Goal: Task Accomplishment & Management: Use online tool/utility

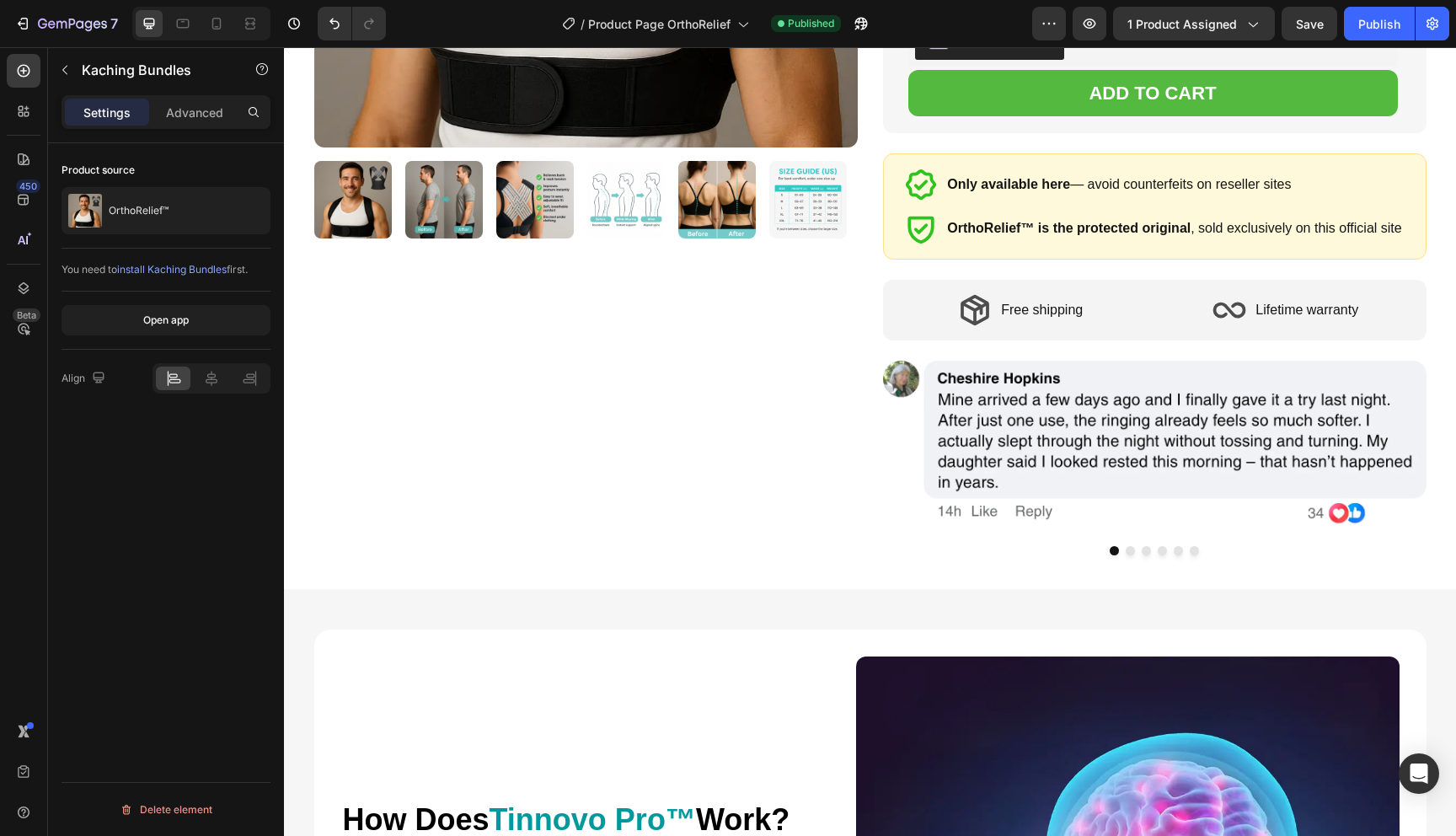
scroll to position [838, 0]
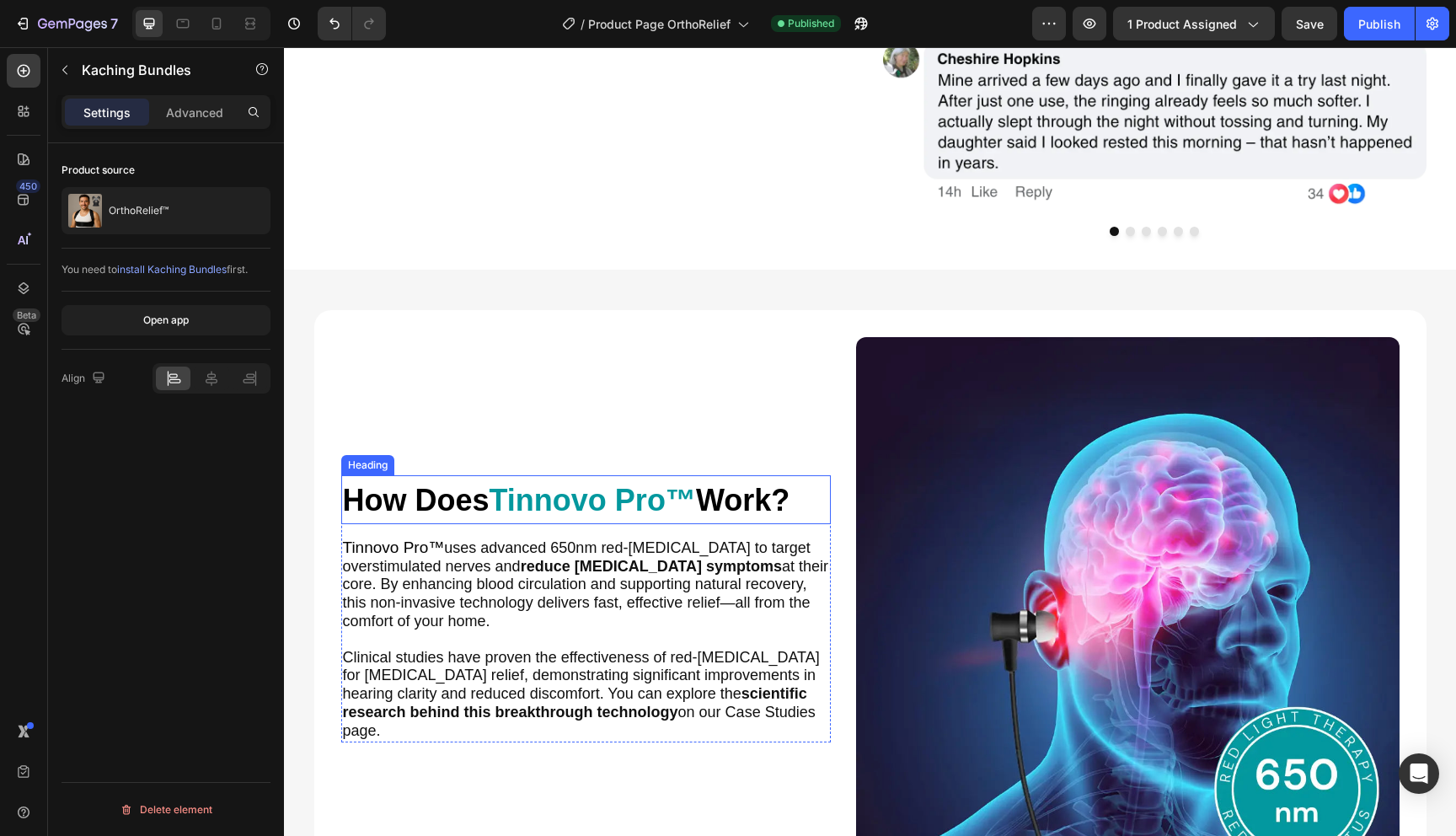
click at [451, 506] on span "How Does" at bounding box center [416, 500] width 147 height 35
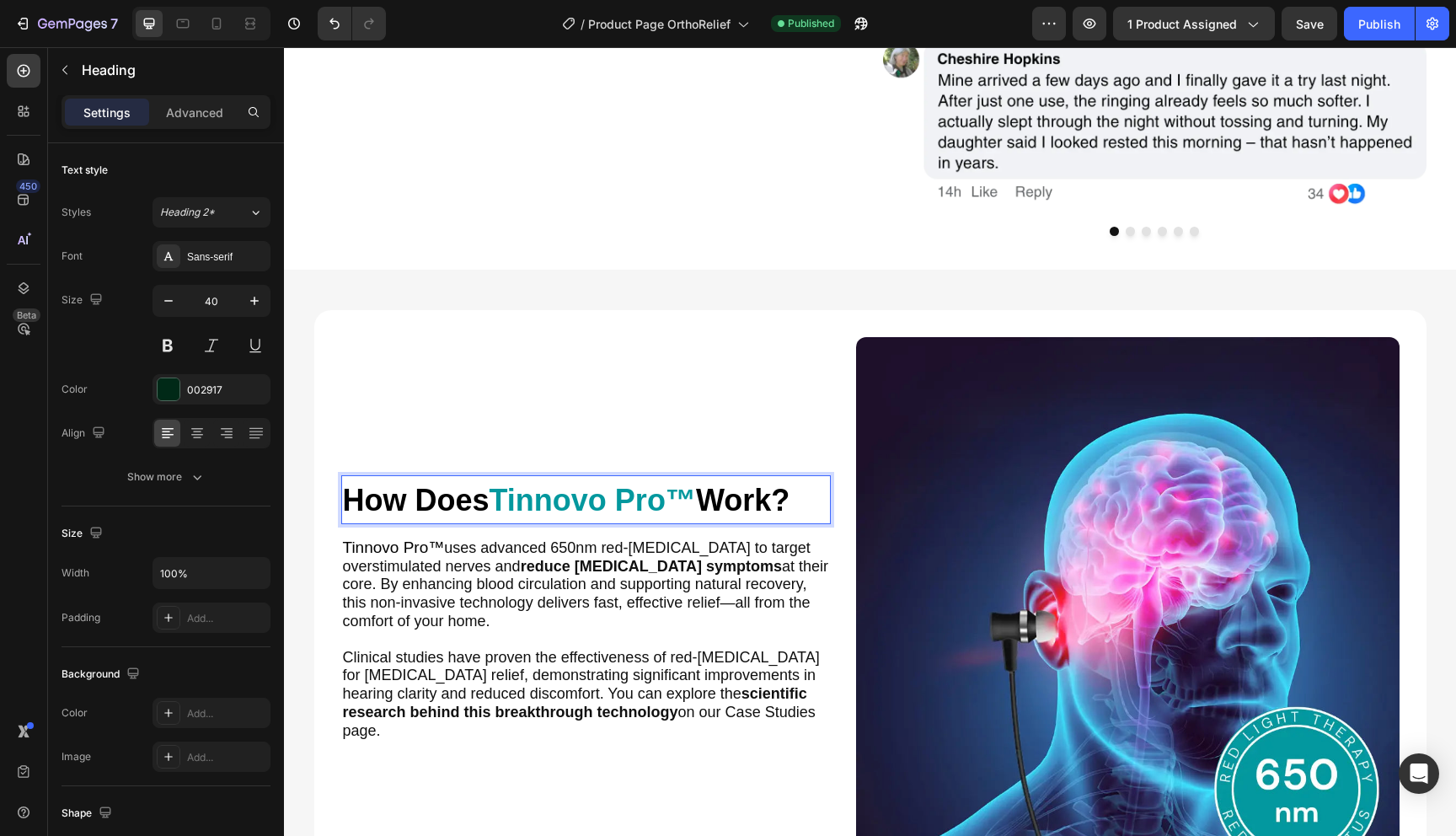
click at [451, 506] on span "How Does" at bounding box center [416, 500] width 147 height 35
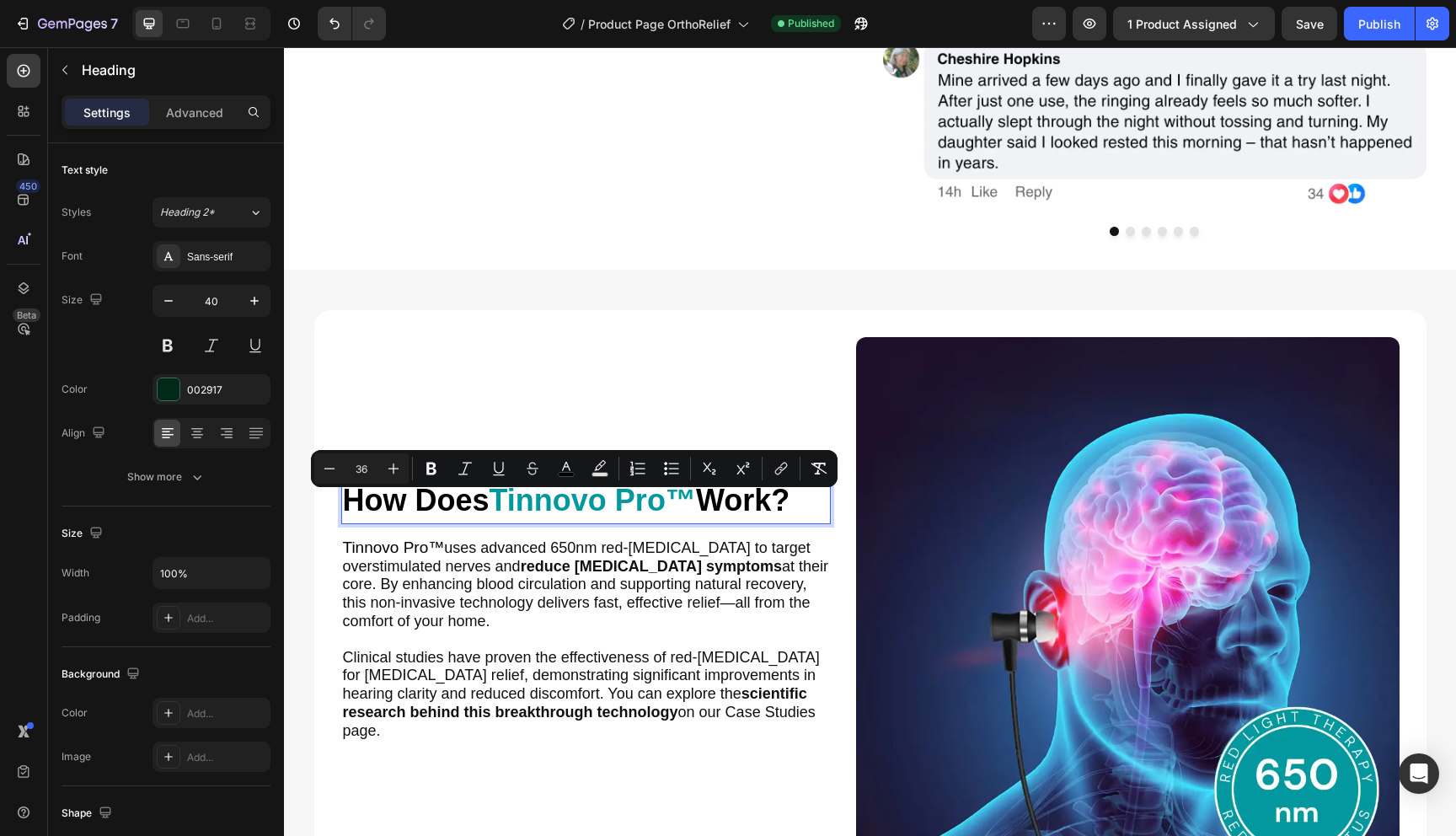
scroll to position [815, 0]
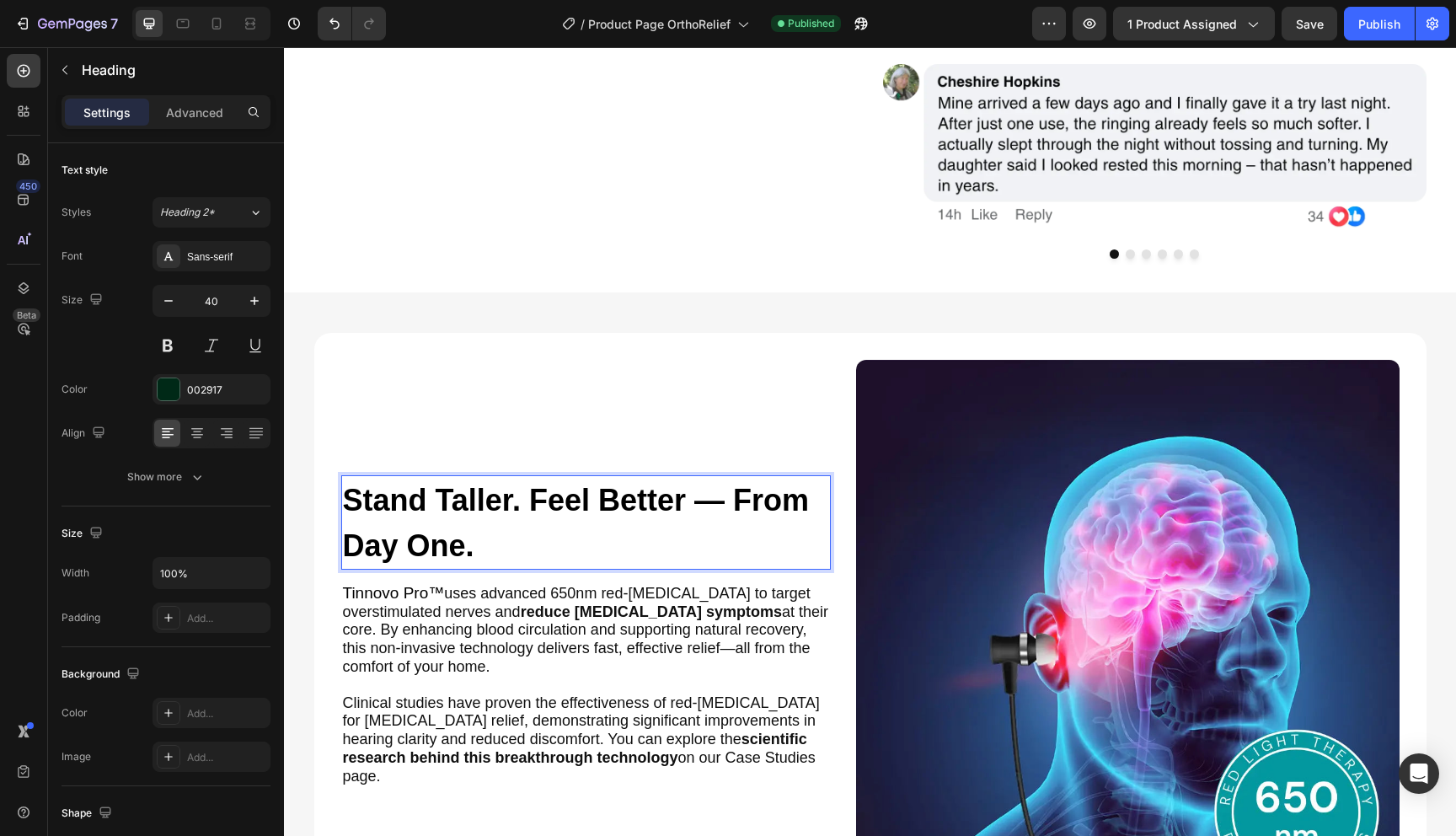
click at [729, 510] on span "Stand Taller. Feel Better — From Day One." at bounding box center [576, 522] width 466 height 80
click at [457, 557] on span "From Day One." at bounding box center [451, 546] width 216 height 35
drag, startPoint x: 430, startPoint y: 556, endPoint x: 543, endPoint y: 558, distance: 113.0
click at [545, 558] on span "From Day One." at bounding box center [451, 546] width 216 height 35
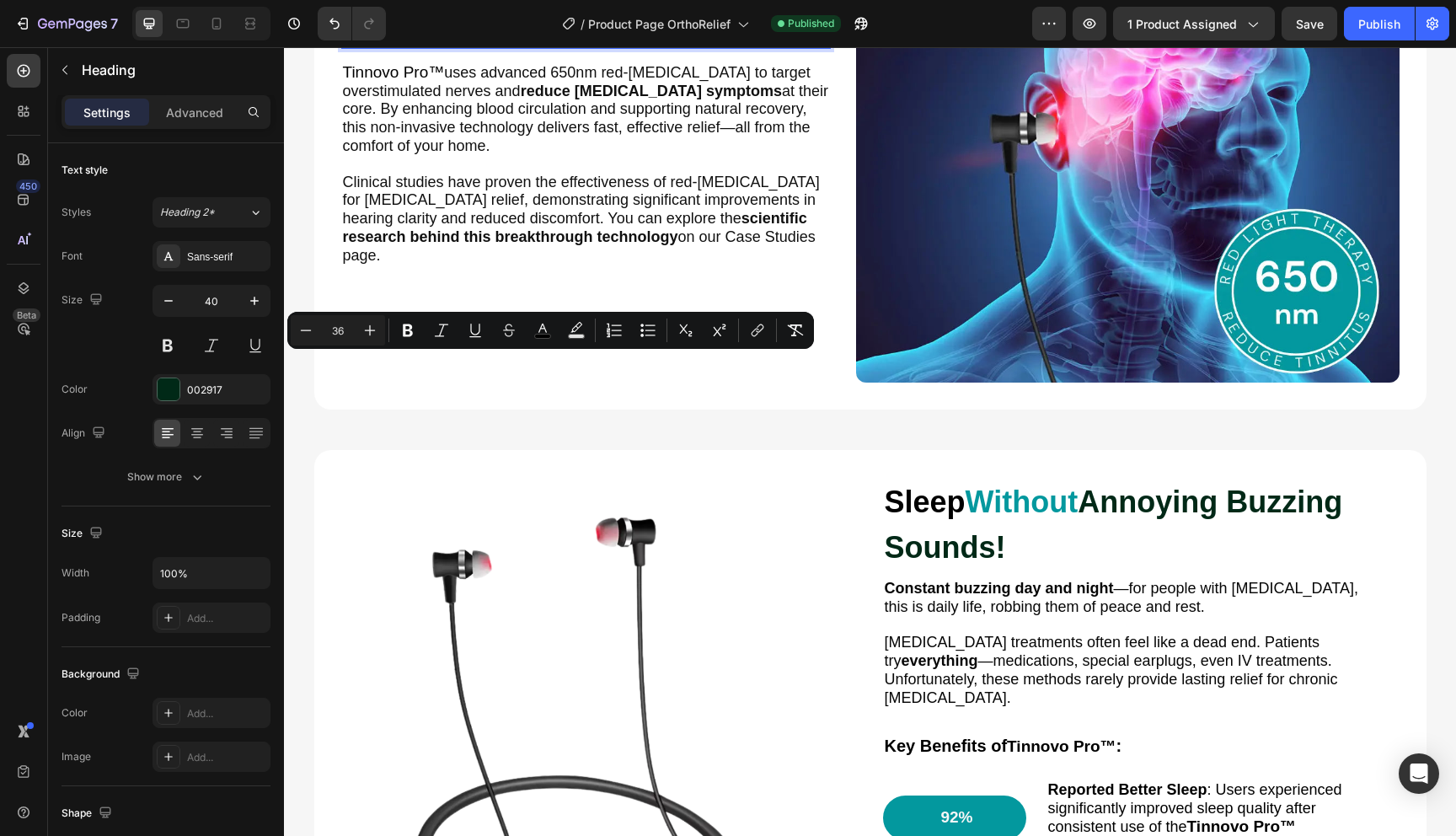
scroll to position [1647, 0]
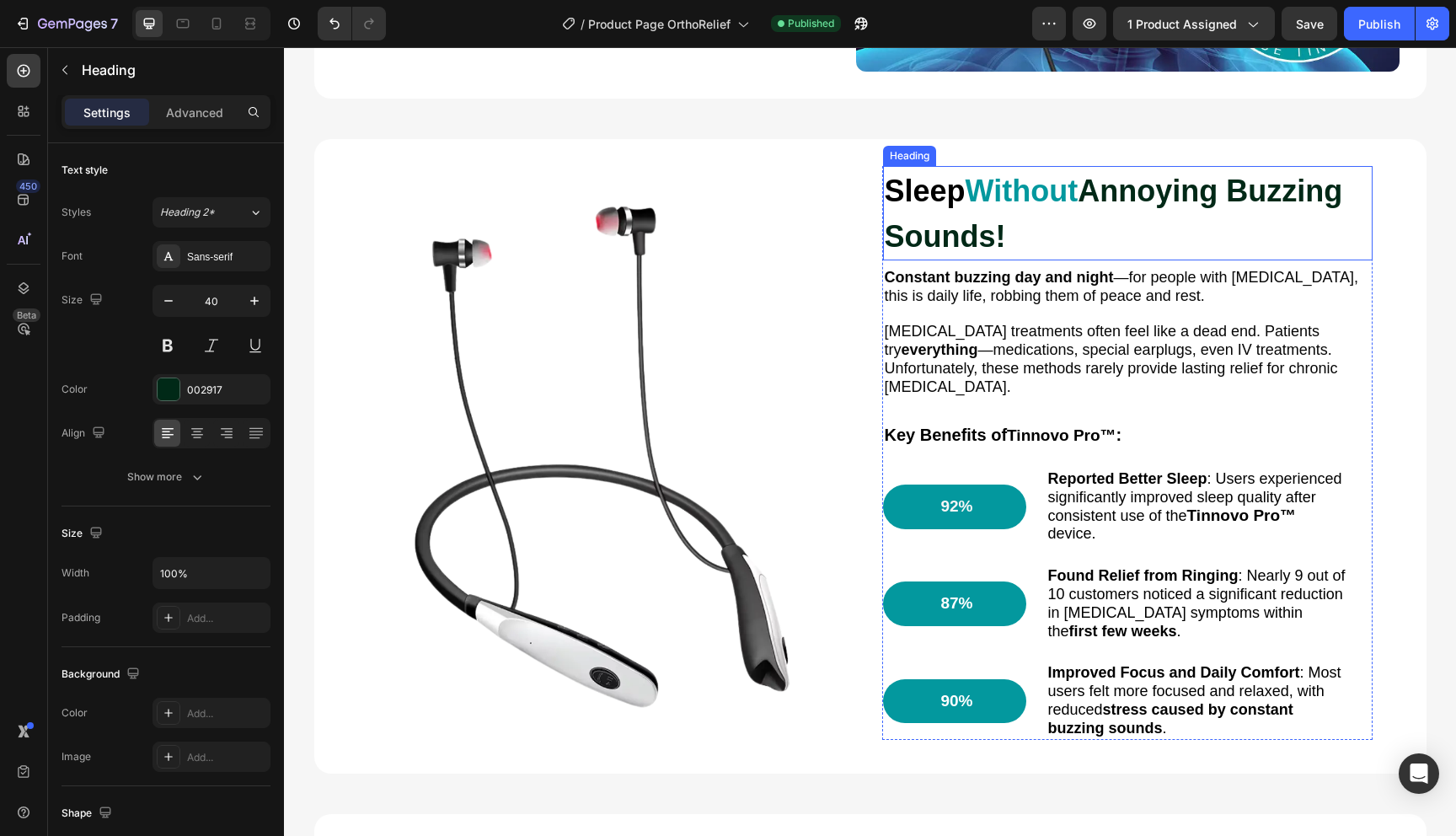
click at [1045, 193] on strong "Without" at bounding box center [1022, 191] width 113 height 35
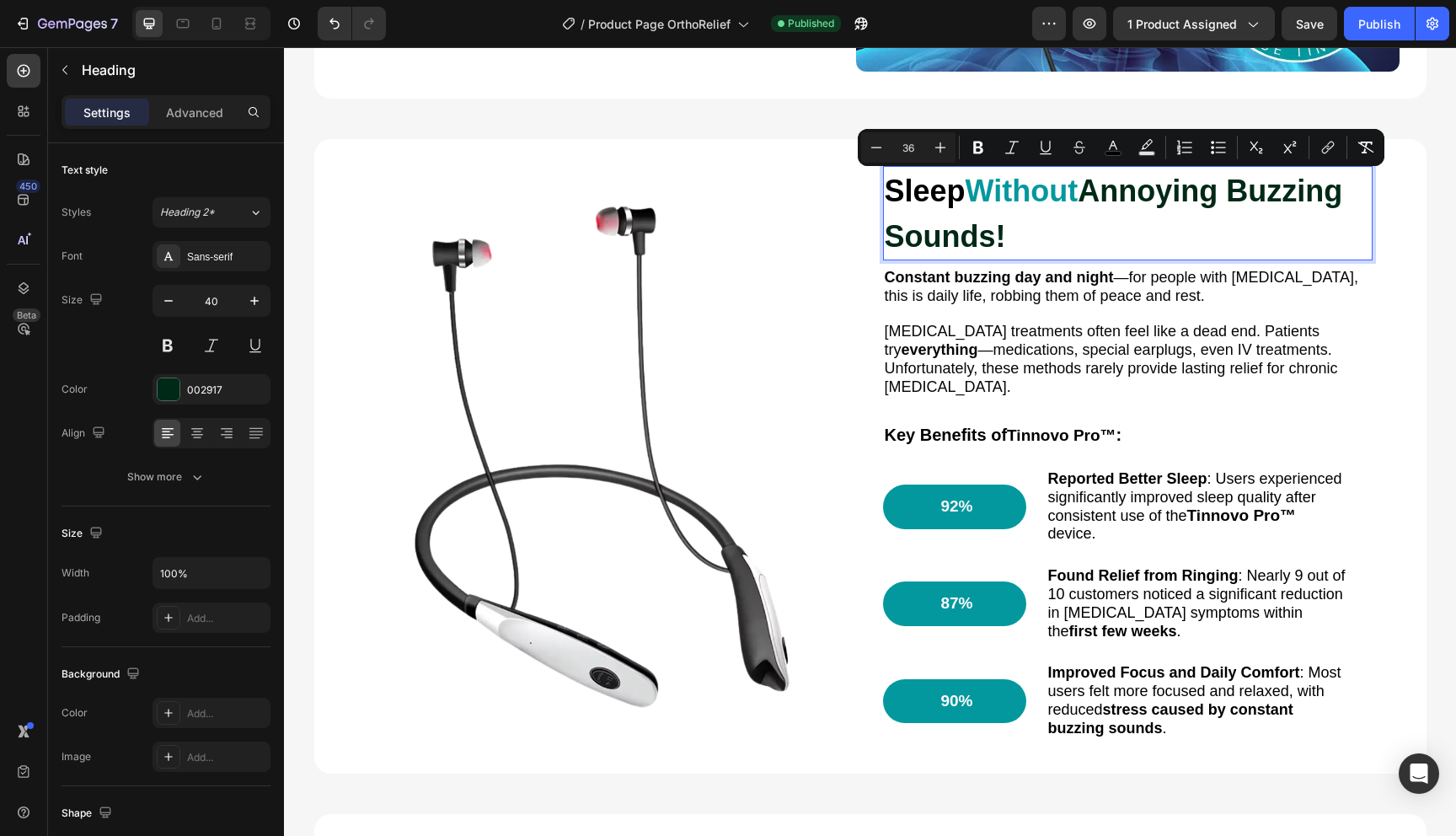
click at [1045, 193] on strong "Without" at bounding box center [1022, 191] width 113 height 35
click at [1045, 207] on strong "Without" at bounding box center [1022, 191] width 113 height 35
click at [1045, 203] on strong "Without" at bounding box center [1022, 191] width 113 height 35
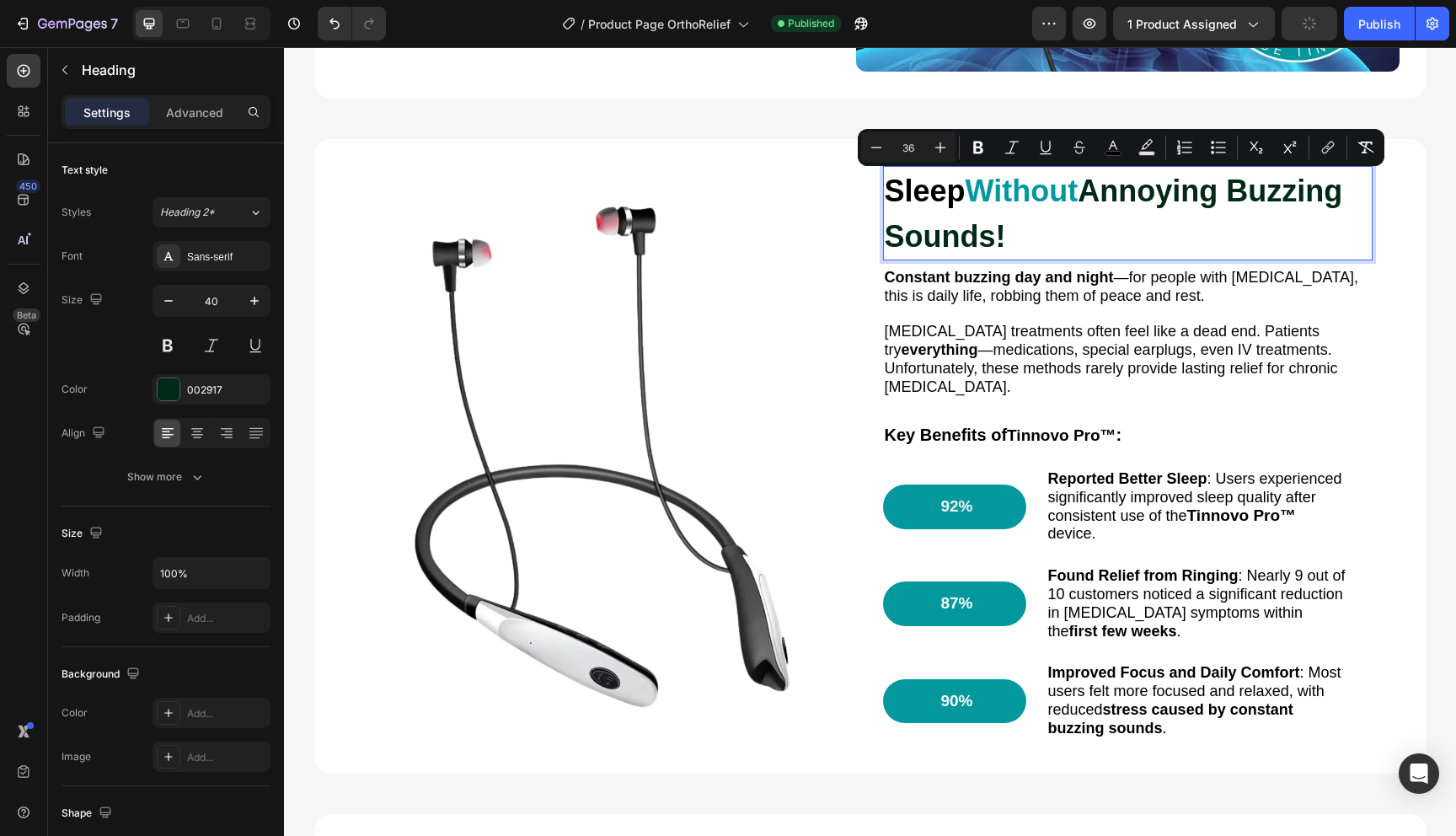
click at [1098, 203] on strong "Annoying Buzzing Sounds!" at bounding box center [1114, 214] width 458 height 80
click at [1077, 258] on h2 "Sleep Without Annoying Buzzing Sounds!" at bounding box center [1128, 213] width 490 height 94
click at [1048, 330] on span "[MEDICAL_DATA] treatments often feel like a dead end. Patients try everything —…" at bounding box center [1111, 358] width 454 height 72
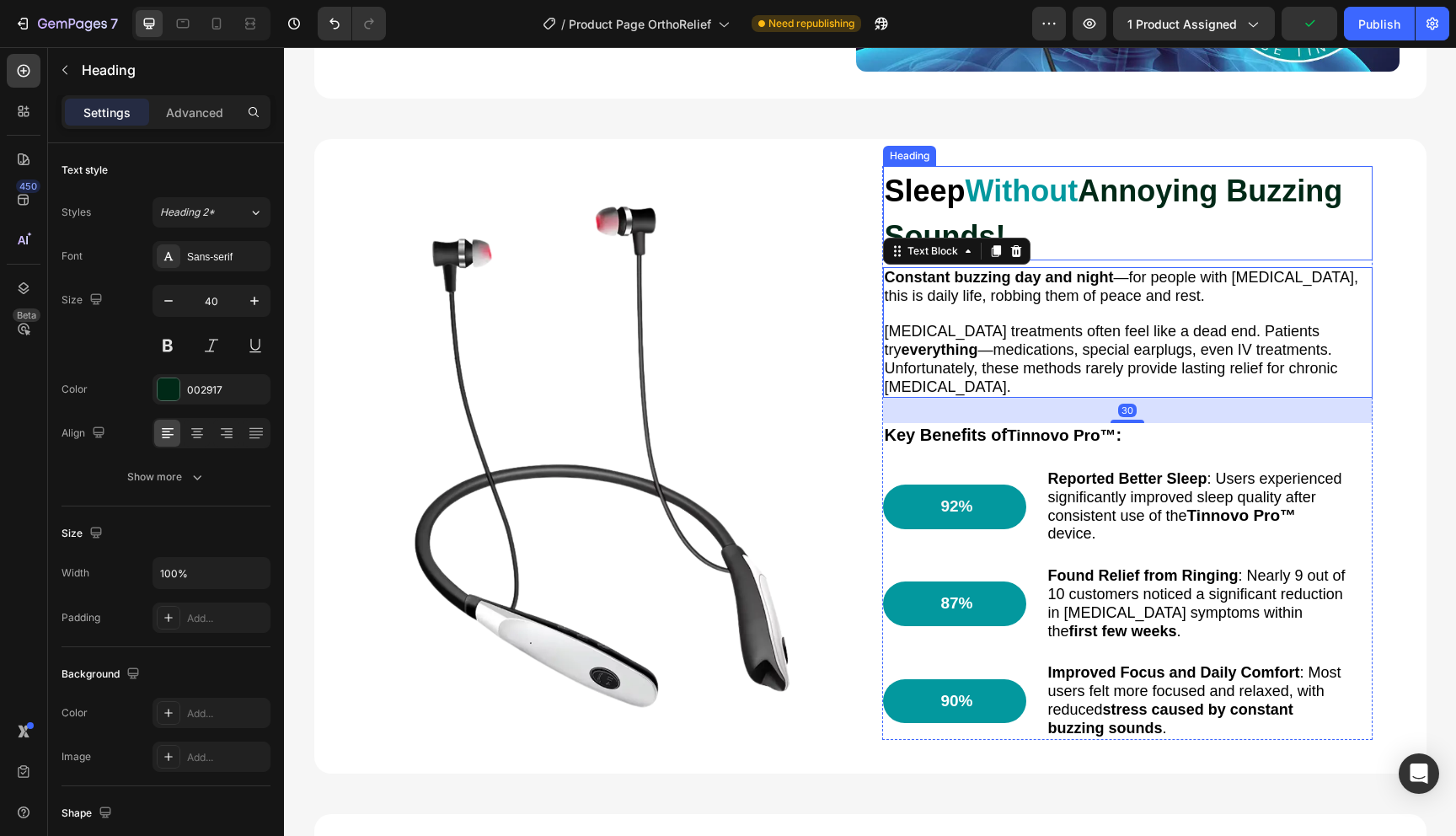
click at [1066, 195] on strong "Without" at bounding box center [1022, 191] width 113 height 35
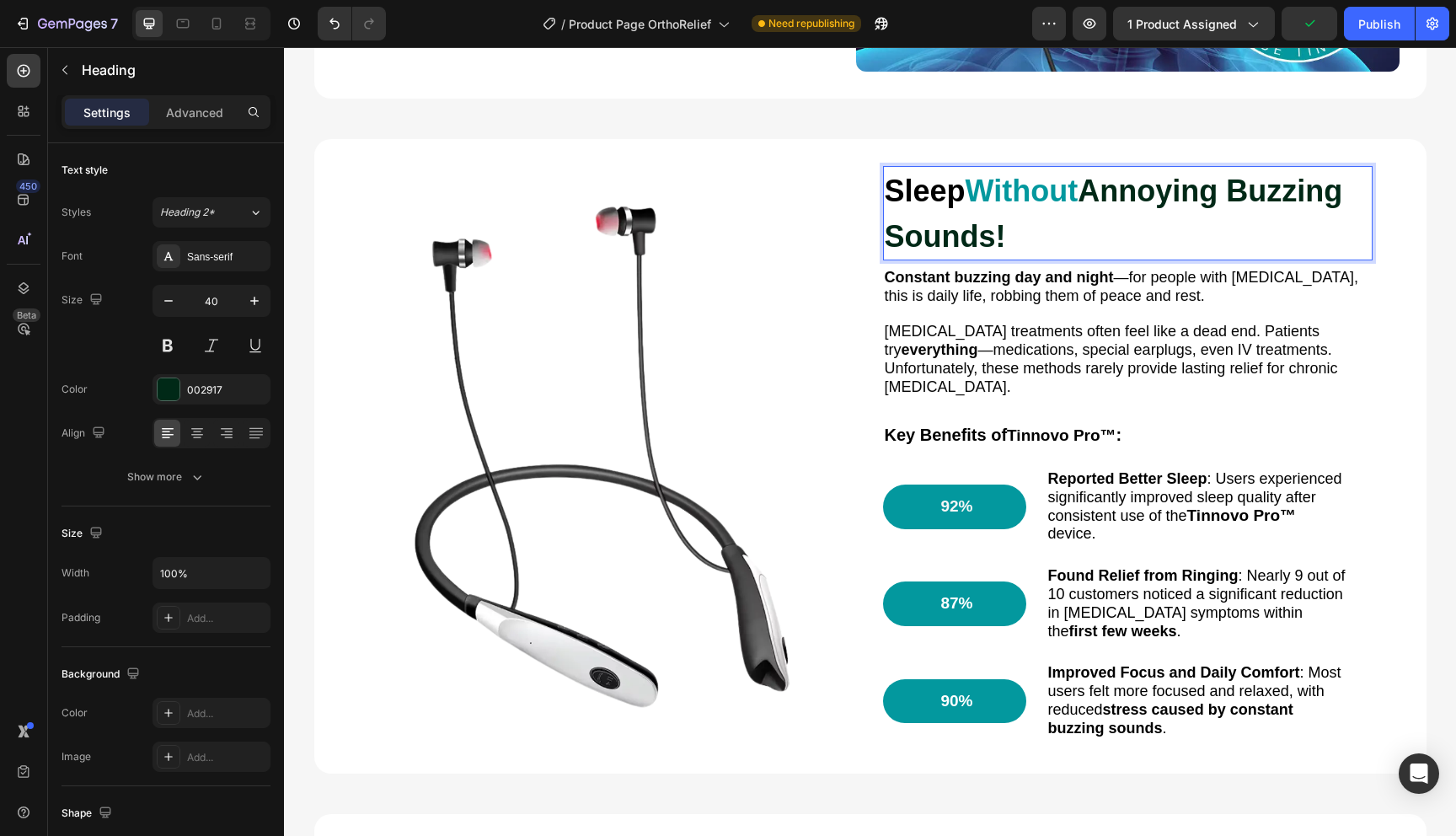
click at [1066, 195] on strong "Without" at bounding box center [1022, 191] width 113 height 35
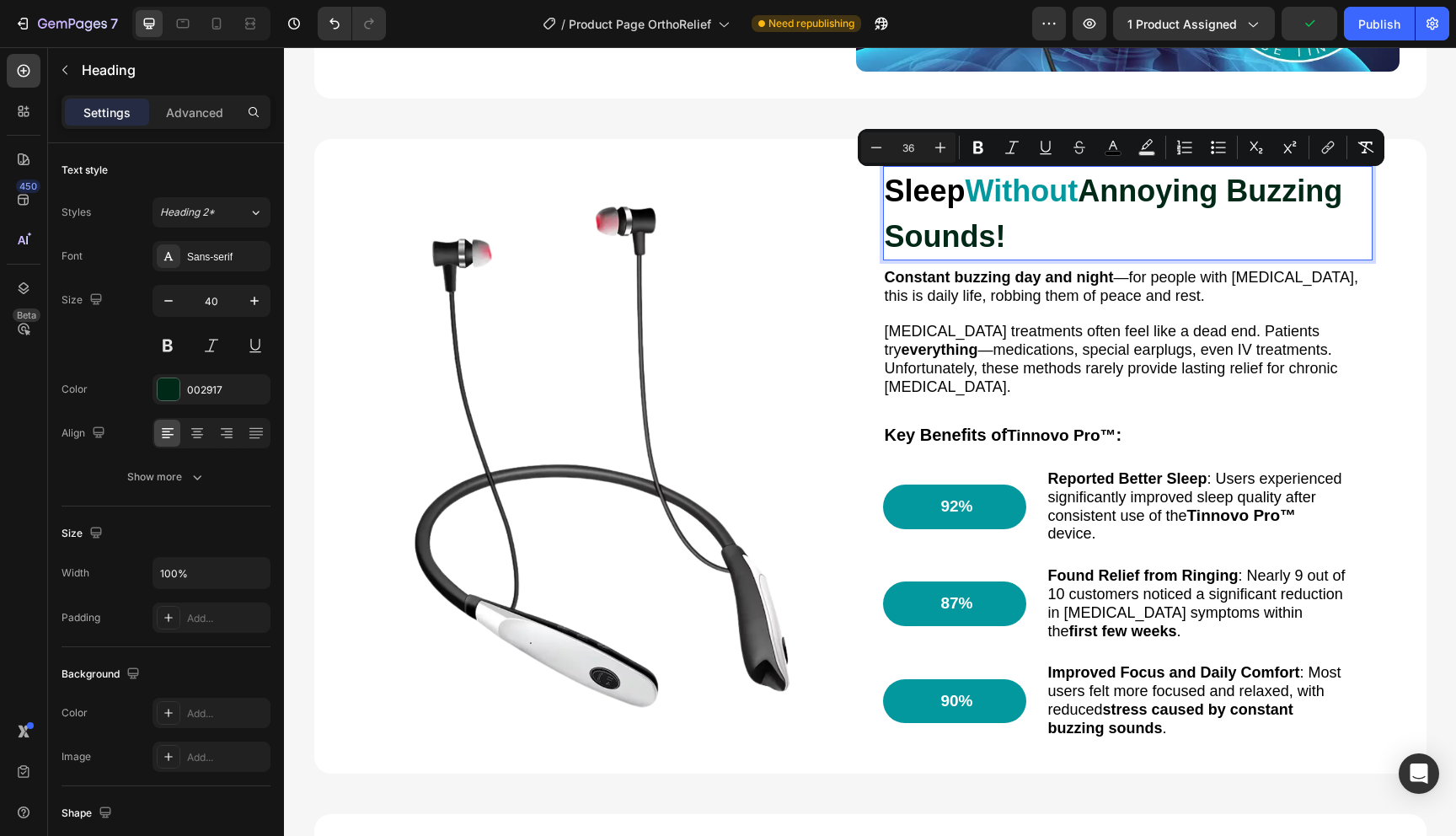
click at [983, 195] on strong "Without" at bounding box center [1022, 191] width 113 height 35
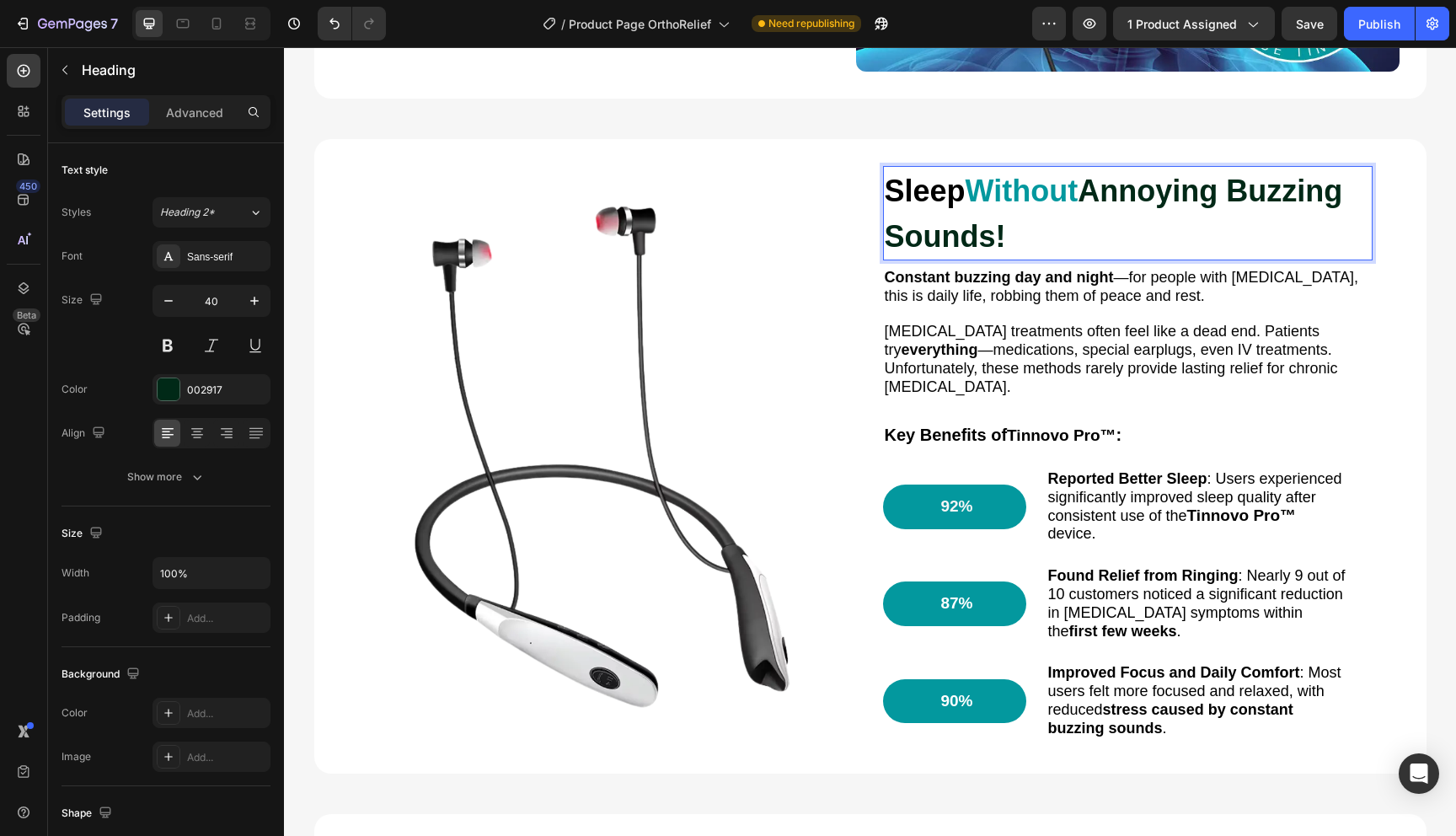
click at [983, 195] on strong "Without" at bounding box center [1022, 191] width 113 height 35
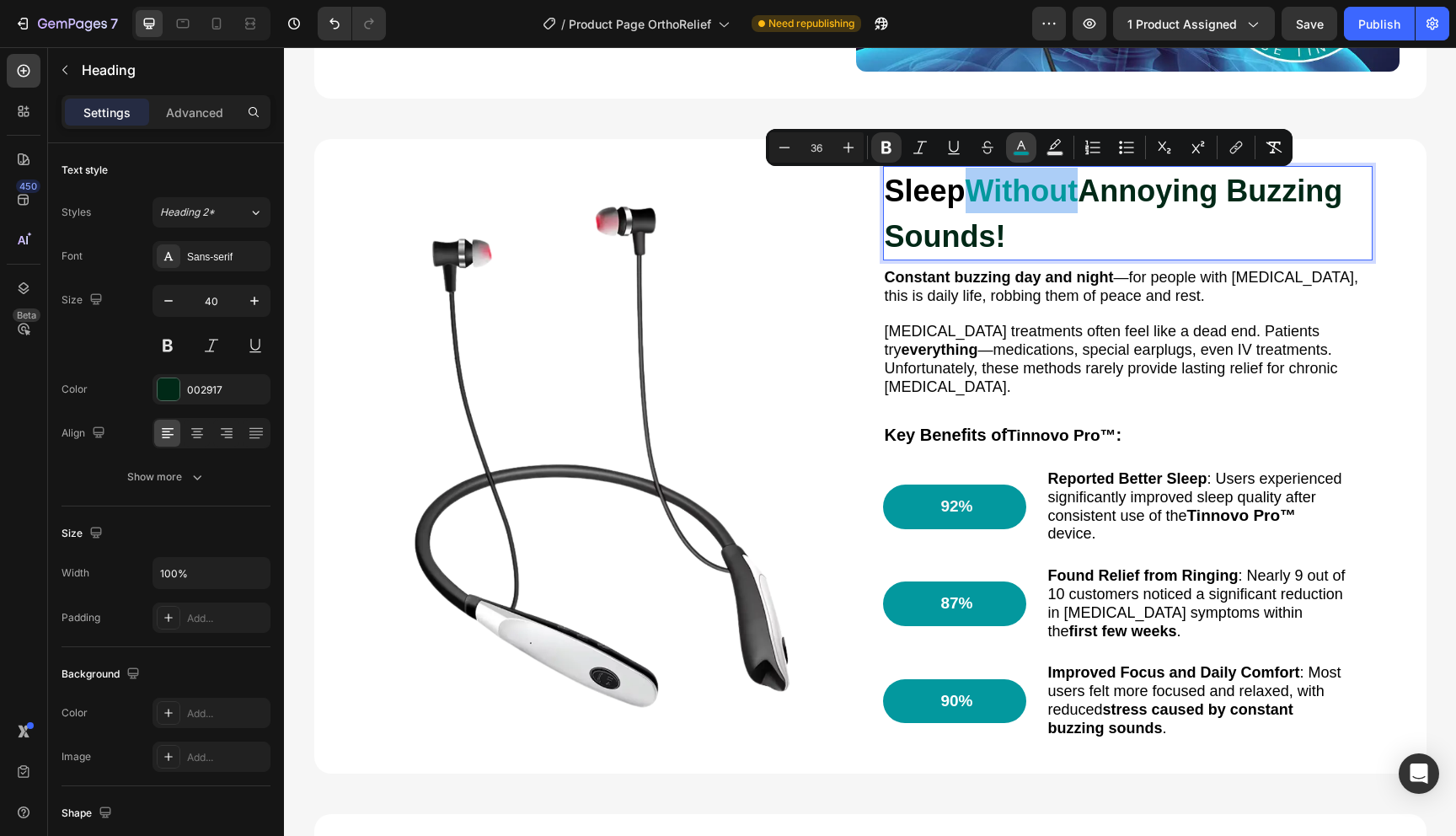
click at [1029, 139] on icon "Editor contextual toolbar" at bounding box center [1021, 147] width 17 height 17
type input "03989E"
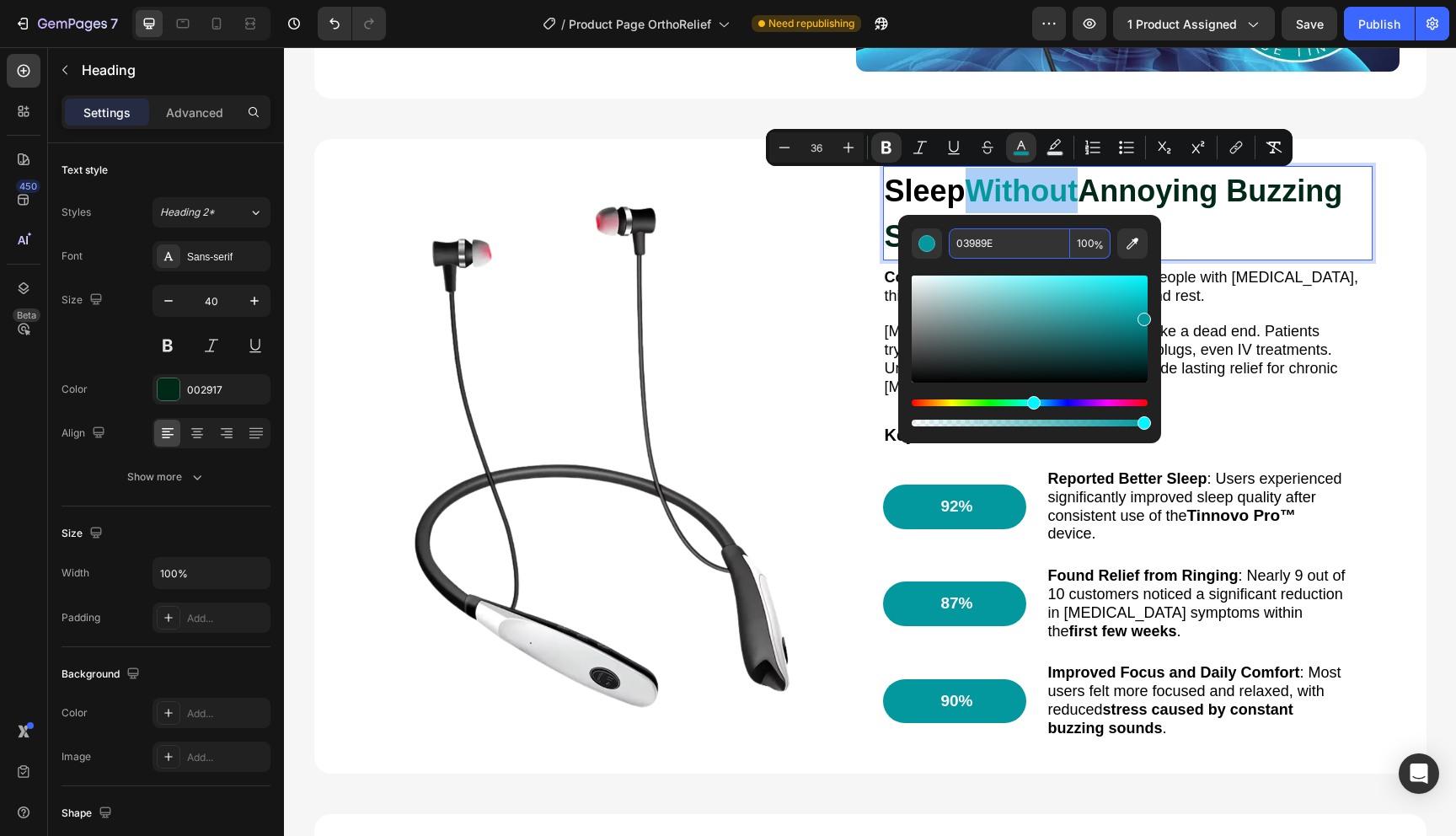
click at [1002, 251] on input "03989E" at bounding box center [1009, 243] width 121 height 30
copy strong "Without"
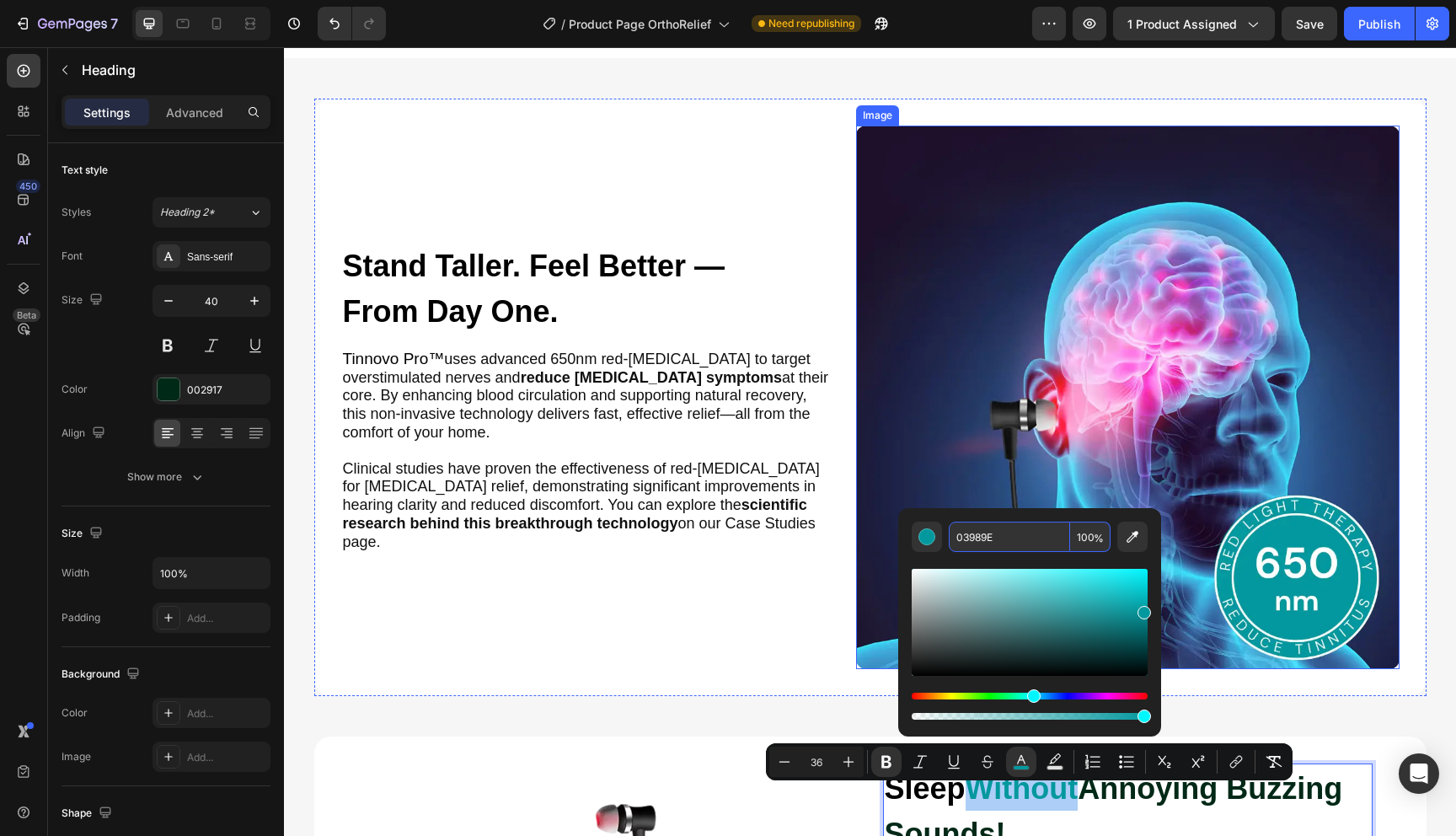
scroll to position [1016, 0]
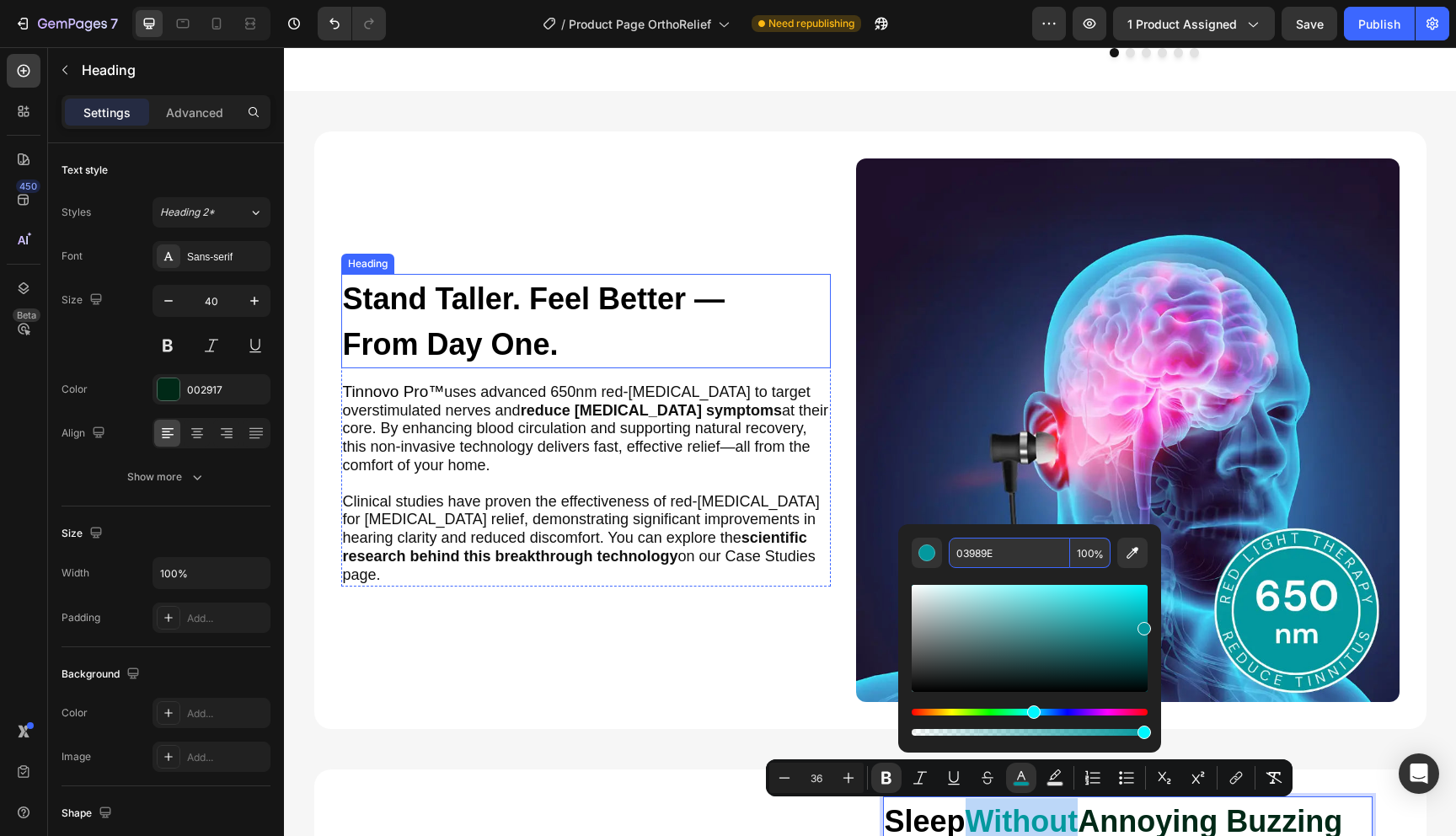
click at [493, 366] on p "⁠⁠⁠⁠⁠⁠⁠ Stand Taller. Feel Better — From Day One." at bounding box center [586, 321] width 487 height 91
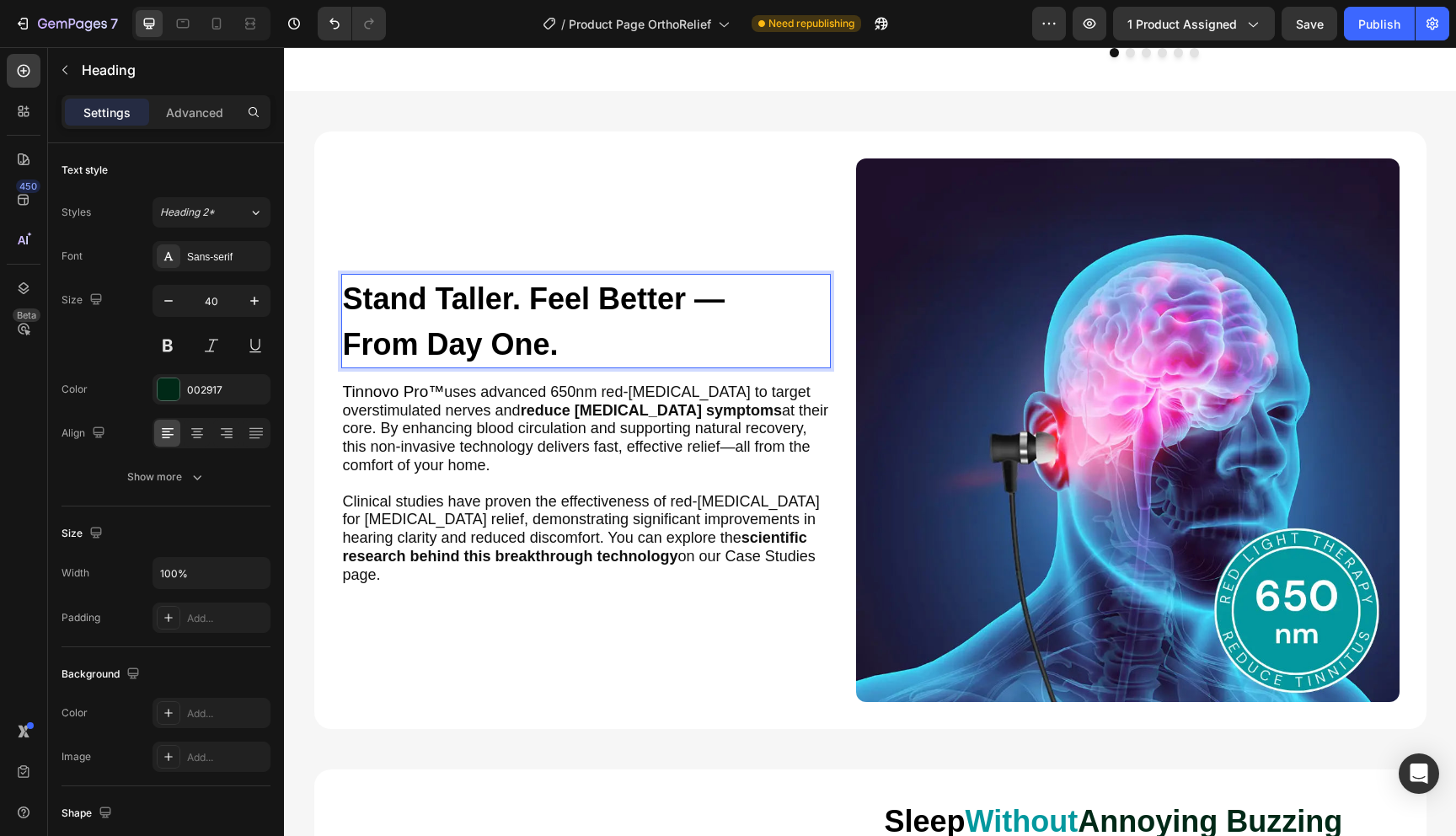
click at [431, 360] on span "From Day One." at bounding box center [451, 345] width 216 height 35
drag, startPoint x: 430, startPoint y: 356, endPoint x: 543, endPoint y: 359, distance: 113.0
click at [542, 358] on span "From Day One." at bounding box center [451, 345] width 216 height 35
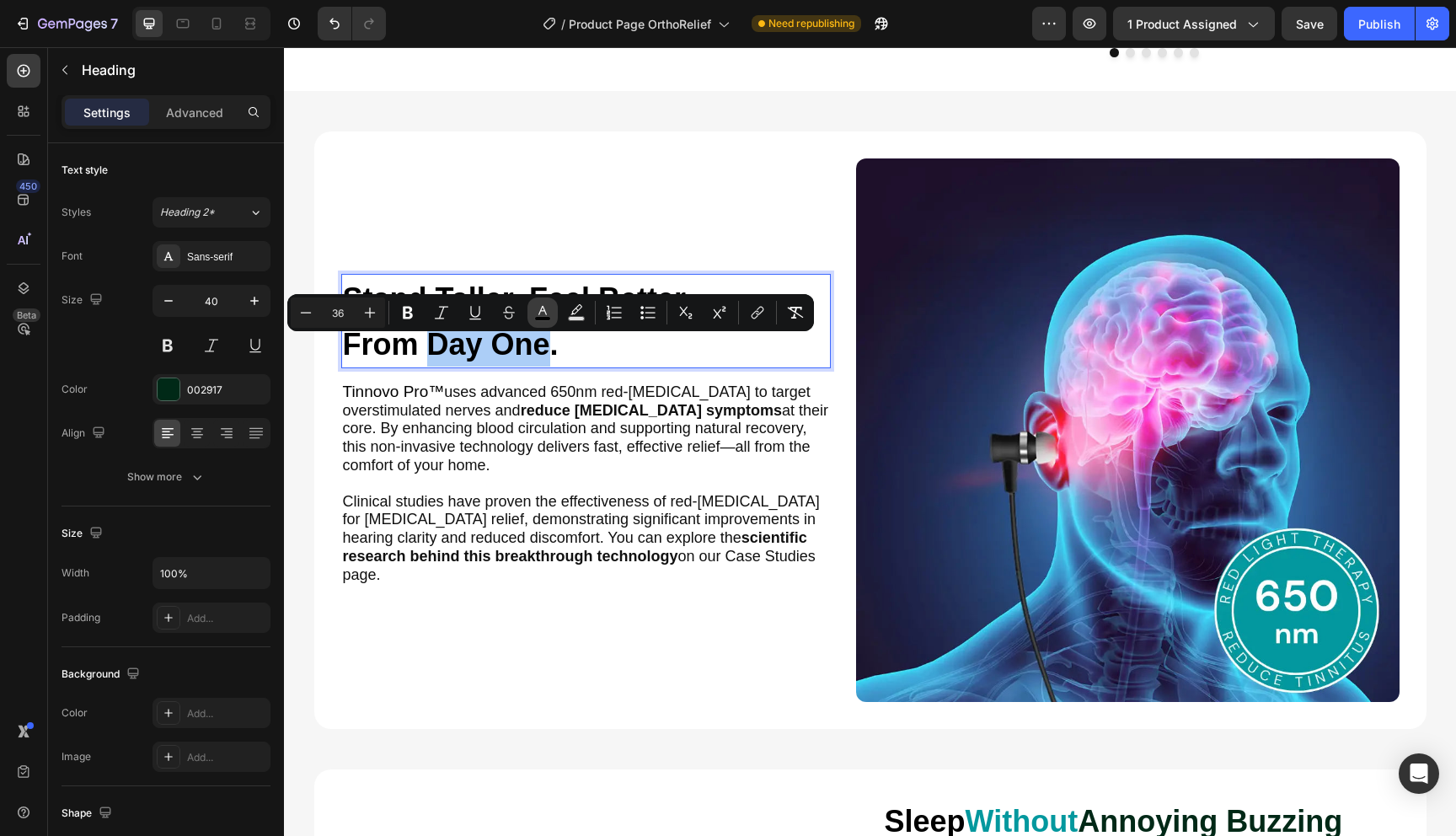
click at [542, 318] on rect "Editor contextual toolbar" at bounding box center [543, 318] width 16 height 4
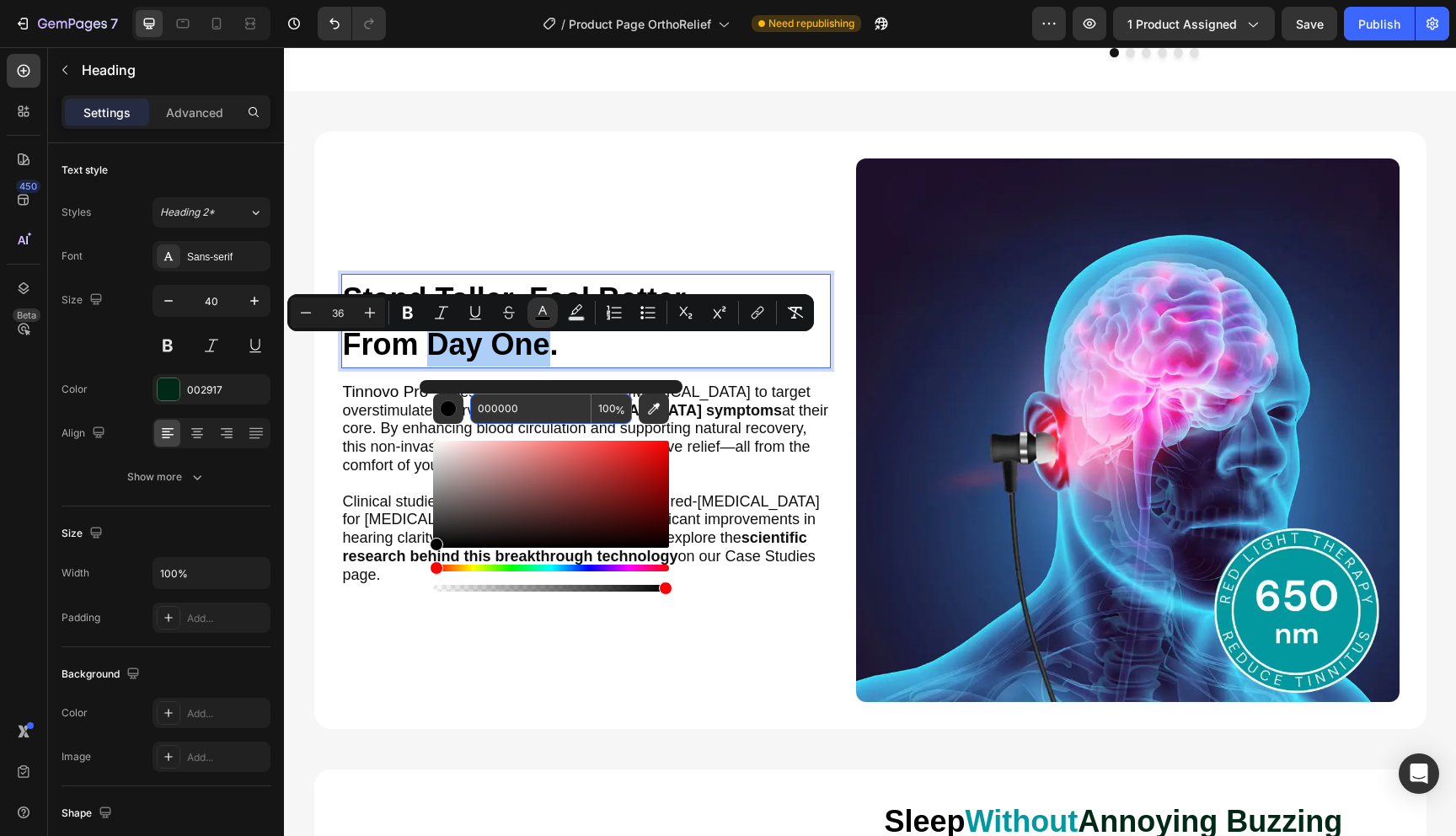
click at [534, 410] on input "000000" at bounding box center [530, 408] width 121 height 30
paste input "3989E"
type input "03989E"
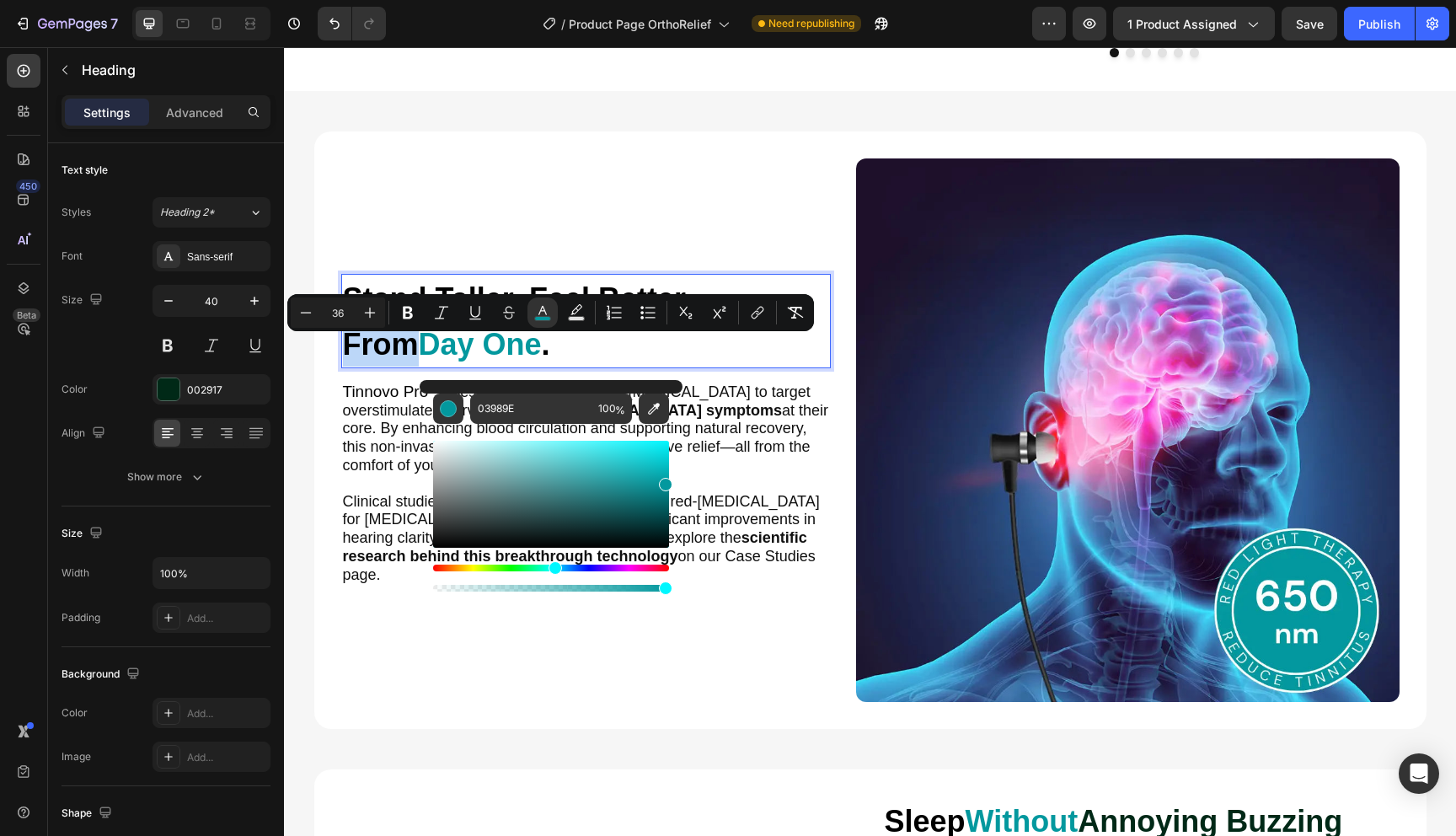
click at [589, 329] on div "Minus 36 Plus Bold Italic Underline Strikethrough color Text Background Color N…" at bounding box center [551, 313] width 526 height 37
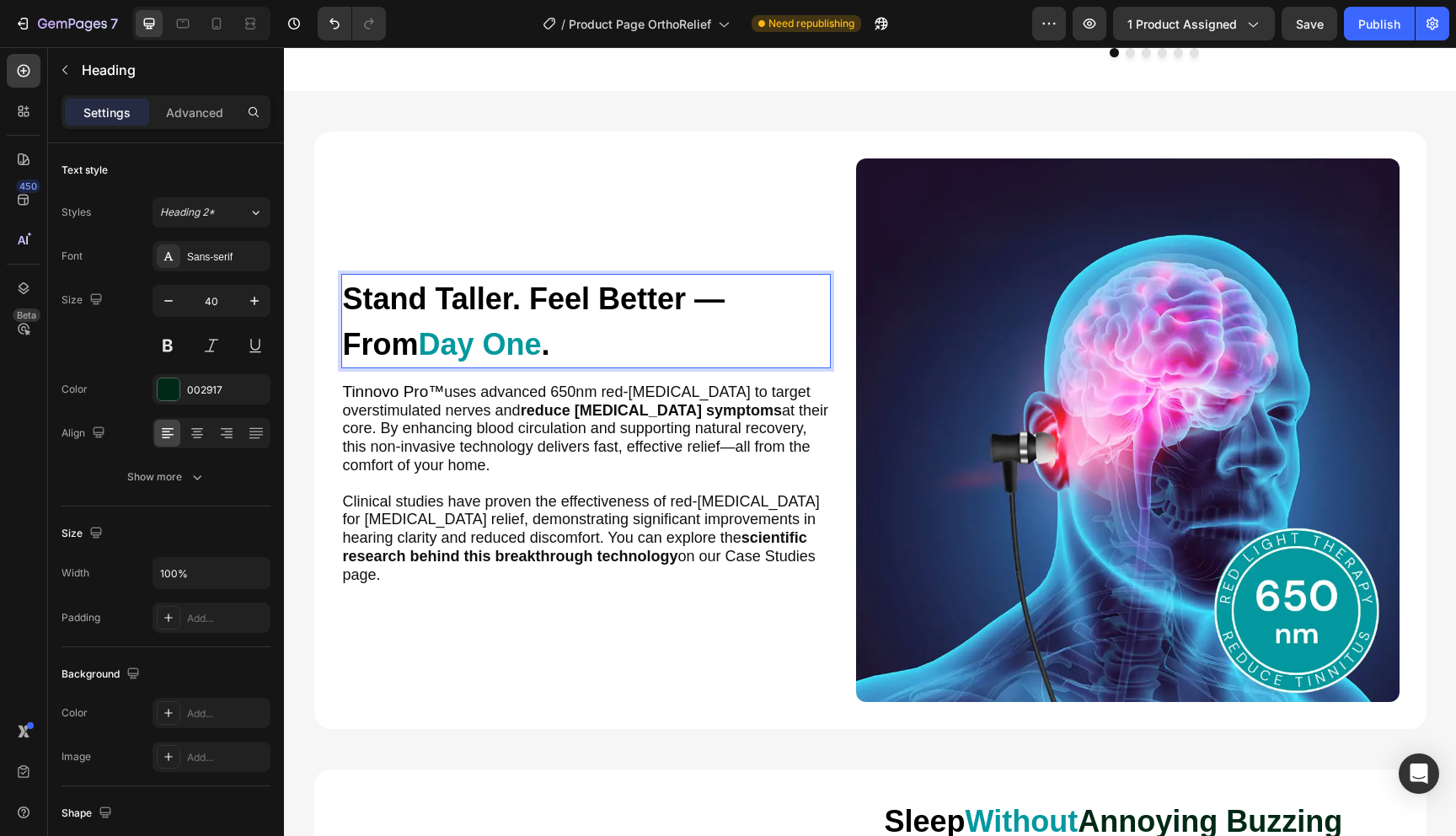
click at [589, 366] on p "Stand Taller. Feel Better — From Day One ." at bounding box center [586, 321] width 487 height 91
click at [565, 445] on span "uses advanced 650nm red-[MEDICAL_DATA] to target overstimulated nerves and redu…" at bounding box center [586, 428] width 487 height 90
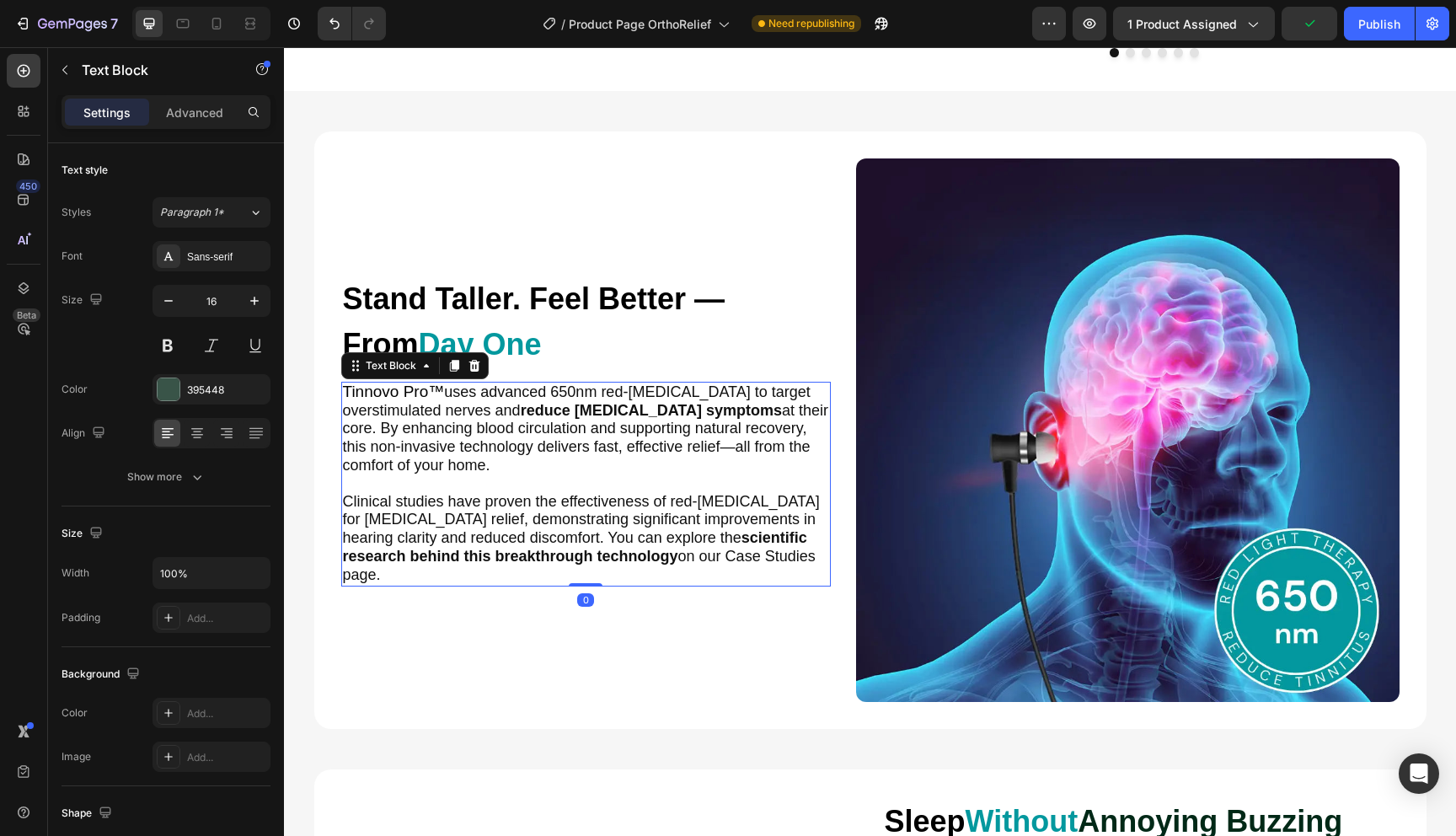
click at [565, 445] on span "uses advanced 650nm red-[MEDICAL_DATA] to target overstimulated nerves and redu…" at bounding box center [586, 428] width 487 height 90
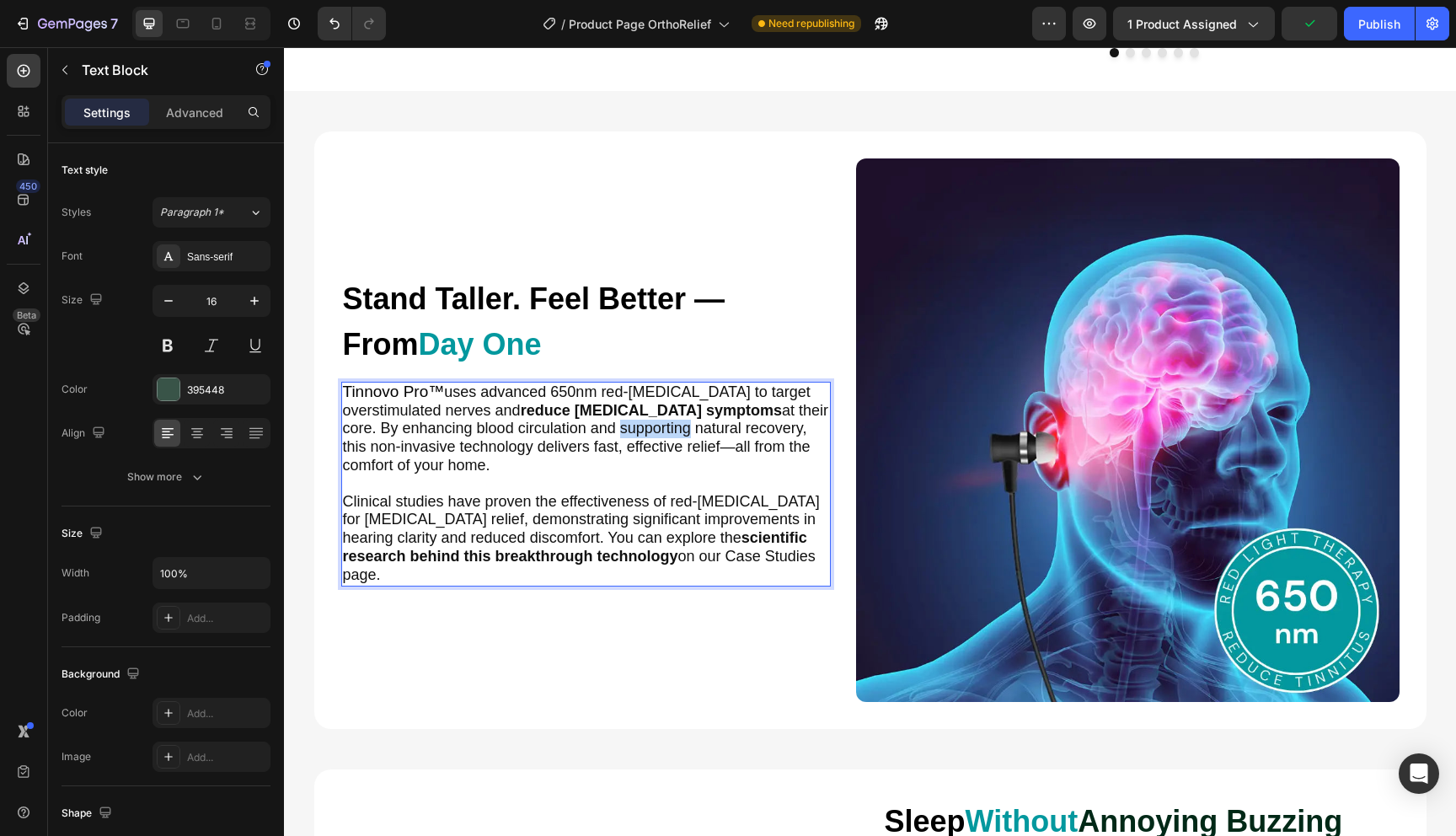
click at [565, 445] on span "uses advanced 650nm red-[MEDICAL_DATA] to target overstimulated nerves and redu…" at bounding box center [586, 428] width 487 height 90
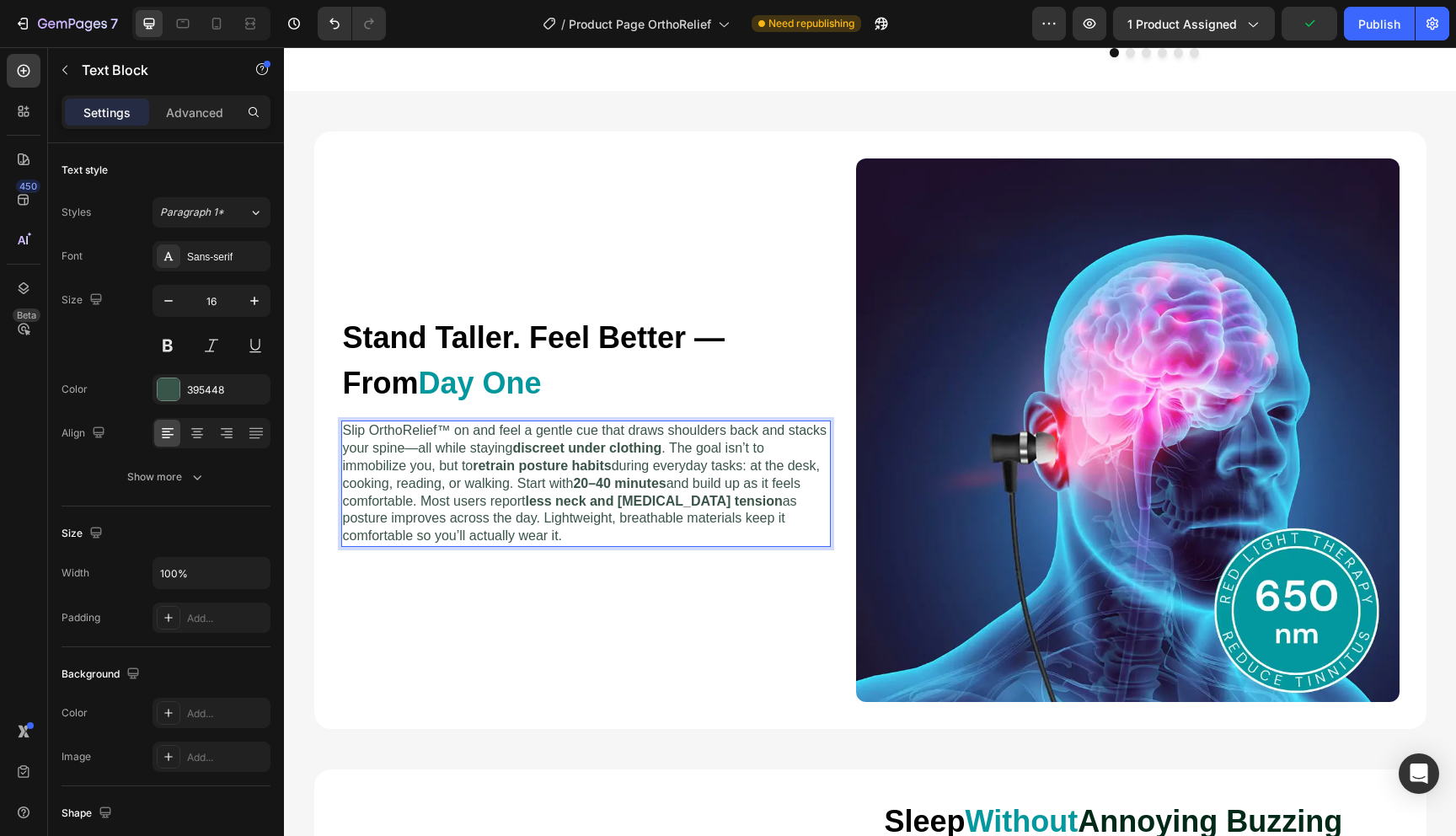
scroll to position [1044, 0]
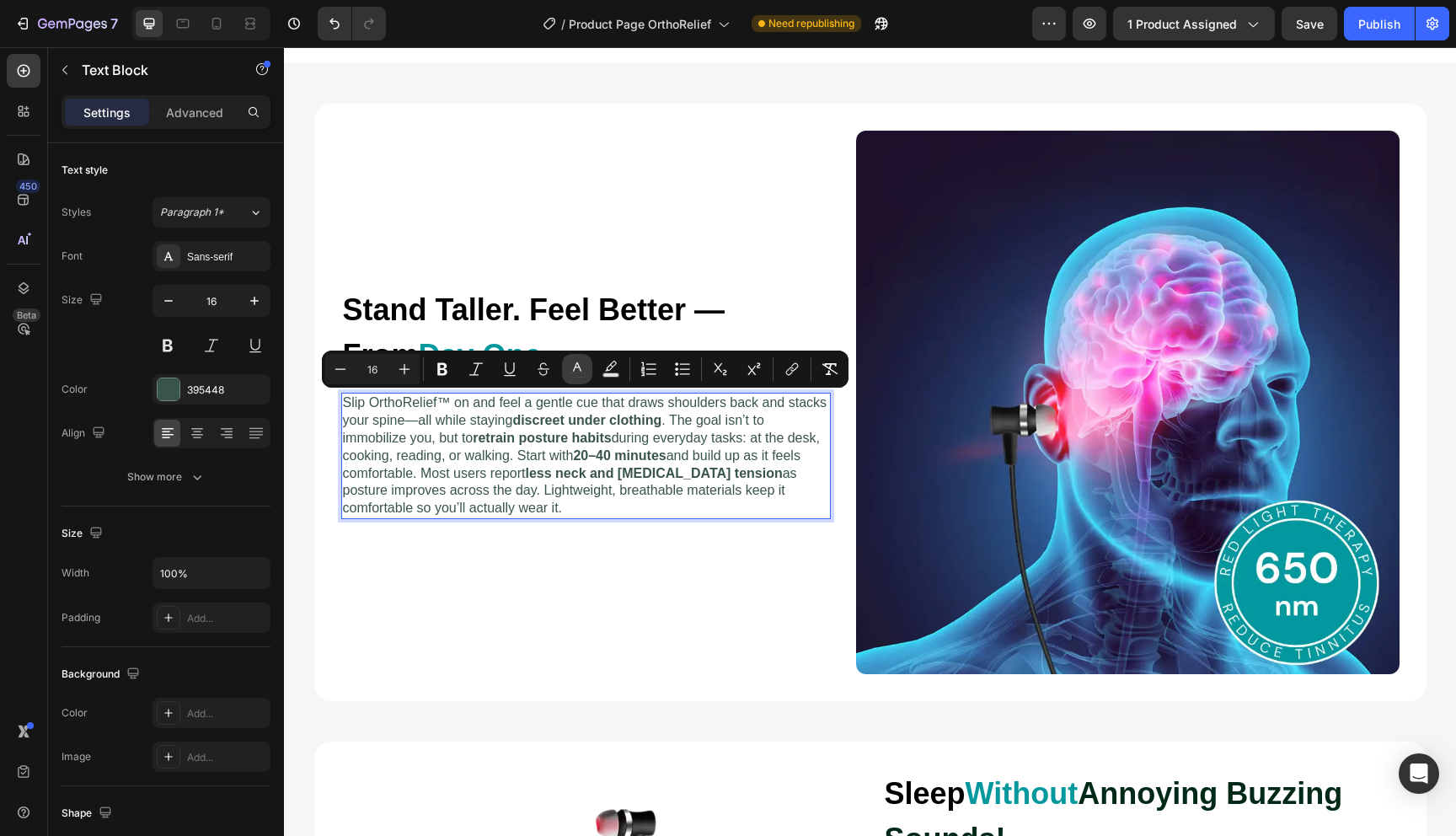
click at [585, 374] on rect "Editor contextual toolbar" at bounding box center [578, 375] width 16 height 4
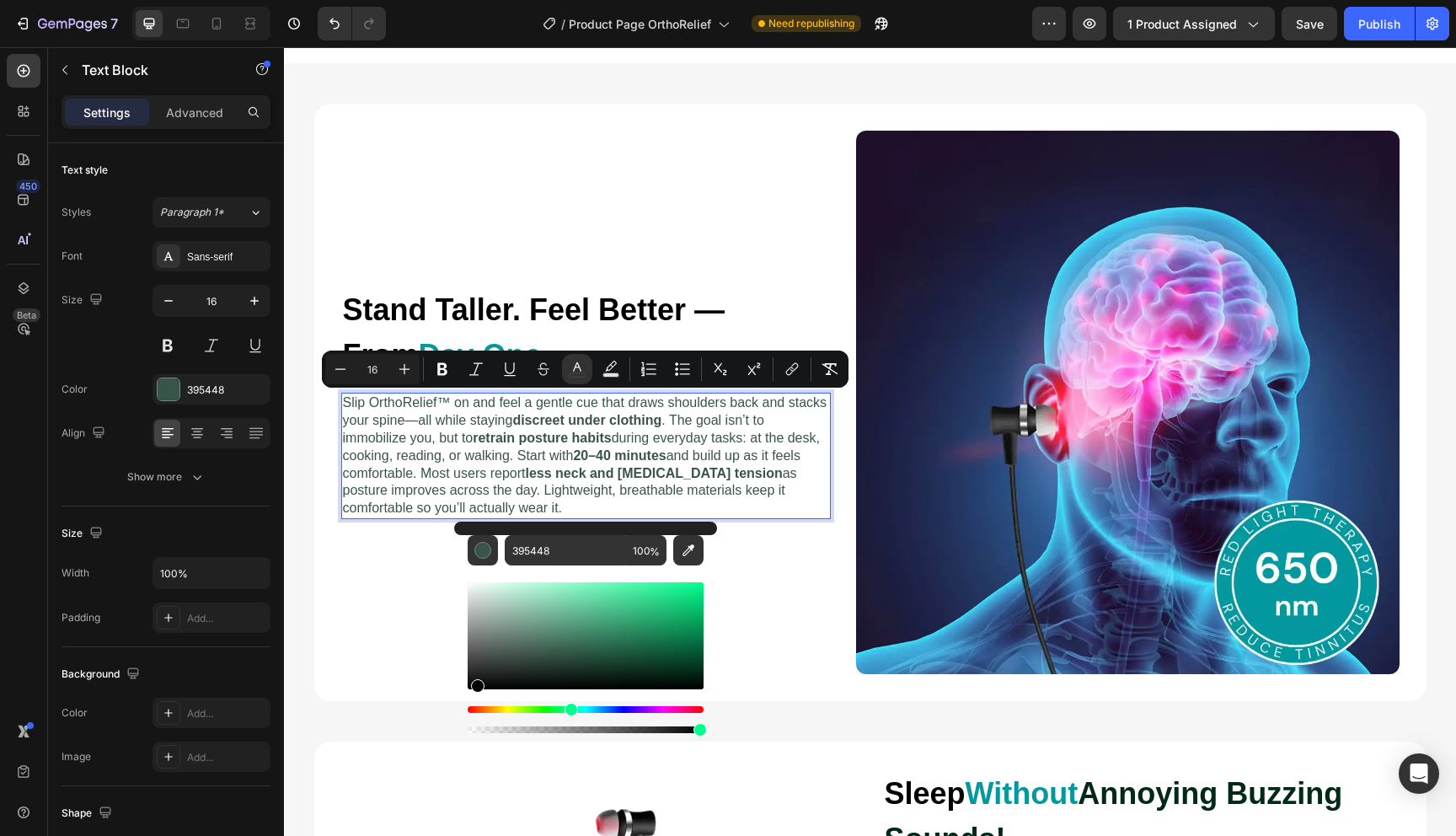
drag, startPoint x: 800, startPoint y: 719, endPoint x: 398, endPoint y: 756, distance: 403.7
type input "000000"
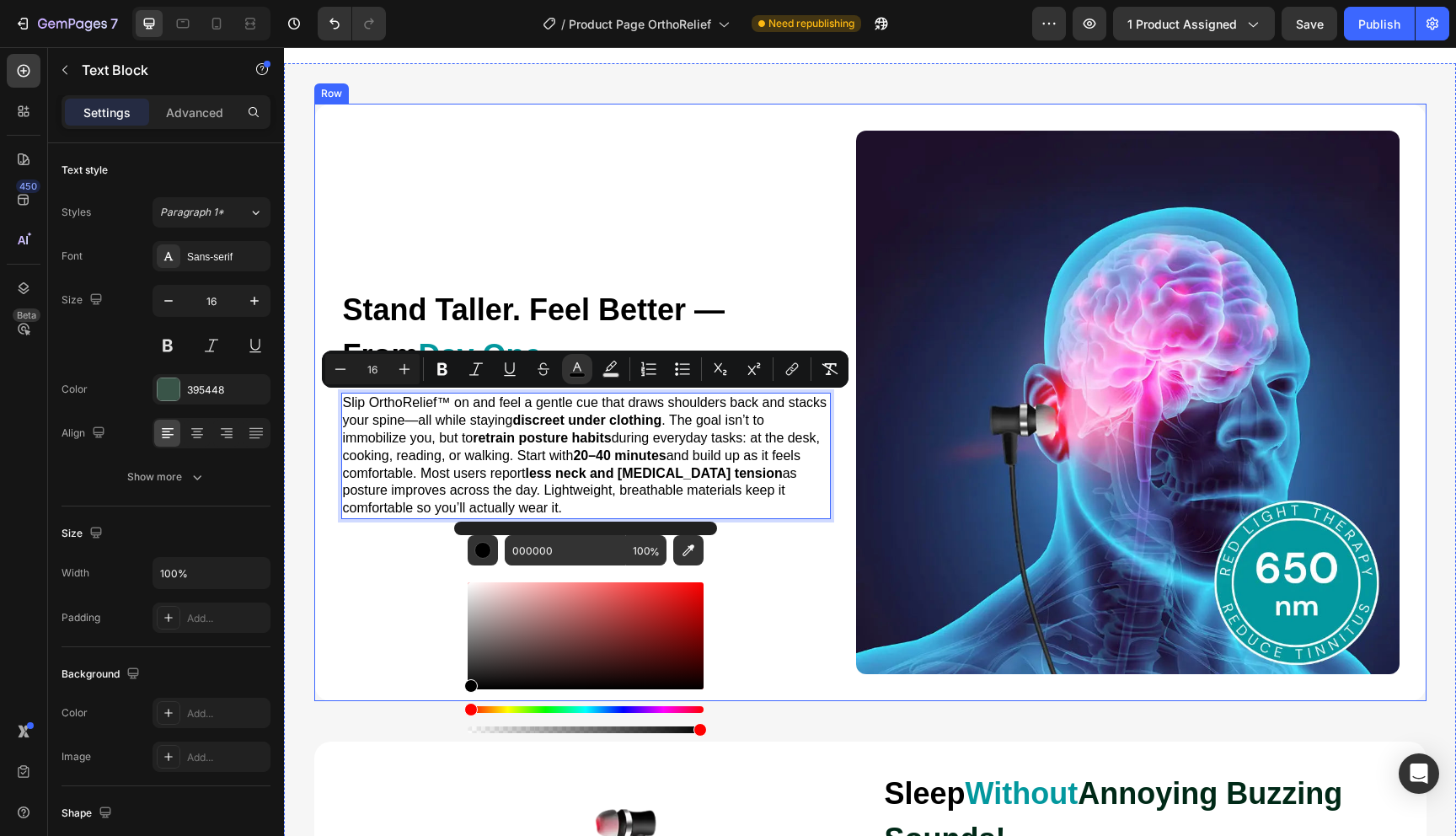
click at [403, 661] on div "⁠⁠⁠⁠⁠⁠⁠ Stand Taller. Feel Better — From Day One Heading Slip OrthoRelief™ on a…" at bounding box center [586, 402] width 490 height 544
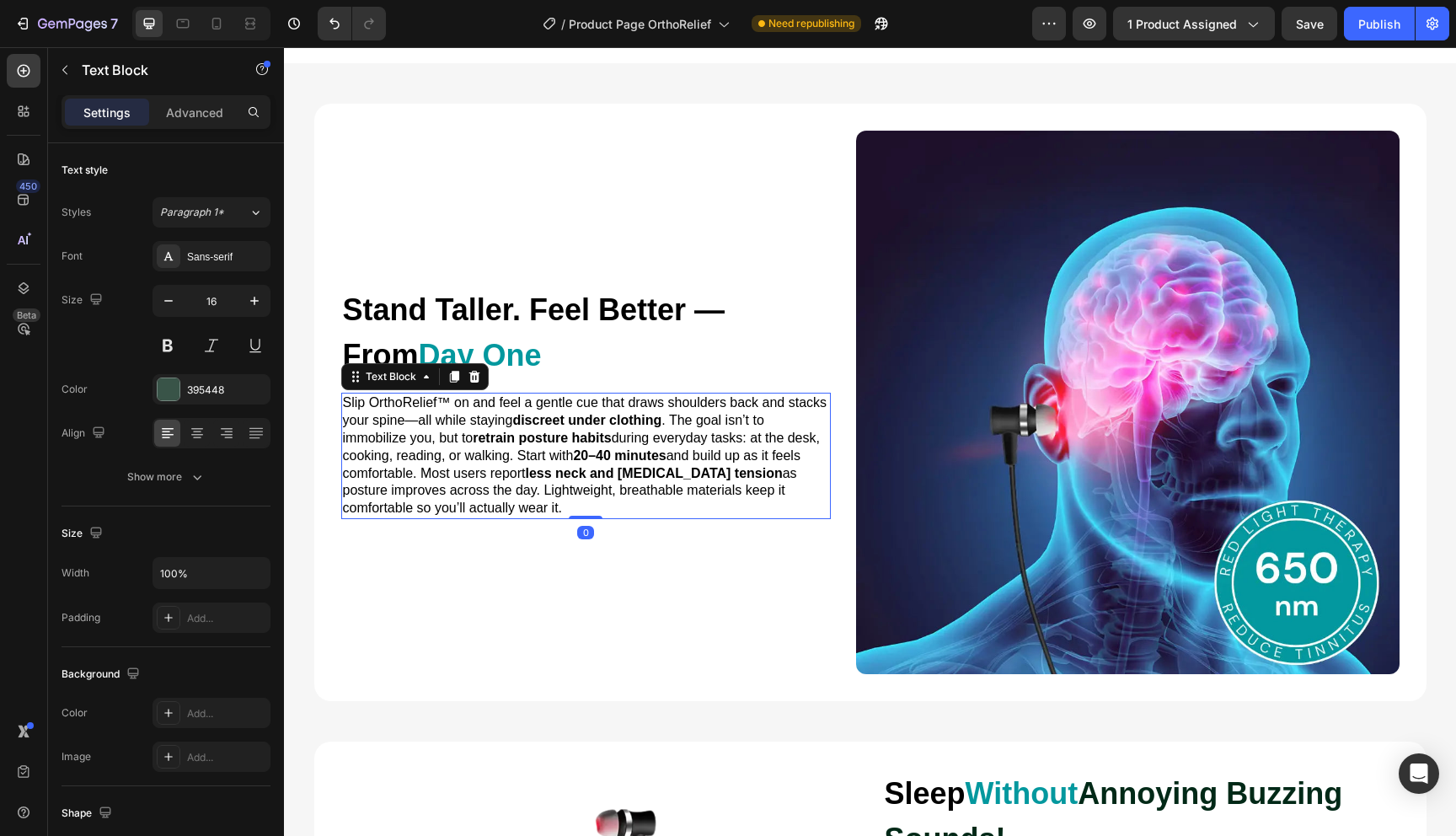
click at [506, 509] on p "Slip OrthoRelief™ on and feel a gentle cue that draws shoulders back and stacks…" at bounding box center [586, 455] width 487 height 123
click at [756, 418] on span "Slip OrthoRelief™ on and feel a gentle cue that draws shoulders back and stacks…" at bounding box center [585, 454] width 485 height 119
click at [674, 423] on span "Slip OrthoRelief™ on and feel a gentle cue that draws shoulders back and stacks…" at bounding box center [585, 454] width 485 height 119
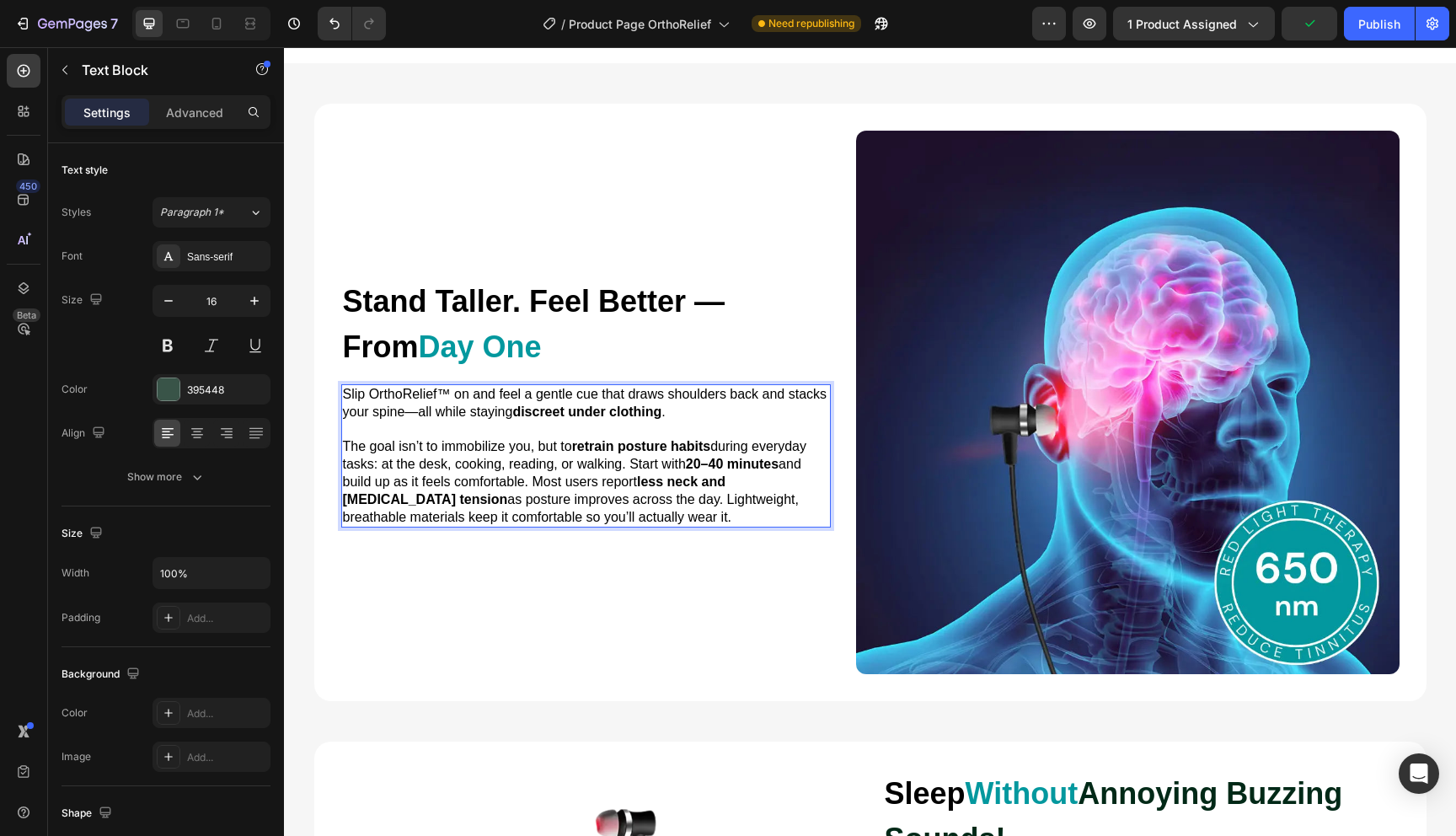
scroll to position [1035, 0]
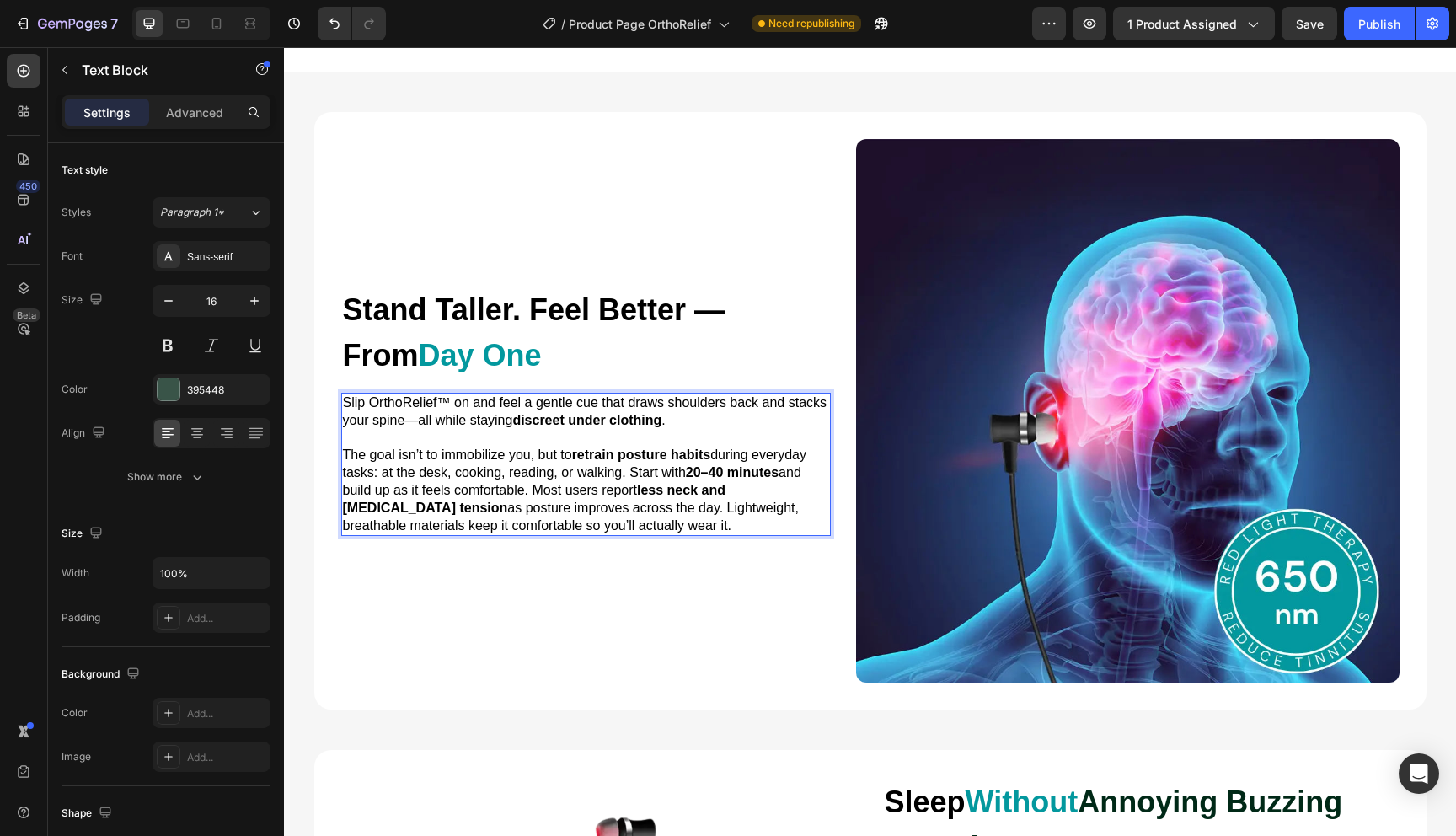
click at [532, 490] on span "The goal isn’t to immobilize you, but to retrain posture habits during everyday…" at bounding box center [574, 489] width 463 height 84
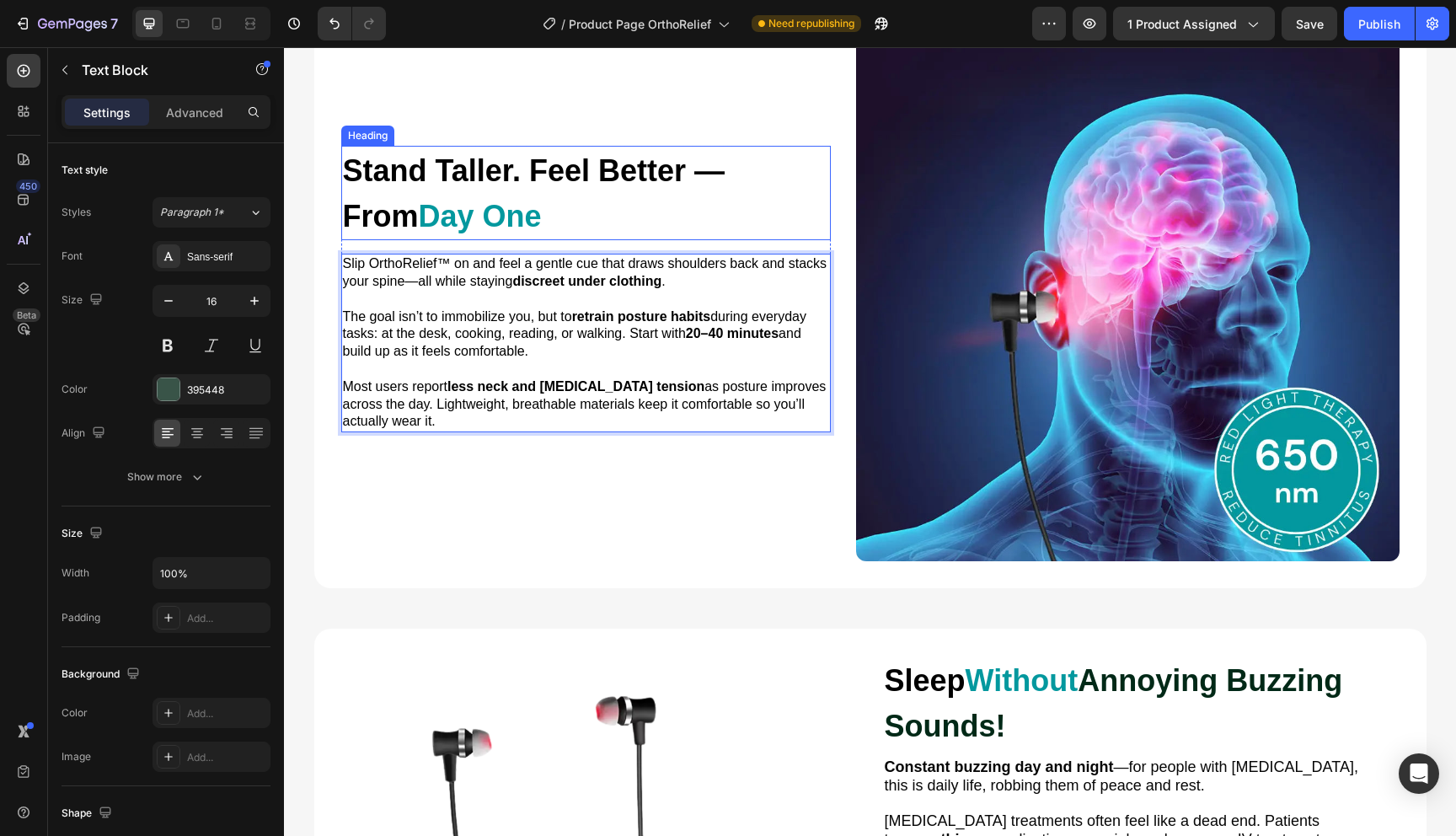
scroll to position [1174, 0]
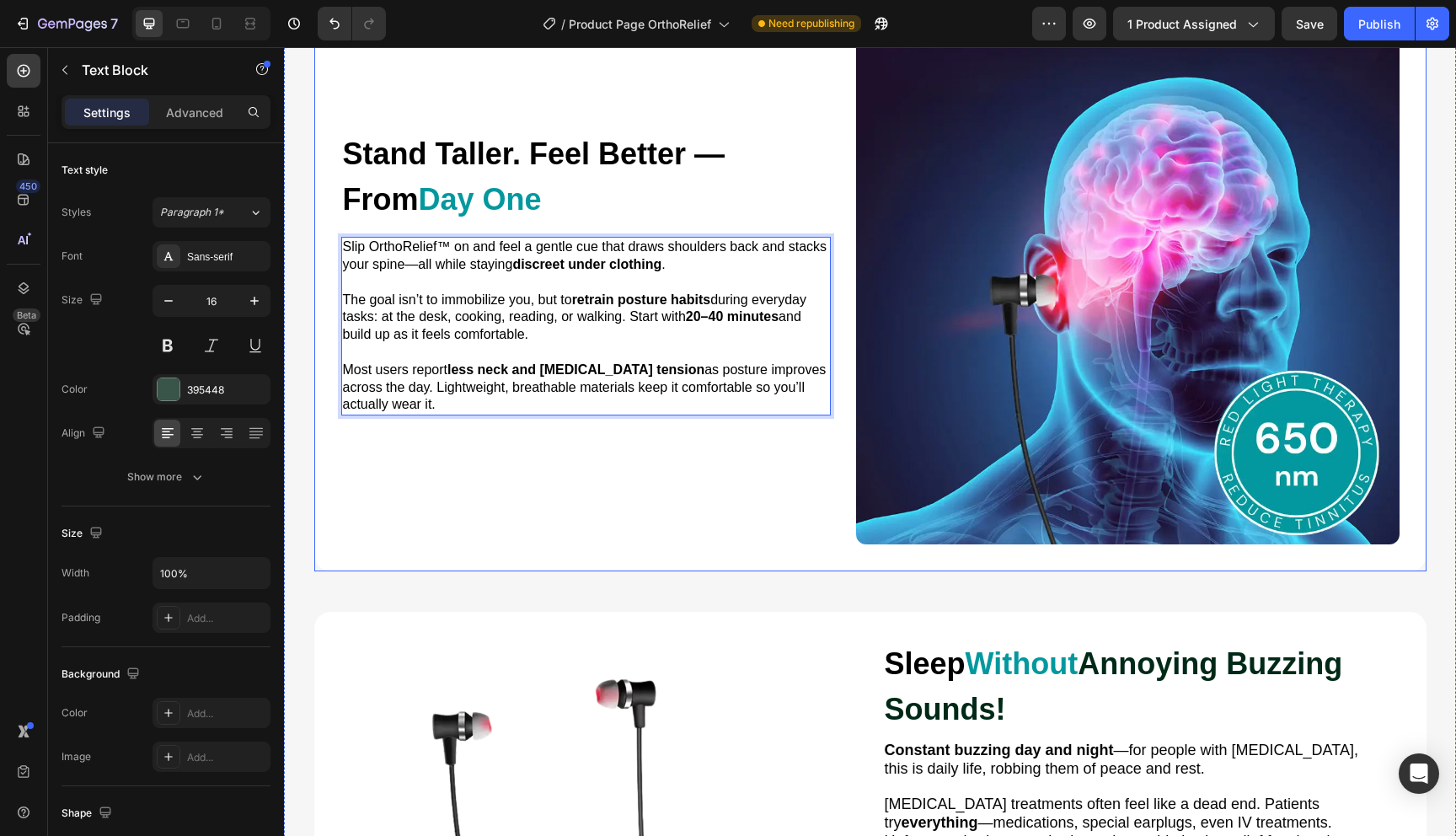
click at [742, 471] on div "⁠⁠⁠⁠⁠⁠⁠ Stand Taller. Feel Better — From Day One Heading Slip OrthoRelief™ on a…" at bounding box center [586, 273] width 490 height 544
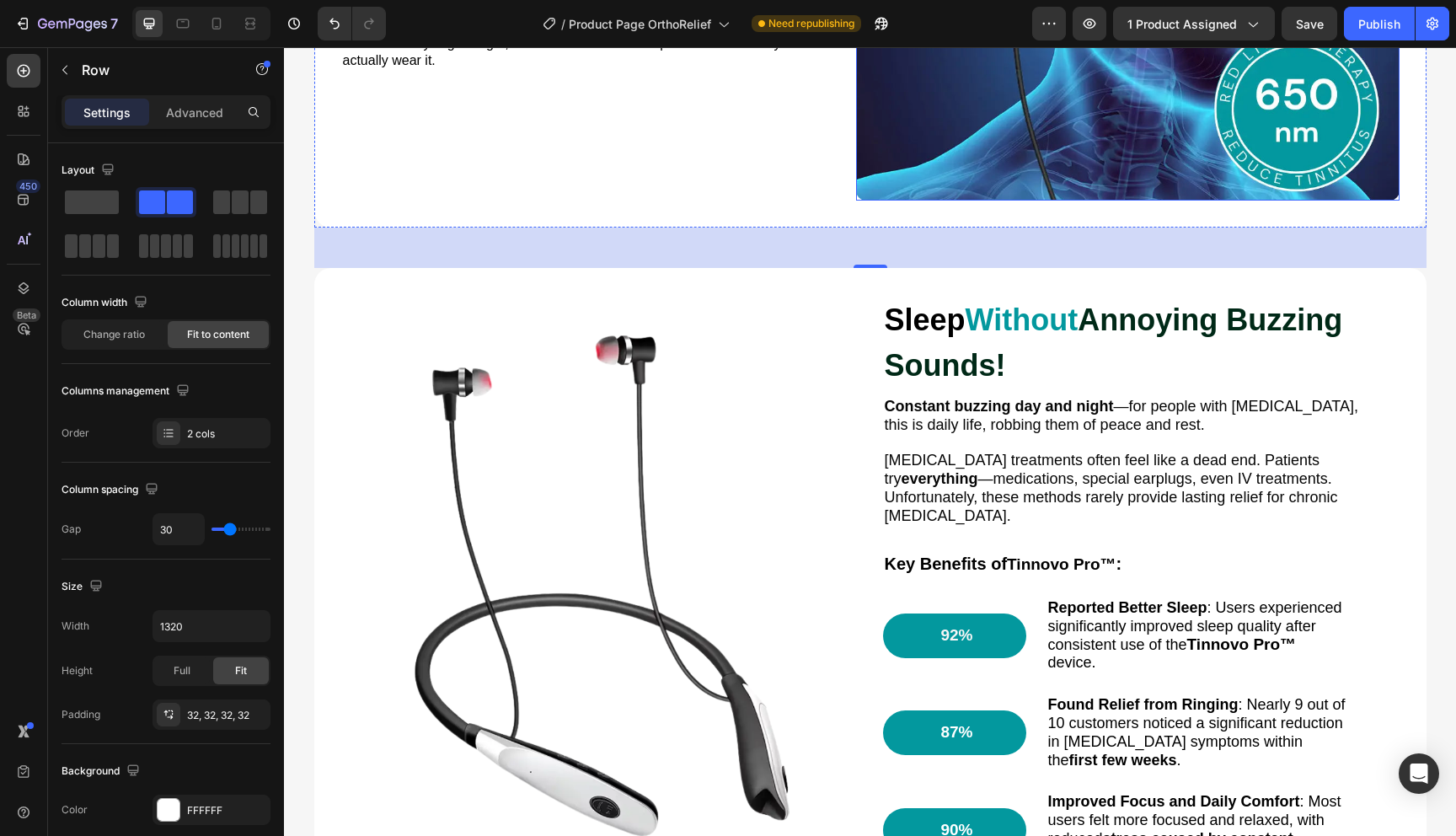
scroll to position [1578, 0]
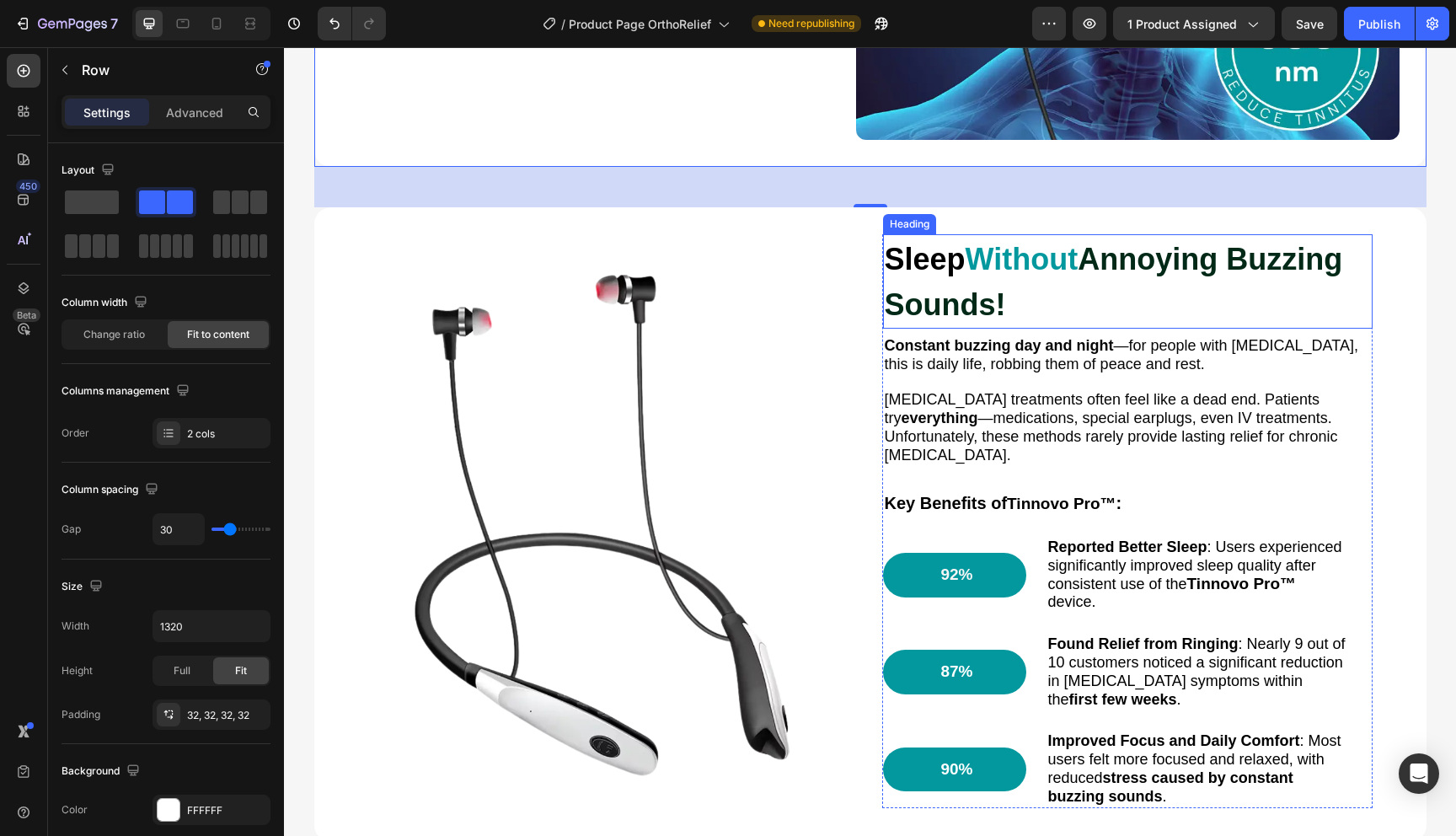
click at [1019, 307] on p "⁠⁠⁠⁠⁠⁠⁠ Sleep Without Annoying Buzzing Sounds!" at bounding box center [1128, 282] width 487 height 91
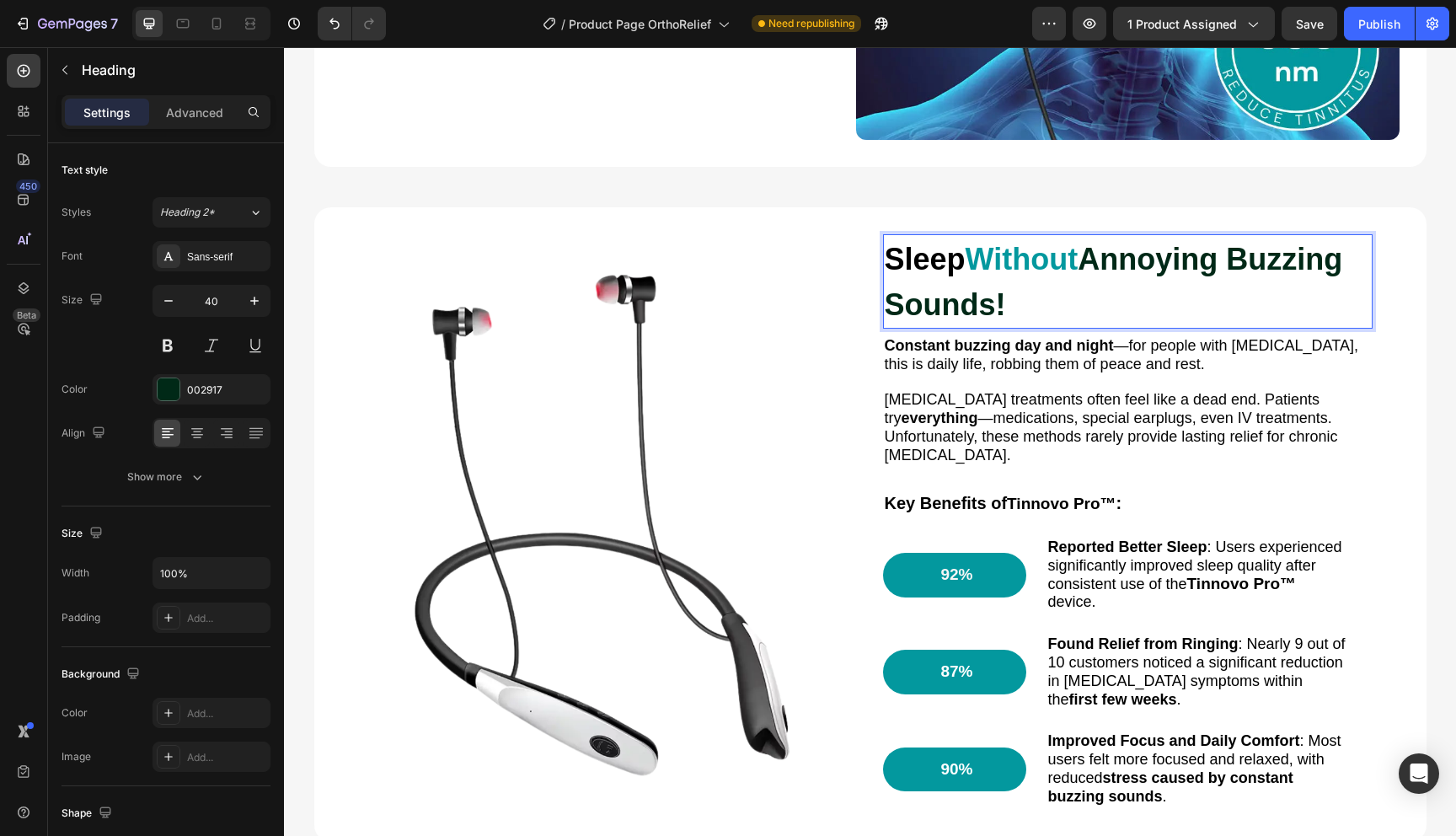
click at [1019, 307] on p "Sleep Without Annoying Buzzing Sounds!" at bounding box center [1128, 282] width 487 height 91
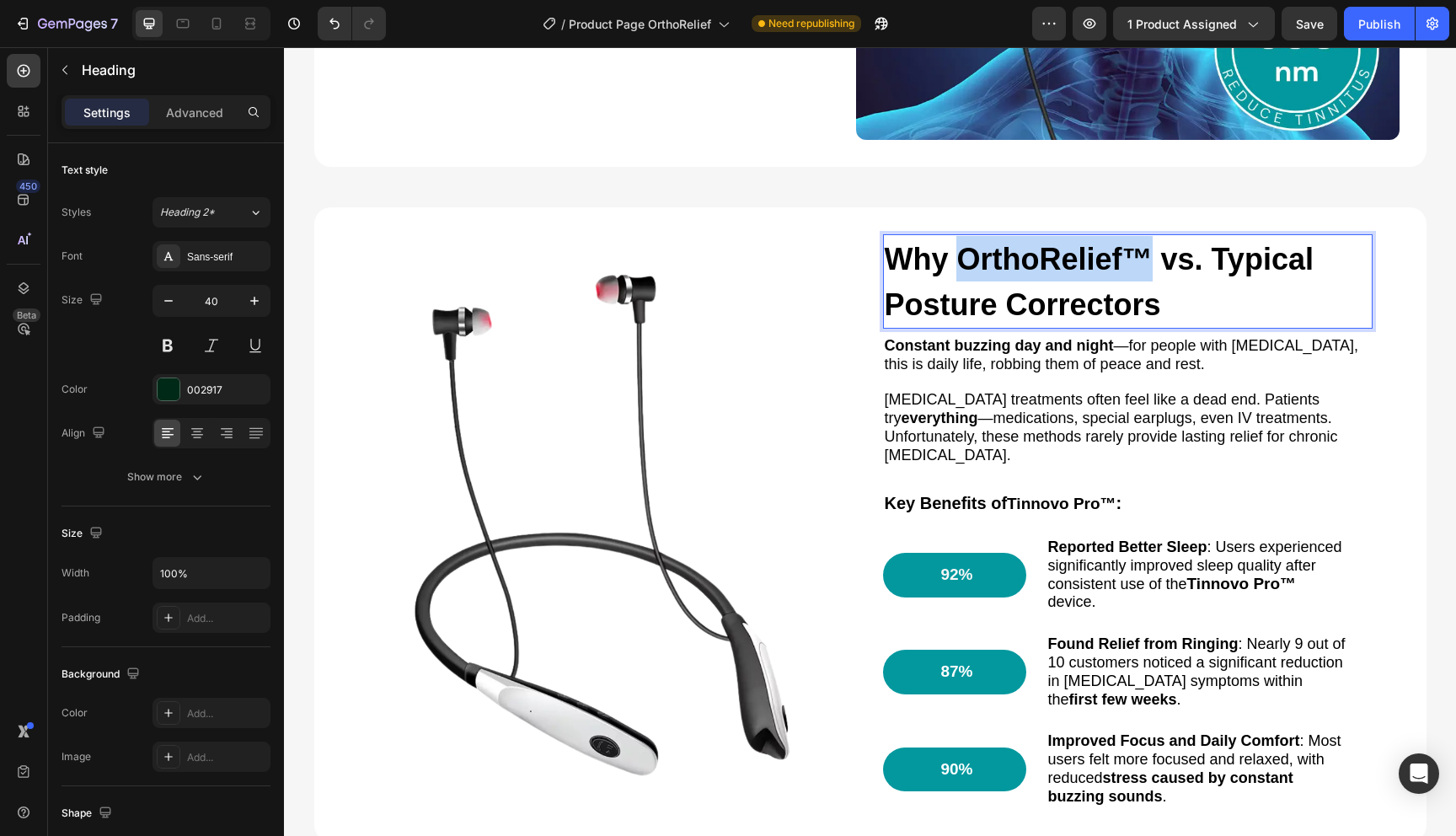
drag, startPoint x: 959, startPoint y: 268, endPoint x: 1139, endPoint y: 255, distance: 180.5
click at [1139, 255] on span "Why OrthoRelief™ vs. Typical Posture Correctors" at bounding box center [1100, 282] width 429 height 80
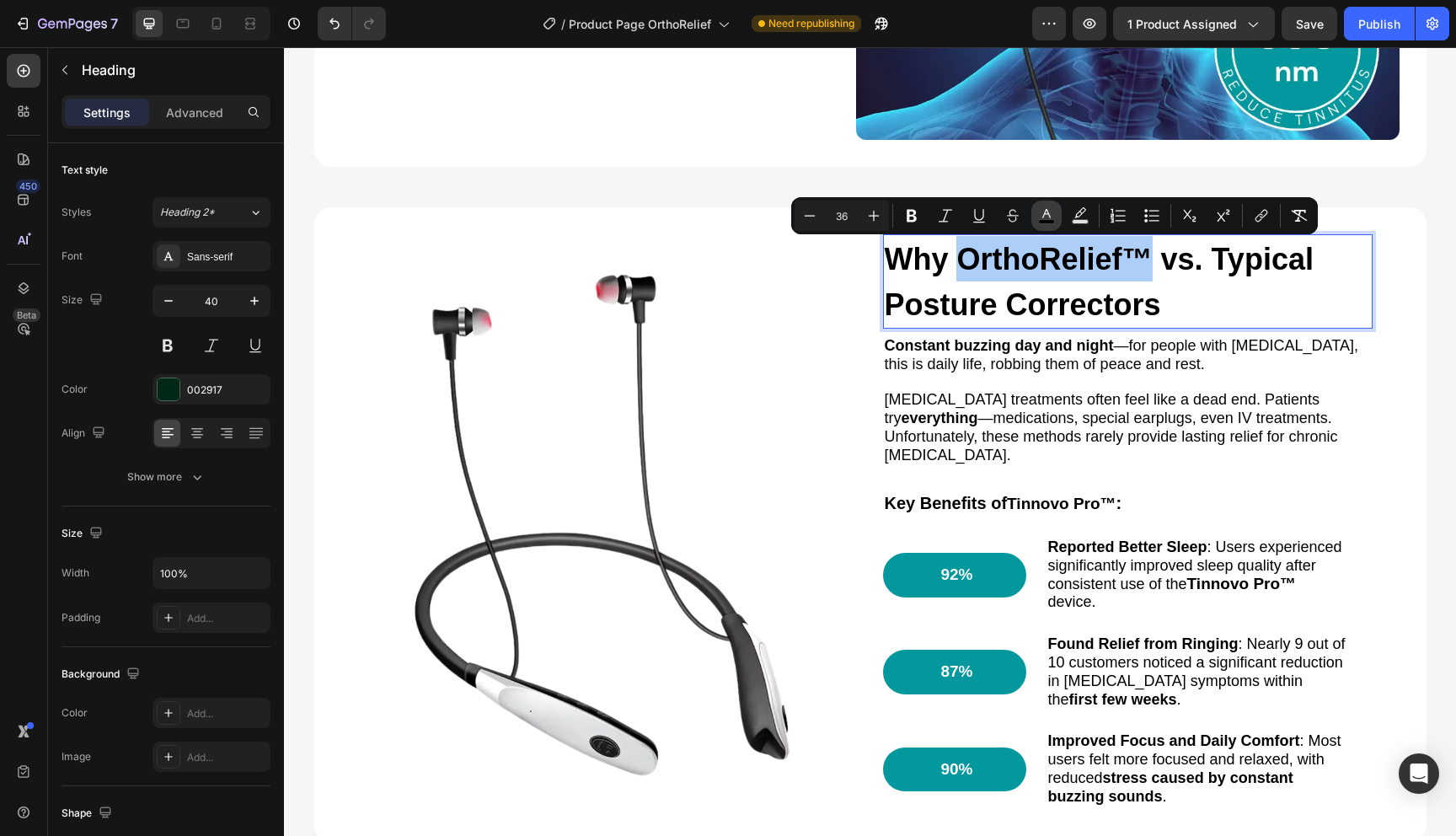
click at [1037, 221] on button "color" at bounding box center [1046, 216] width 30 height 30
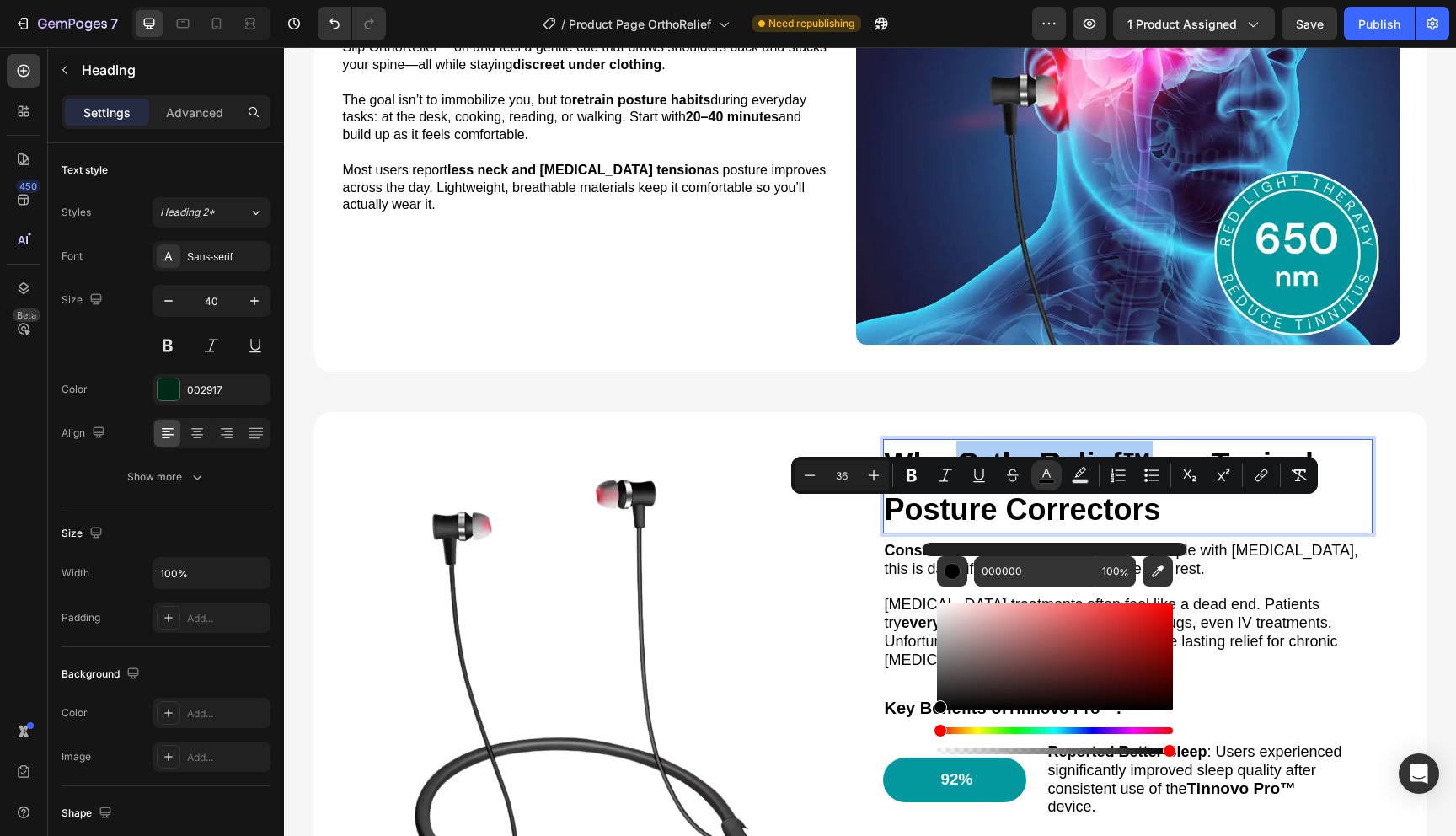
scroll to position [1157, 0]
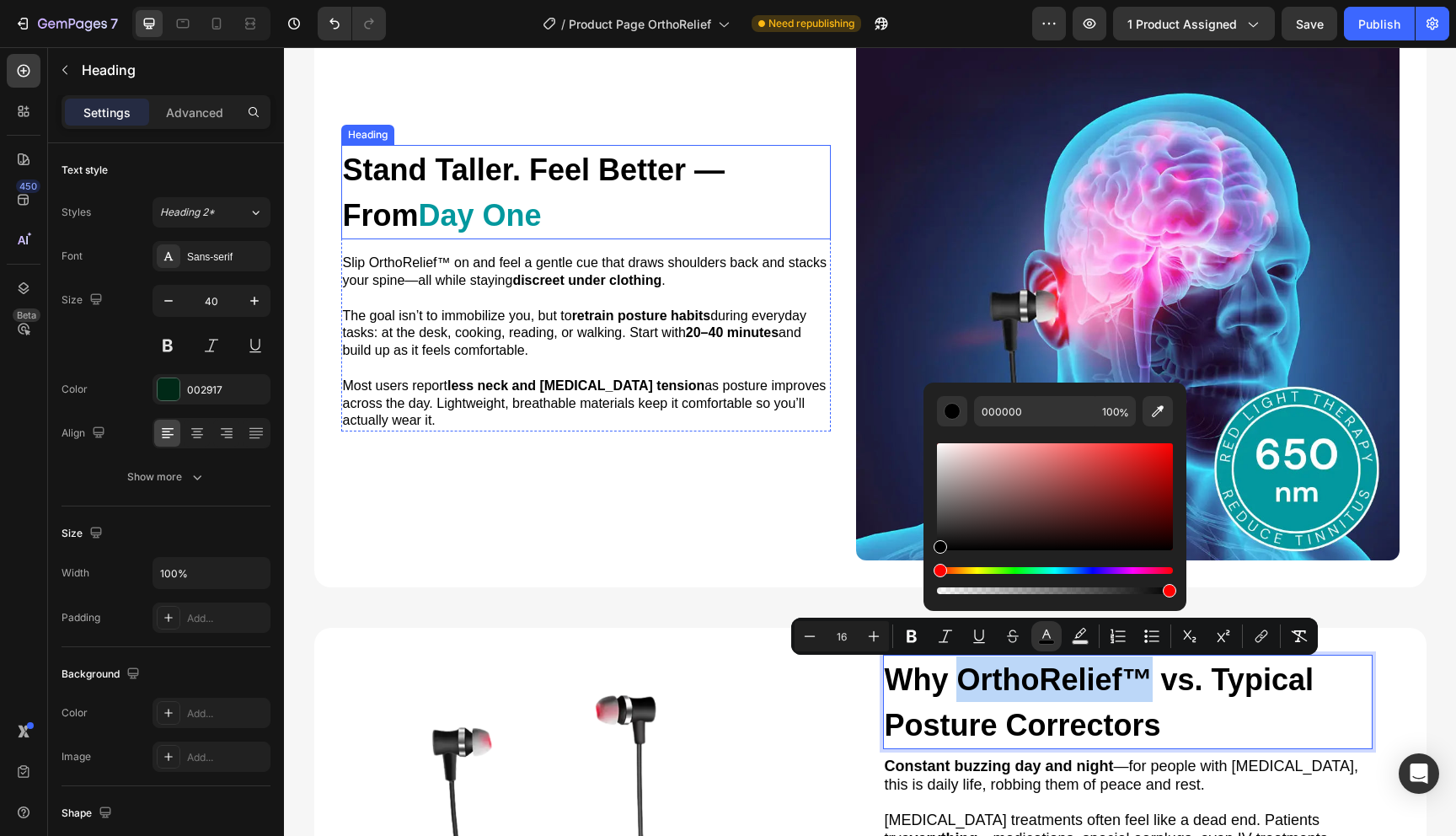
click at [558, 212] on p "⁠⁠⁠⁠⁠⁠⁠ Stand Taller. Feel Better — From Day One" at bounding box center [586, 192] width 487 height 91
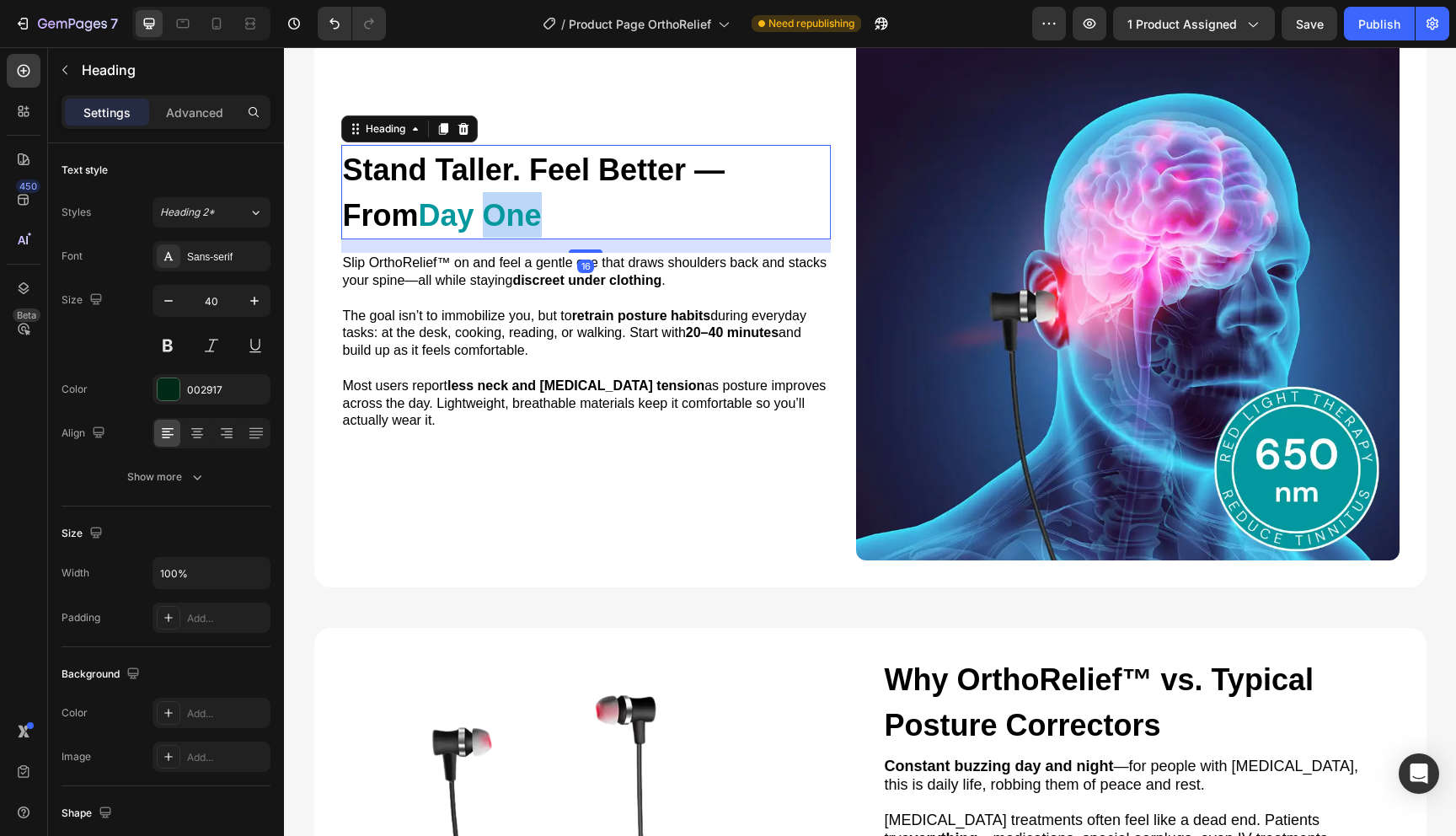
click at [523, 212] on span "Day One" at bounding box center [480, 216] width 123 height 35
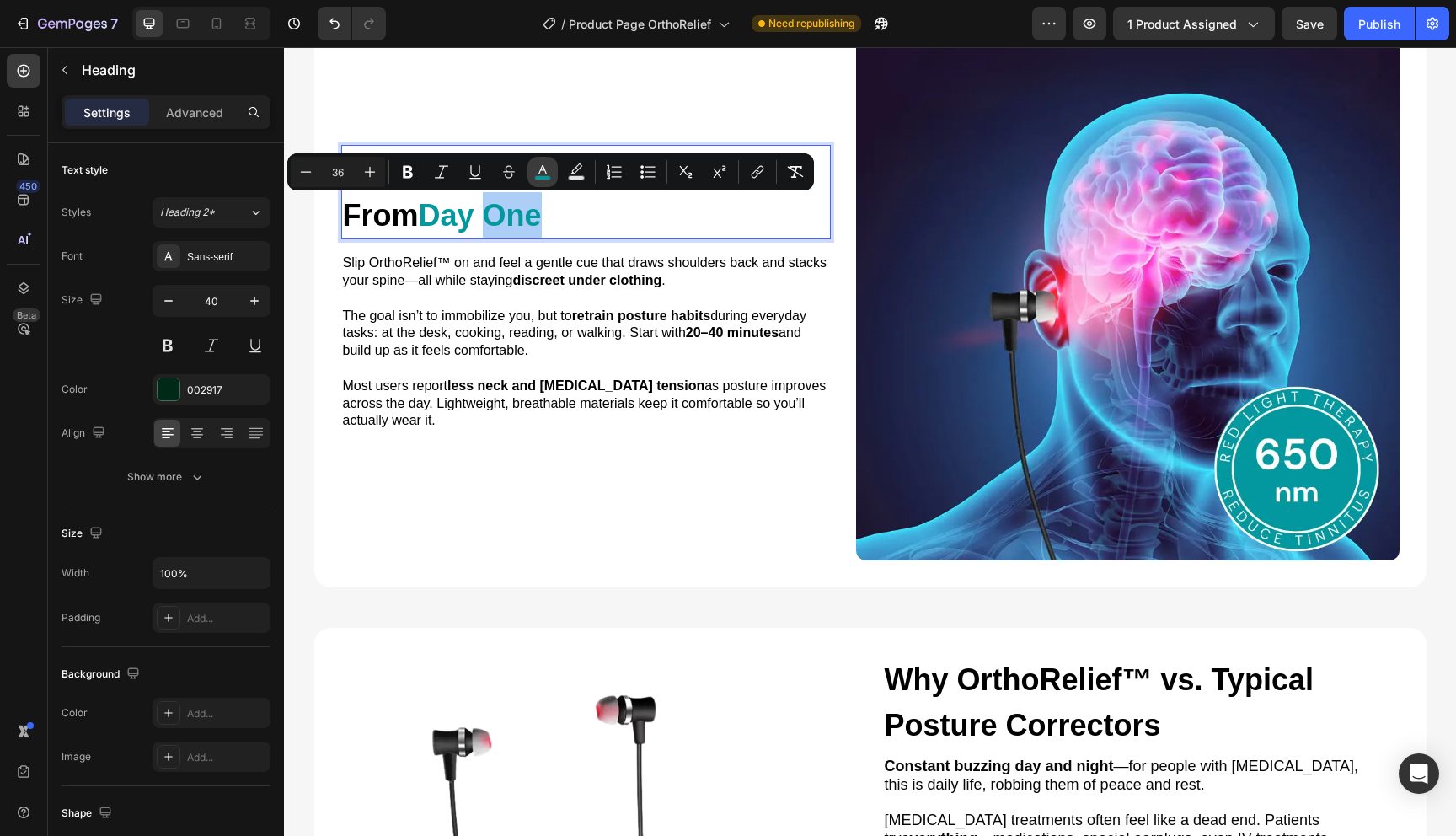
click at [538, 177] on rect "Editor contextual toolbar" at bounding box center [543, 178] width 16 height 4
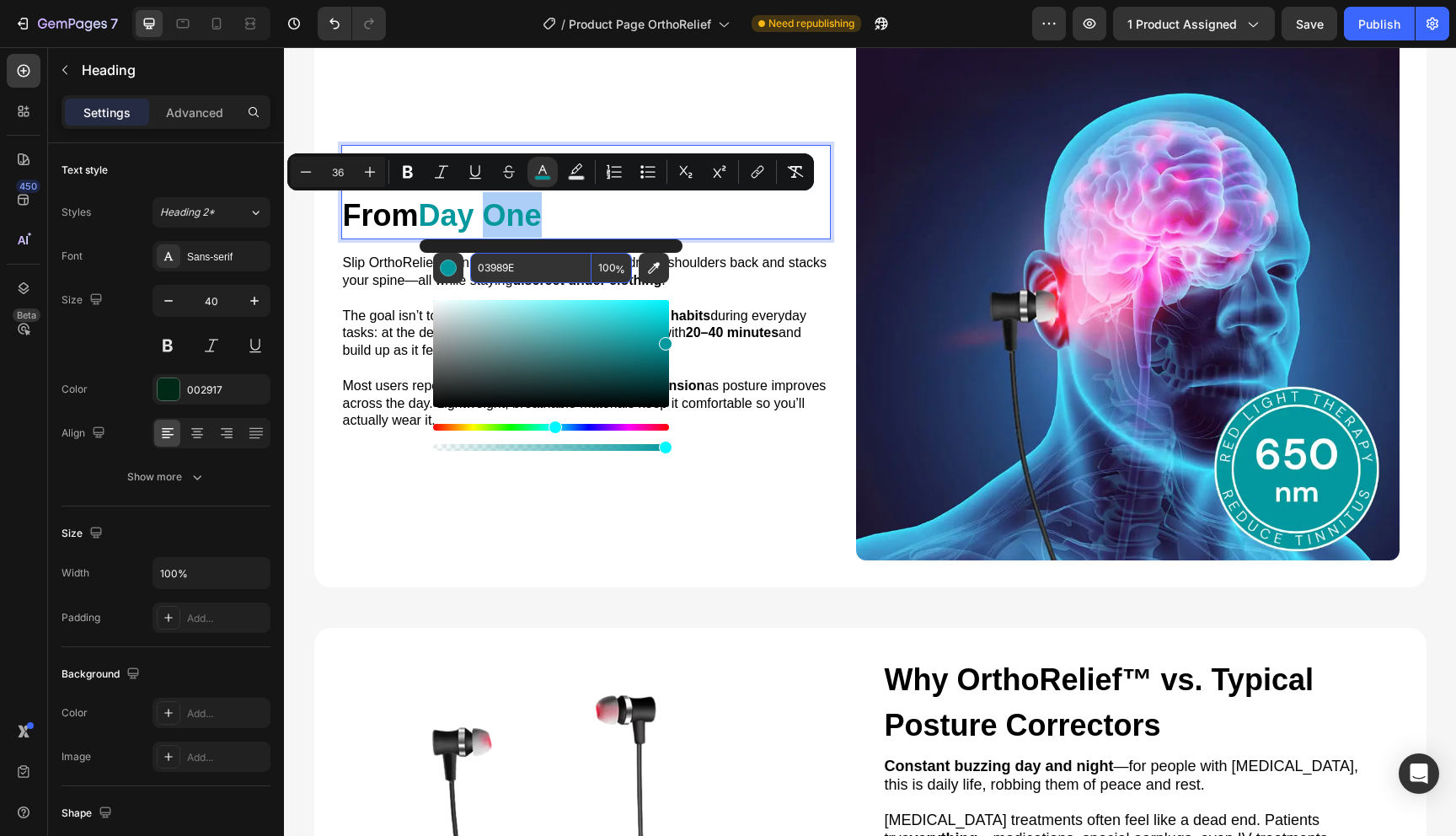
click at [546, 261] on input "03989E" at bounding box center [530, 267] width 121 height 30
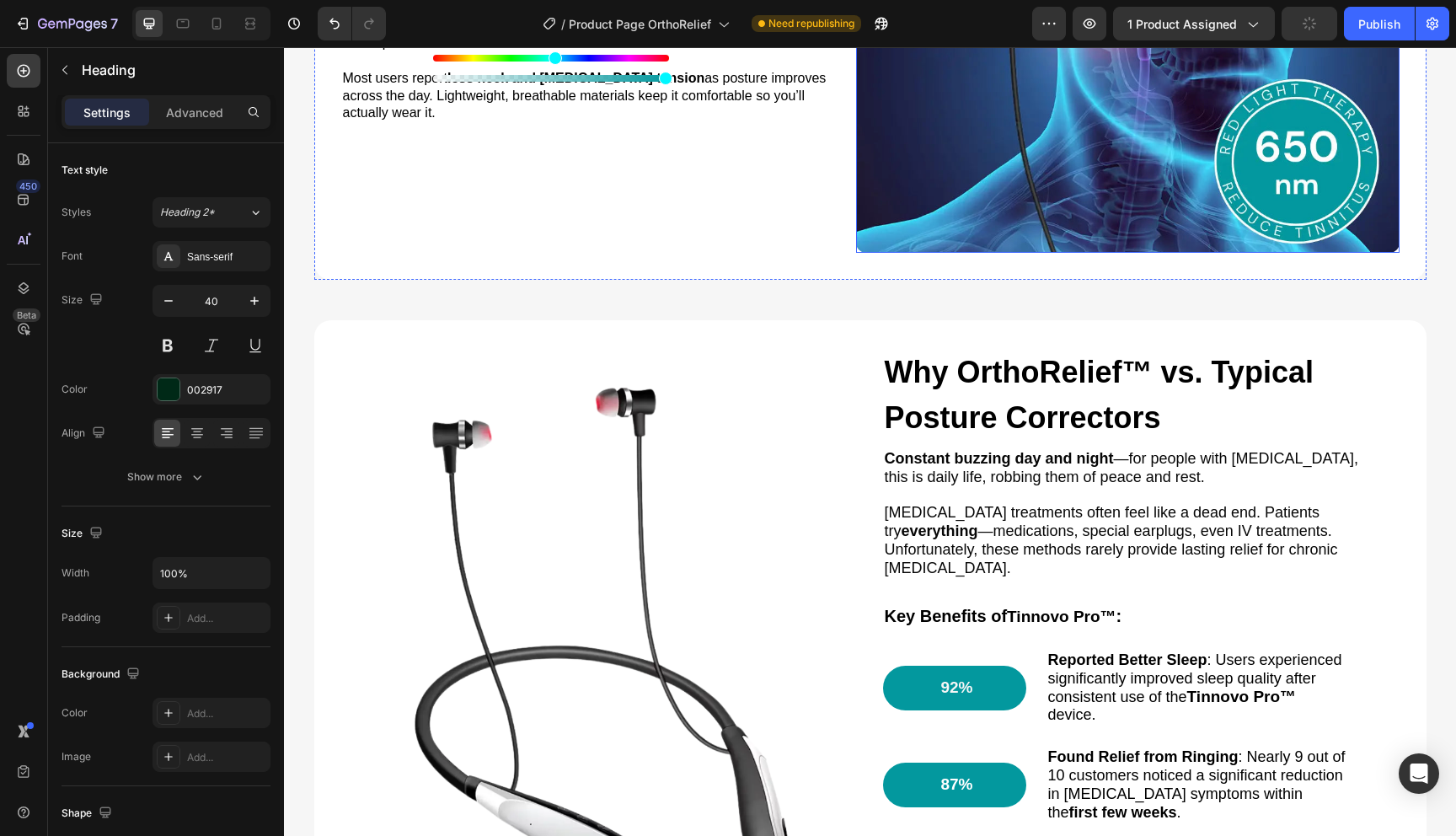
scroll to position [1486, 0]
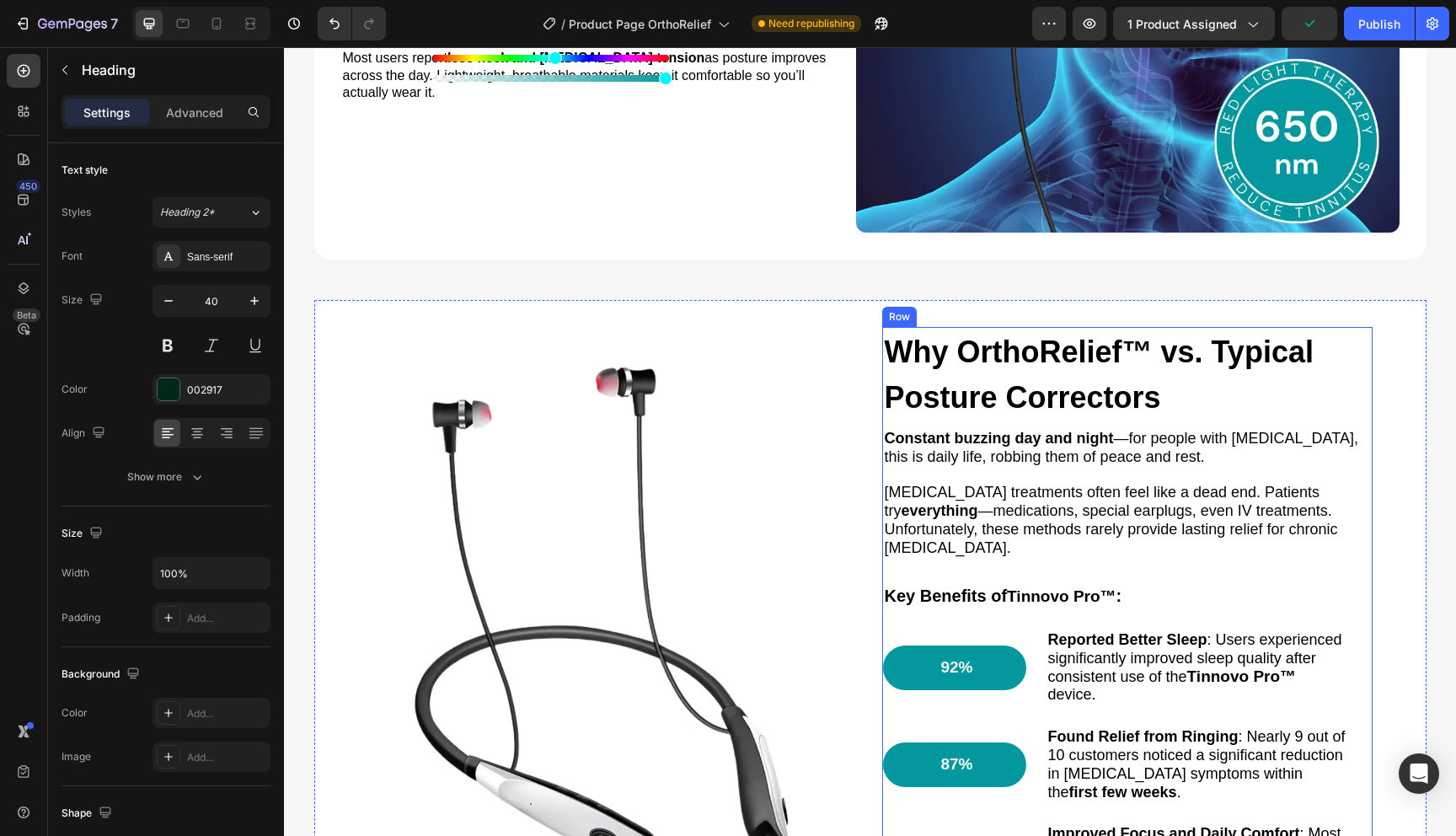
click at [1105, 421] on div "⁠⁠⁠⁠⁠⁠⁠ Why OrthoRelief™ vs. Typical Posture Correctors Heading Constant buzzin…" at bounding box center [1128, 614] width 490 height 574
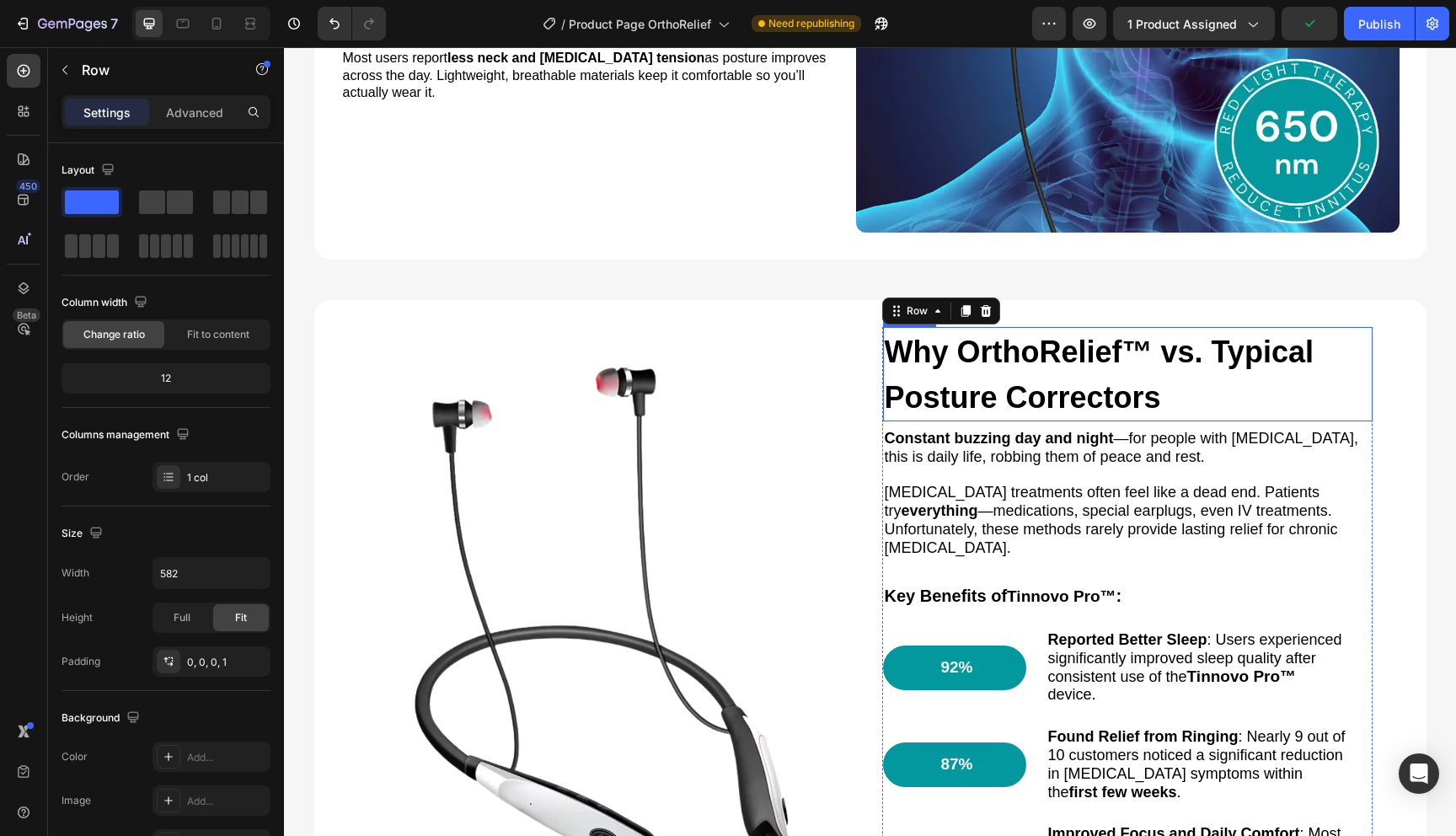
click at [1107, 411] on span "Why OrthoRelief™ vs. Typical Posture Correctors" at bounding box center [1100, 374] width 429 height 80
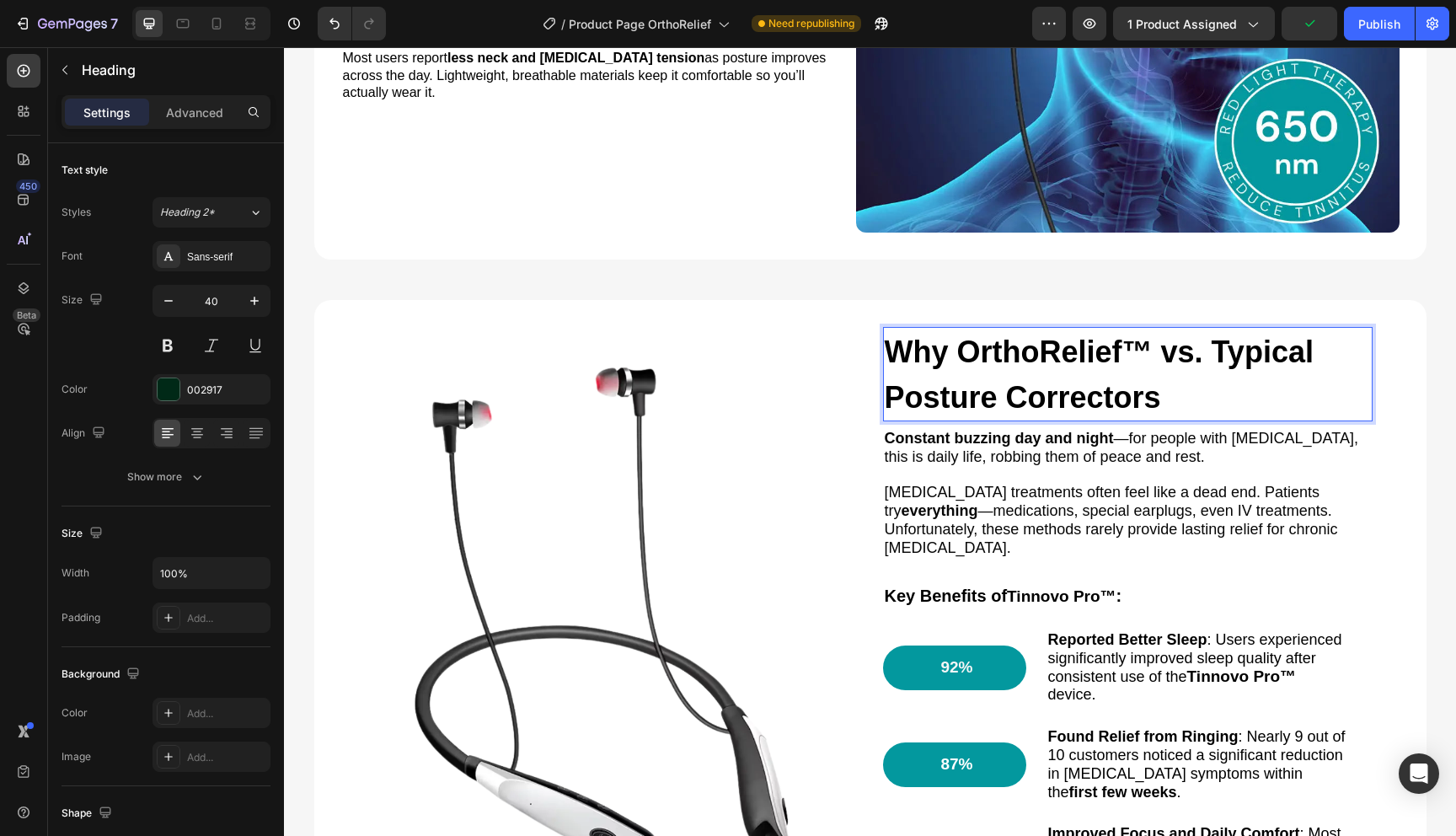
click at [1073, 400] on span "Why OrthoRelief™ vs. Typical Posture Correctors" at bounding box center [1100, 374] width 429 height 80
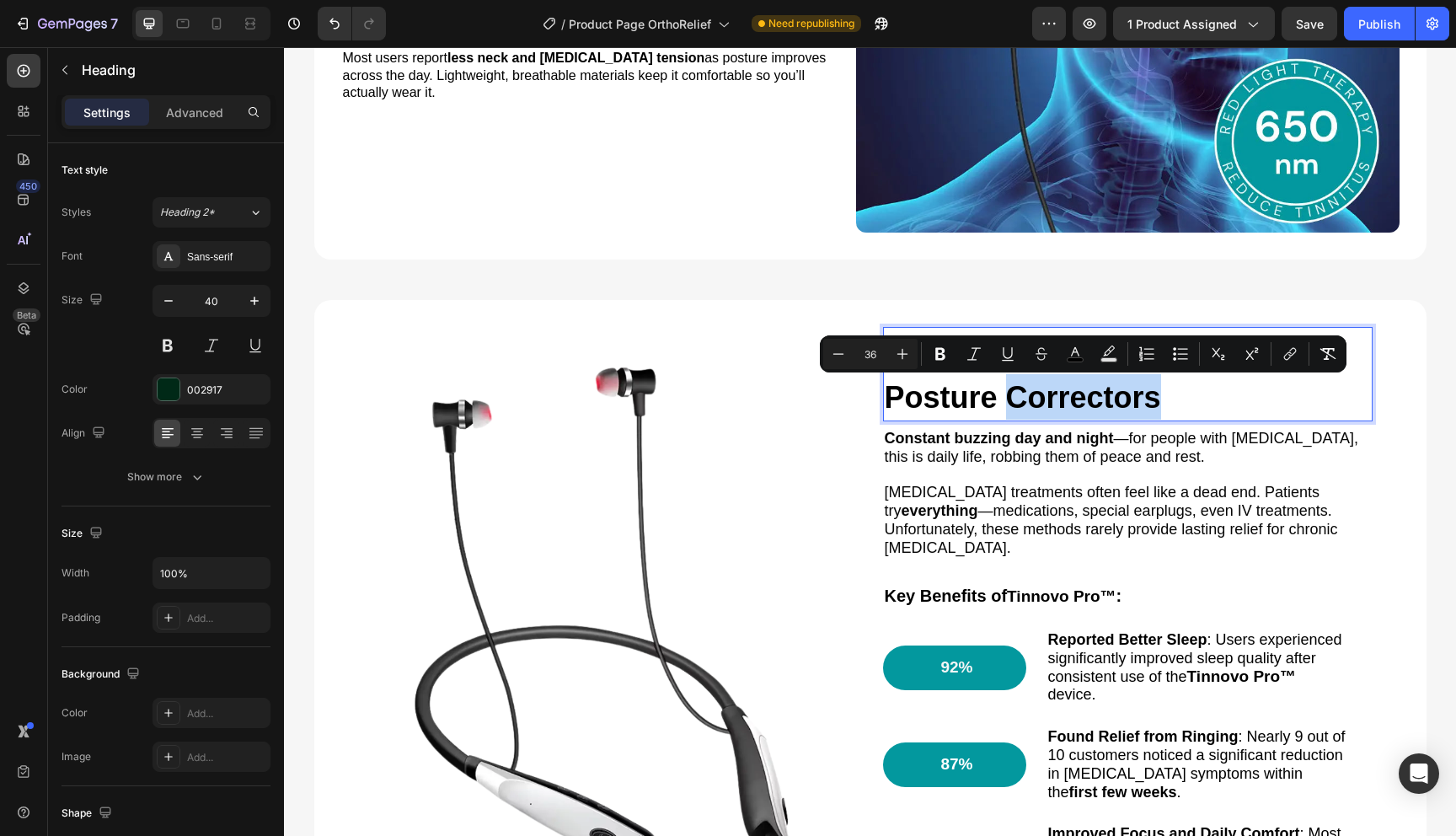
click at [1040, 395] on span "Why OrthoRelief™ vs. Typical Posture Correctors" at bounding box center [1100, 374] width 429 height 80
click at [1008, 395] on span "Why OrthoRelief™ vs. Typical Posture Correctors" at bounding box center [1100, 374] width 429 height 80
click at [987, 398] on span "Why OrthoRelief™ vs. Typical Posture Correctors" at bounding box center [1100, 374] width 429 height 80
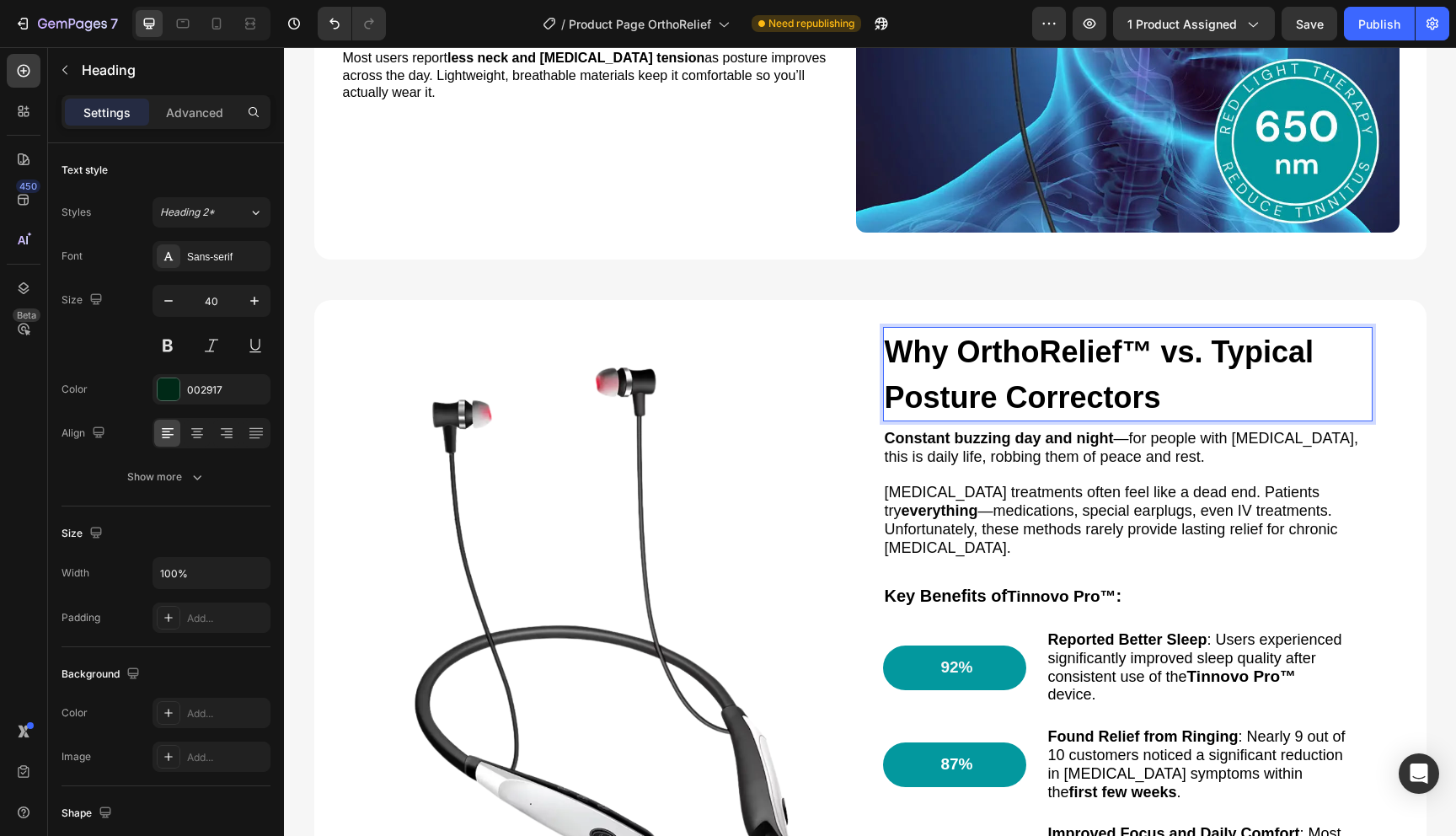
click at [1038, 353] on span "Why OrthoRelief™ vs. Typical Posture Correctors" at bounding box center [1100, 374] width 429 height 80
drag, startPoint x: 1146, startPoint y: 348, endPoint x: 959, endPoint y: 358, distance: 187.3
click at [959, 358] on span "Why OrthoRelief™ vs. Typical Posture Correctors" at bounding box center [1100, 374] width 429 height 80
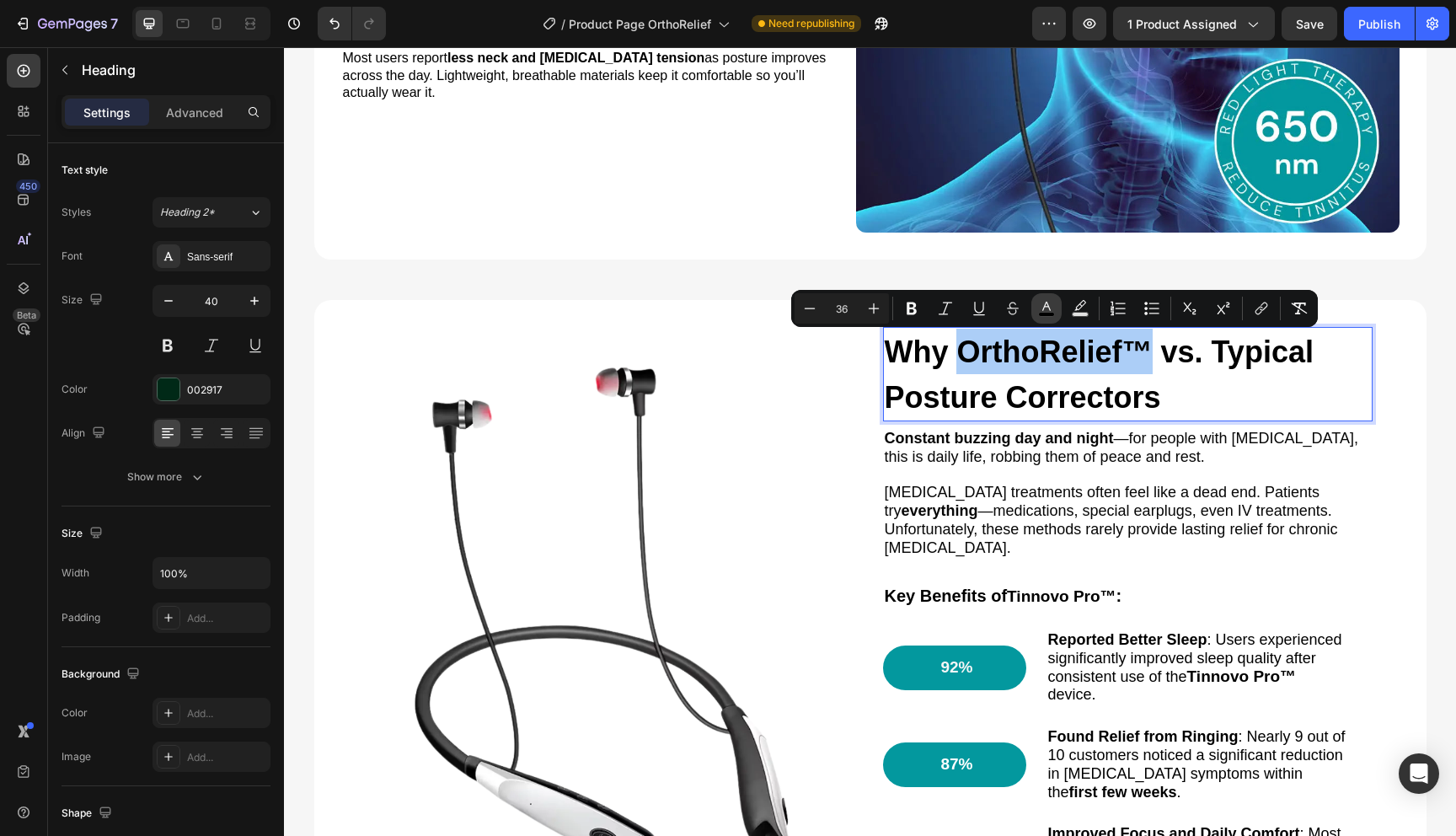
click at [1057, 304] on button "color" at bounding box center [1046, 308] width 30 height 30
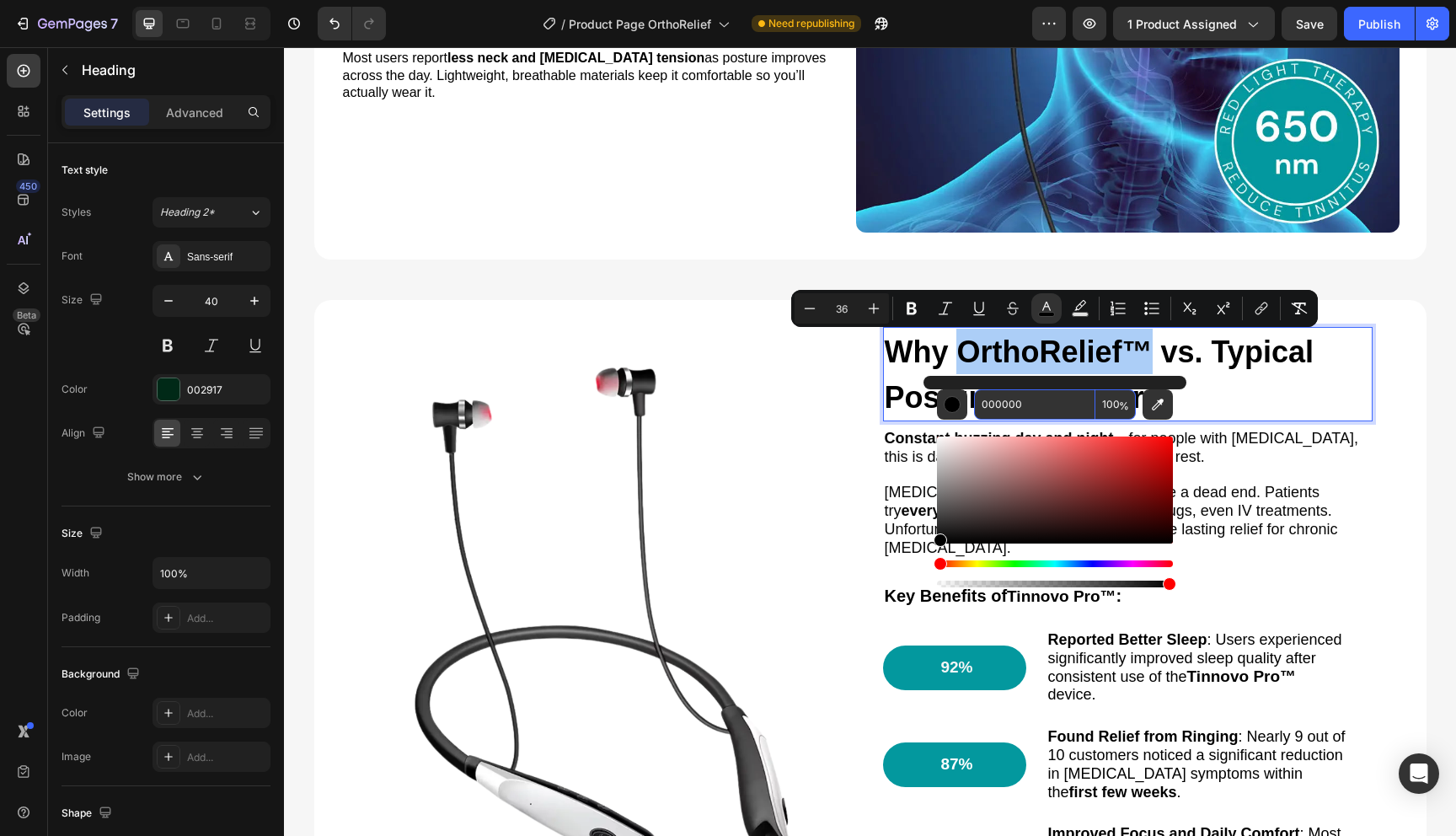
click at [1037, 399] on input "000000" at bounding box center [1034, 404] width 121 height 30
paste input "3989E"
type input "03989E"
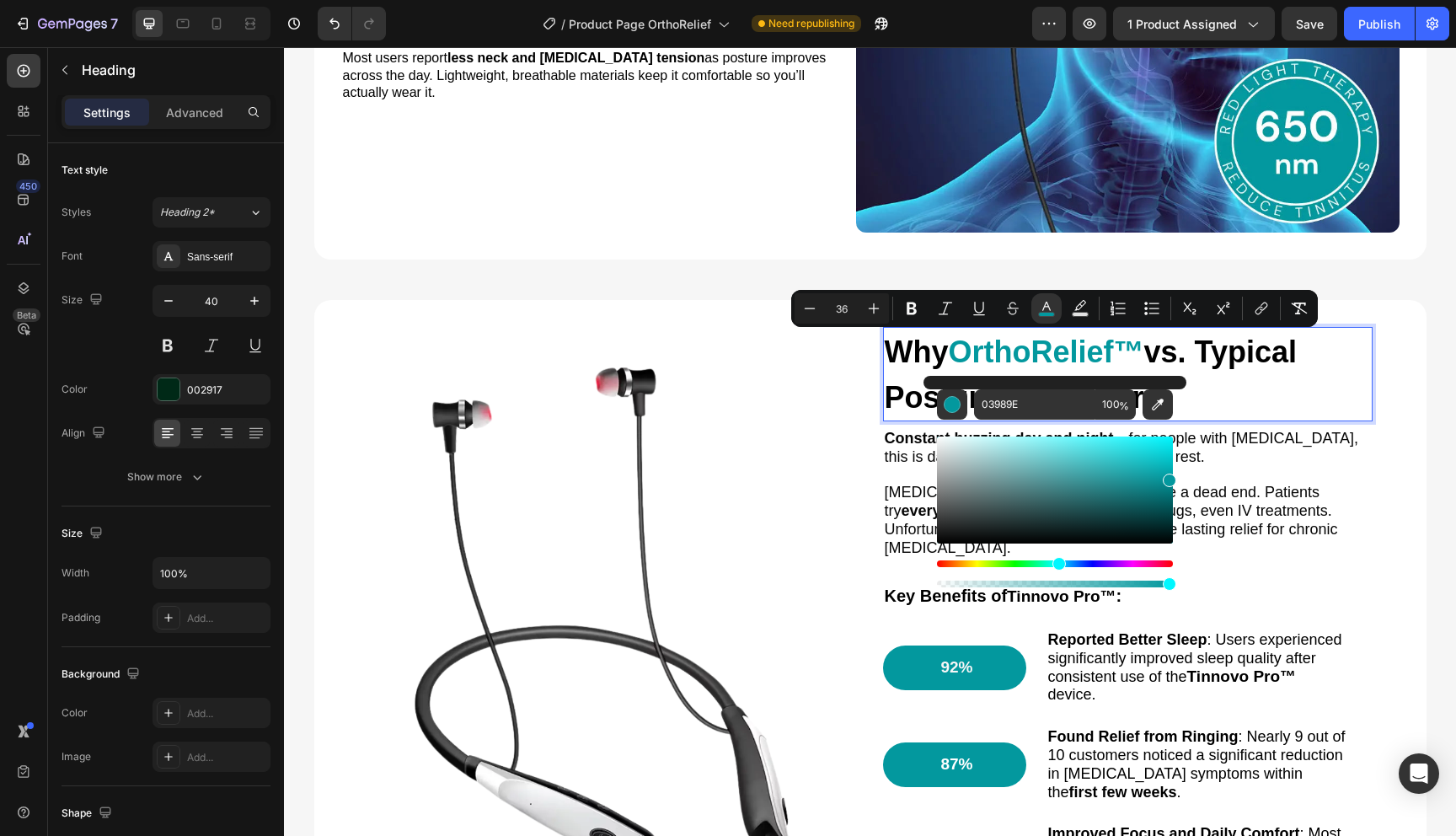
click at [1211, 397] on p "Why OrthoRelief™ vs. Typical Posture Correctors" at bounding box center [1128, 374] width 487 height 91
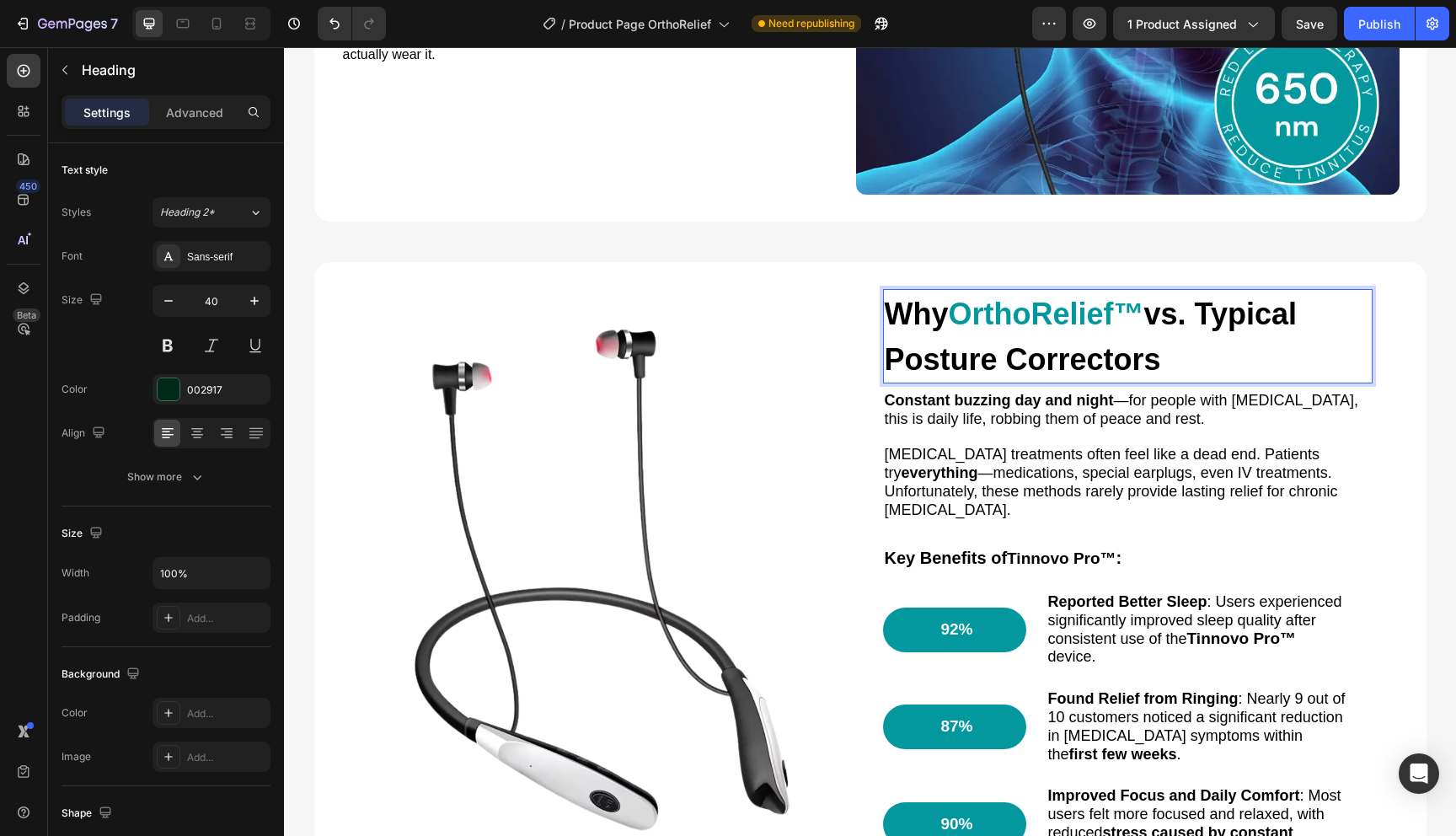
scroll to position [1540, 0]
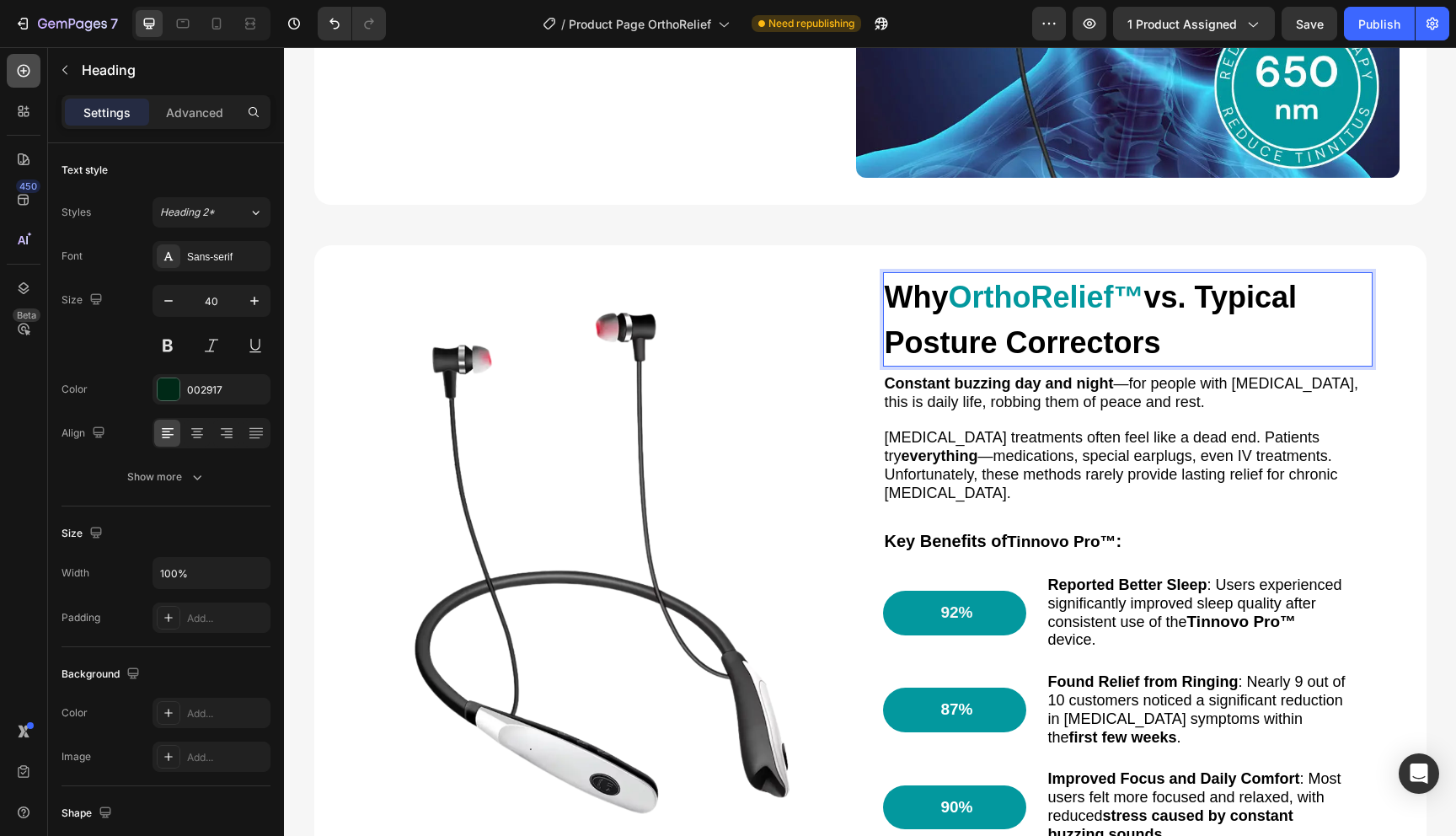
click at [31, 83] on div at bounding box center [23, 71] width 34 height 34
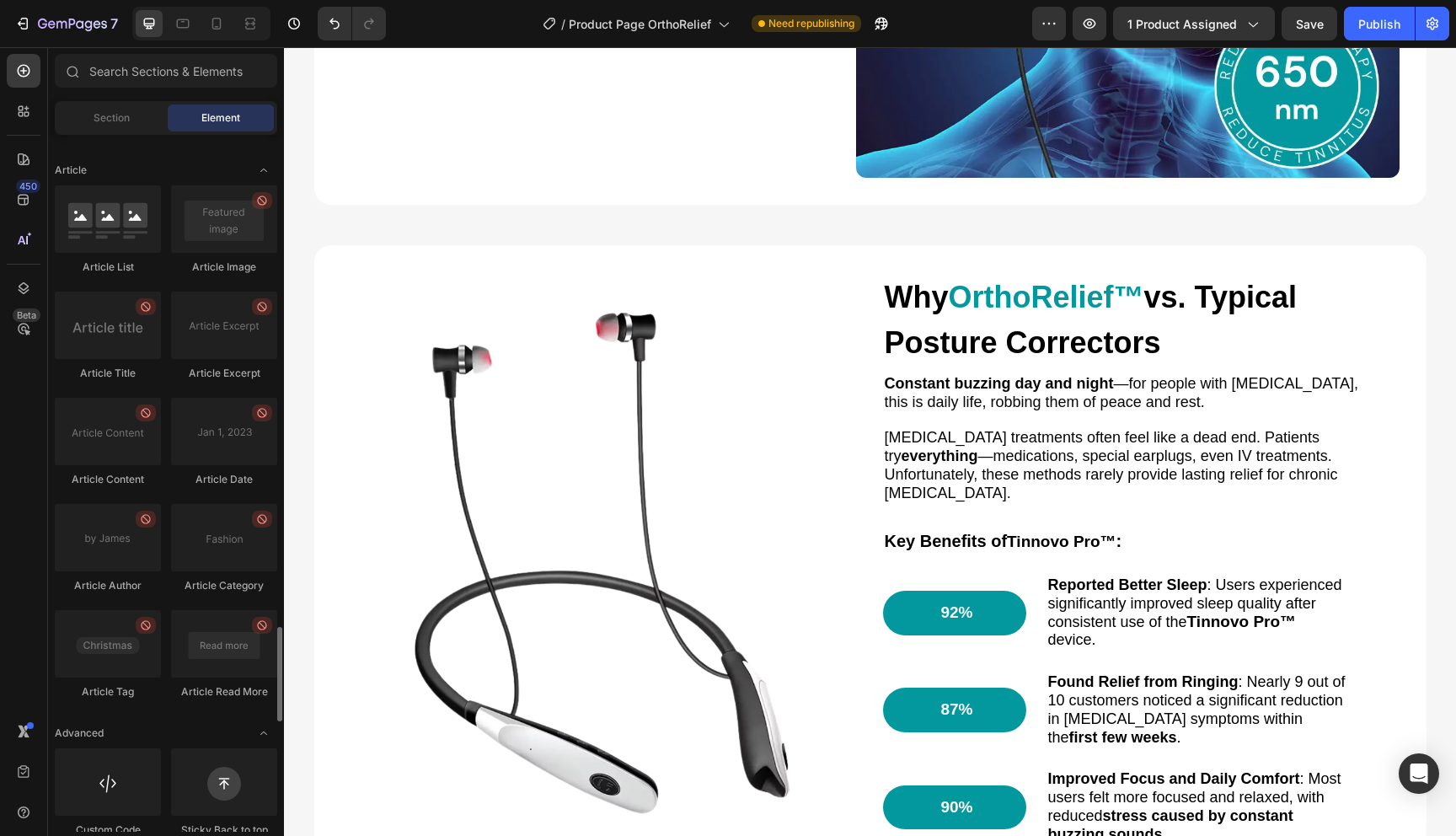
scroll to position [4408, 0]
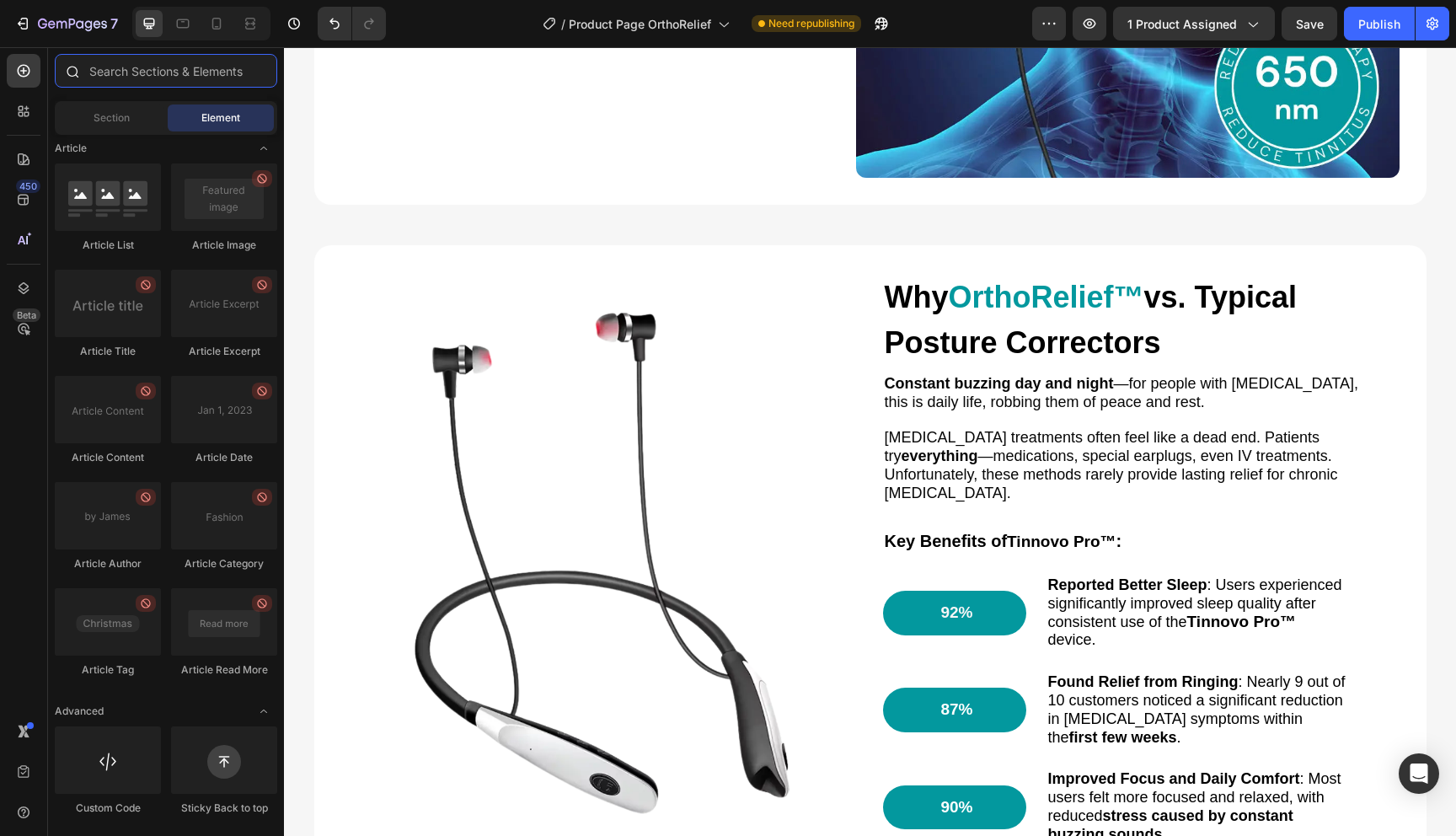
click at [173, 84] on input "text" at bounding box center [165, 71] width 222 height 34
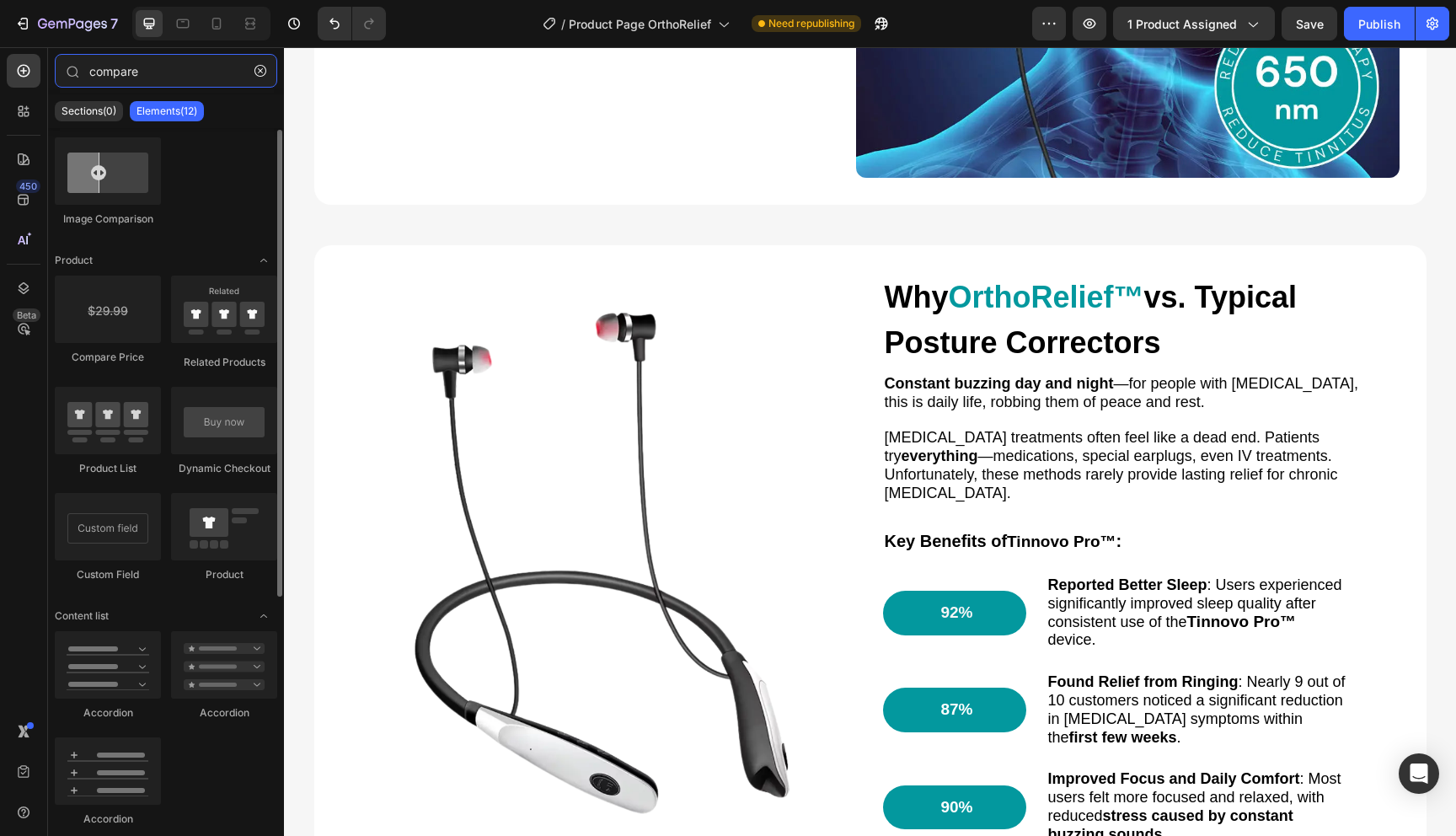
scroll to position [0, 0]
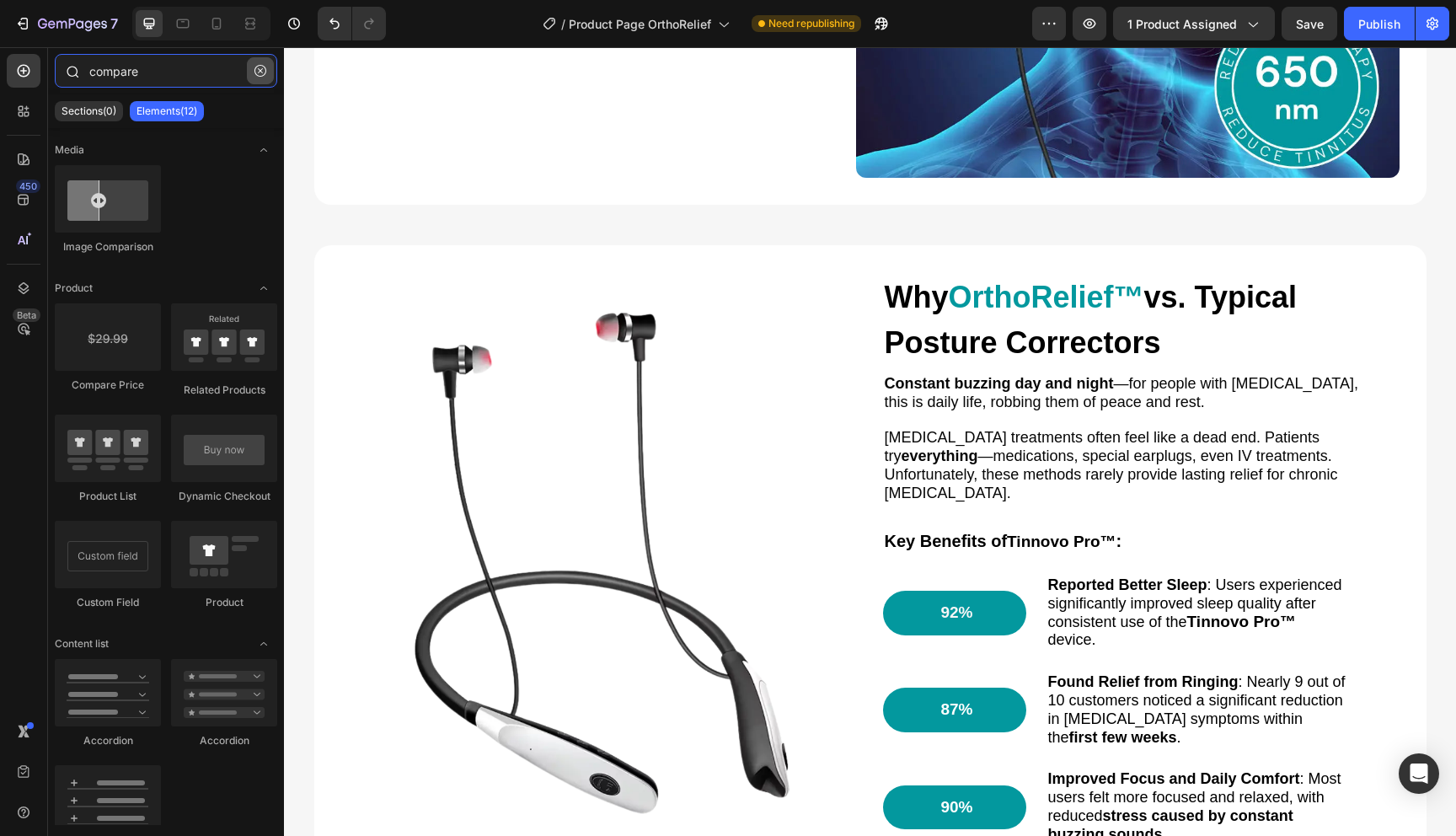
type input "compare"
click at [257, 80] on button "button" at bounding box center [260, 71] width 27 height 27
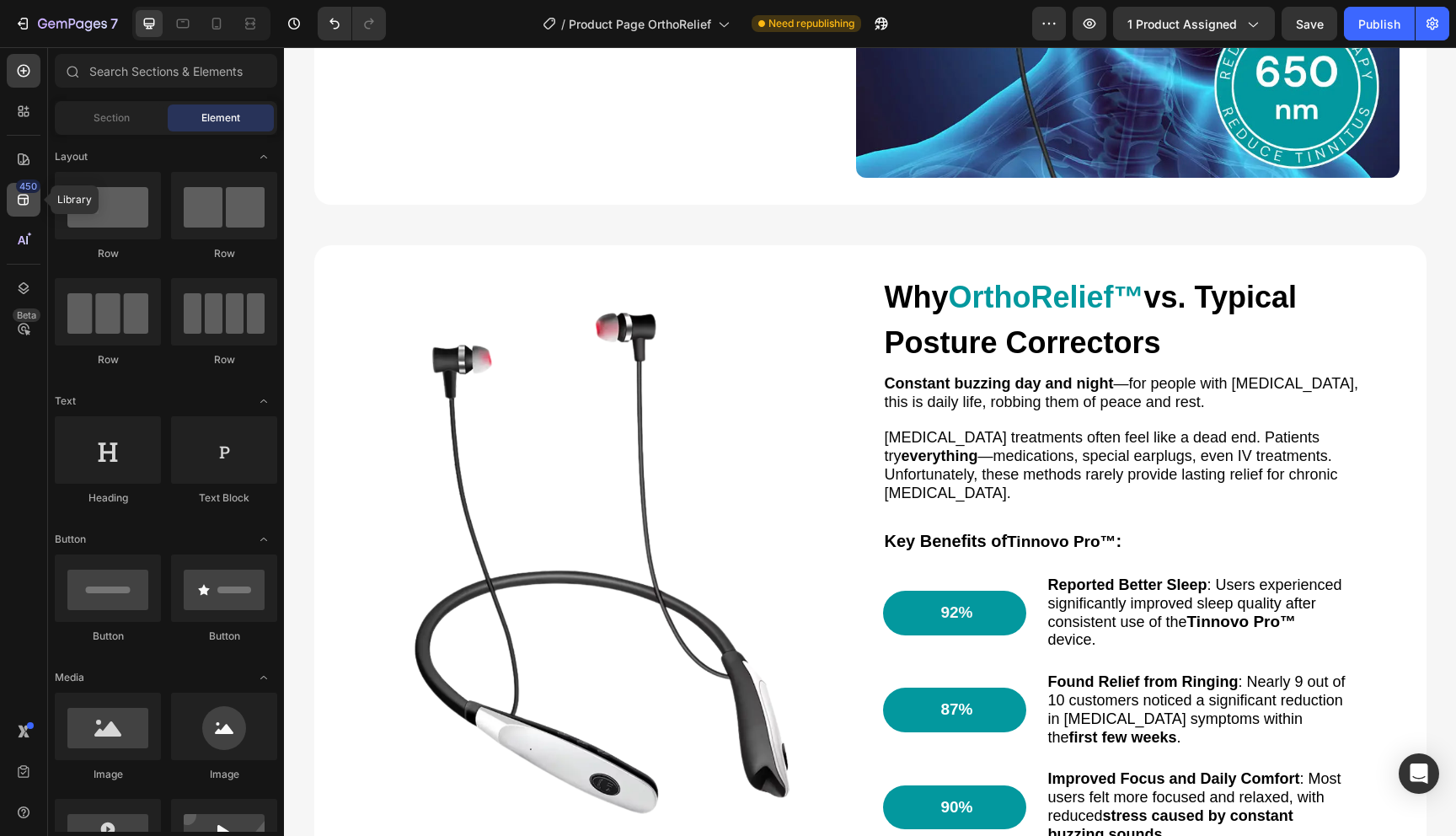
click at [18, 206] on icon at bounding box center [23, 199] width 17 height 17
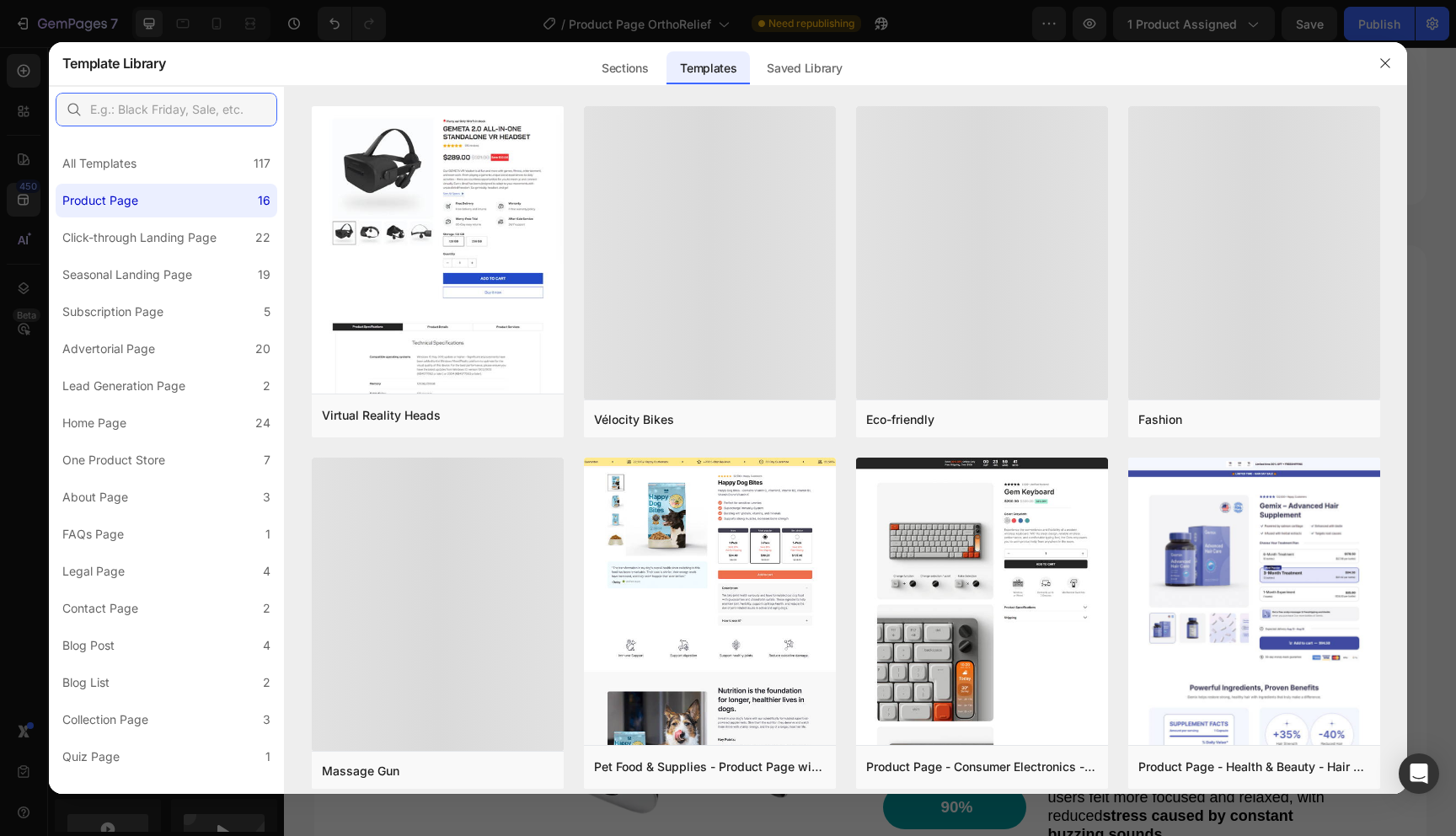
click at [229, 112] on input "text" at bounding box center [166, 109] width 221 height 34
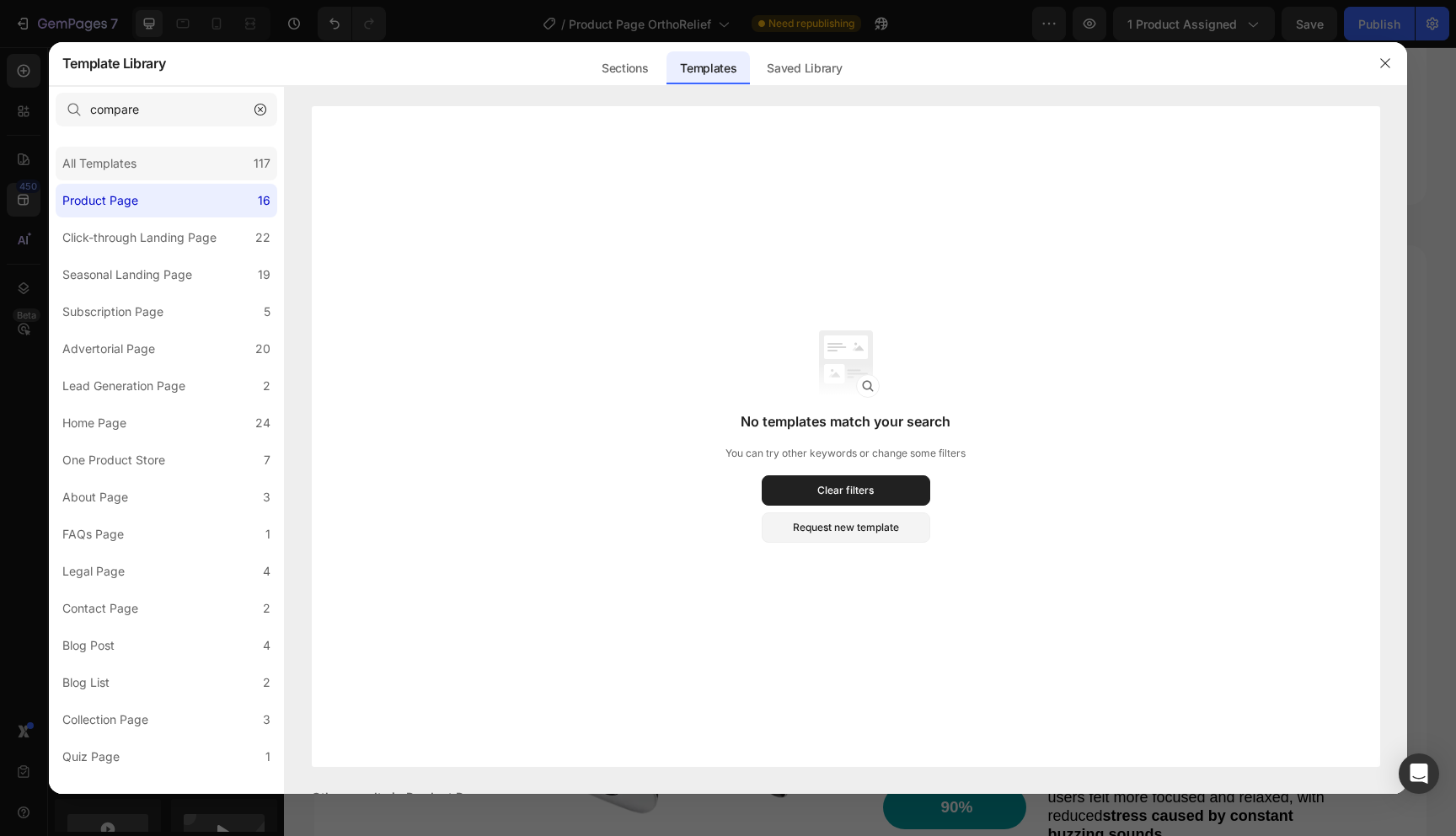
click at [165, 149] on div "All Templates 117" at bounding box center [166, 163] width 221 height 34
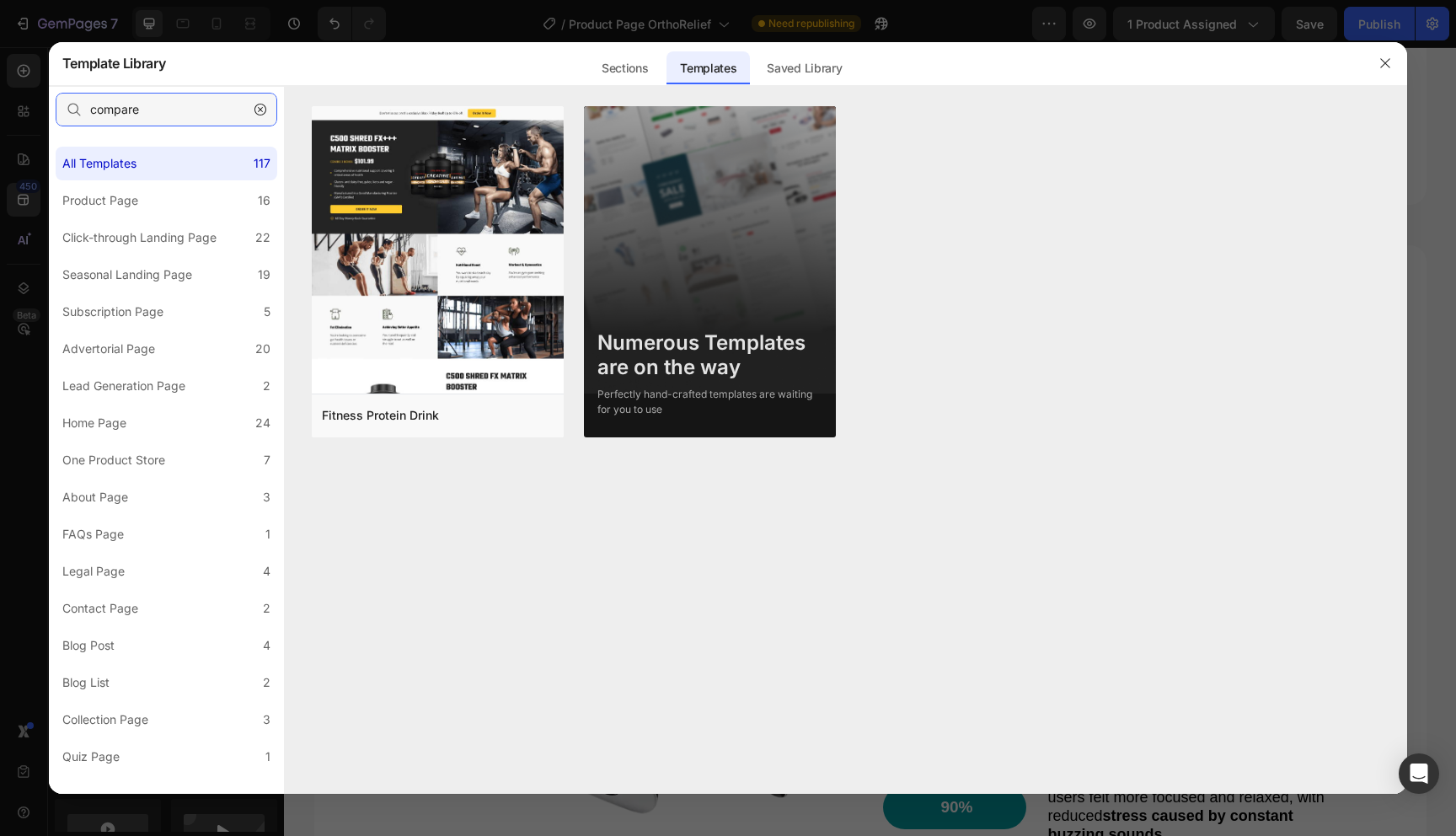
click at [206, 101] on input "compare" at bounding box center [166, 109] width 221 height 34
click at [204, 112] on input "compare" at bounding box center [166, 109] width 221 height 34
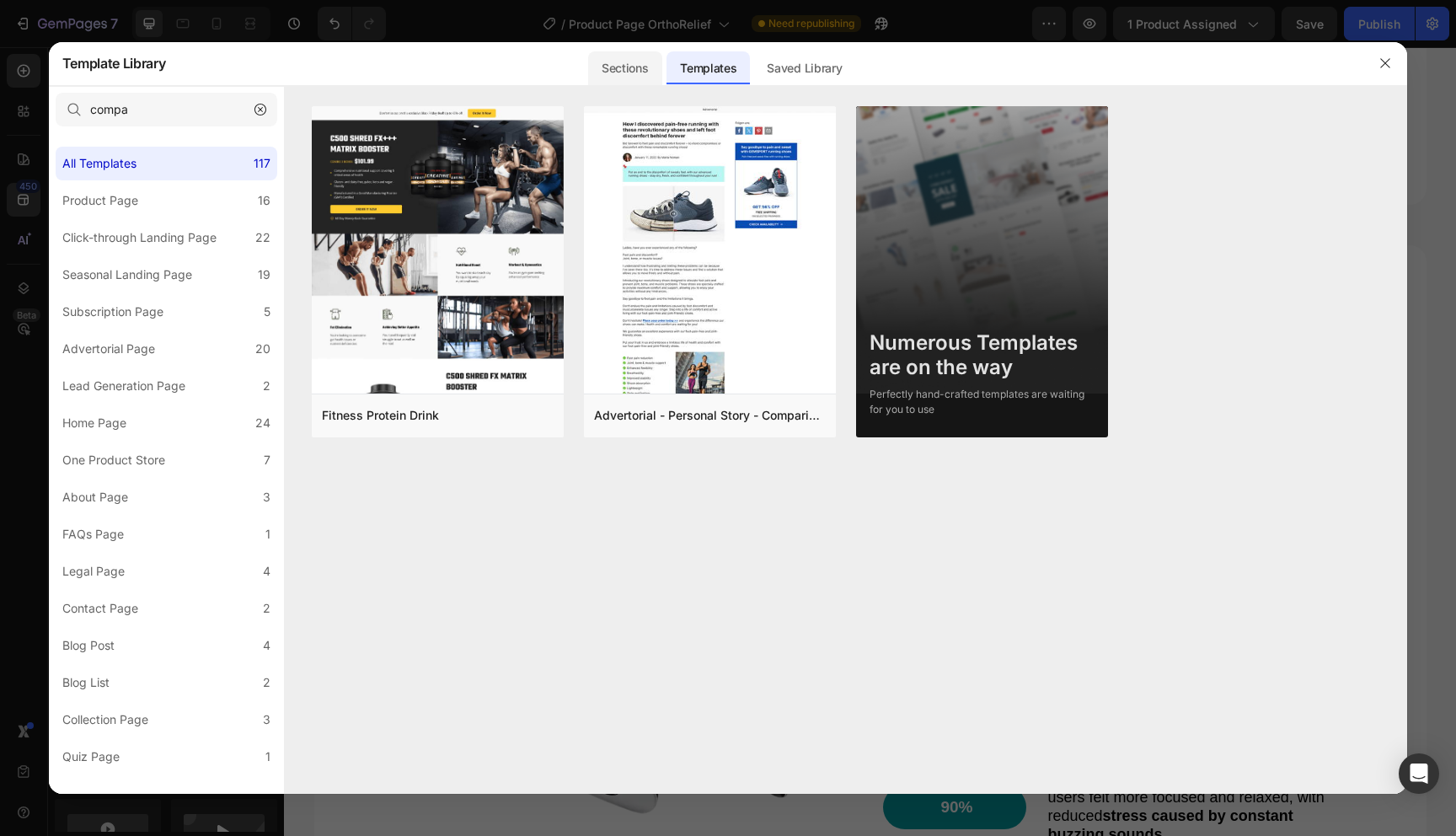
click at [649, 56] on div "Sections" at bounding box center [625, 68] width 73 height 34
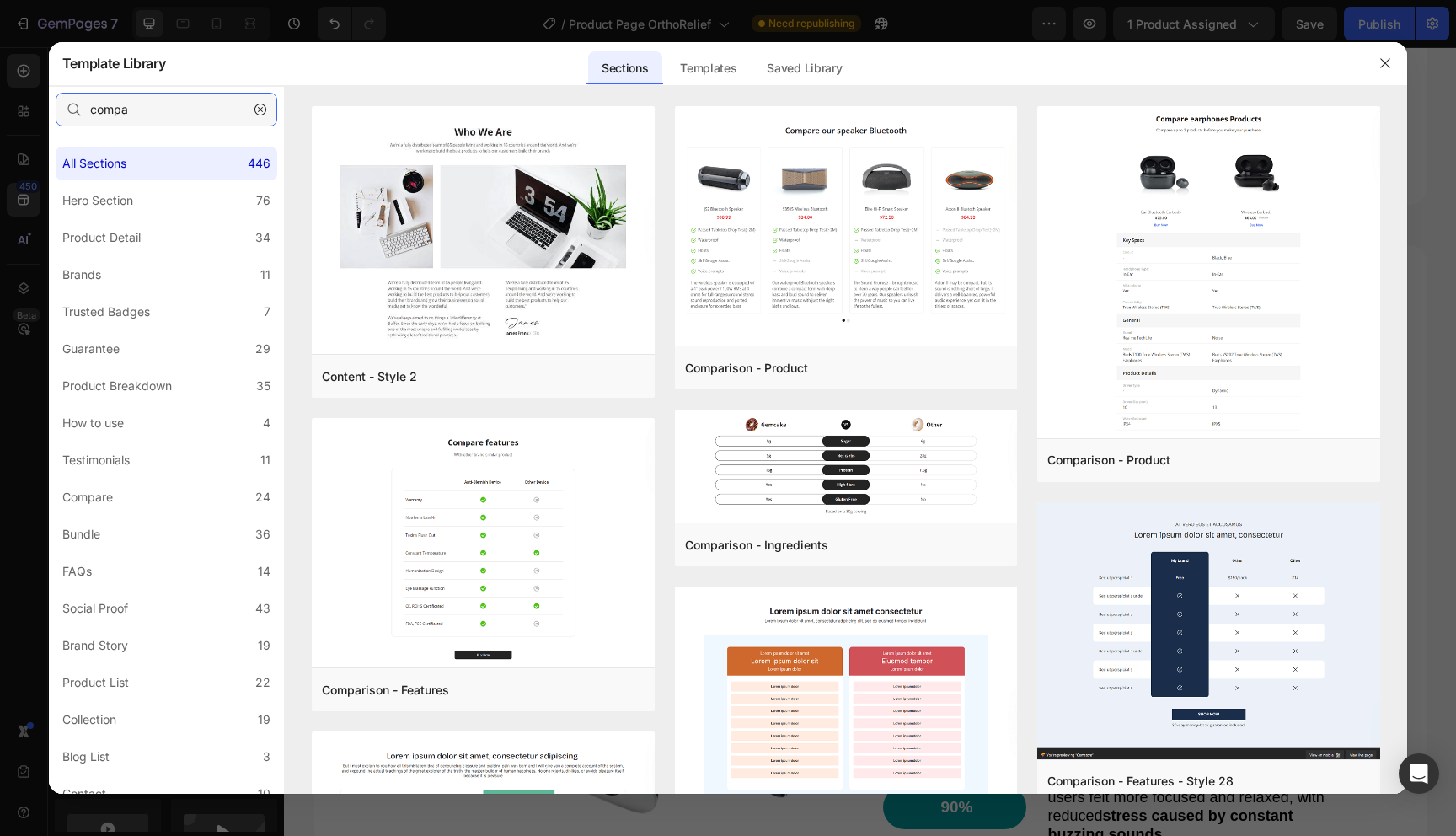
click at [144, 99] on input "compa" at bounding box center [166, 109] width 221 height 34
click at [153, 117] on input "compa" at bounding box center [166, 109] width 221 height 34
type input "compar"
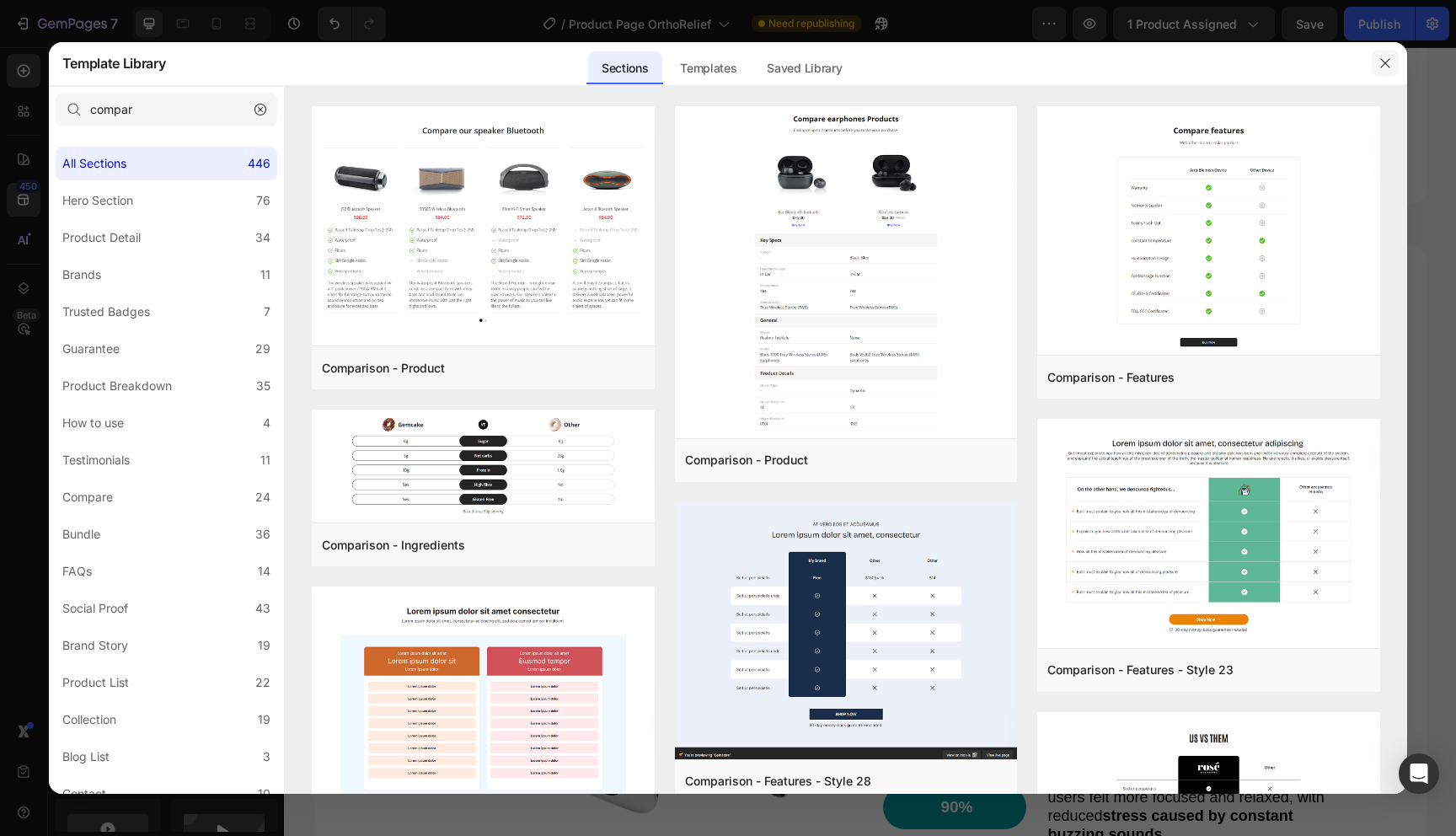
click at [1377, 67] on button "button" at bounding box center [1386, 63] width 27 height 27
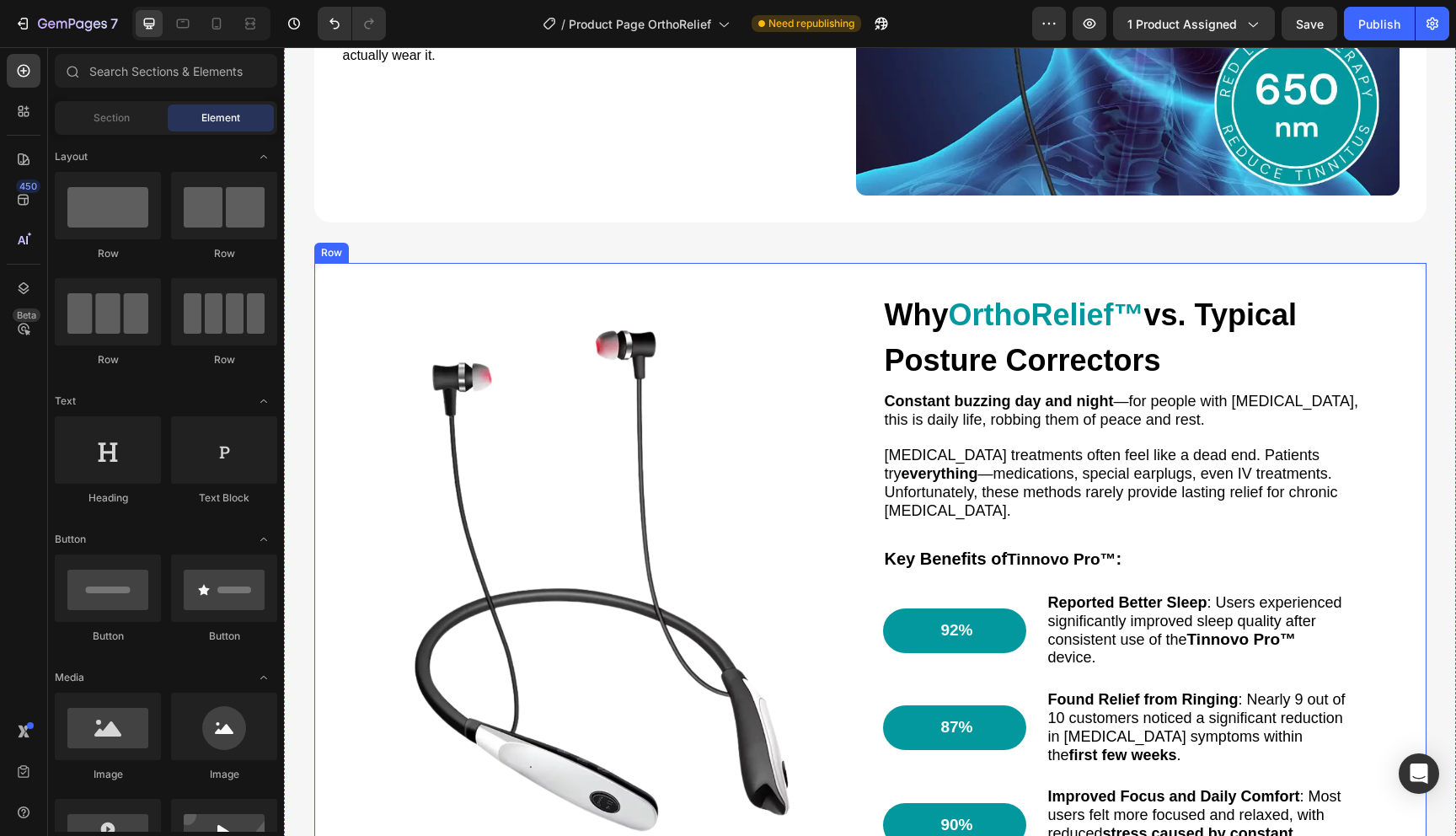
scroll to position [1548, 0]
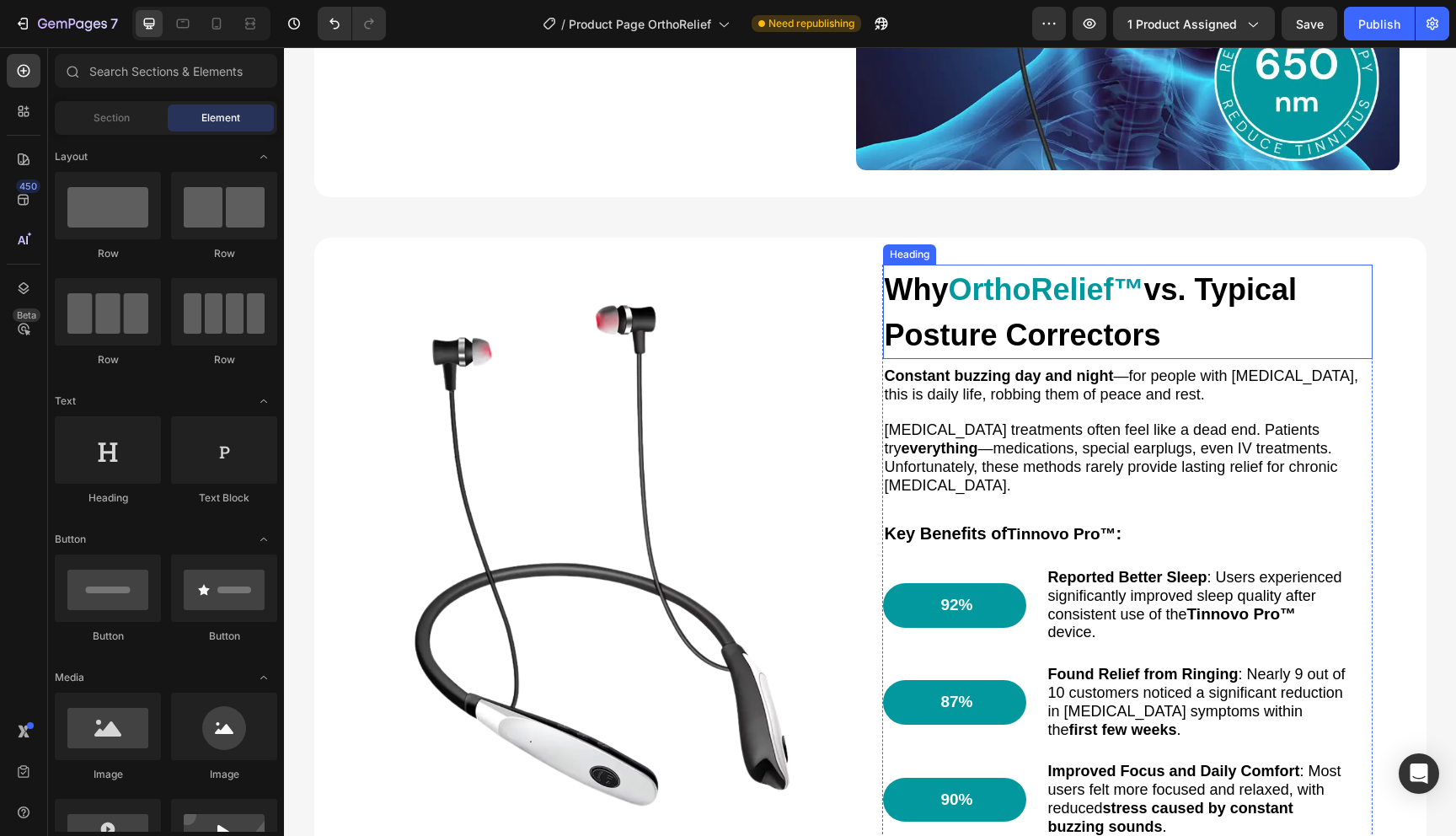
click at [1065, 338] on span "vs. Typical Posture Correctors" at bounding box center [1091, 312] width 412 height 80
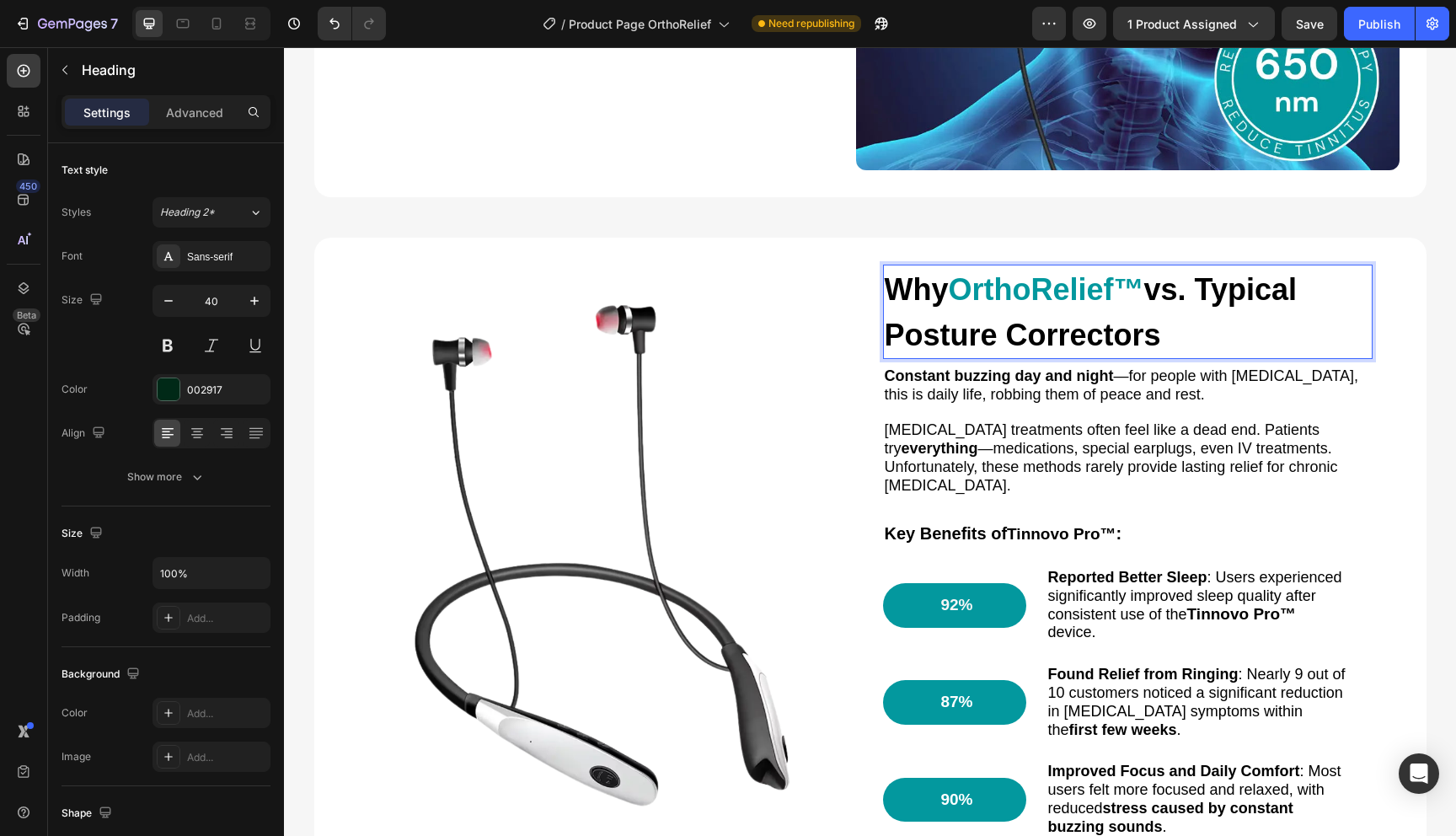
click at [1179, 338] on p "Why OrthoRelief™ vs. Typical Posture Correctors" at bounding box center [1128, 312] width 487 height 91
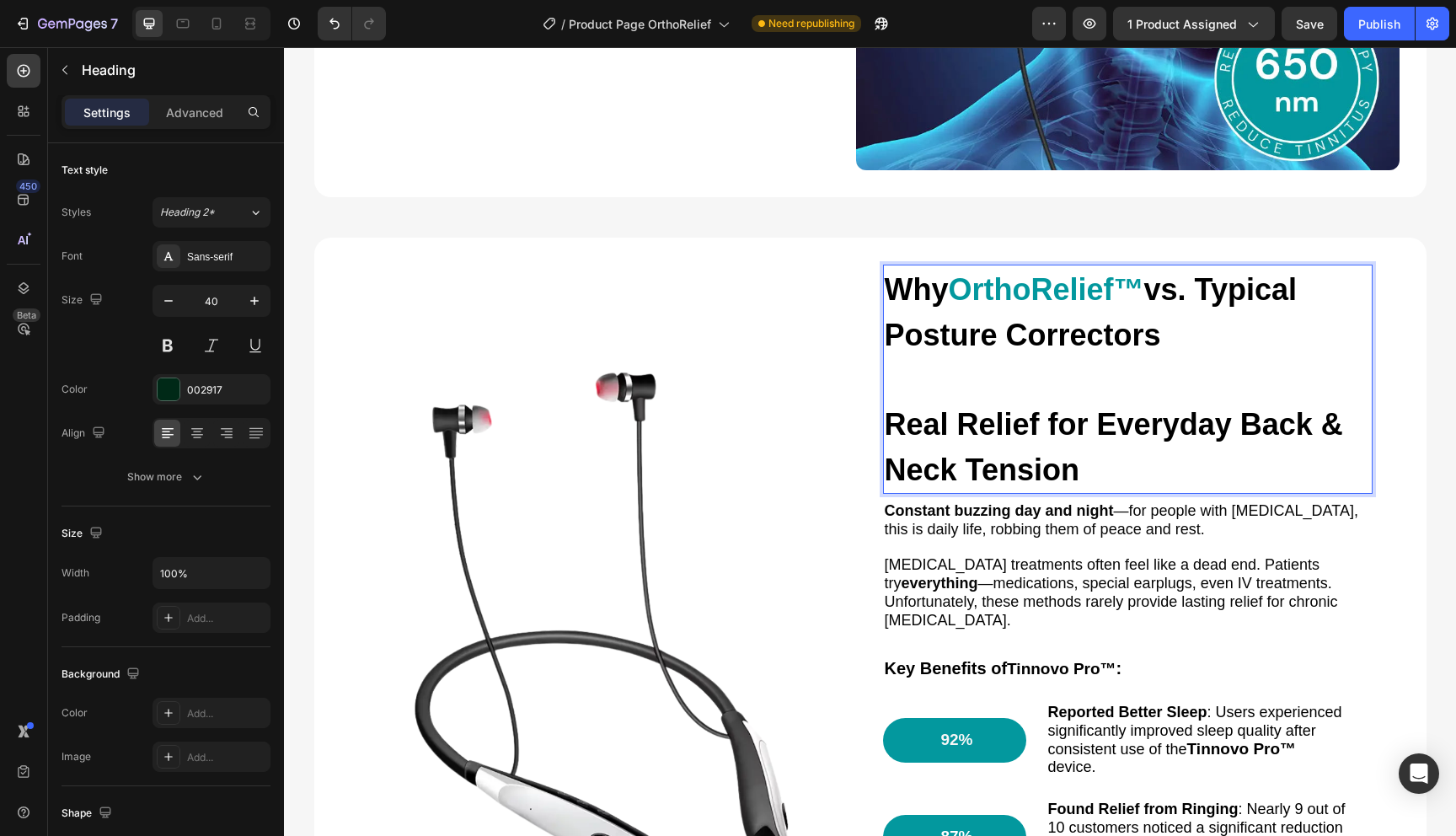
click at [1055, 287] on span "OrthoRelief™" at bounding box center [1046, 289] width 195 height 35
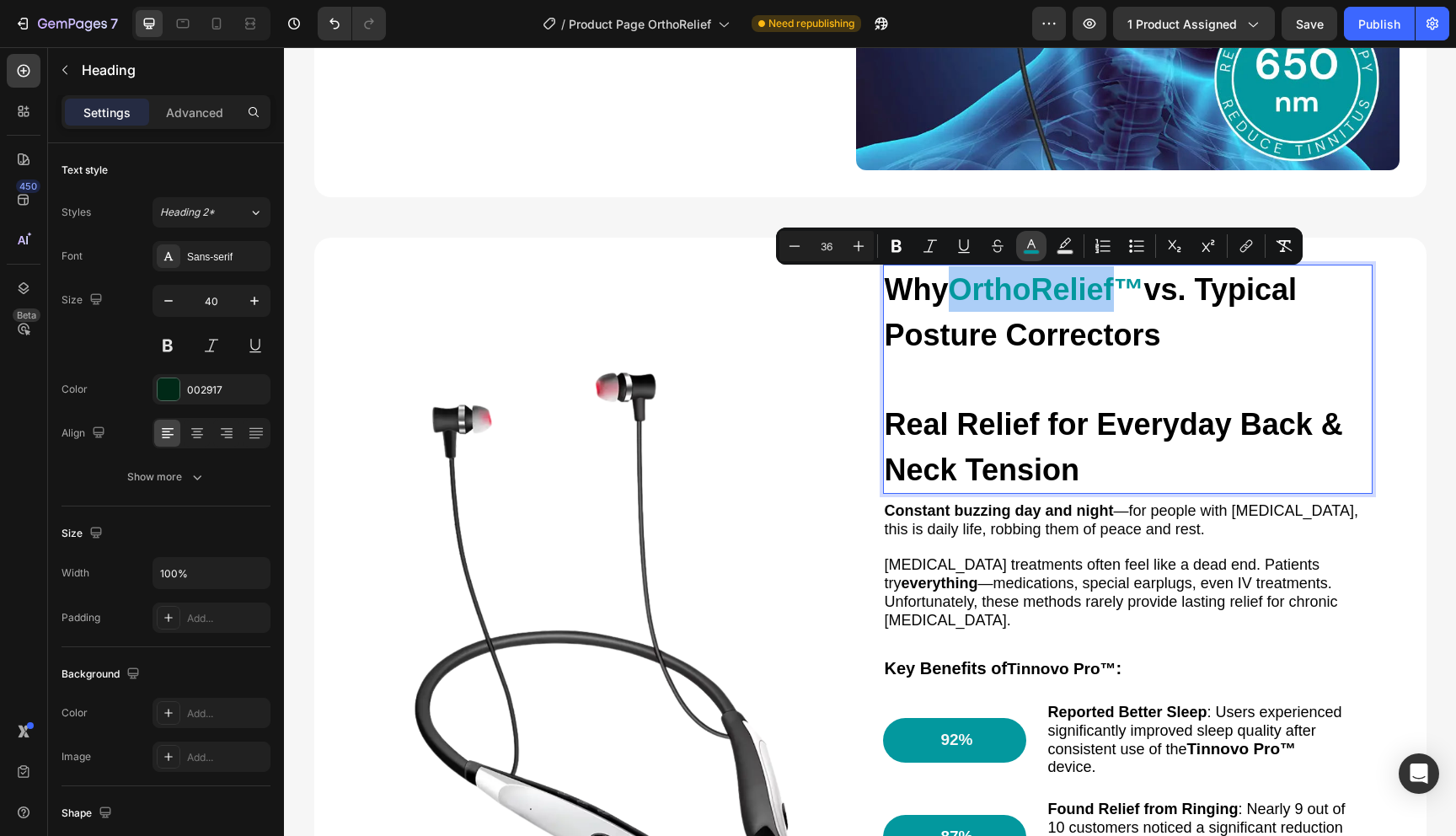
click at [1031, 252] on rect "Editor contextual toolbar" at bounding box center [1032, 252] width 16 height 4
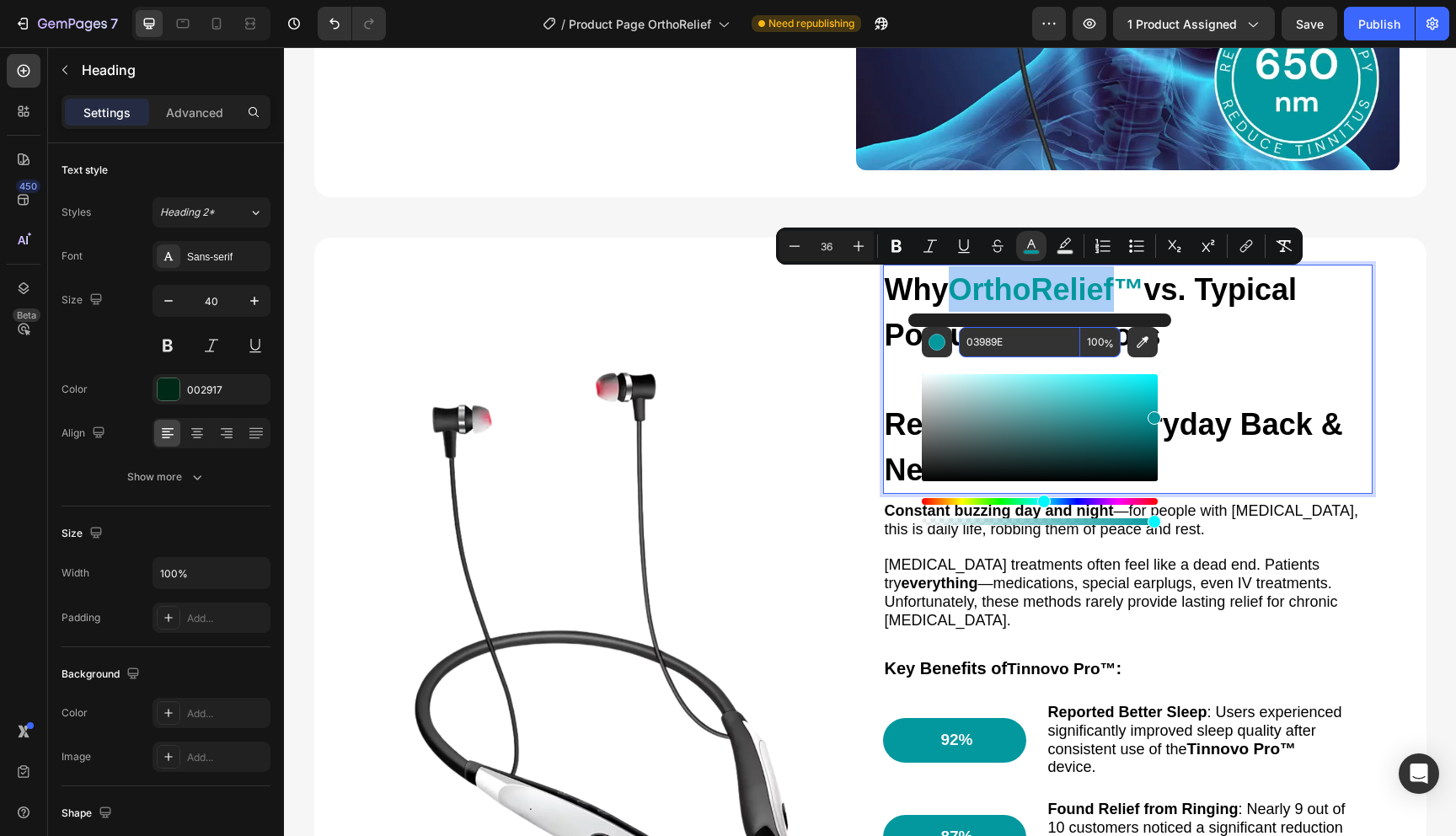
click at [1010, 350] on input "03989E" at bounding box center [1019, 342] width 121 height 30
click at [1221, 409] on span "Real Relief for Everyday Back & Neck Tension" at bounding box center [1114, 447] width 458 height 80
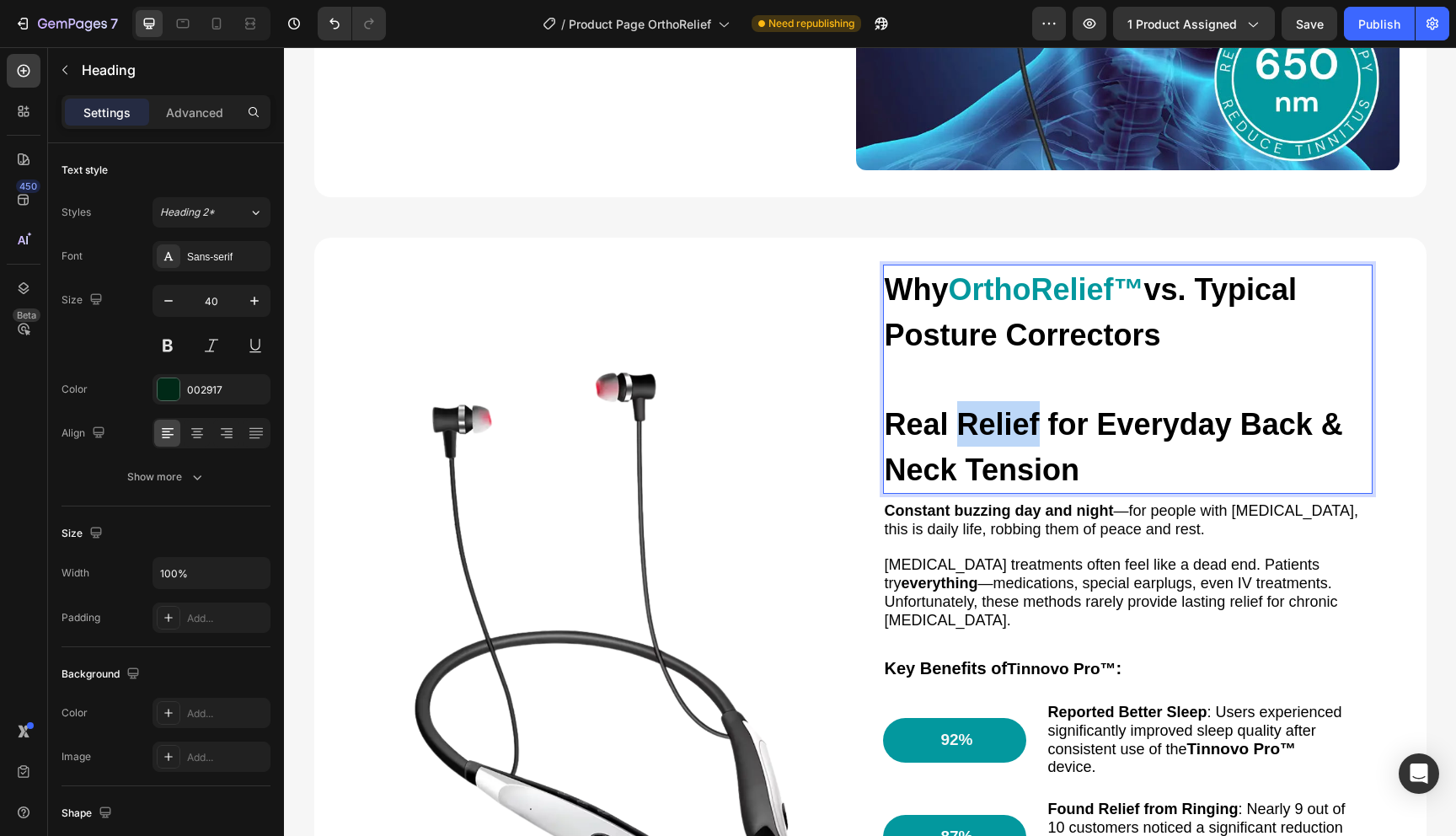
drag, startPoint x: 965, startPoint y: 425, endPoint x: 1035, endPoint y: 423, distance: 70.0
click at [1035, 423] on span "Real Relief for Everyday Back & Neck Tension" at bounding box center [1114, 447] width 458 height 80
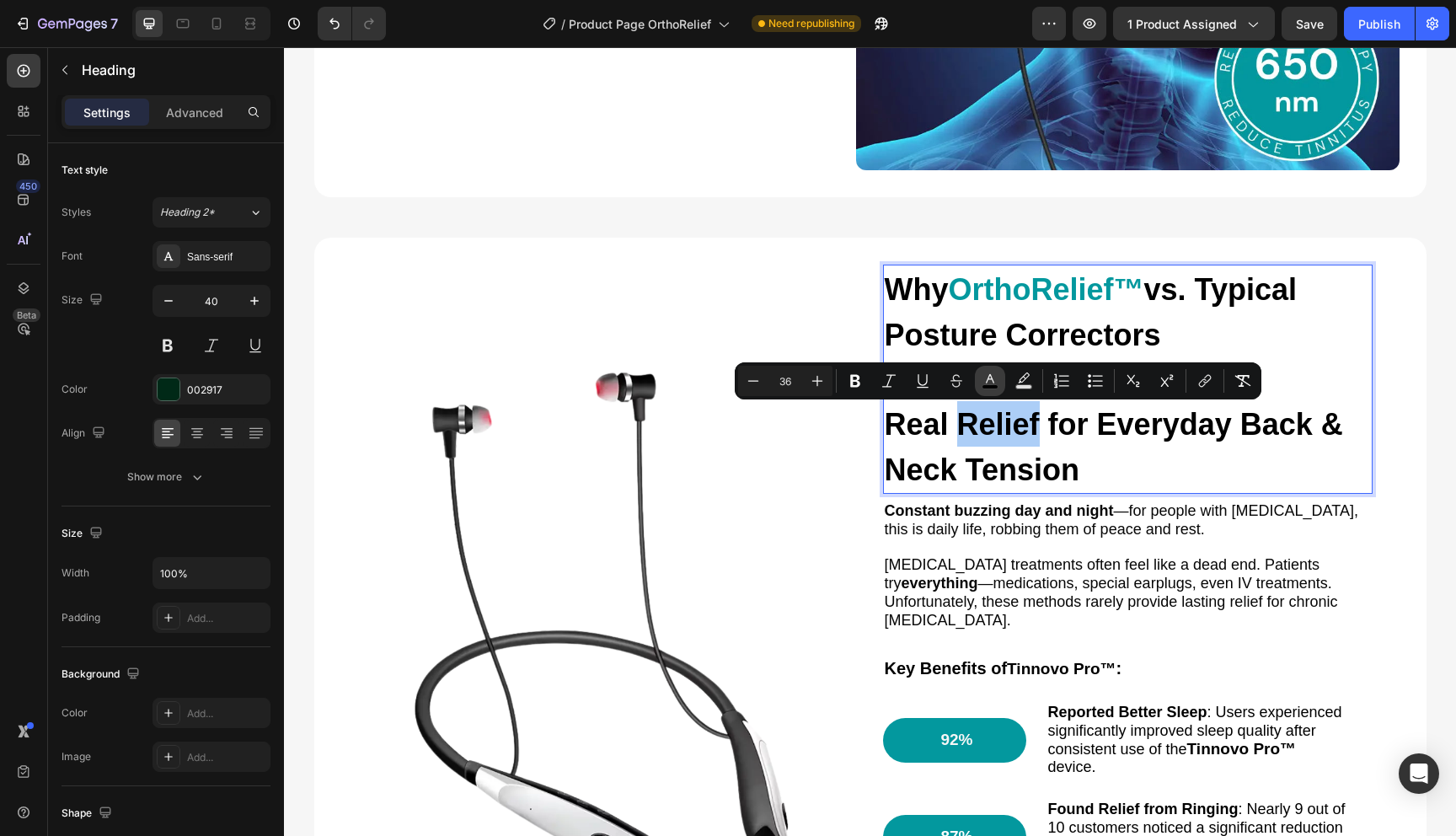
click at [997, 385] on rect "Editor contextual toolbar" at bounding box center [991, 387] width 16 height 4
type input "000000"
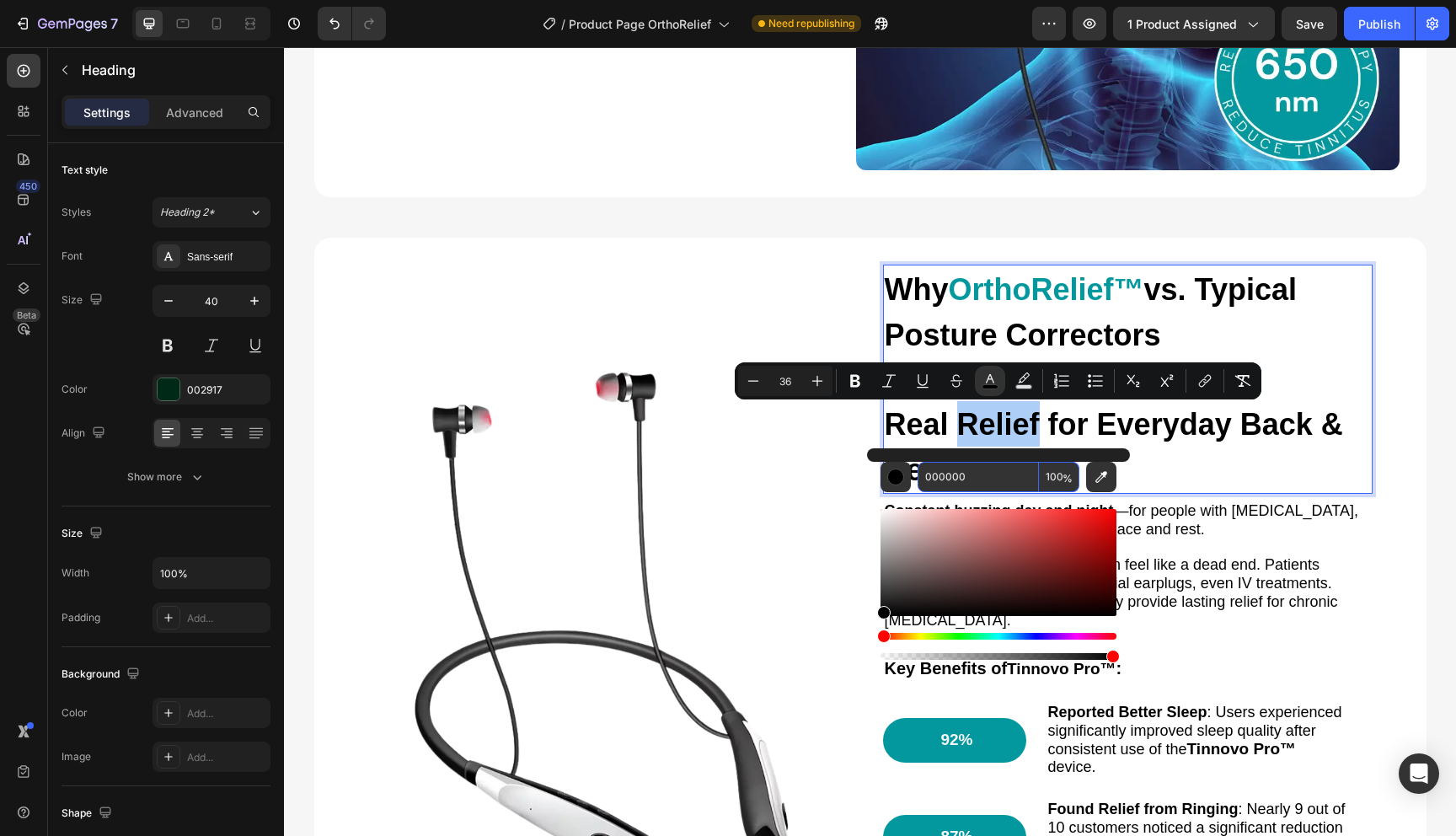
click at [962, 468] on input "000000" at bounding box center [978, 477] width 121 height 30
paste input "3989E"
type input "03989E"
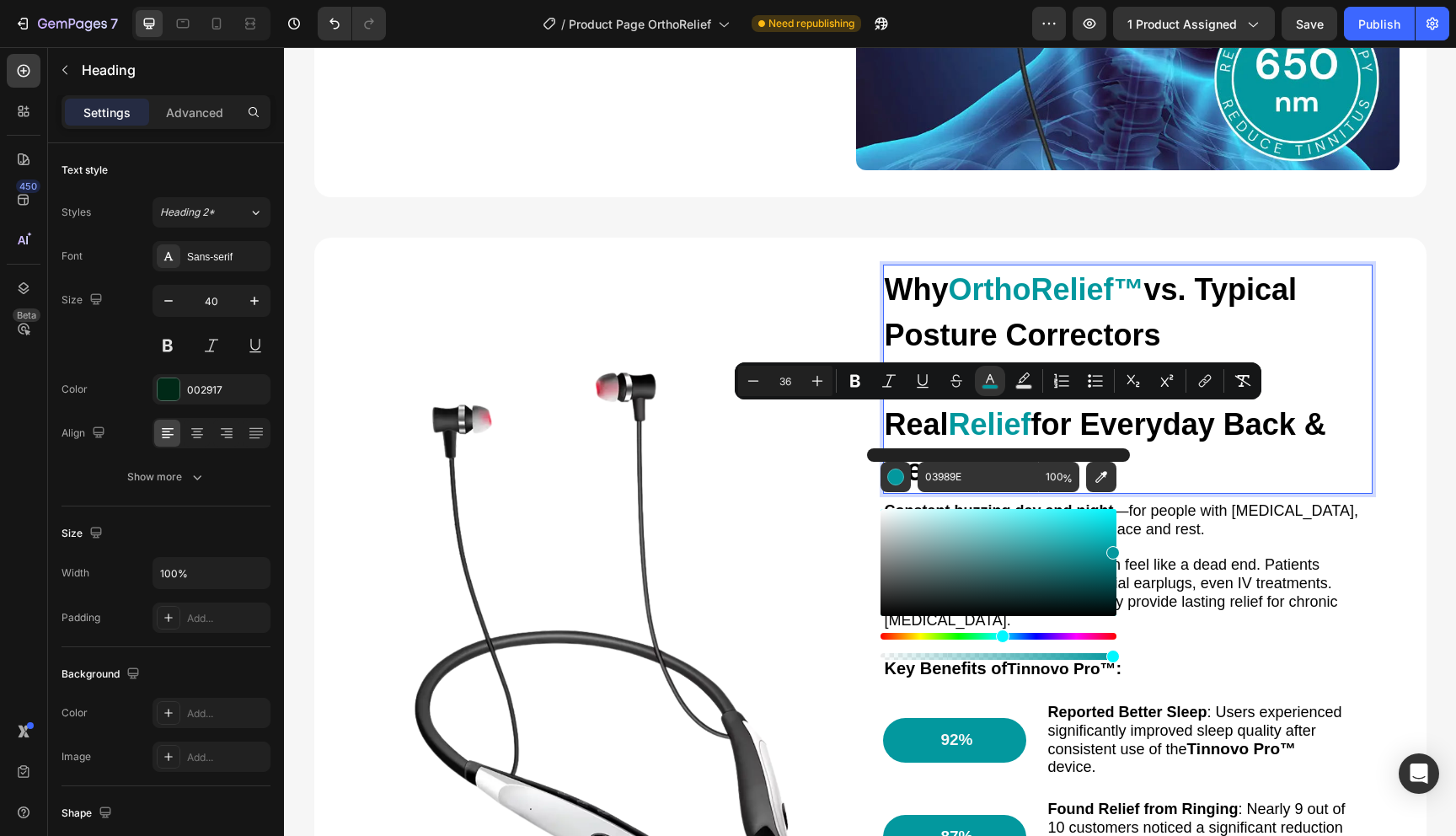
click at [1137, 447] on p "Why OrthoRelief™ vs. Typical Posture Correctors Real Relief for Everyday Back &…" at bounding box center [1128, 379] width 487 height 226
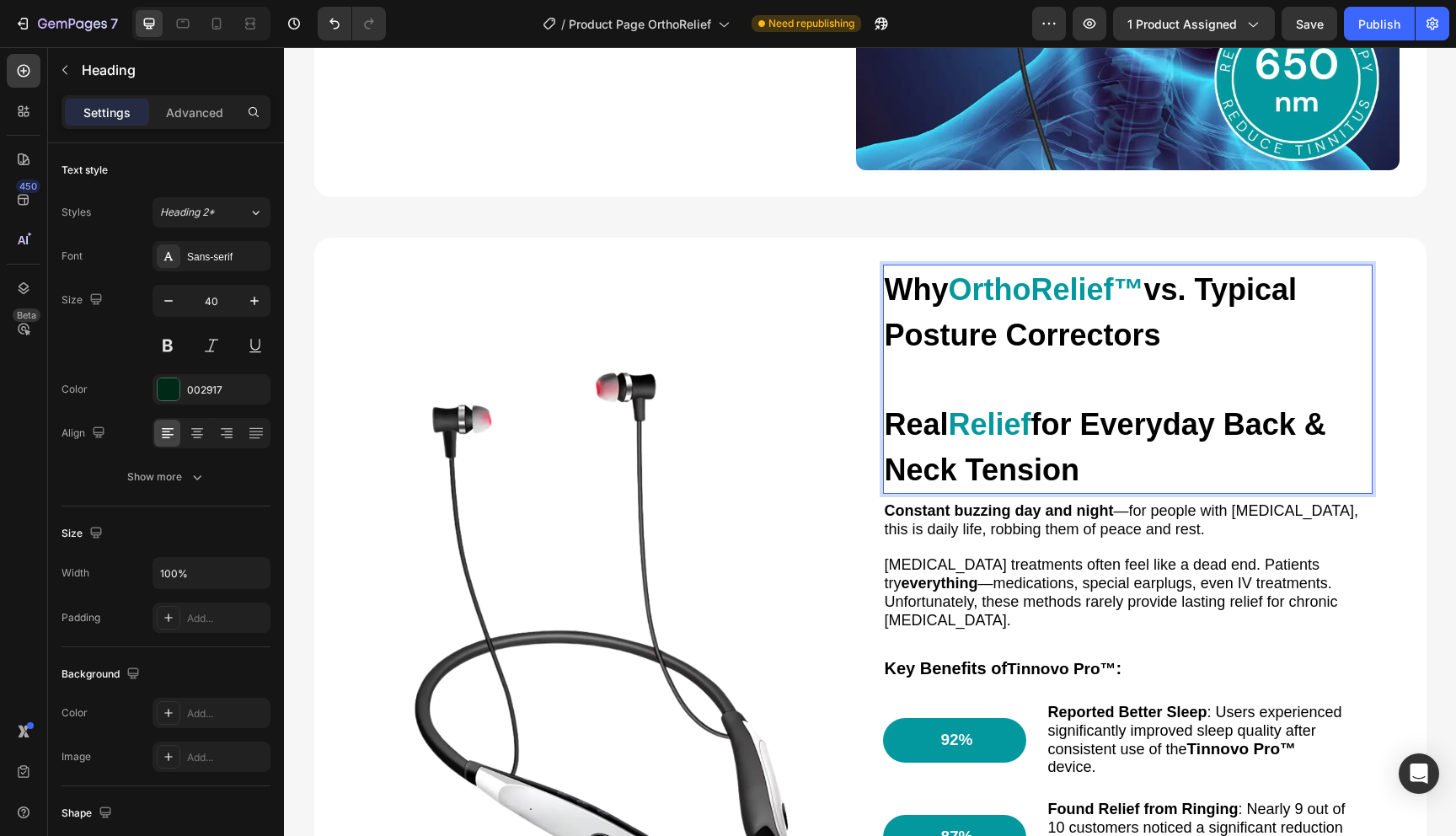
click at [939, 418] on span "Real" at bounding box center [917, 424] width 64 height 35
drag, startPoint x: 892, startPoint y: 423, endPoint x: 1035, endPoint y: 417, distance: 143.1
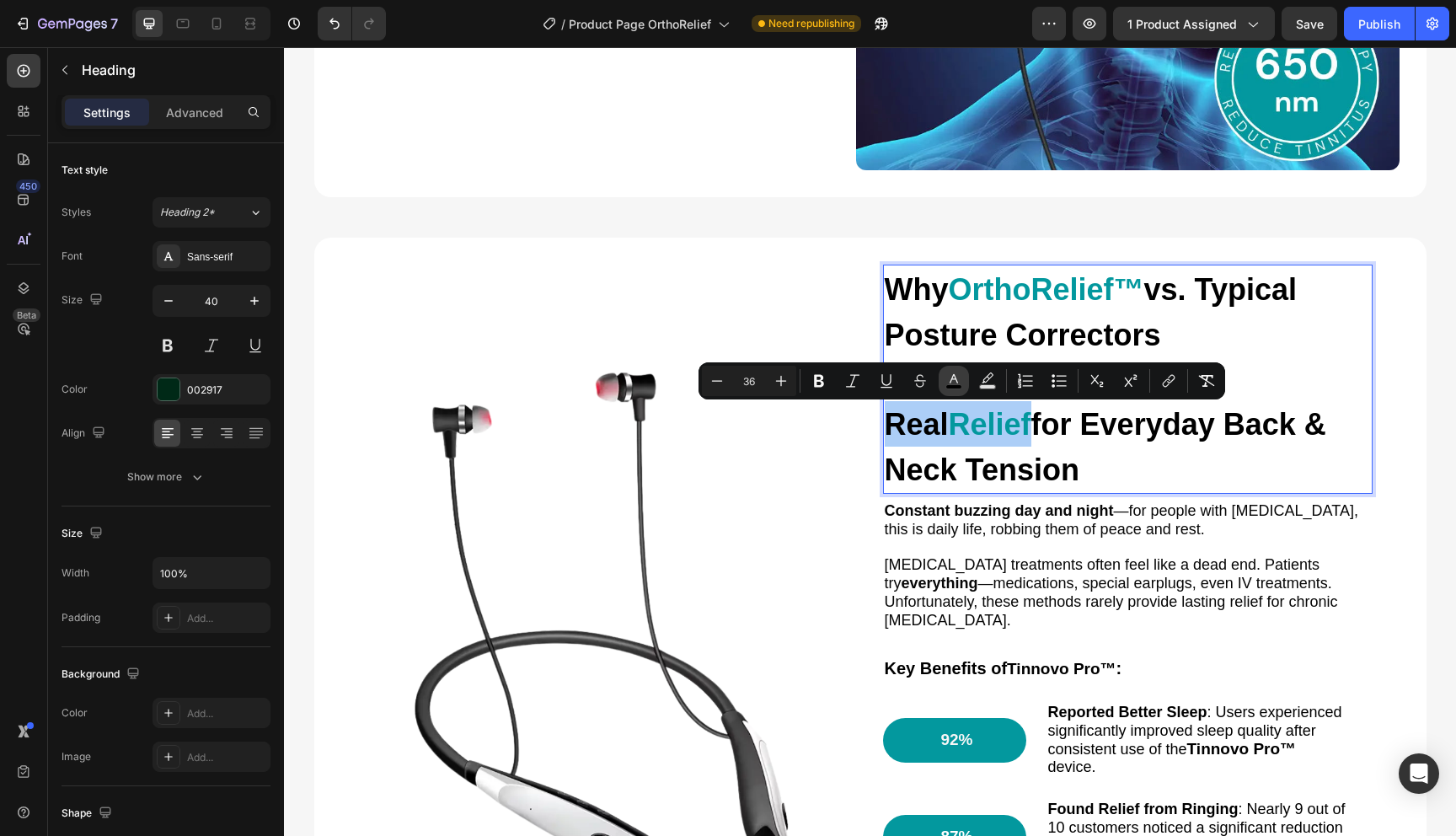
click at [959, 387] on rect "Editor contextual toolbar" at bounding box center [954, 387] width 16 height 4
type input "000000"
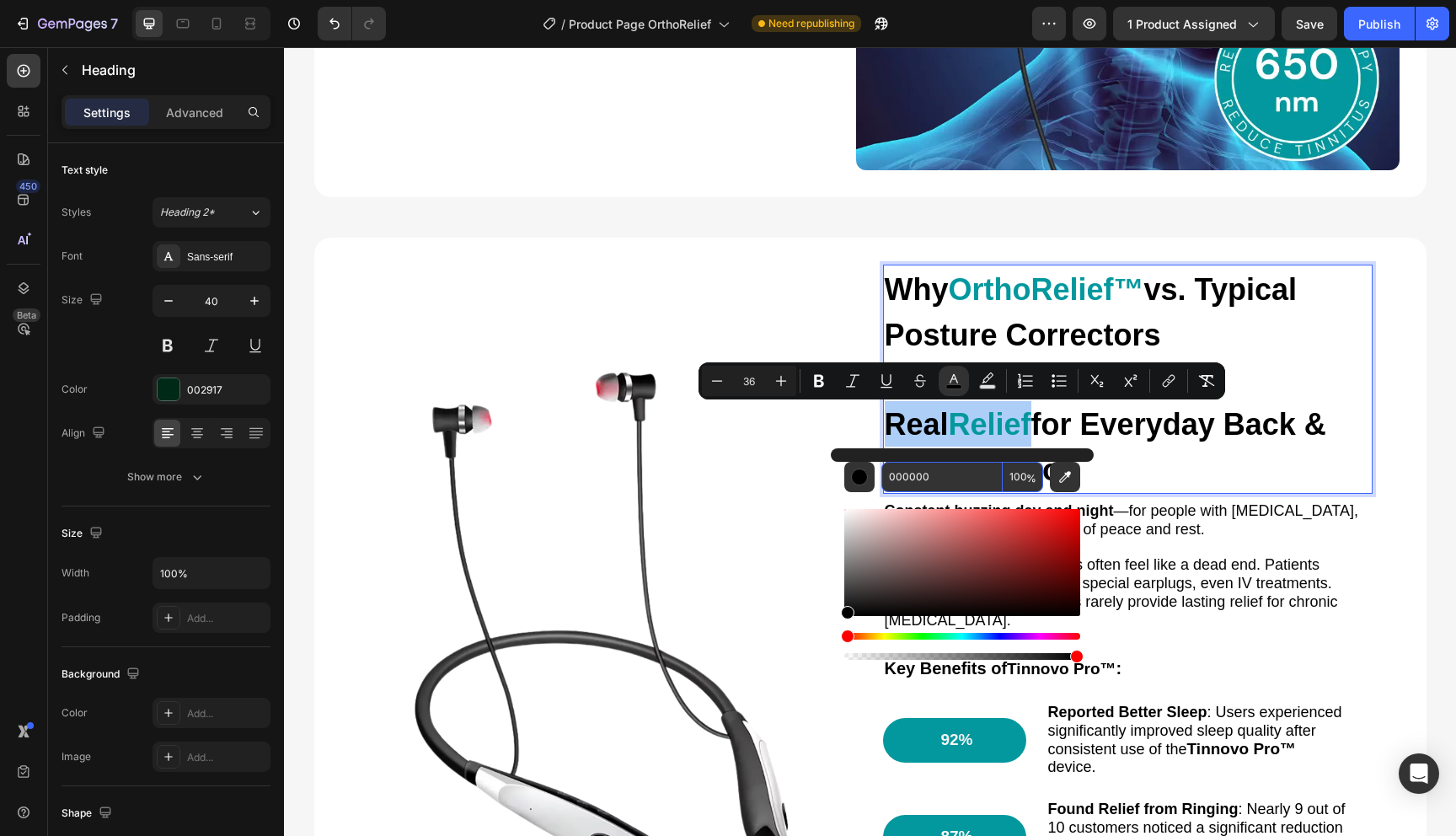
click at [940, 471] on input "000000" at bounding box center [942, 477] width 121 height 30
paste input "3989E"
type input "03989E"
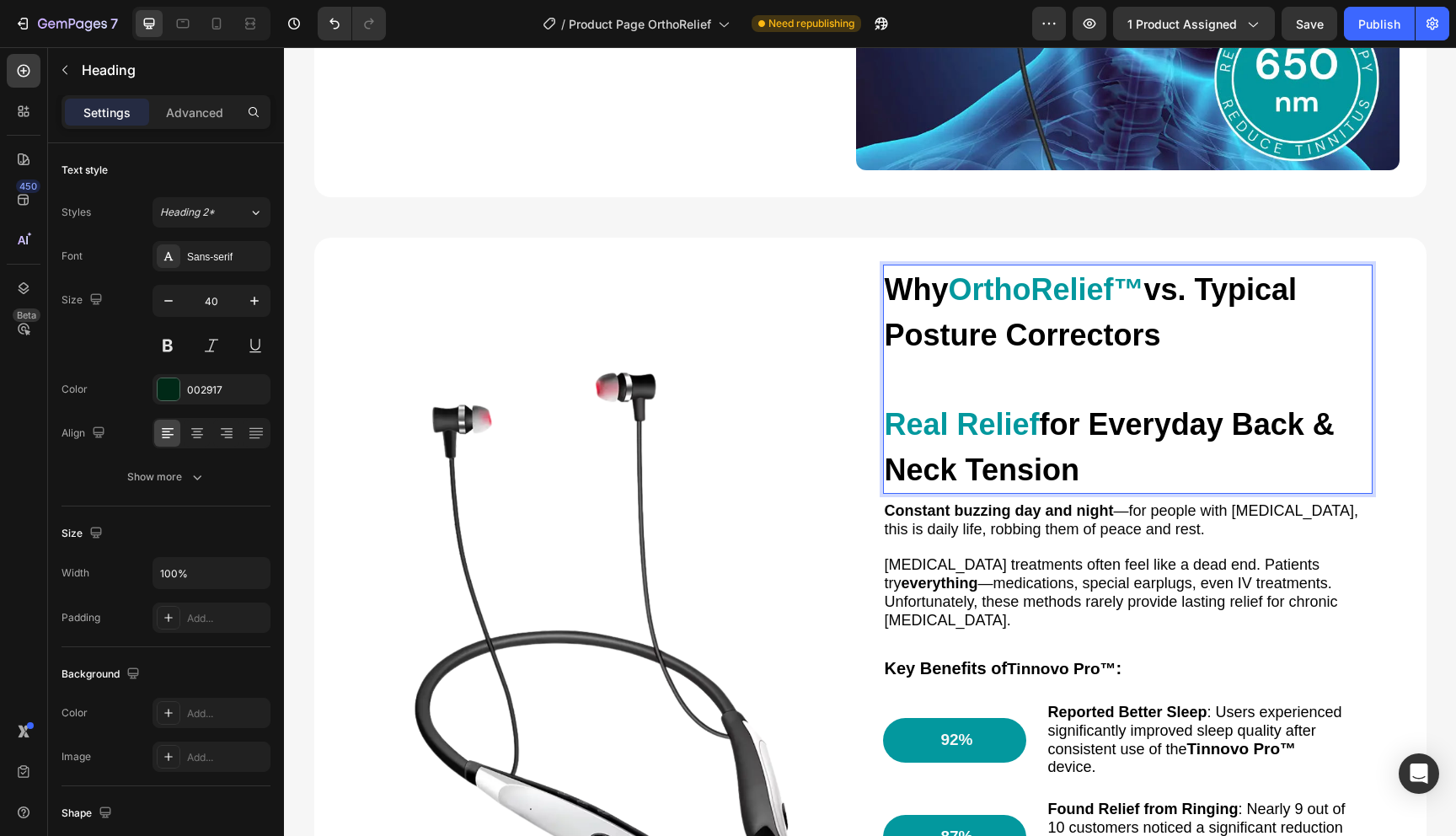
click at [1153, 430] on span "for Everyday Back & Neck Tension" at bounding box center [1109, 447] width 450 height 80
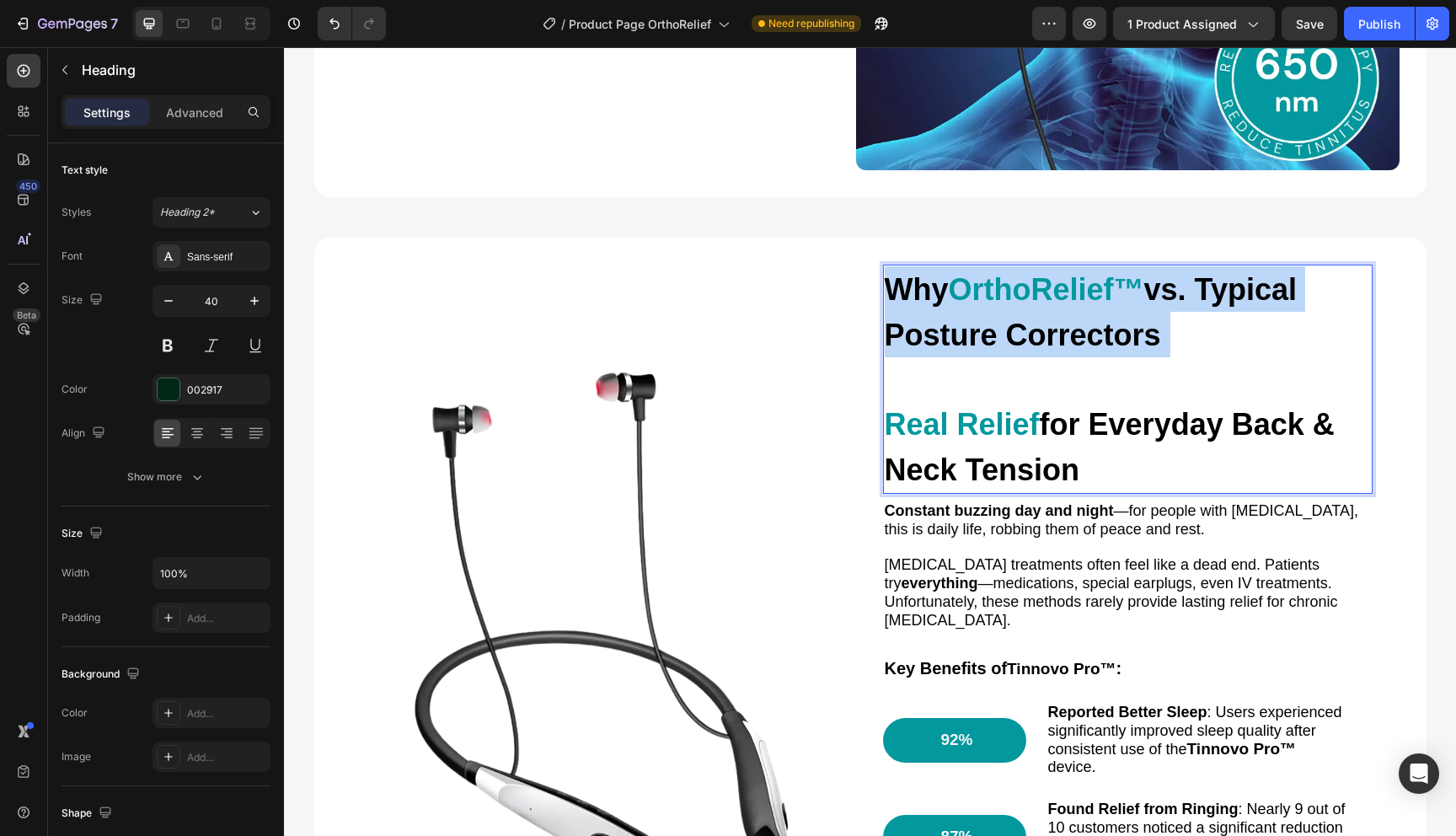
drag, startPoint x: 1150, startPoint y: 378, endPoint x: 869, endPoint y: 281, distance: 297.3
click at [869, 281] on div "Why OrthoRelief™ vs. Typical Posture Correctors Real Relief for Everyday Back &…" at bounding box center [870, 622] width 1112 height 769
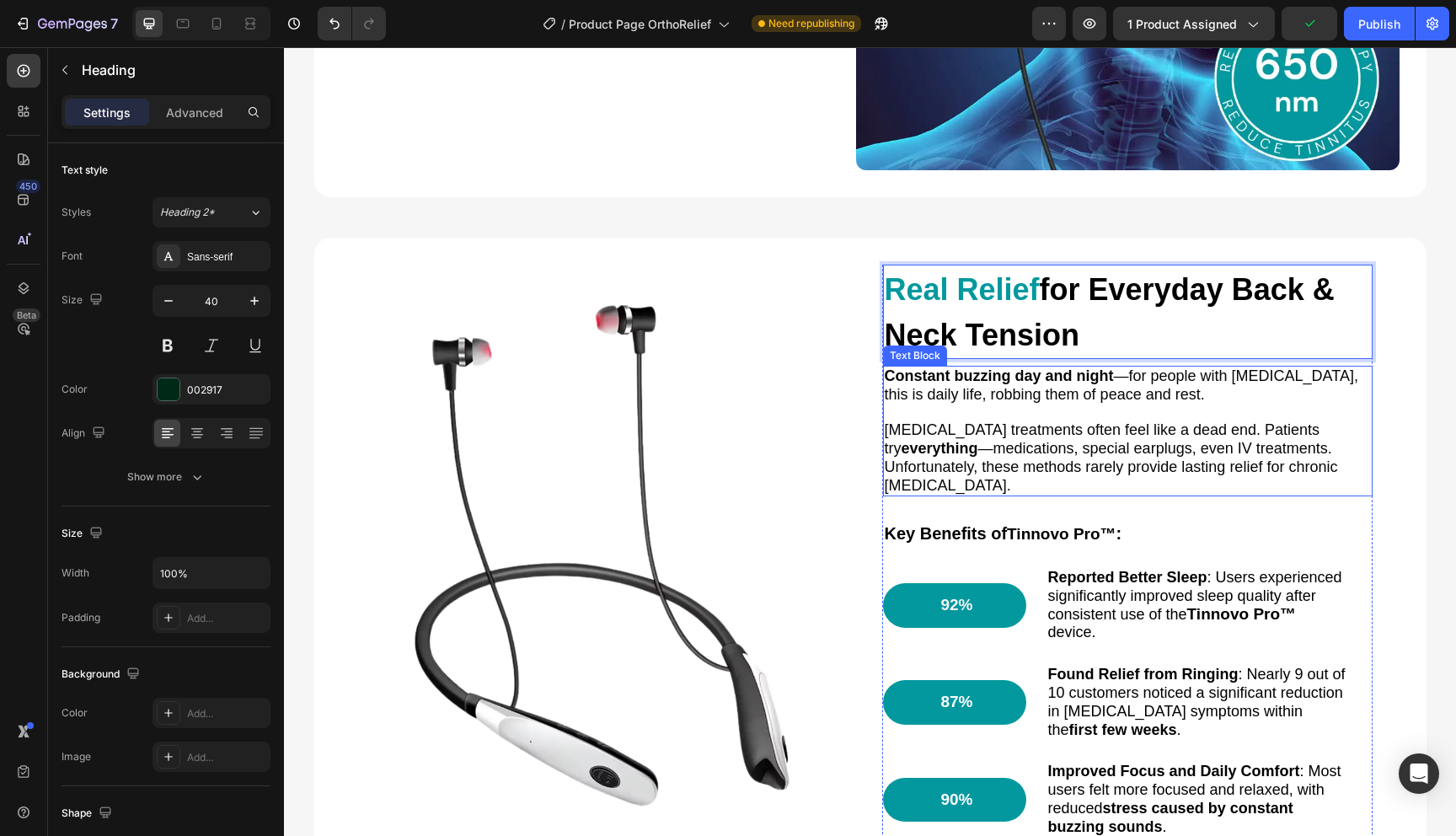
click at [1121, 381] on span "Constant buzzing day and night —for people with [MEDICAL_DATA], this is daily l…" at bounding box center [1122, 385] width 474 height 35
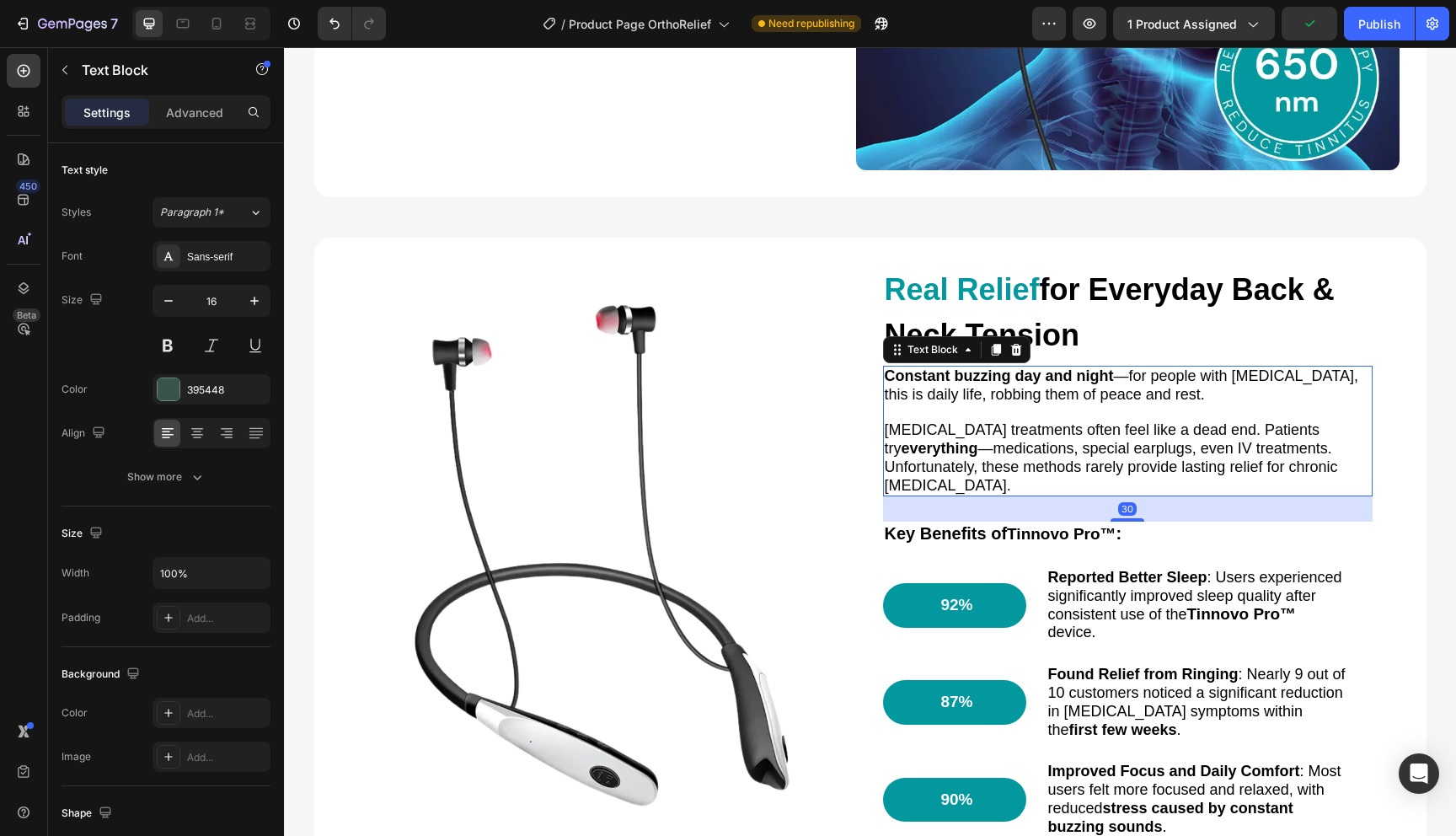
click at [1121, 381] on span "Constant buzzing day and night —for people with [MEDICAL_DATA], this is daily l…" at bounding box center [1122, 385] width 474 height 35
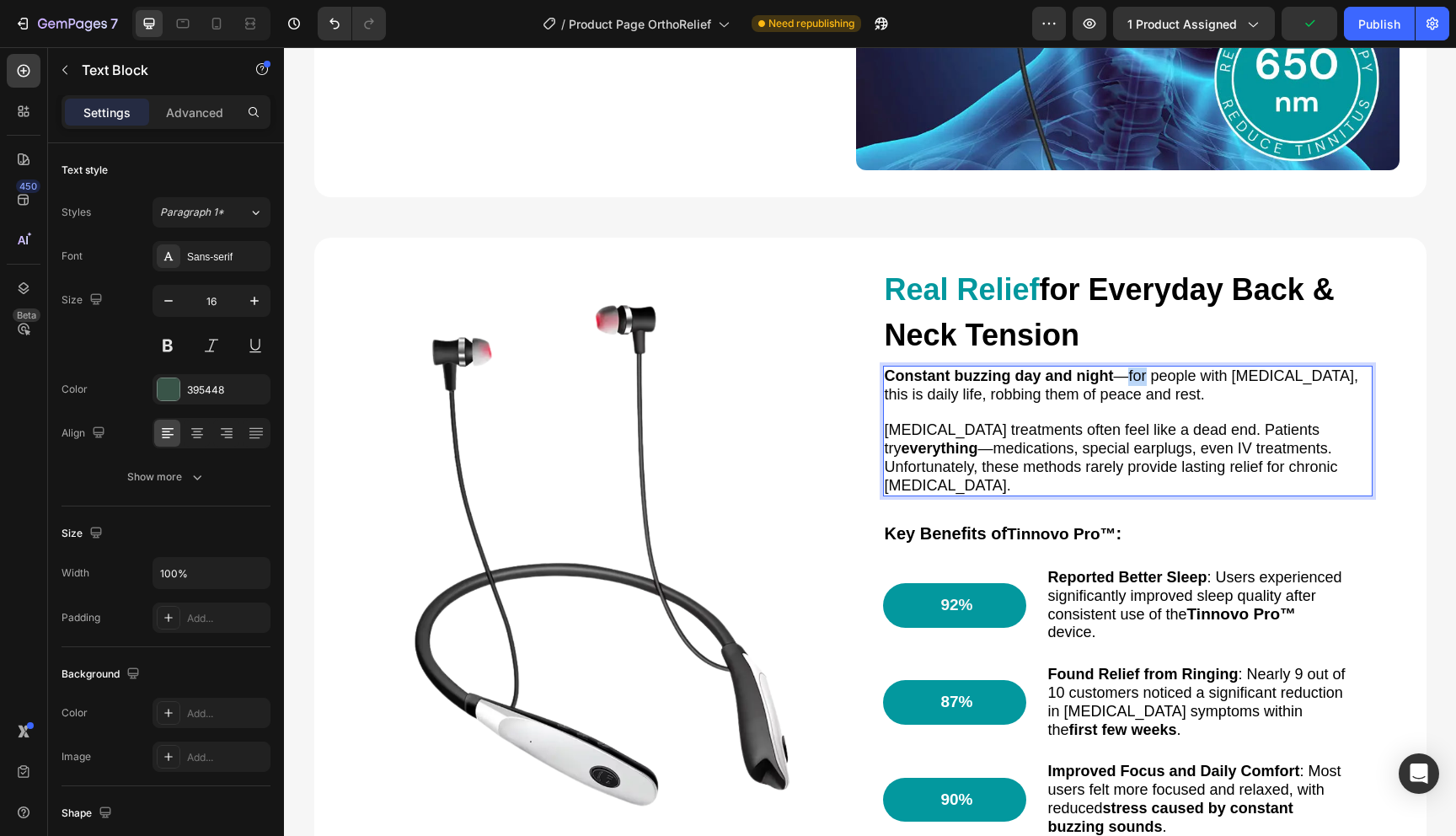
click at [1121, 381] on span "Constant buzzing day and night —for people with [MEDICAL_DATA], this is daily l…" at bounding box center [1122, 385] width 474 height 35
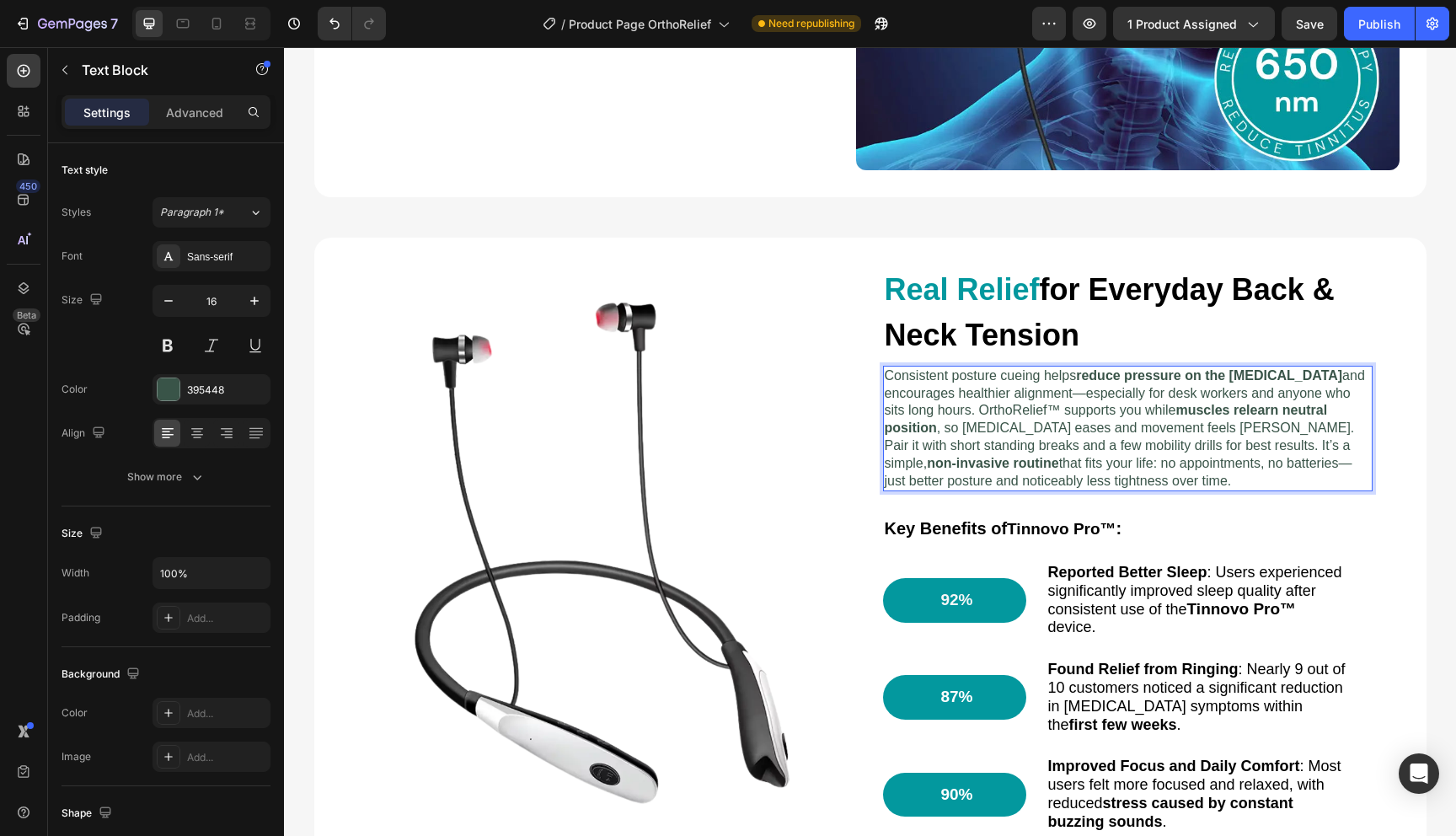
click at [1121, 381] on strong "reduce pressure on the [MEDICAL_DATA]" at bounding box center [1209, 375] width 266 height 15
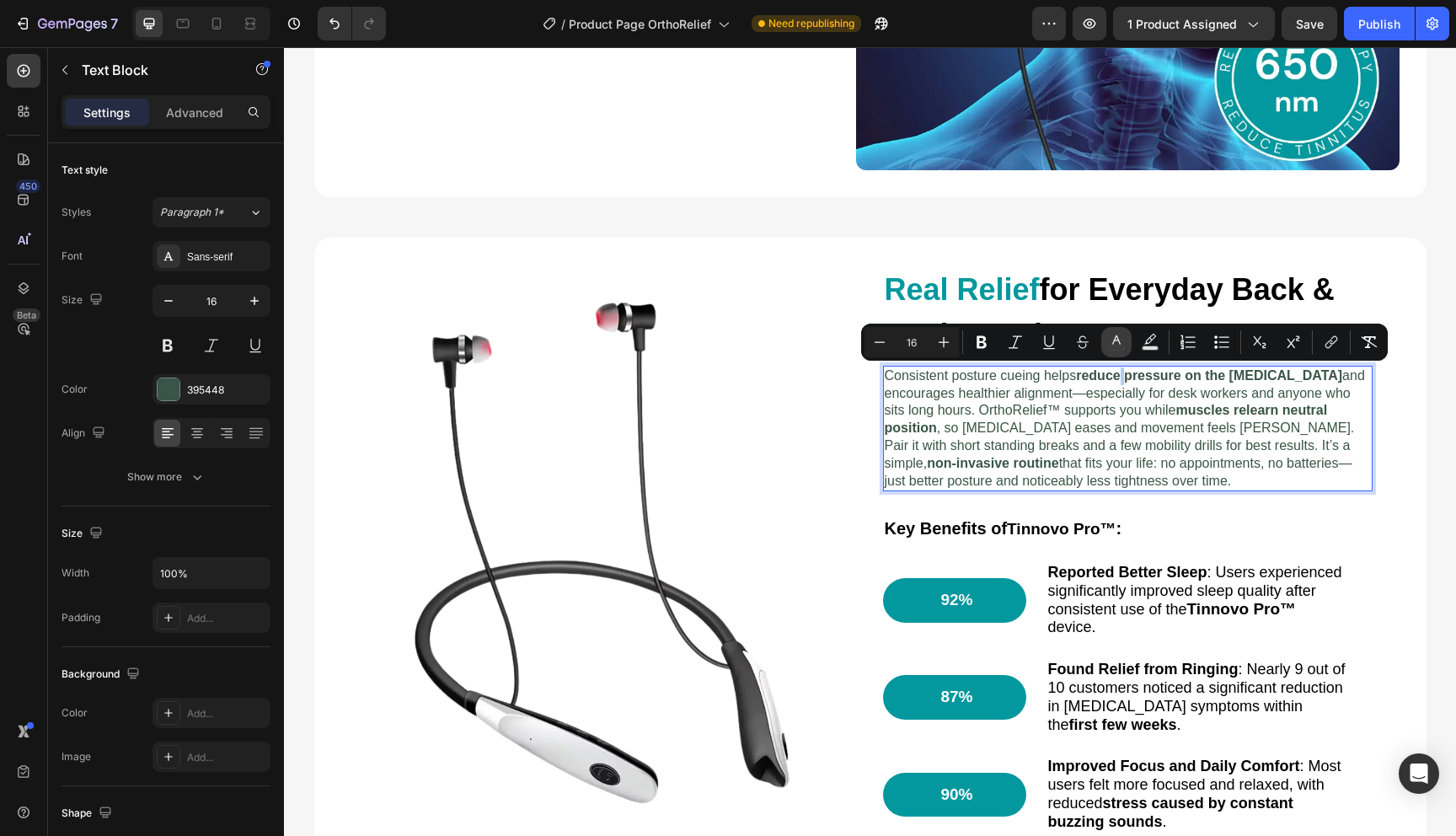
click at [1110, 351] on button "color" at bounding box center [1116, 342] width 30 height 30
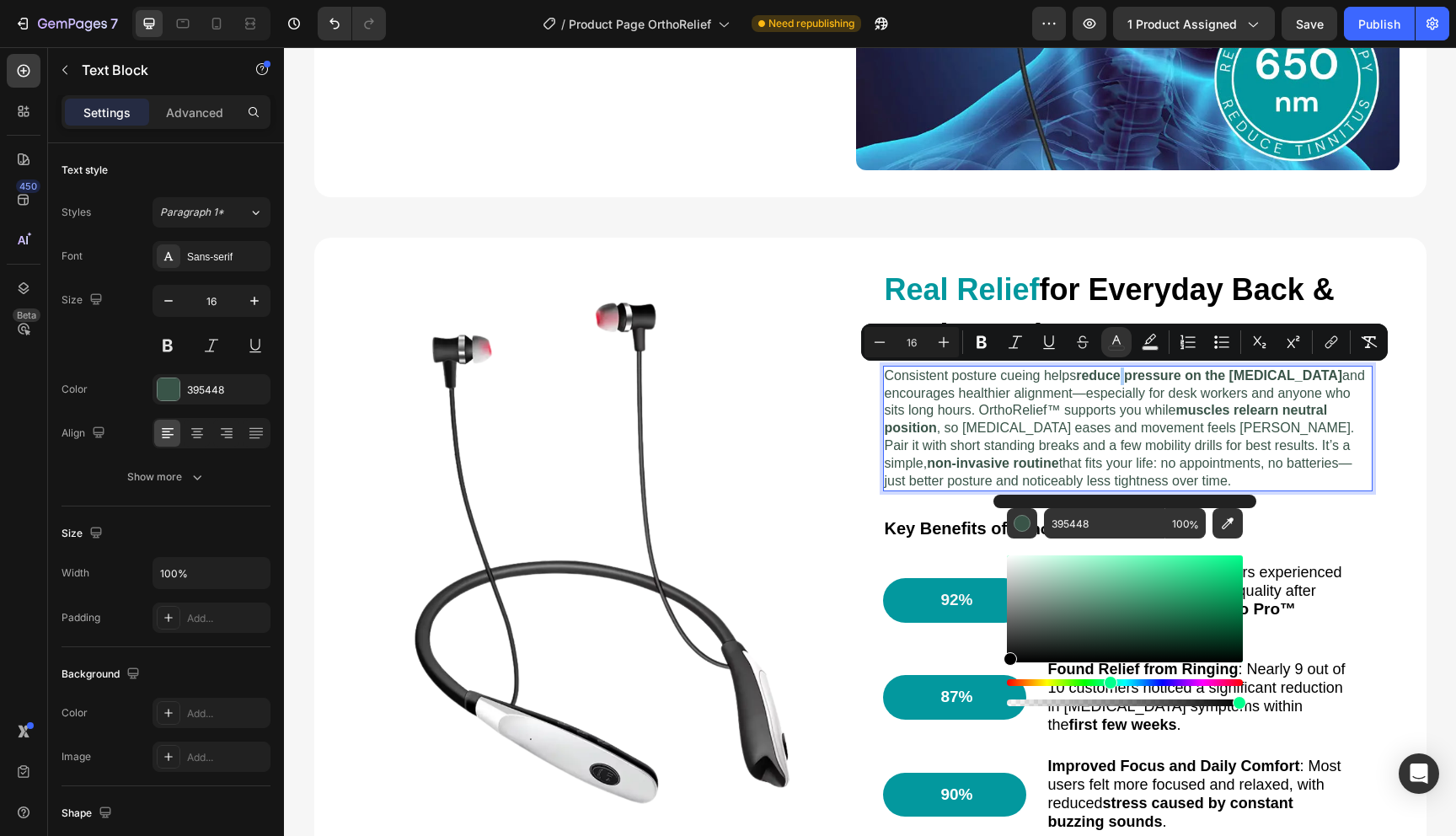
drag, startPoint x: 1329, startPoint y: 613, endPoint x: 966, endPoint y: 770, distance: 395.5
type input "000000"
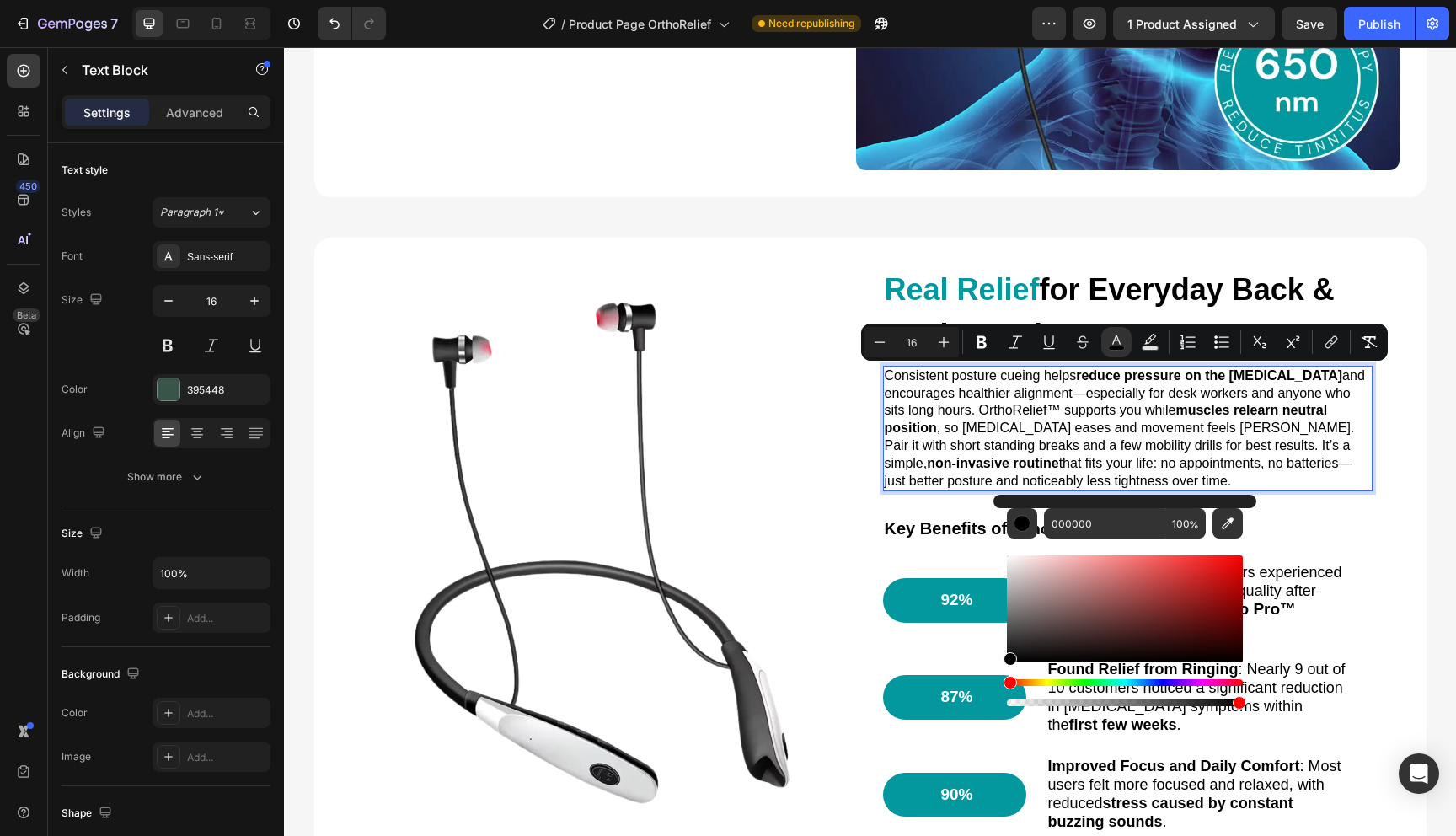
click at [912, 426] on strong "muscles relearn neutral position" at bounding box center [1106, 418] width 443 height 32
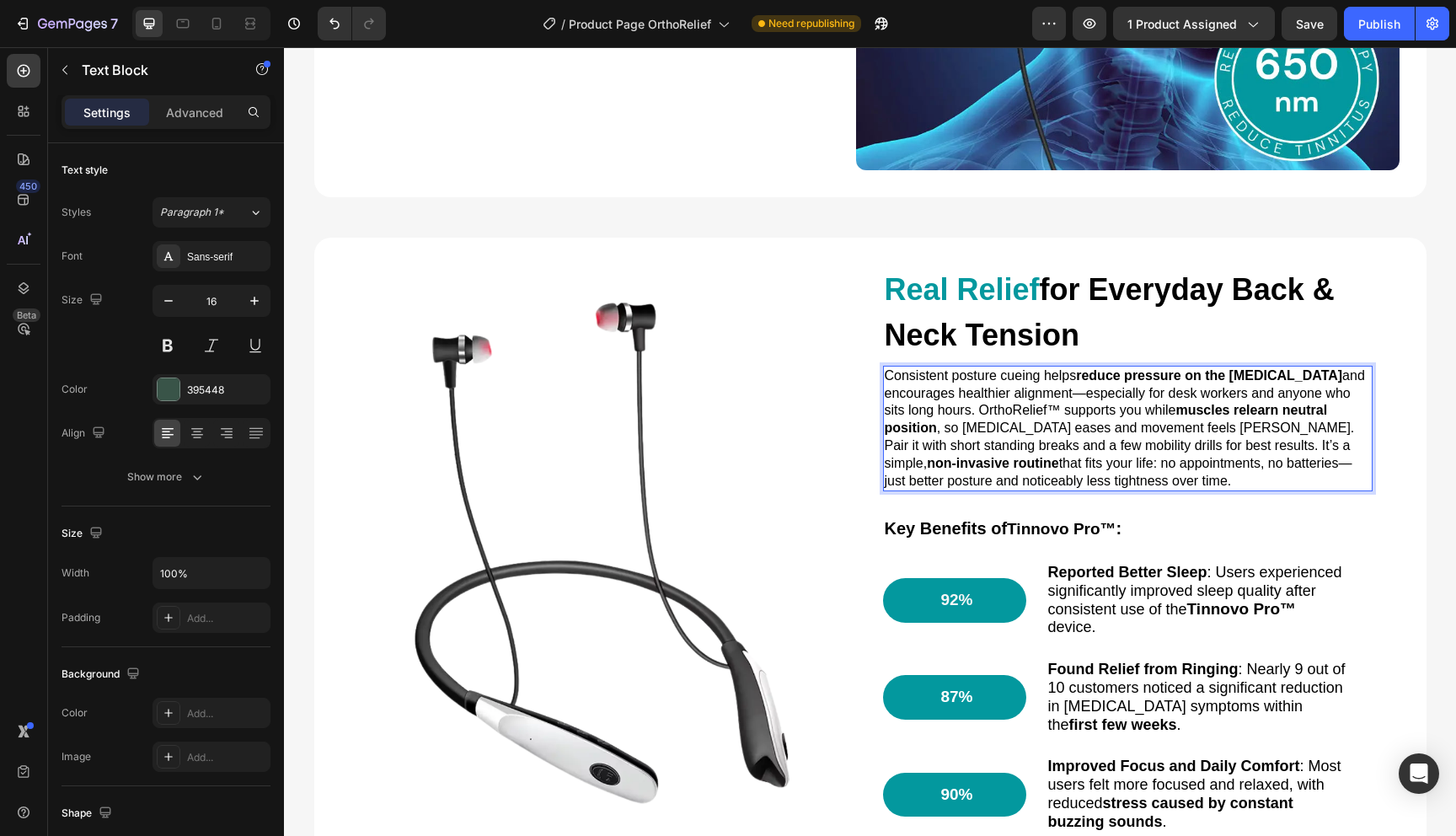
click at [981, 412] on span "Consistent posture cueing helps reduce pressure on the [MEDICAL_DATA] and encou…" at bounding box center [1125, 427] width 481 height 119
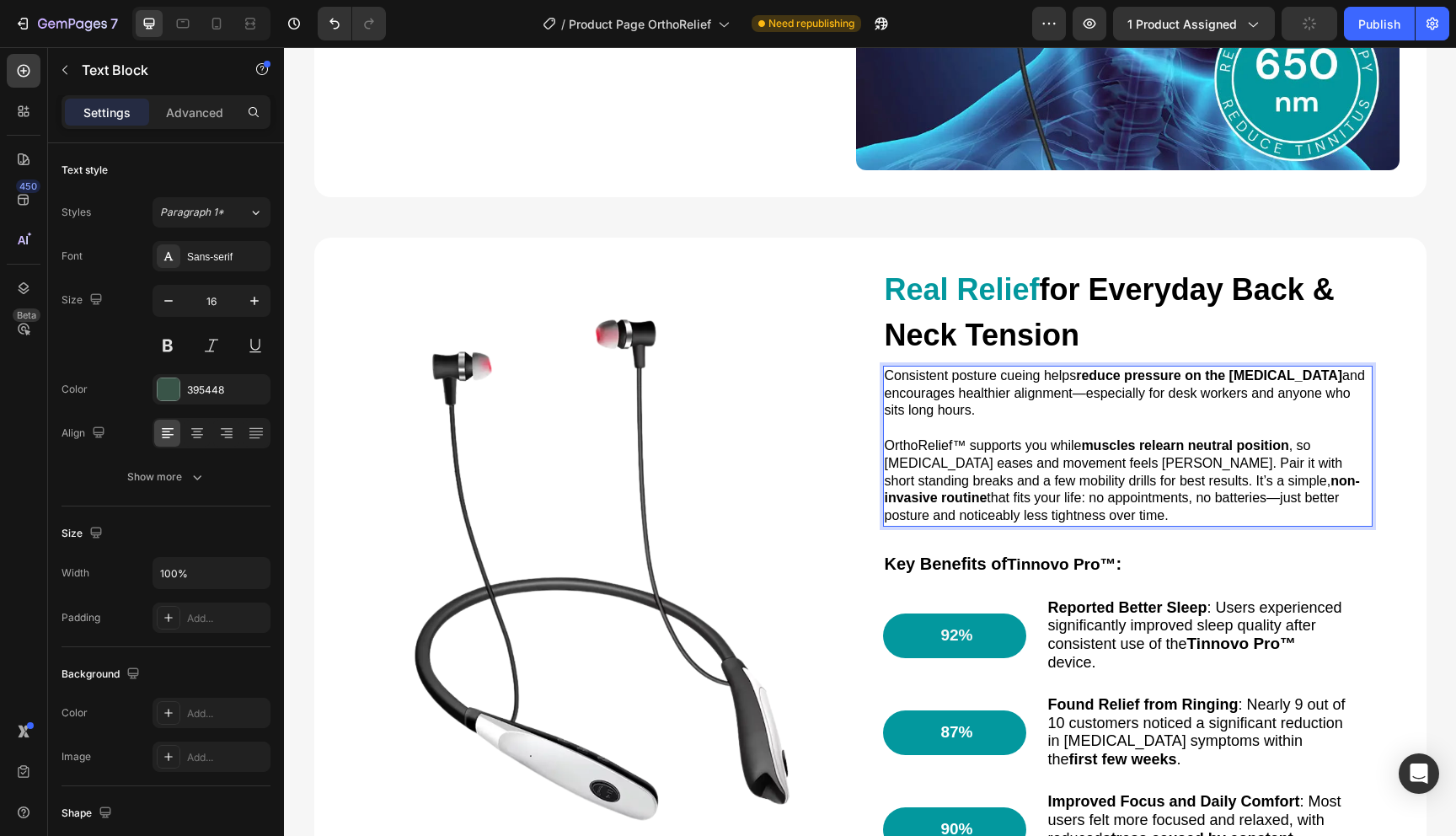
click at [1063, 482] on span "OrthoRelief™ supports you while muscles relearn neutral position , so [MEDICAL_…" at bounding box center [1122, 480] width 475 height 84
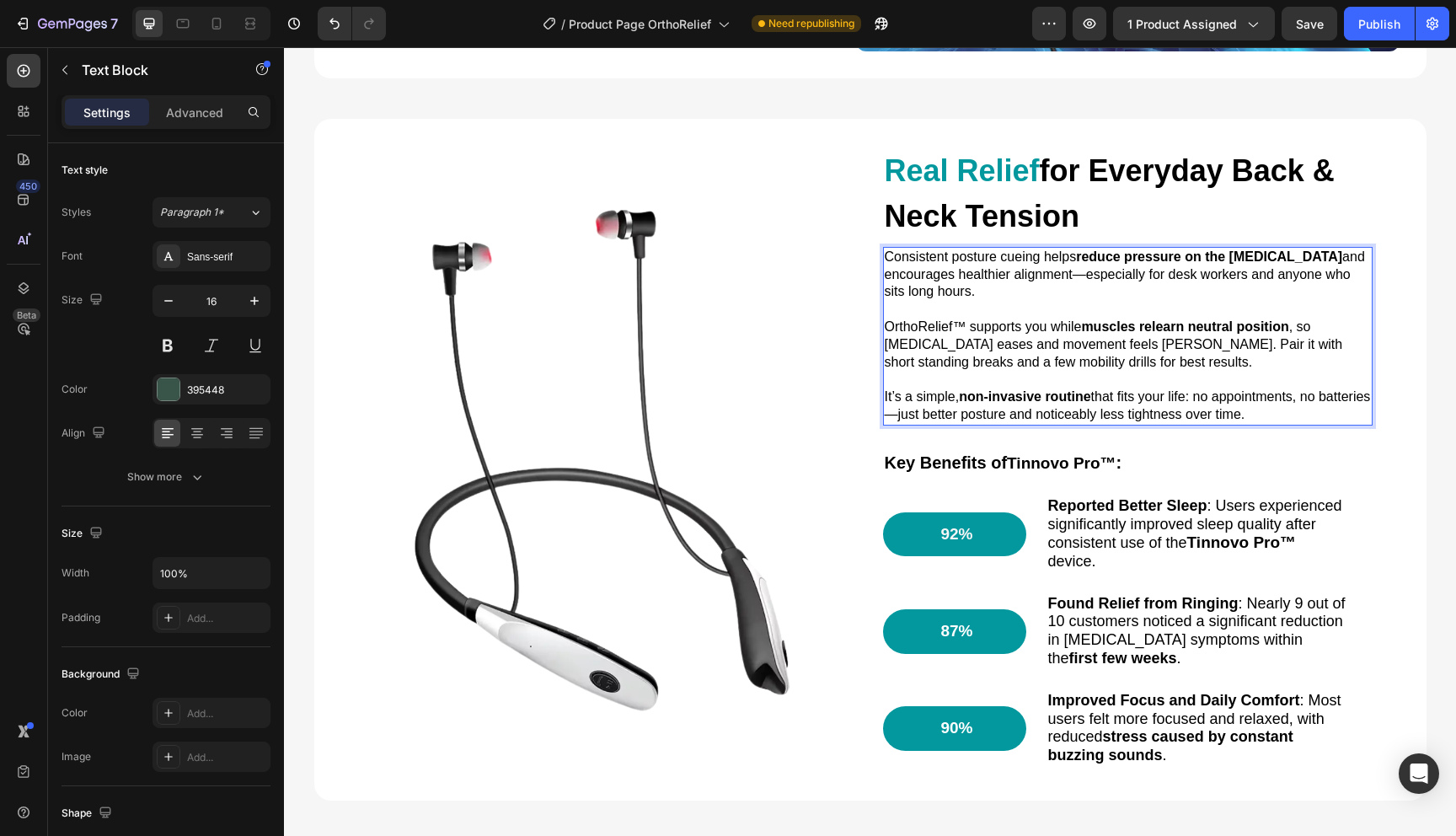
scroll to position [1683, 0]
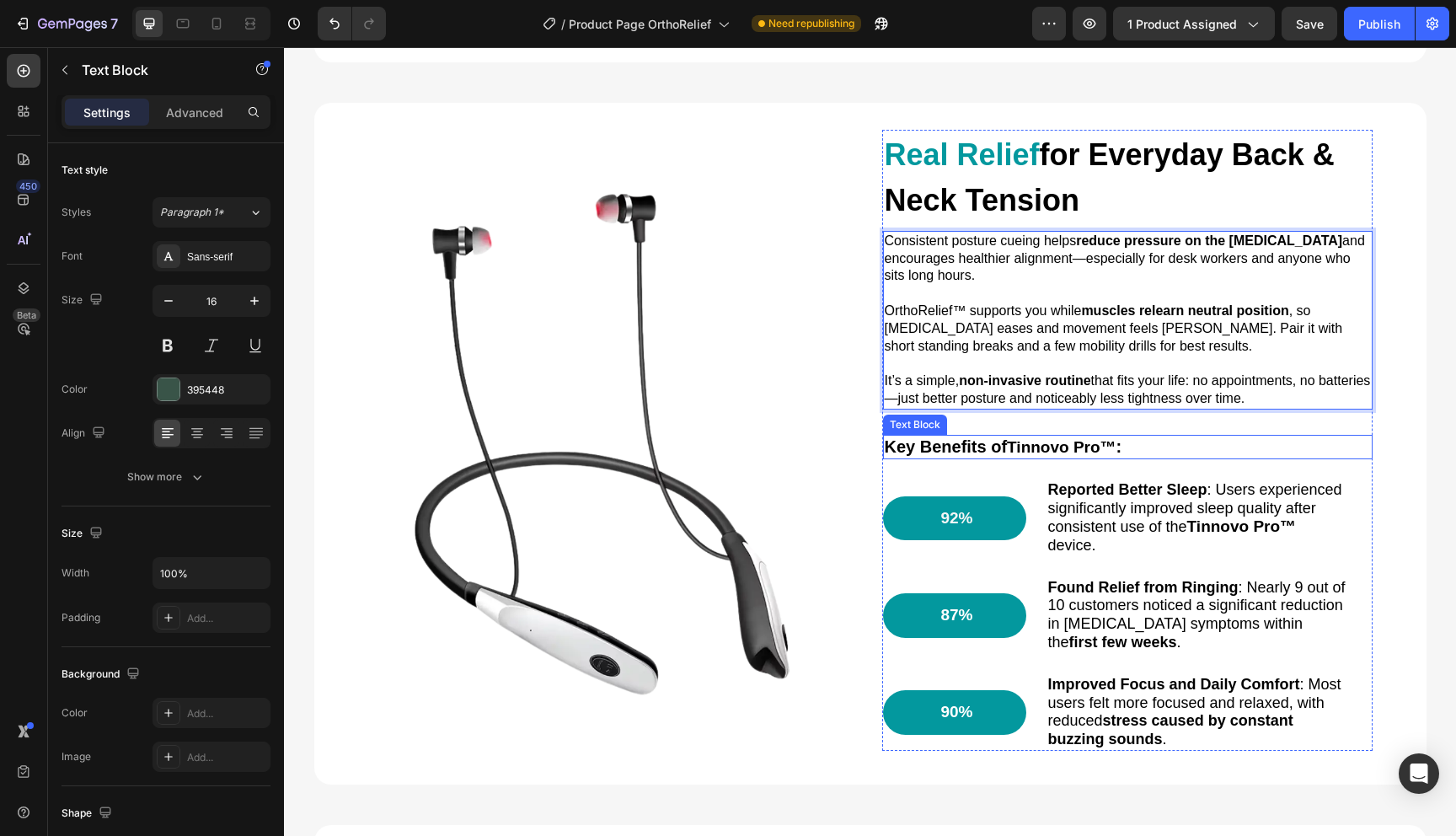
click at [1086, 448] on span "Tinnovo Pro™" at bounding box center [1062, 447] width 109 height 17
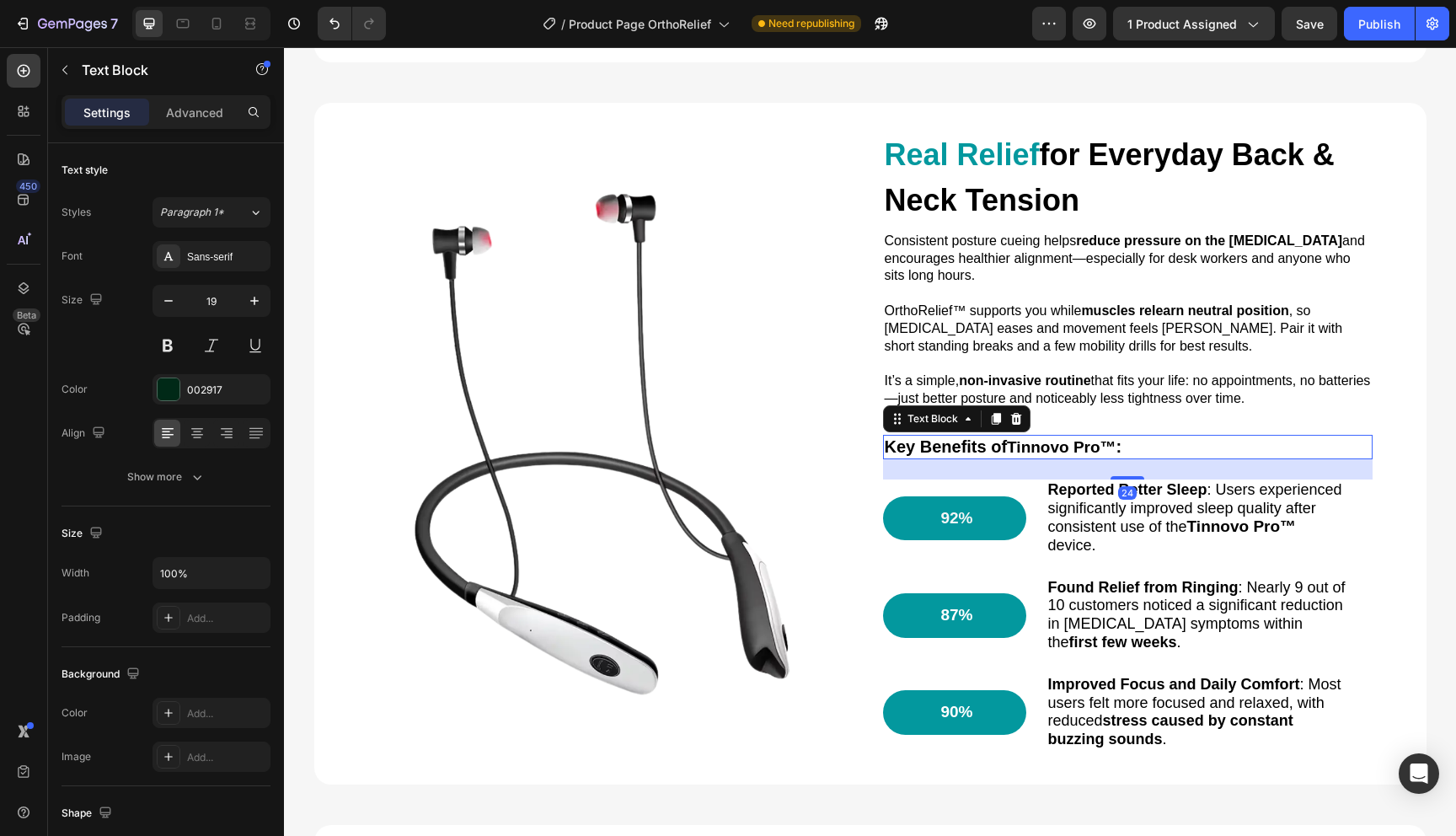
click at [1058, 446] on span "Tinnovo Pro™" at bounding box center [1062, 447] width 109 height 17
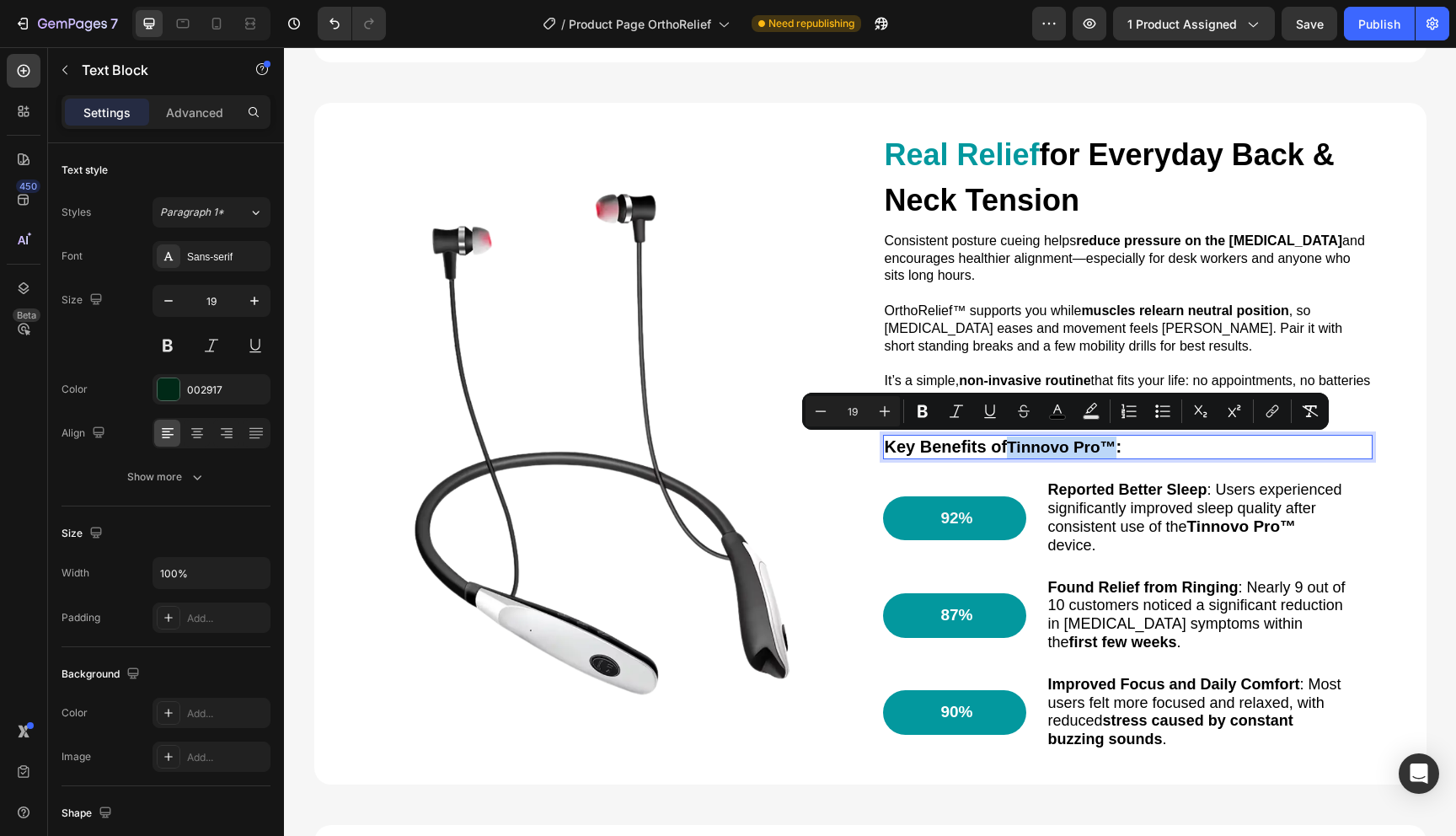
drag, startPoint x: 1117, startPoint y: 450, endPoint x: 1015, endPoint y: 446, distance: 102.1
click at [1015, 446] on span "Tinnovo Pro™" at bounding box center [1062, 447] width 109 height 17
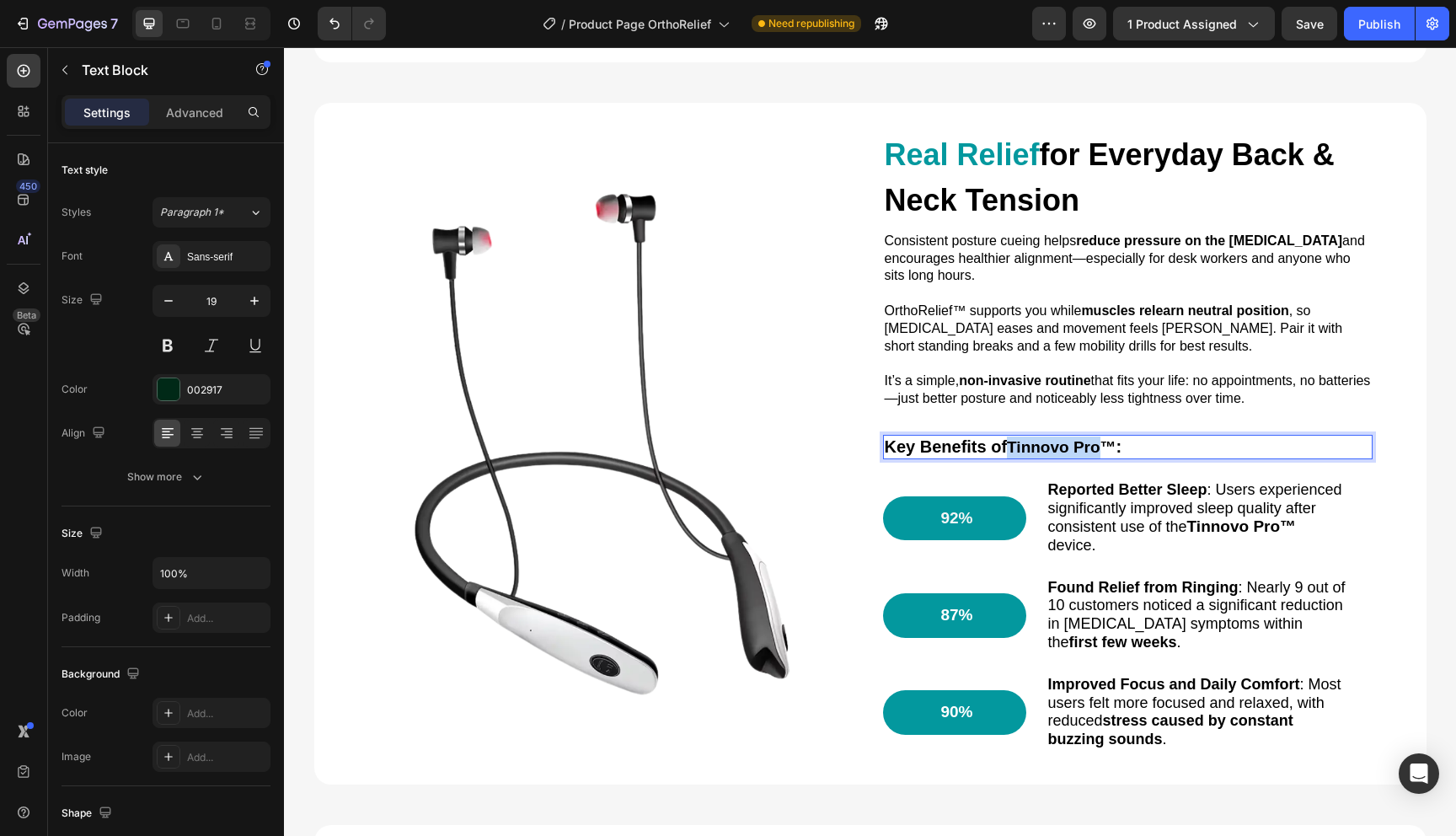
drag, startPoint x: 1012, startPoint y: 444, endPoint x: 1105, endPoint y: 442, distance: 93.0
click at [1105, 442] on span "Tinnovo Pro™" at bounding box center [1062, 447] width 109 height 17
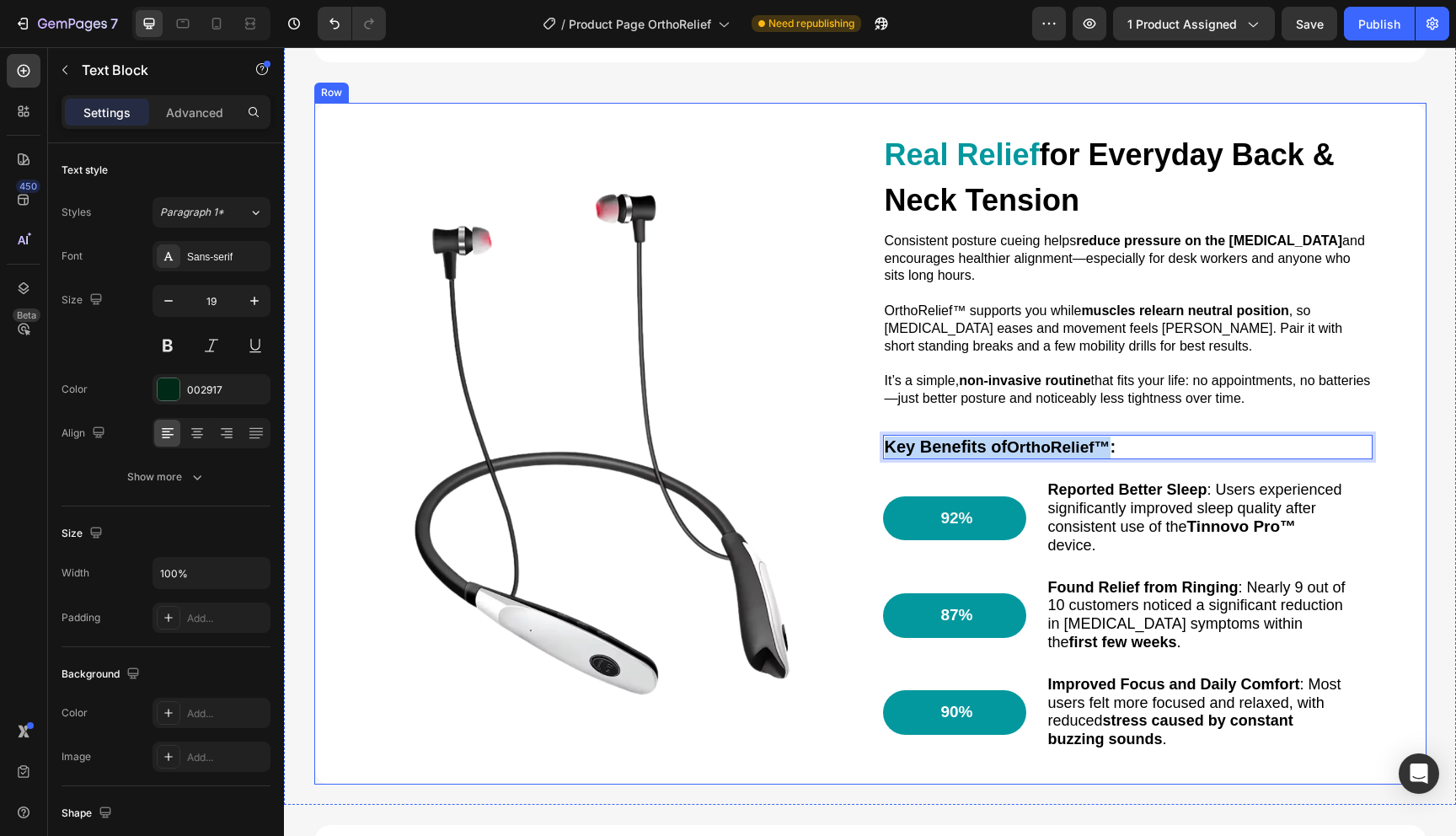
drag, startPoint x: 1114, startPoint y: 444, endPoint x: 878, endPoint y: 454, distance: 236.2
click at [878, 454] on div "⁠⁠⁠⁠⁠⁠⁠ Real Relief for Everyday Back & Neck Tension Heading Consistent posture…" at bounding box center [870, 444] width 1112 height 682
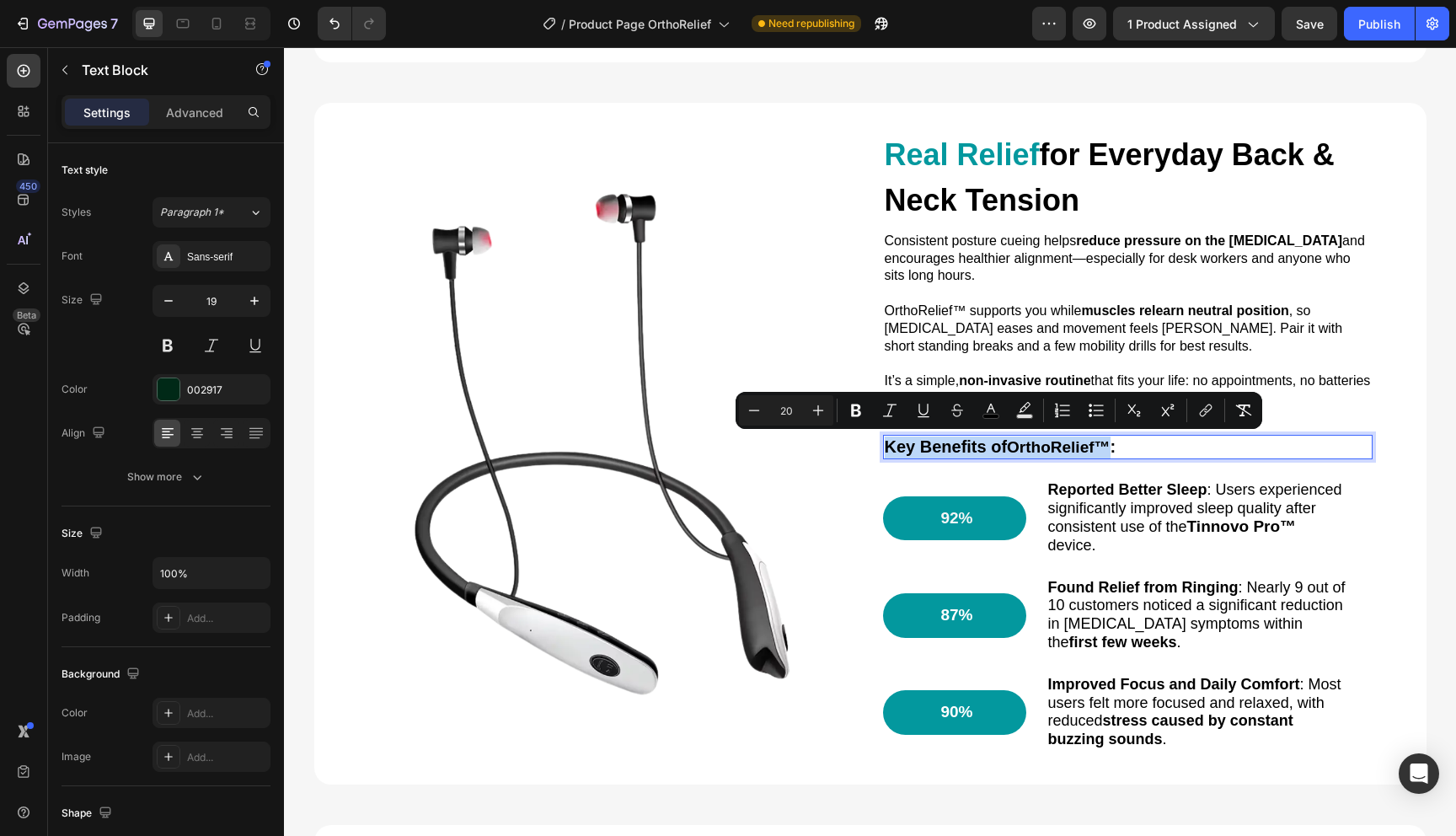
click at [998, 450] on span "Key Benefits of" at bounding box center [946, 446] width 123 height 18
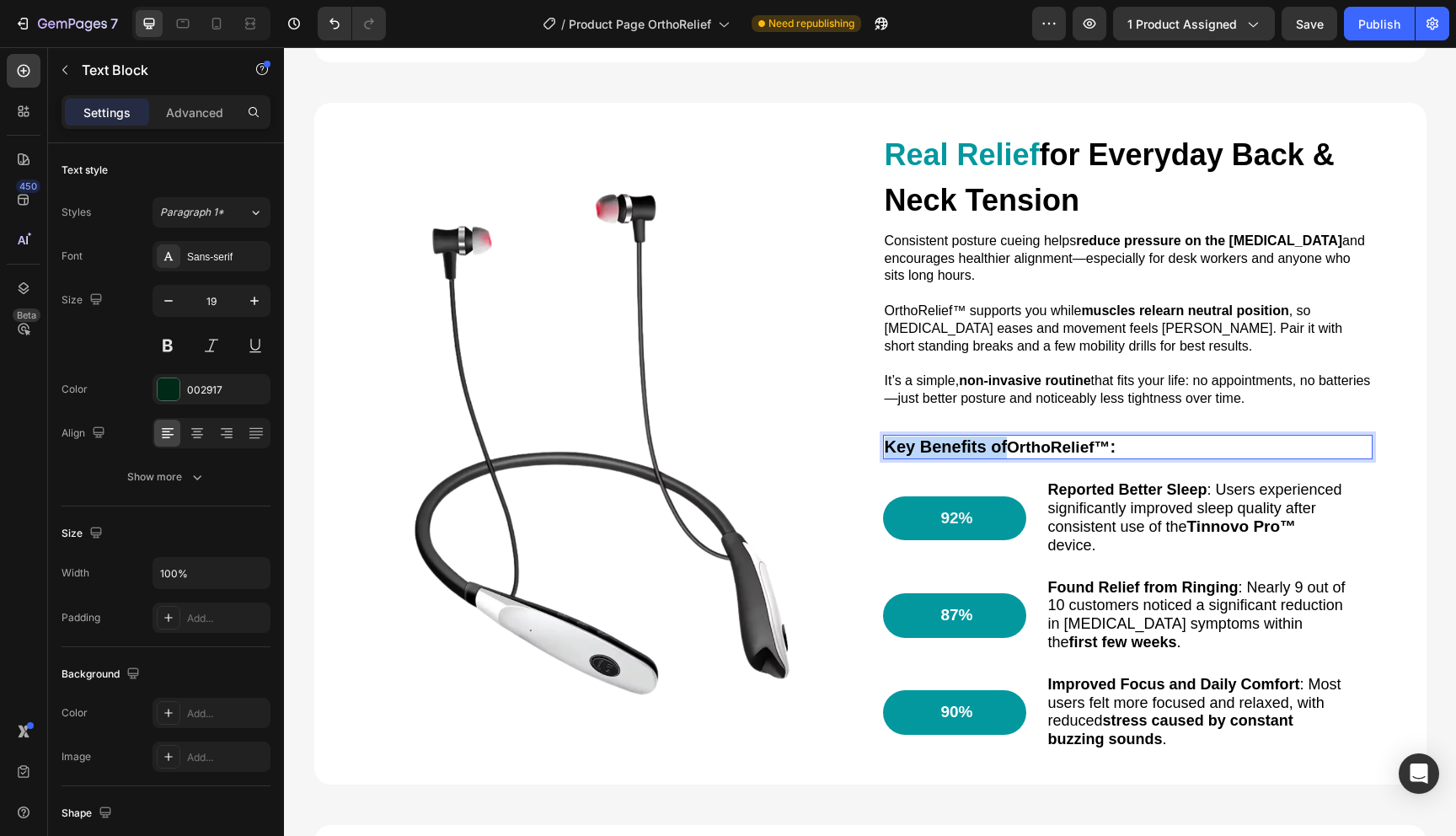
drag, startPoint x: 1007, startPoint y: 449, endPoint x: 888, endPoint y: 449, distance: 119.0
click at [888, 449] on span "Key Benefits of" at bounding box center [946, 446] width 123 height 18
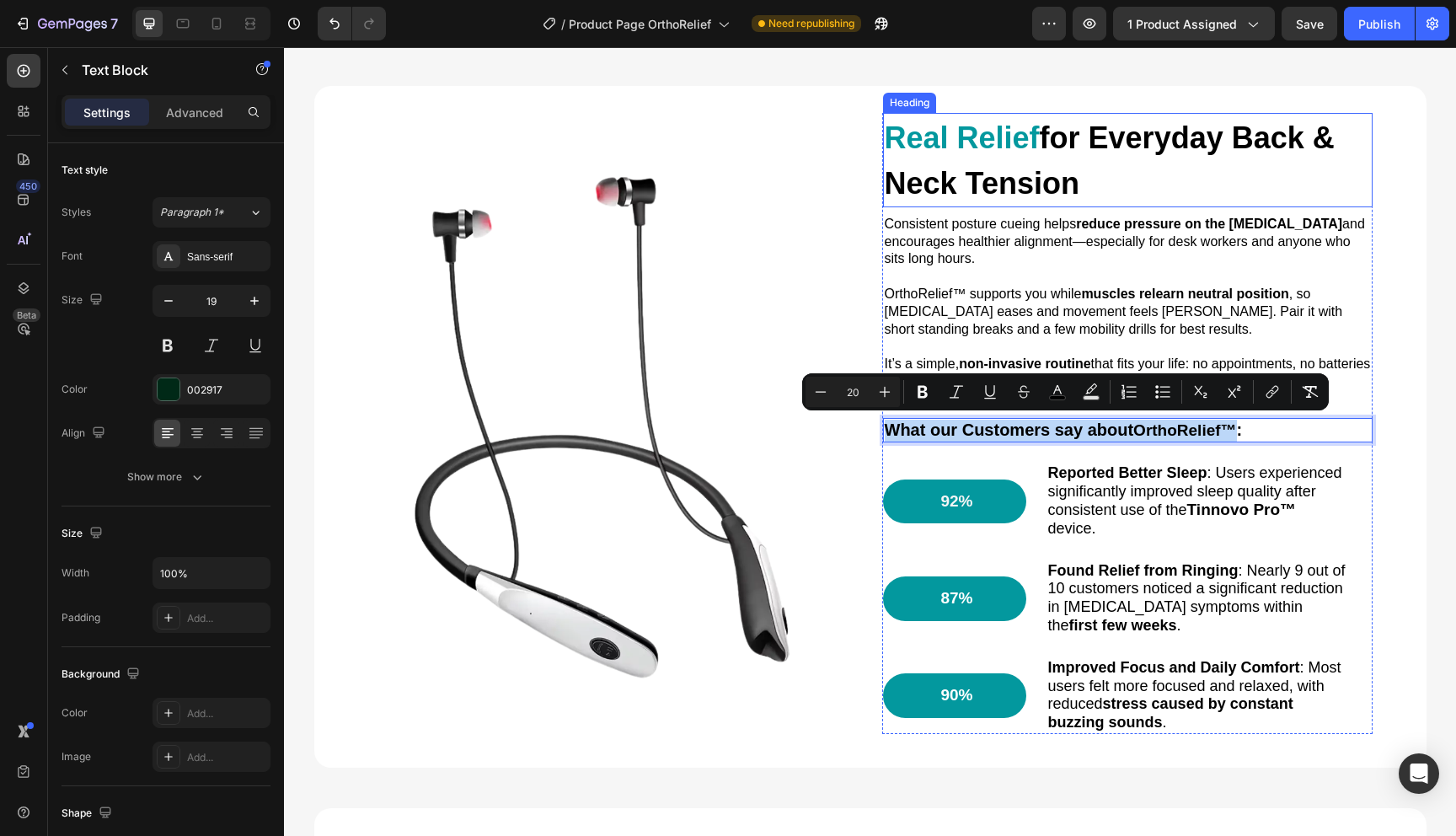
scroll to position [1716, 0]
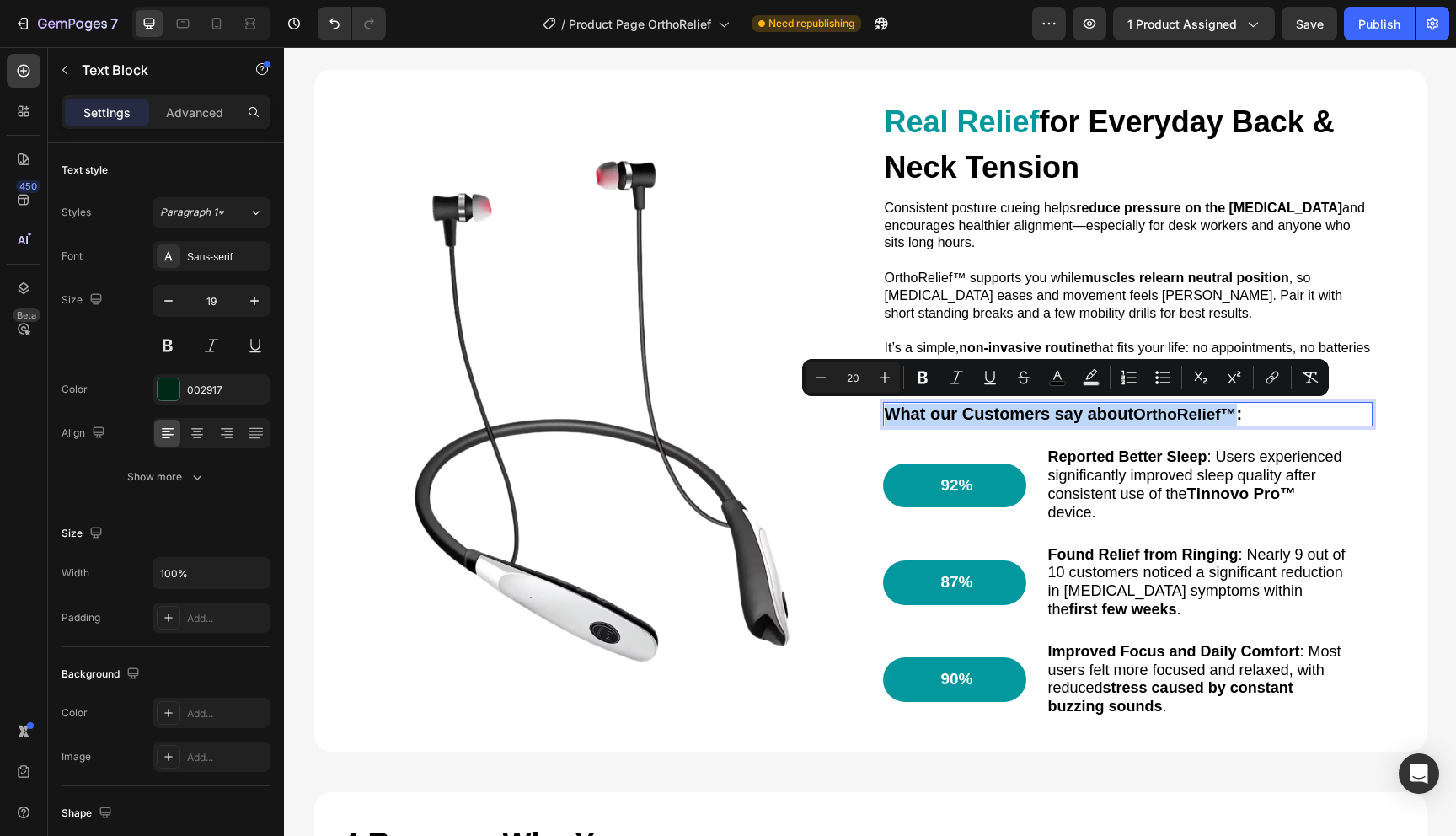
click at [985, 406] on span "What our Customers say about" at bounding box center [1009, 414] width 250 height 18
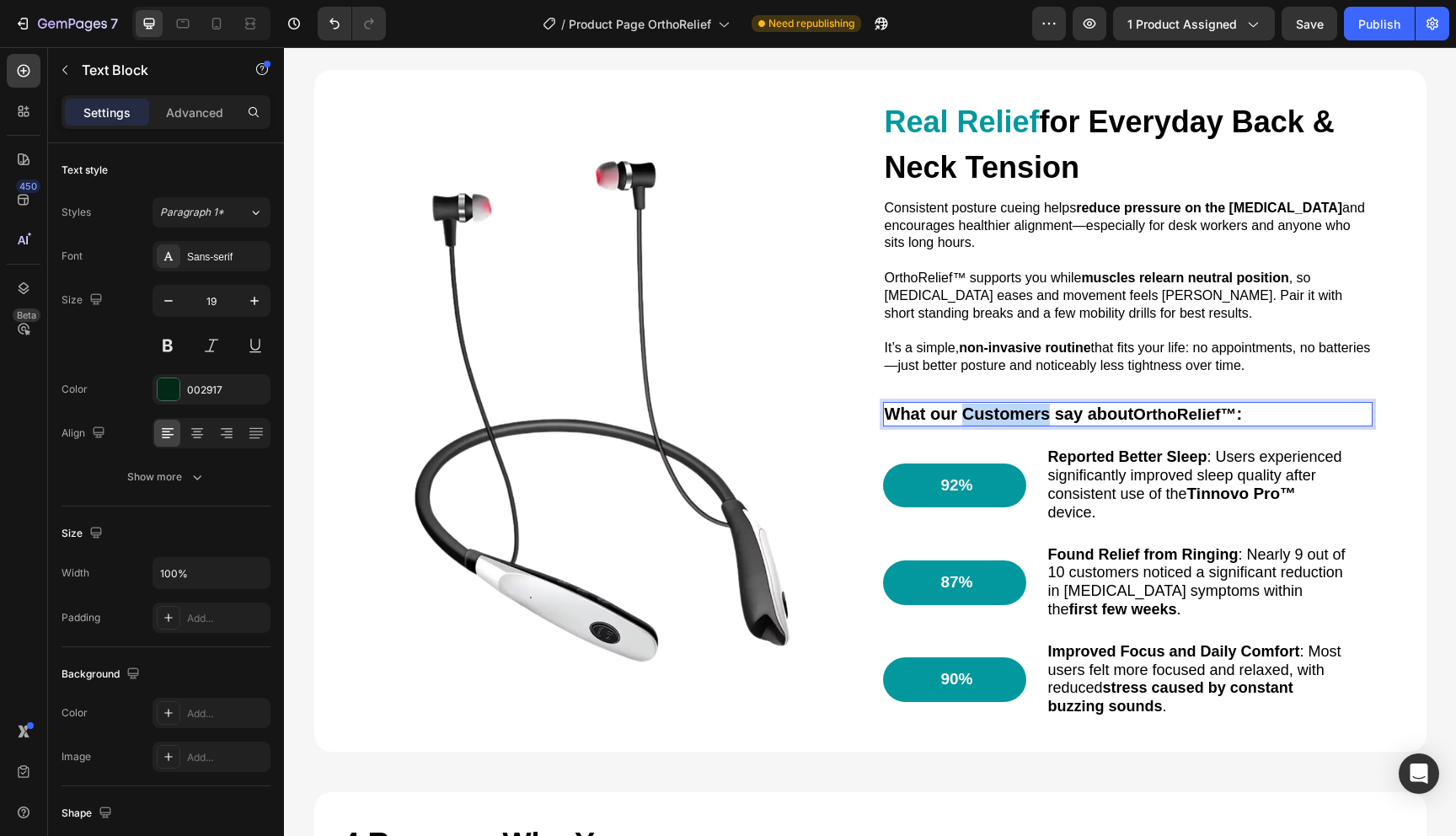
click at [985, 406] on span "What our Customers say about" at bounding box center [1009, 414] width 250 height 18
click at [1011, 412] on span "What our customers say about OrthoRelief™" at bounding box center [1065, 414] width 360 height 18
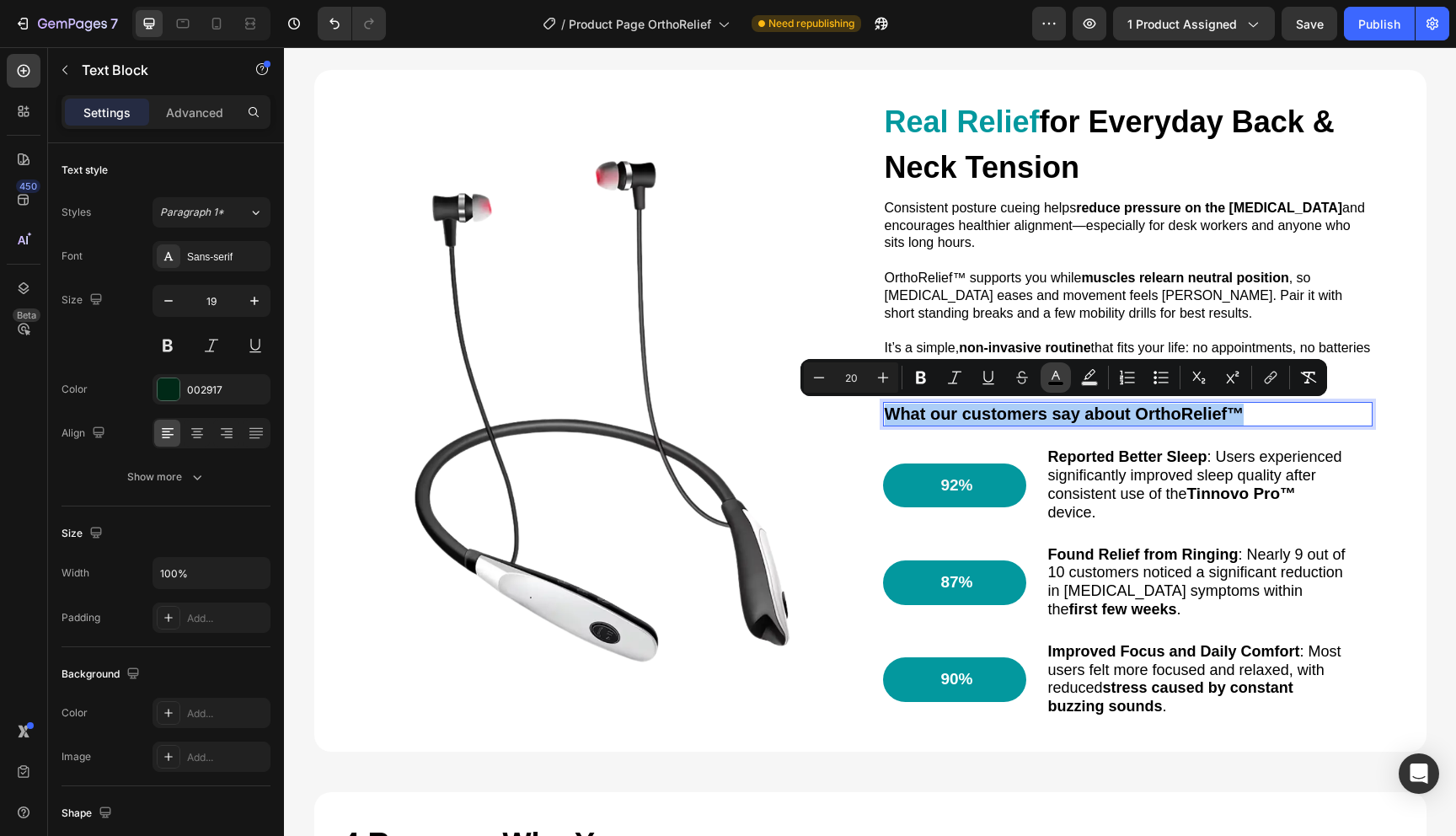
click at [1047, 371] on button "color" at bounding box center [1056, 377] width 30 height 30
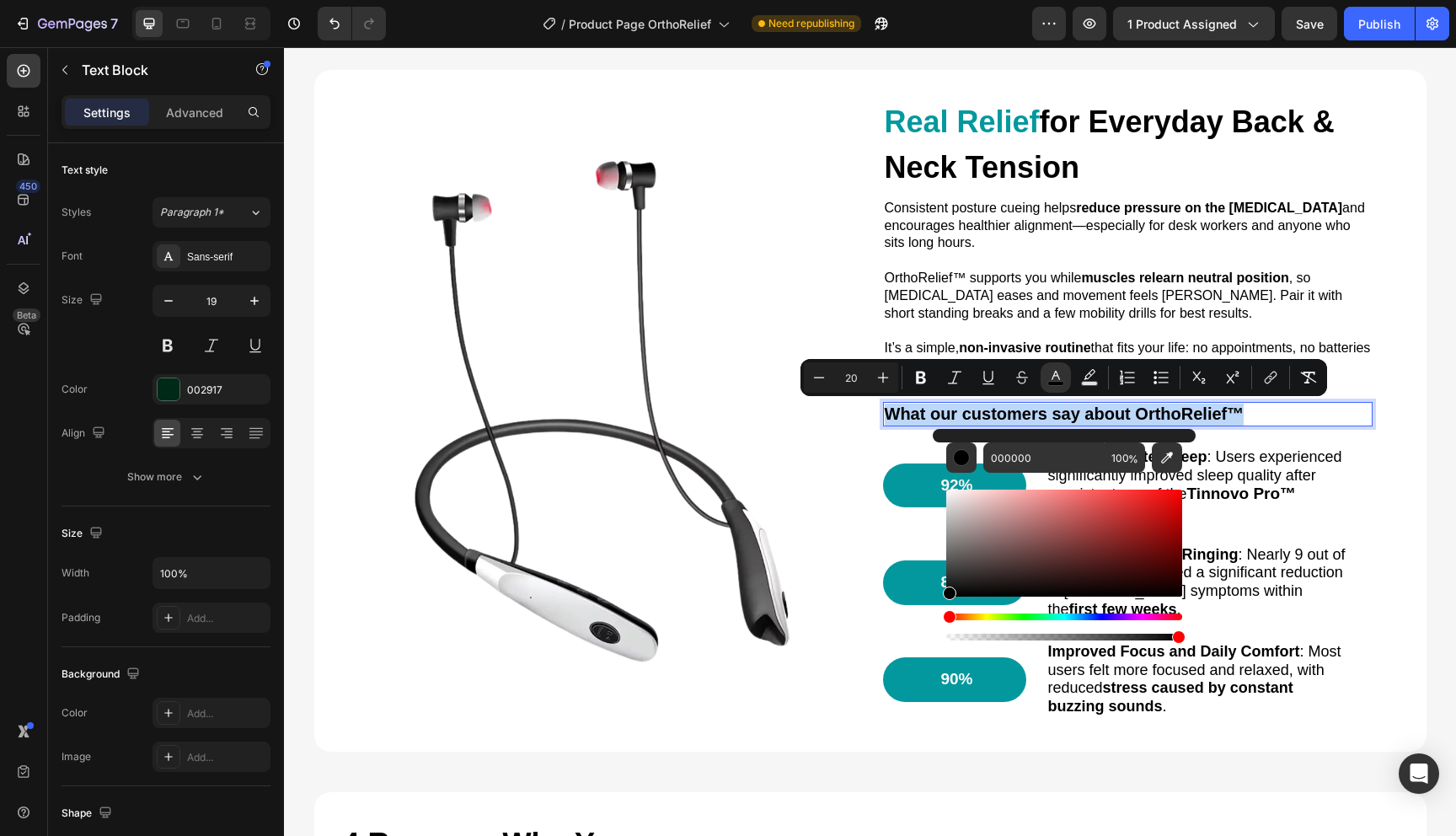
click at [1330, 563] on span "Found Relief from Ringing : Nearly 9 out of 10 customers noticed a significant …" at bounding box center [1197, 582] width 297 height 72
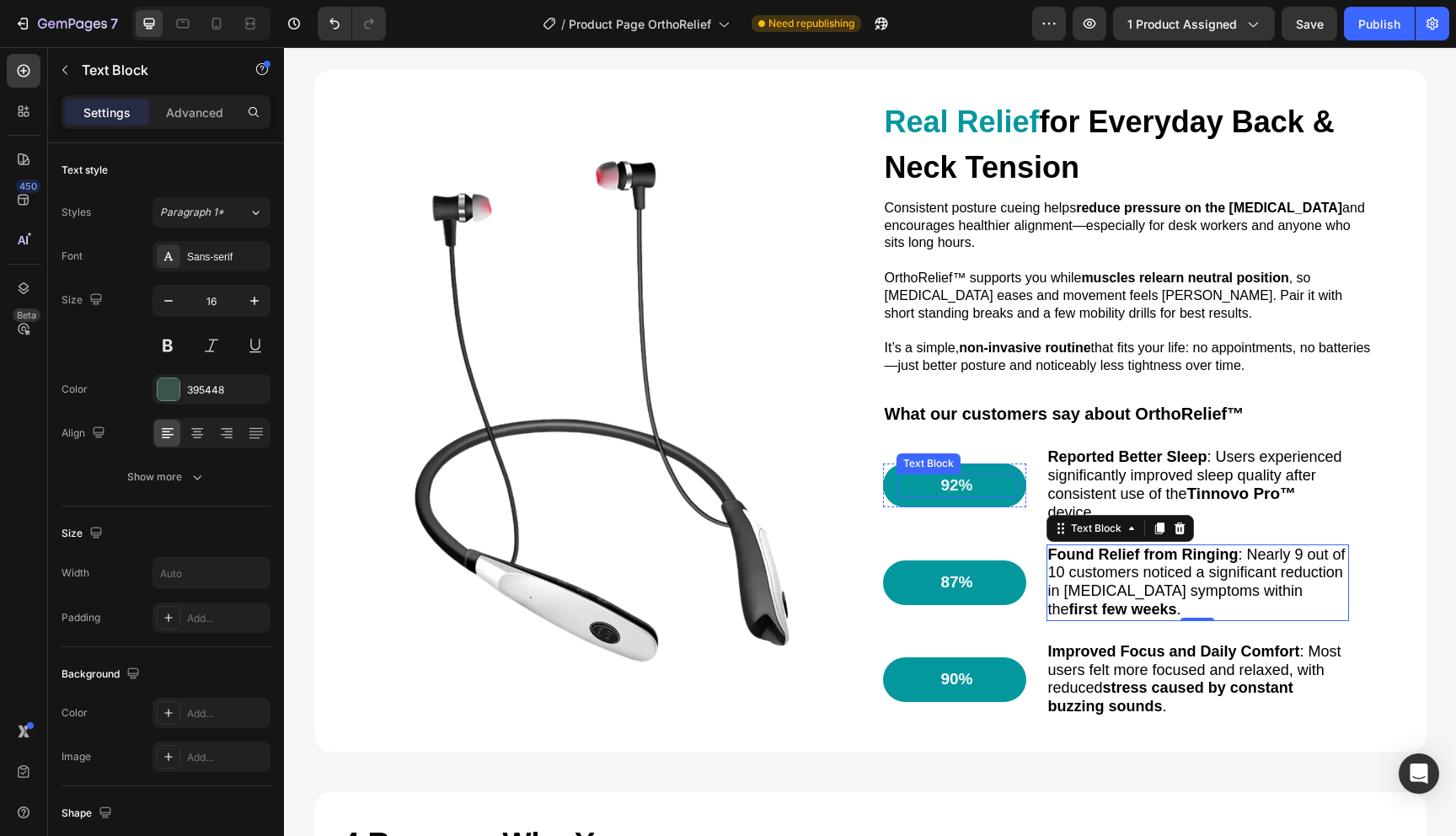
click at [978, 482] on p "92%" at bounding box center [957, 485] width 118 height 21
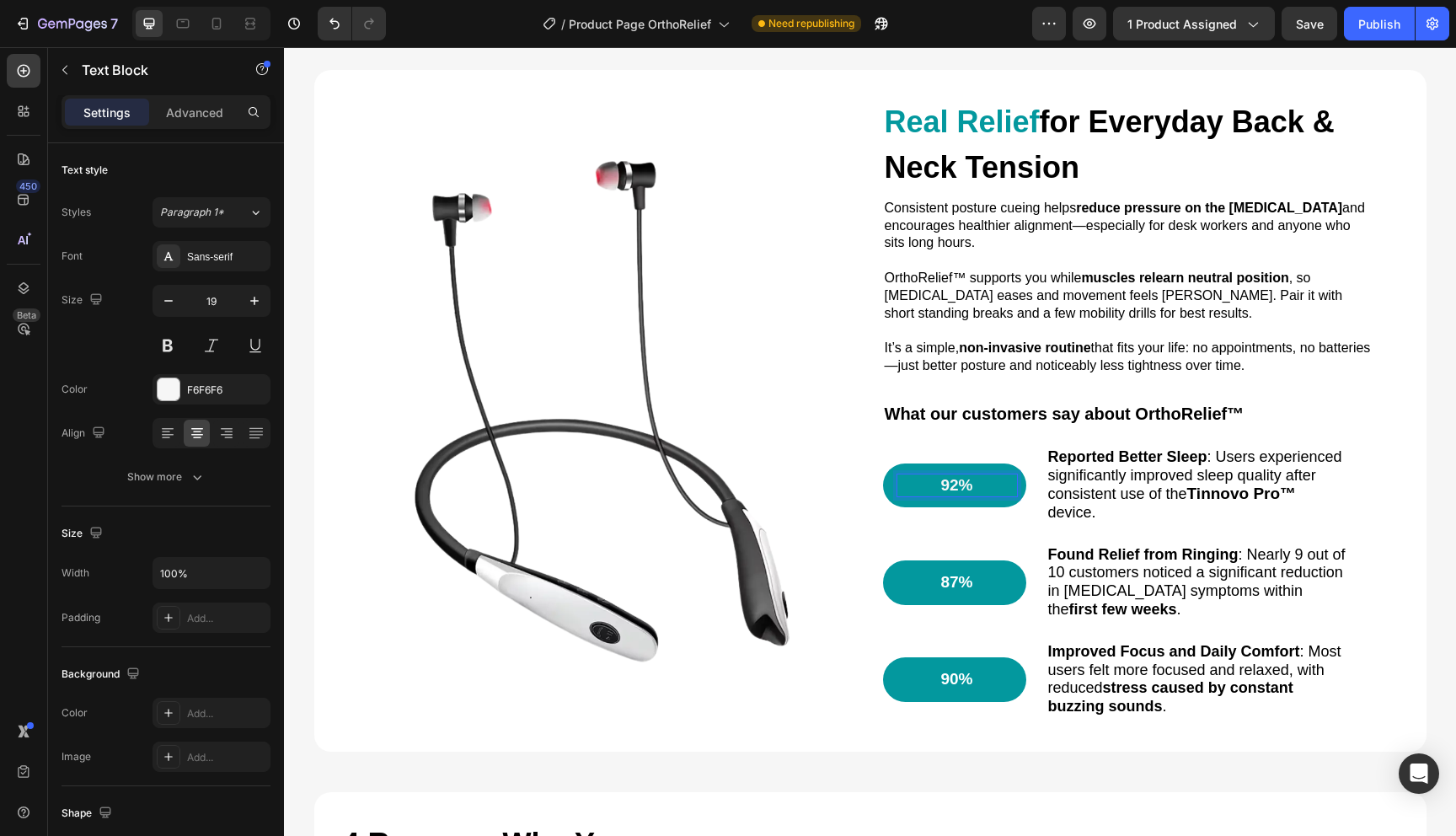
click at [954, 485] on p "92%" at bounding box center [957, 485] width 118 height 21
click at [1097, 485] on span "Reported Better Sleep : Users experienced significantly improved sleep quality …" at bounding box center [1195, 476] width 294 height 54
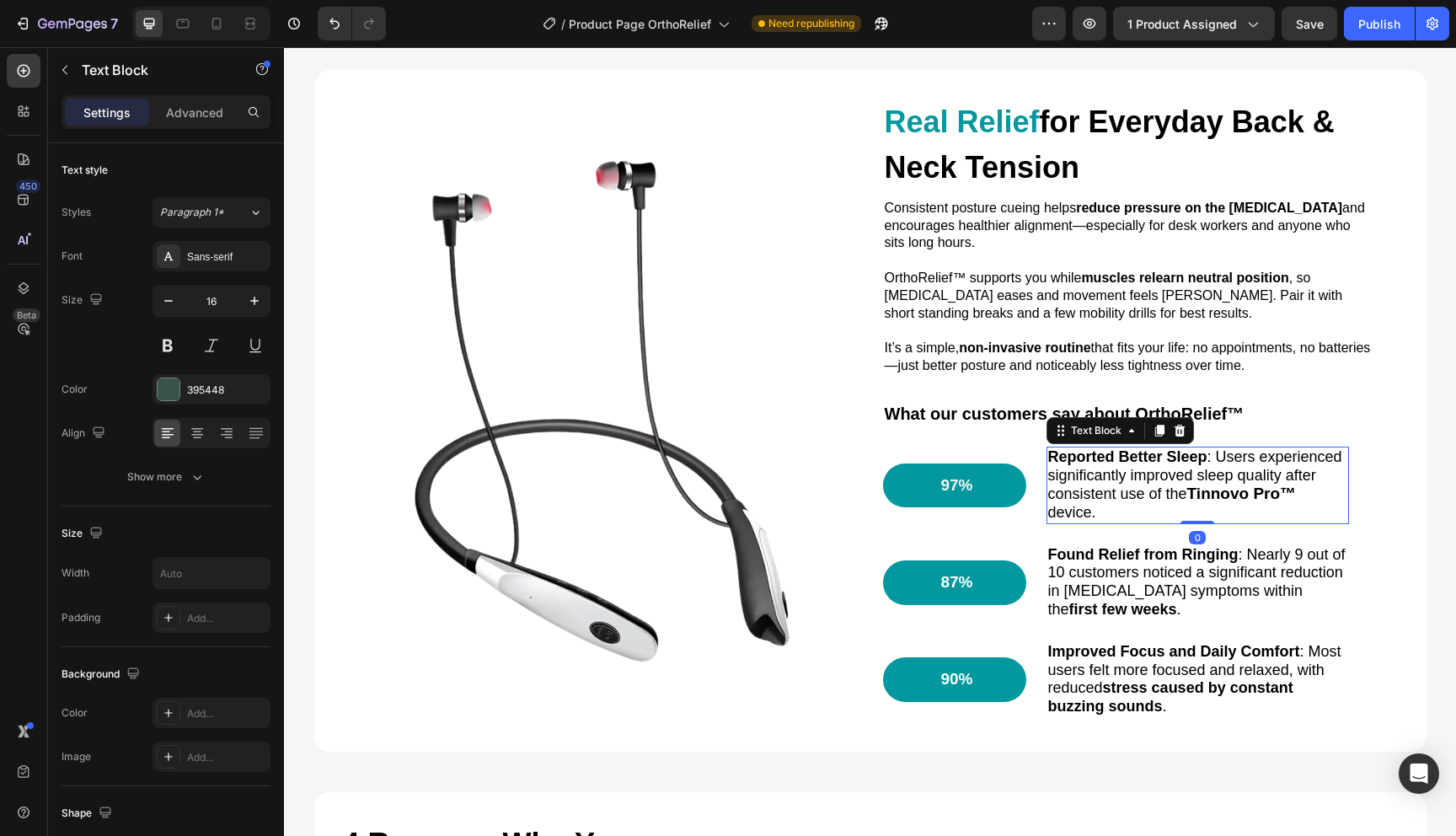
click at [1097, 485] on span "Reported Better Sleep : Users experienced significantly improved sleep quality …" at bounding box center [1195, 476] width 294 height 54
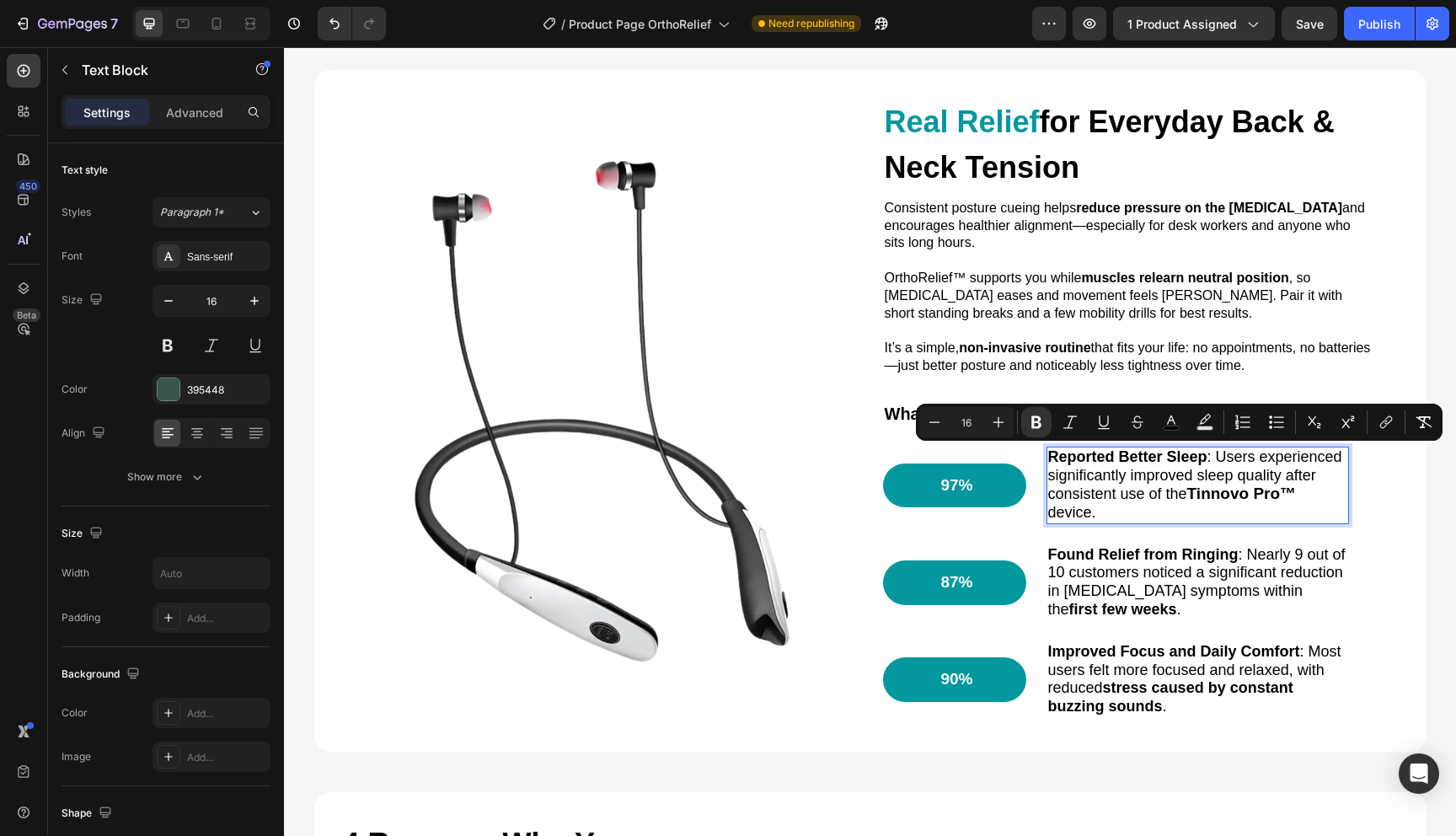
scroll to position [1727, 0]
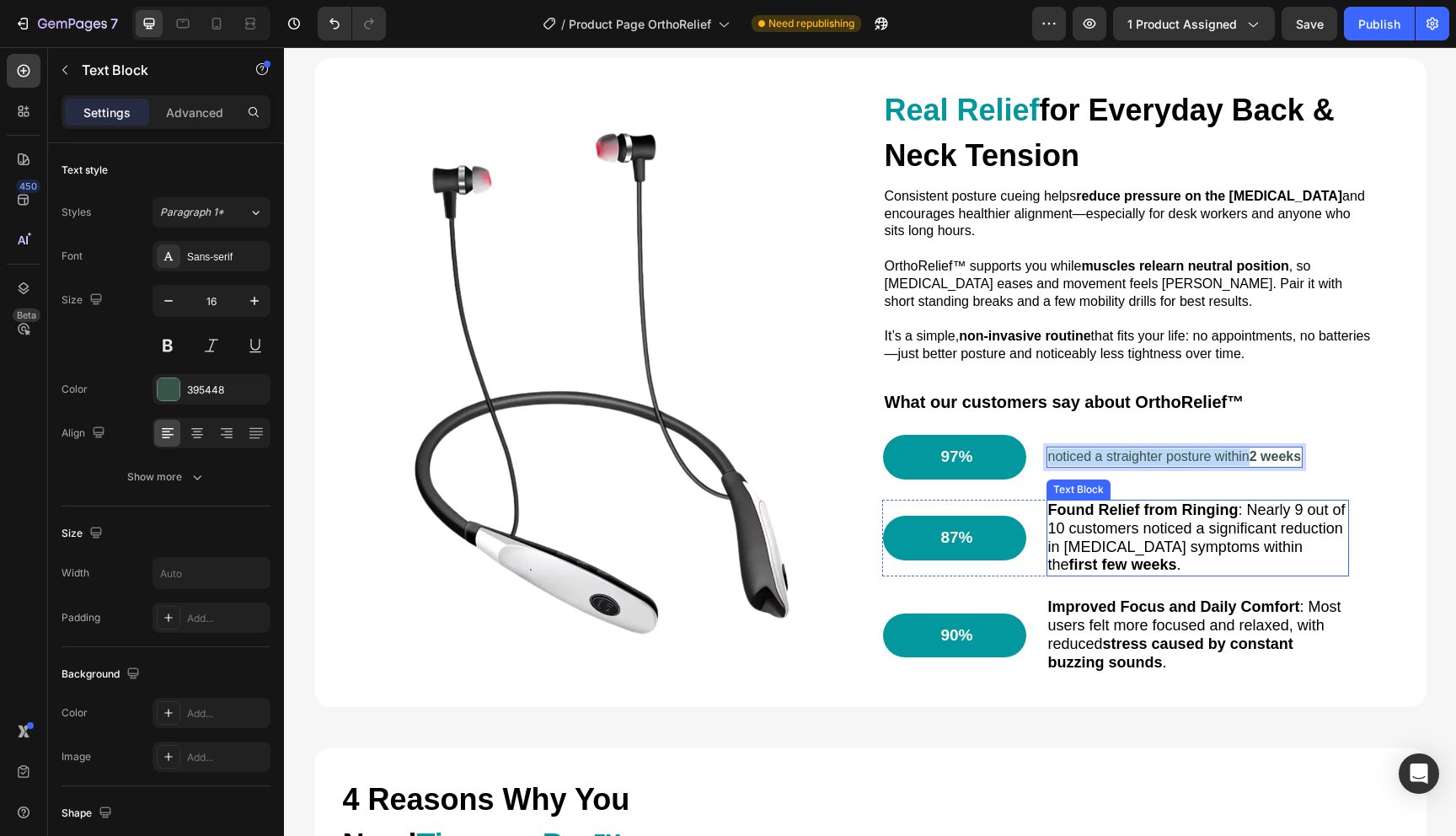
click at [1084, 526] on span "Found Relief from Ringing : Nearly 9 out of 10 customers noticed a significant …" at bounding box center [1197, 537] width 297 height 72
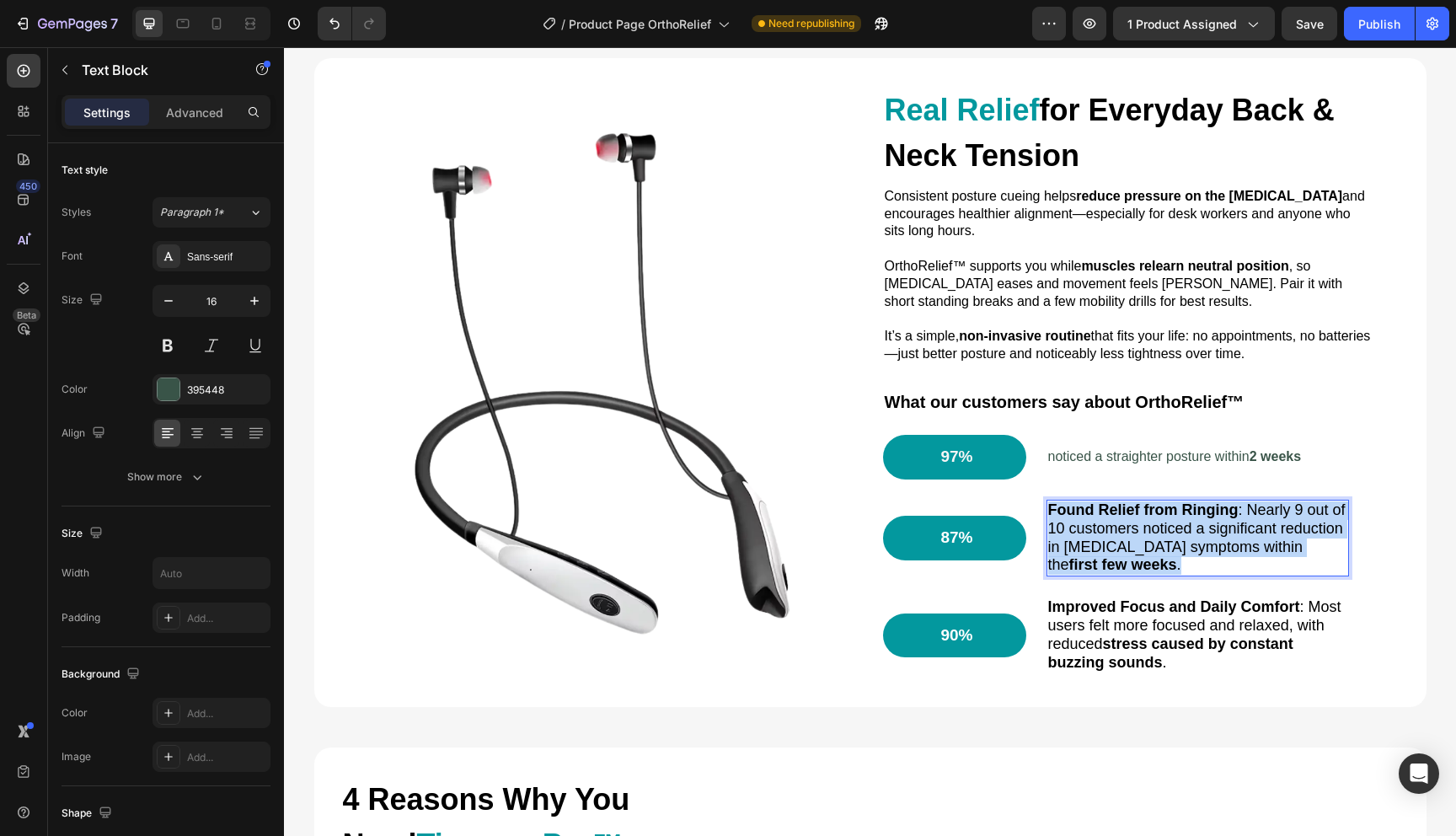
click at [1084, 526] on span "Found Relief from Ringing : Nearly 9 out of 10 customers noticed a significant …" at bounding box center [1197, 537] width 297 height 72
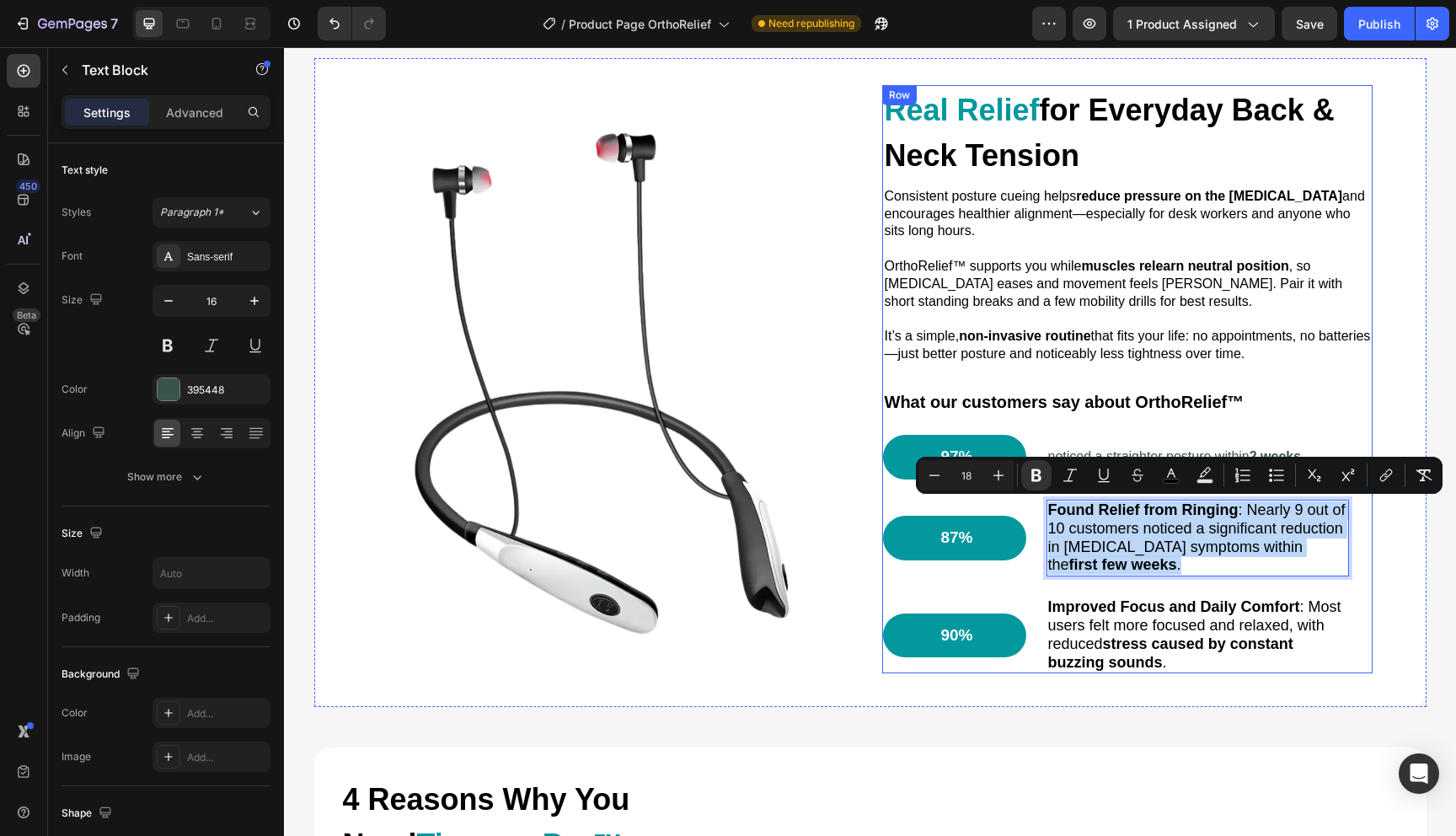
click at [1129, 421] on div "⁠⁠⁠⁠⁠⁠⁠ Real Relief for Everyday Back & Neck Tension Heading Consistent posture…" at bounding box center [1128, 380] width 490 height 589
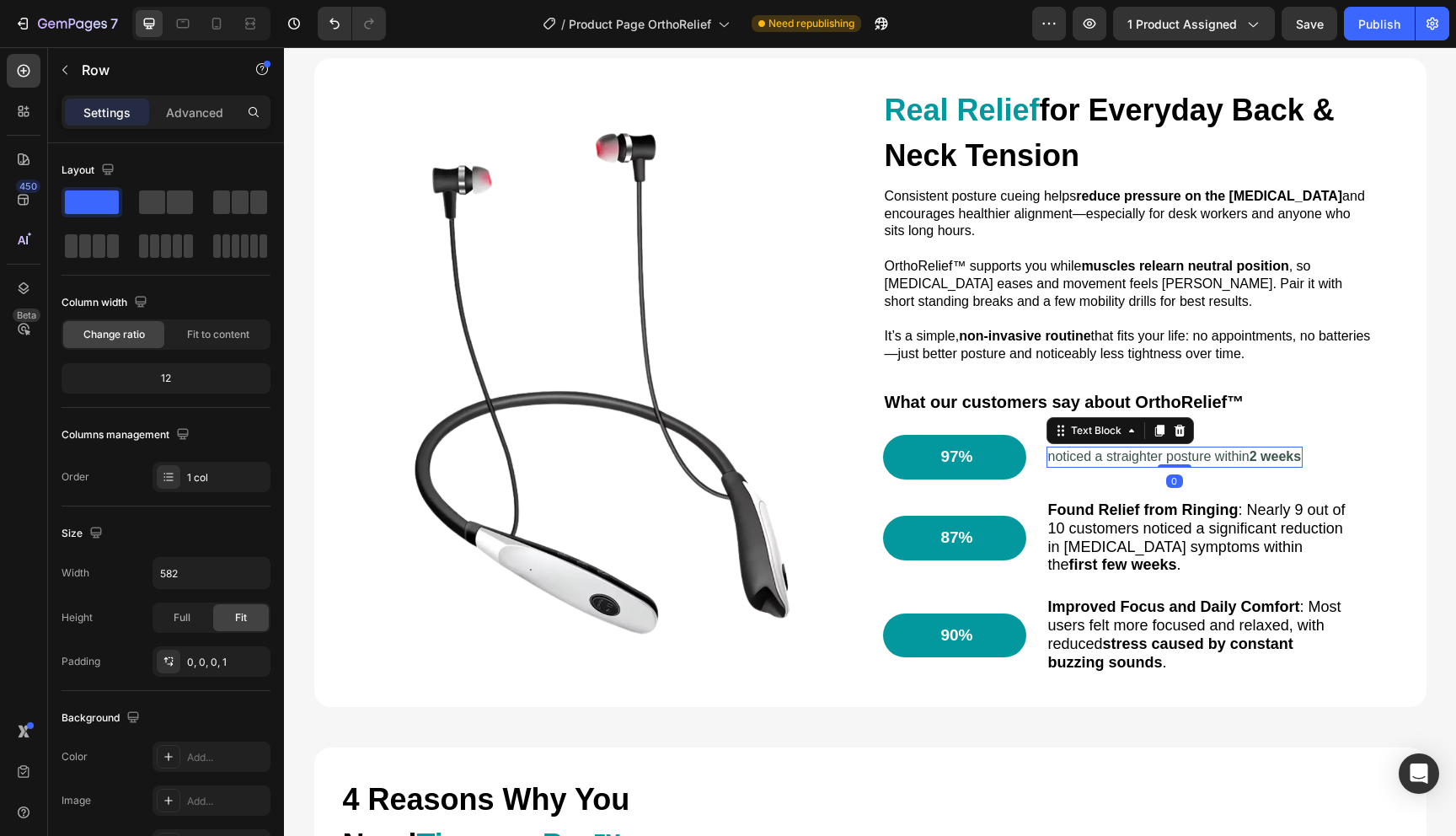
click at [1122, 452] on p "noticed a straighter posture [DATE]" at bounding box center [1174, 457] width 254 height 17
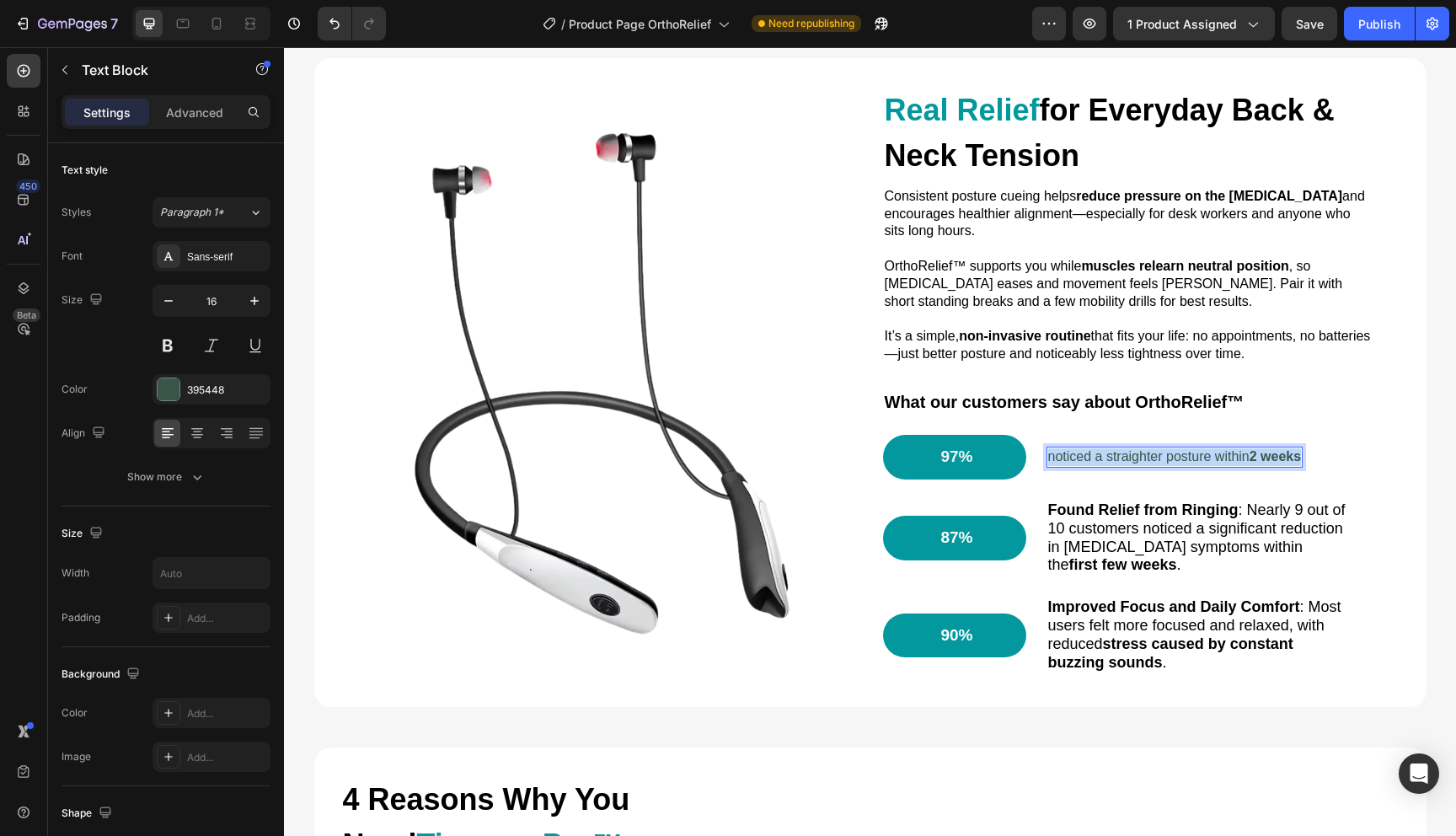
click at [1122, 452] on p "noticed a straighter posture [DATE]" at bounding box center [1174, 457] width 254 height 17
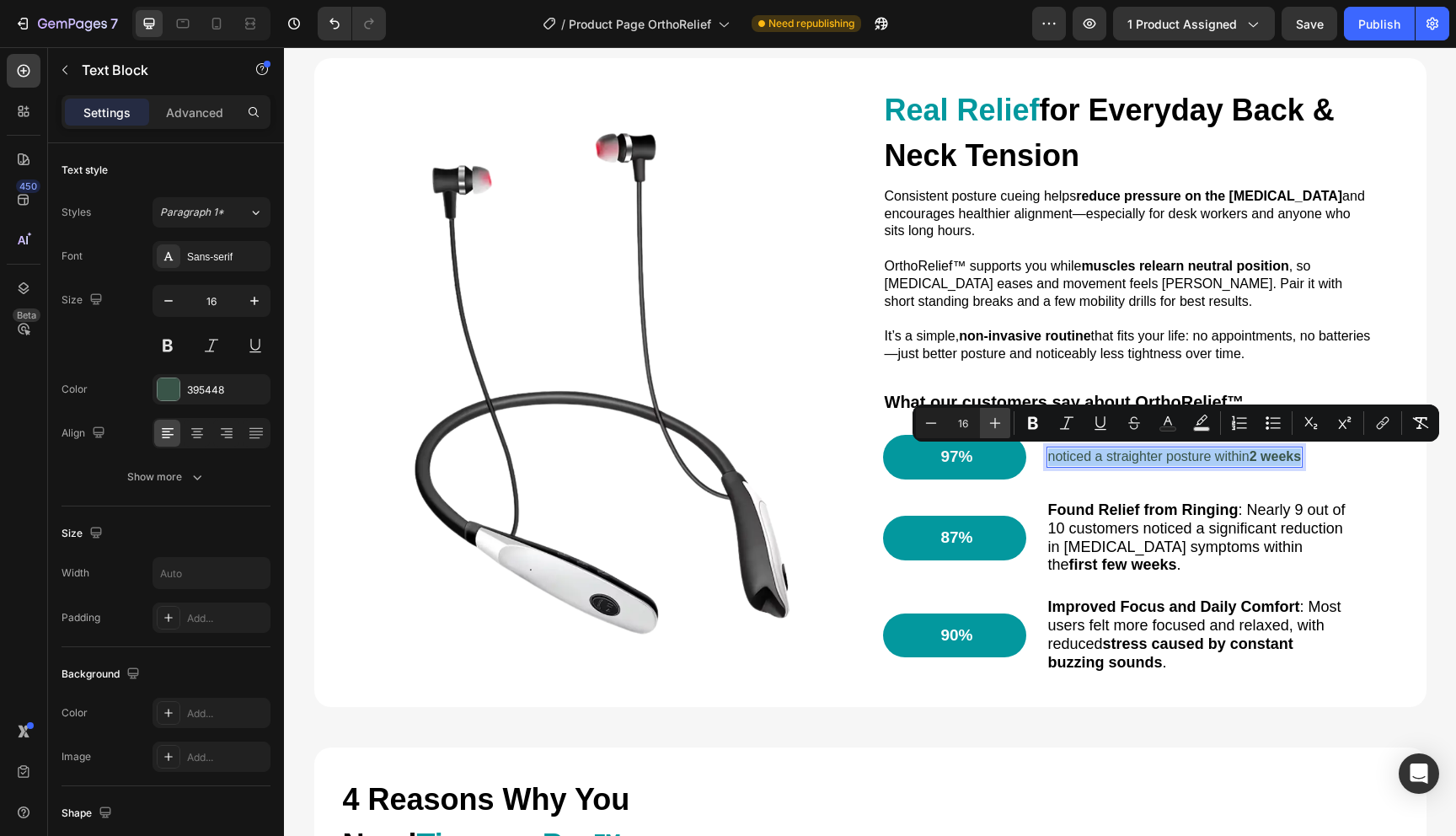
click at [1002, 419] on icon "Editor contextual toolbar" at bounding box center [995, 422] width 17 height 17
type input "18"
click at [1166, 429] on rect "Editor contextual toolbar" at bounding box center [1168, 429] width 16 height 4
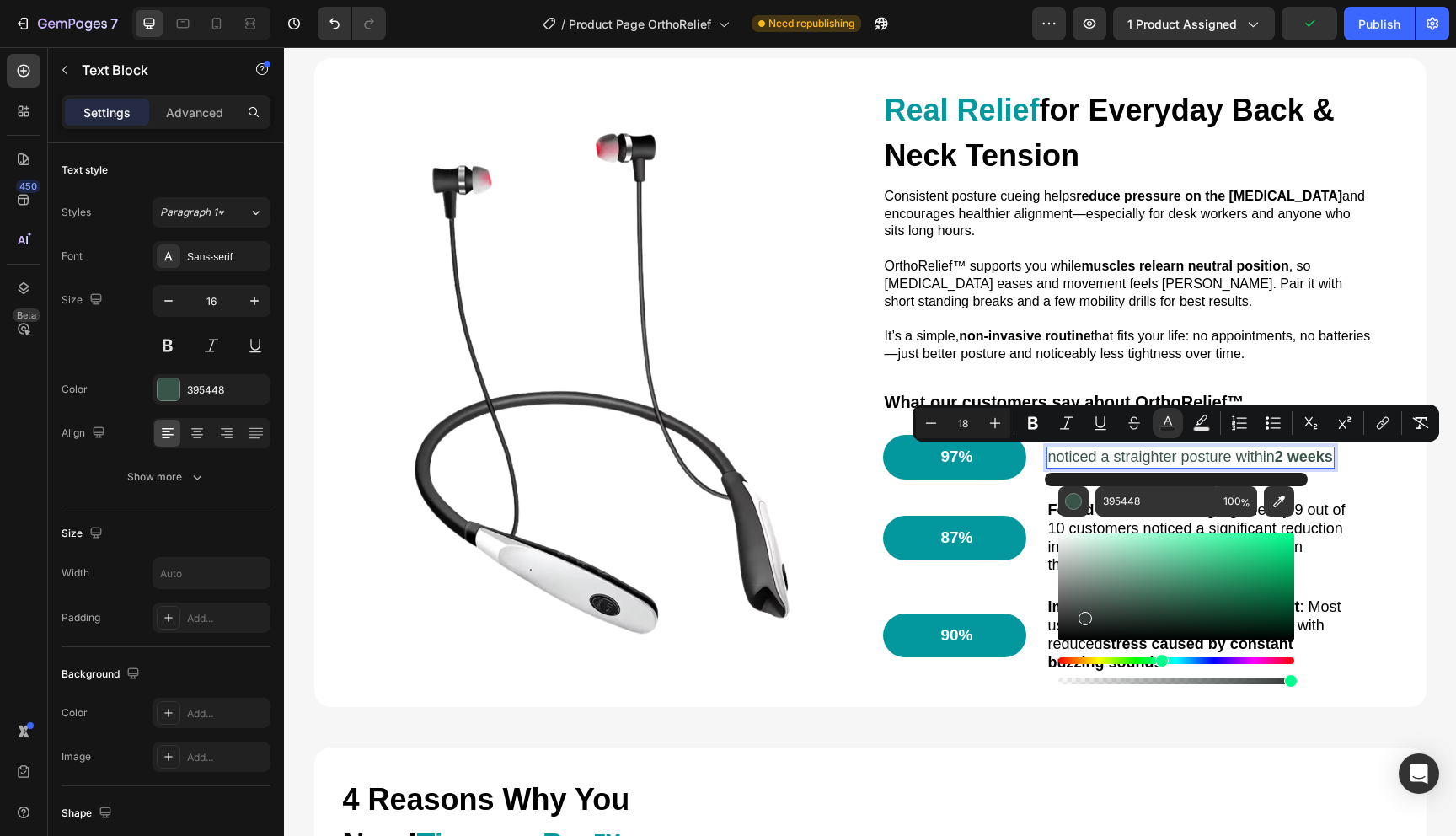
drag, startPoint x: 1373, startPoint y: 652, endPoint x: 1032, endPoint y: 673, distance: 341.6
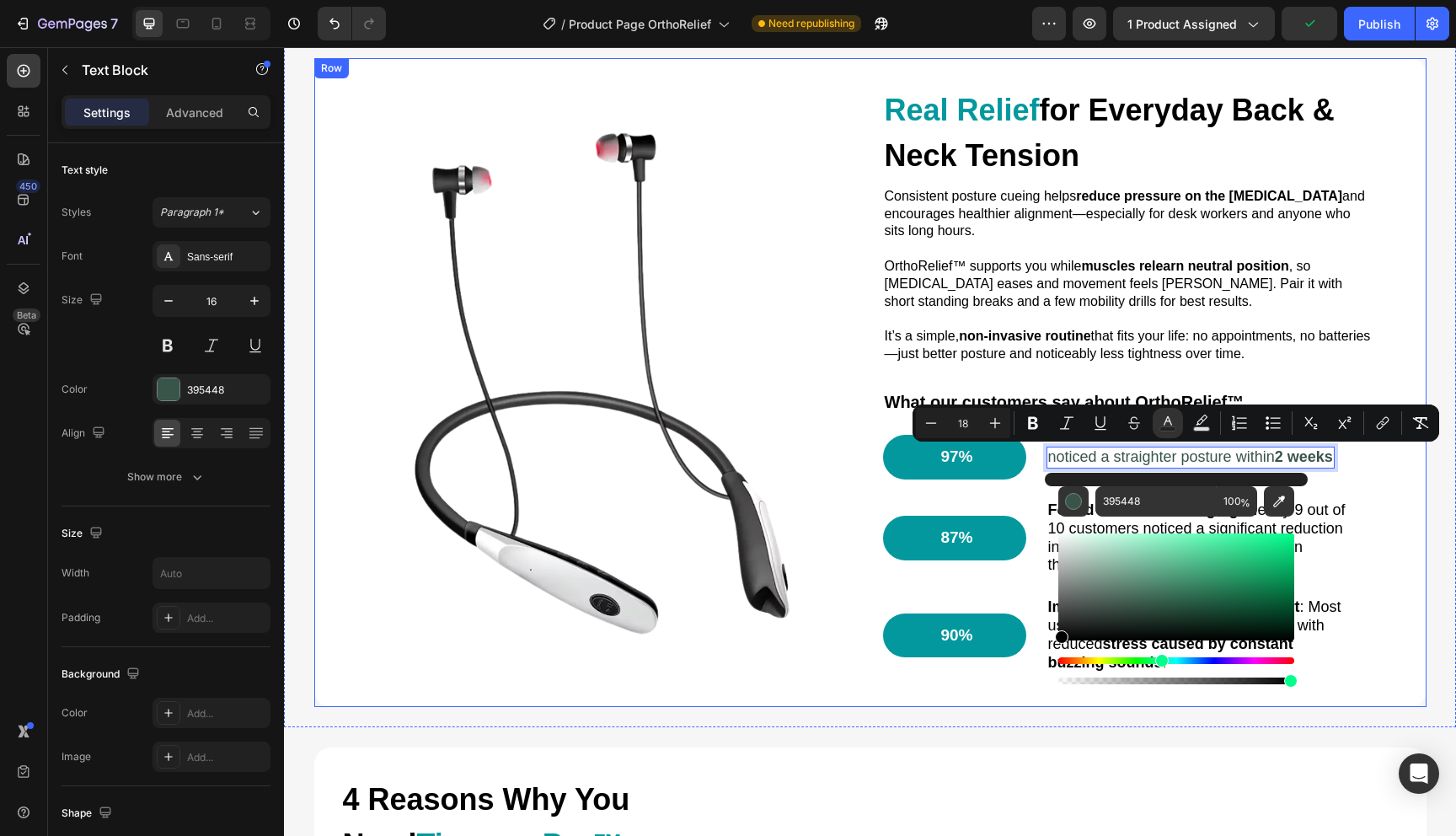
type input "000000"
click at [1032, 673] on div "⁠⁠⁠⁠⁠⁠⁠ Real Relief for Everyday Back & Neck Tension Heading Consistent posture…" at bounding box center [1141, 383] width 517 height 595
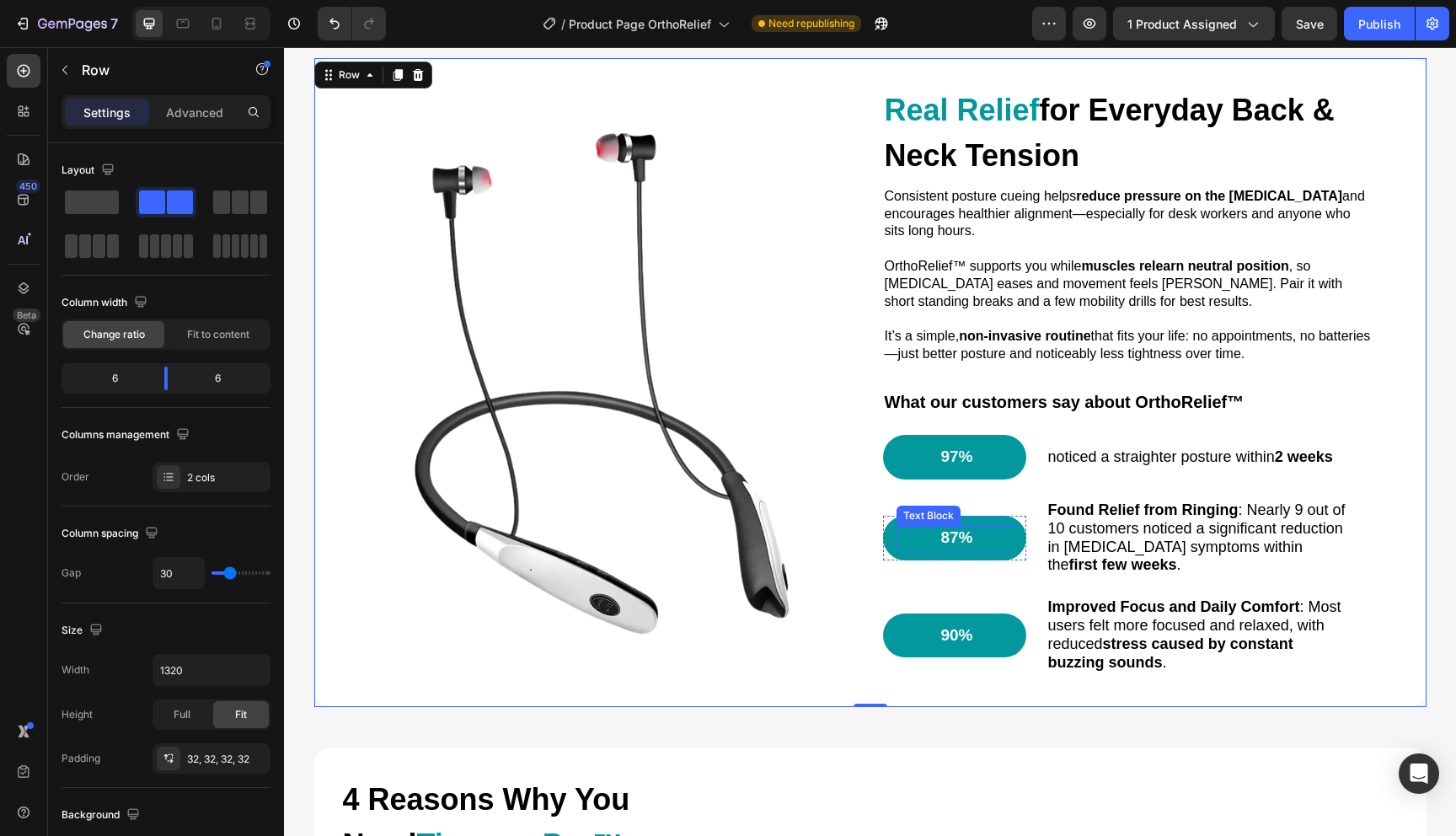
click at [972, 525] on div "87%" at bounding box center [957, 537] width 121 height 24
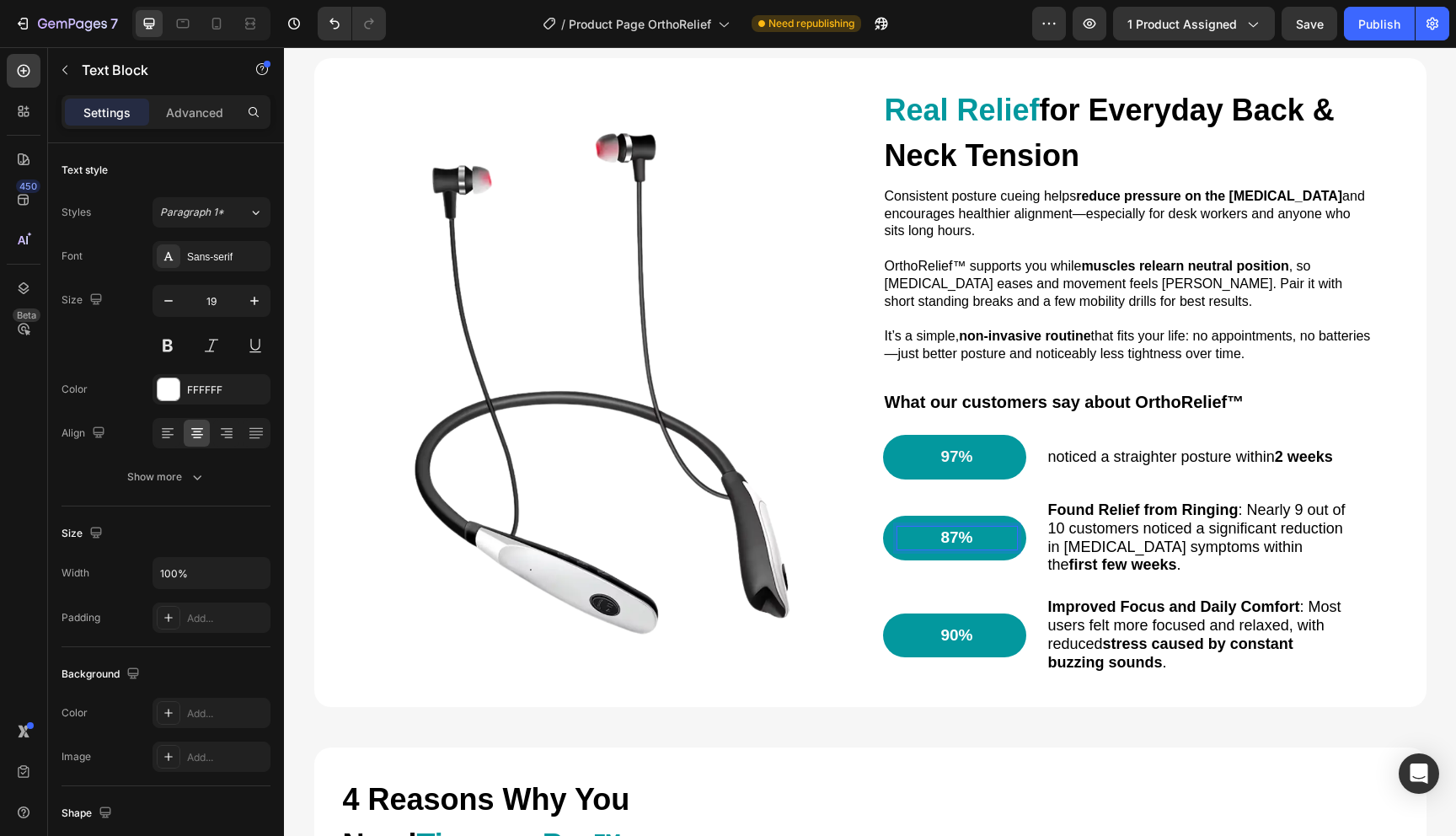
click at [954, 535] on p "87%" at bounding box center [957, 538] width 118 height 21
click at [1139, 557] on p "Found Relief from Ringing : Nearly 9 out of 10 customers noticed a significant …" at bounding box center [1198, 537] width 299 height 73
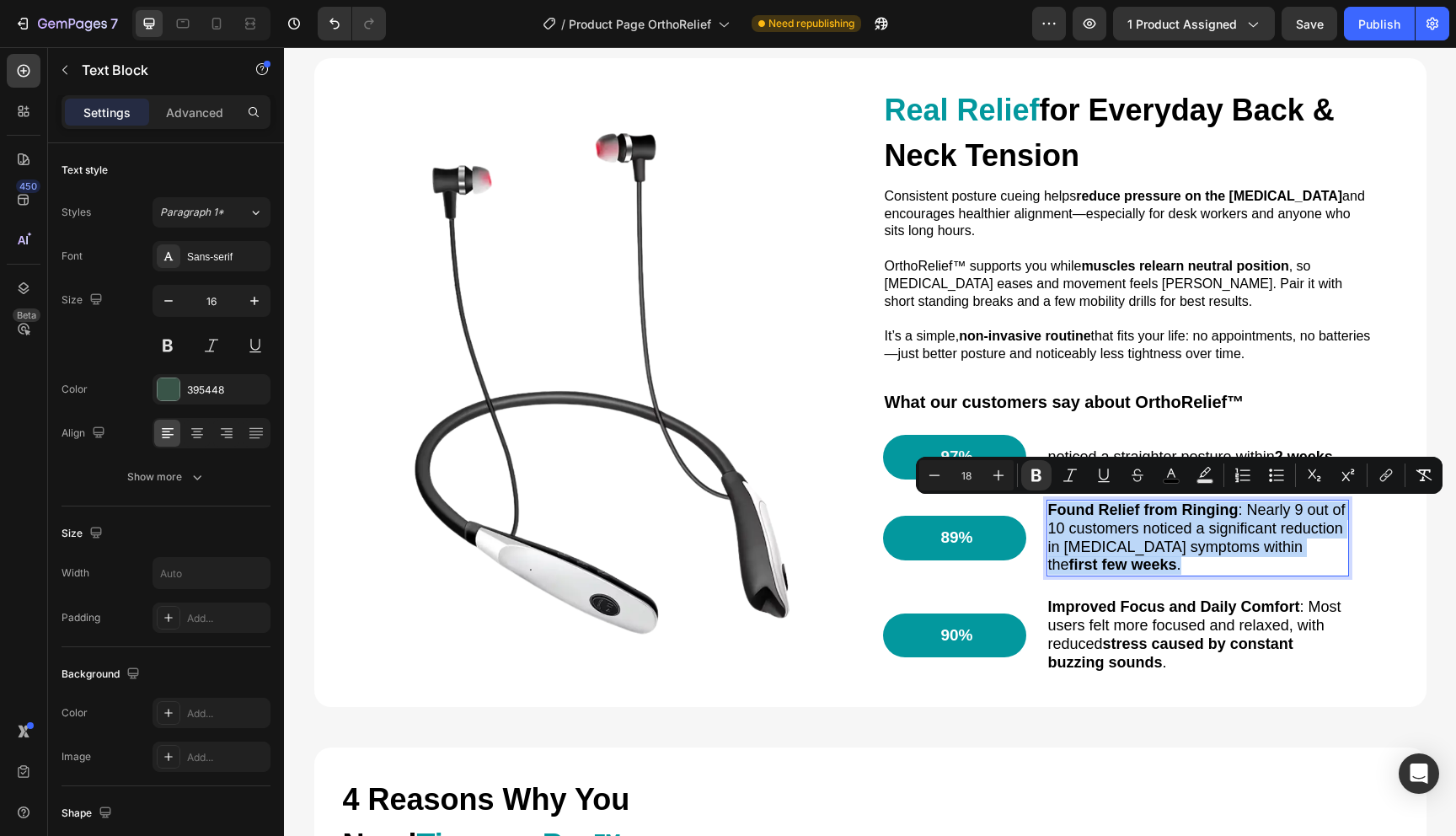
type input "16"
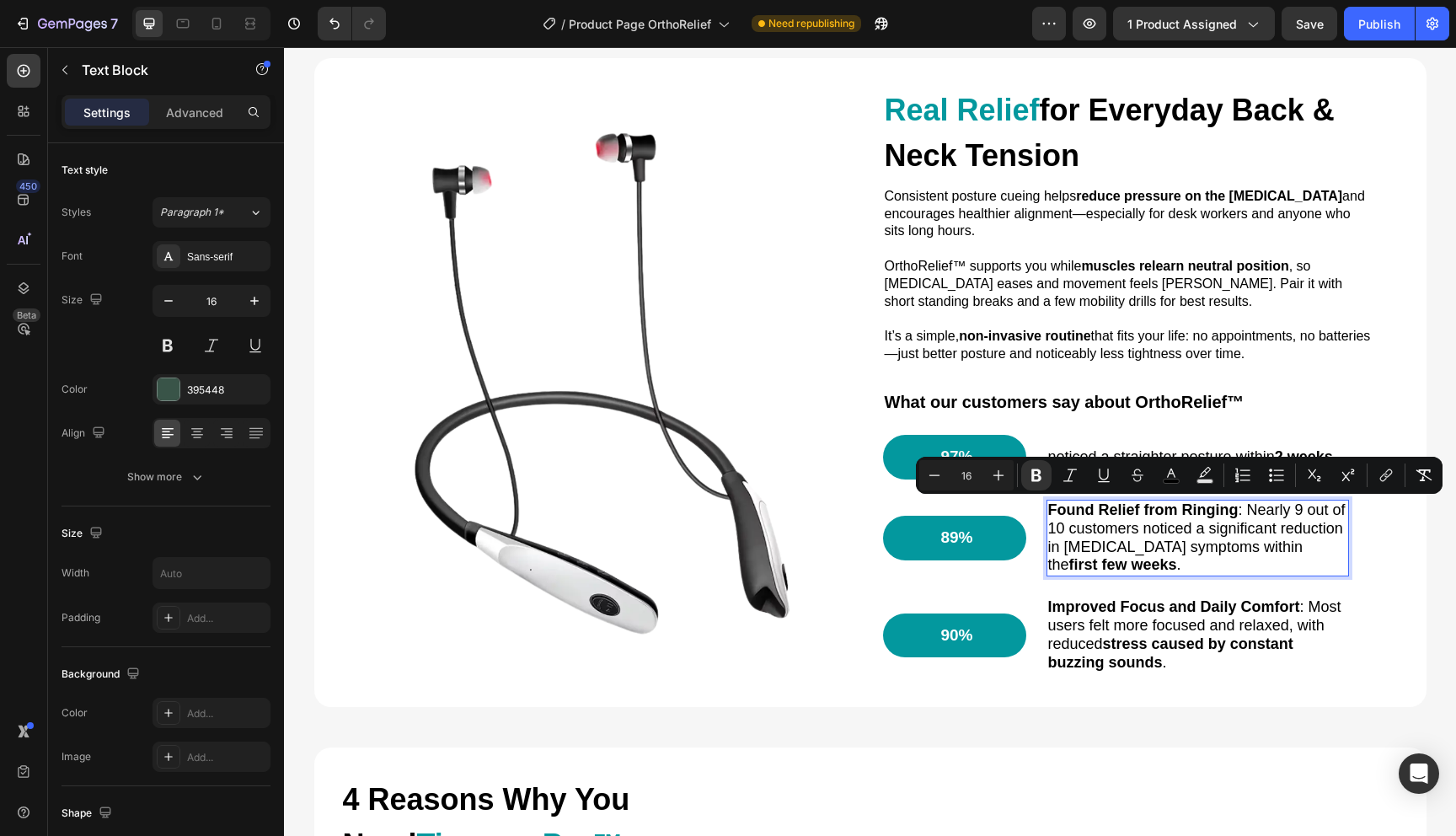
scroll to position [1739, 0]
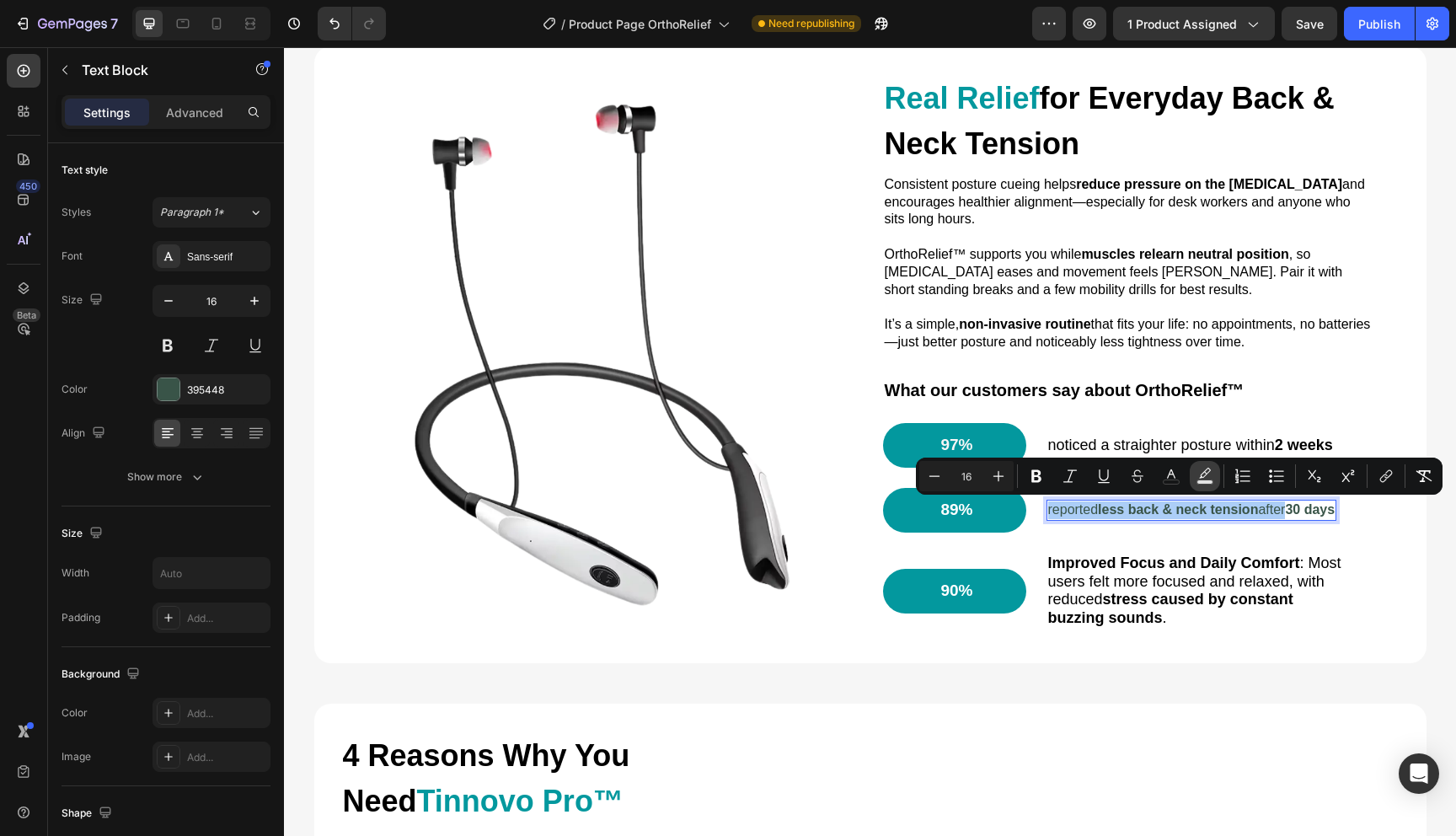
click at [1200, 481] on rect "Editor contextual toolbar" at bounding box center [1205, 483] width 16 height 4
type input "000000"
type input "77"
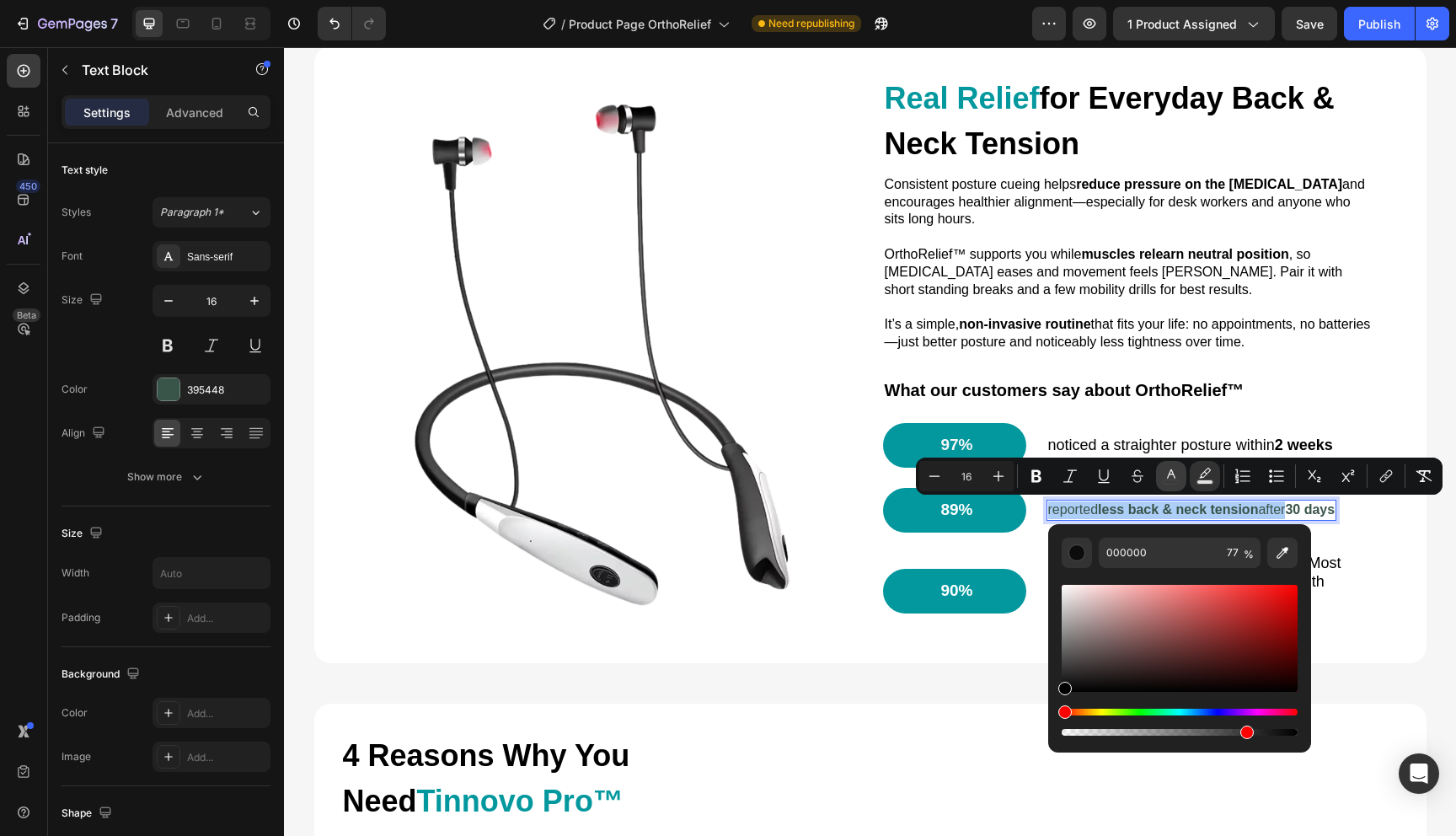
click at [1168, 481] on rect "Editor contextual toolbar" at bounding box center [1171, 483] width 16 height 4
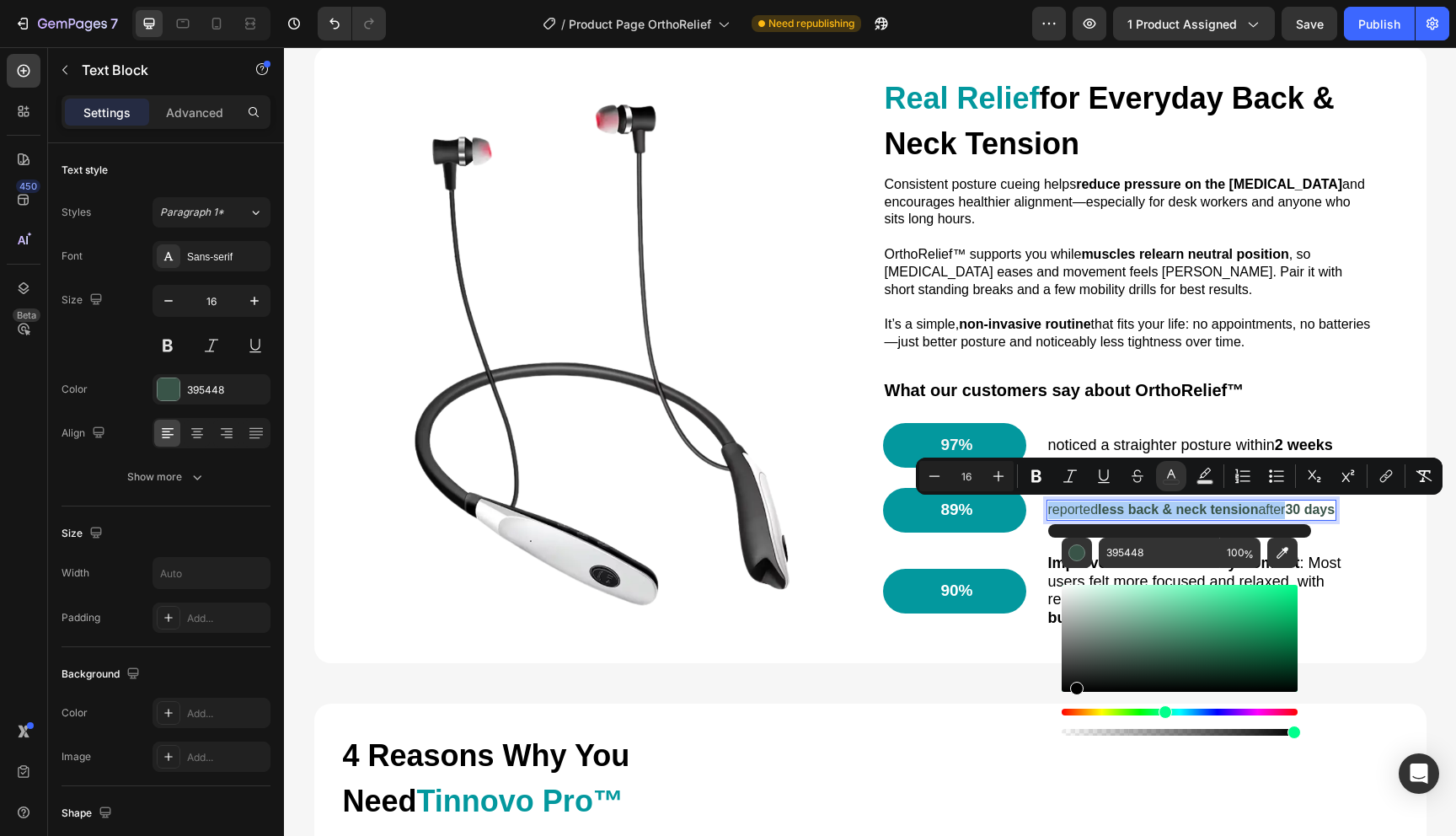
drag, startPoint x: 1134, startPoint y: 641, endPoint x: 1055, endPoint y: 702, distance: 99.8
click at [1055, 702] on div "395448 100 %" at bounding box center [1179, 631] width 263 height 215
type input "000000"
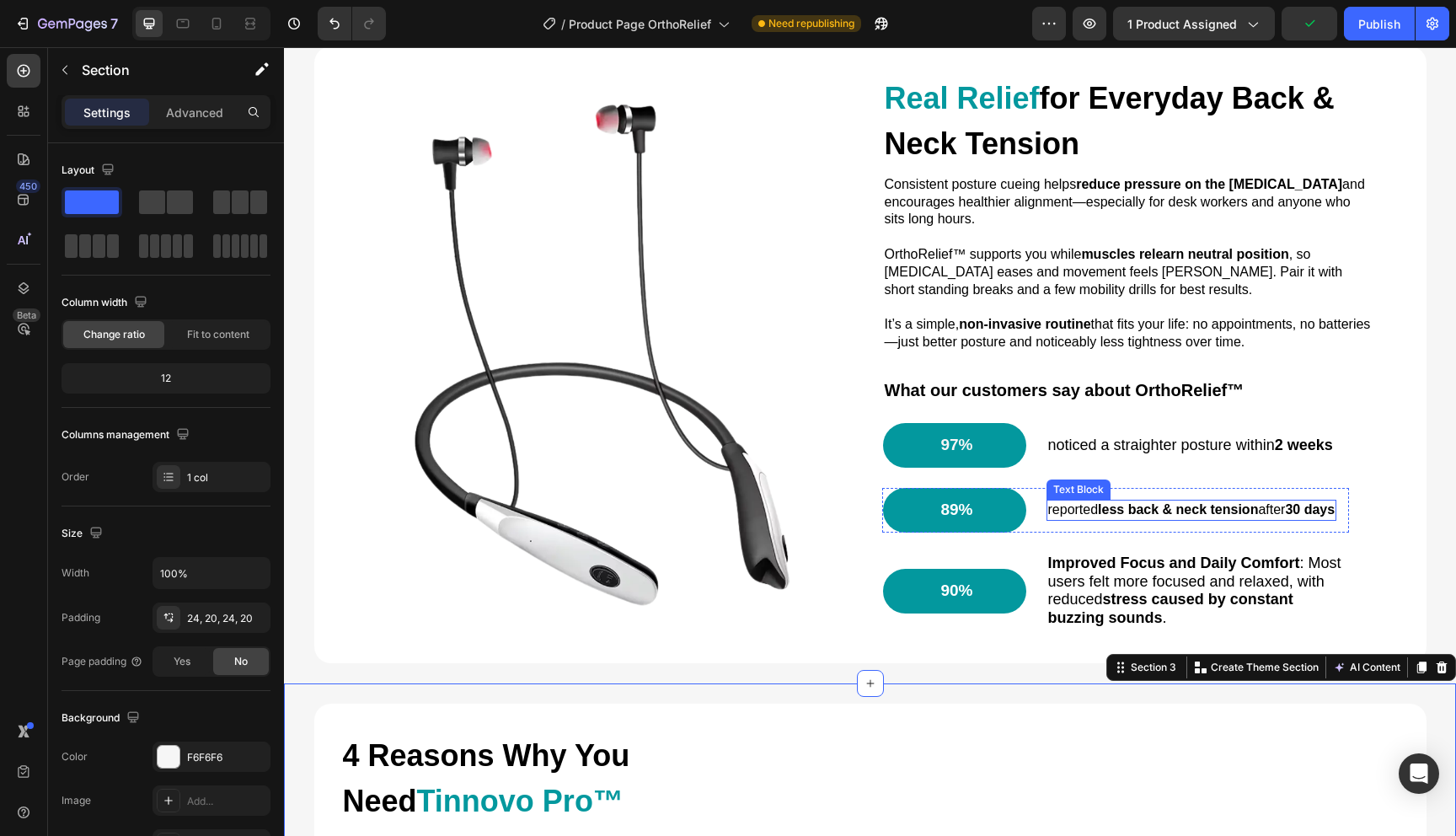
click at [1084, 495] on div "Text Block" at bounding box center [1079, 489] width 64 height 20
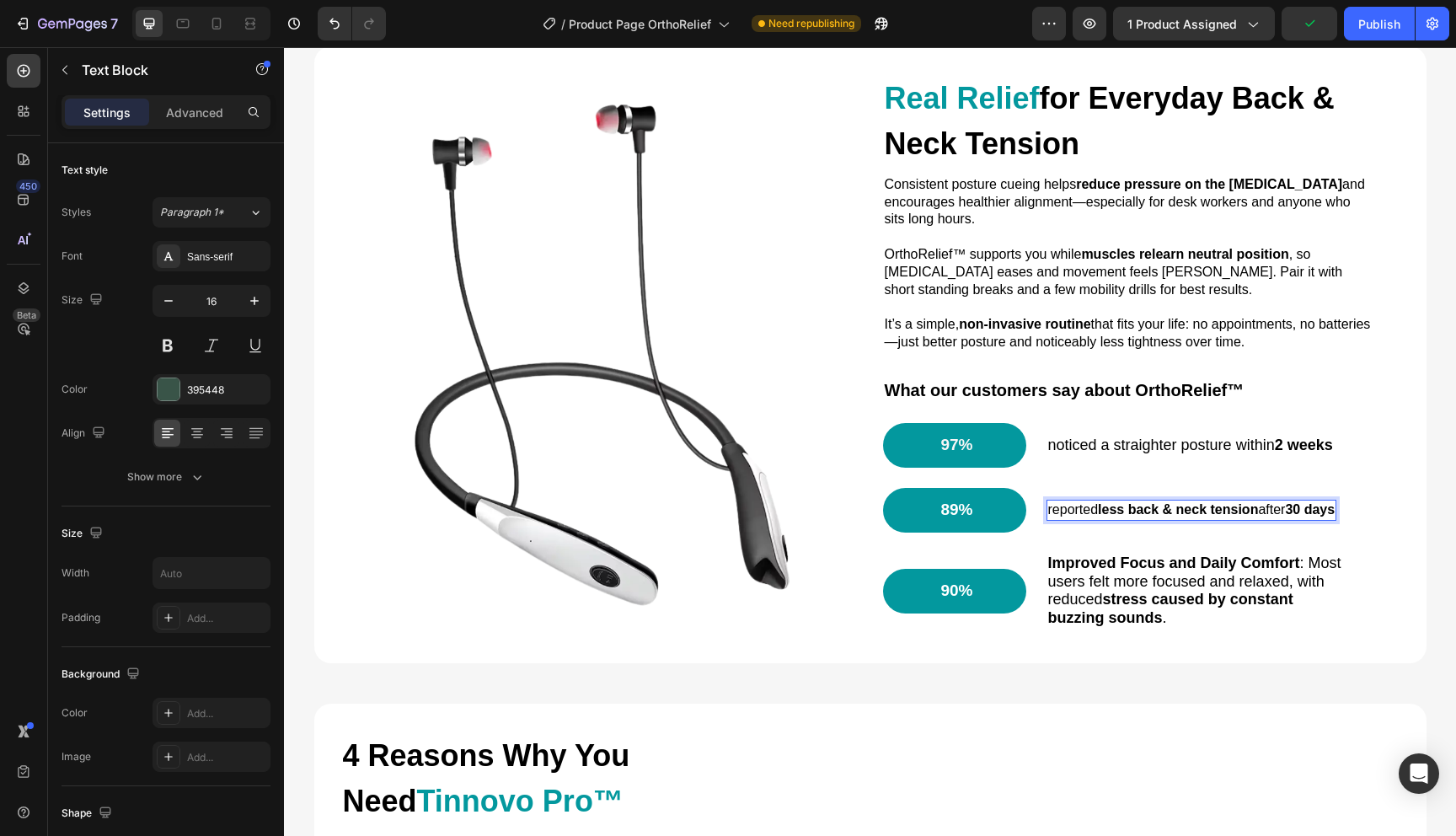
click at [1091, 511] on span "reported less back & neck tension after 30 days" at bounding box center [1192, 509] width 288 height 15
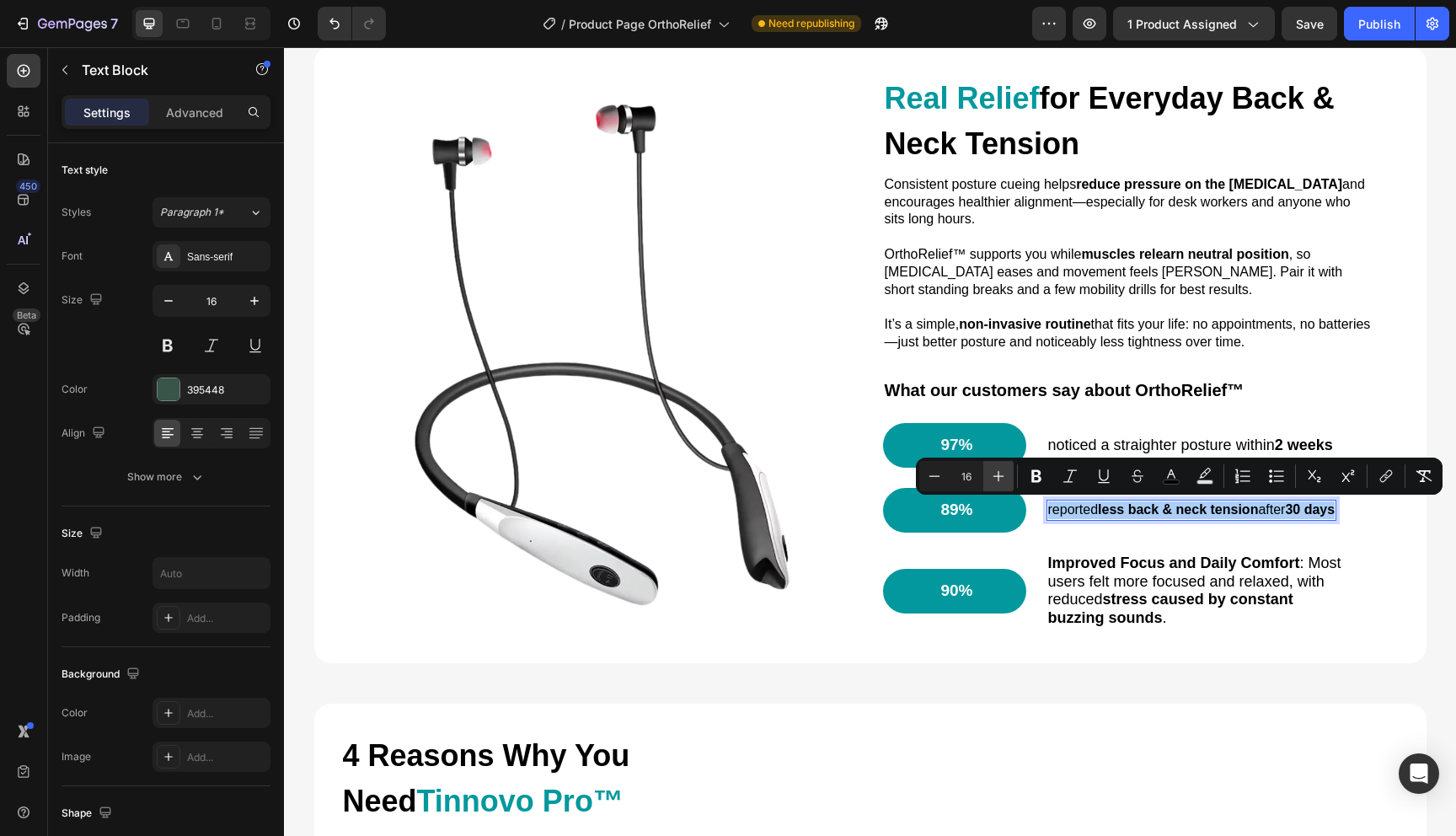
click at [998, 475] on icon "Editor contextual toolbar" at bounding box center [999, 476] width 17 height 17
type input "18"
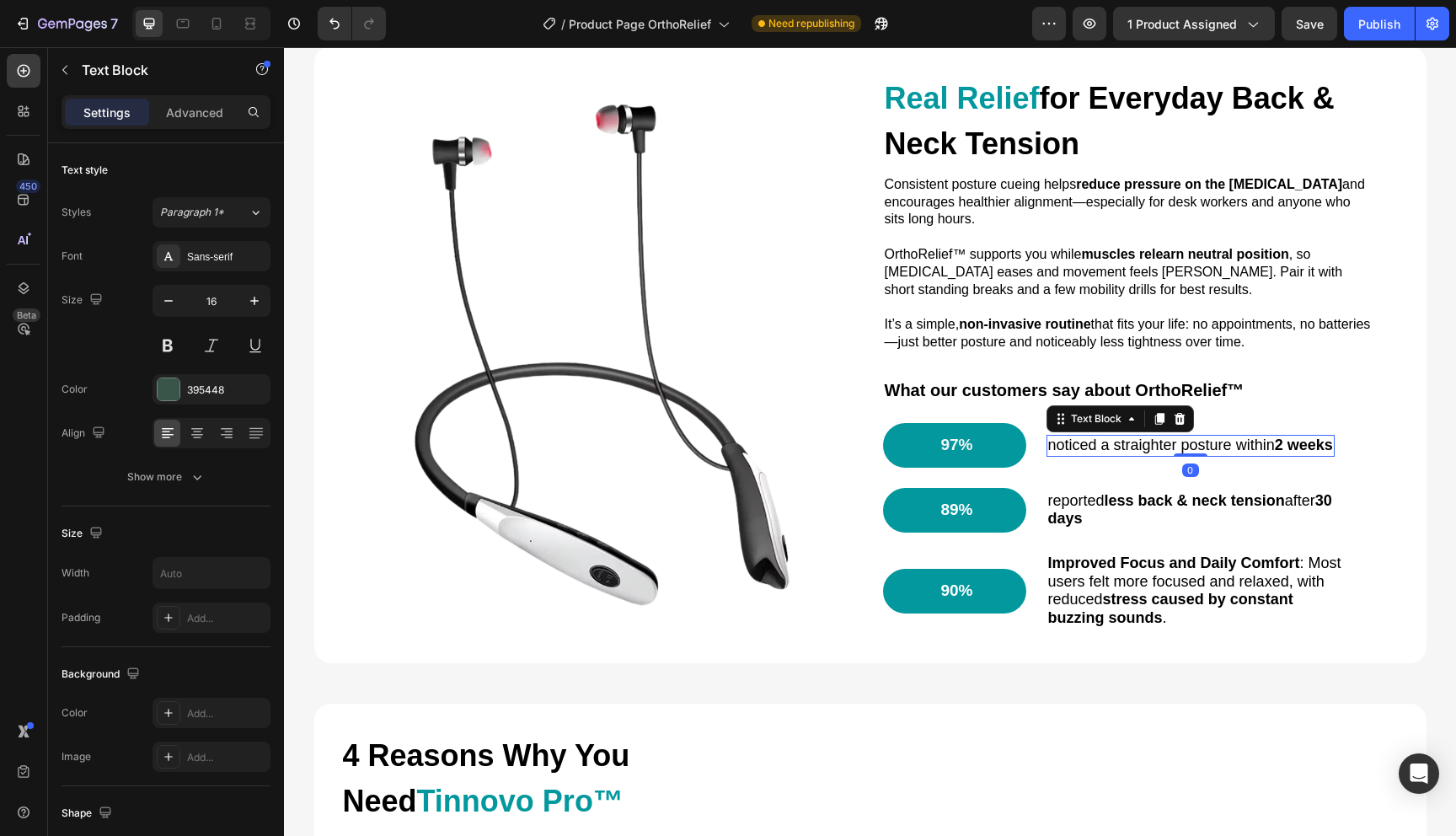
click at [1098, 443] on span "noticed a straighter posture [DATE]" at bounding box center [1190, 444] width 285 height 17
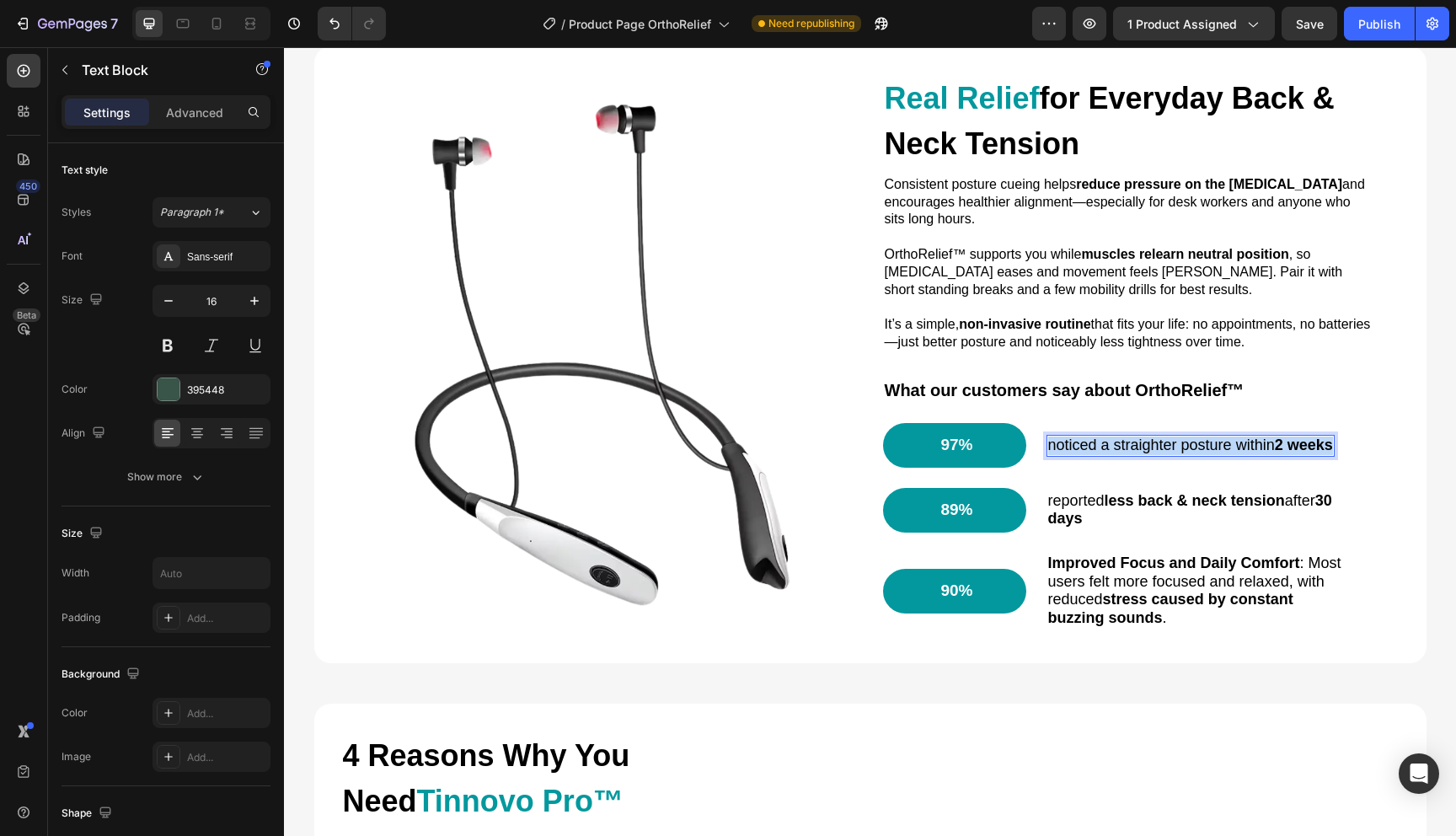
click at [1098, 443] on span "noticed a straighter posture [DATE]" at bounding box center [1190, 444] width 285 height 17
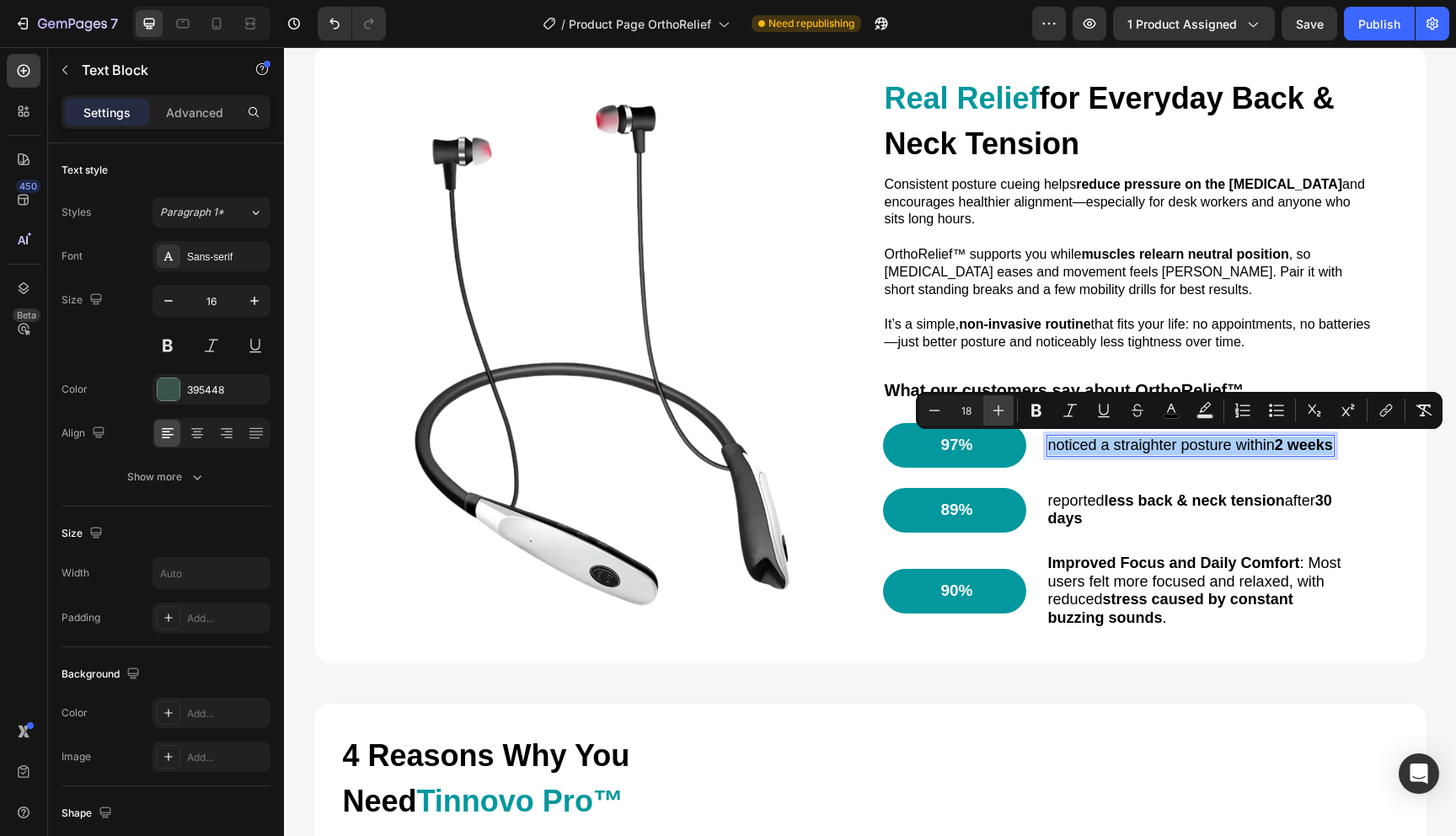
click at [997, 411] on icon "Editor contextual toolbar" at bounding box center [999, 410] width 17 height 17
click at [933, 408] on icon "Editor contextual toolbar" at bounding box center [934, 410] width 17 height 17
type input "18"
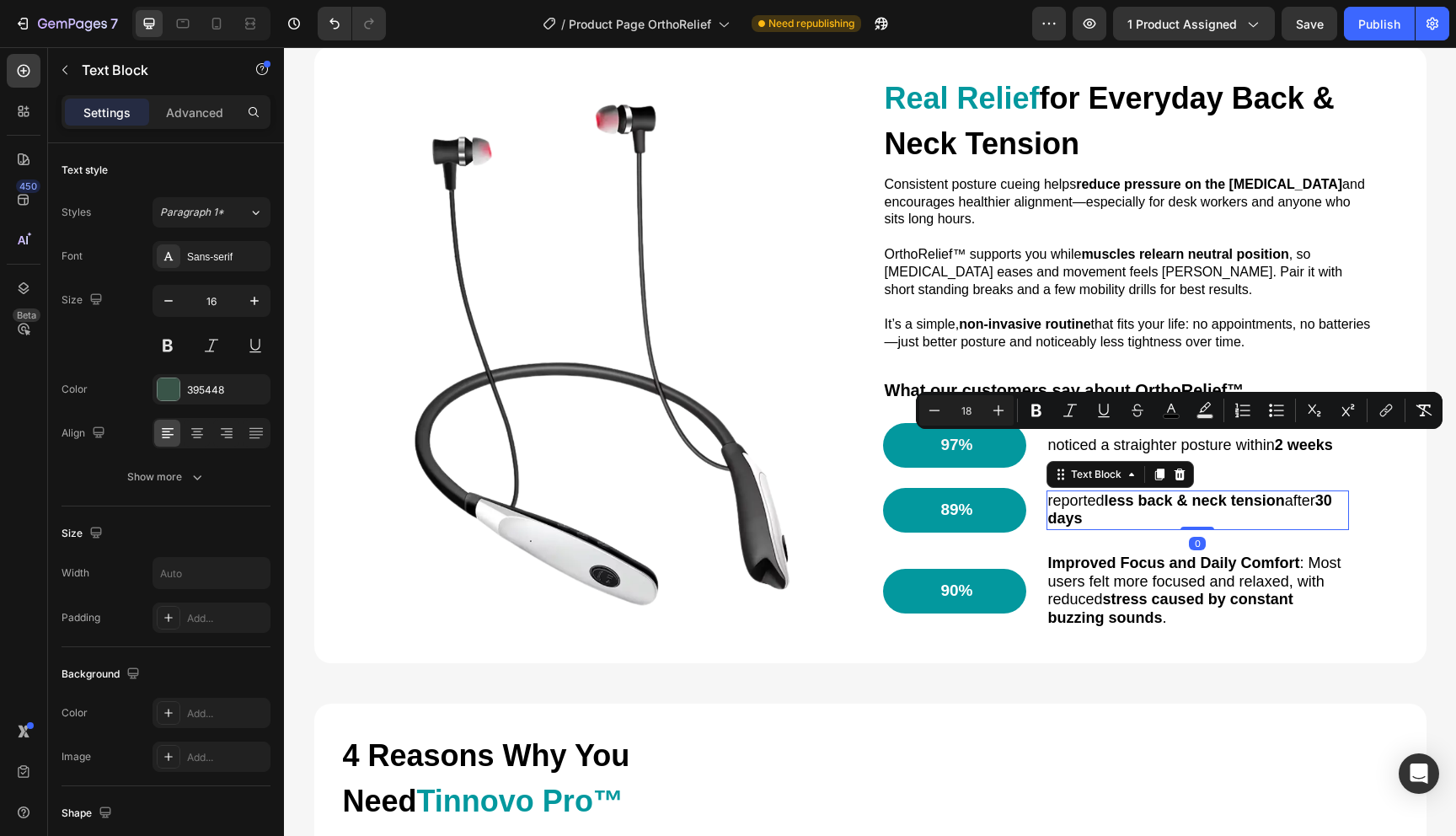
click at [1149, 493] on strong "less back & neck tension" at bounding box center [1196, 500] width 181 height 17
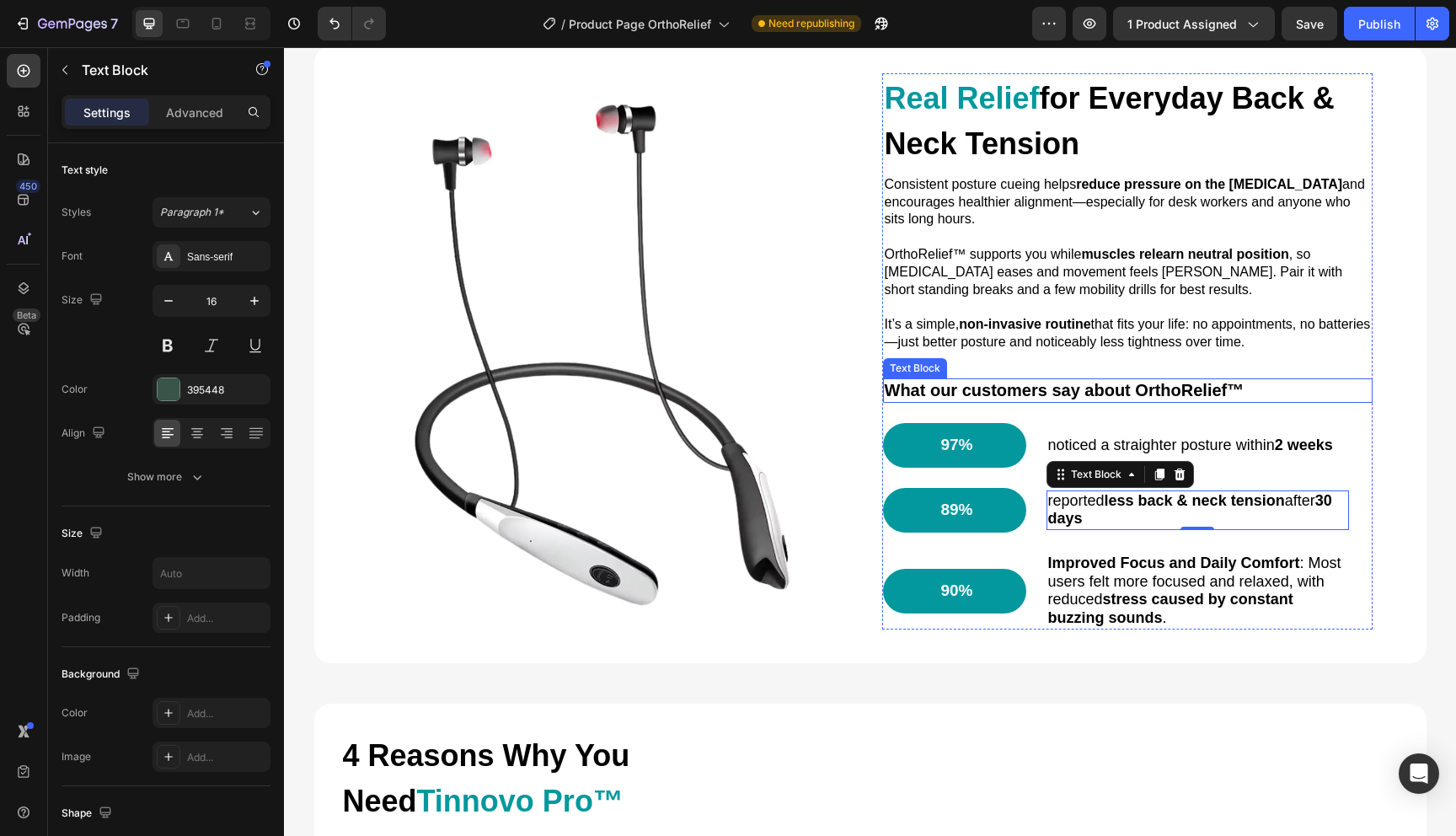
scroll to position [1768, 0]
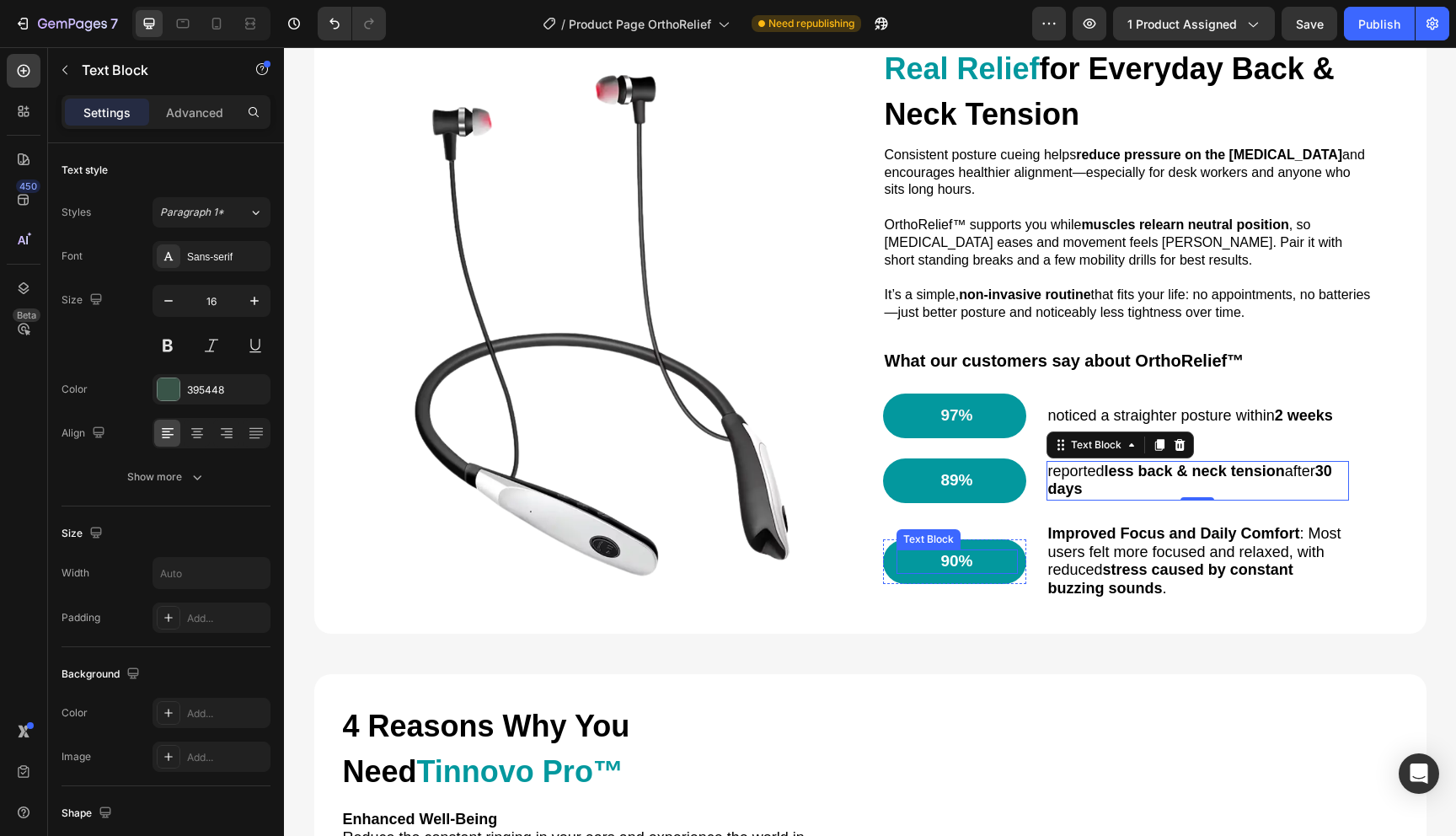
click at [961, 562] on p "90%" at bounding box center [957, 561] width 118 height 21
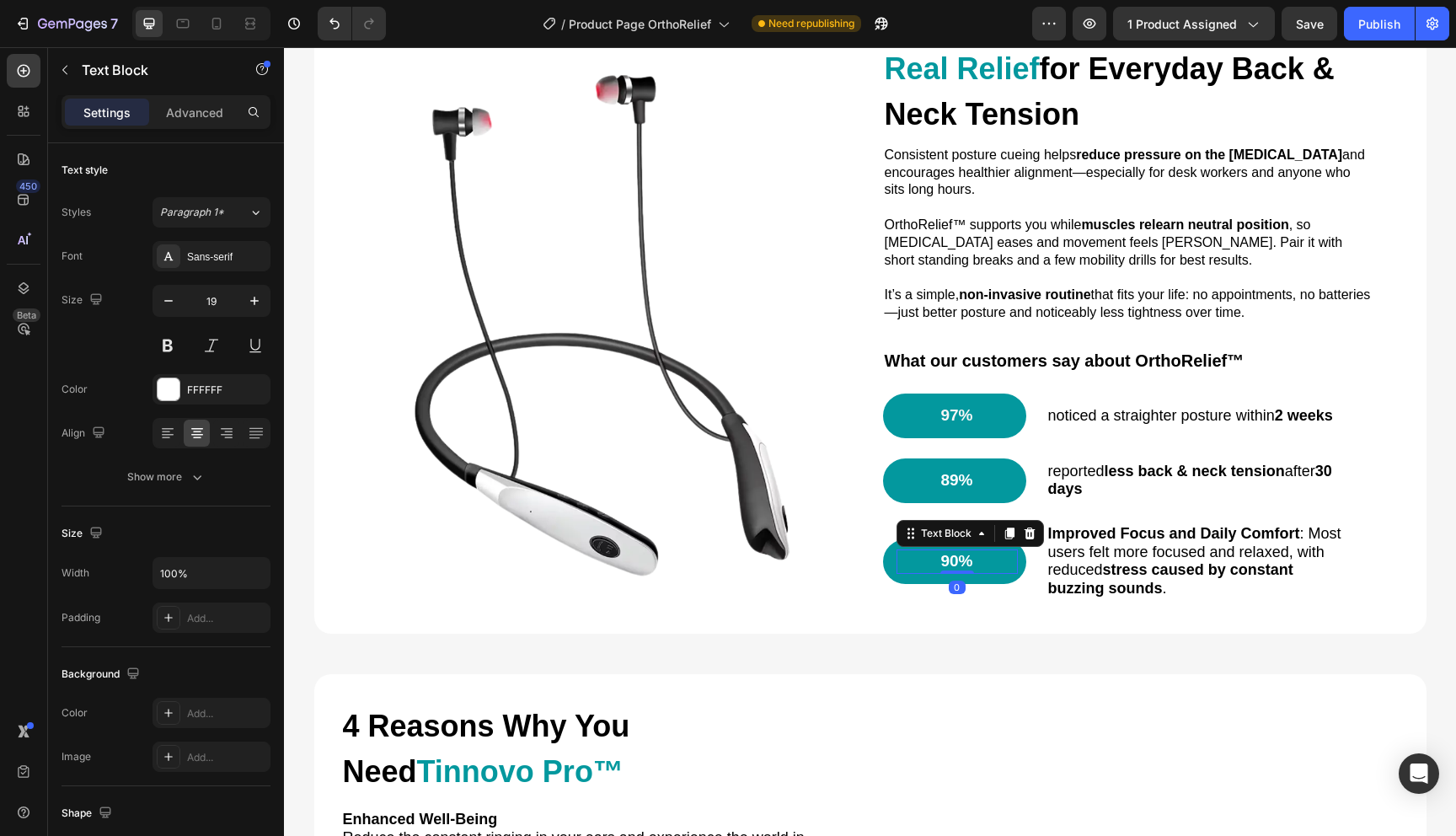
click at [961, 562] on p "90%" at bounding box center [957, 561] width 118 height 21
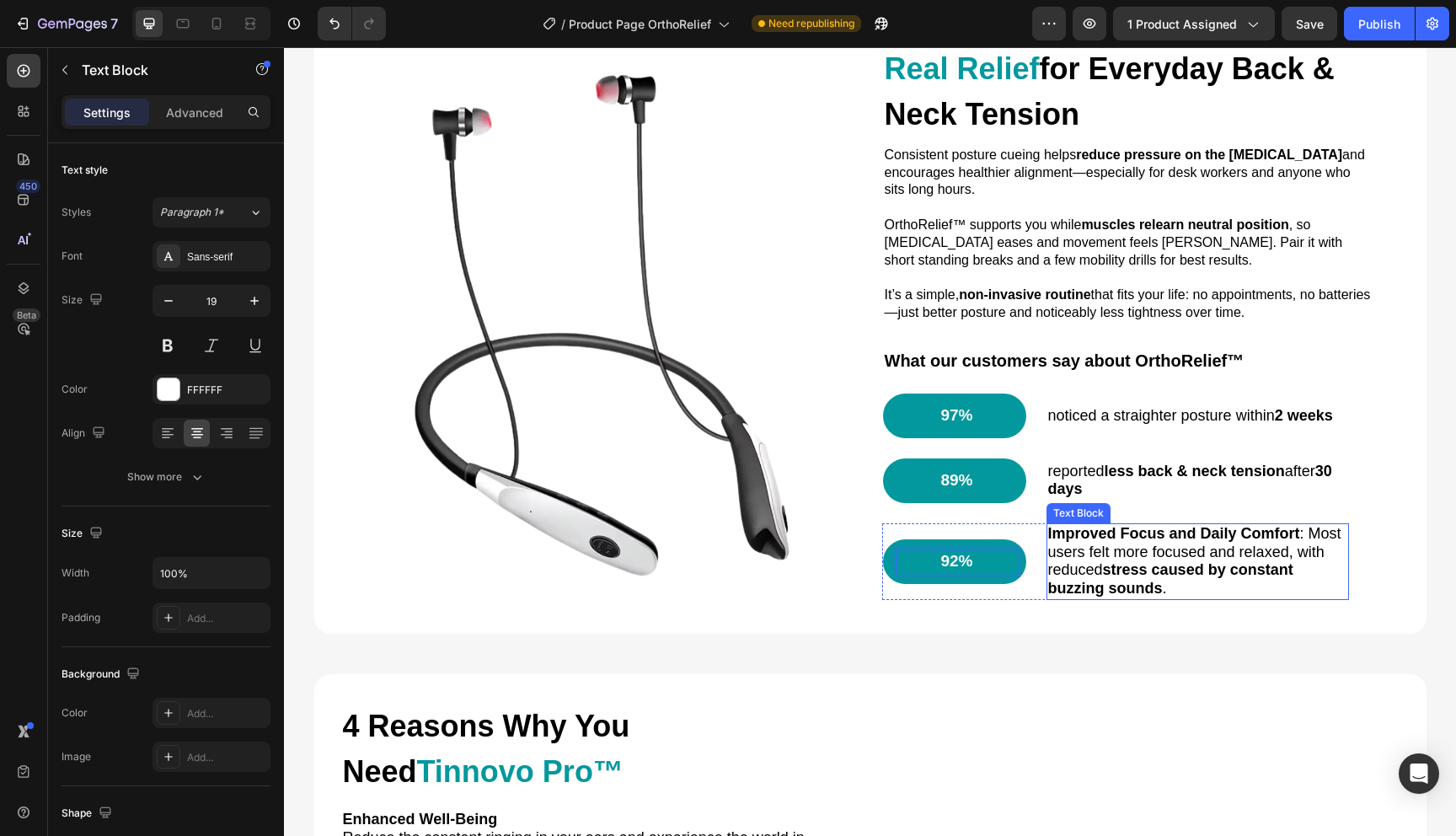
click at [1098, 570] on span "Improved Focus and Daily Comfort : Most users felt more focused and relaxed, wi…" at bounding box center [1195, 561] width 293 height 72
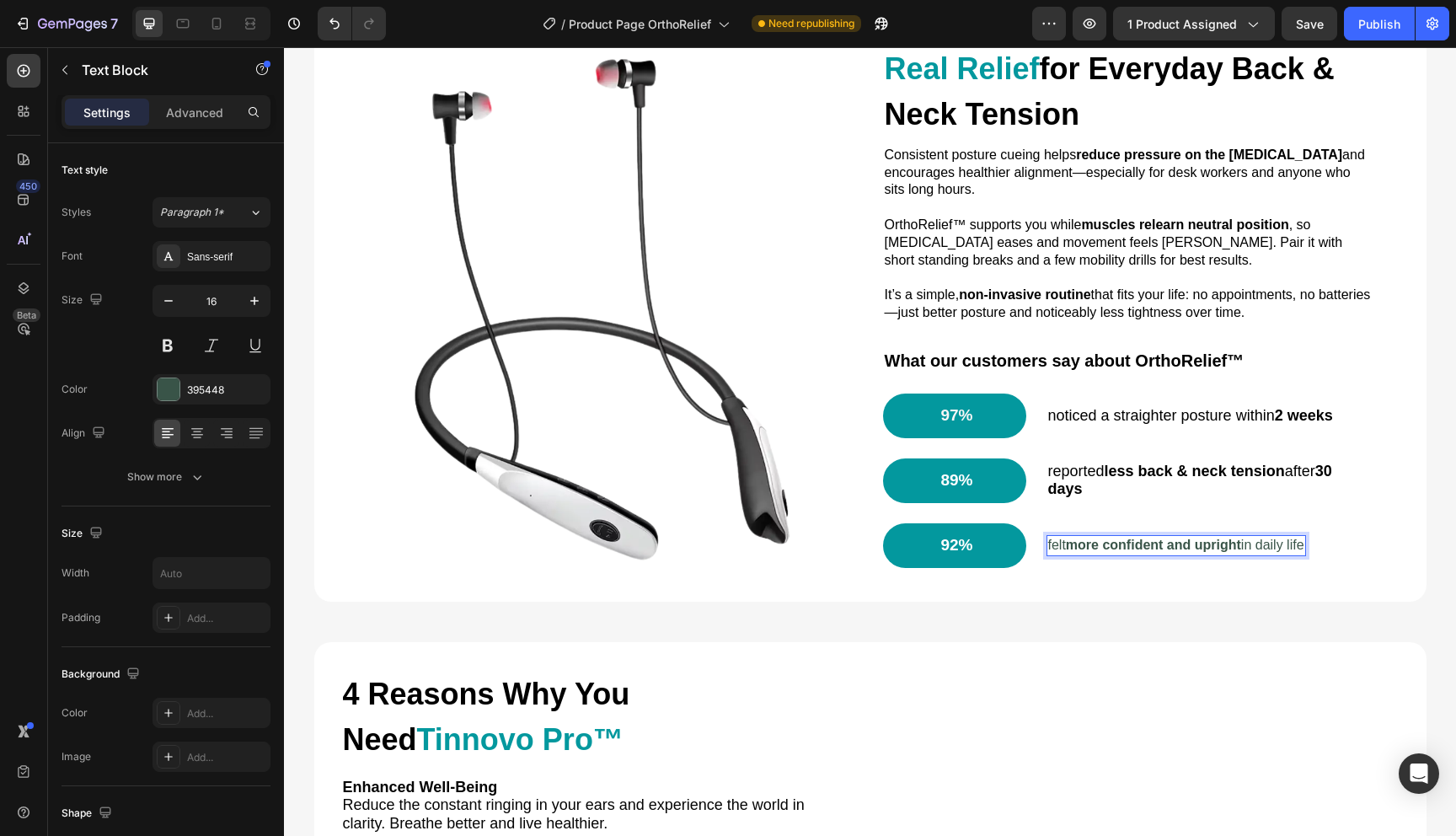
scroll to position [1780, 0]
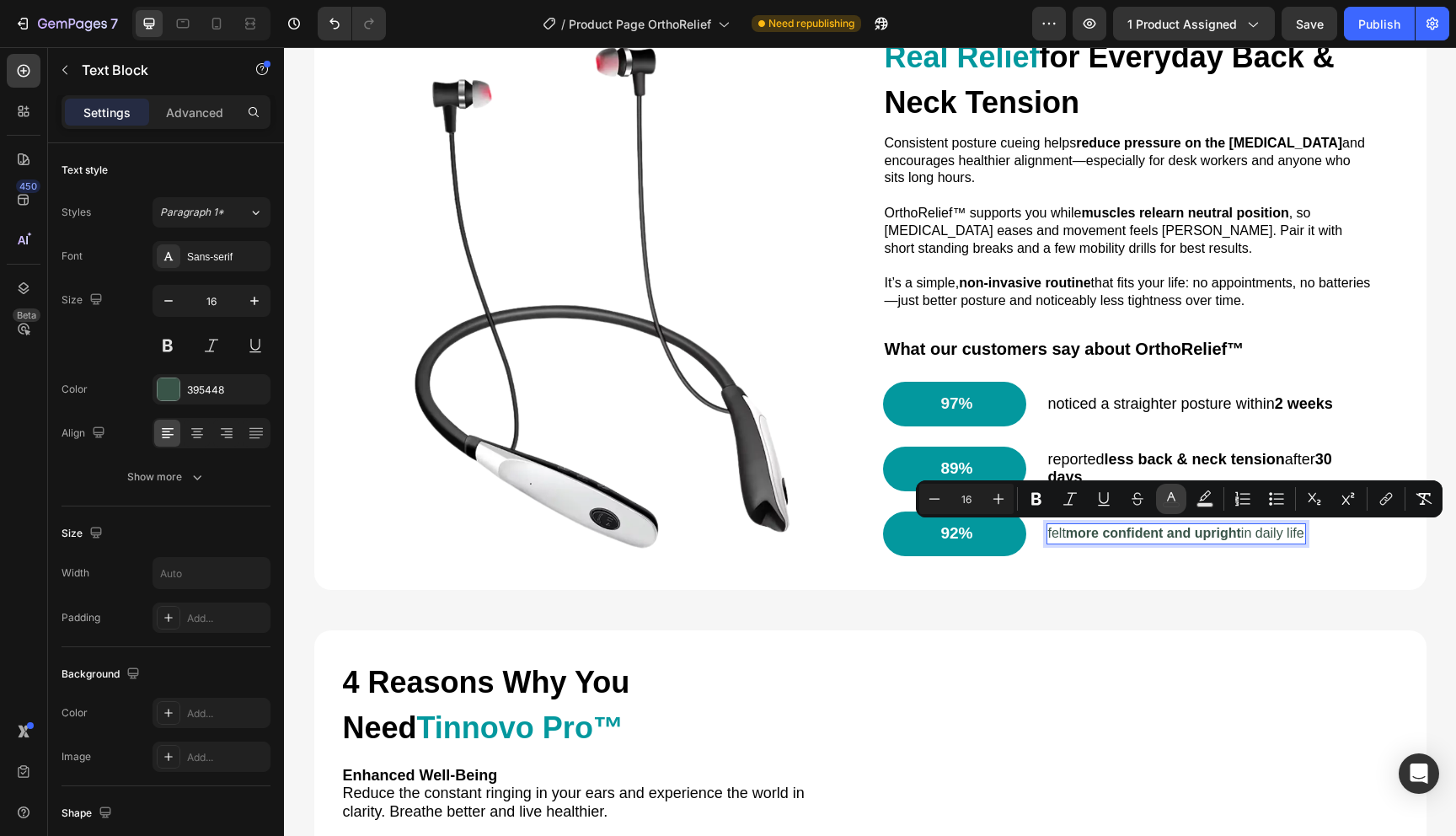
drag, startPoint x: 1135, startPoint y: 490, endPoint x: 1174, endPoint y: 497, distance: 39.6
click at [1174, 498] on div "Minus 16 Plus Bold Italic Underline Strikethrough color Text Background Color N…" at bounding box center [1179, 498] width 520 height 30
click at [1169, 503] on icon "Editor contextual toolbar" at bounding box center [1170, 498] width 17 height 17
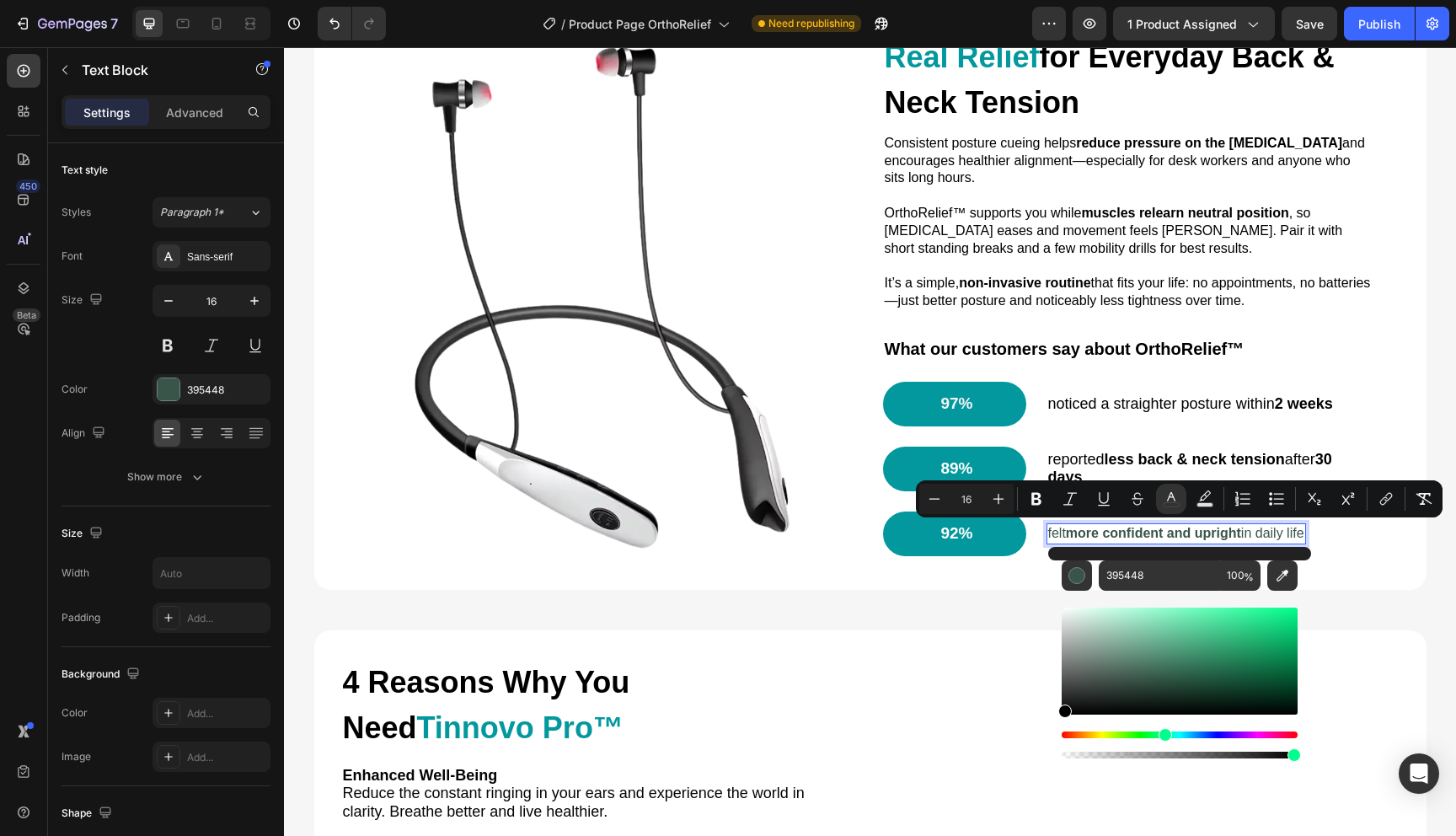
drag, startPoint x: 1400, startPoint y: 670, endPoint x: 1038, endPoint y: 744, distance: 369.5
type input "000000"
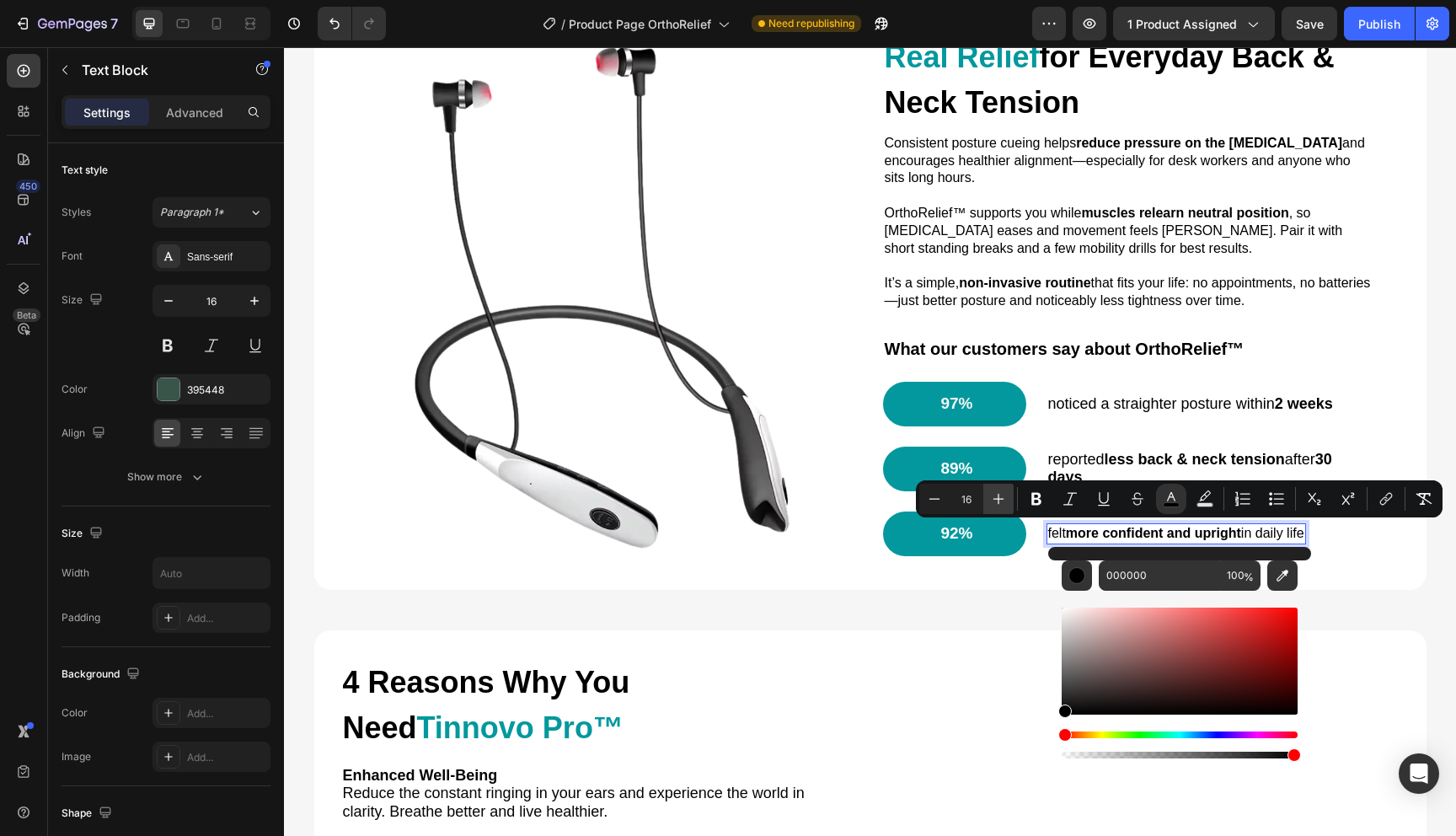
click at [1004, 501] on icon "Editor contextual toolbar" at bounding box center [999, 498] width 17 height 17
type input "18"
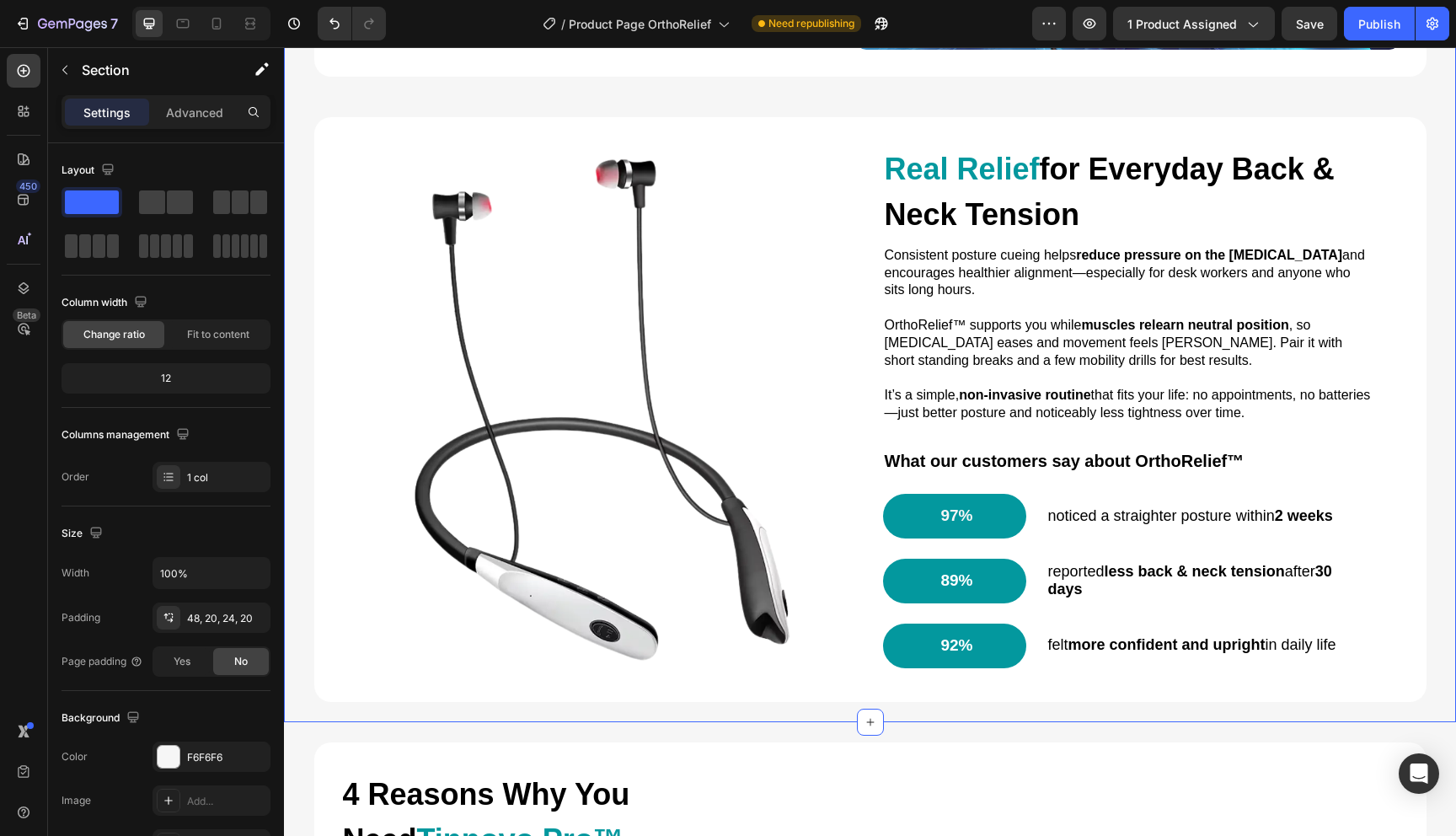
scroll to position [1652, 0]
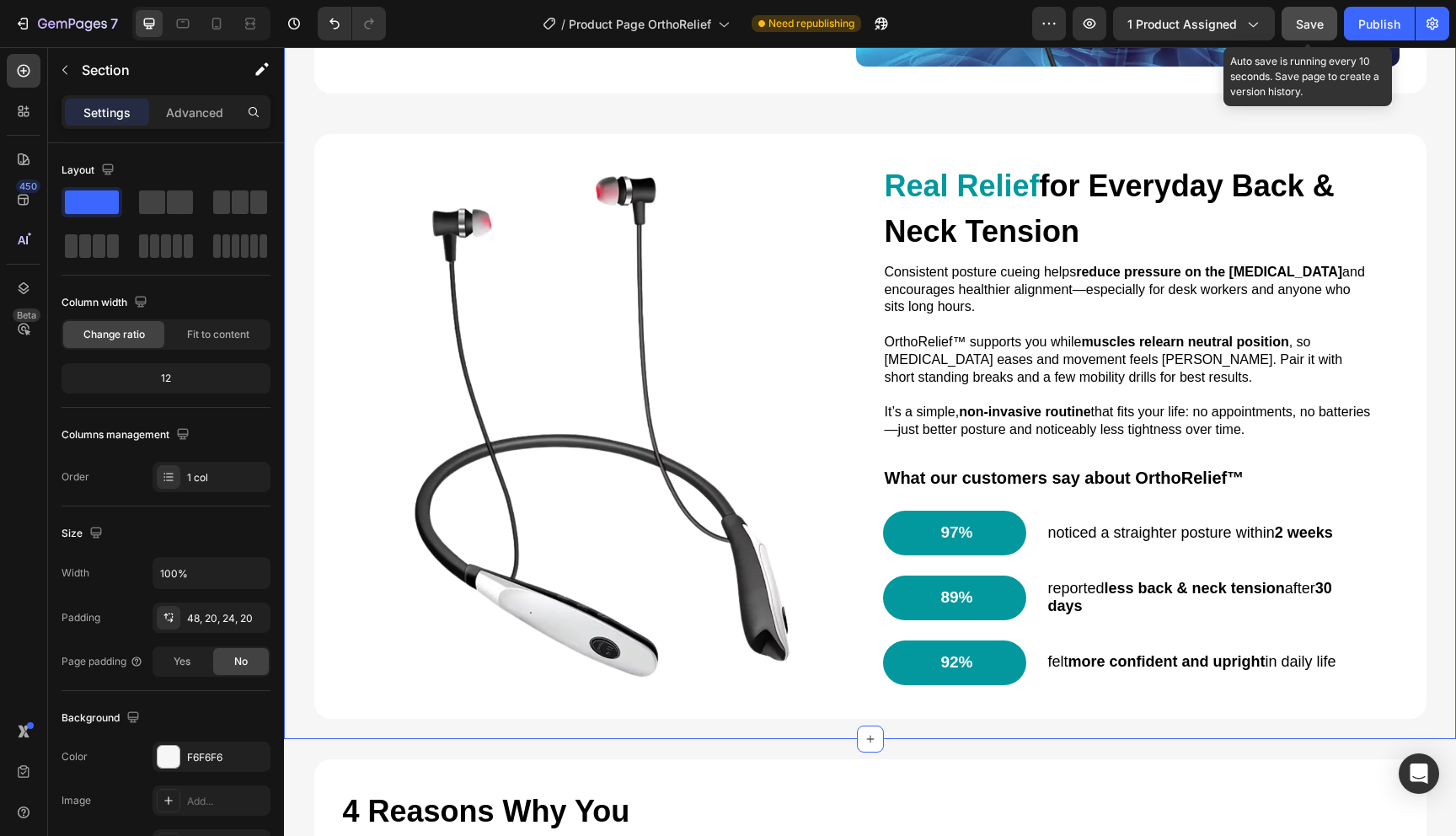
click at [1320, 17] on span "Save" at bounding box center [1310, 23] width 28 height 15
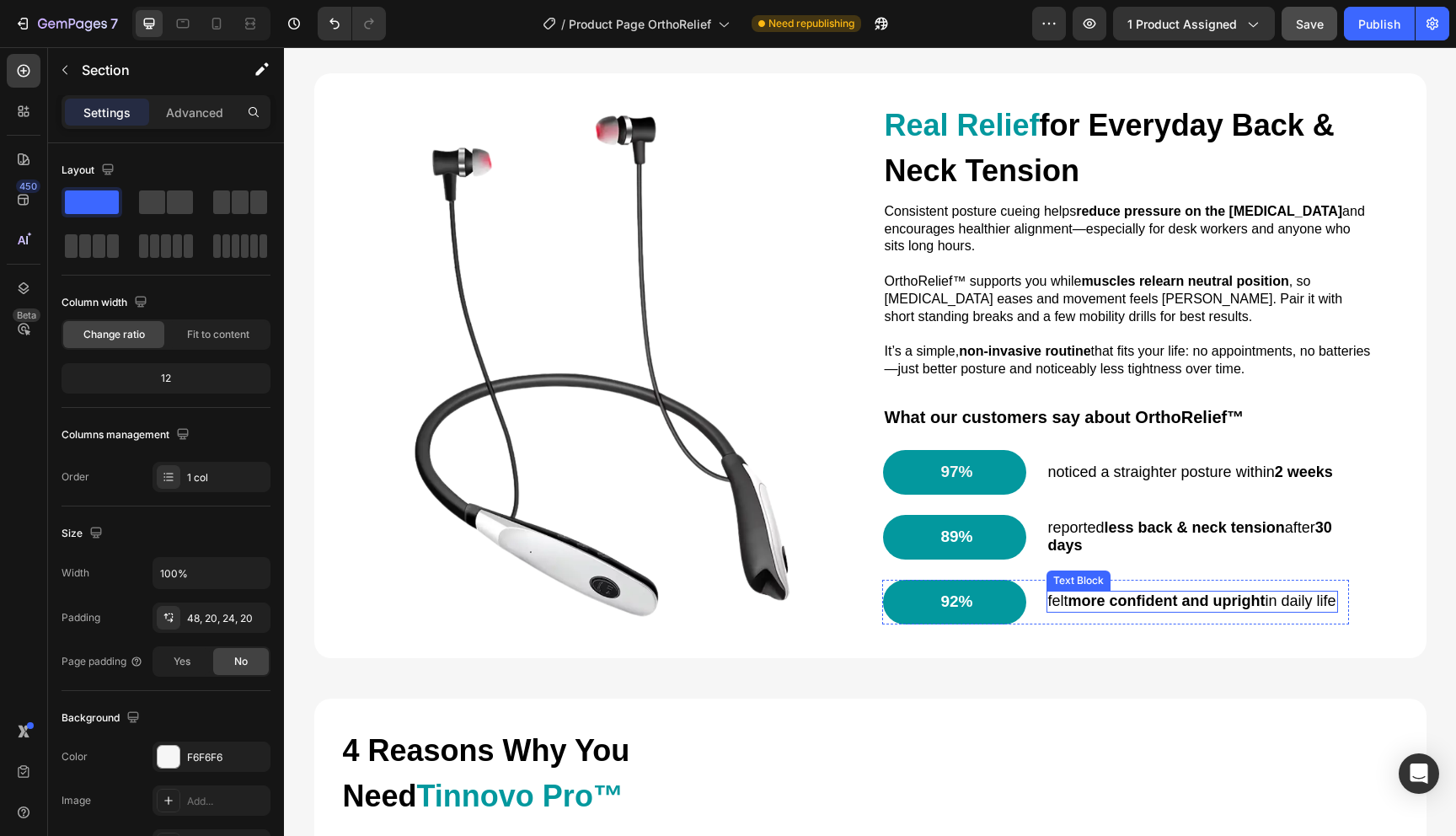
scroll to position [1696, 0]
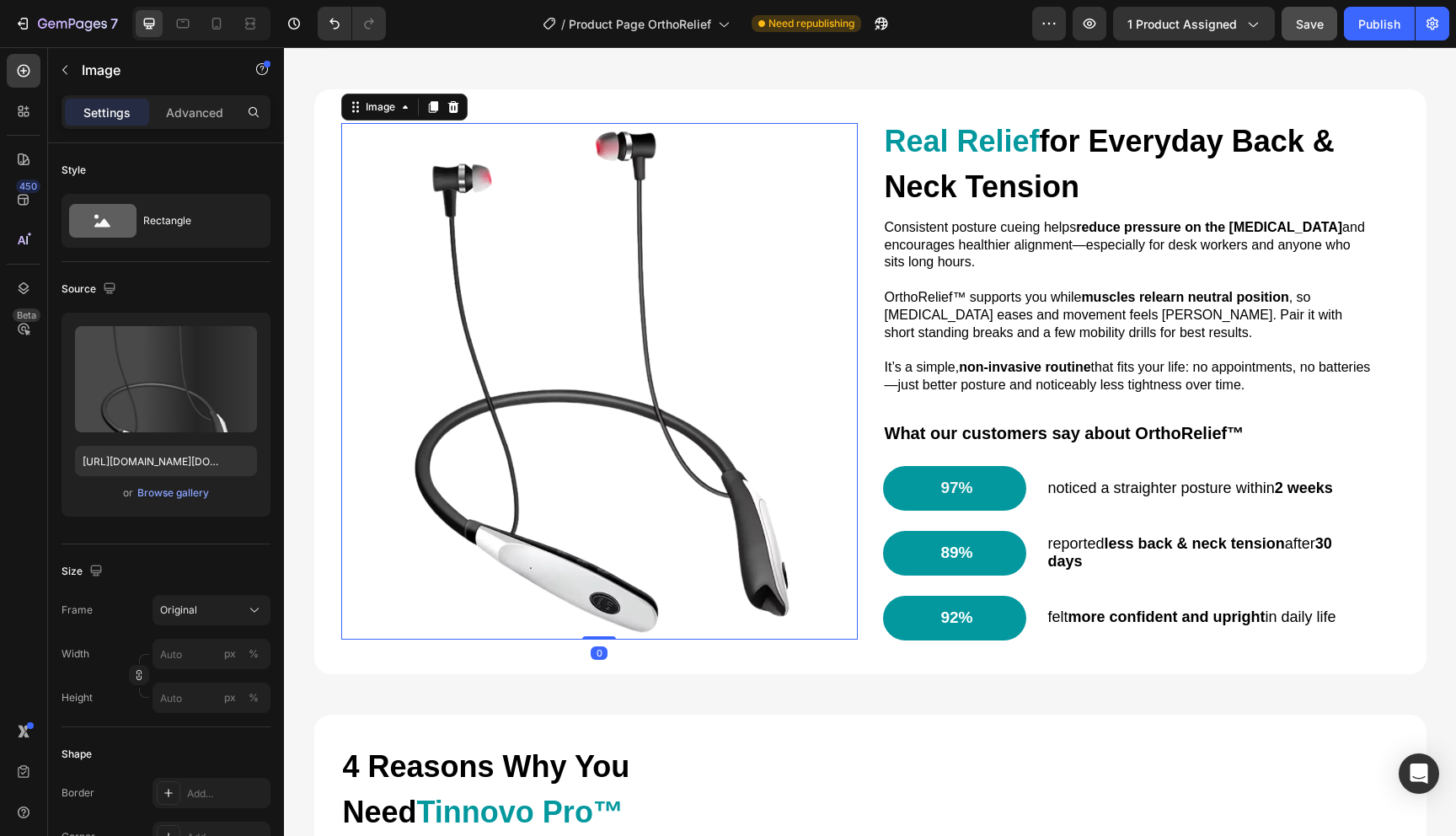
click at [660, 411] on img at bounding box center [599, 382] width 517 height 517
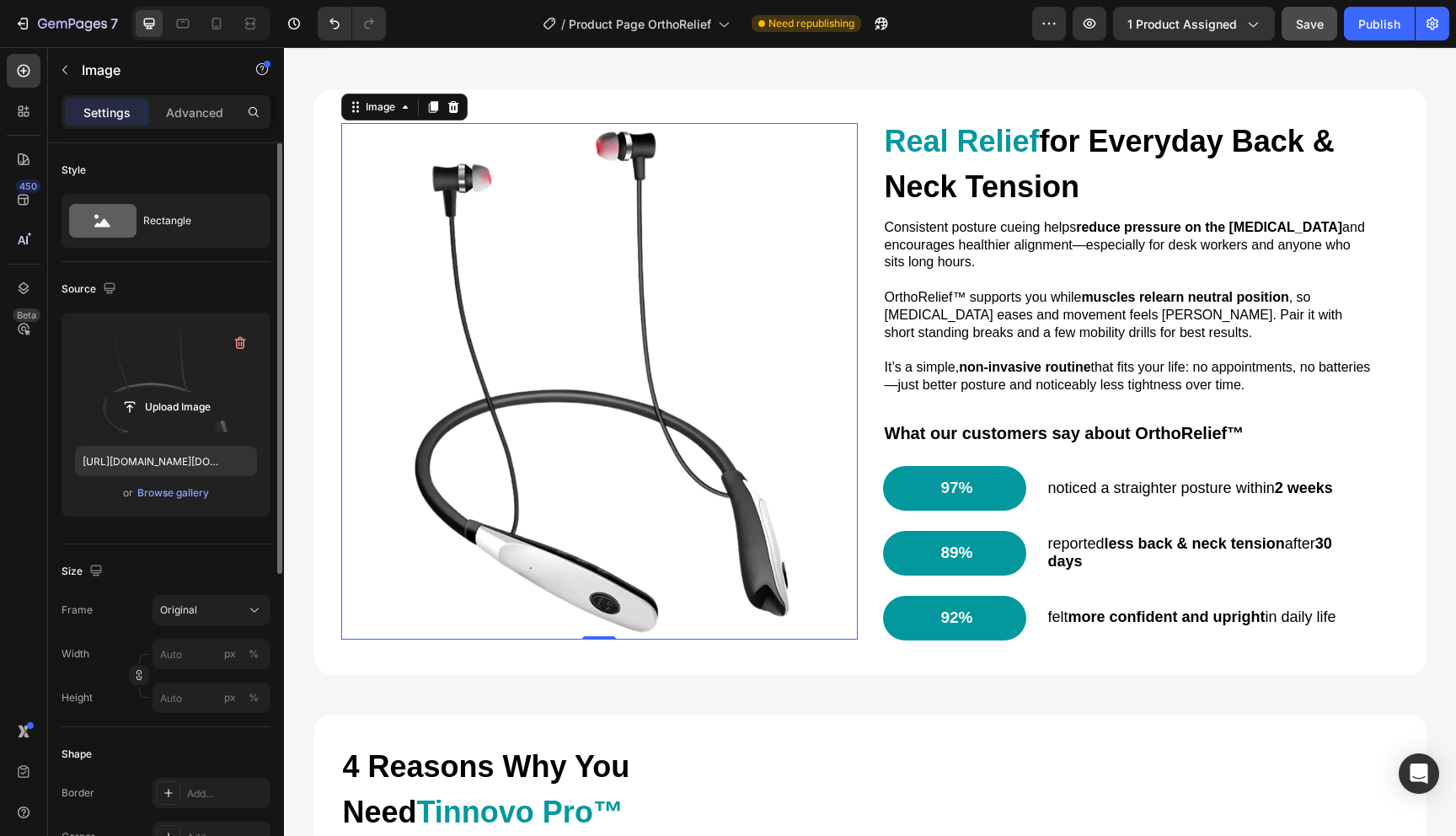
click at [164, 353] on label at bounding box center [165, 379] width 182 height 106
click at [164, 392] on input "file" at bounding box center [166, 407] width 117 height 29
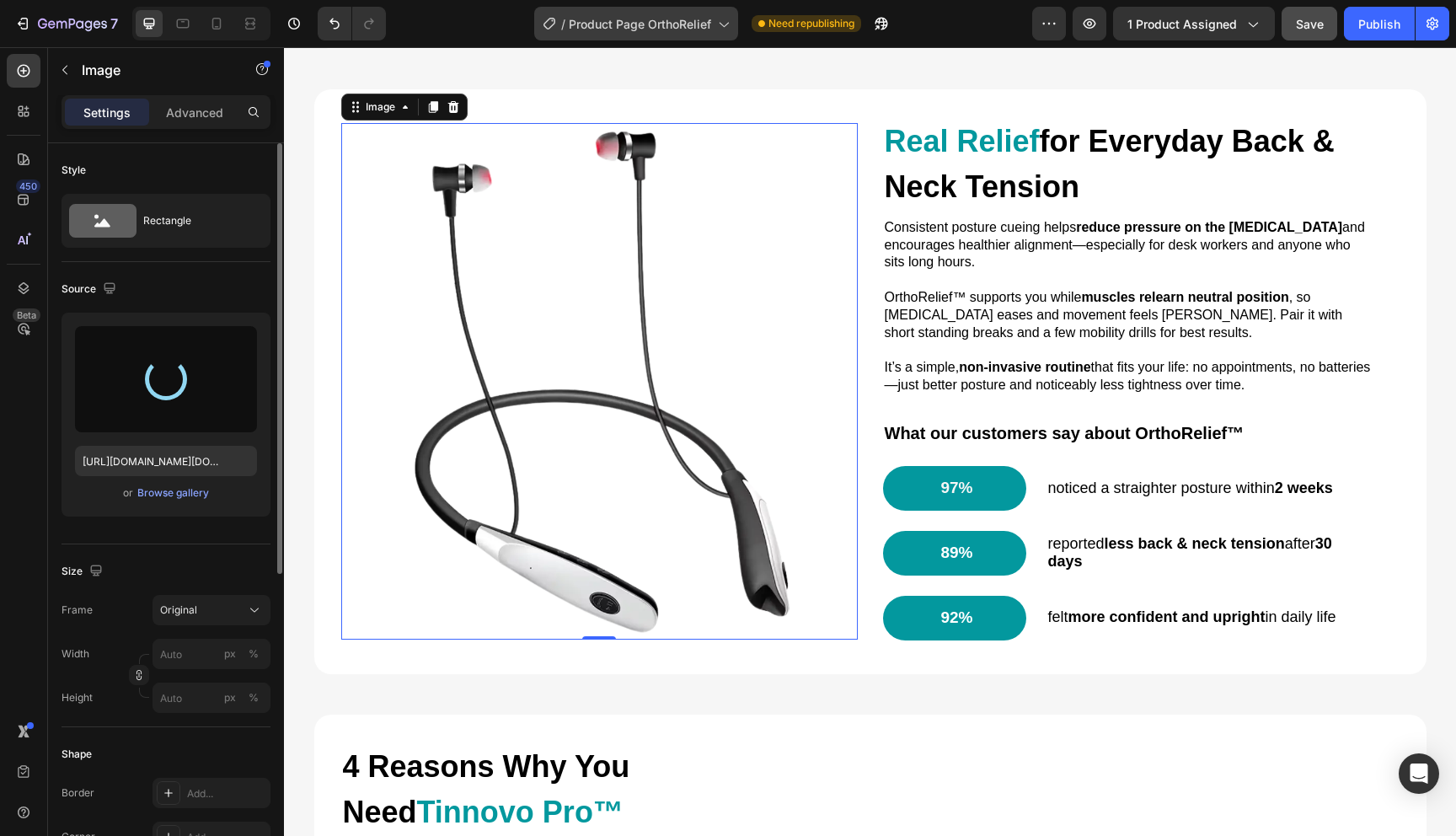
type input "[URL][DOMAIN_NAME]"
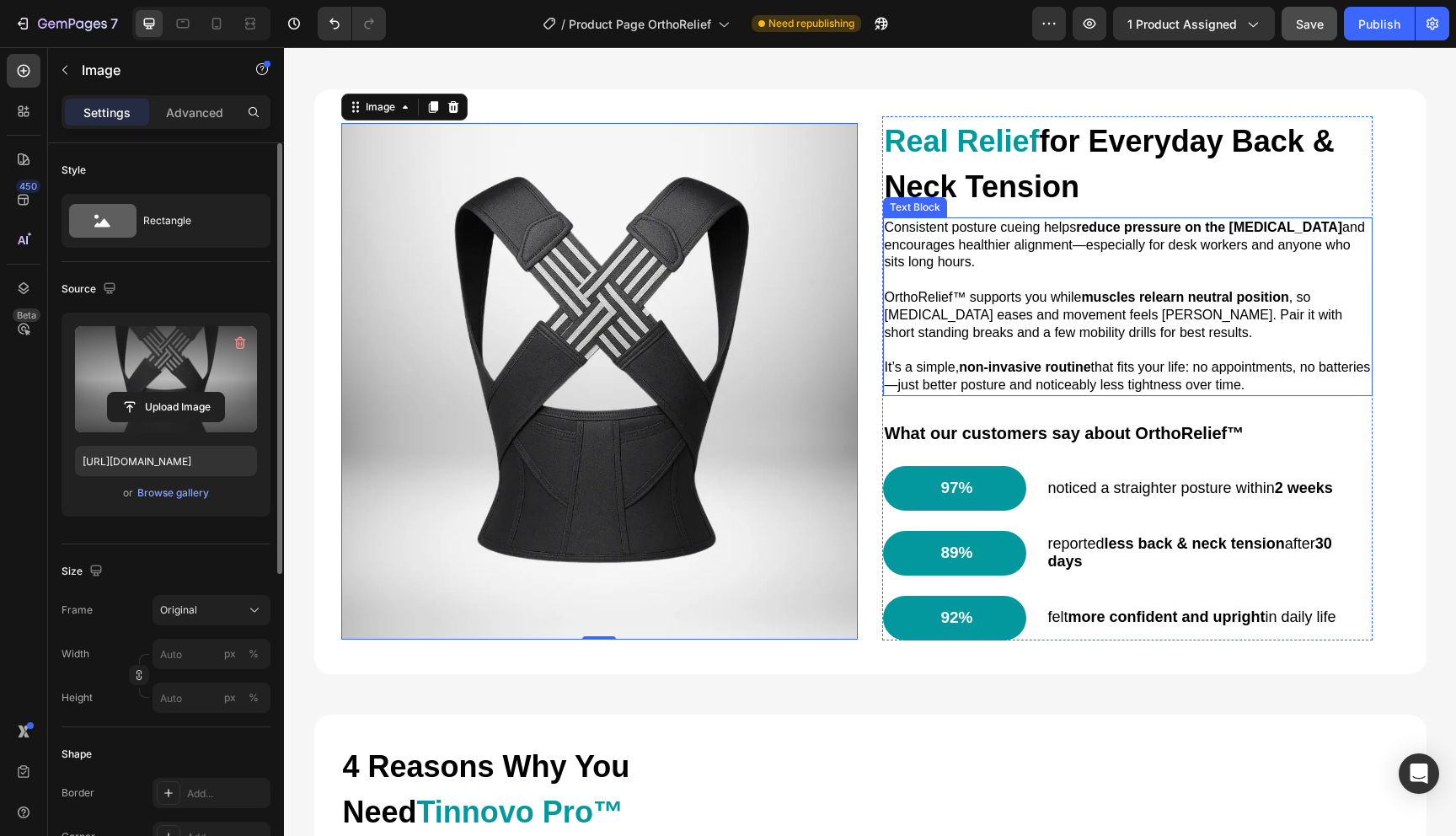
click at [971, 287] on p at bounding box center [1128, 280] width 487 height 17
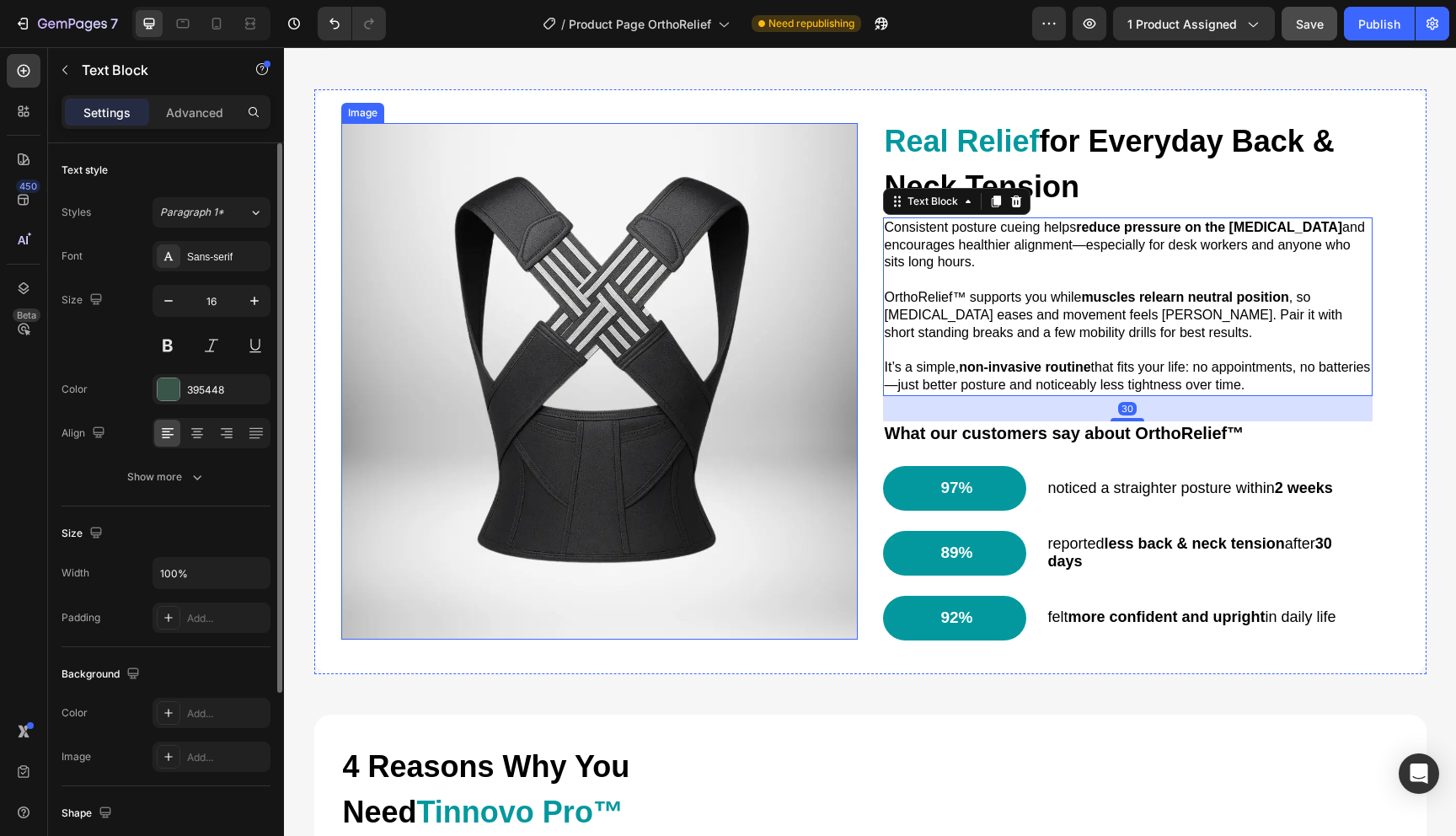
click at [699, 372] on img at bounding box center [599, 382] width 517 height 517
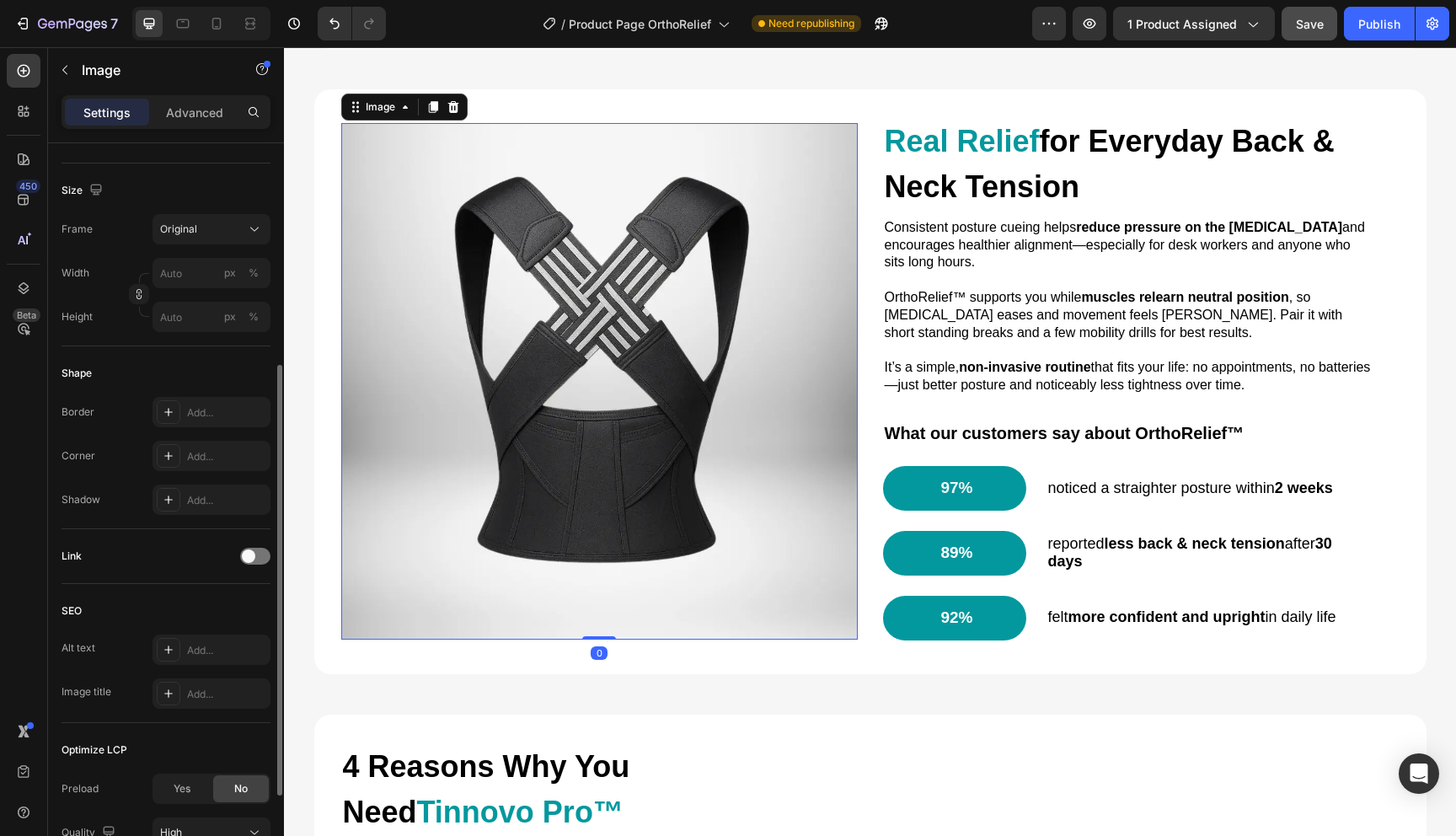
scroll to position [532, 0]
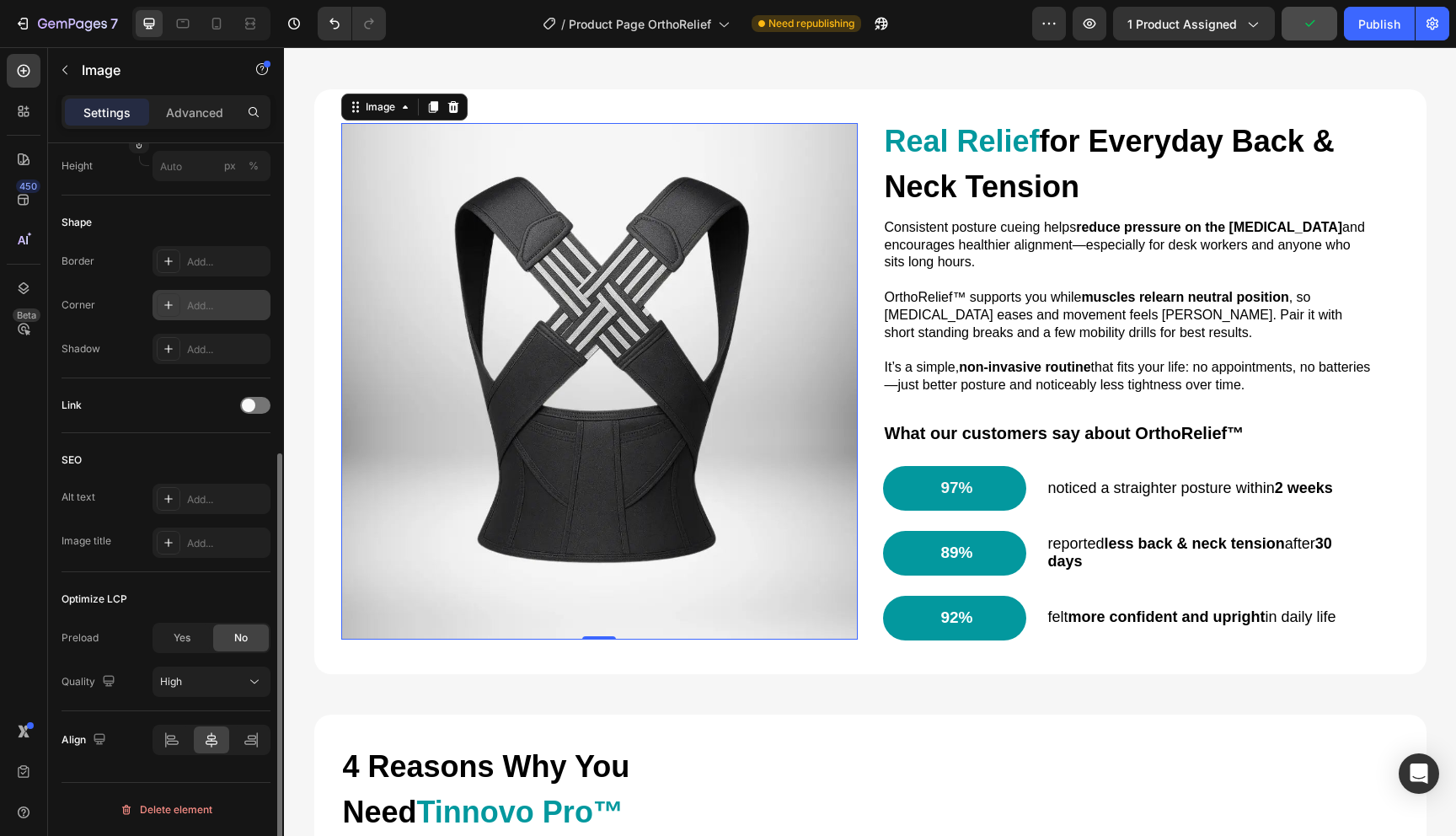
click at [194, 298] on div "Add..." at bounding box center [227, 306] width 80 height 16
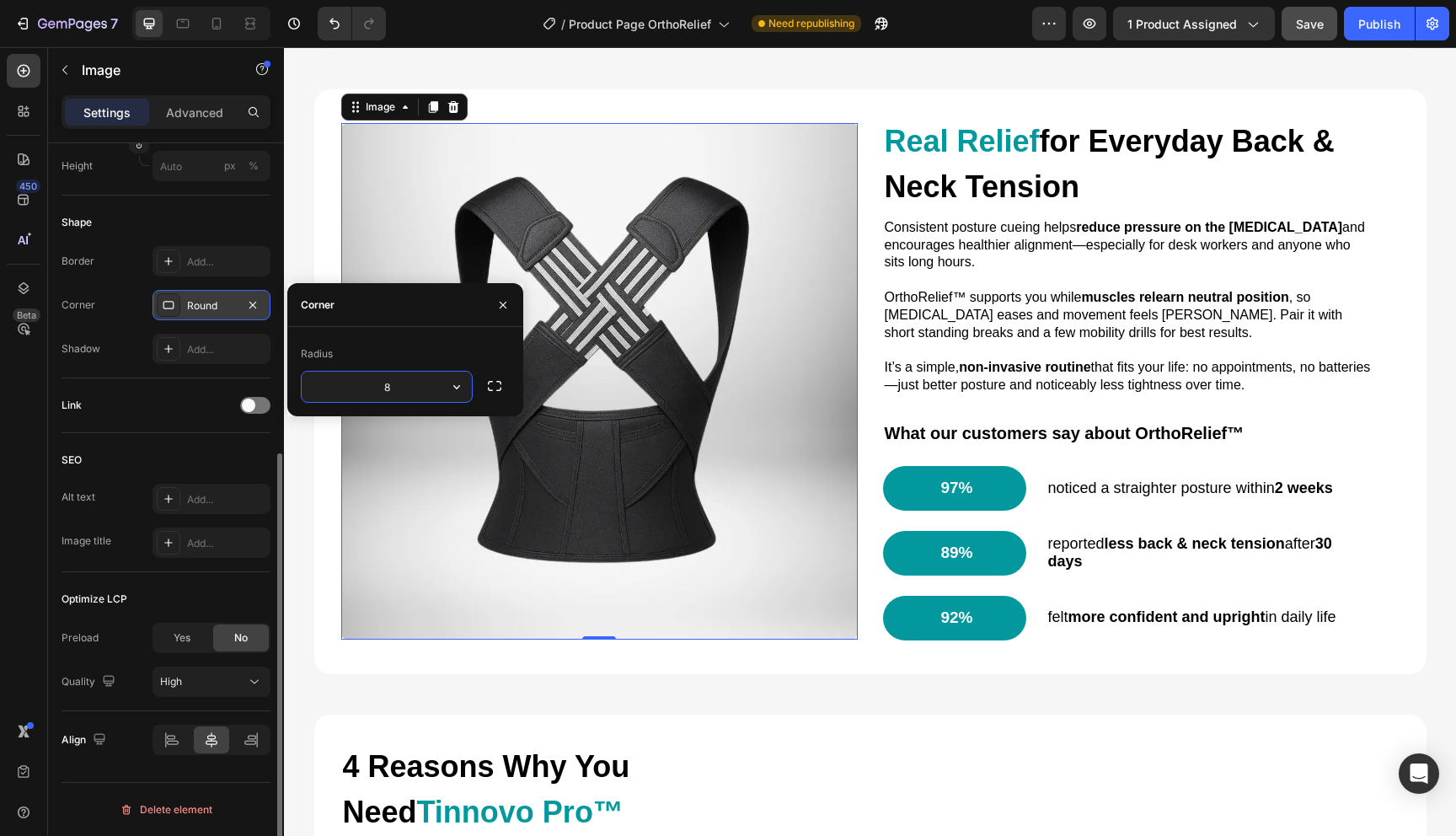
click at [342, 374] on input "8" at bounding box center [387, 386] width 170 height 30
type input "12"
click at [953, 418] on div "Real Relief for Everyday Back & Neck Tension Heading Consistent posture cueing …" at bounding box center [1128, 379] width 490 height 524
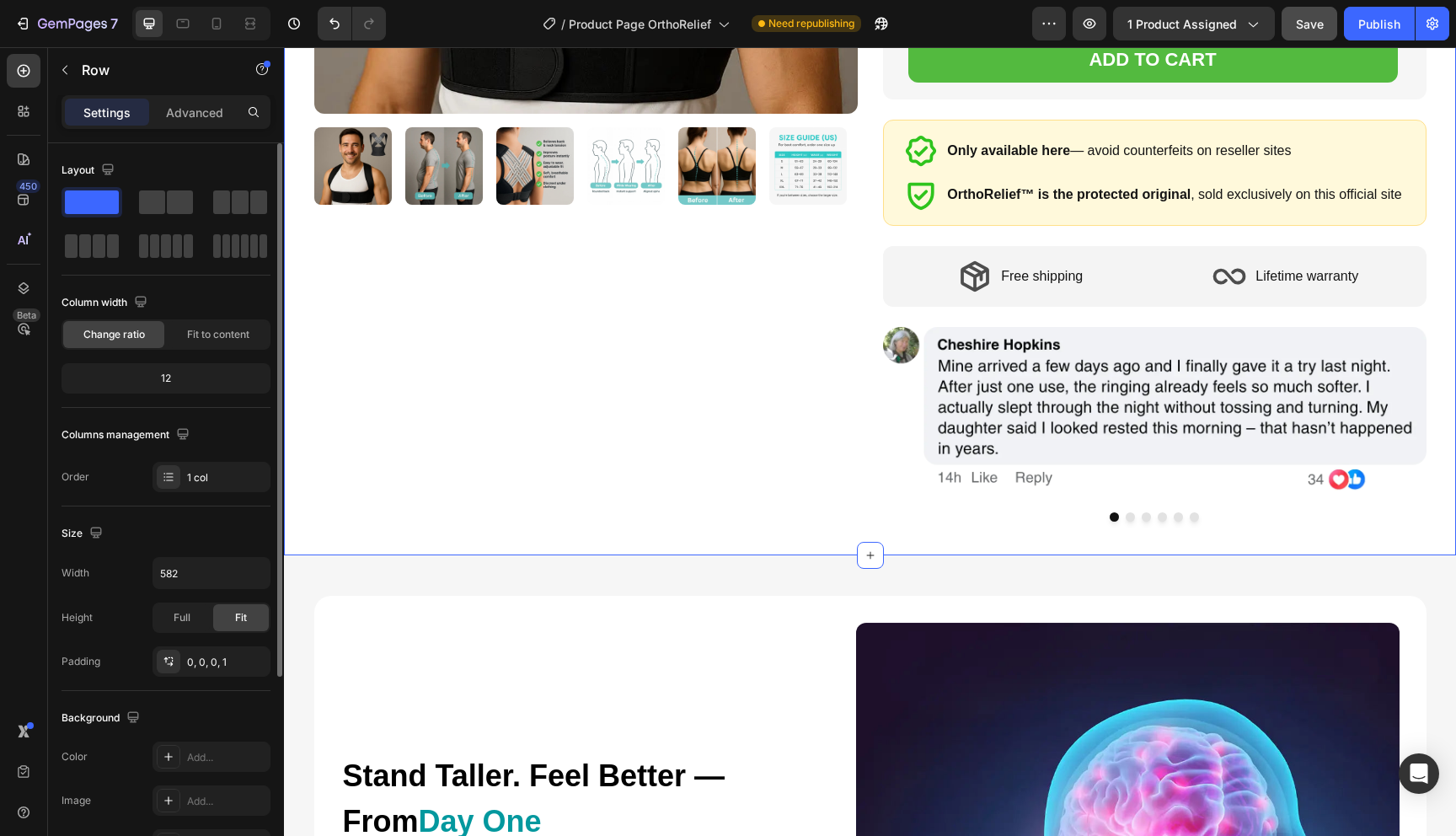
scroll to position [731, 0]
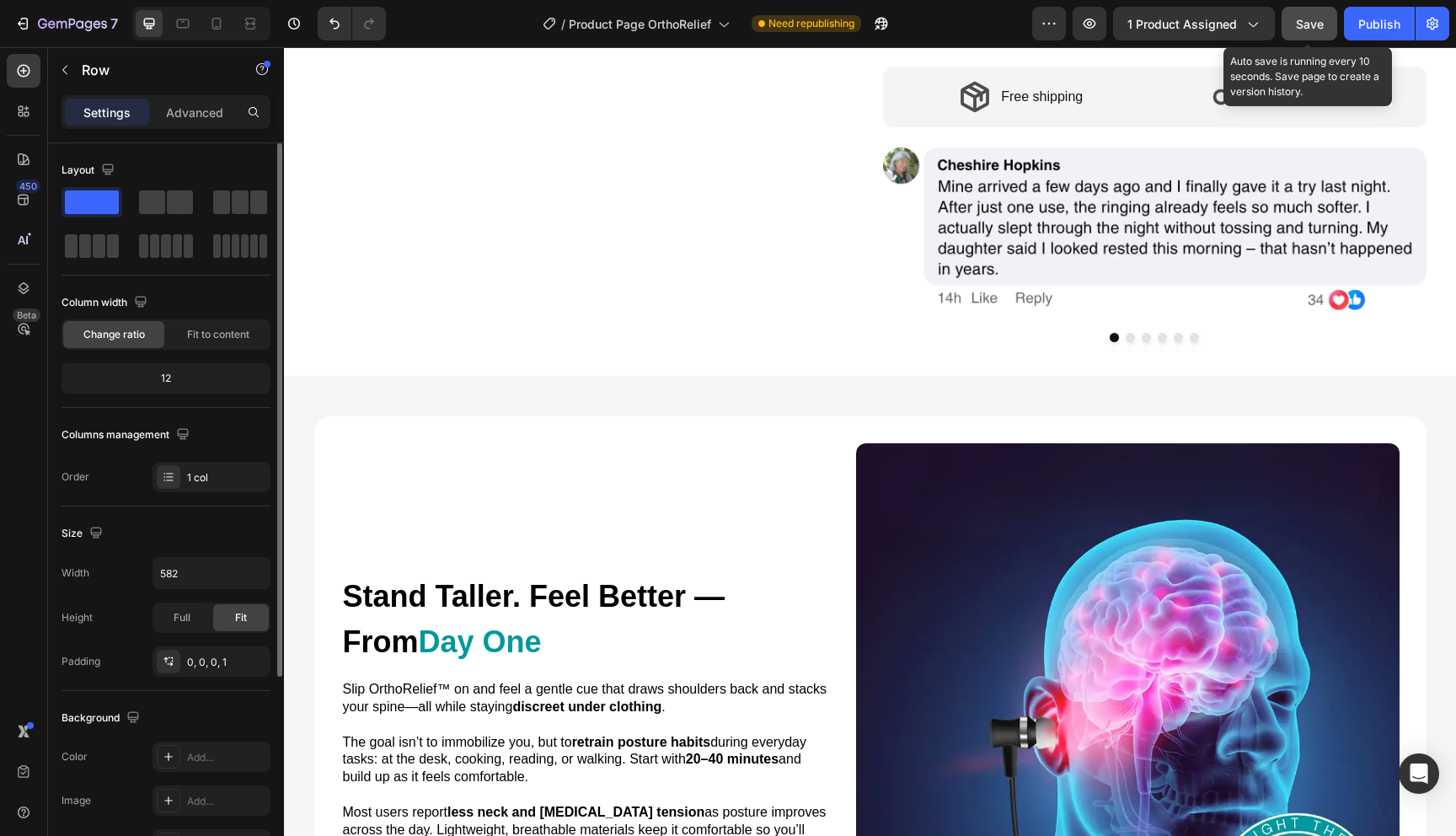
click at [1296, 33] on button "Save" at bounding box center [1309, 23] width 55 height 34
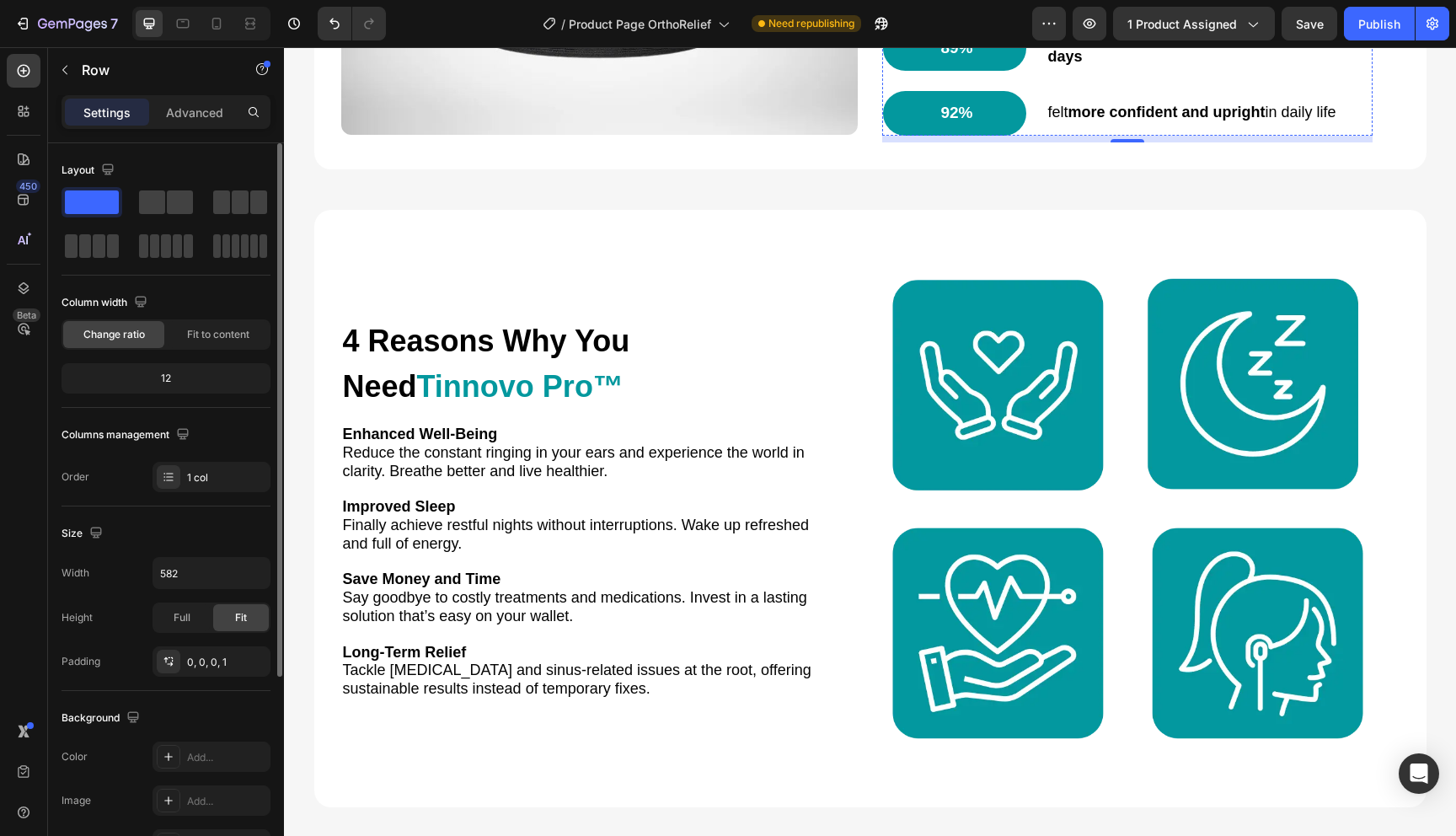
scroll to position [2204, 0]
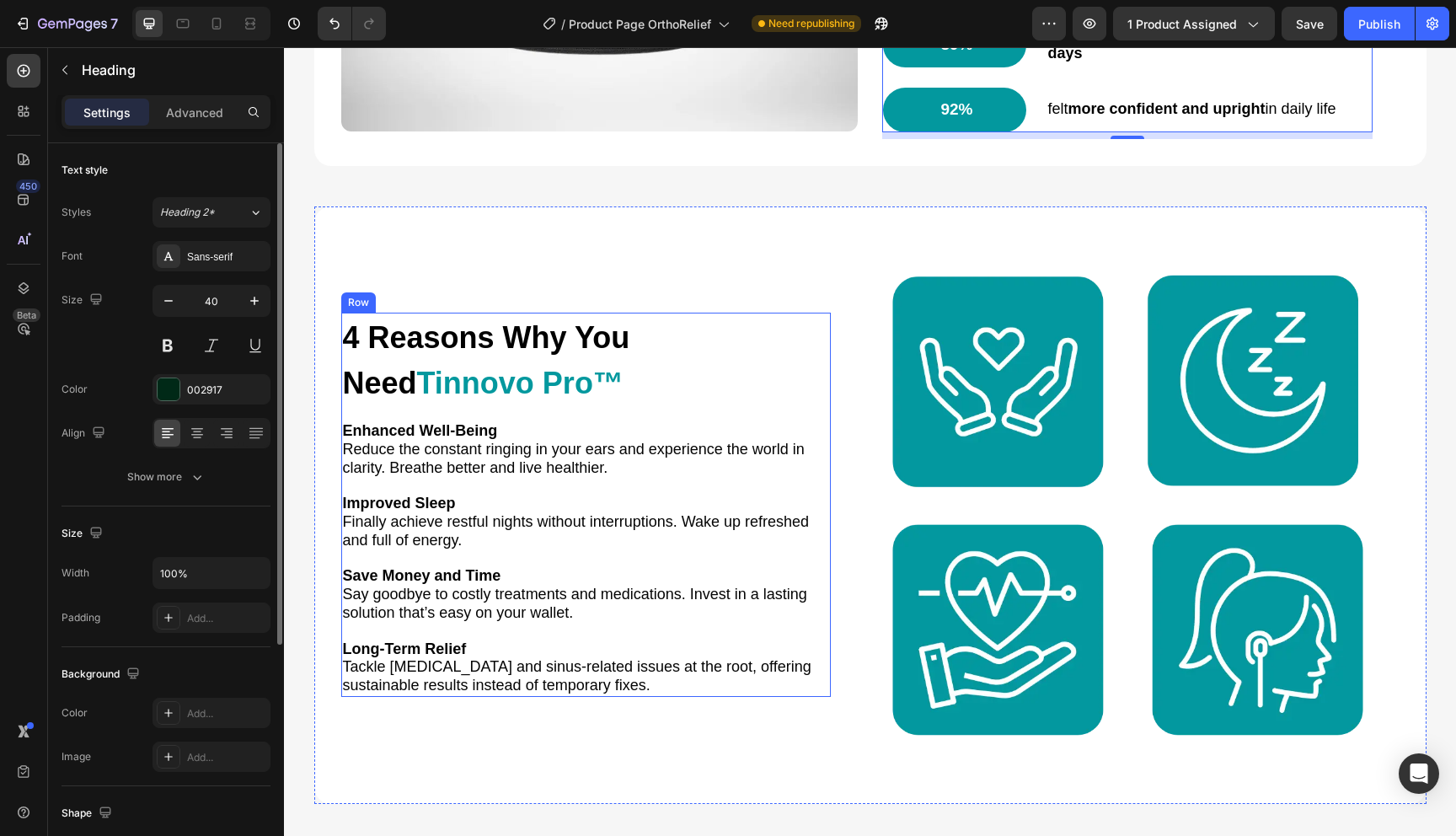
click at [630, 355] on span "4 Reasons Why You Need" at bounding box center [487, 360] width 288 height 80
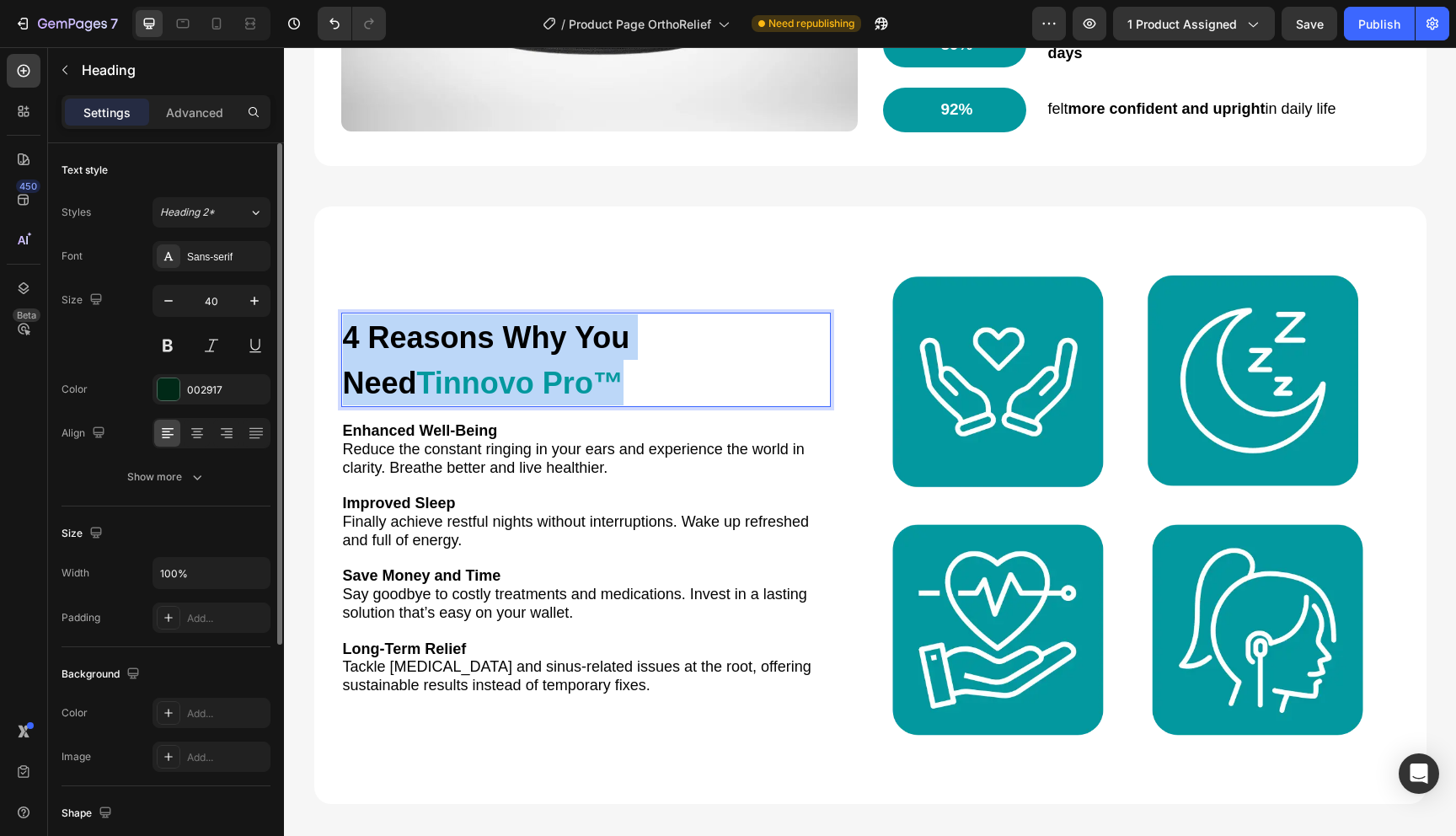
click at [630, 355] on span "4 Reasons Why You Need" at bounding box center [487, 360] width 288 height 80
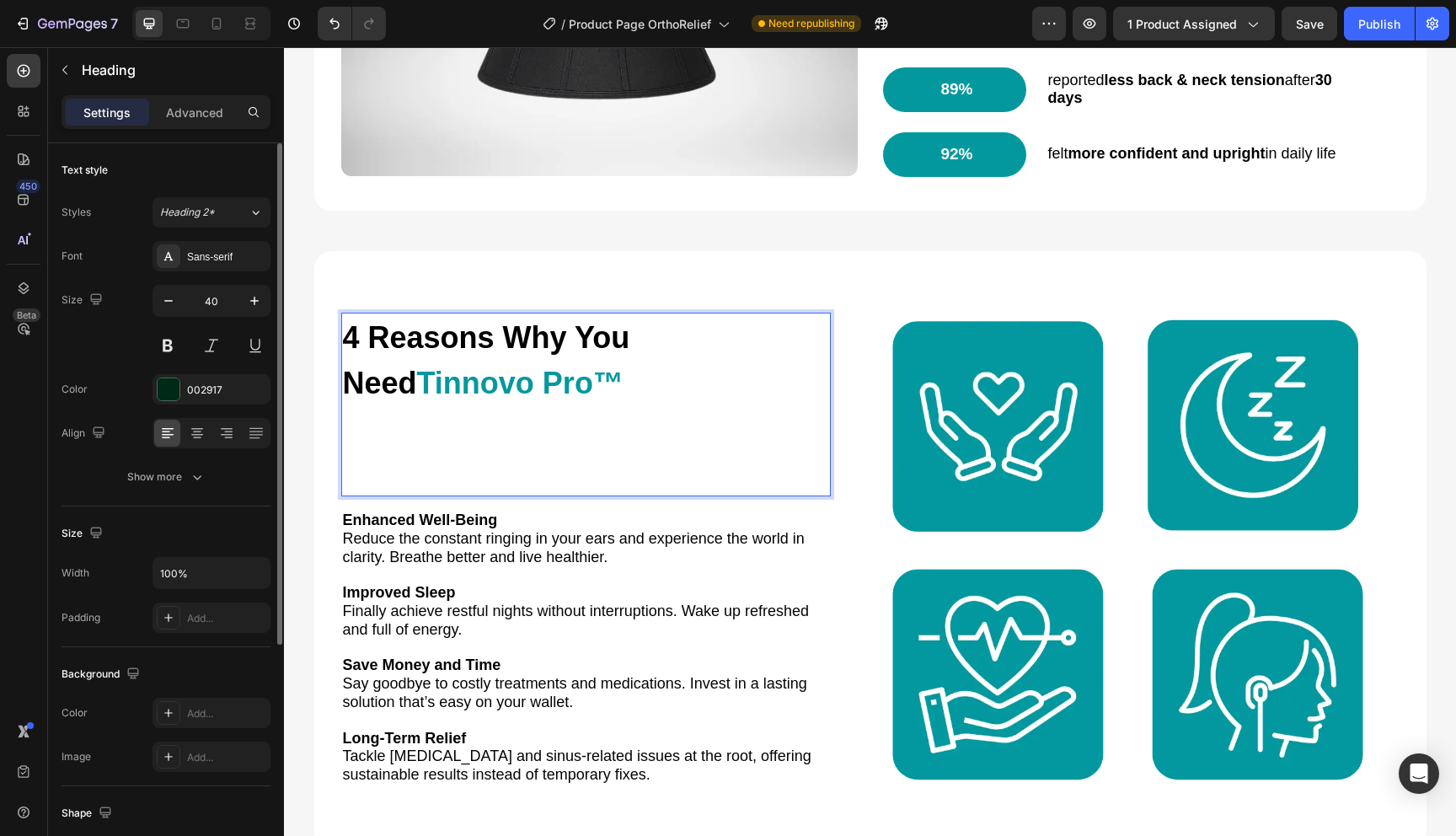
scroll to position [2137, 0]
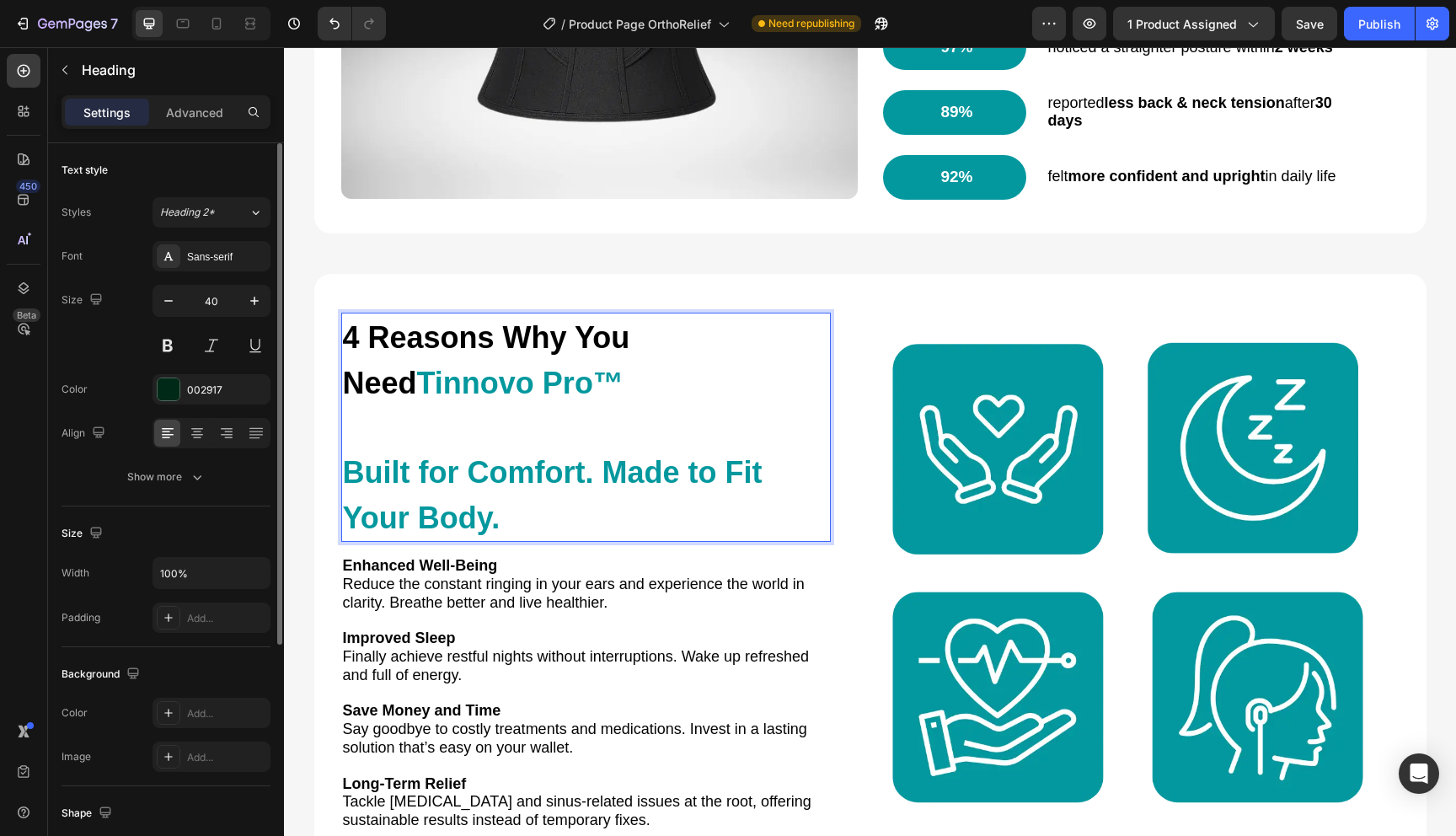
click at [355, 481] on span "Built for Comfort. Made to Fit Your Body." at bounding box center [553, 495] width 420 height 80
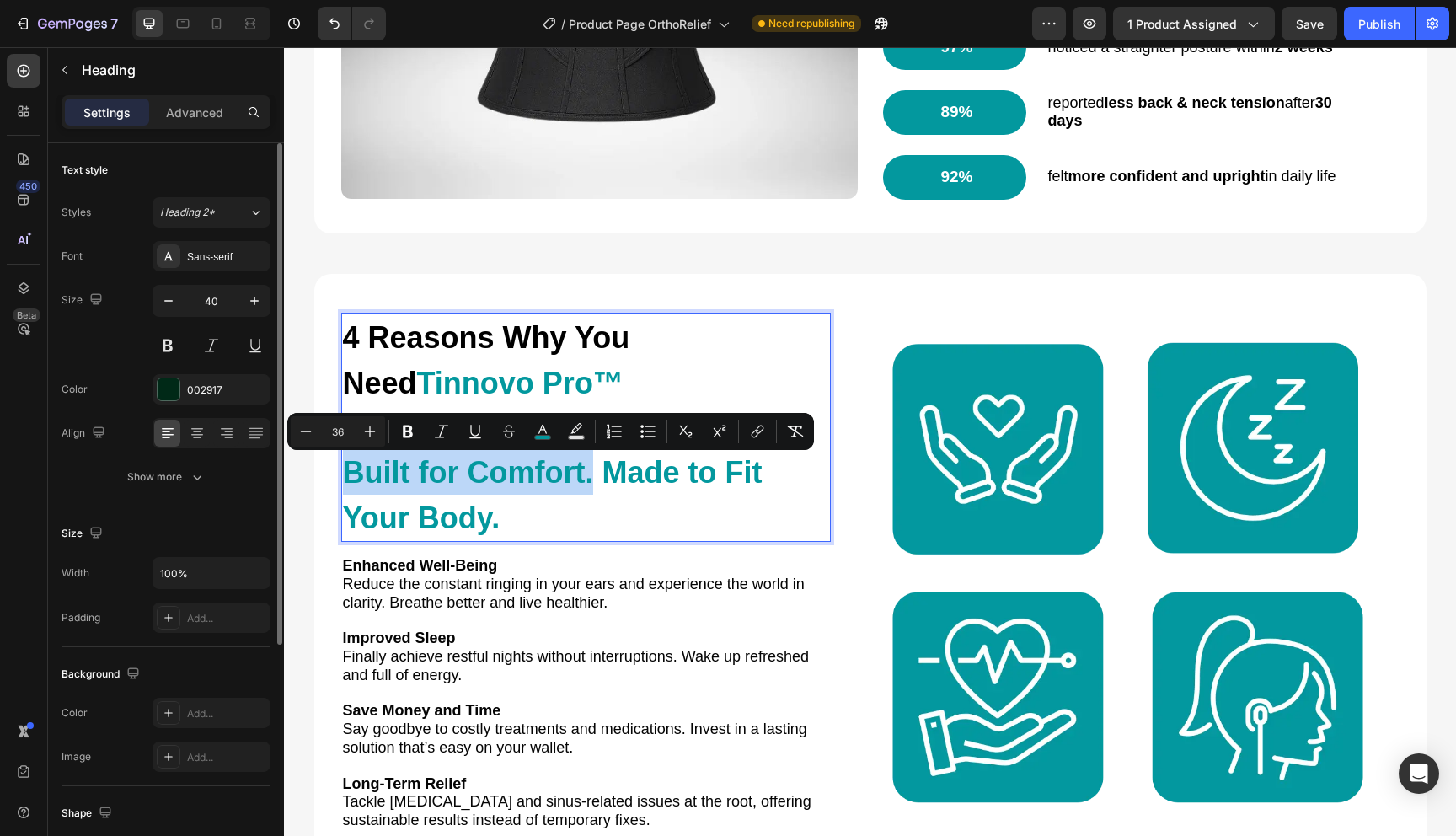
drag, startPoint x: 346, startPoint y: 478, endPoint x: 593, endPoint y: 481, distance: 247.0
click at [583, 488] on span "Built for Comfort. Made to Fit Your Body." at bounding box center [553, 495] width 420 height 80
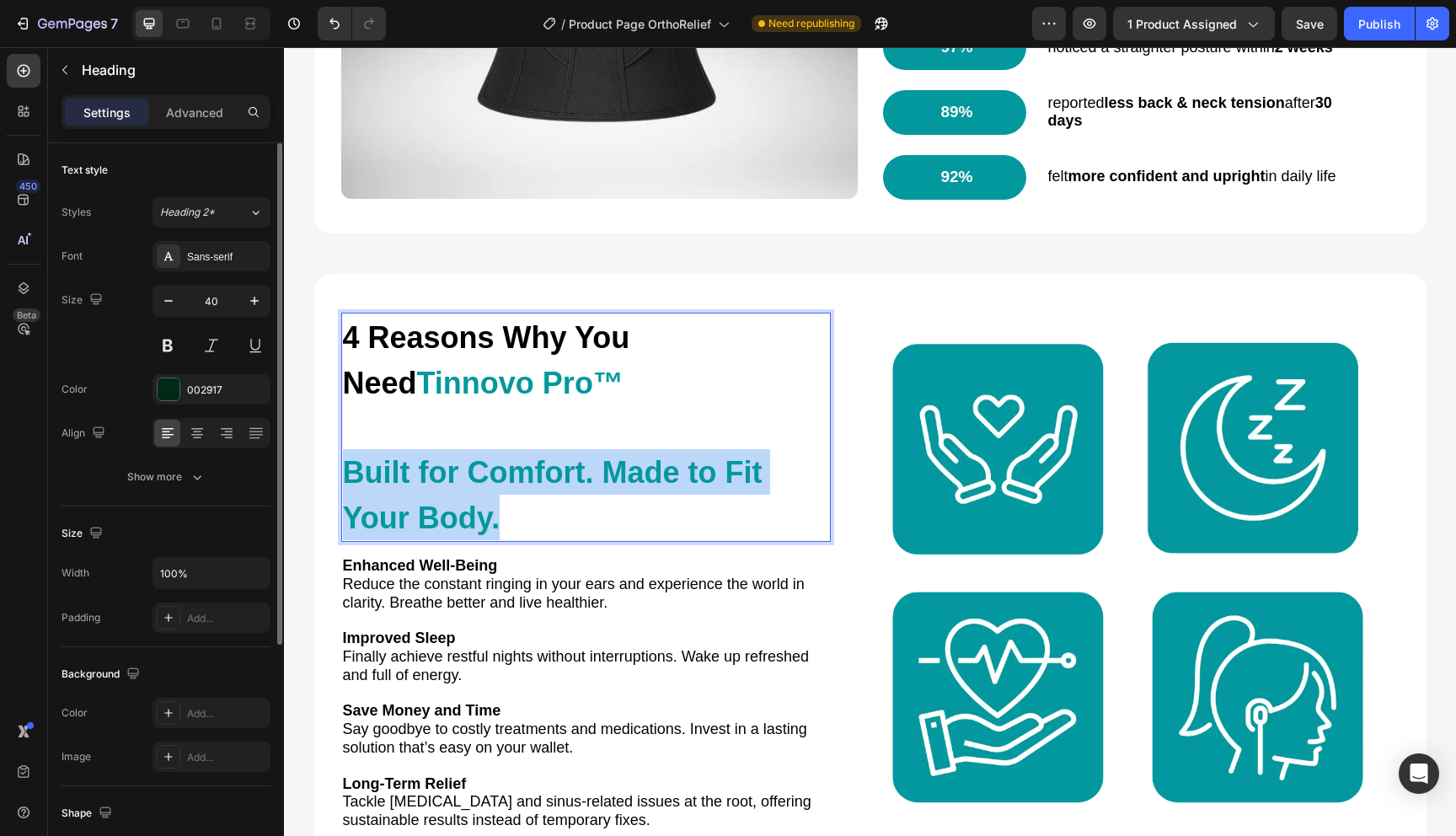
drag, startPoint x: 347, startPoint y: 482, endPoint x: 564, endPoint y: 518, distance: 220.0
click at [564, 518] on p "4 Reasons Why You Need Tinnovo Pro™ Built for Comfort. Made to Fit Your Body." at bounding box center [586, 427] width 487 height 226
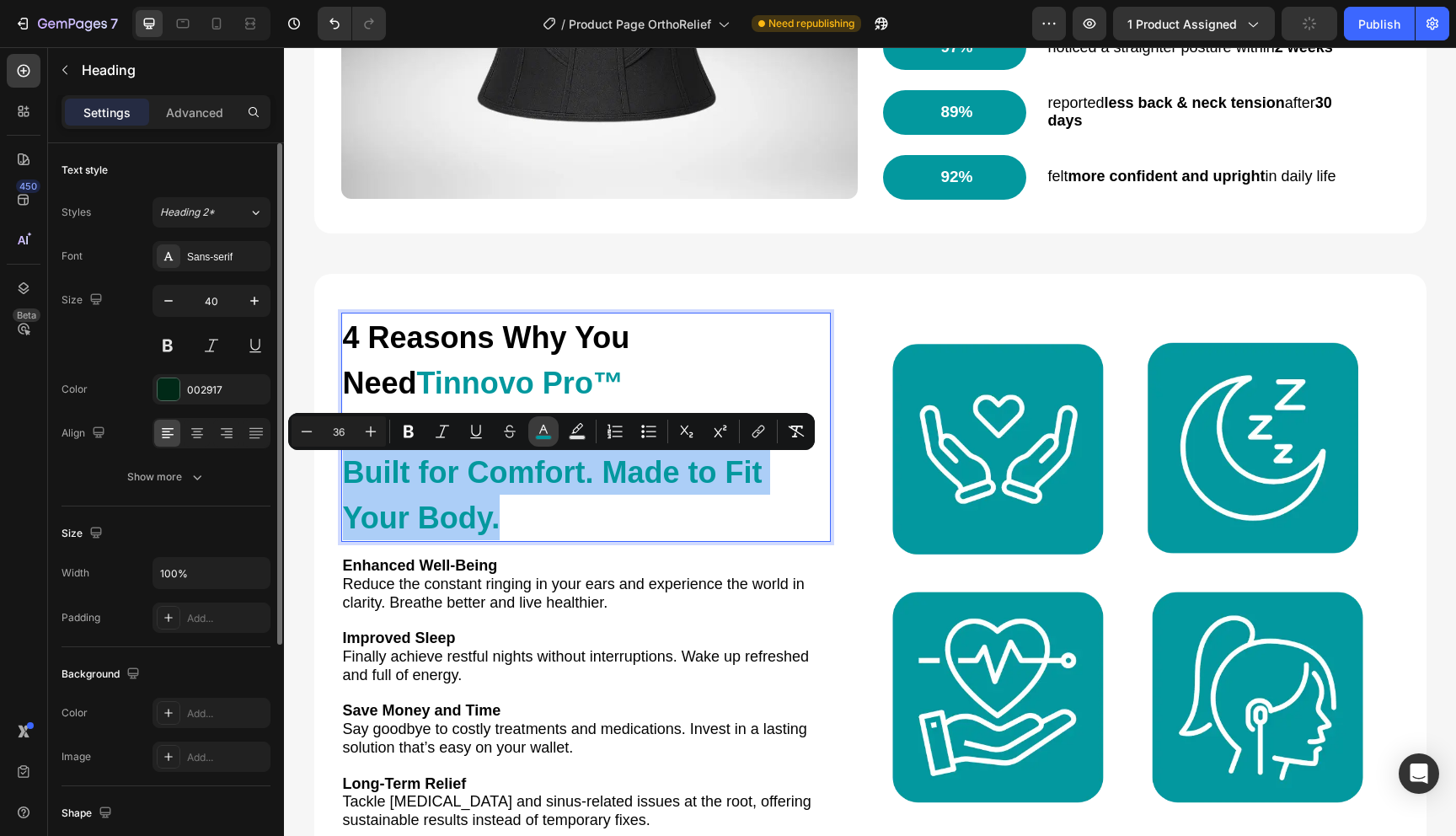
click at [543, 430] on icon "Editor contextual toolbar" at bounding box center [543, 431] width 17 height 17
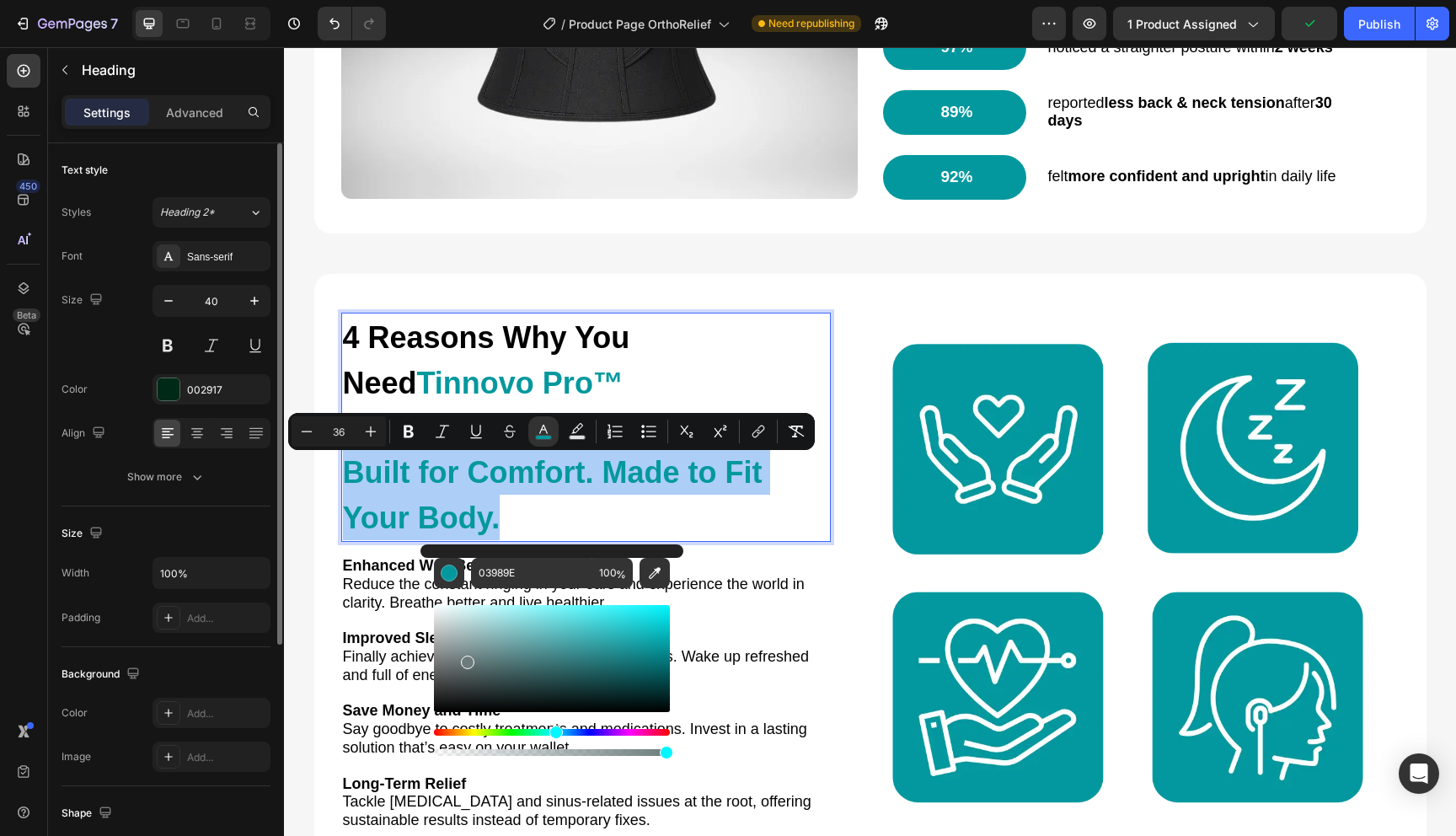
drag, startPoint x: 763, startPoint y: 682, endPoint x: 407, endPoint y: 737, distance: 360.2
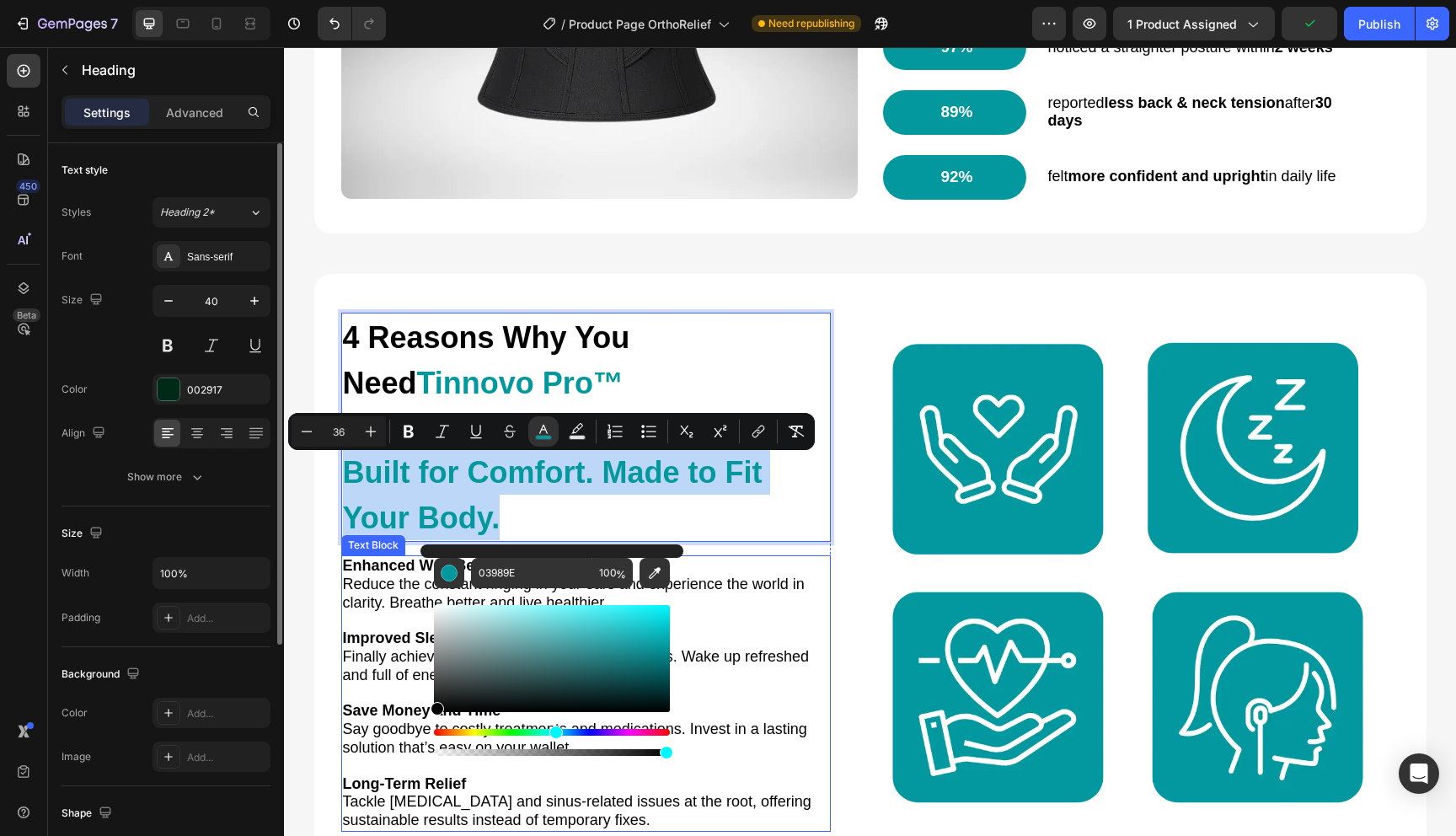
type input "000000"
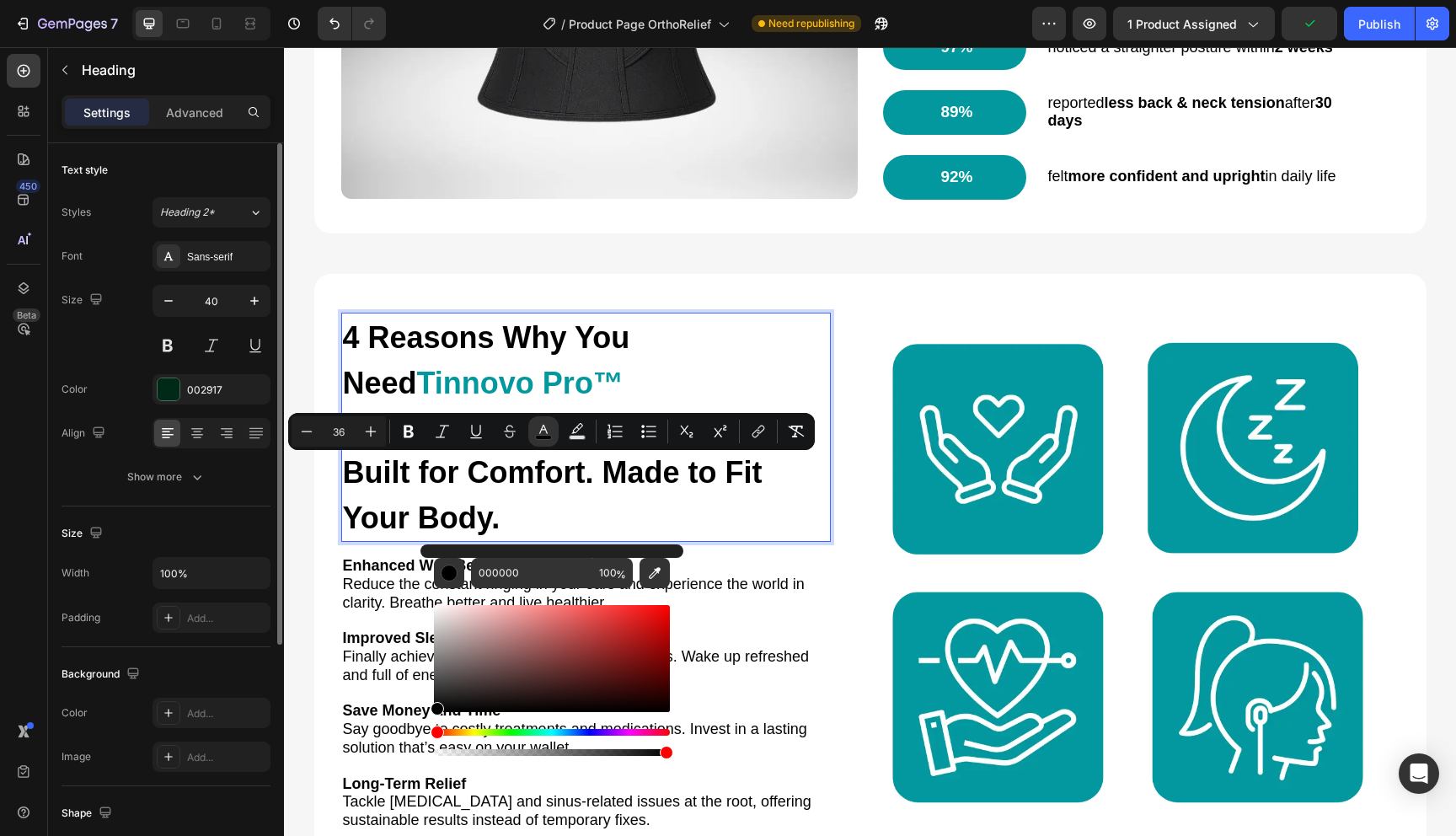
click at [528, 476] on span "Built for Comfort. Made to Fit Your Body." at bounding box center [553, 495] width 420 height 80
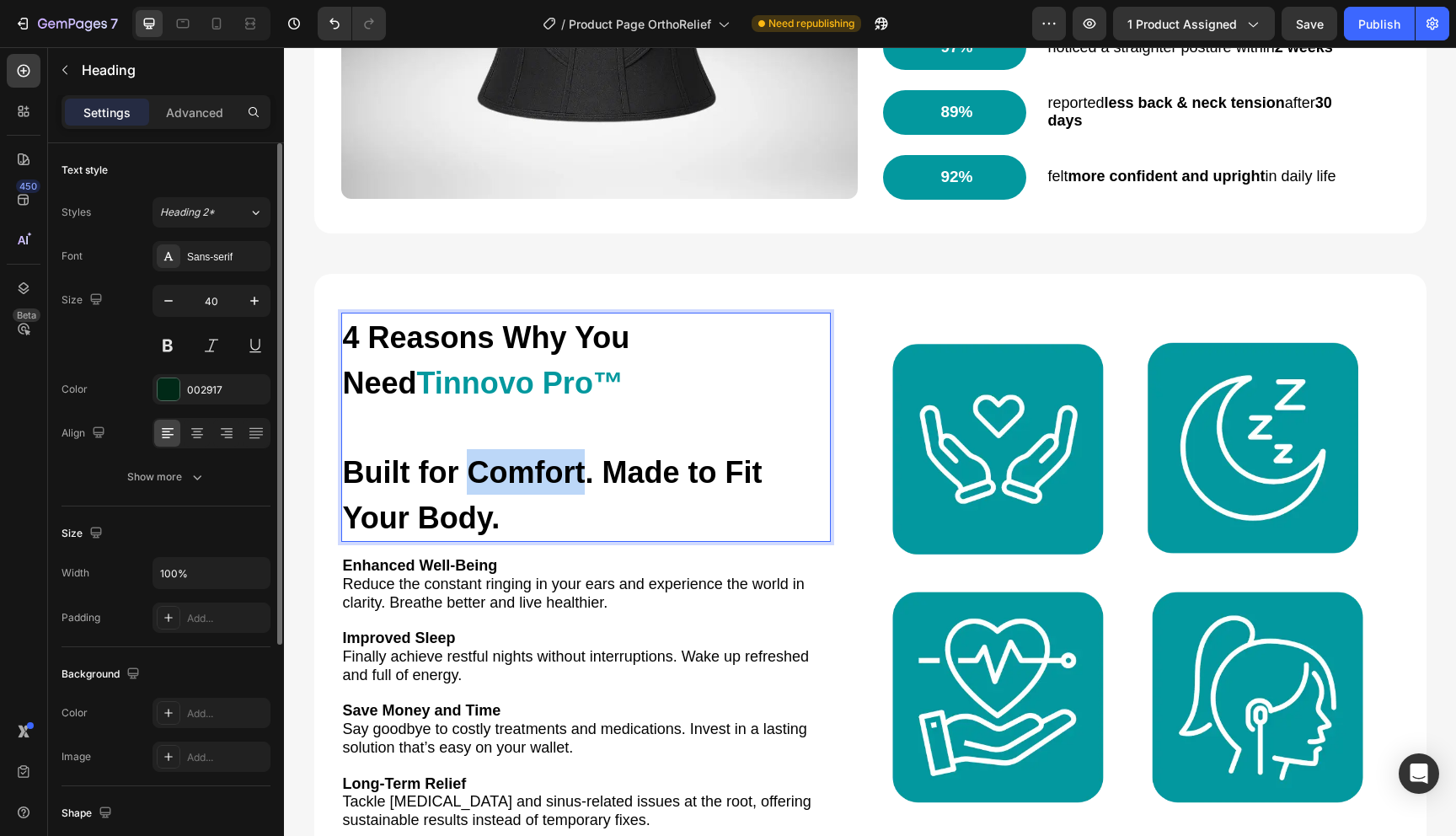
click at [528, 476] on span "Built for Comfort. Made to Fit Your Body." at bounding box center [553, 495] width 420 height 80
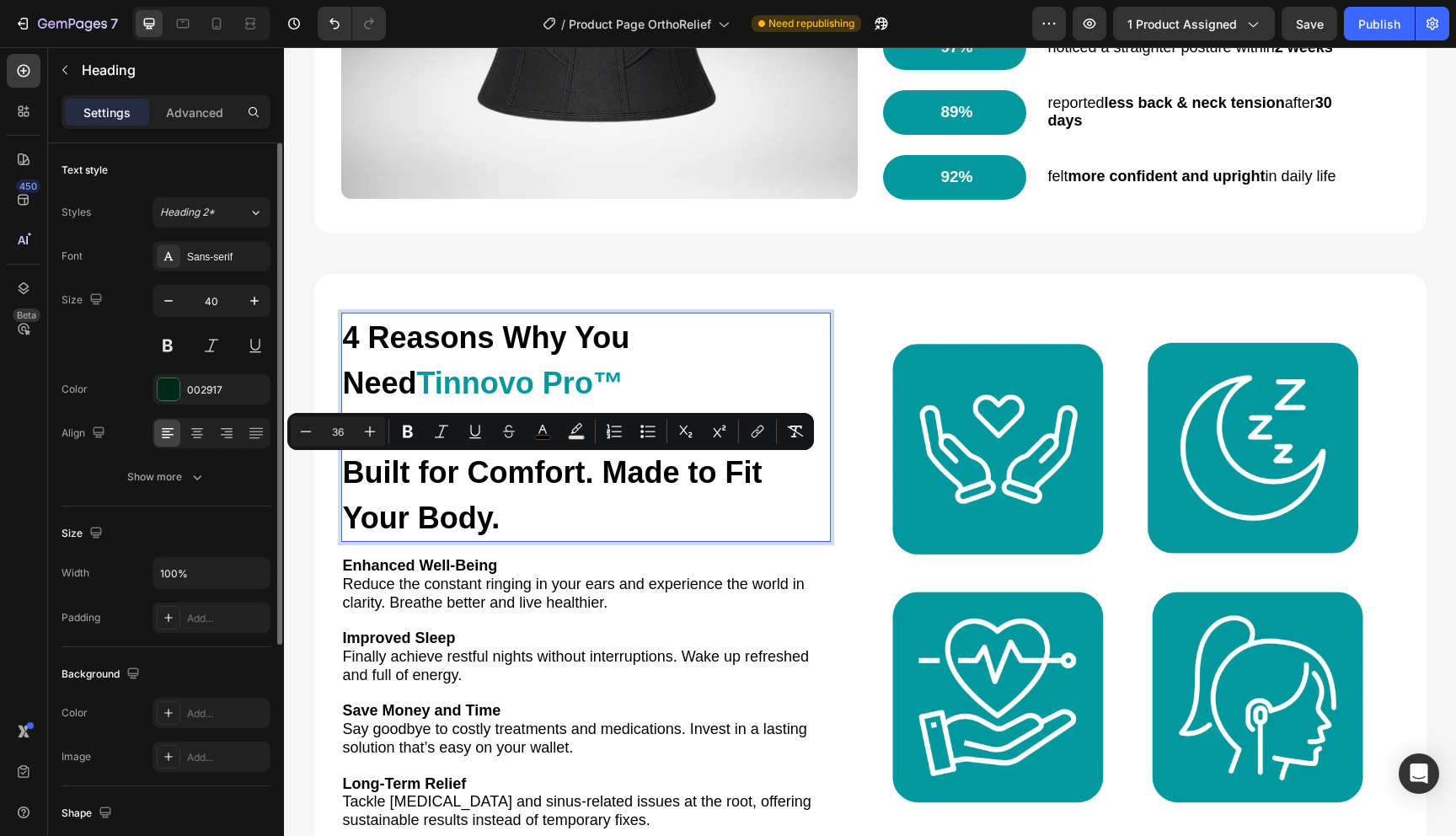
click at [487, 378] on span "Tinnovo Pro™" at bounding box center [521, 384] width 207 height 35
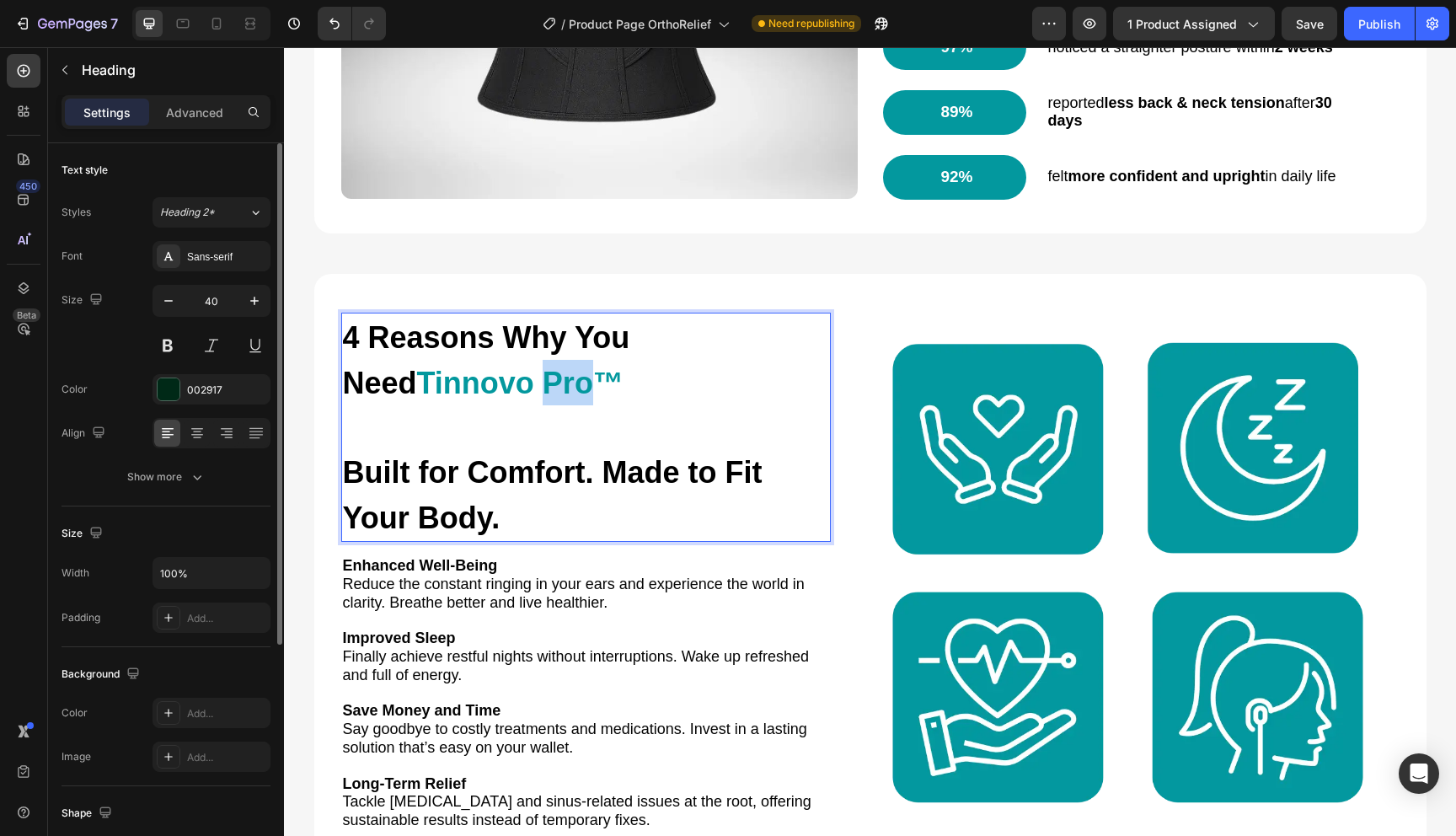
click at [487, 378] on span "Tinnovo Pro™" at bounding box center [521, 384] width 207 height 35
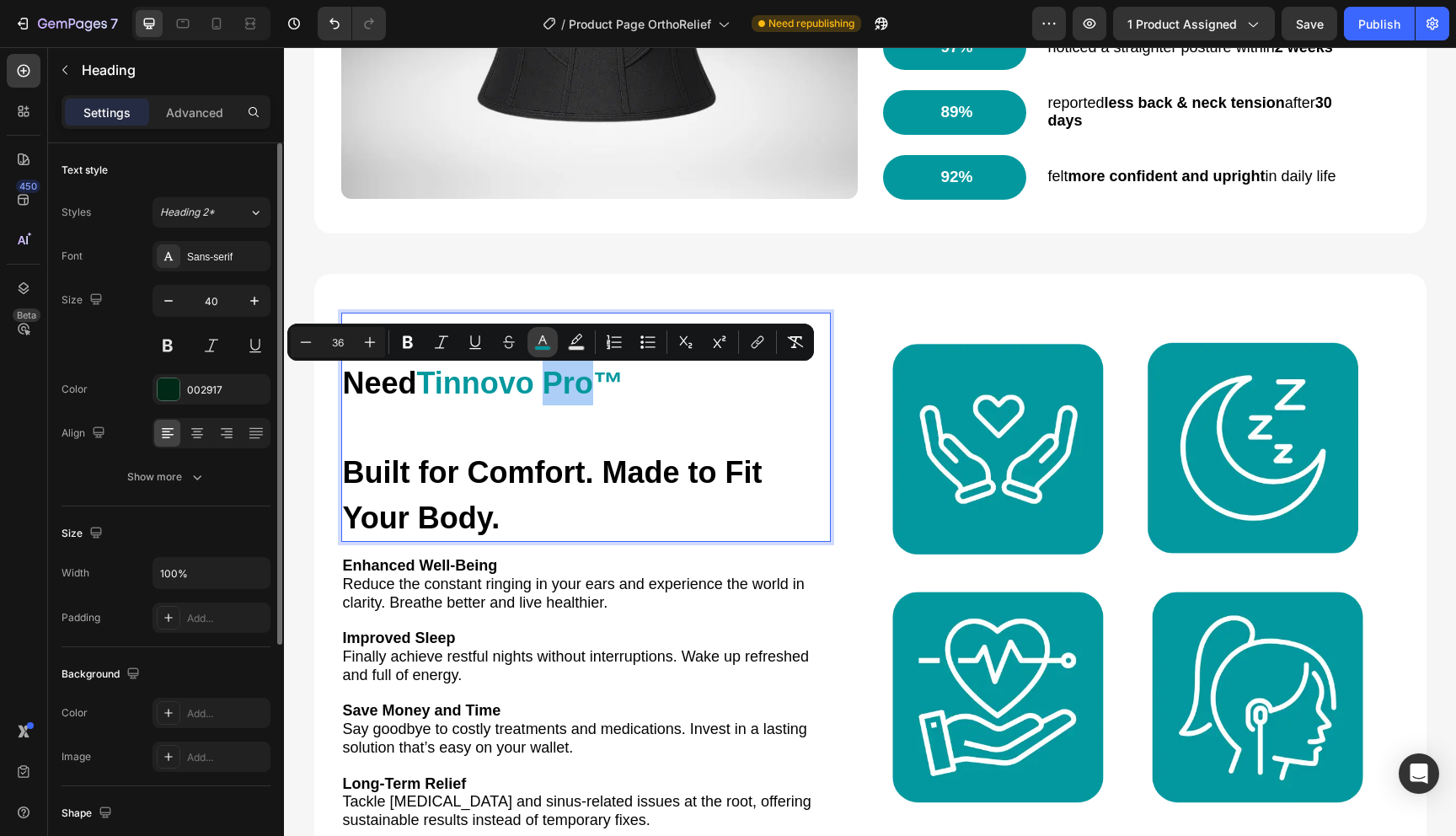
click at [538, 351] on button "color" at bounding box center [542, 342] width 30 height 30
type input "03989E"
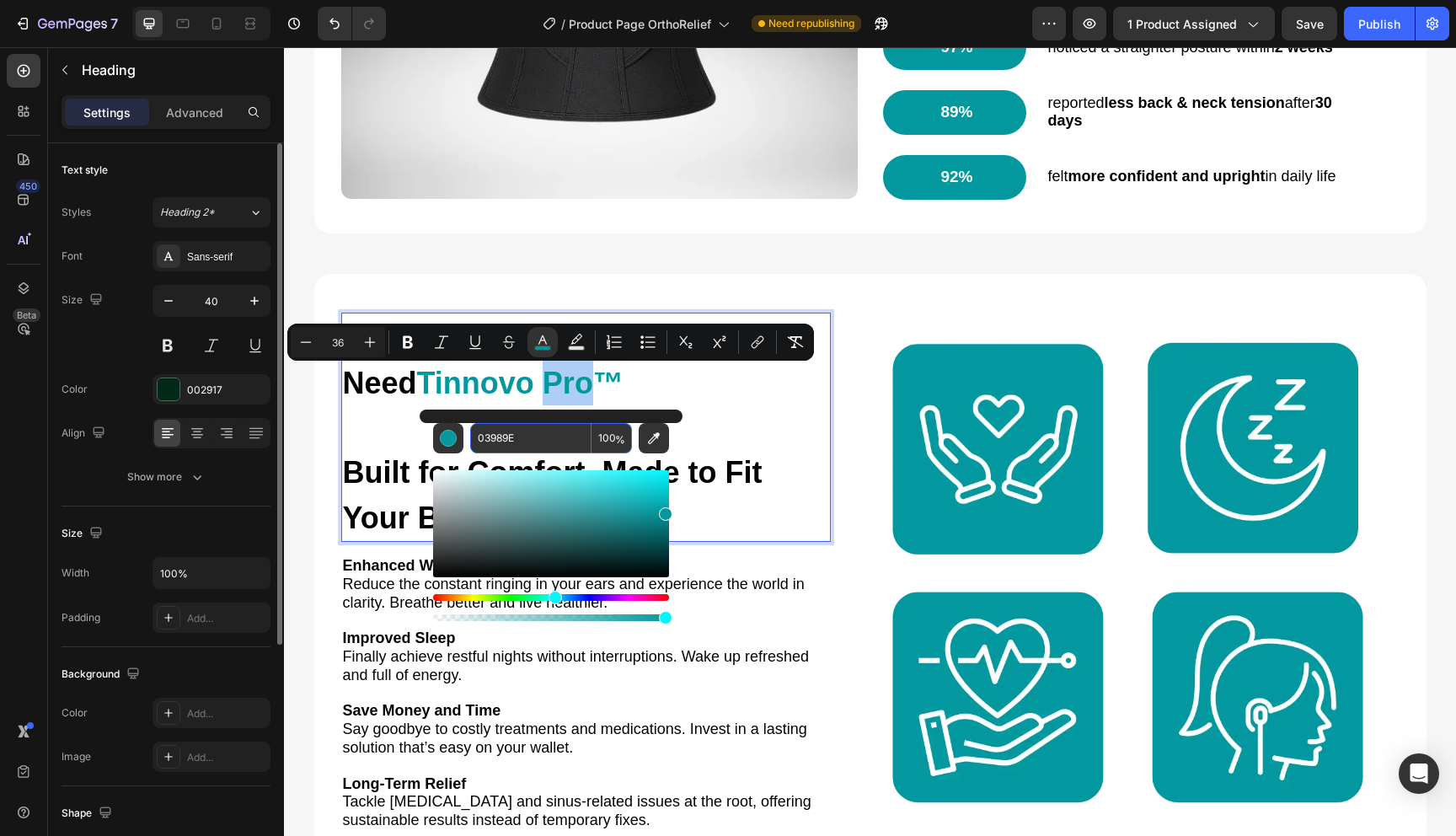
click at [547, 445] on input "03989E" at bounding box center [530, 438] width 121 height 30
click at [808, 488] on p "4 Reasons Why You Need Tinnovo Pro™ Built for Comfort. Made to Fit Your Body." at bounding box center [586, 427] width 487 height 226
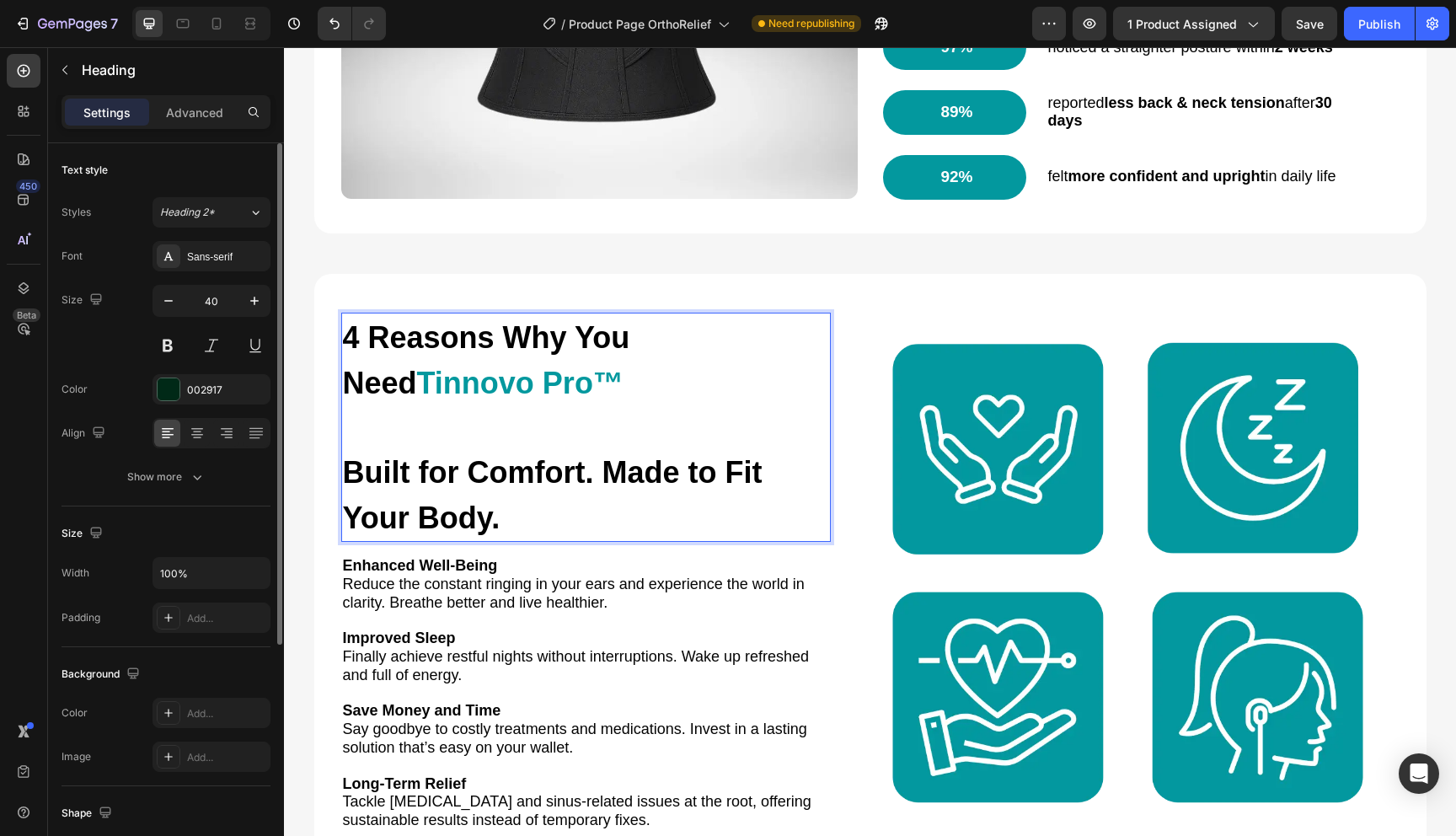
click at [576, 485] on span "Built for Comfort. Made to Fit Your Body." at bounding box center [553, 495] width 420 height 80
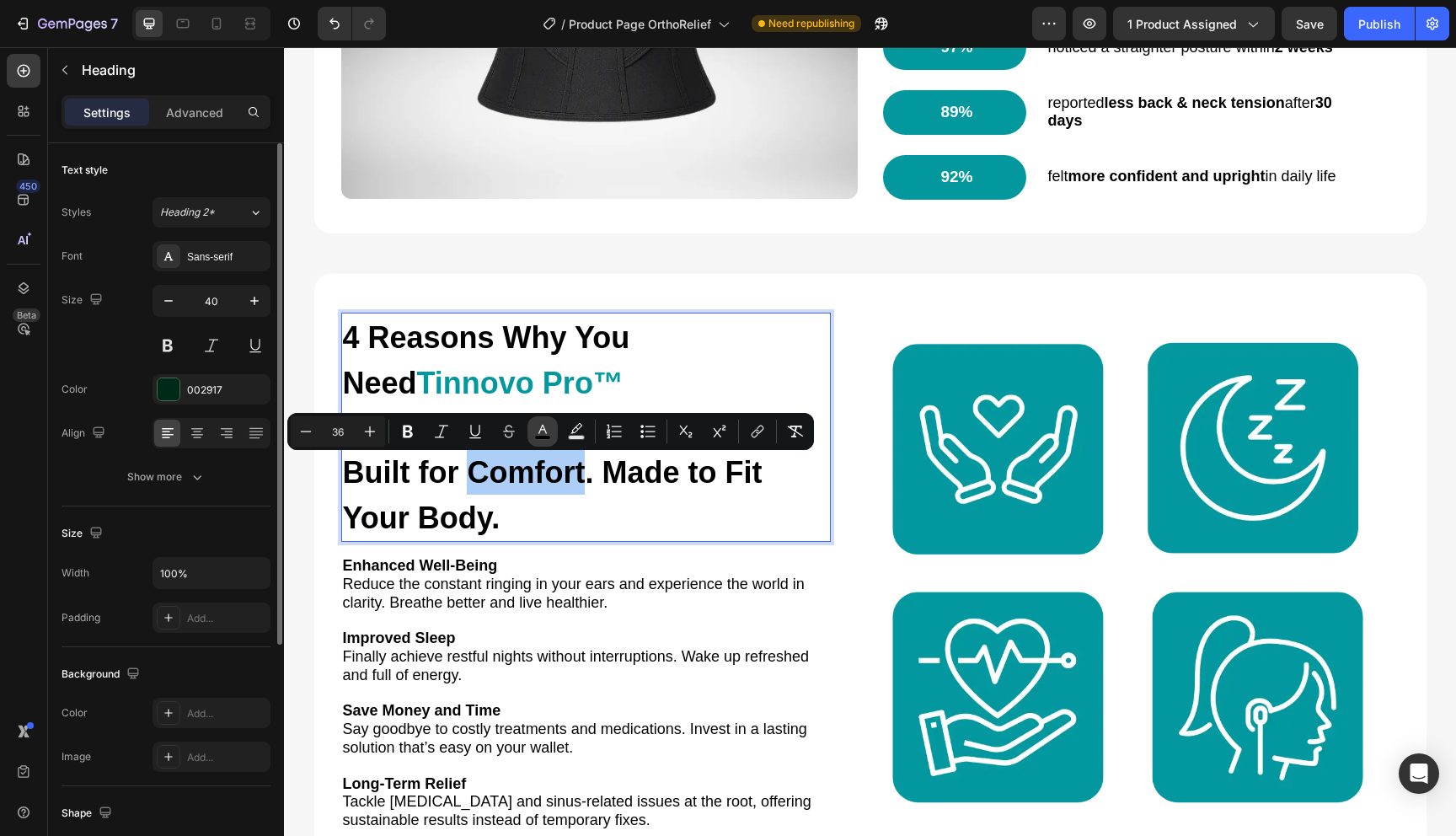
click at [537, 433] on icon "Editor contextual toolbar" at bounding box center [542, 431] width 17 height 17
type input "000000"
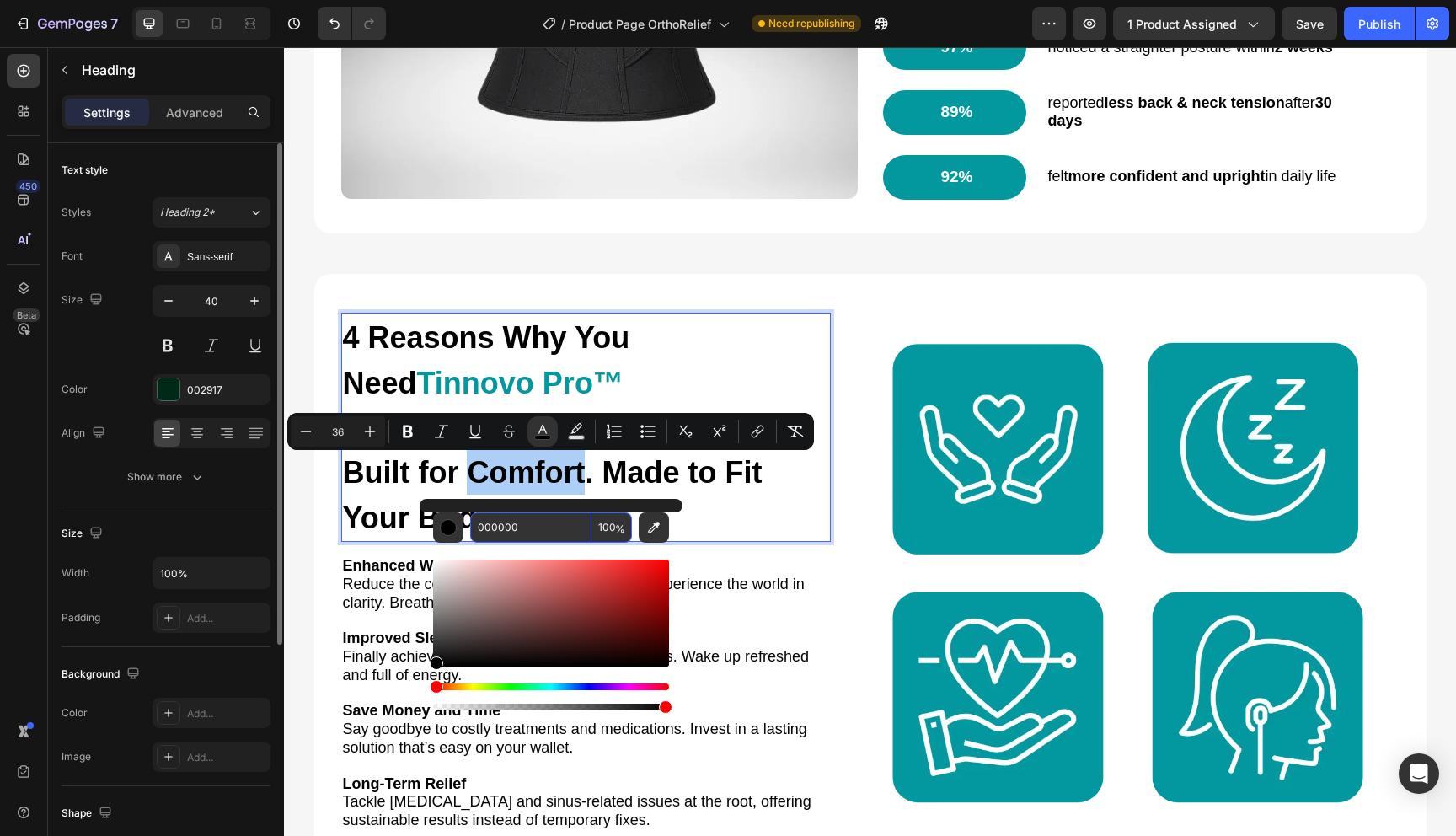
click at [549, 527] on input "000000" at bounding box center [530, 527] width 121 height 30
paste input "3989E"
type input "03989E"
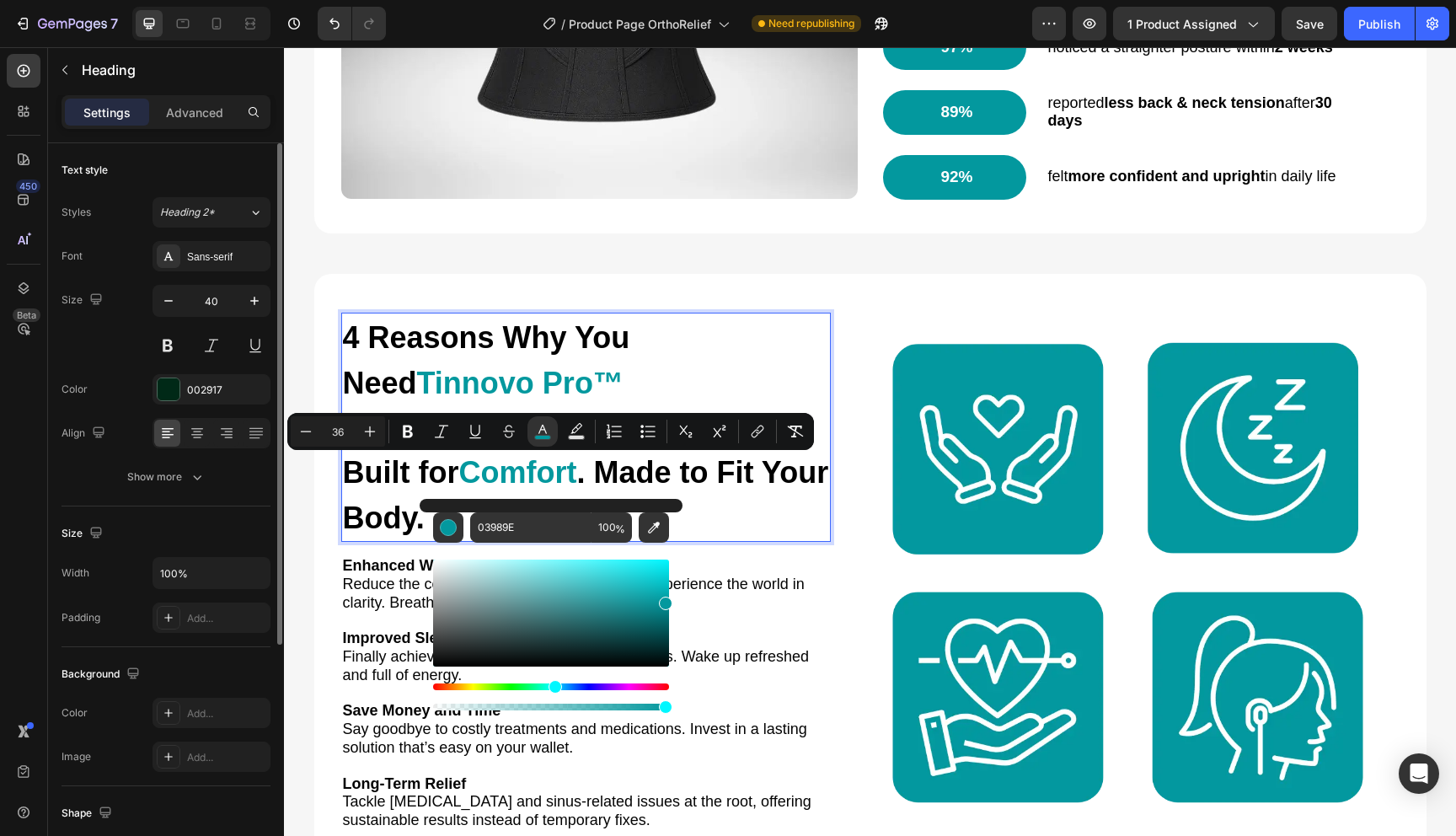
click at [694, 484] on span ". Made to Fit Your Body." at bounding box center [586, 495] width 487 height 80
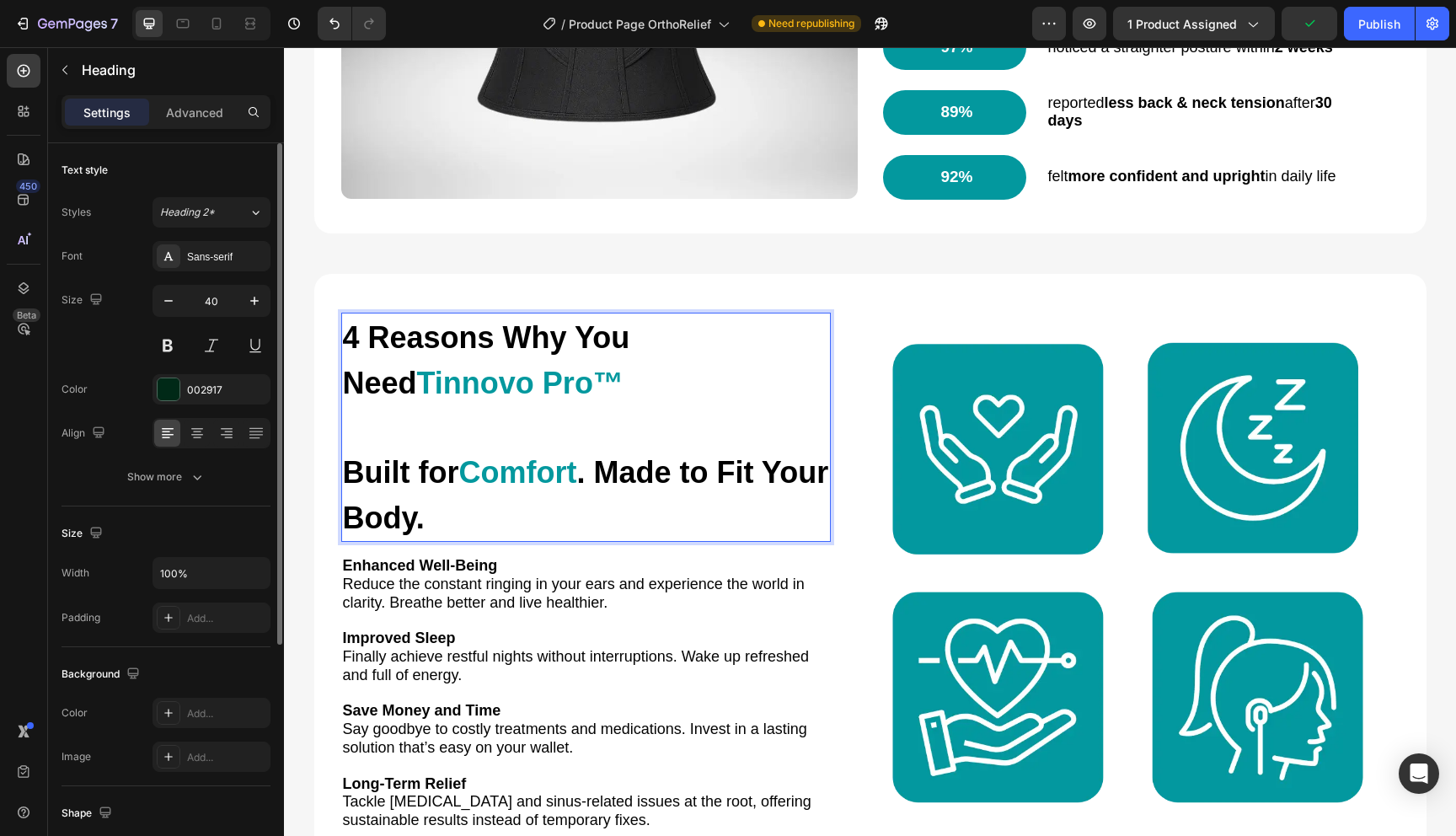
click at [593, 487] on span ". Made to Fit Your Body." at bounding box center [586, 495] width 487 height 80
click at [592, 487] on span ". Made to Fit Your Body." at bounding box center [586, 495] width 487 height 80
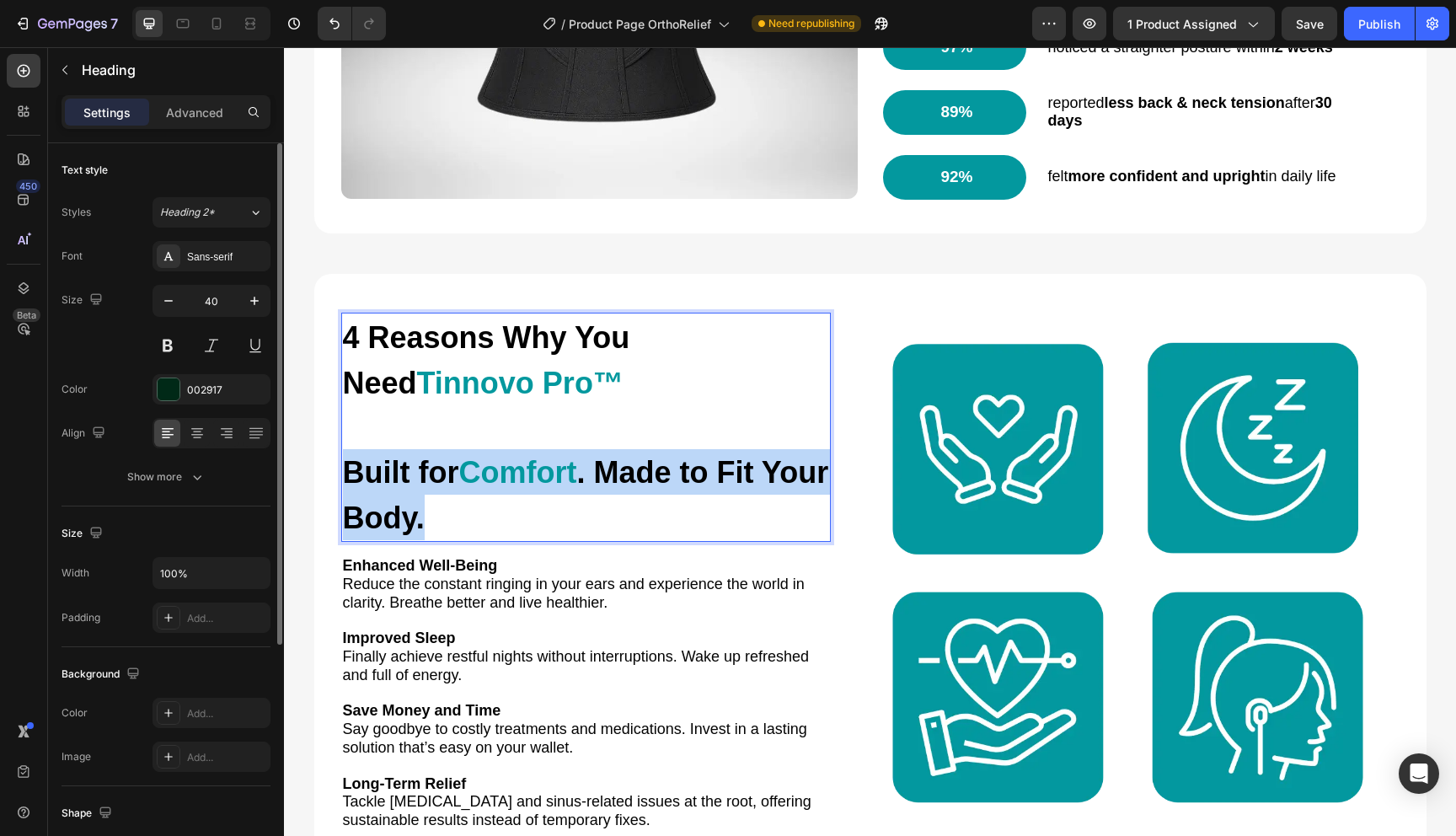
click at [592, 487] on span ". Made to Fit Your Body." at bounding box center [586, 495] width 487 height 80
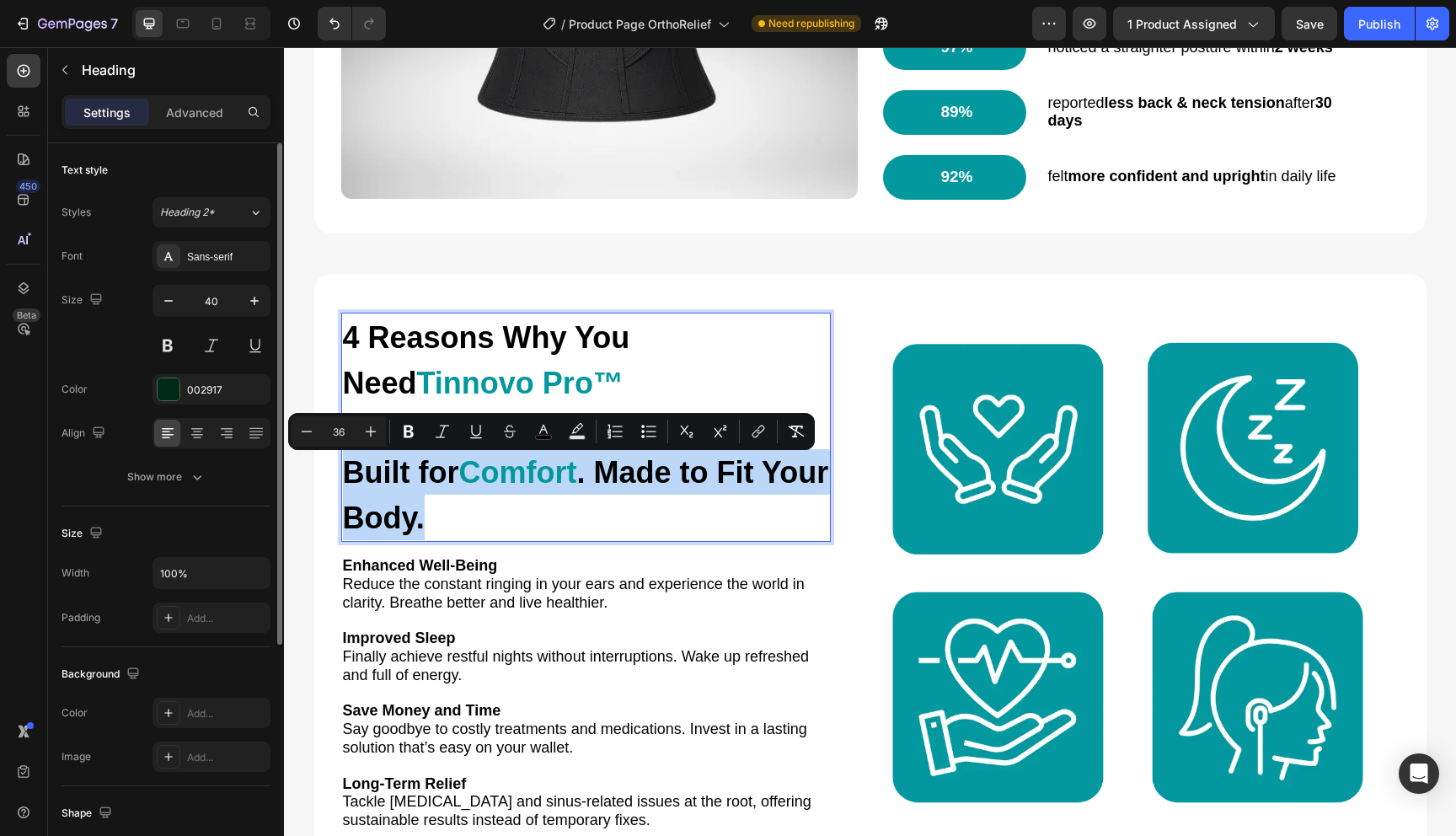
click at [591, 486] on span ". Made to Fit Your Body." at bounding box center [586, 495] width 487 height 80
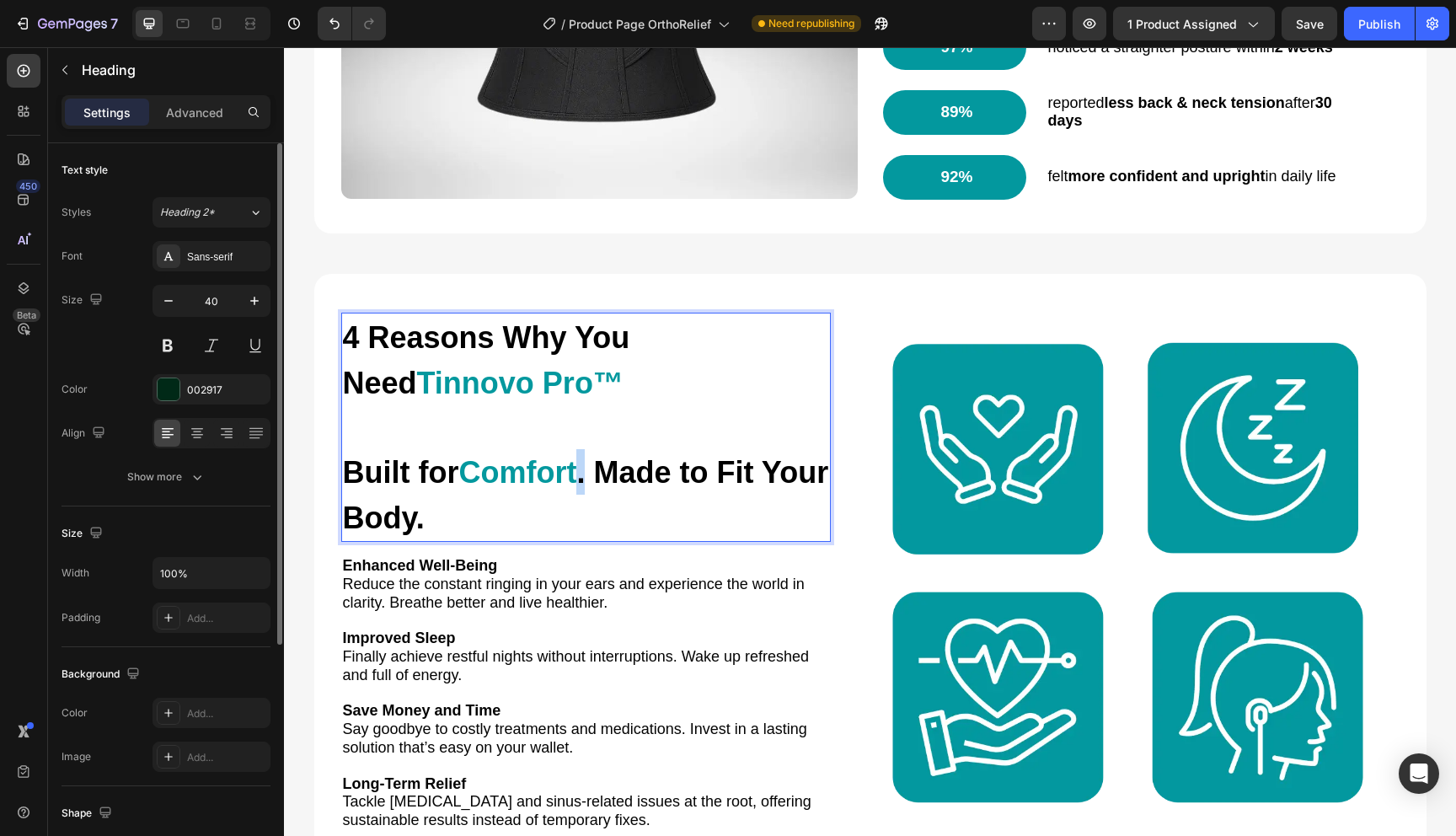
click at [583, 486] on p "4 Reasons Why You Need Tinnovo Pro™ Built for Comfort . Made to Fit Your Body." at bounding box center [586, 427] width 487 height 226
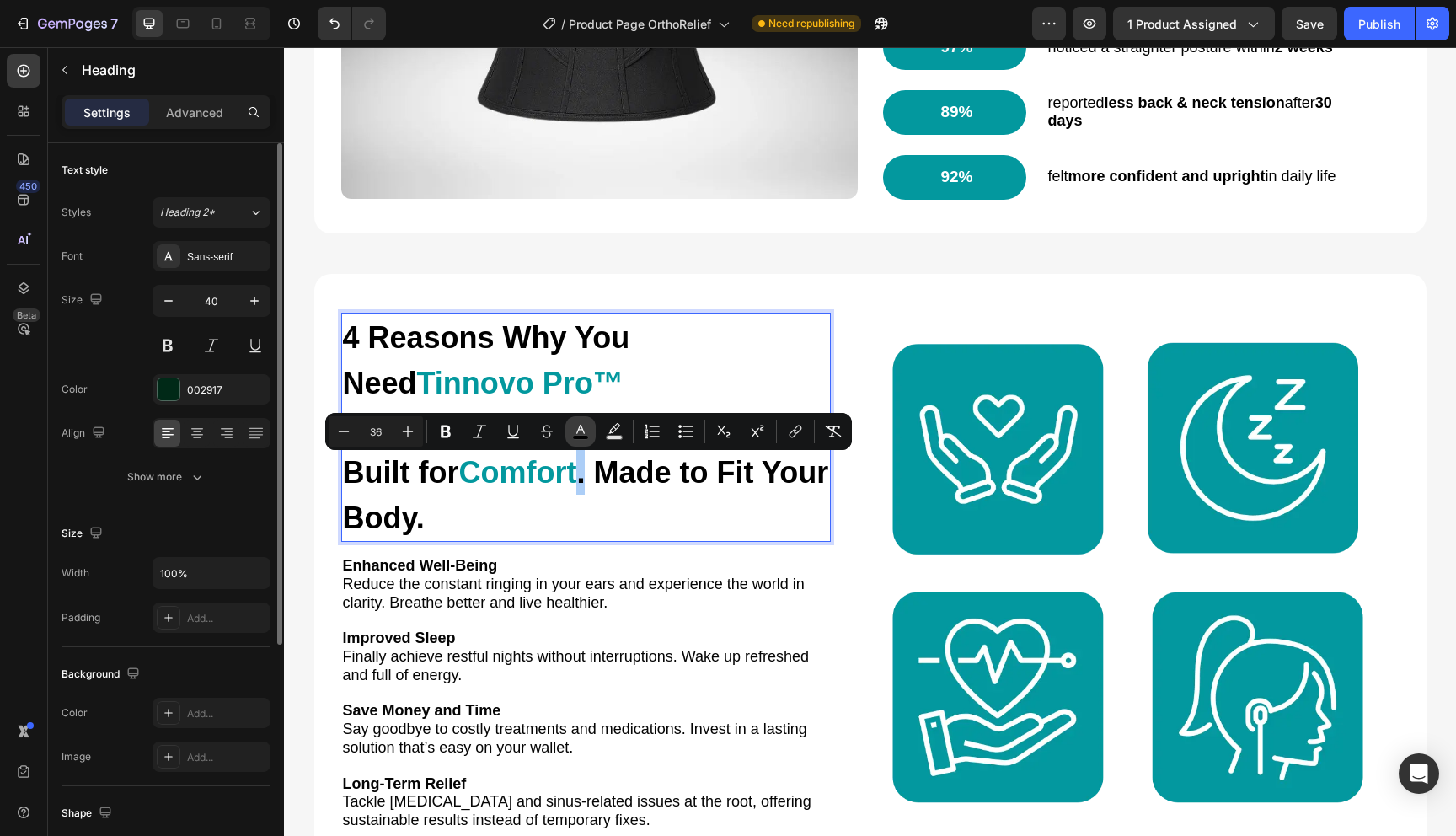
click at [575, 436] on rect "Editor contextual toolbar" at bounding box center [581, 438] width 16 height 4
type input "000000"
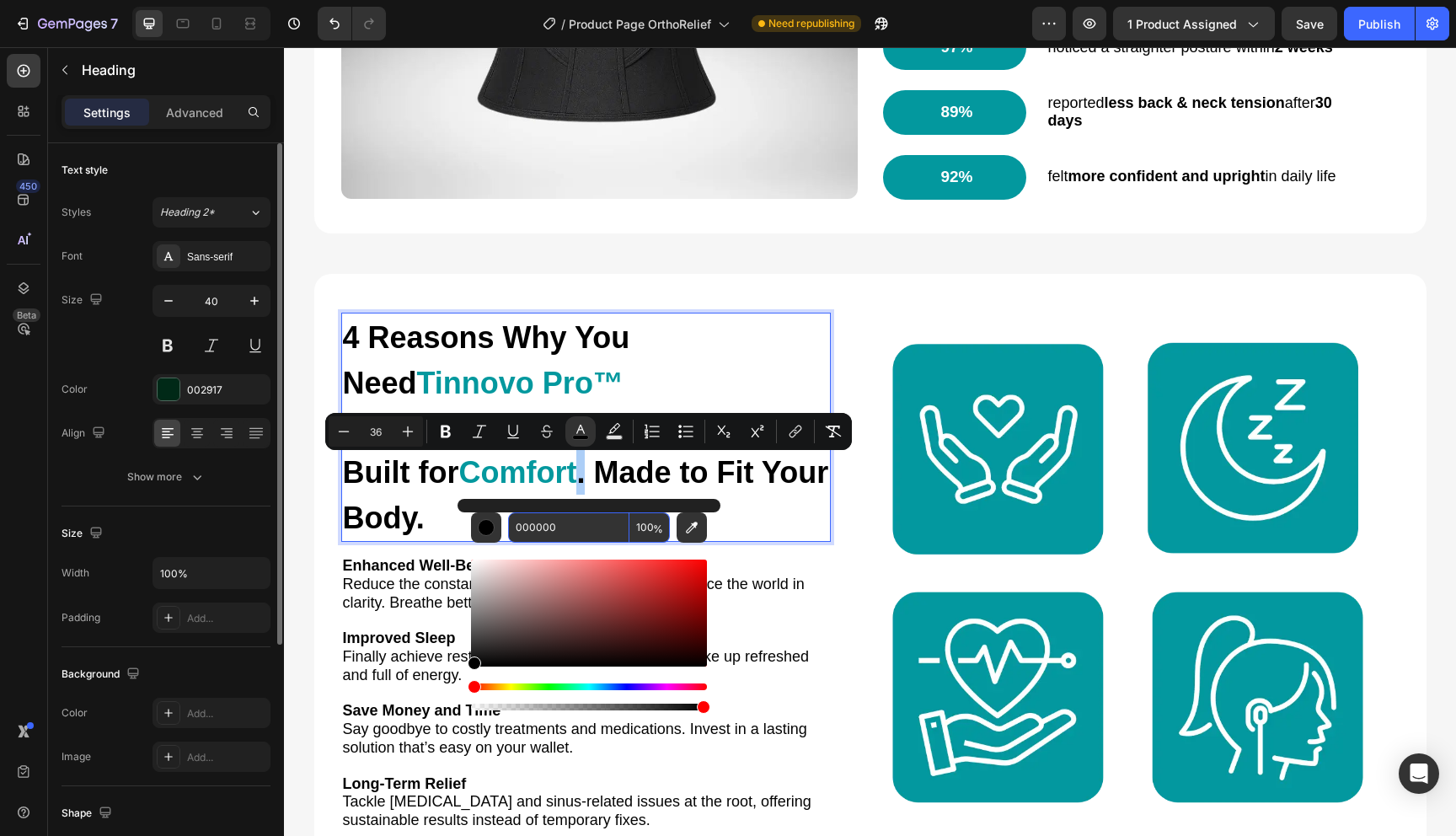
click at [577, 532] on input "000000" at bounding box center [568, 527] width 121 height 30
paste input "3989E"
type input "03989E"
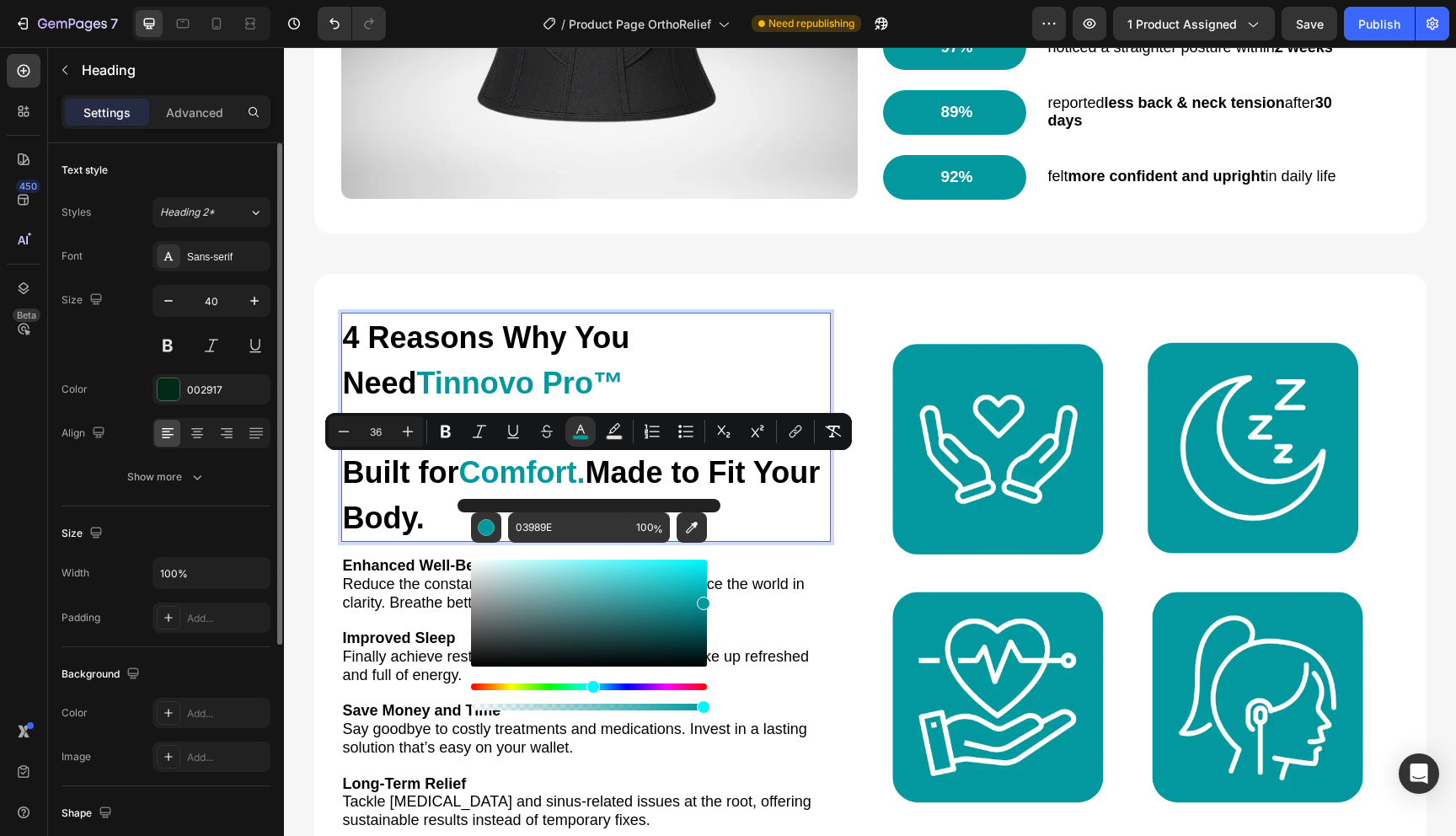
click at [746, 507] on p "4 Reasons Why You Need Tinnovo Pro™ Built for Comfort. Made to Fit Your Body." at bounding box center [586, 427] width 487 height 226
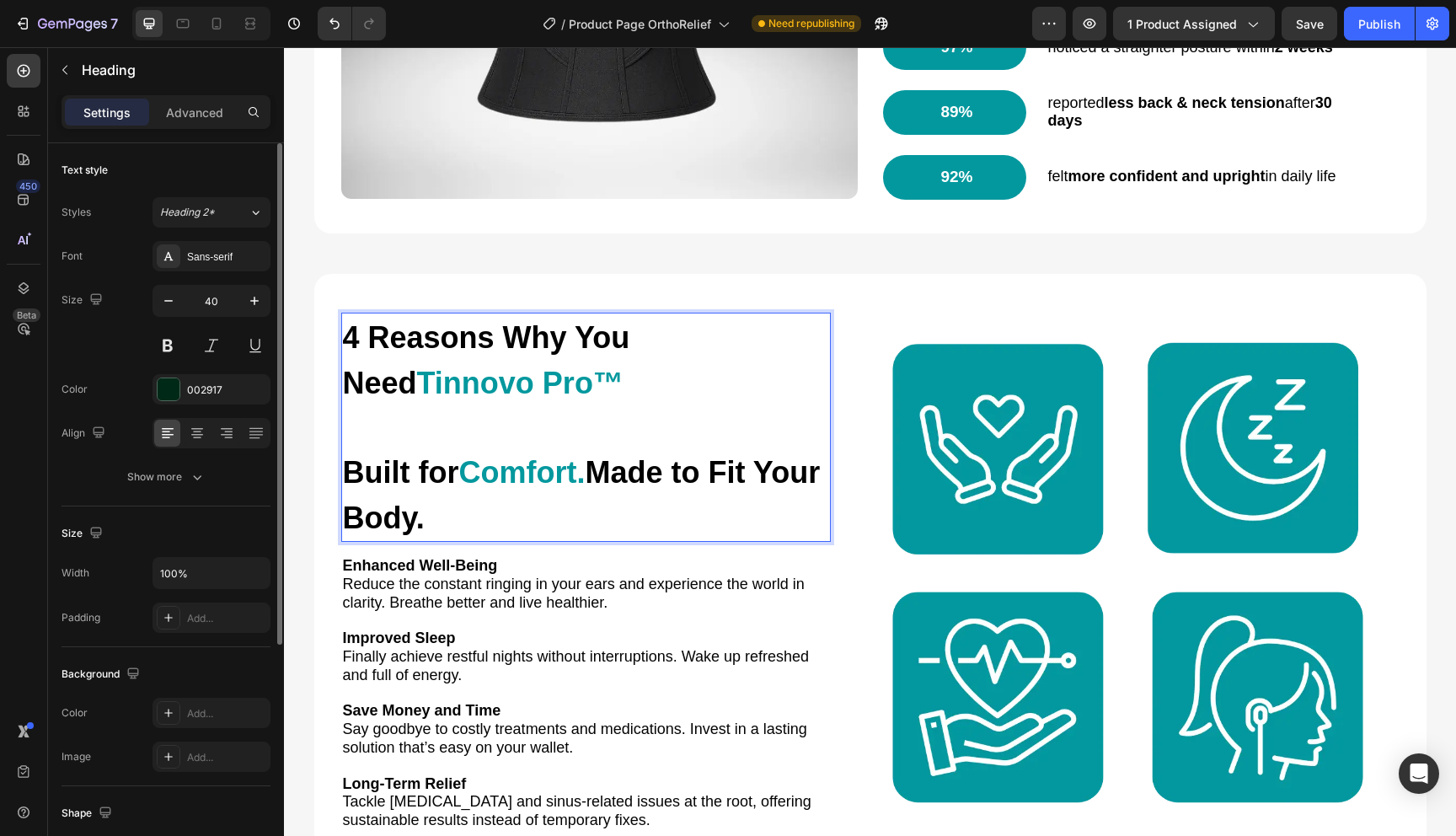
click at [634, 411] on p "4 Reasons Why You Need Tinnovo Pro™ Built for Comfort. Made to Fit Your Body." at bounding box center [586, 427] width 487 height 226
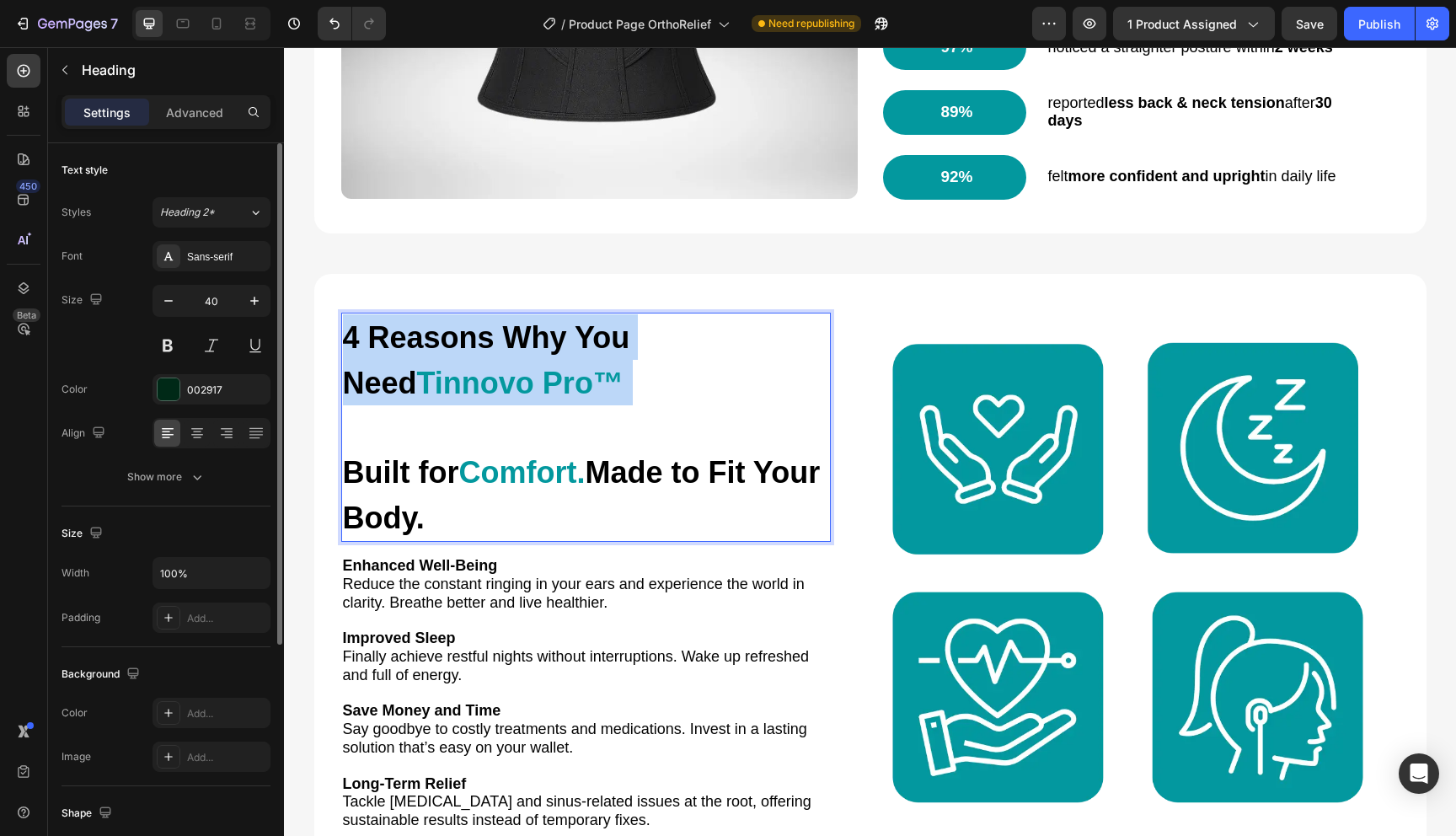
drag, startPoint x: 559, startPoint y: 438, endPoint x: 431, endPoint y: 315, distance: 177.5
click at [431, 315] on h2 "4 Reasons Why You Need Tinnovo Pro™ ⁠⁠⁠⁠⁠⁠⁠ Built for Comfort. Made to Fit Your…" at bounding box center [586, 427] width 490 height 229
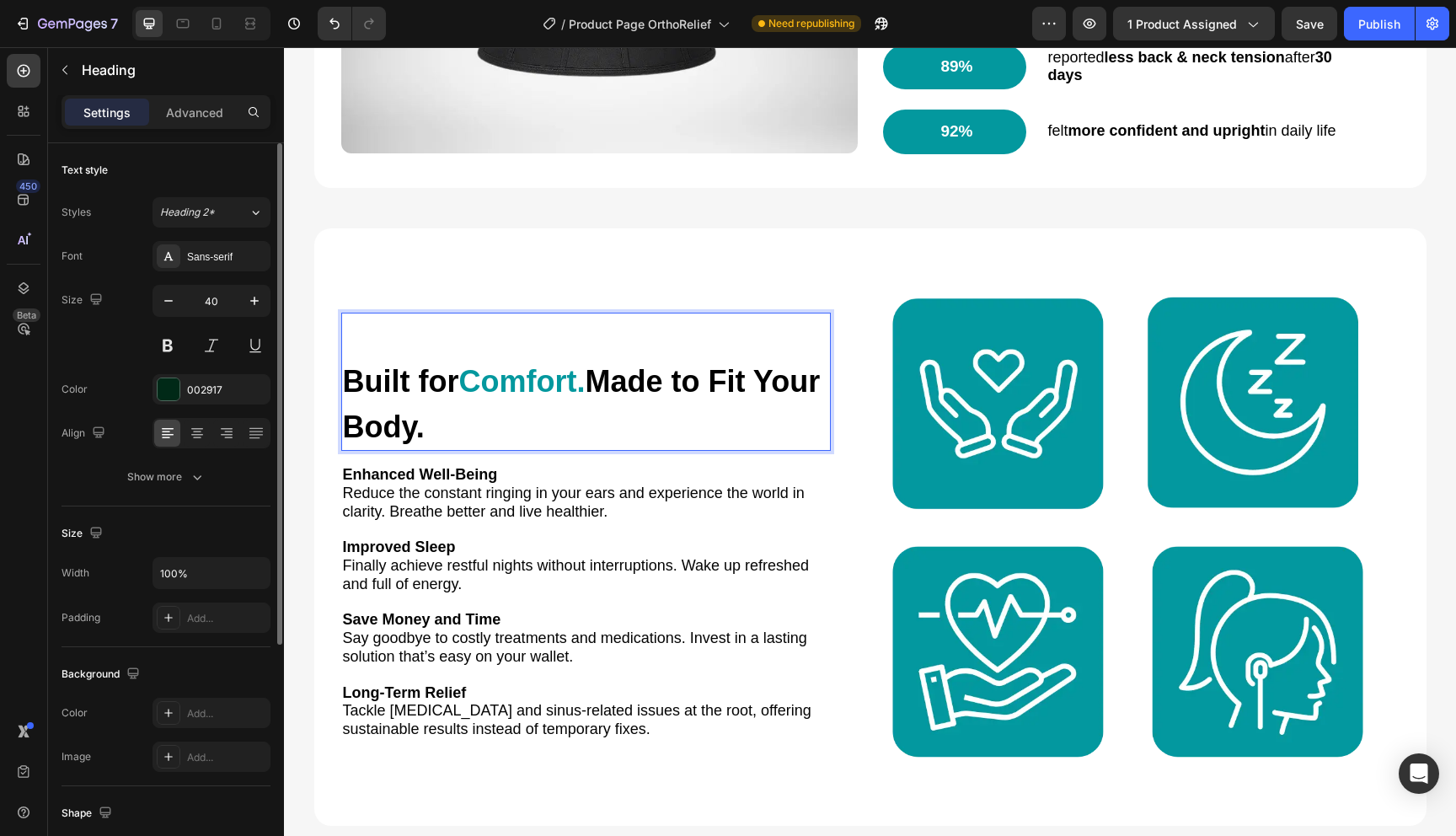
scroll to position [2204, 0]
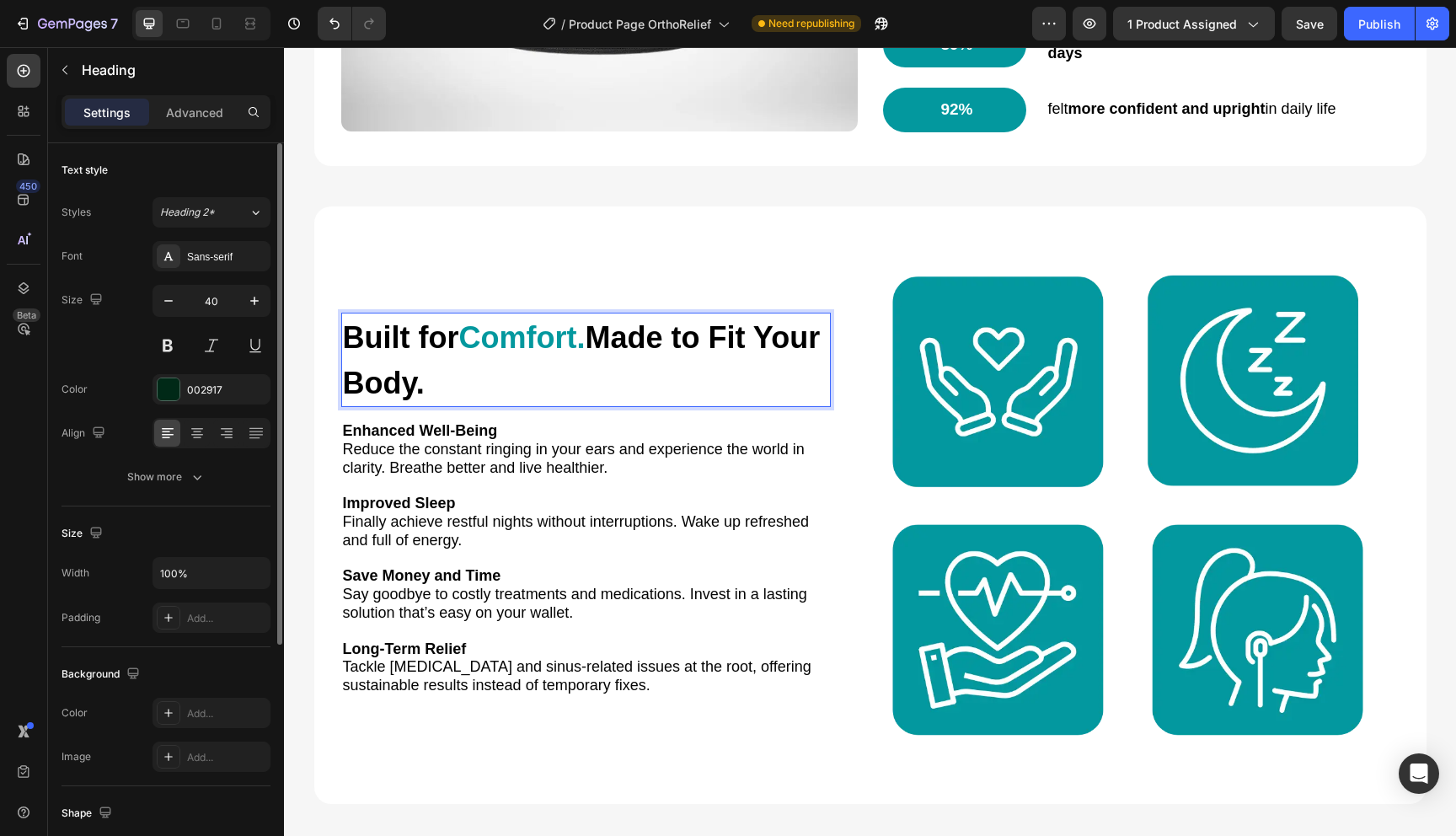
click at [602, 342] on span "Made to Fit Your Body." at bounding box center [582, 360] width 478 height 80
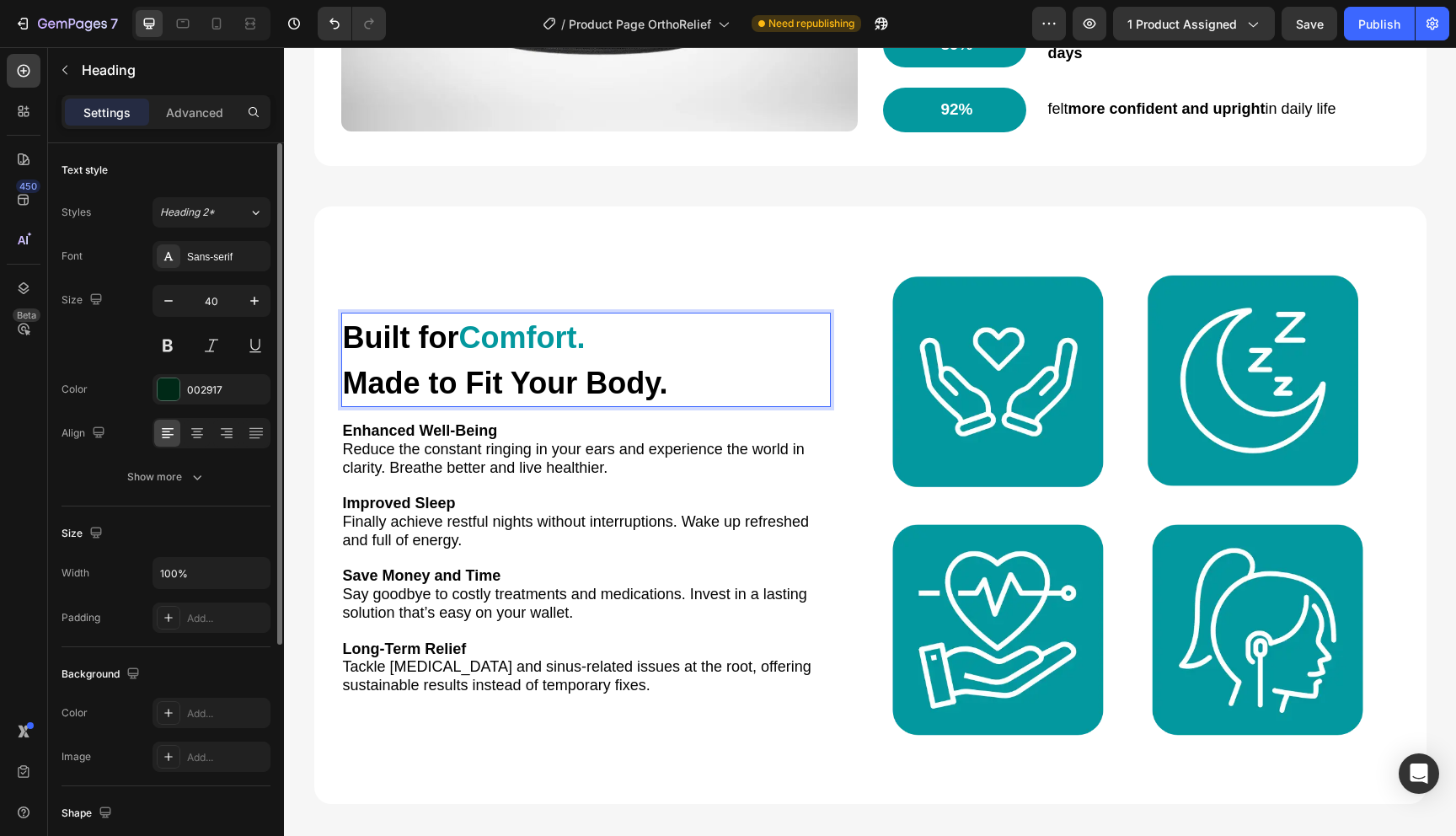
click at [549, 389] on span "Made to Fit Your Body." at bounding box center [505, 384] width 325 height 35
click at [602, 390] on span "Made to Fit Your Body." at bounding box center [505, 384] width 325 height 35
click at [498, 388] on span "Made to Fit Your Body." at bounding box center [505, 384] width 325 height 35
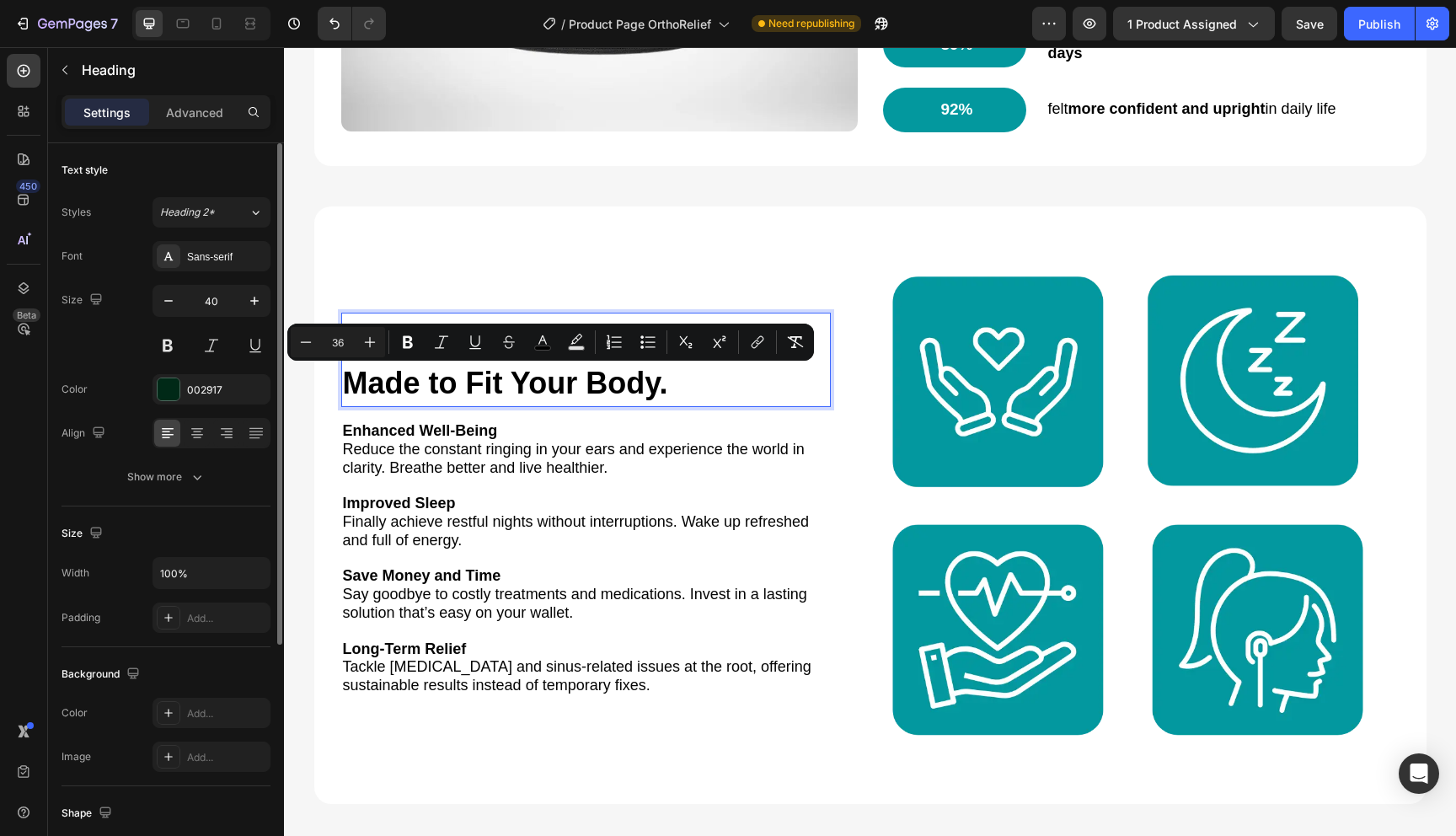
click at [491, 386] on span "Made to Fit Your Body." at bounding box center [505, 384] width 325 height 35
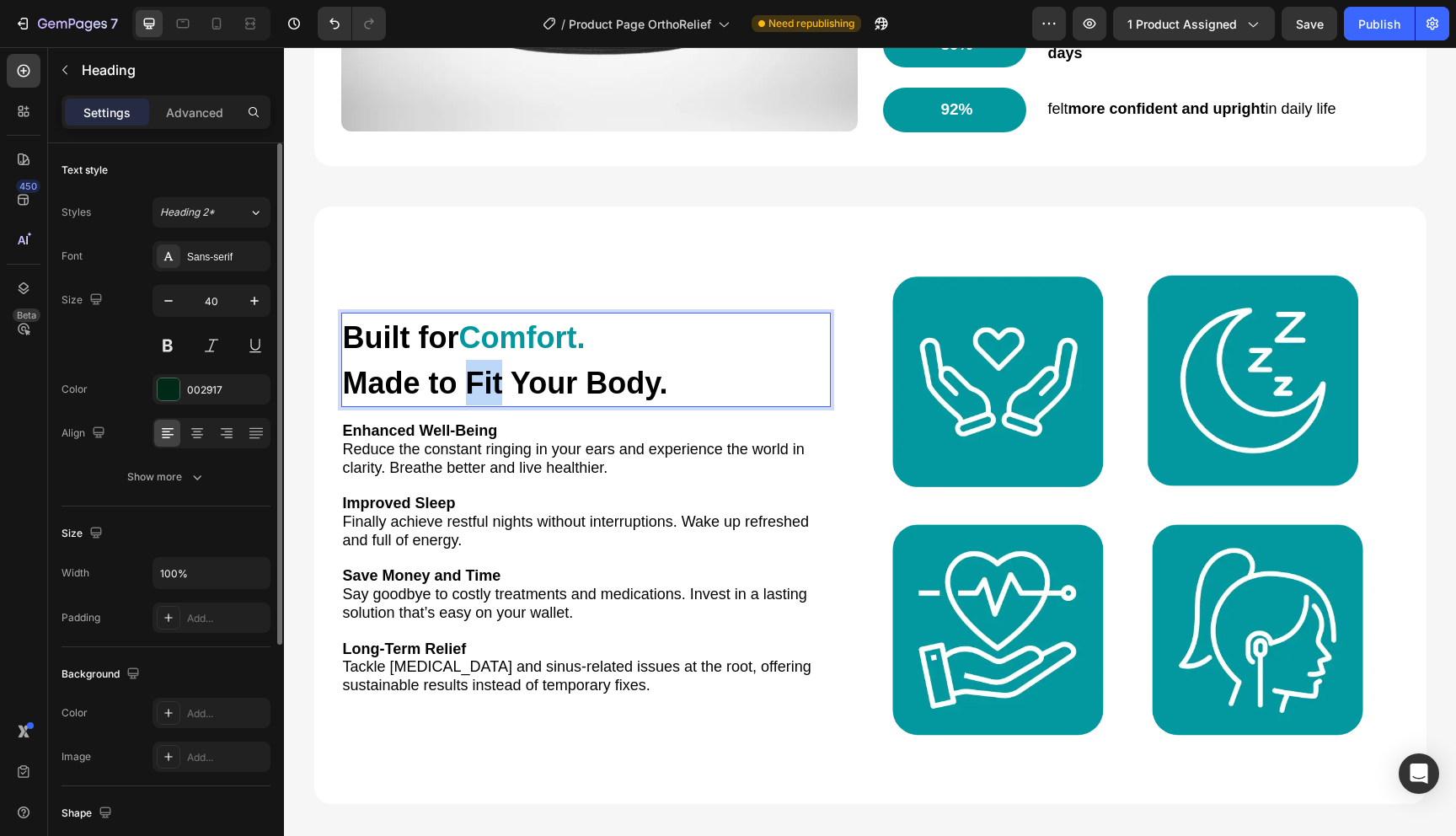
click at [491, 386] on span "Made to Fit Your Body." at bounding box center [505, 384] width 325 height 35
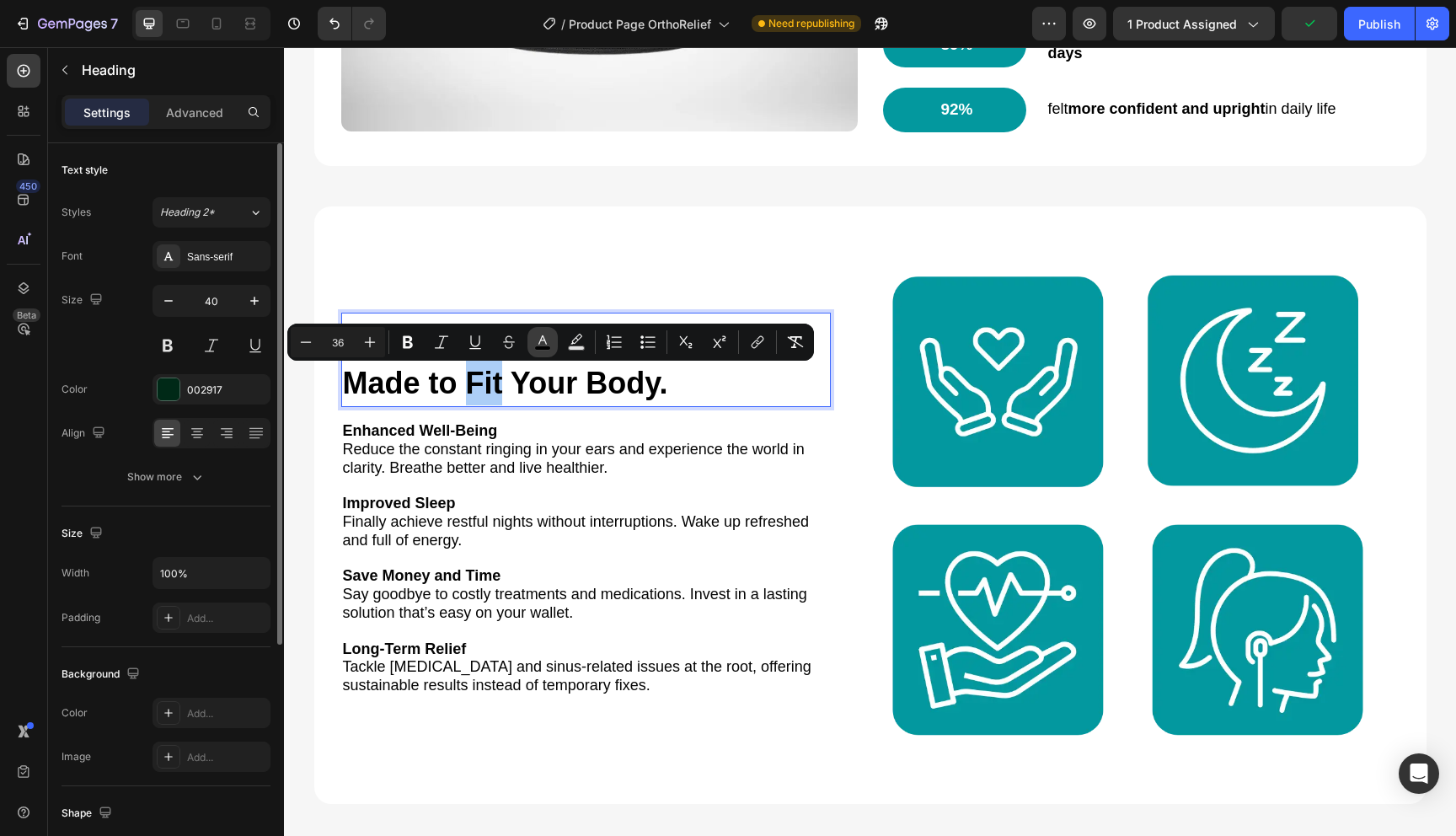
drag, startPoint x: 405, startPoint y: 346, endPoint x: 540, endPoint y: 353, distance: 135.2
click at [541, 353] on div "Minus 36 Plus Bold Italic Underline Strikethrough color Text Background Color N…" at bounding box center [550, 342] width 520 height 30
click at [540, 353] on button "color" at bounding box center [542, 342] width 30 height 30
type input "000000"
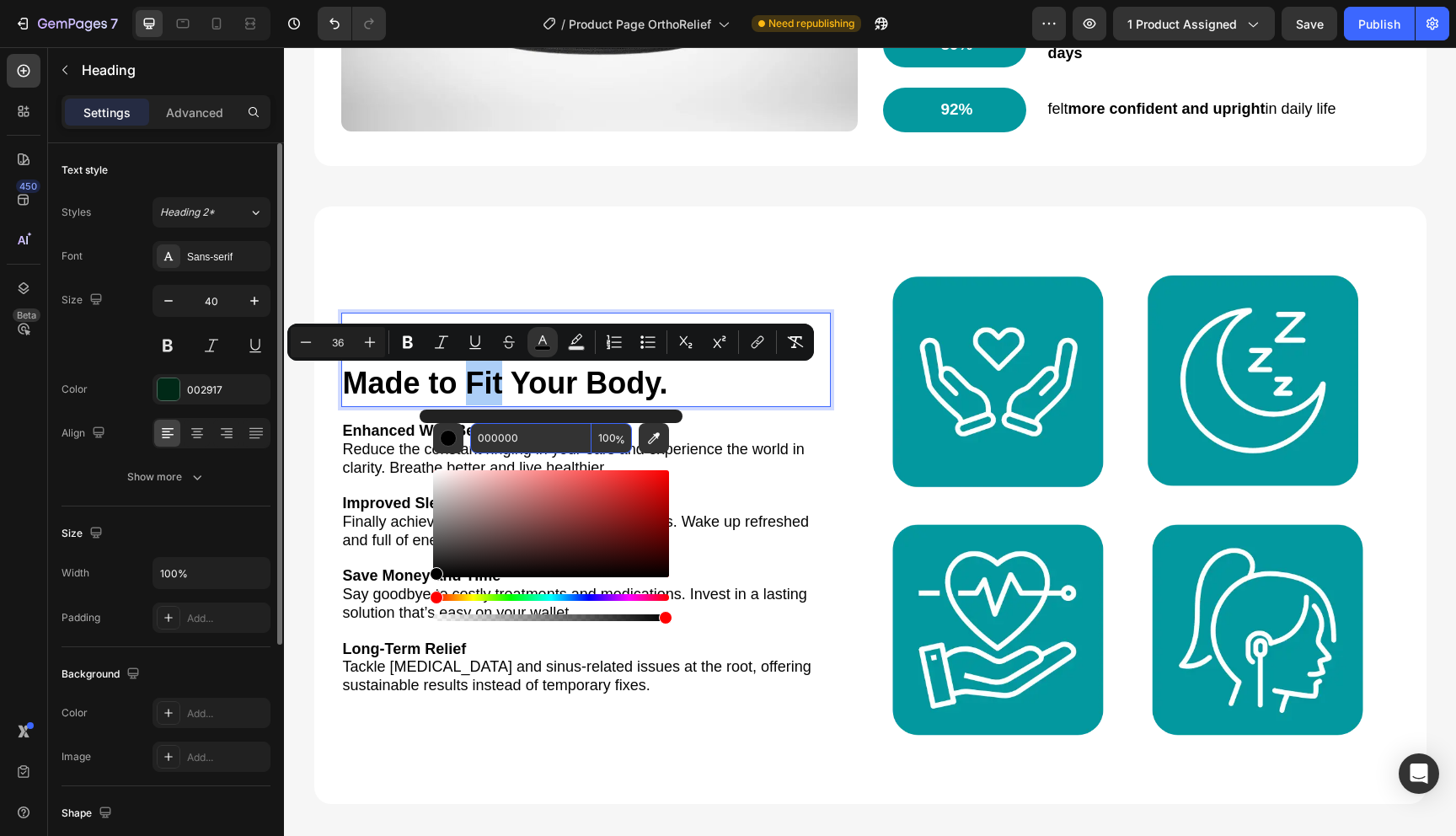
click at [527, 440] on input "000000" at bounding box center [530, 438] width 121 height 30
paste input "3989E"
type input "03989E"
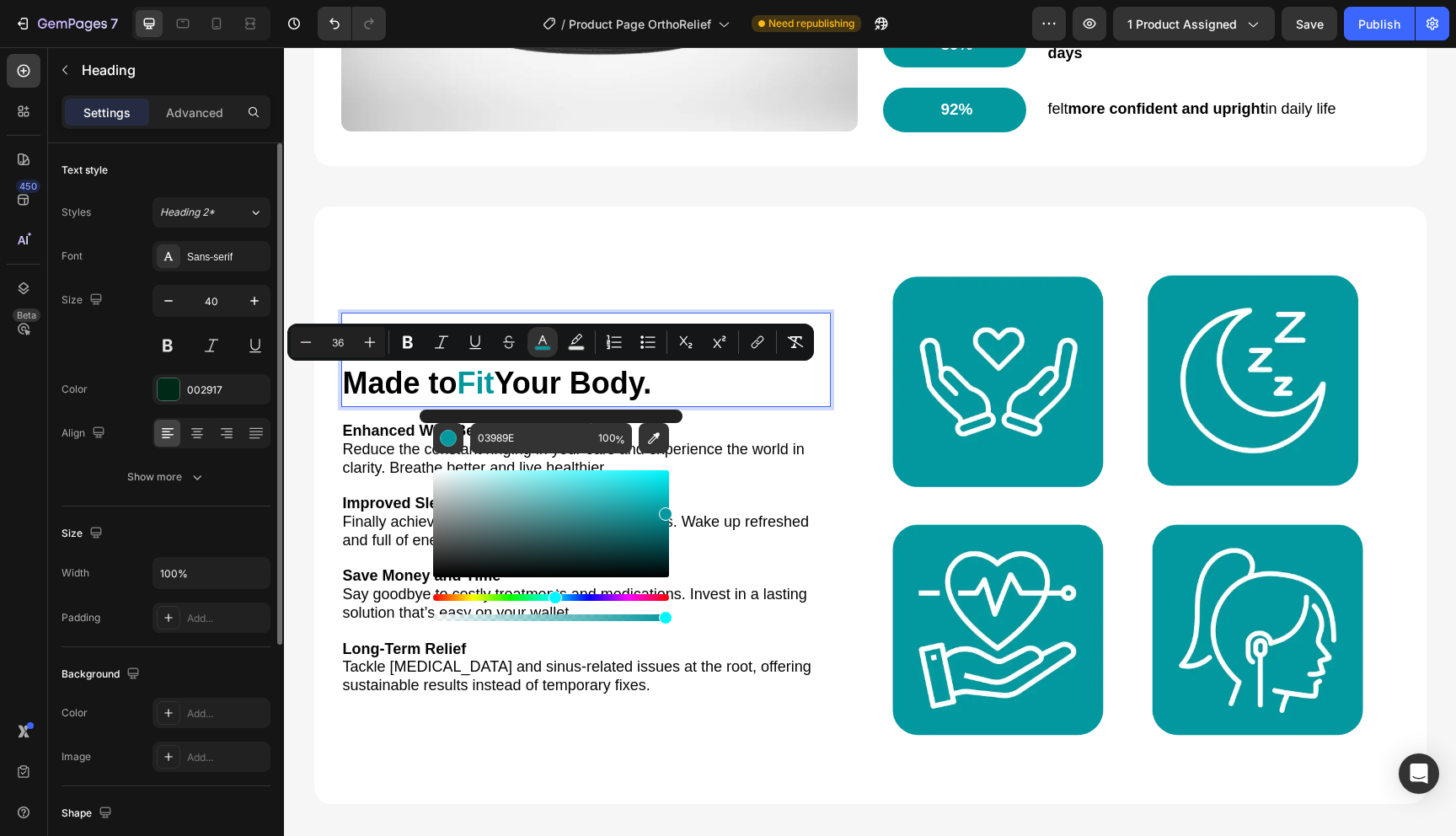
click at [716, 394] on p "Built for Comfort. Made to Fit Your Body." at bounding box center [586, 360] width 487 height 91
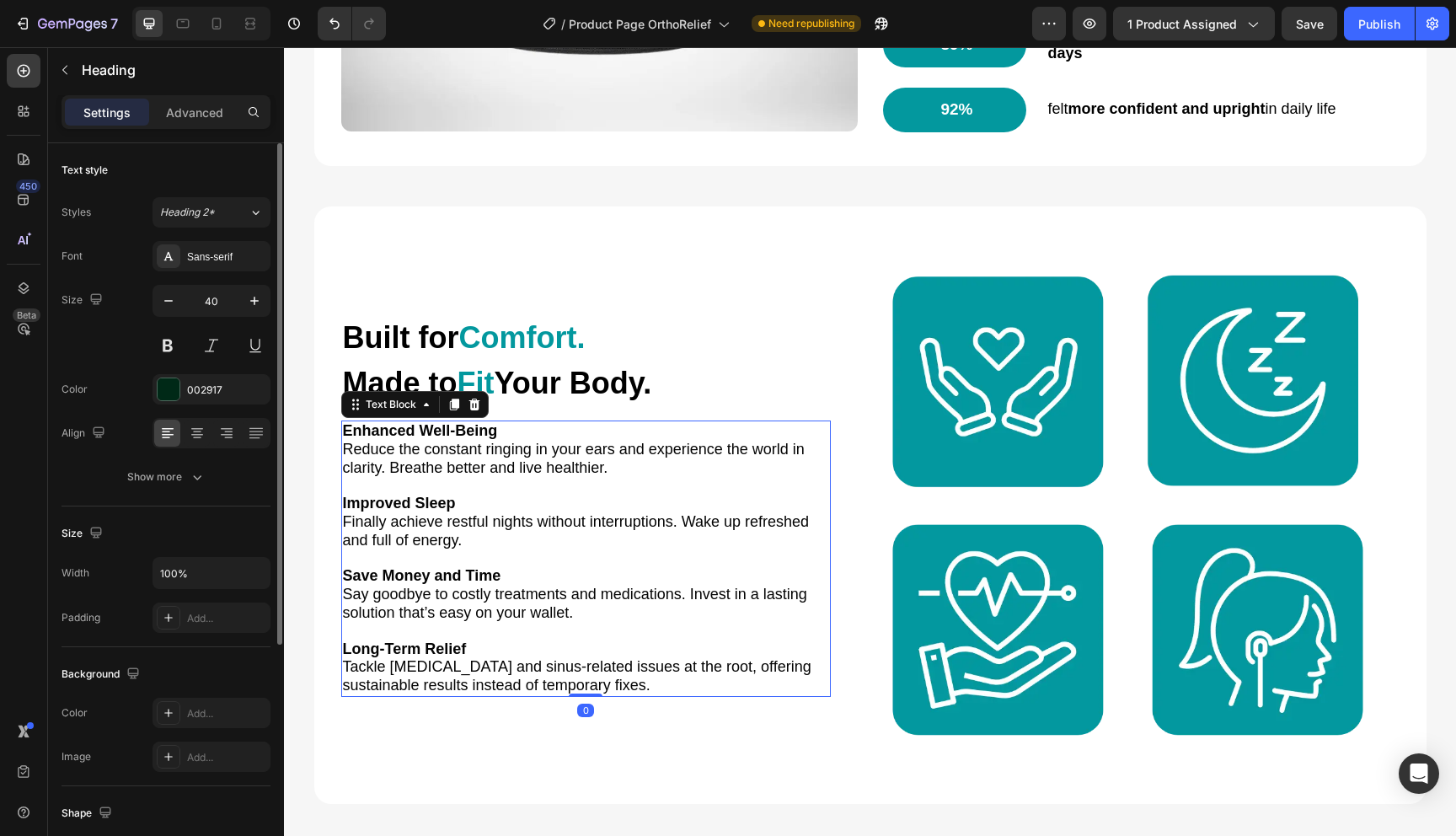
click at [710, 450] on span "Reduce the constant ringing in your ears and experience the world in clarity. B…" at bounding box center [574, 458] width 462 height 35
click at [481, 465] on span "Reduce the constant ringing in your ears and experience the world in clarity. B…" at bounding box center [574, 458] width 462 height 35
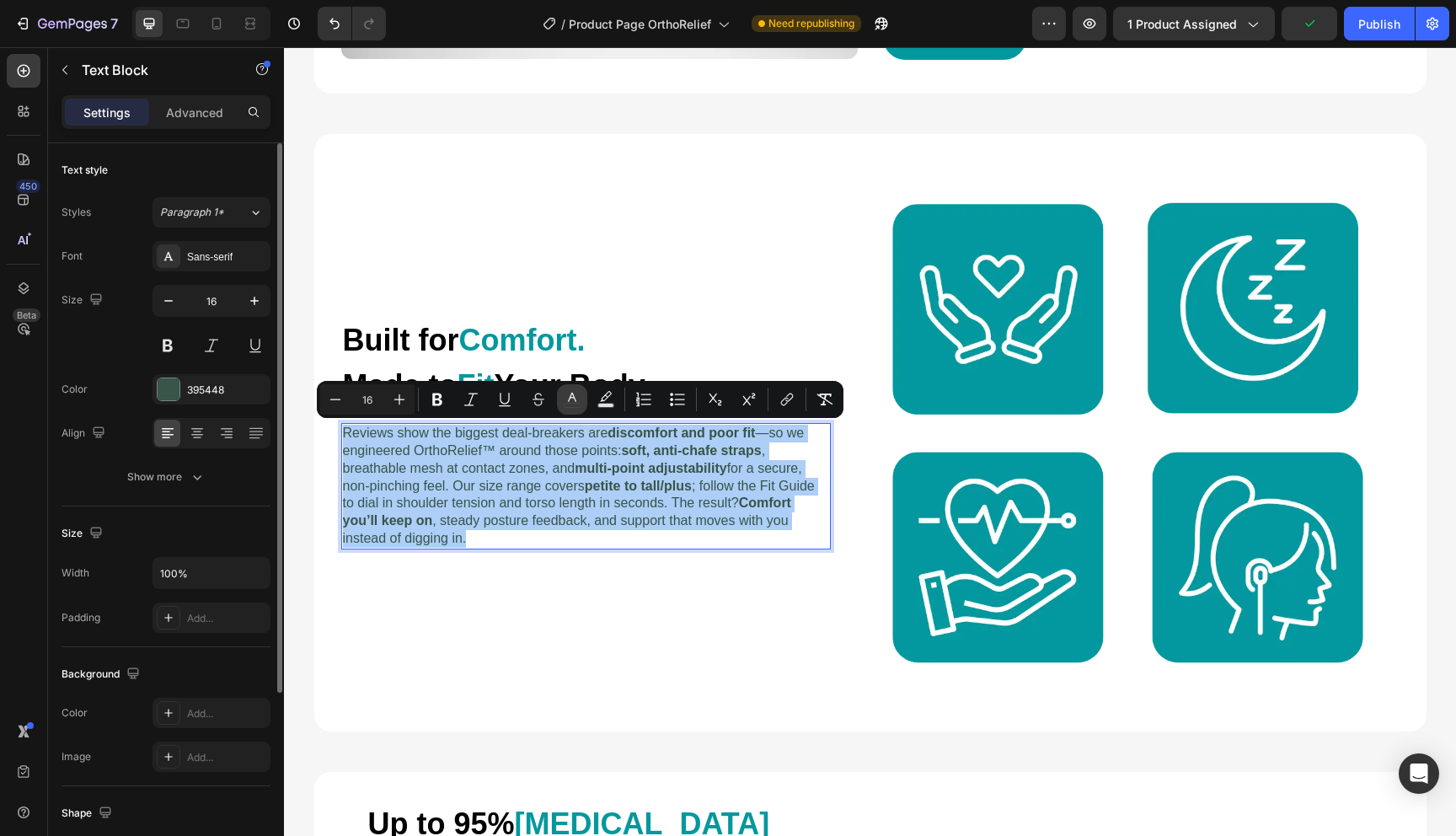
click at [565, 406] on icon "Editor contextual toolbar" at bounding box center [572, 399] width 17 height 17
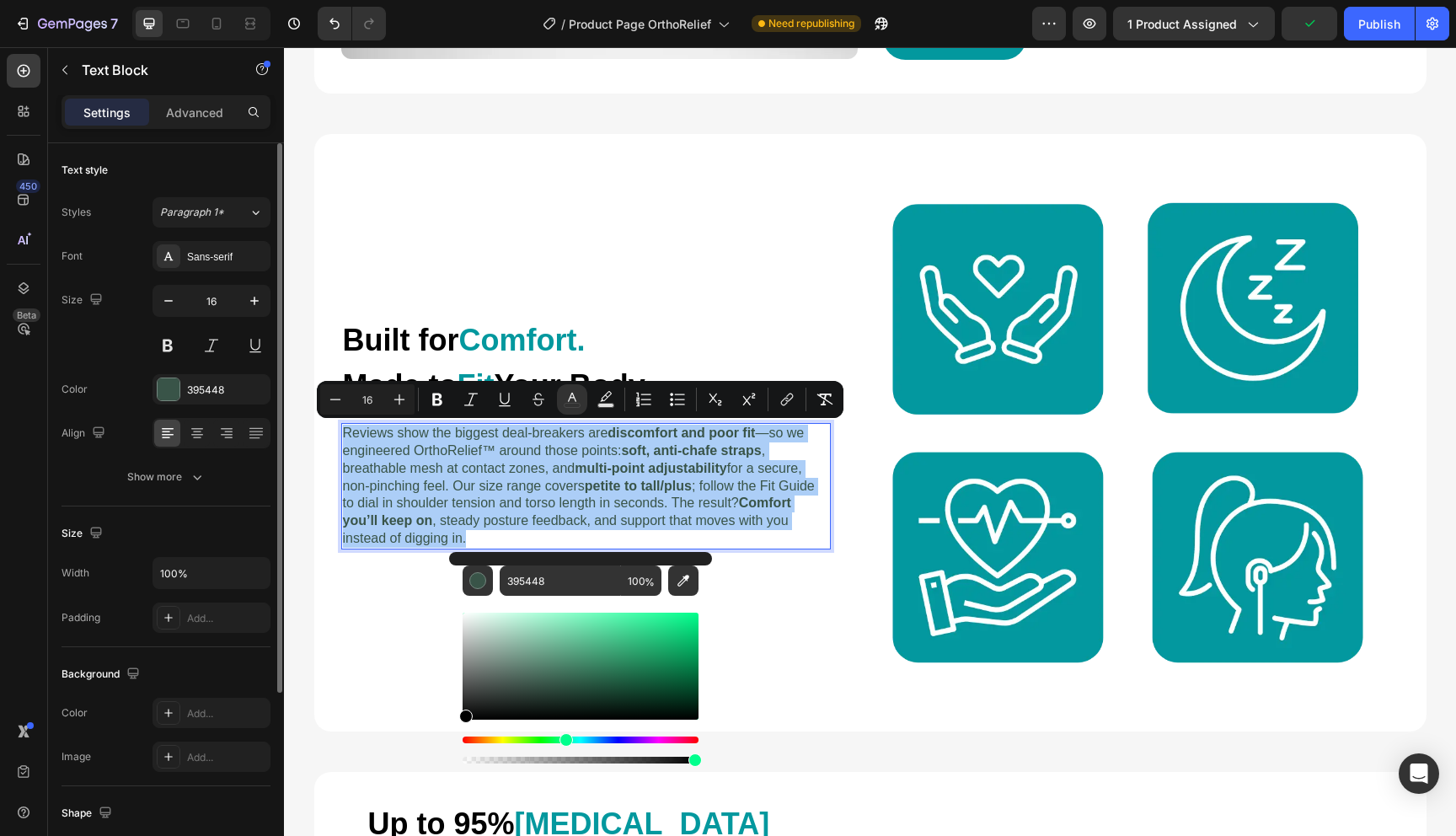
drag, startPoint x: 819, startPoint y: 690, endPoint x: 448, endPoint y: 728, distance: 372.9
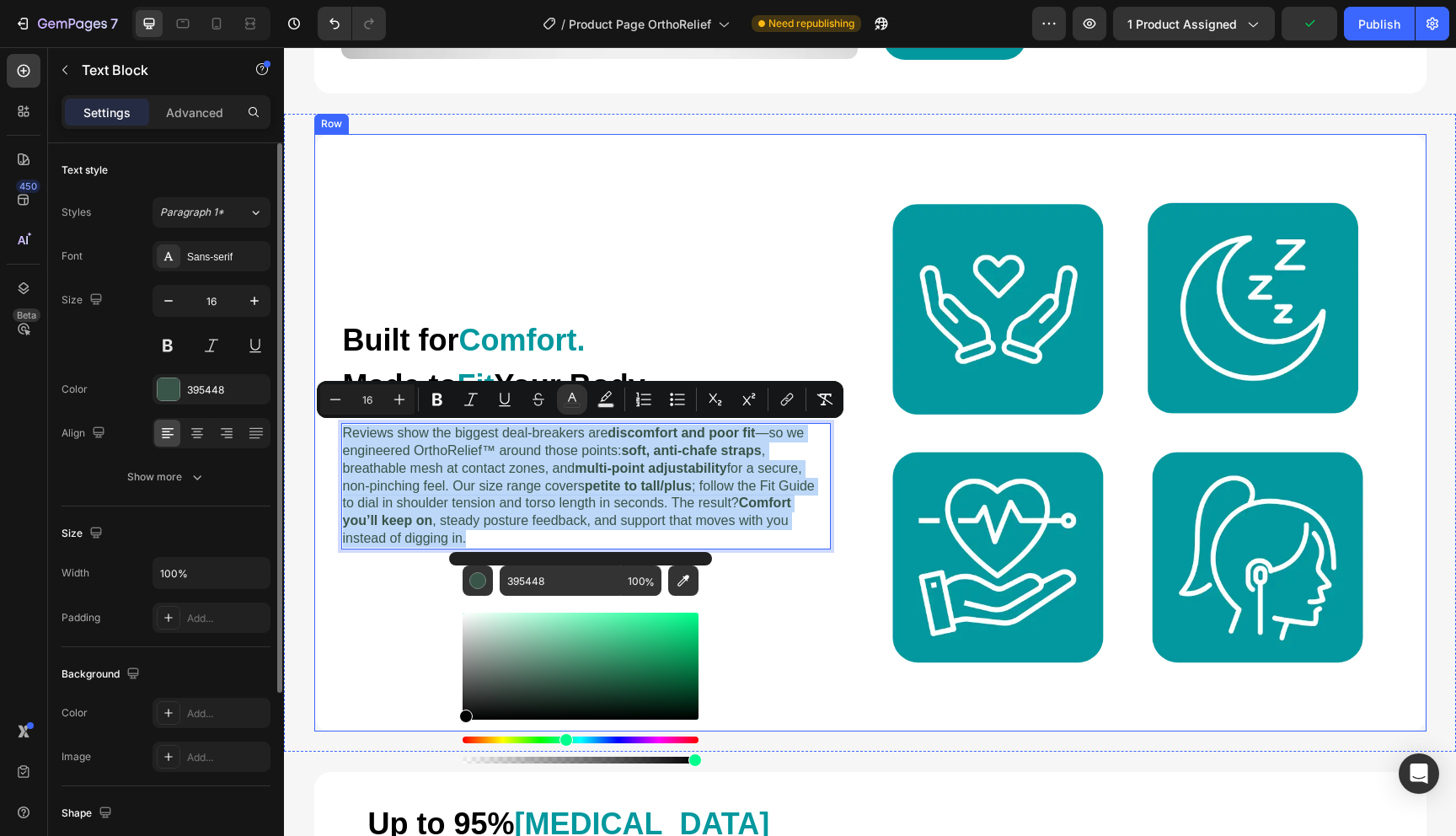
type input "000000"
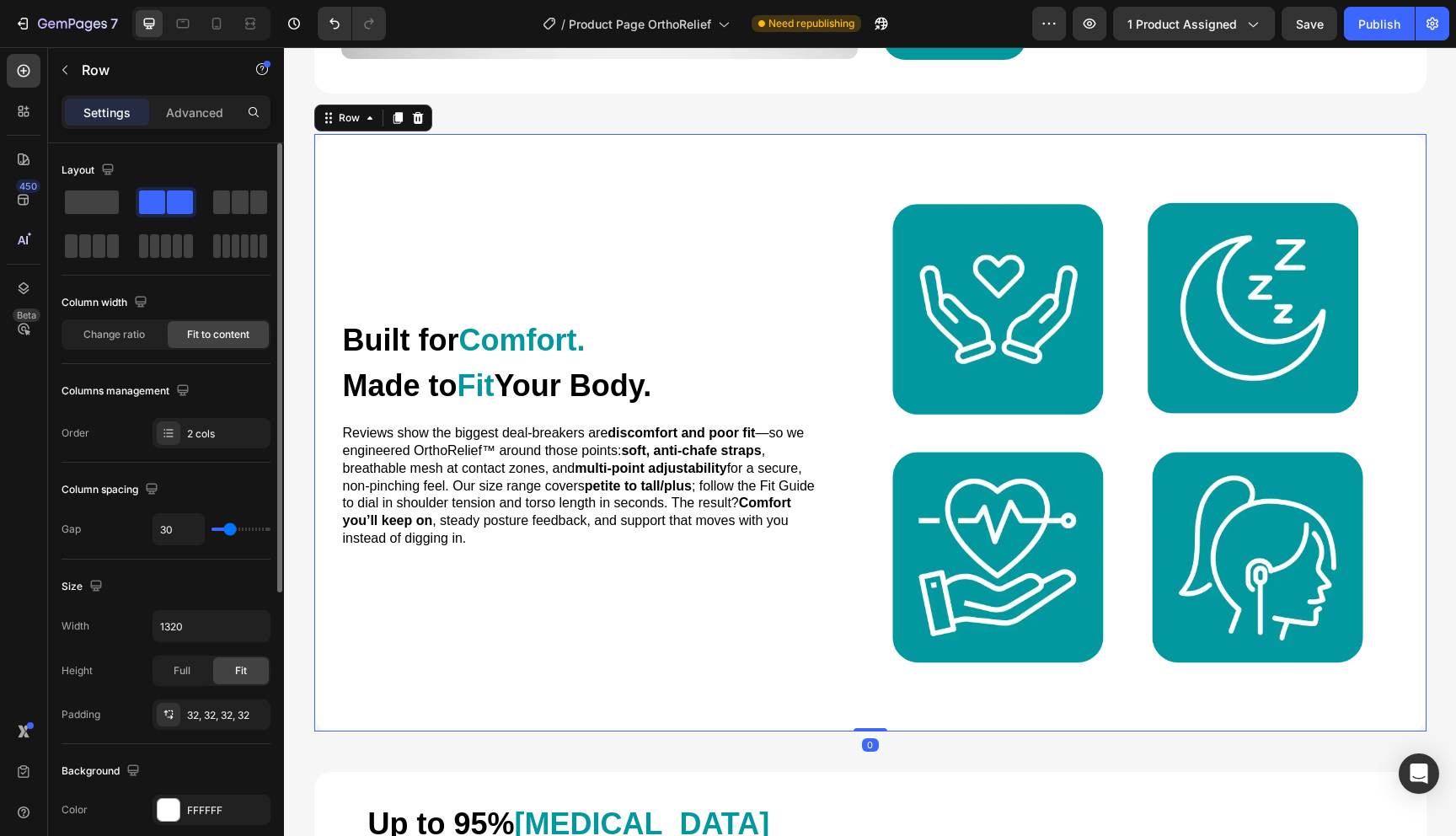
click at [448, 728] on div "Image ⁠⁠⁠⁠⁠⁠⁠ Built for Comfort. Made to Fit Your Body. Heading Reviews show th…" at bounding box center [870, 432] width 1112 height 597
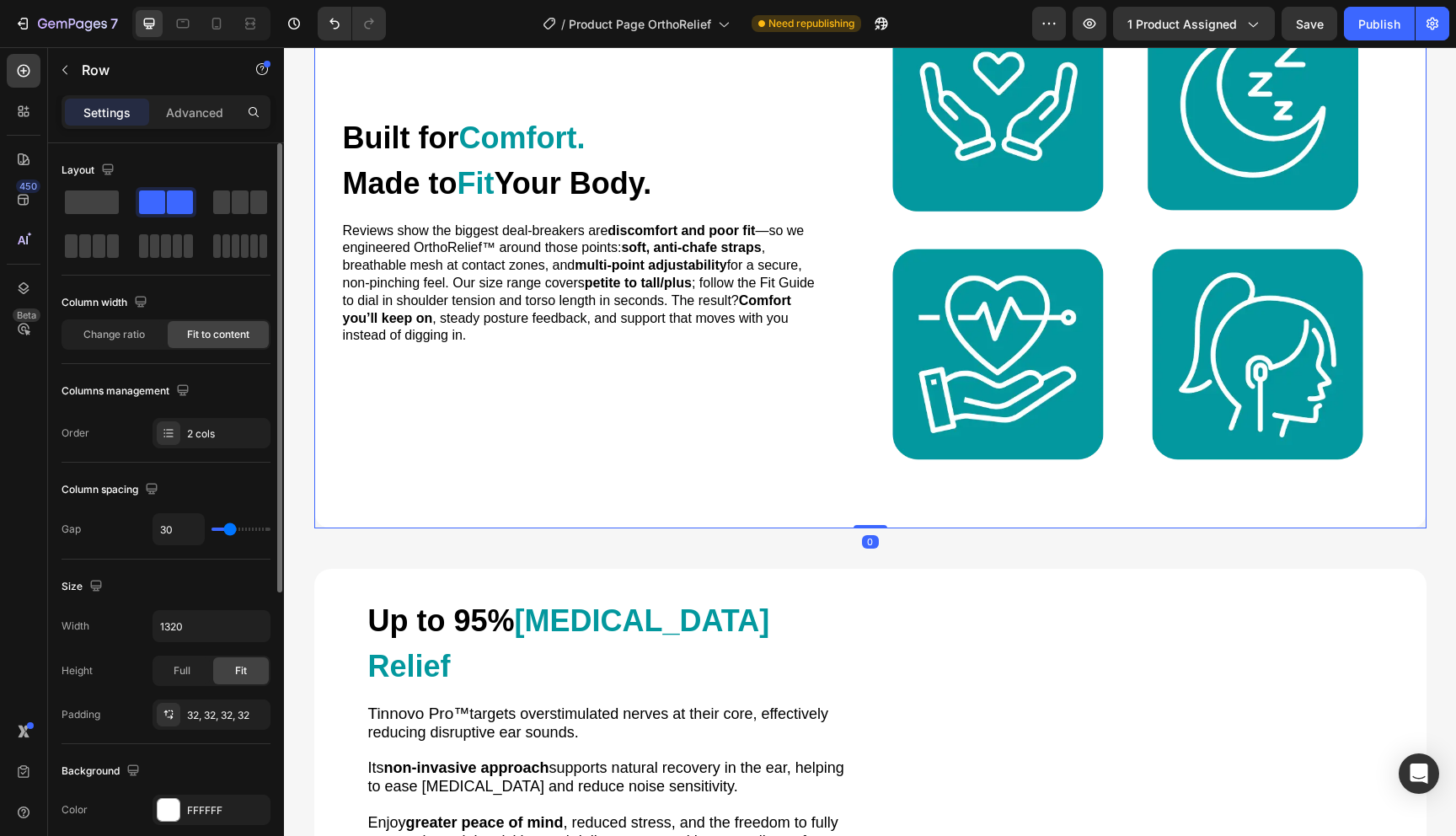
scroll to position [2578, 0]
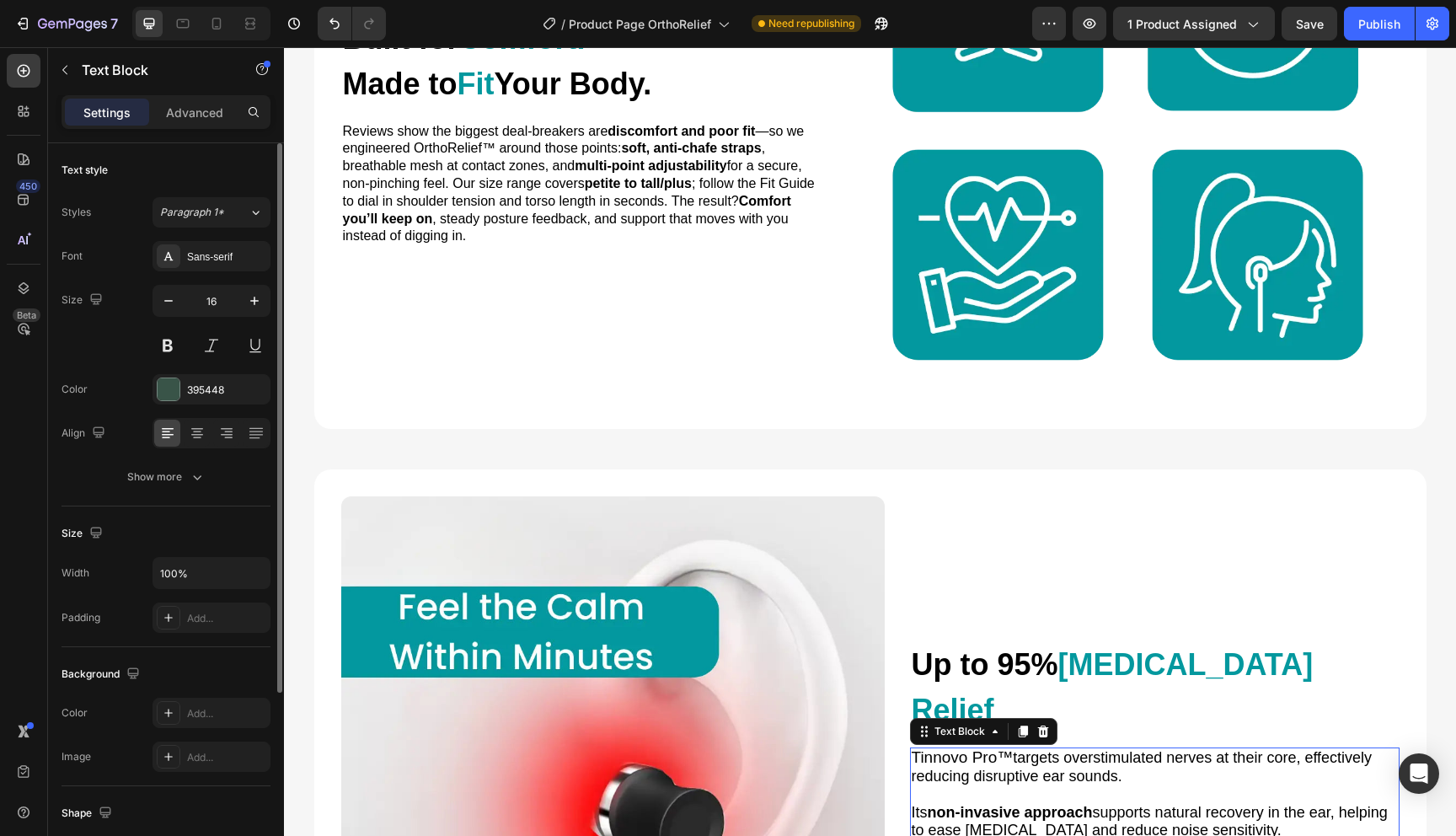
click at [987, 753] on span "targets overstimulated nerves at their core, effectively reducing disruptive ea…" at bounding box center [1142, 766] width 461 height 35
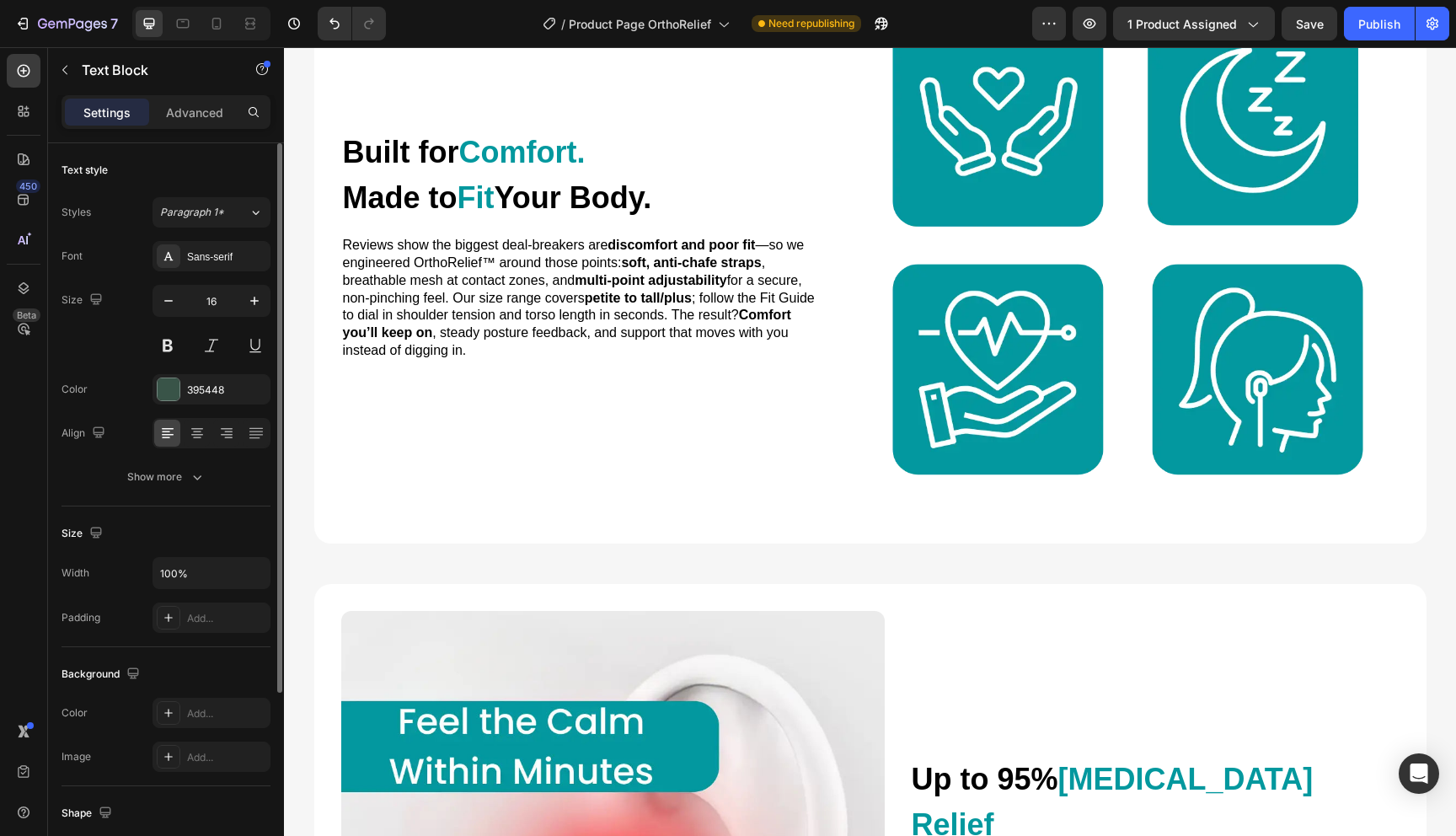
scroll to position [2290, 0]
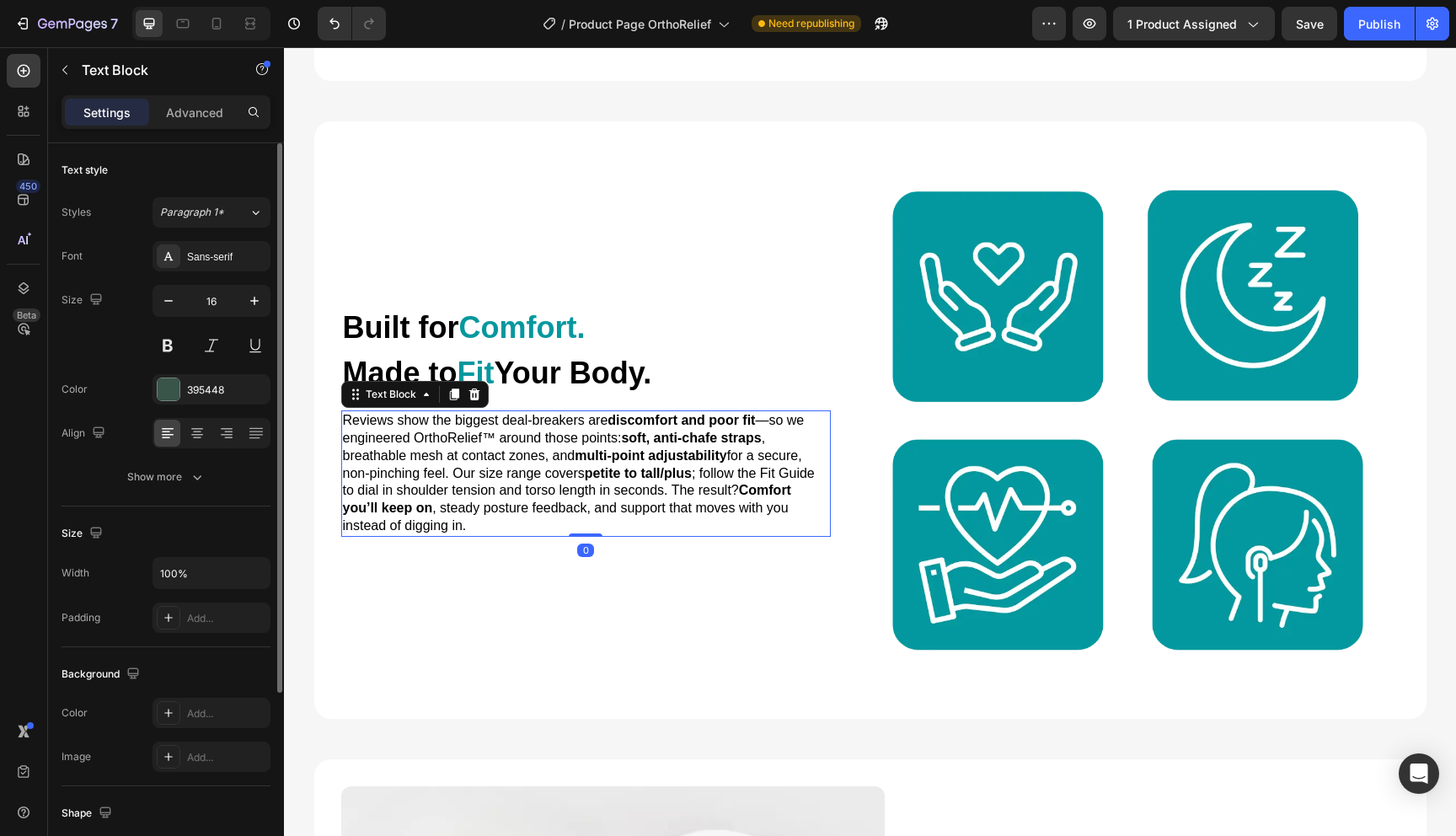
click at [622, 487] on span "Reviews show the biggest deal-breakers are discomfort and poor fit —so we engin…" at bounding box center [579, 472] width 472 height 119
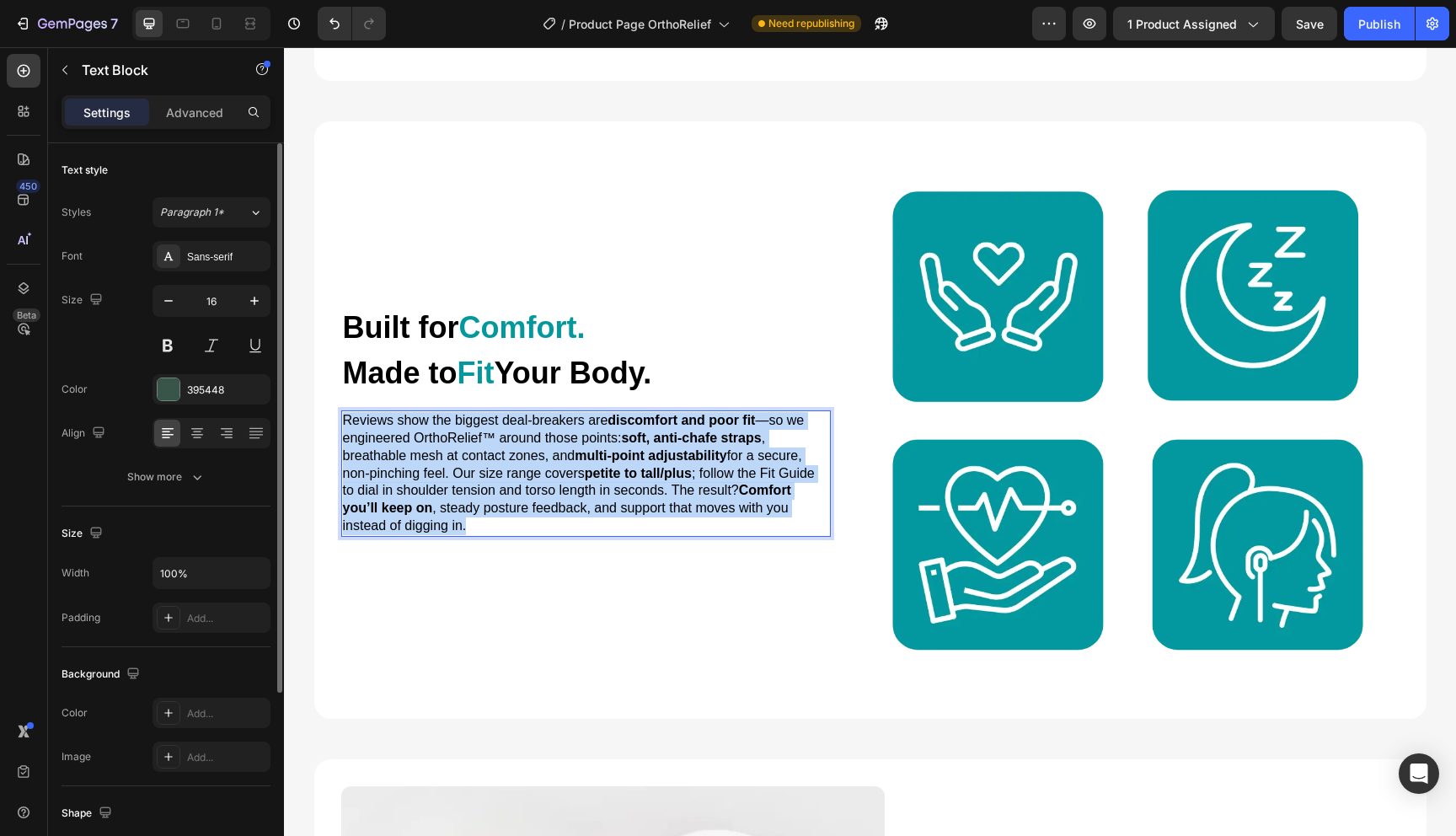
click at [622, 487] on span "Reviews show the biggest deal-breakers are discomfort and poor fit —so we engin…" at bounding box center [579, 472] width 472 height 119
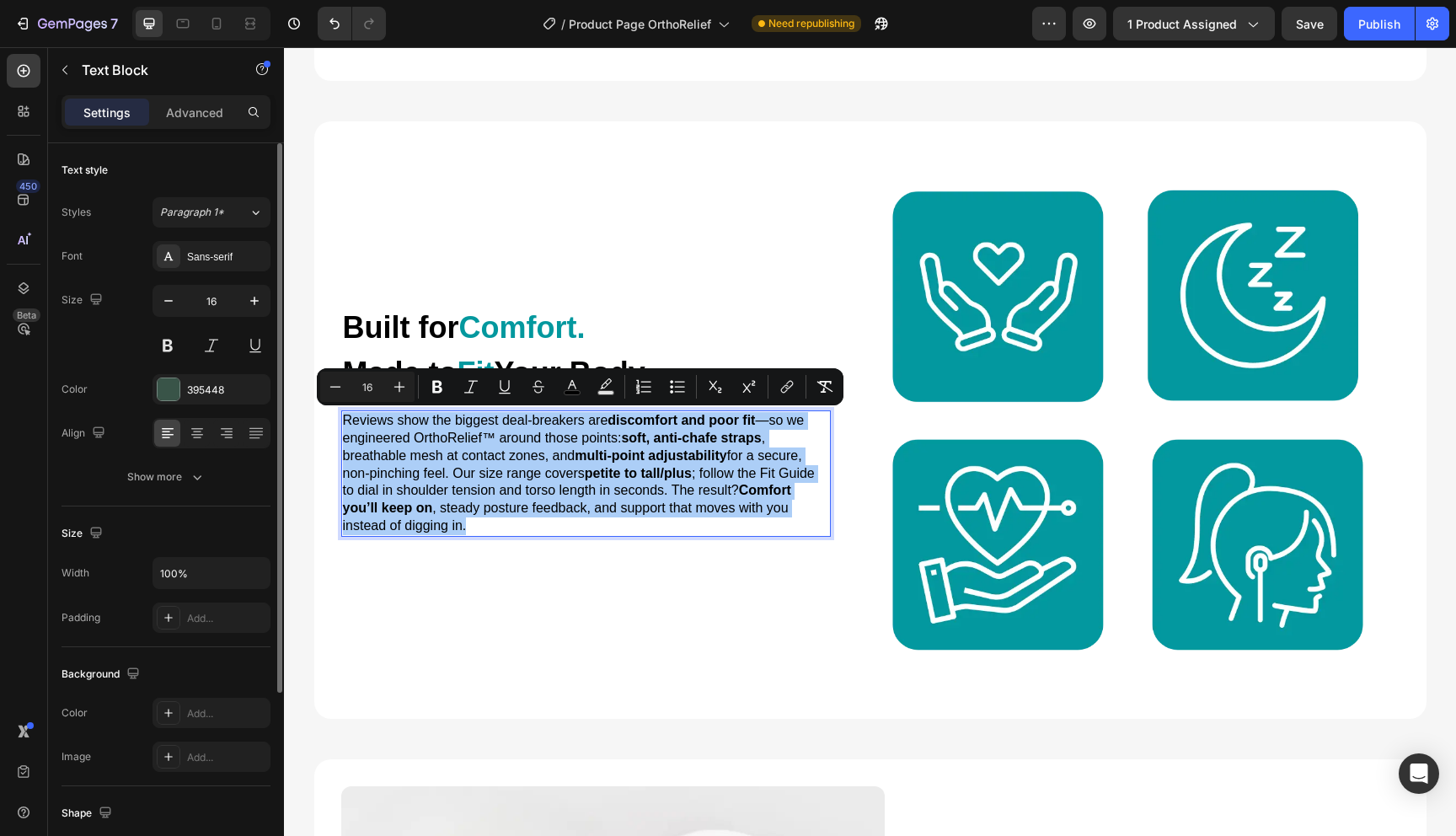
click at [415, 390] on div "Minus 16 Plus Bold Italic Underline Strikethrough color Text Background Color N…" at bounding box center [580, 386] width 520 height 30
click at [410, 390] on button "Plus" at bounding box center [399, 386] width 30 height 30
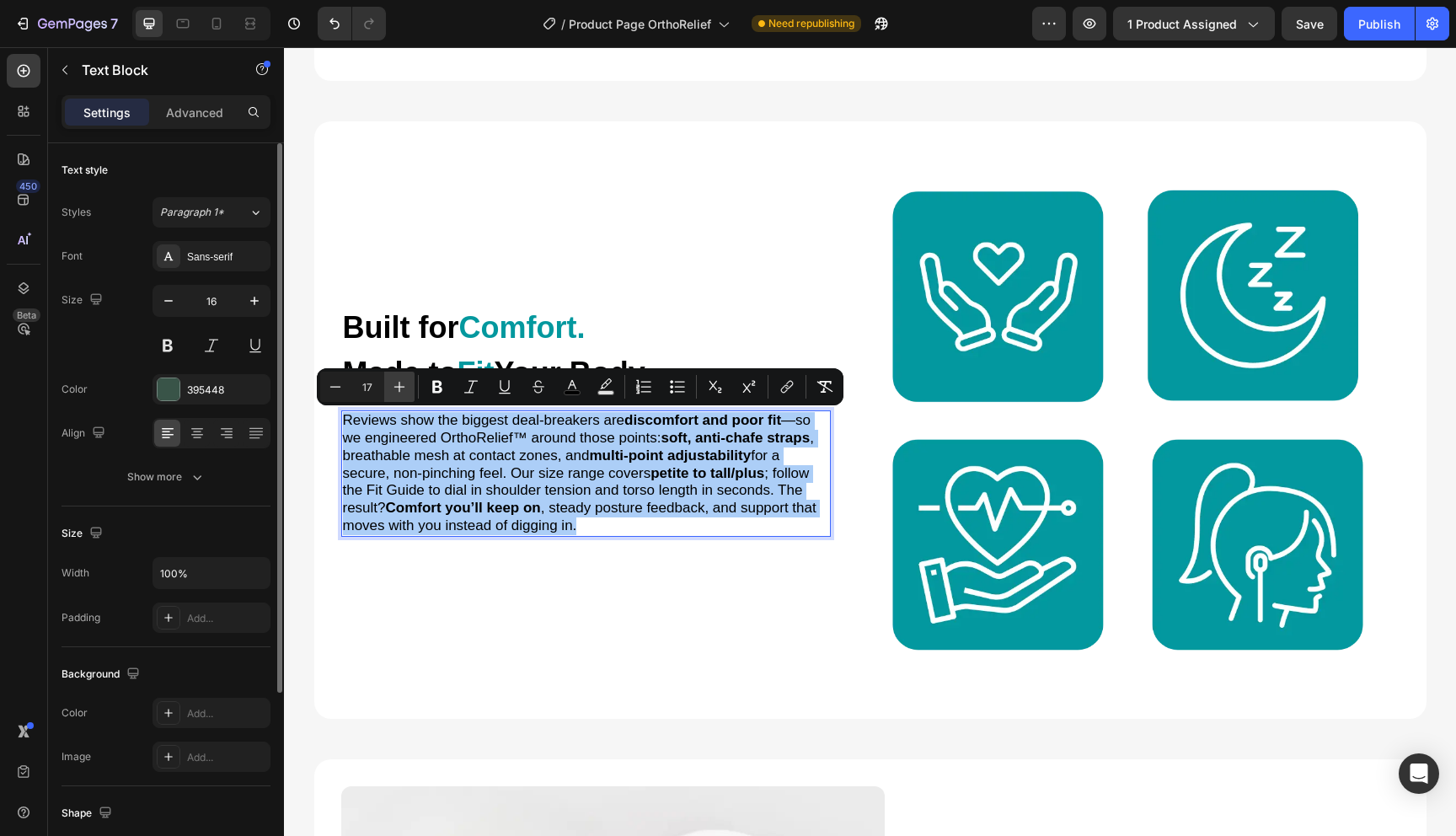
click at [410, 390] on button "Plus" at bounding box center [399, 386] width 30 height 30
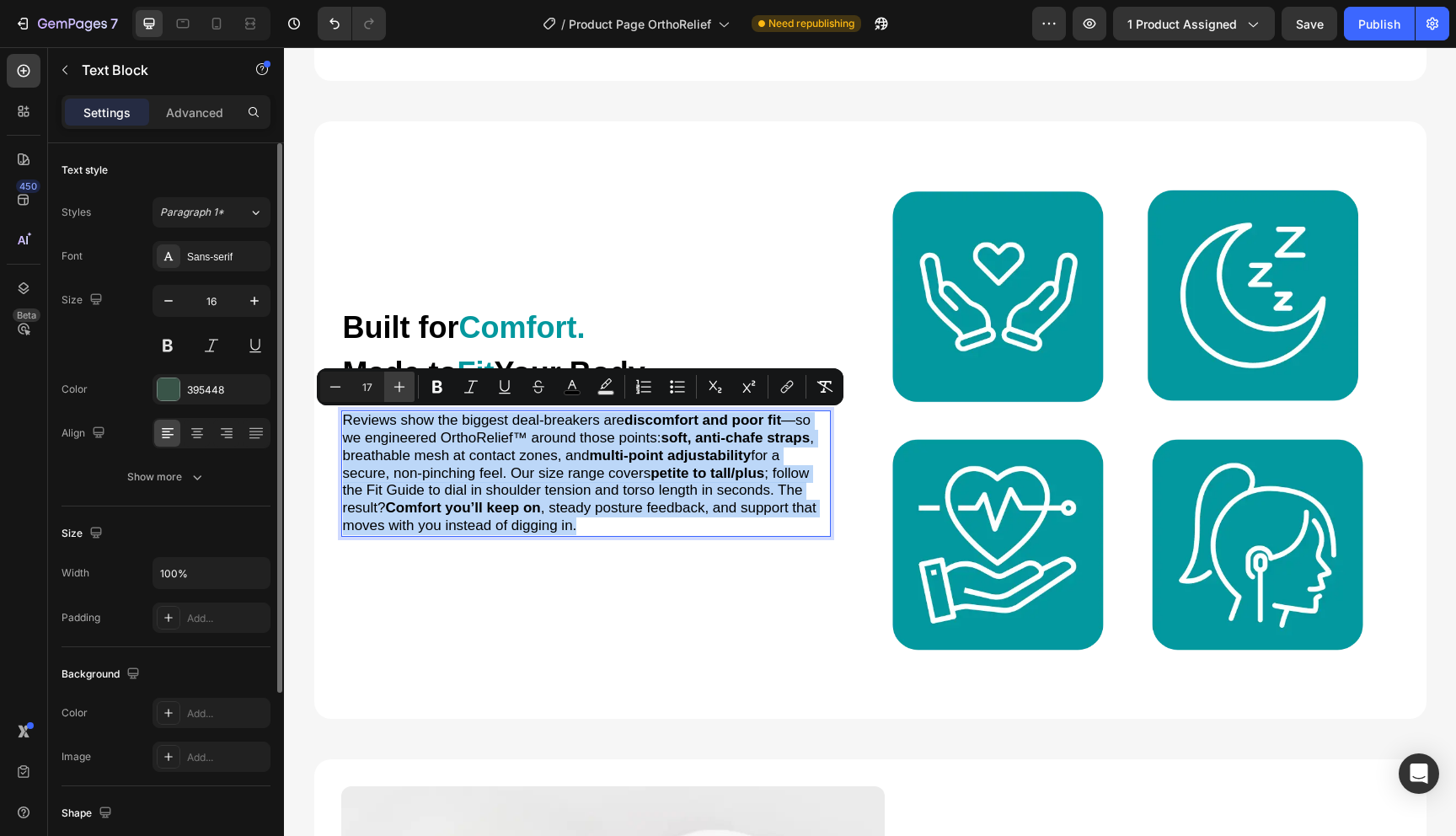
type input "18"
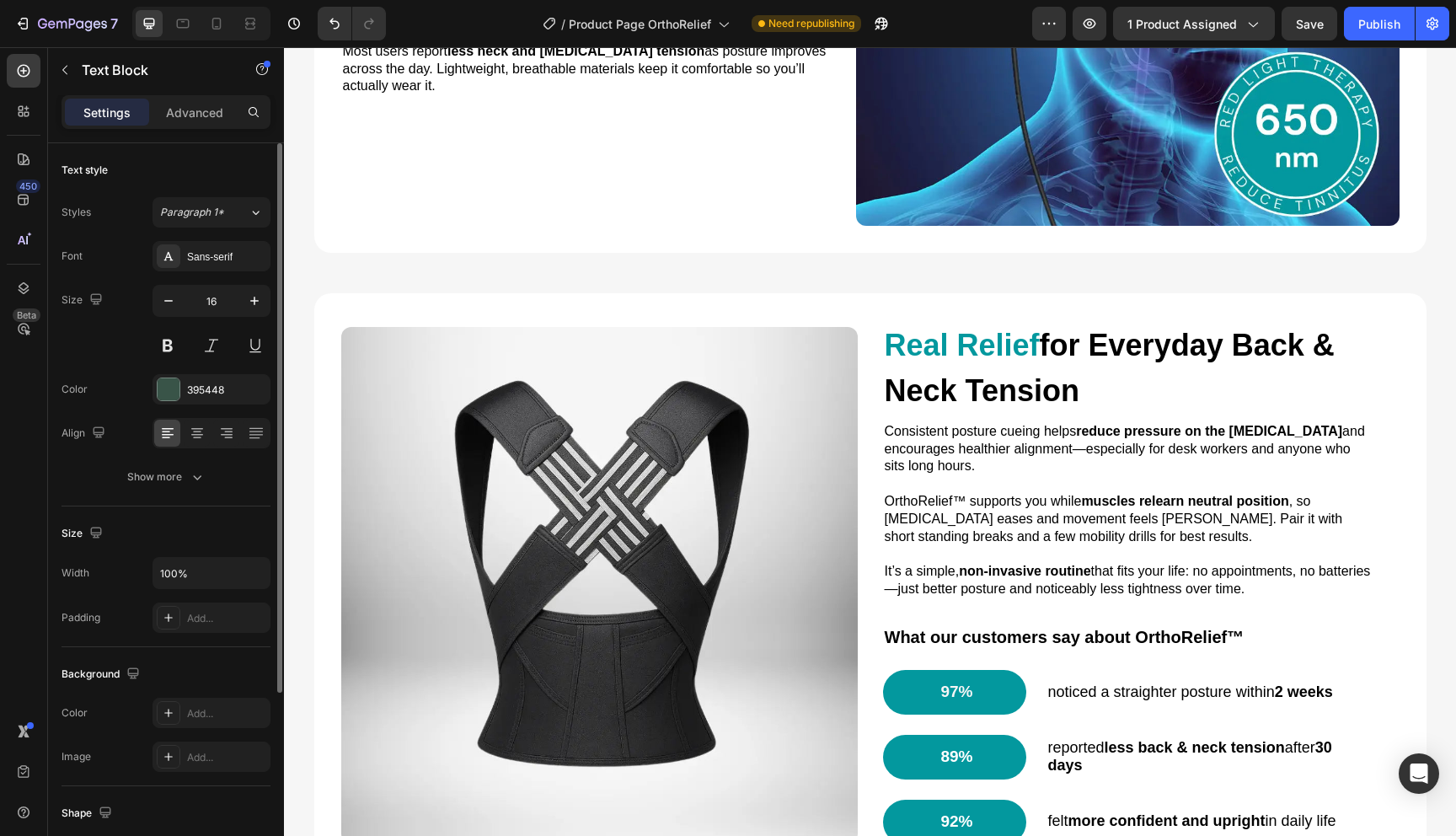
scroll to position [1334, 0]
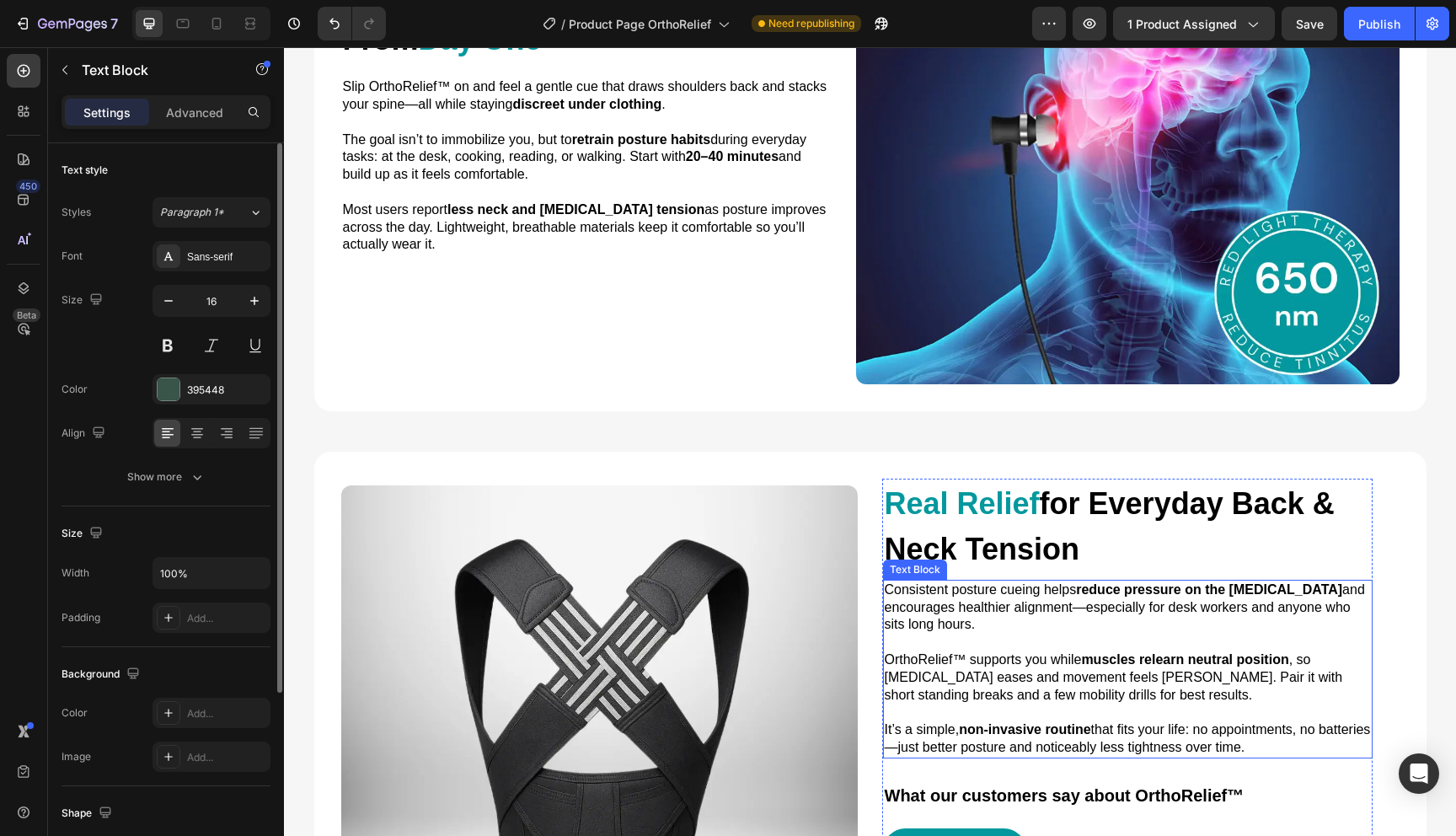
click at [1026, 631] on p "Consistent posture cueing helps reduce pressure on the [MEDICAL_DATA] and encou…" at bounding box center [1128, 608] width 487 height 52
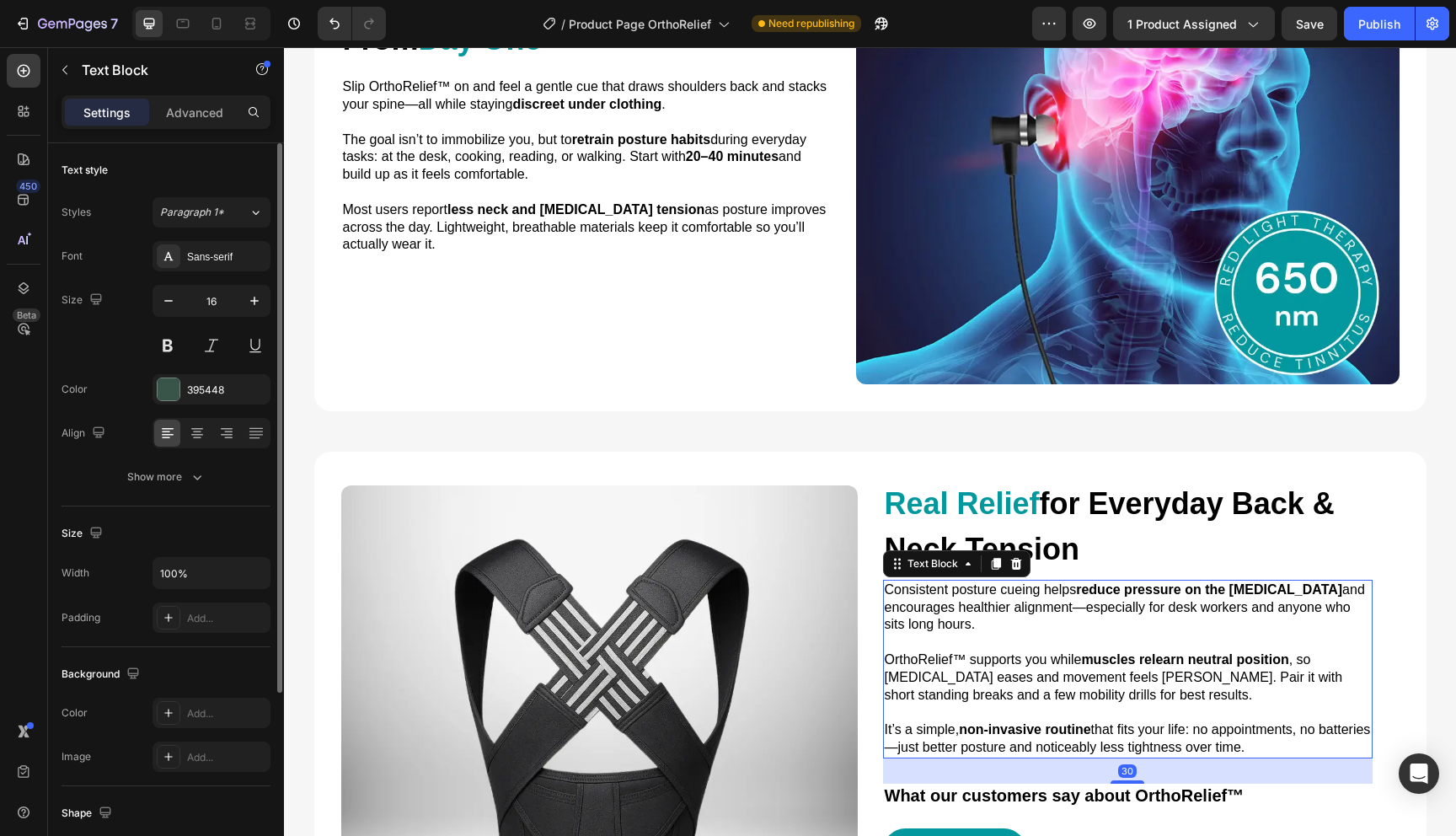
click at [1026, 631] on p "Consistent posture cueing helps reduce pressure on the [MEDICAL_DATA] and encou…" at bounding box center [1128, 608] width 487 height 52
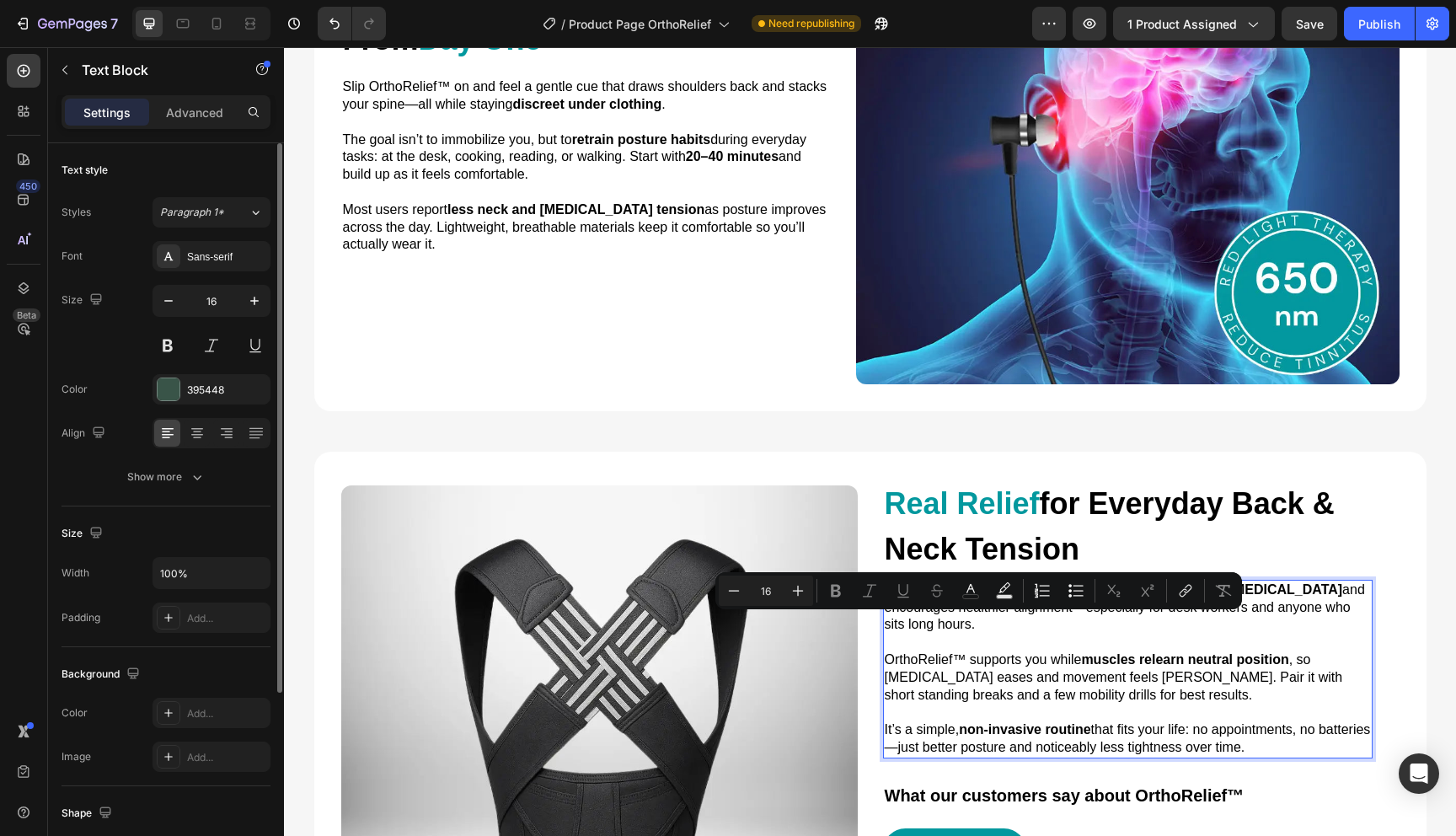
click at [1026, 631] on p "Consistent posture cueing helps reduce pressure on the [MEDICAL_DATA] and encou…" at bounding box center [1128, 608] width 487 height 52
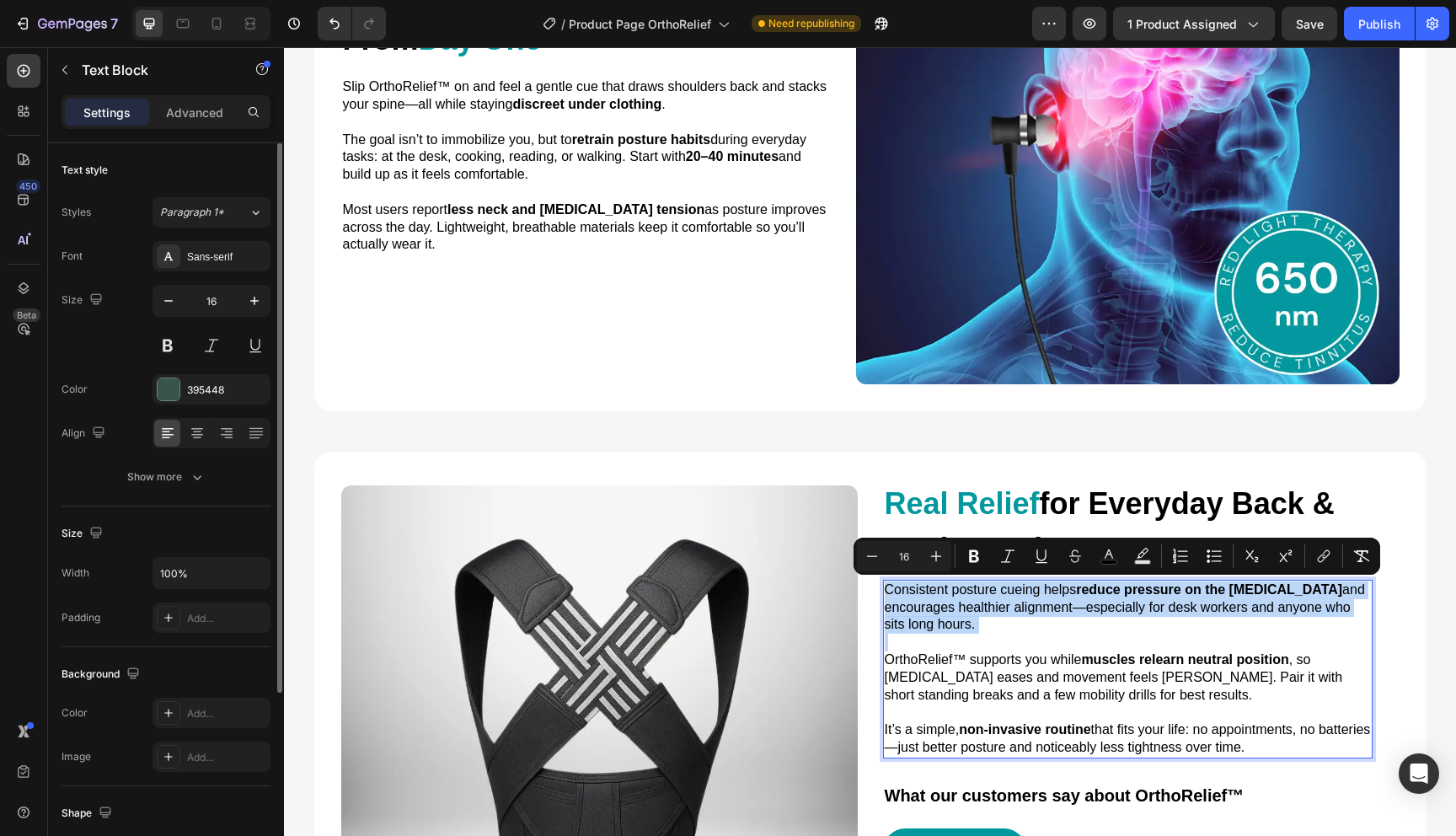
click at [1026, 631] on p "Consistent posture cueing helps reduce pressure on the [MEDICAL_DATA] and encou…" at bounding box center [1128, 608] width 487 height 52
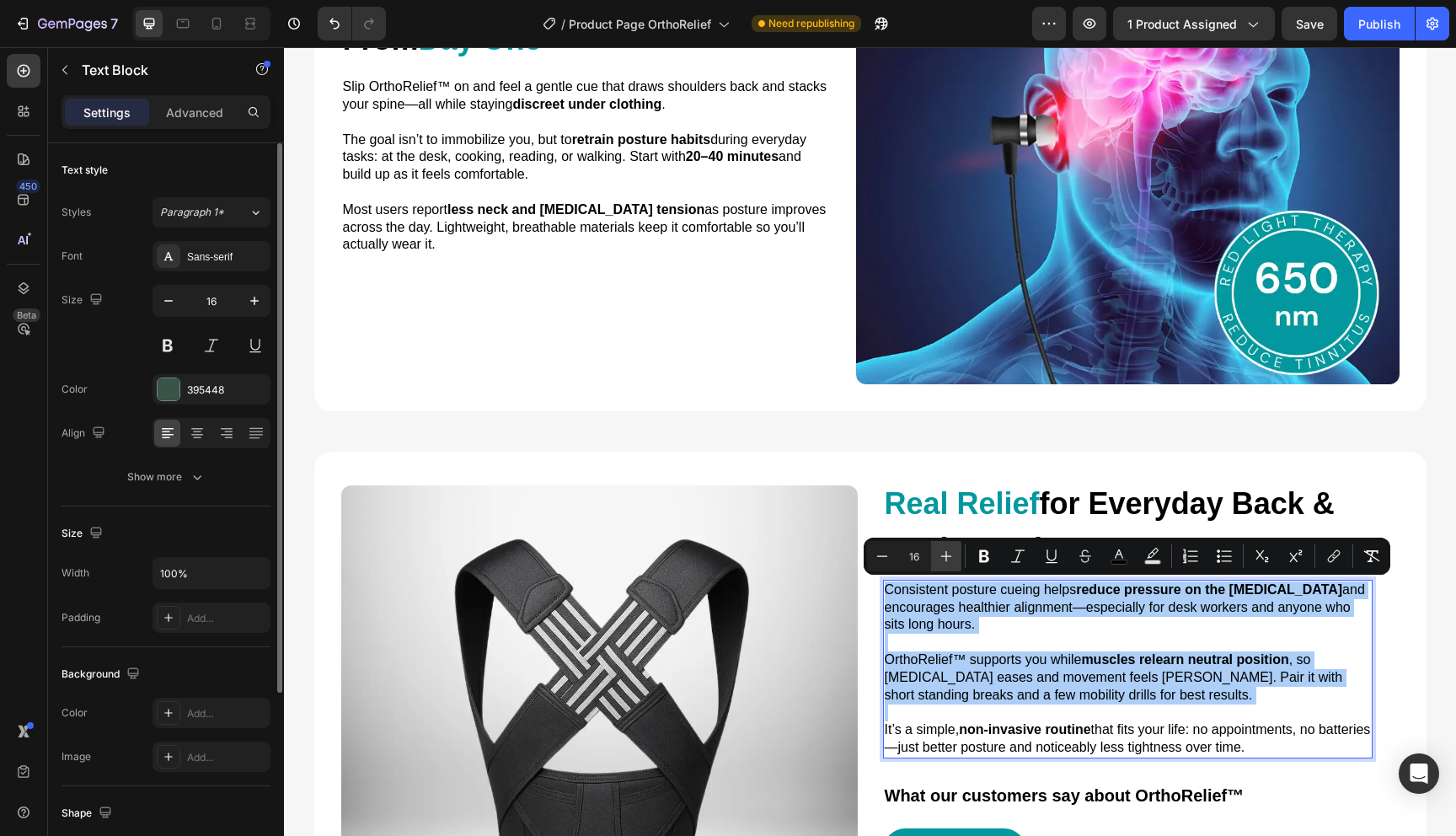
click at [950, 563] on icon "Editor contextual toolbar" at bounding box center [946, 555] width 17 height 17
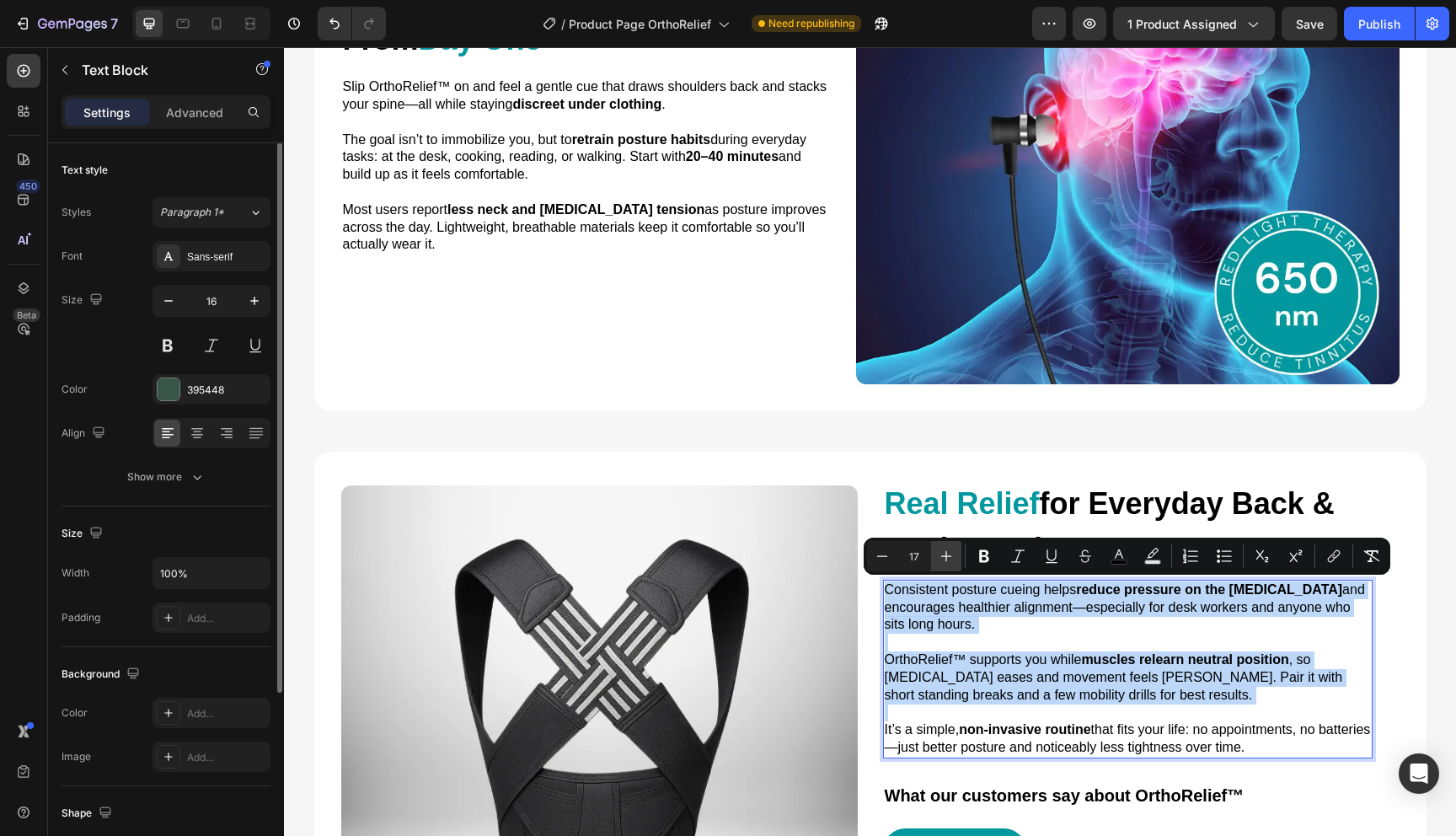
type input "18"
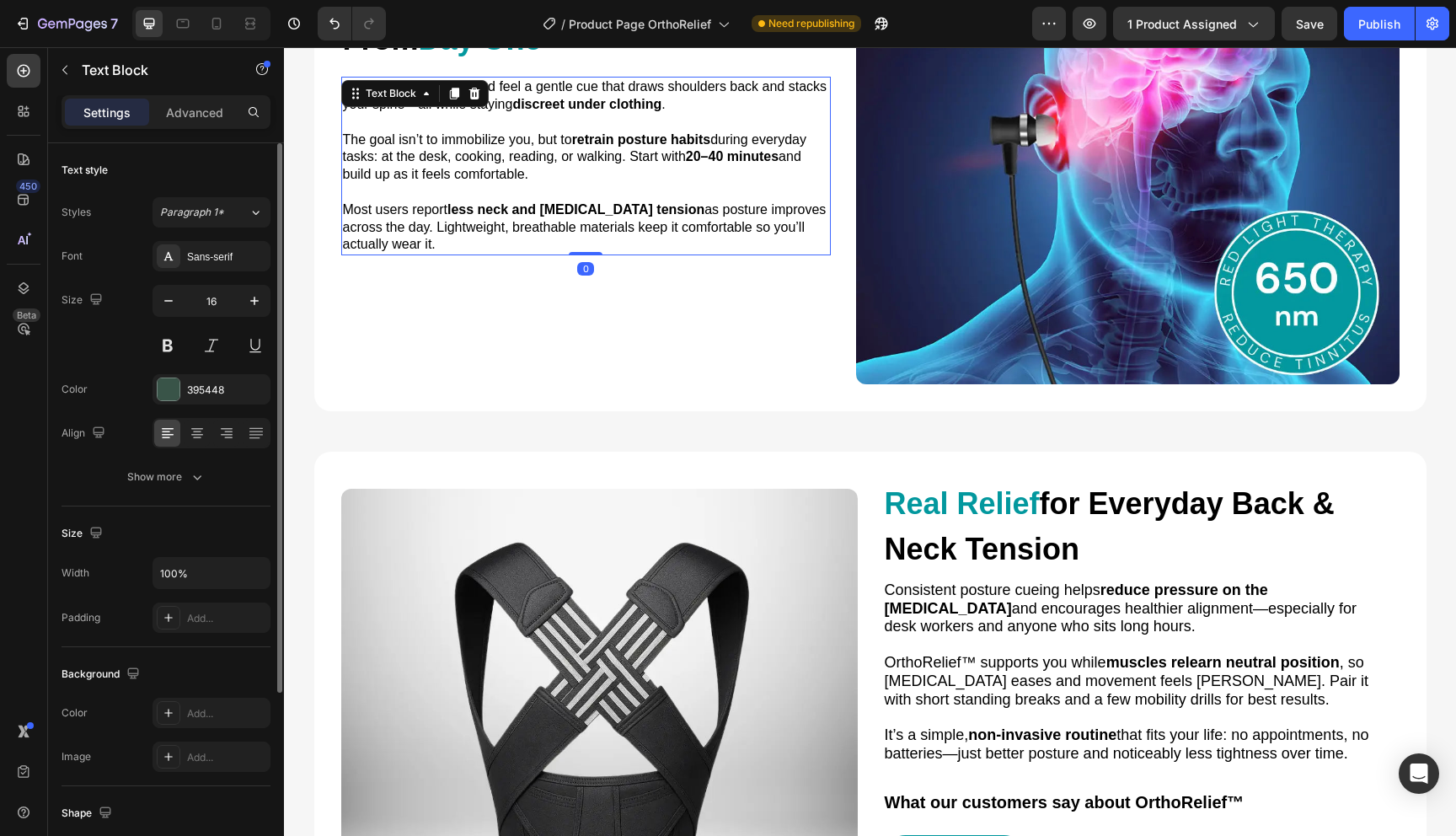
click at [616, 218] on p "Most users report less neck and [MEDICAL_DATA] tension as posture improves acro…" at bounding box center [586, 227] width 487 height 52
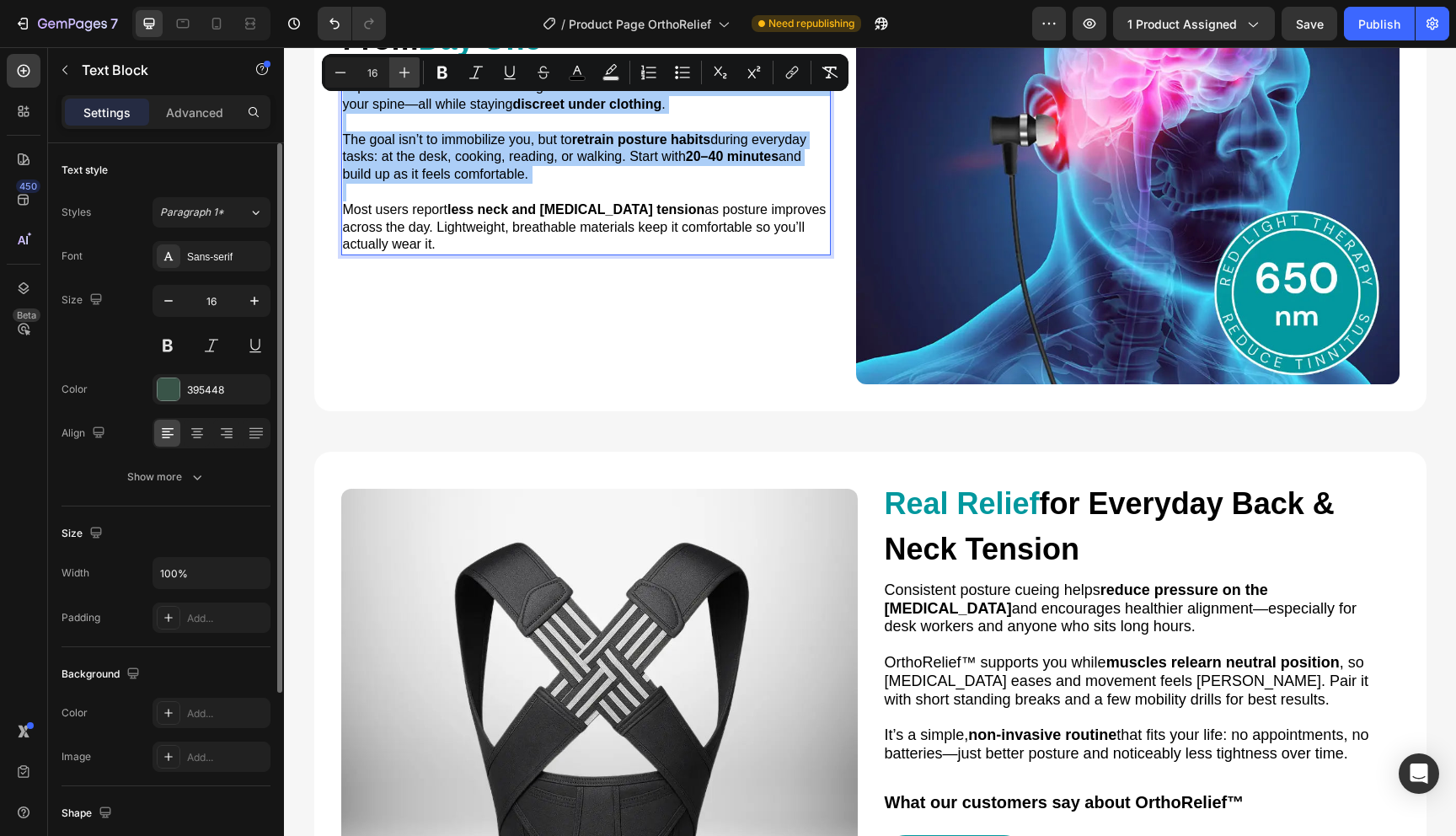
click at [398, 77] on icon "Editor contextual toolbar" at bounding box center [404, 72] width 17 height 17
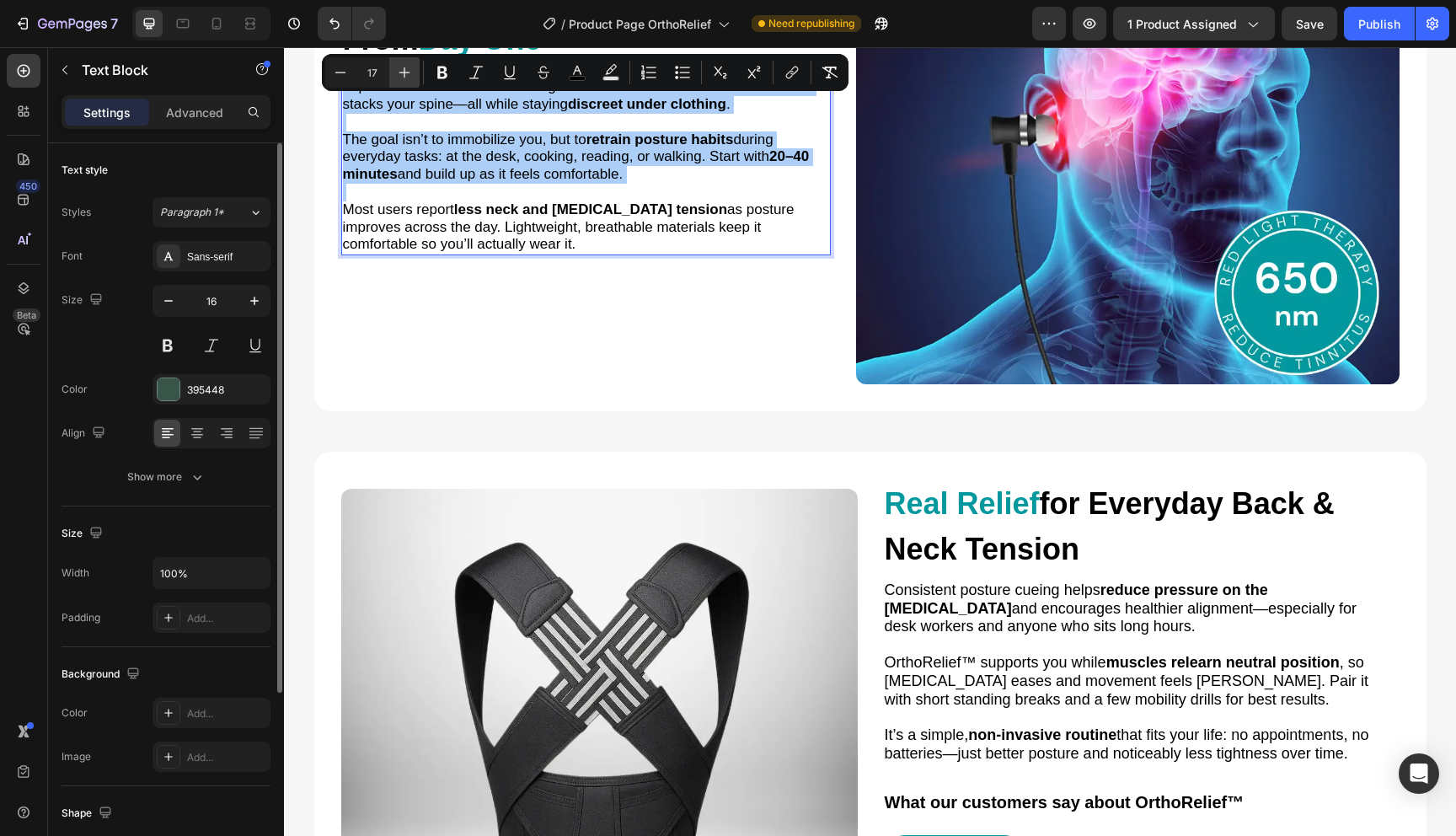
click at [398, 77] on icon "Editor contextual toolbar" at bounding box center [404, 72] width 17 height 17
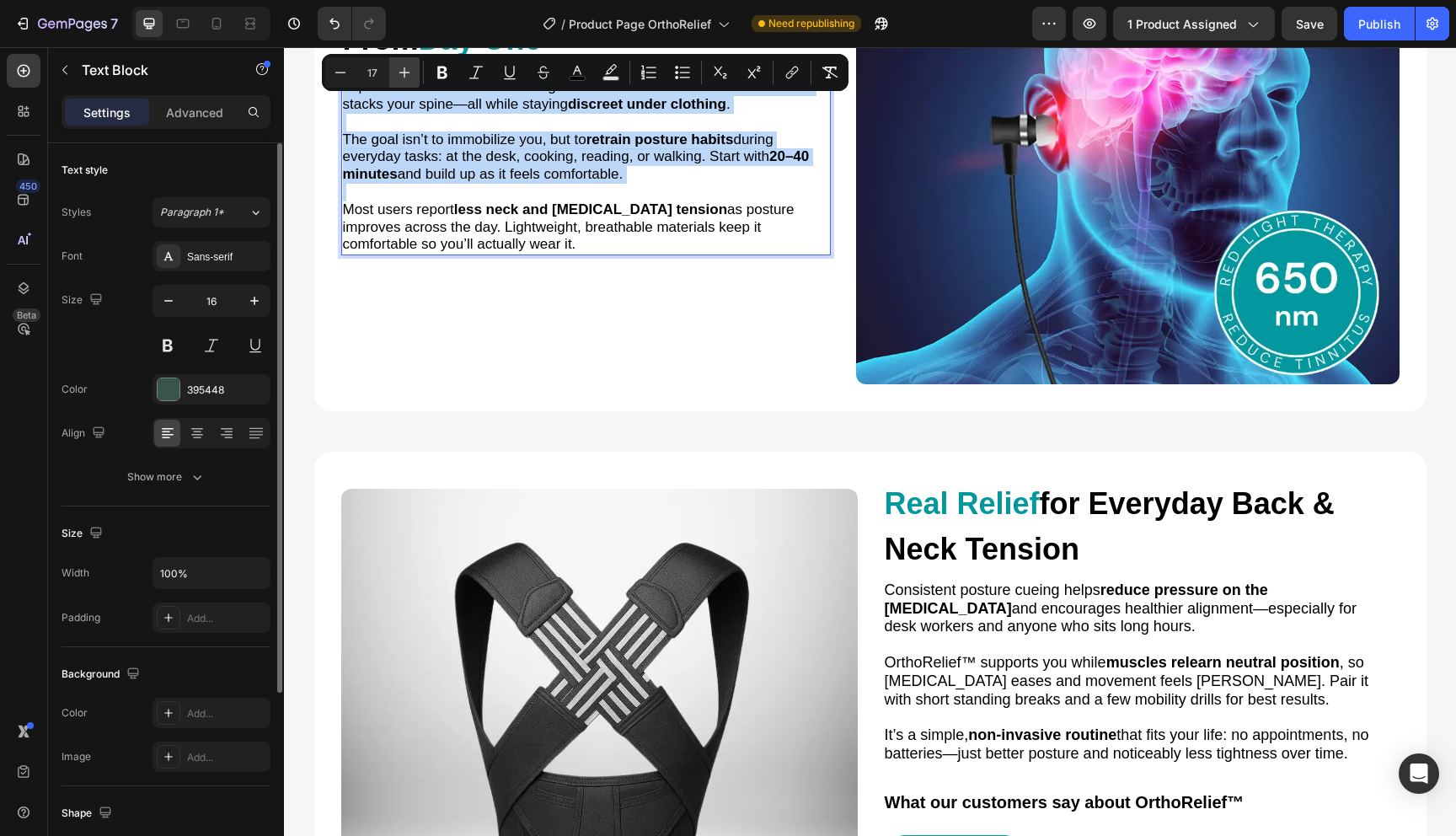
type input "18"
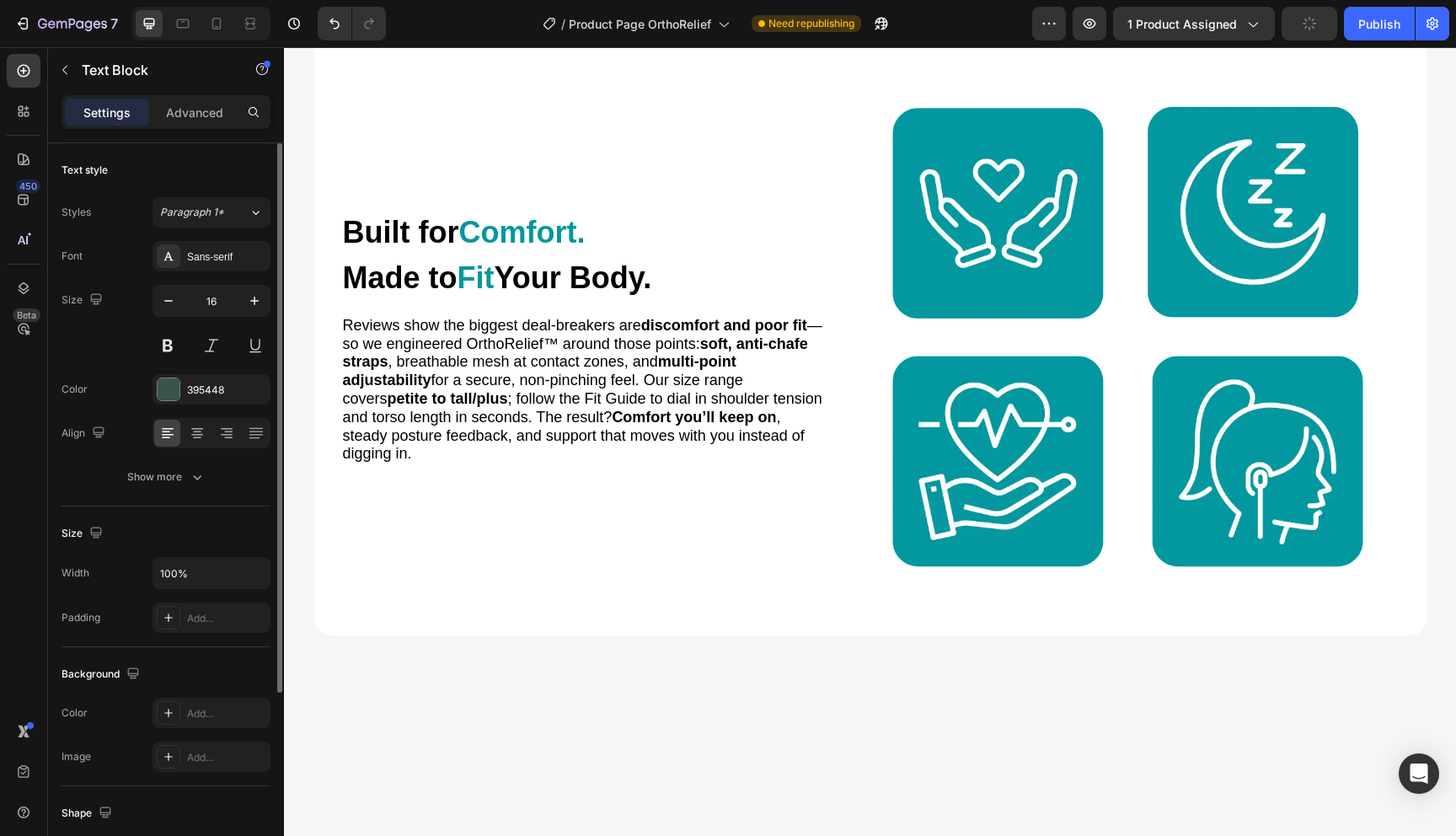
scroll to position [2397, 0]
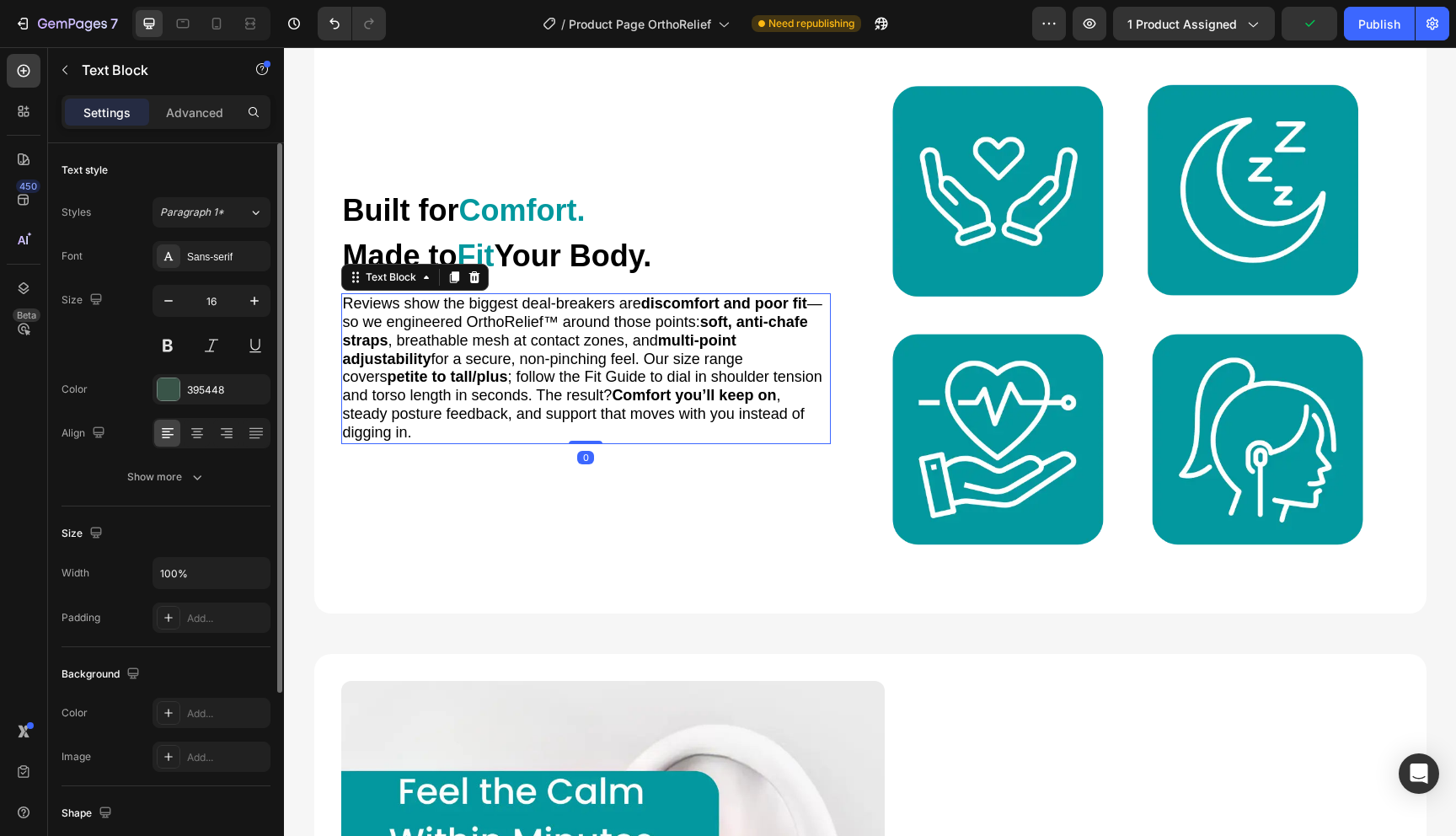
click at [569, 359] on span "Reviews show the biggest deal-breakers are discomfort and poor fit —so we engin…" at bounding box center [583, 368] width 480 height 146
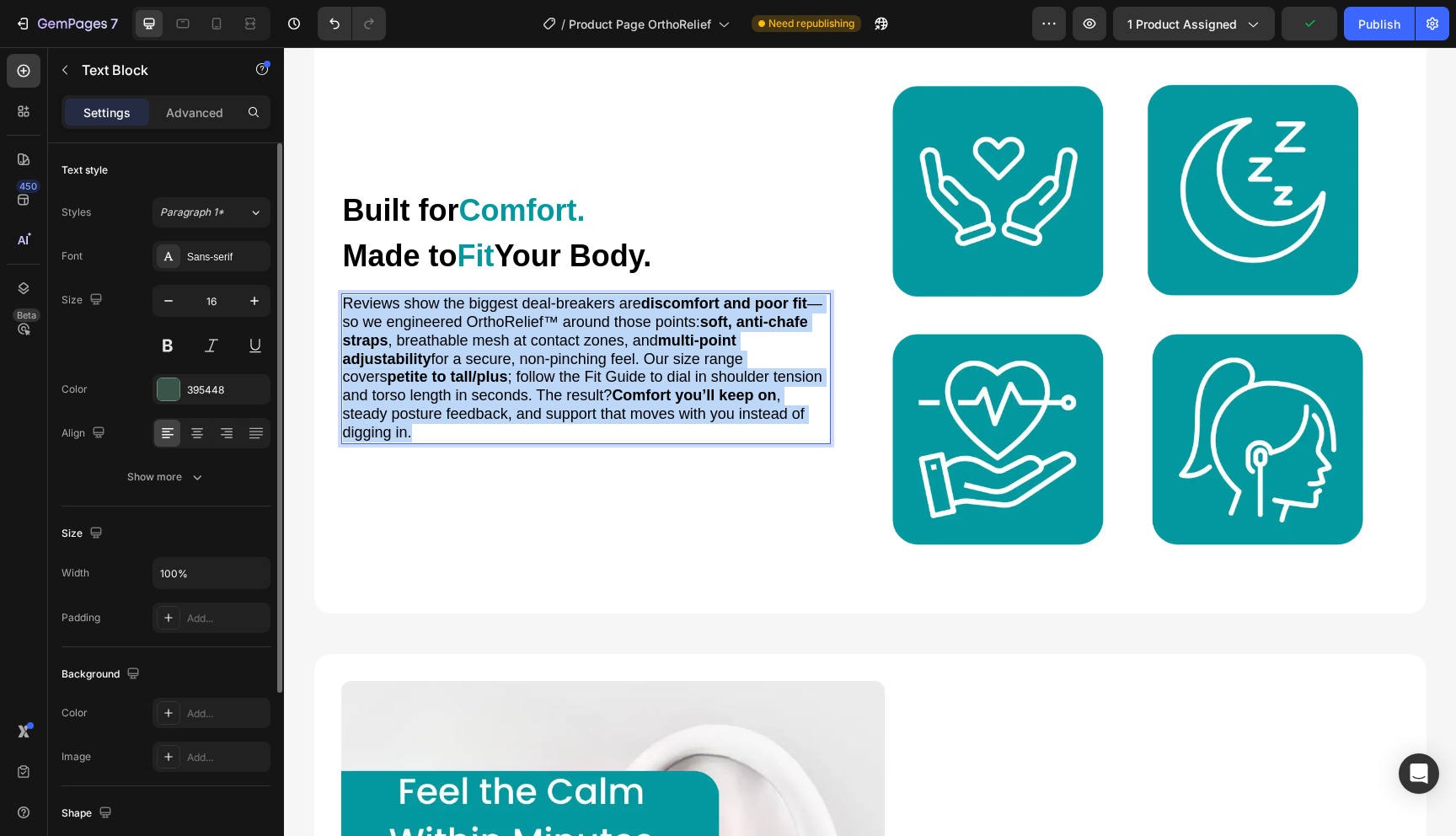
click at [569, 359] on span "Reviews show the biggest deal-breakers are discomfort and poor fit —so we engin…" at bounding box center [583, 368] width 480 height 146
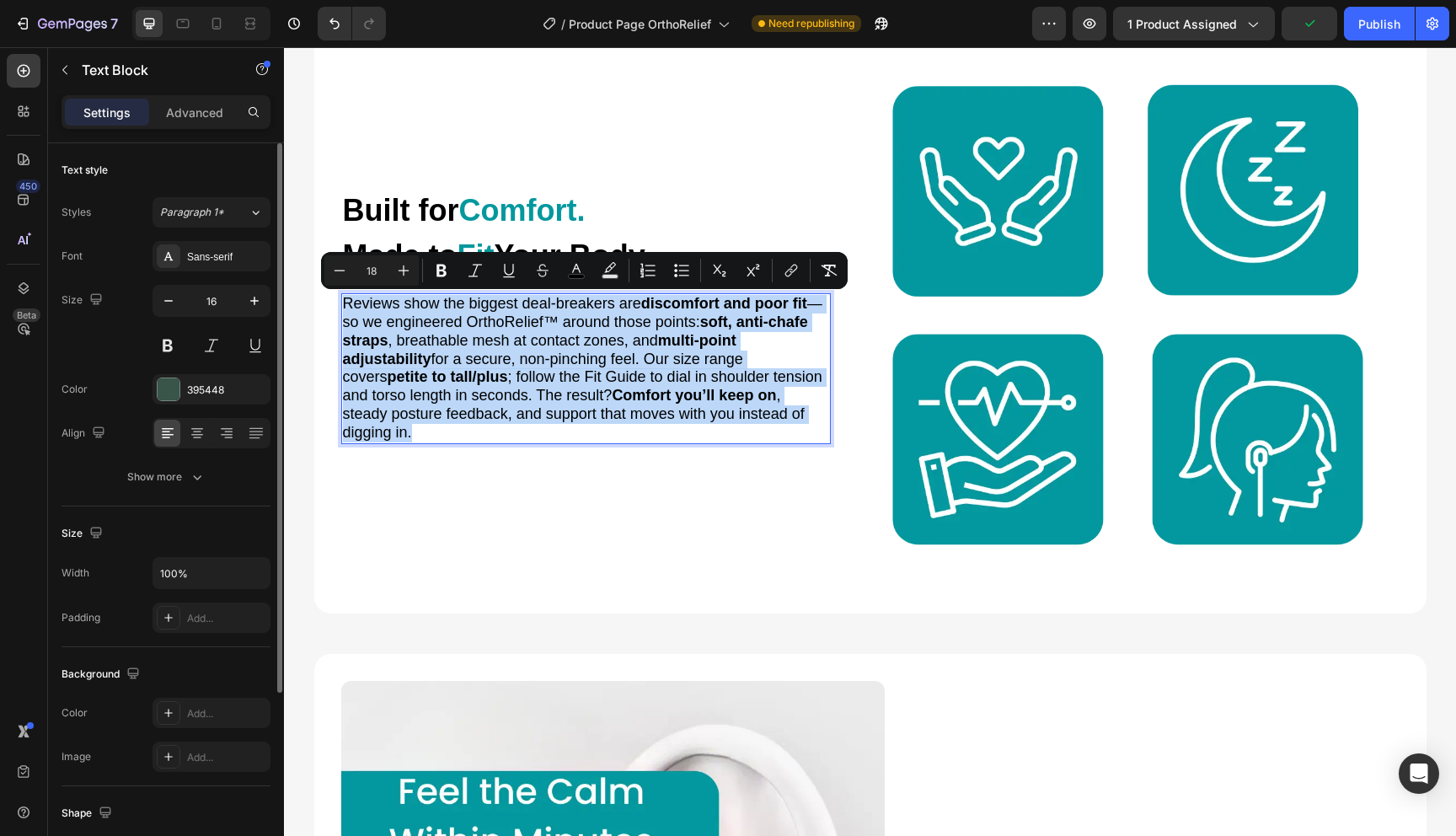
click at [668, 351] on span "Reviews show the biggest deal-breakers are discomfort and poor fit —so we engin…" at bounding box center [583, 368] width 480 height 146
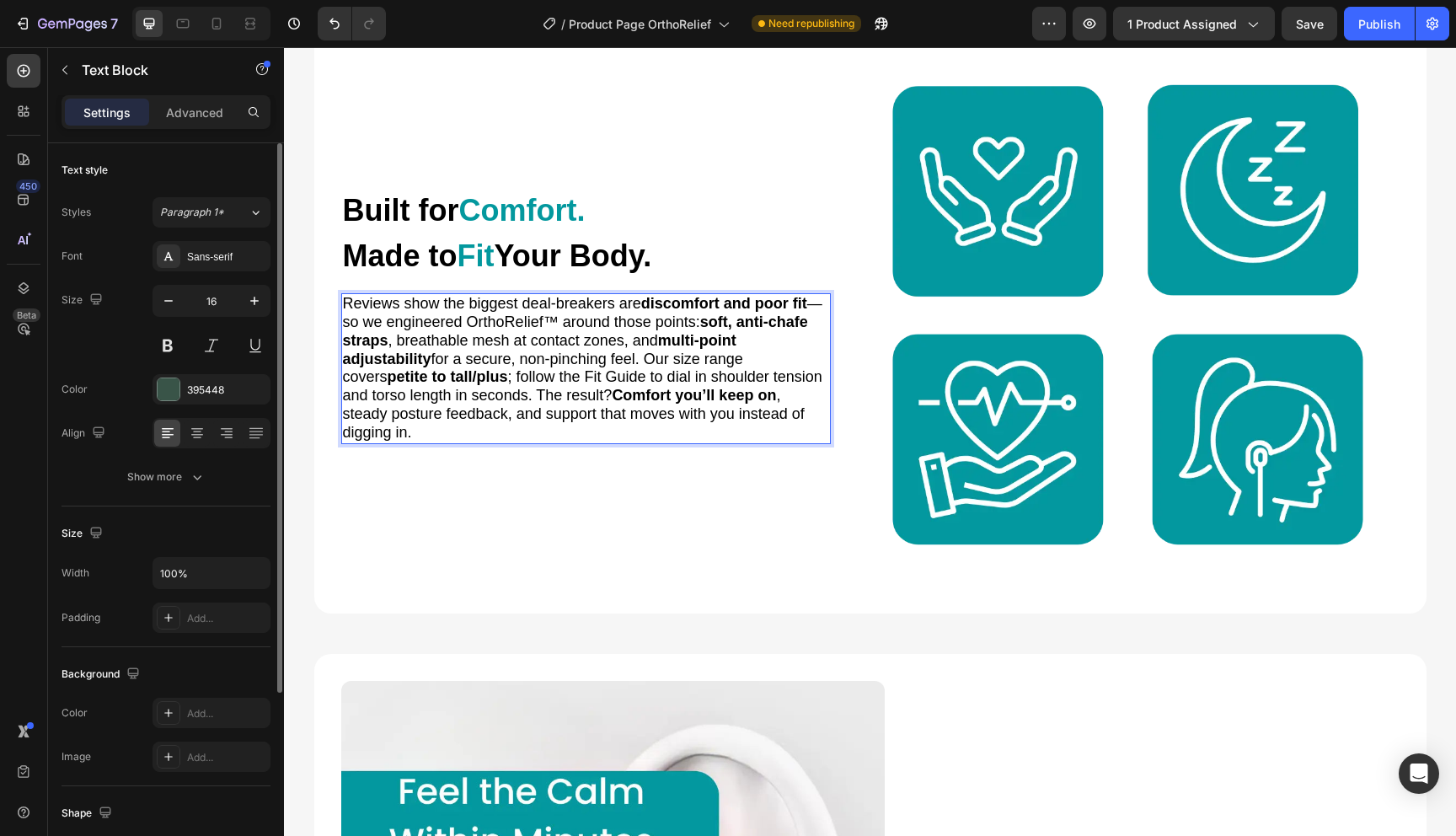
click at [647, 360] on span "Reviews show the biggest deal-breakers are discomfort and poor fit —so we engin…" at bounding box center [583, 368] width 480 height 146
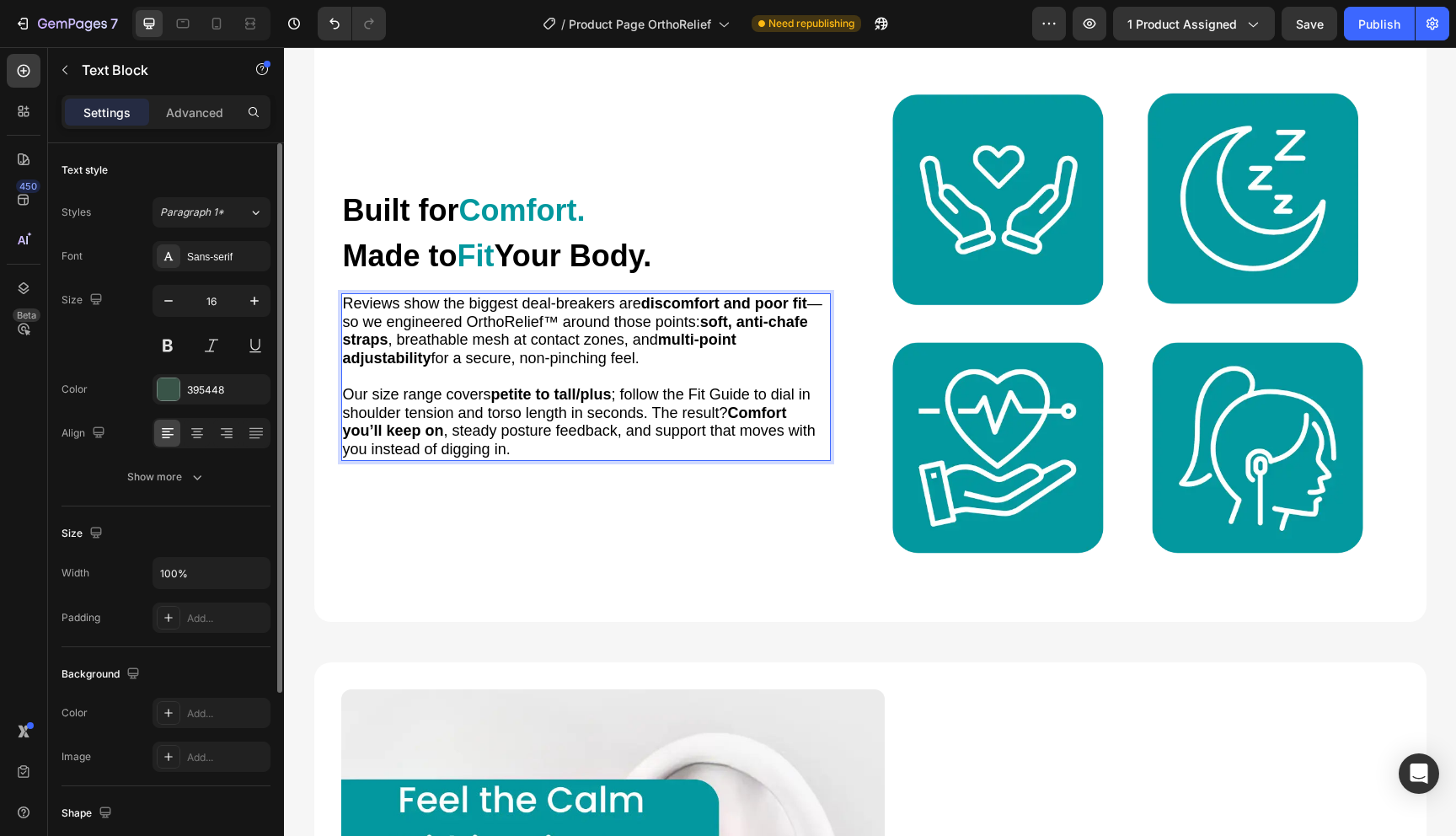
click at [654, 412] on span "Our size range covers petite to tall/plus ; follow the Fit Guide to dial in sho…" at bounding box center [579, 421] width 473 height 72
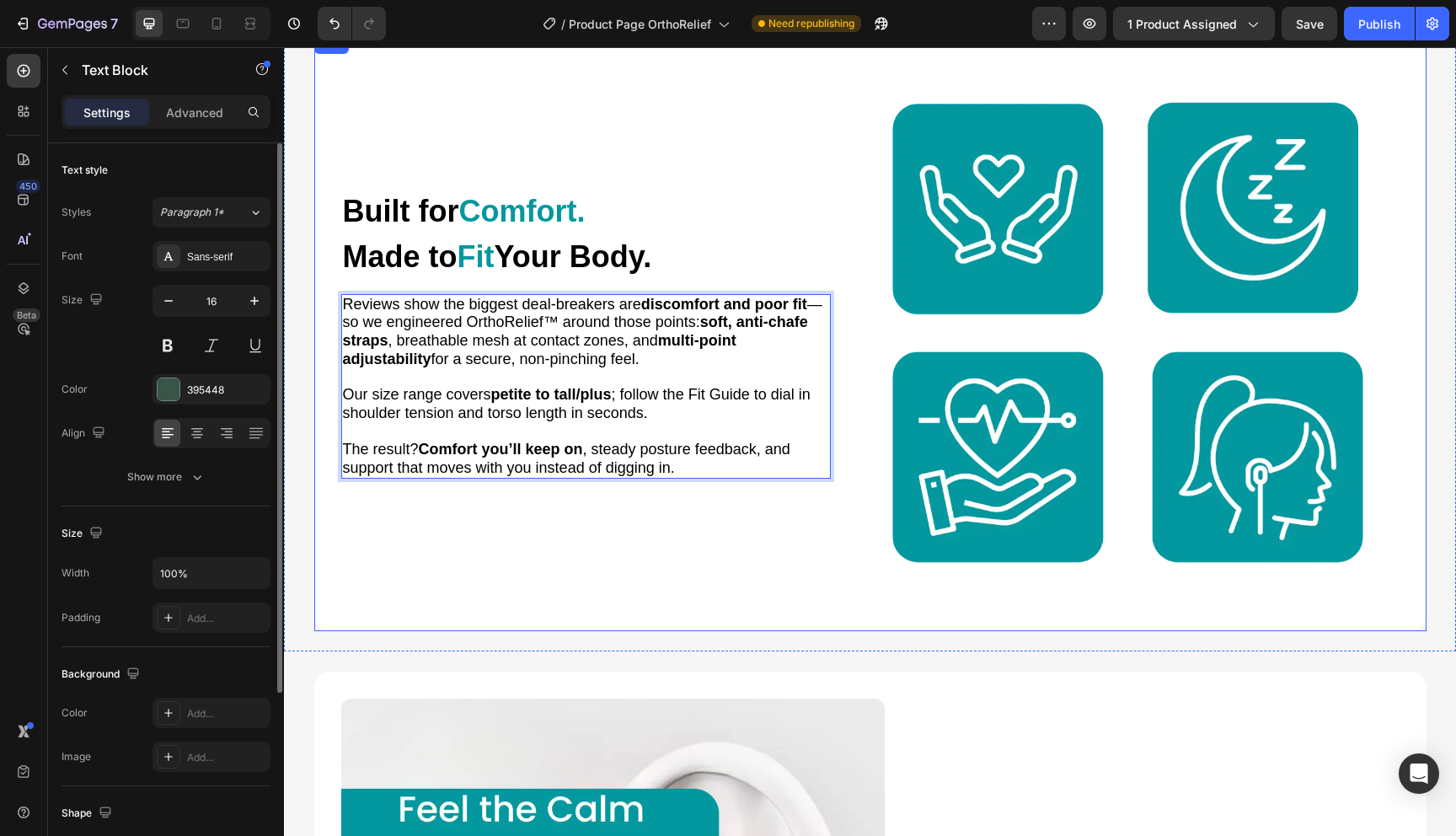
click at [657, 579] on div "Built for Comfort. Made to Fit Your Body. Heading Reviews show the biggest deal…" at bounding box center [586, 332] width 490 height 544
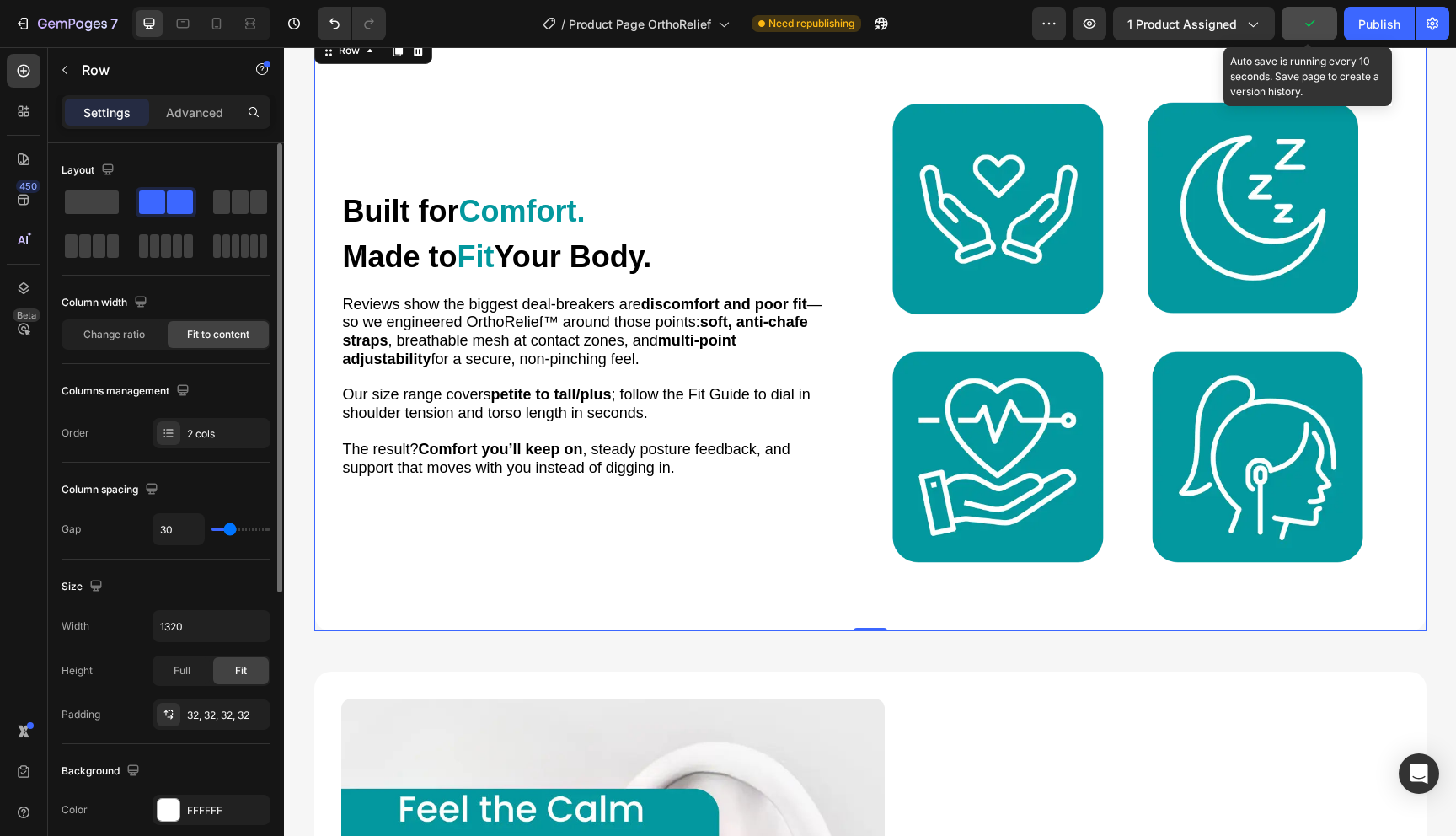
click at [1312, 35] on button "button" at bounding box center [1309, 23] width 55 height 34
click at [1312, 35] on button "Save" at bounding box center [1309, 23] width 55 height 34
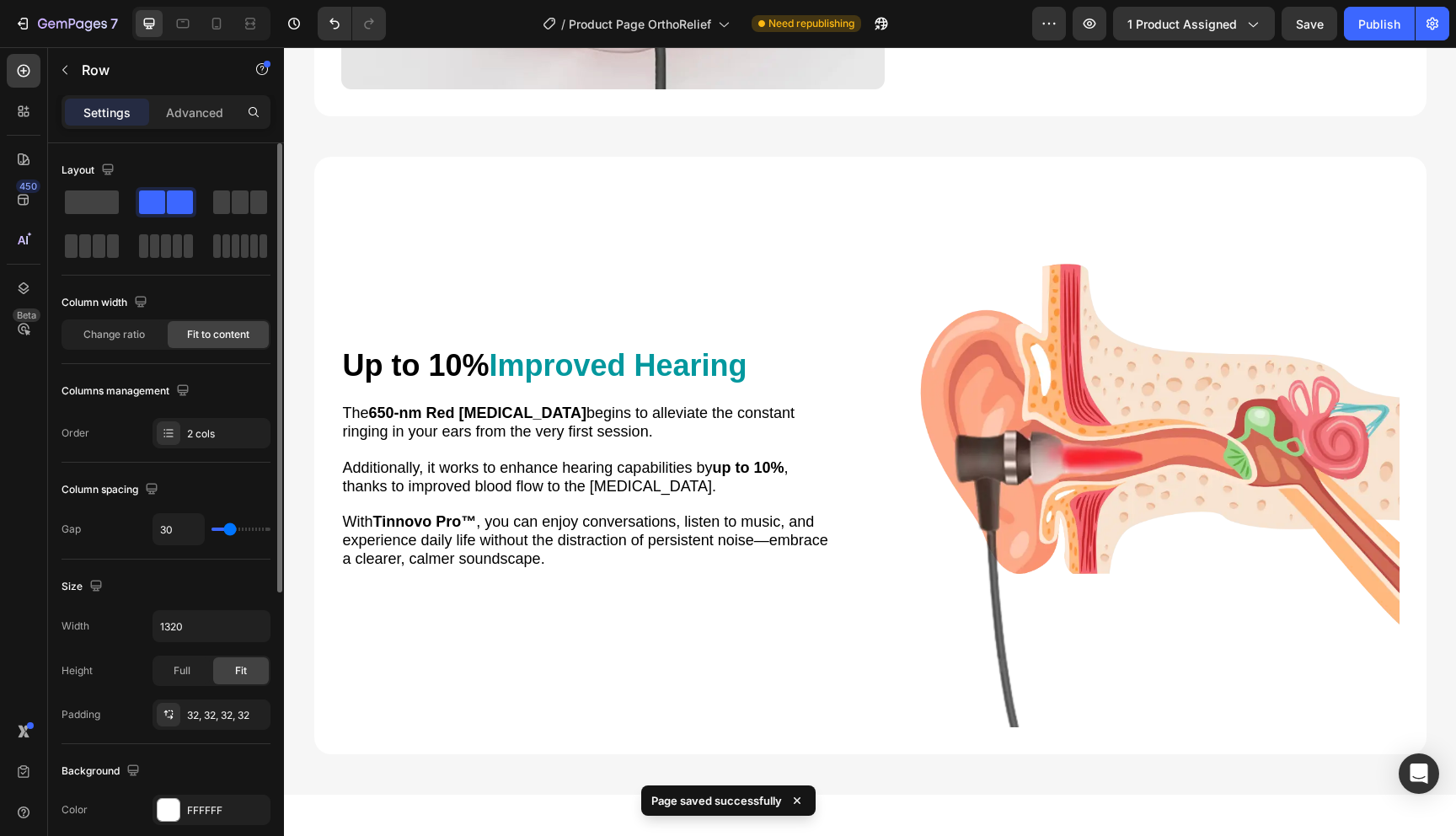
scroll to position [3531, 0]
click at [806, 240] on div "Up to 10% Improved Hearing Heading The 650-nm Red [MEDICAL_DATA] begins to alle…" at bounding box center [586, 456] width 490 height 544
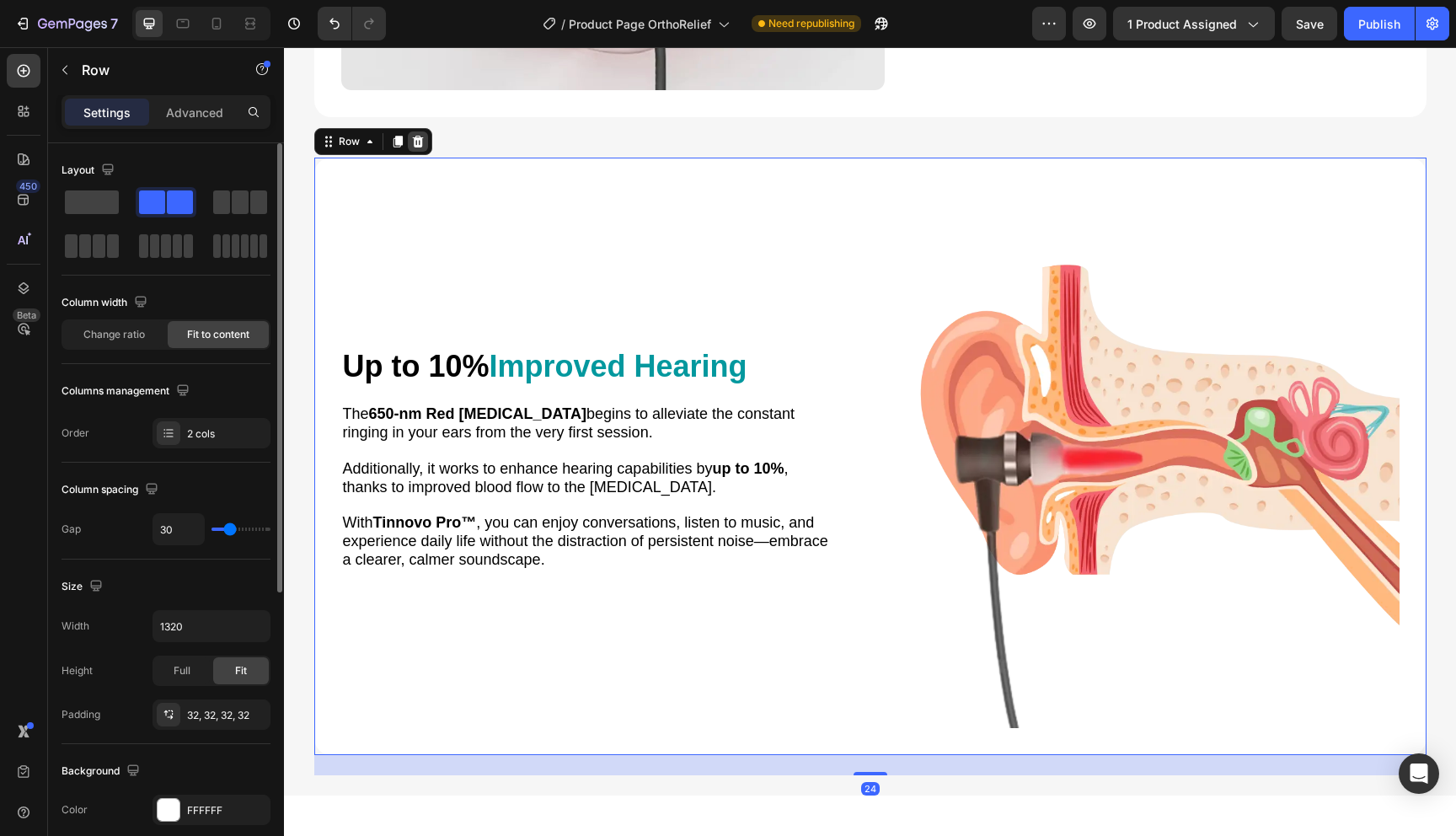
click at [420, 144] on icon at bounding box center [417, 142] width 11 height 12
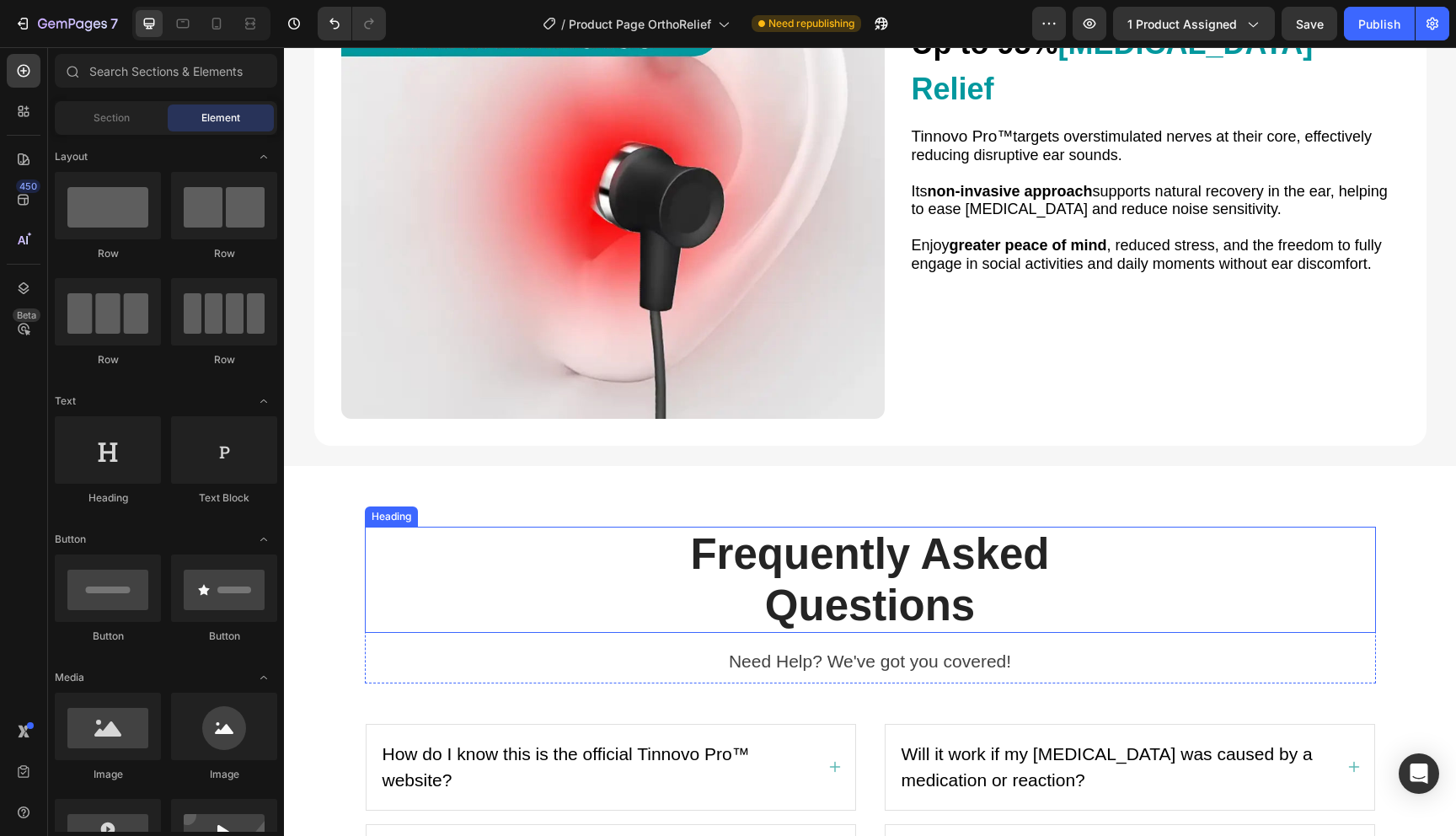
scroll to position [2928, 0]
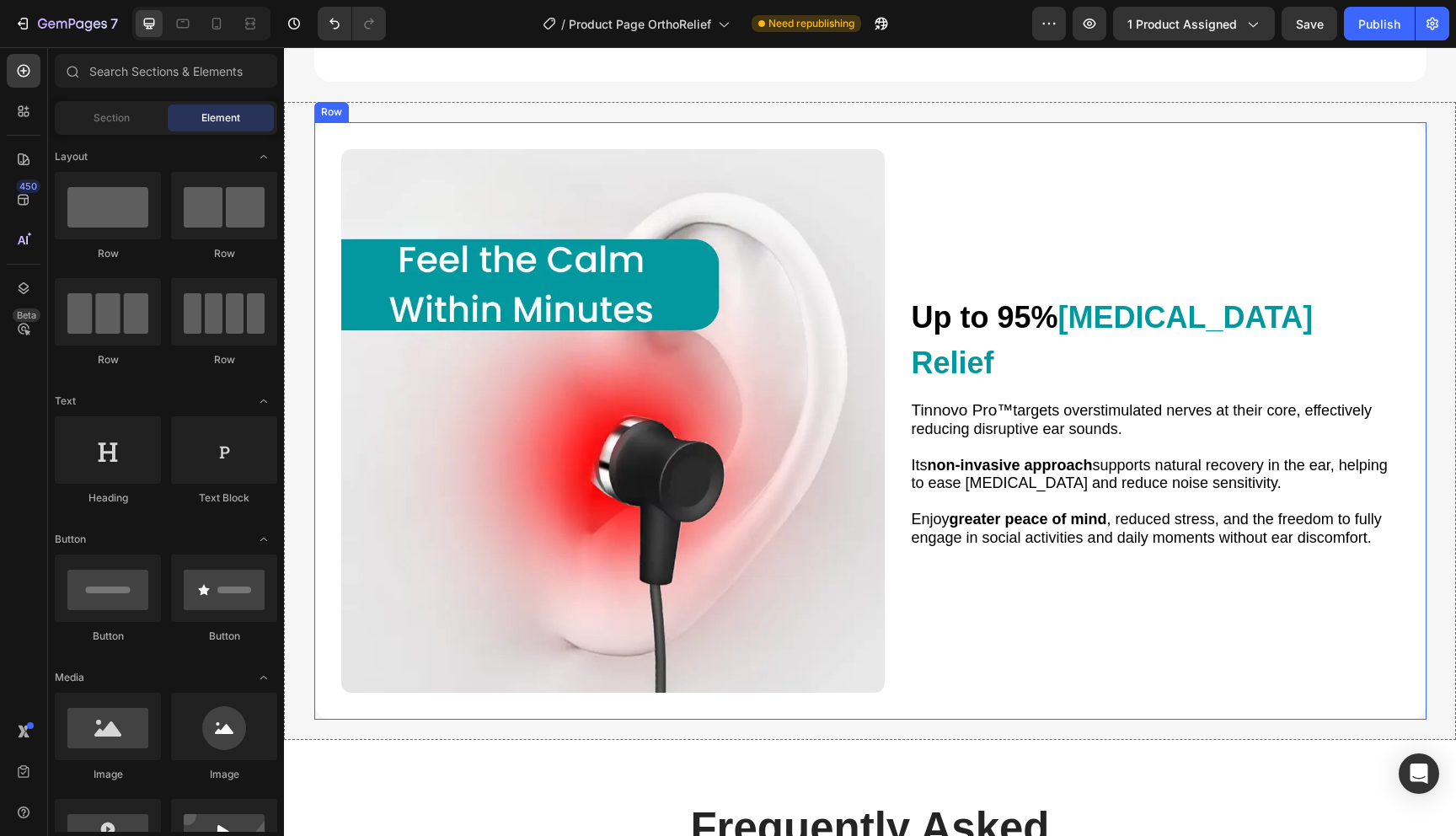
click at [995, 284] on div "Up to 95% [MEDICAL_DATA] Relief Heading Tinnovo Pro™ targets overstimulated ner…" at bounding box center [1155, 421] width 490 height 544
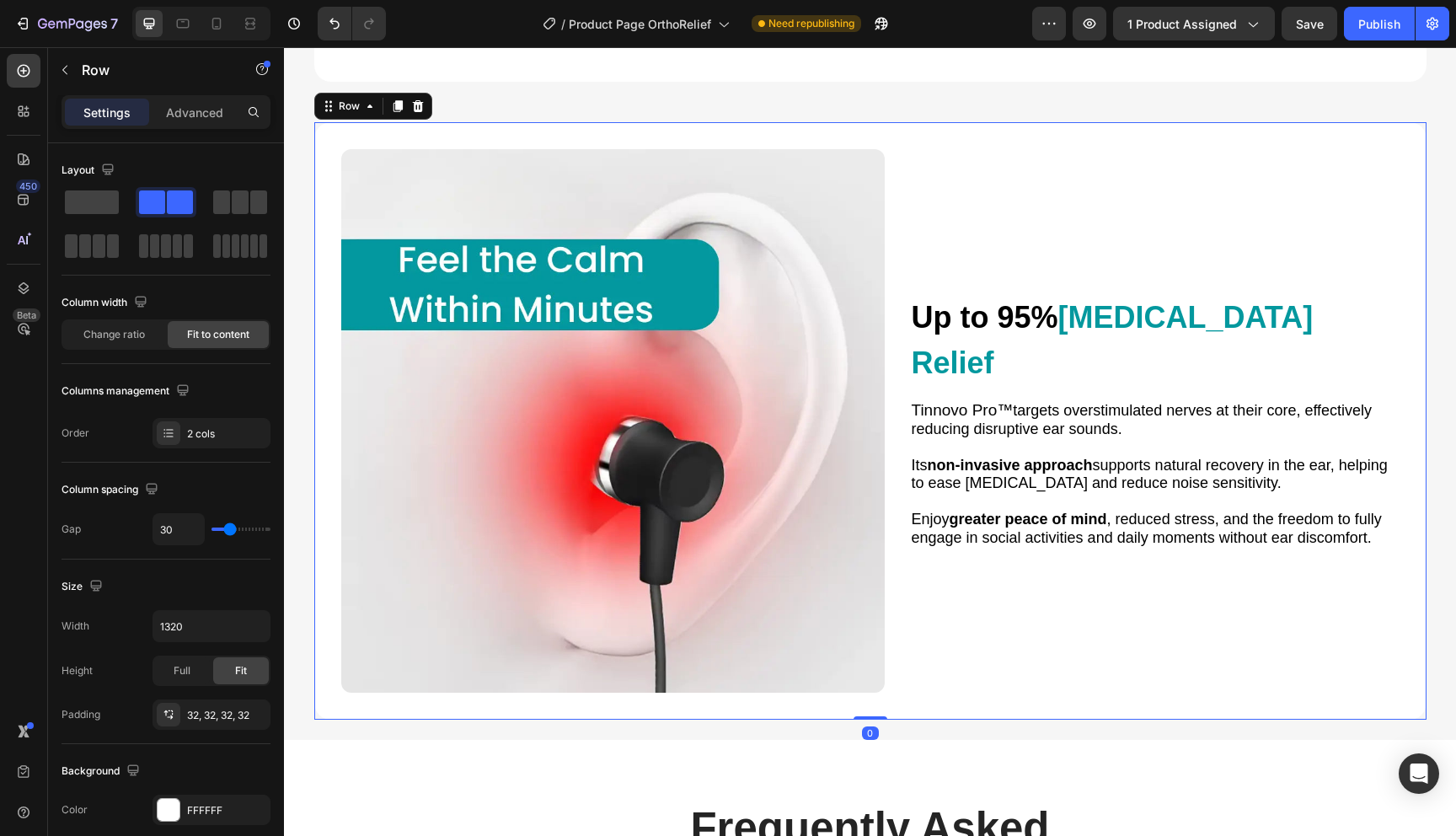
click at [417, 117] on div "Row" at bounding box center [373, 106] width 118 height 27
click at [418, 104] on icon at bounding box center [417, 106] width 11 height 12
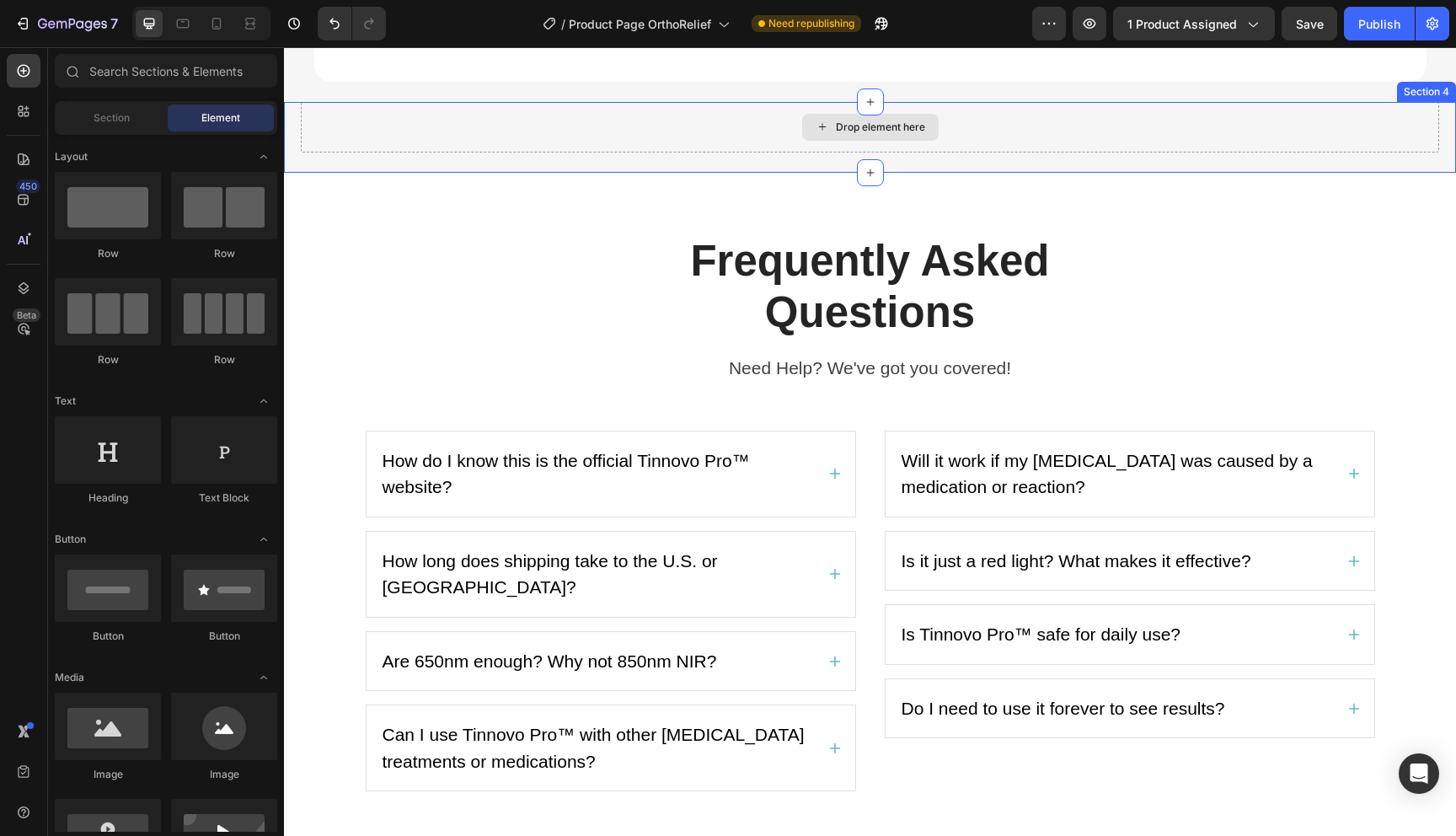
click at [578, 144] on div "Drop element here" at bounding box center [870, 127] width 1138 height 50
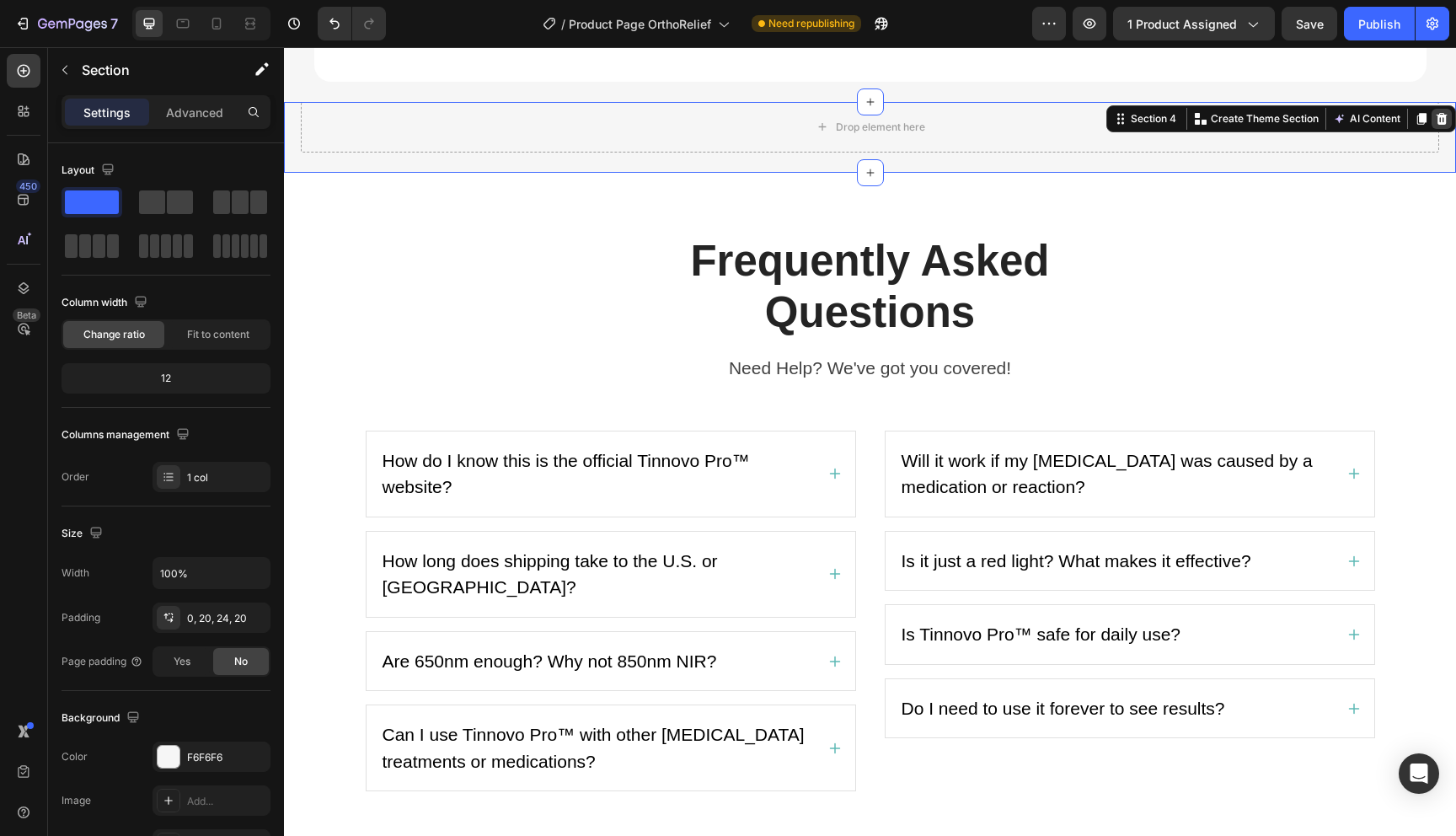
click at [1443, 126] on div at bounding box center [1441, 118] width 20 height 20
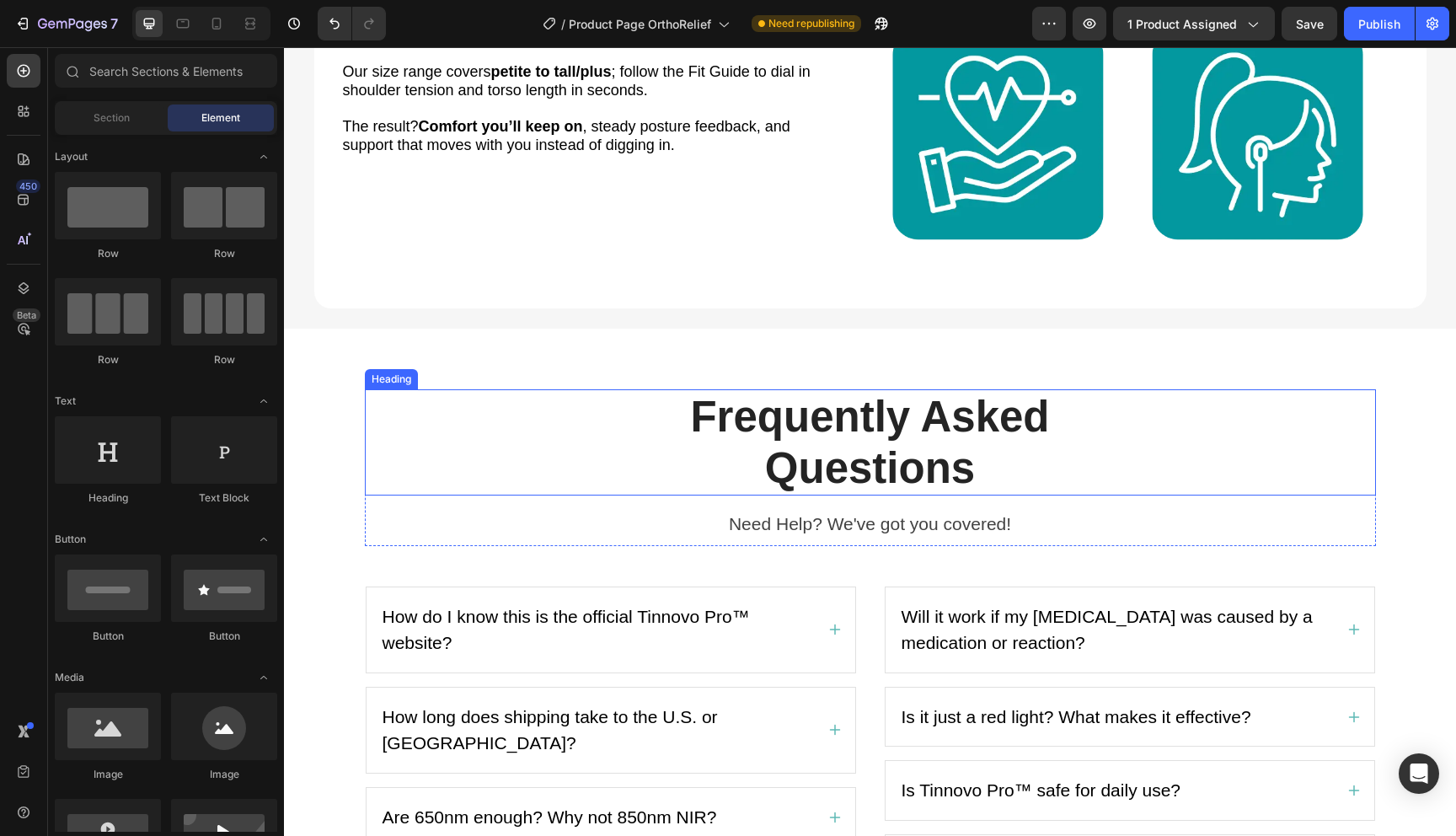
scroll to position [2690, 0]
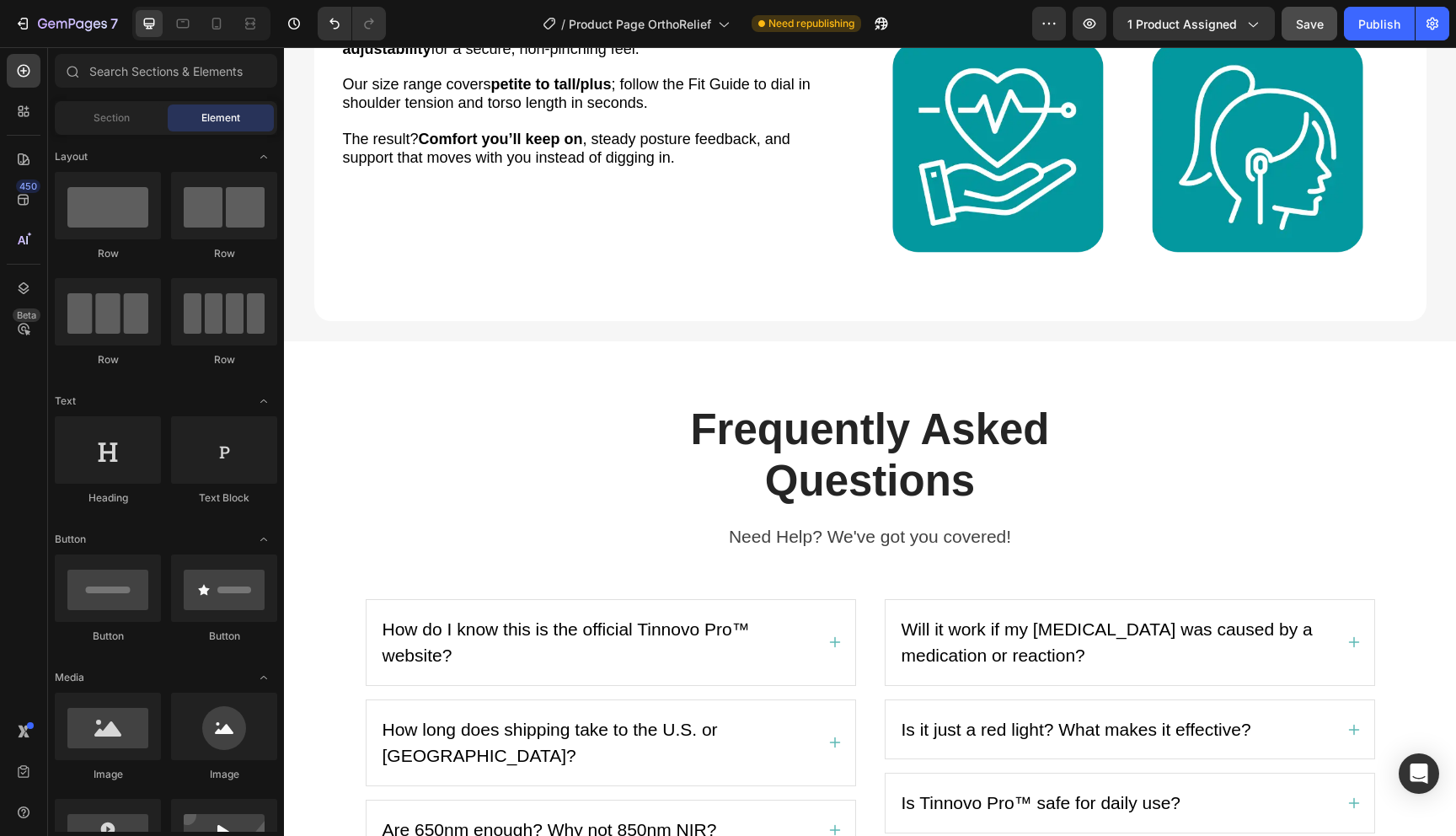
click at [1319, 37] on button "Save" at bounding box center [1309, 23] width 55 height 34
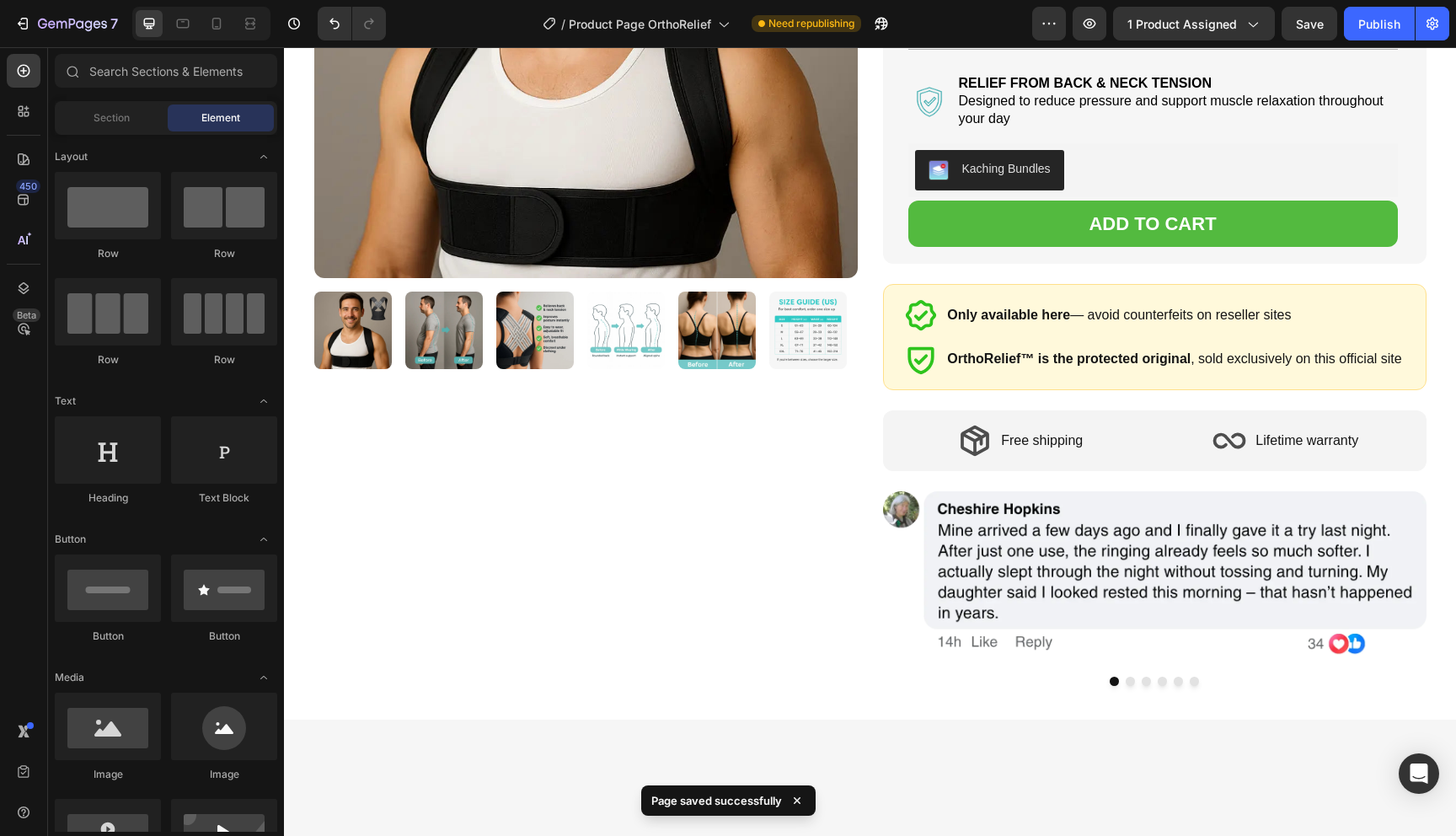
scroll to position [621, 0]
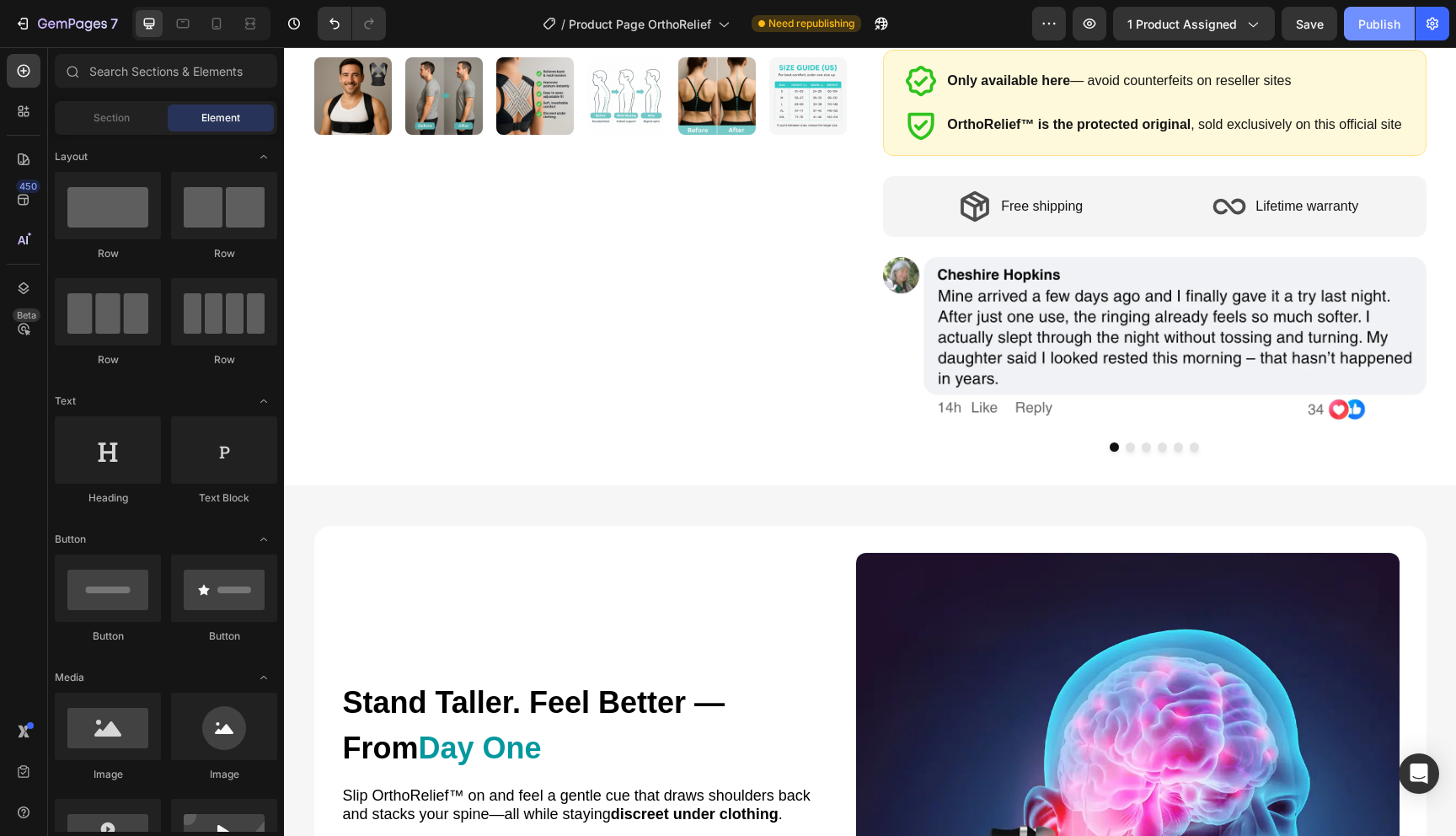
click at [1365, 34] on button "Publish" at bounding box center [1379, 23] width 71 height 34
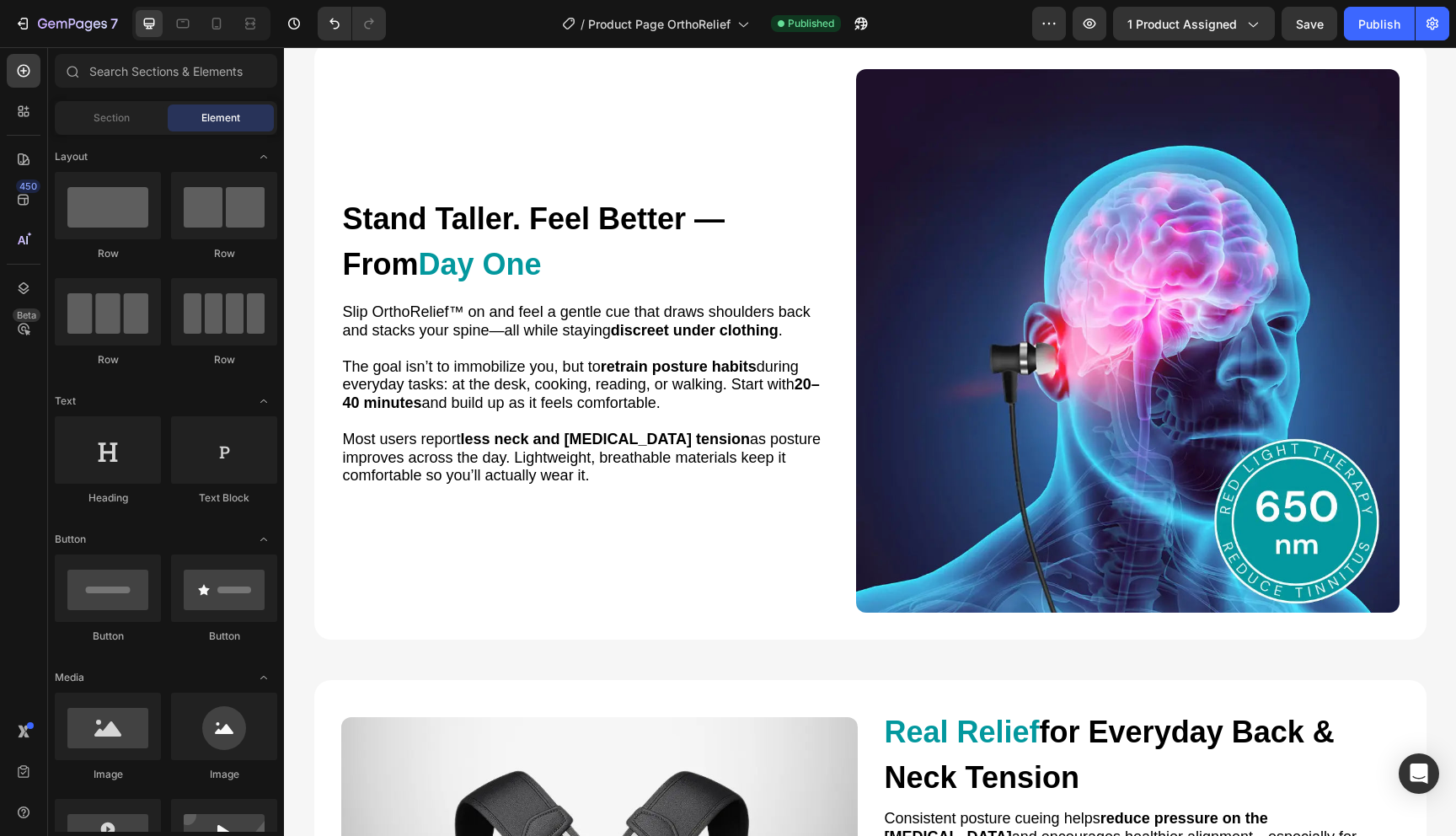
scroll to position [1175, 0]
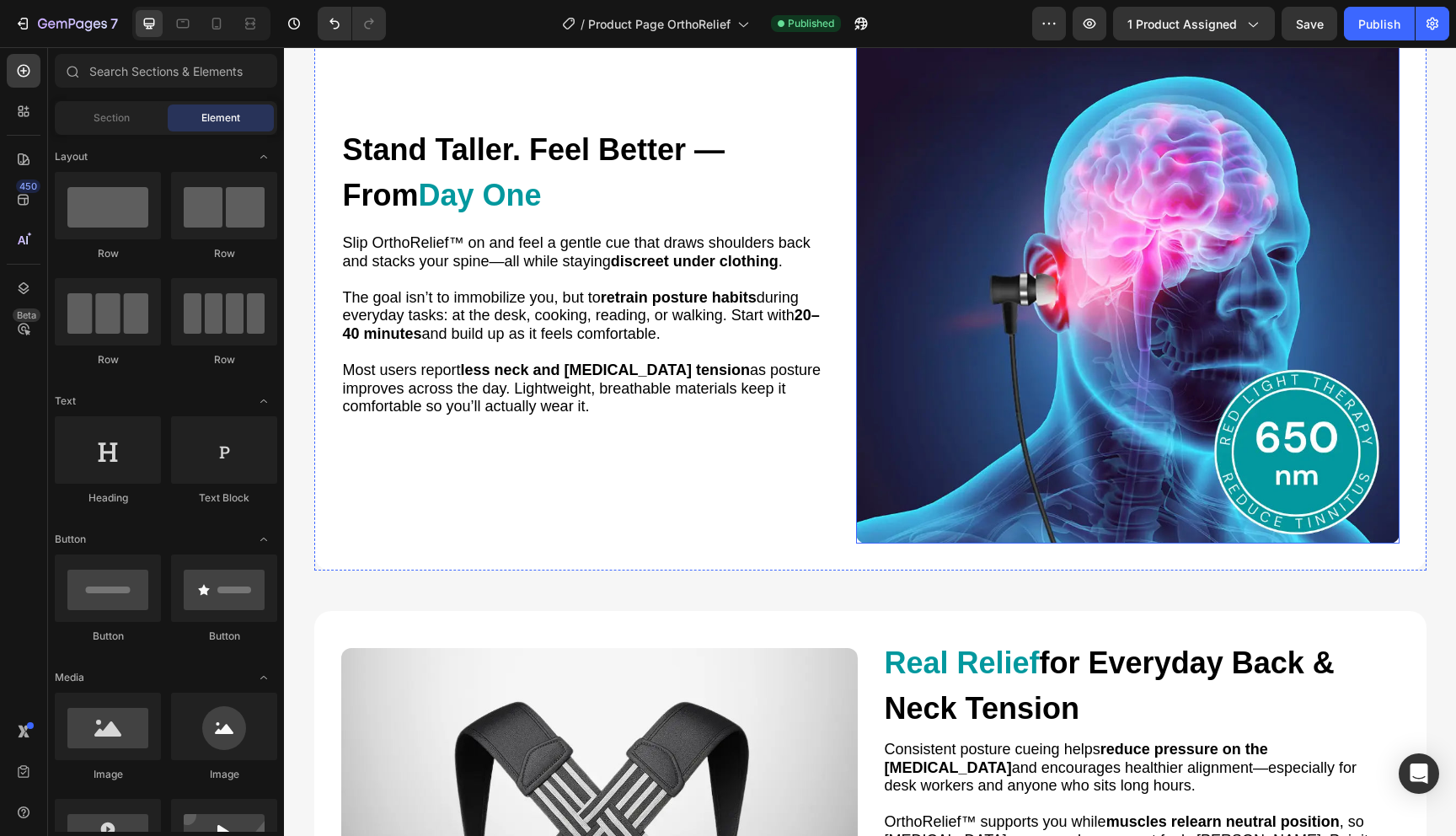
click at [929, 209] on img at bounding box center [1129, 272] width 544 height 544
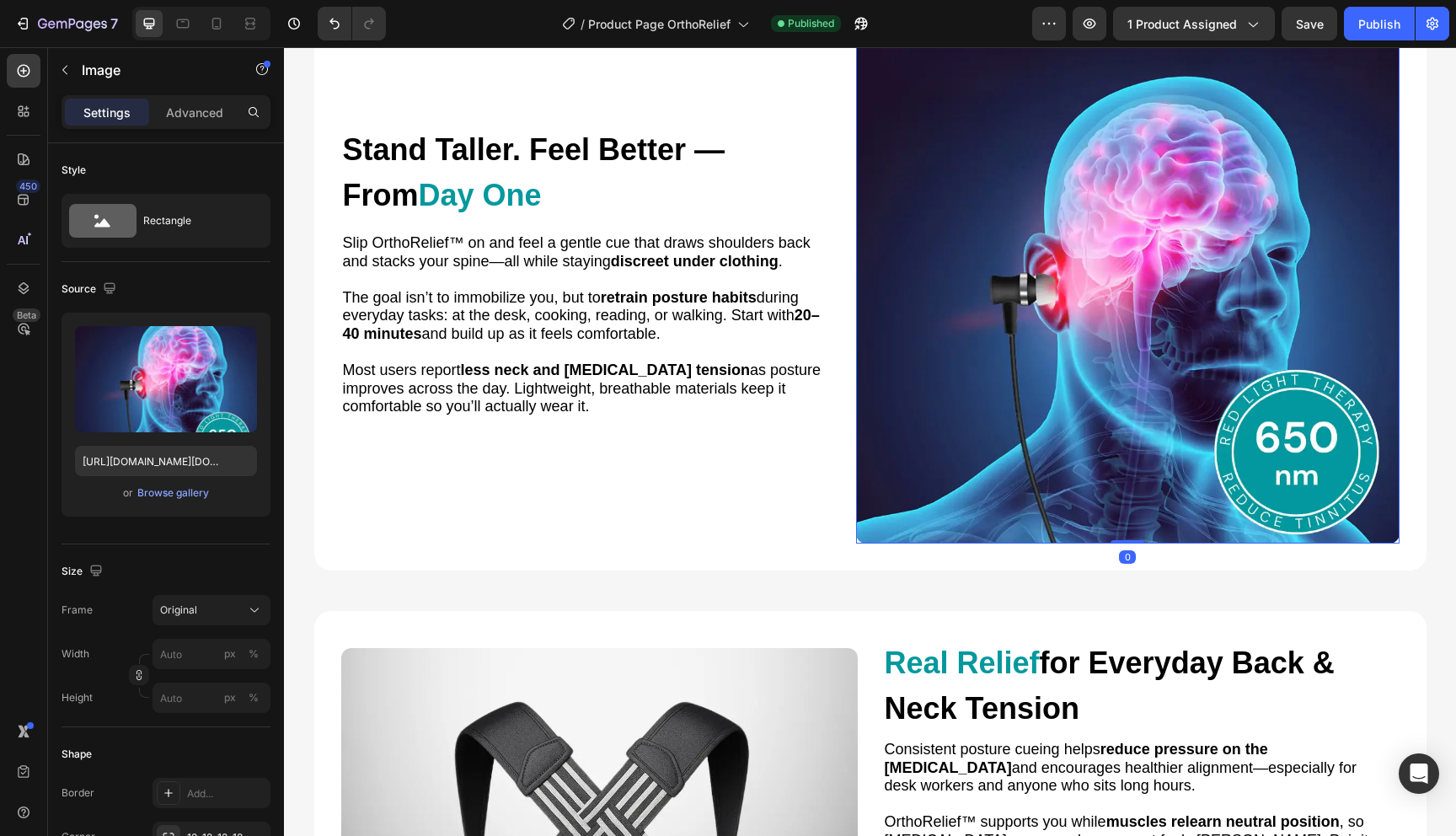
click at [918, 115] on img at bounding box center [1129, 272] width 544 height 544
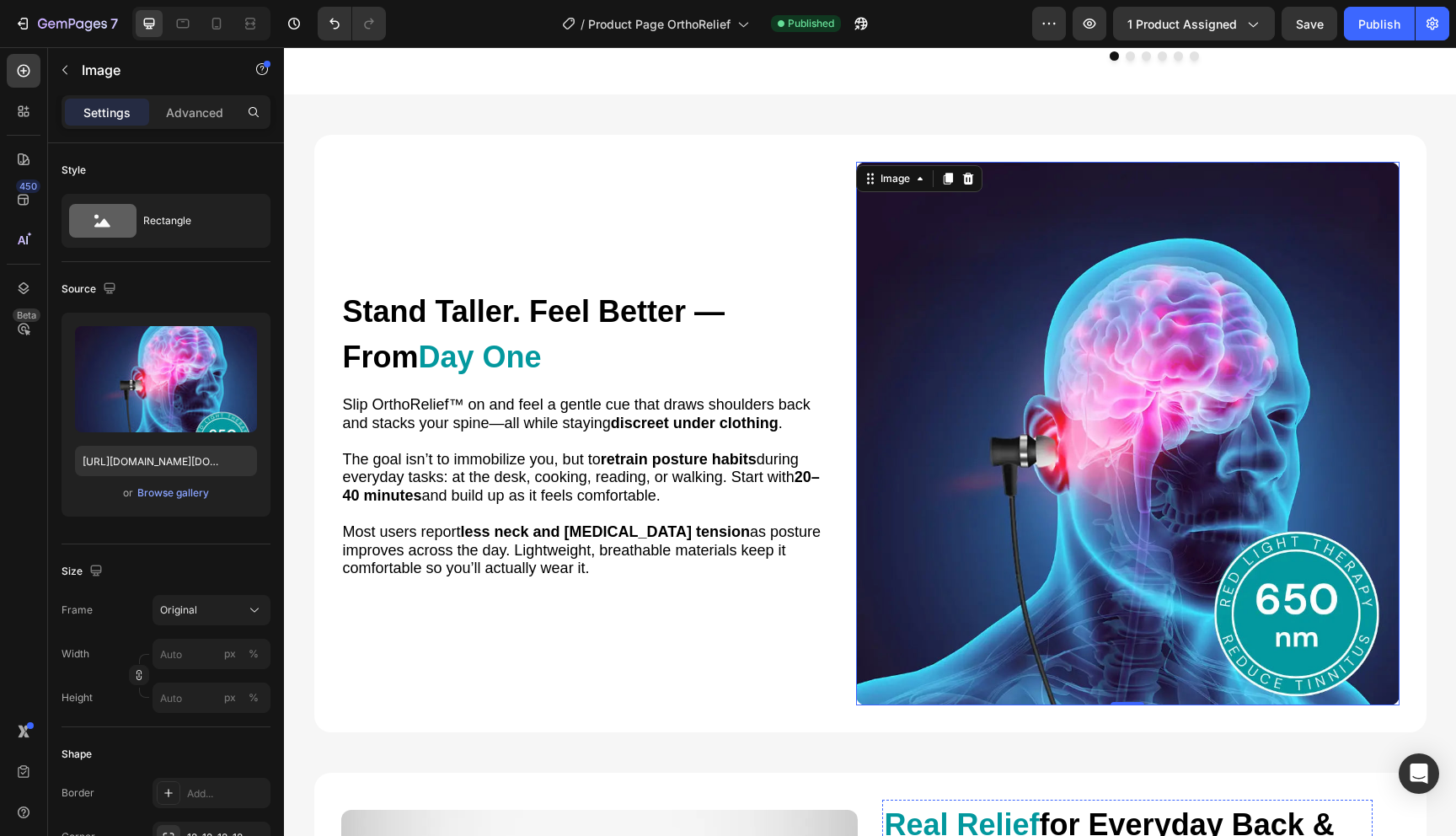
scroll to position [1012, 0]
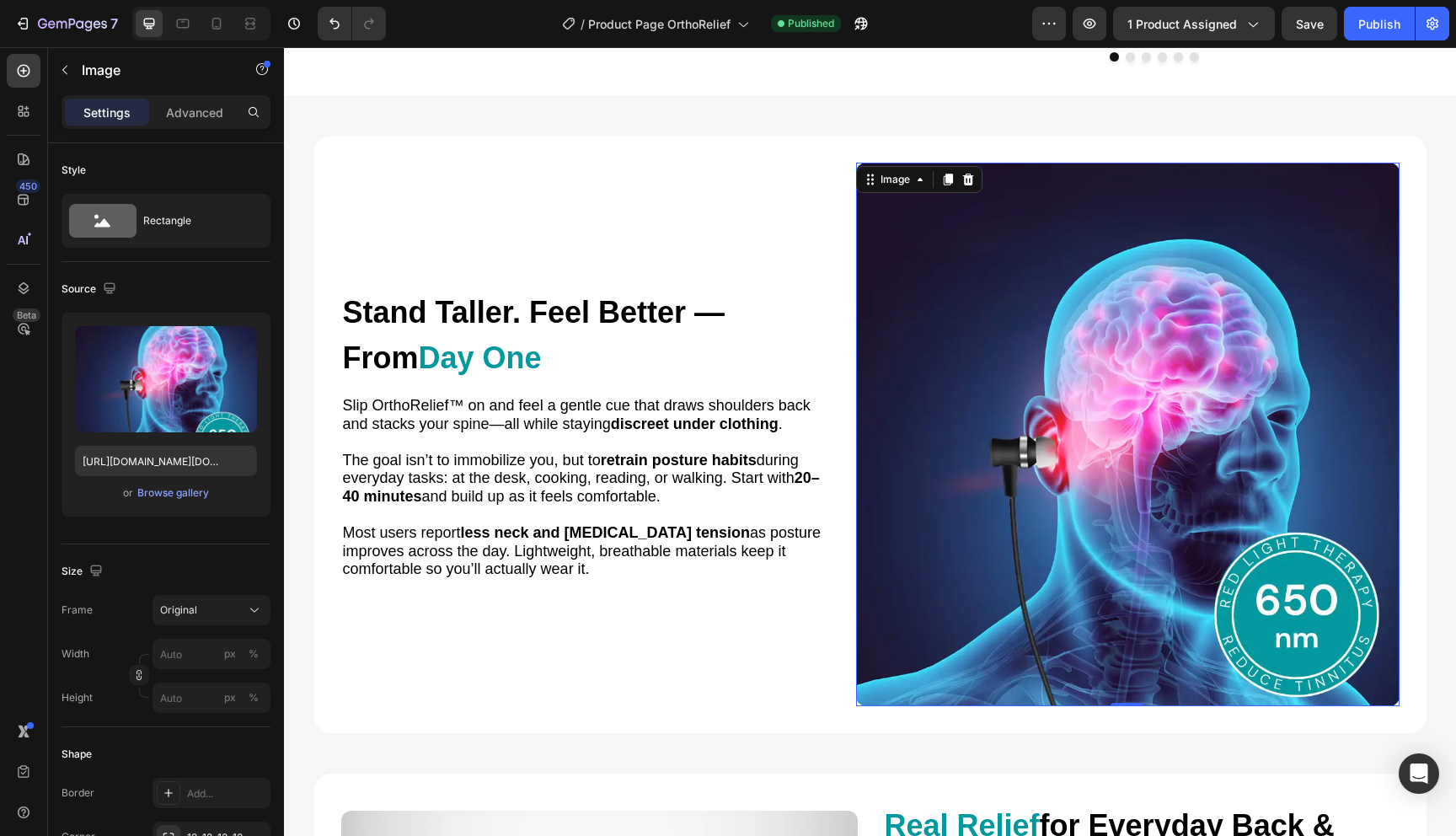
click at [875, 222] on img at bounding box center [1129, 434] width 544 height 544
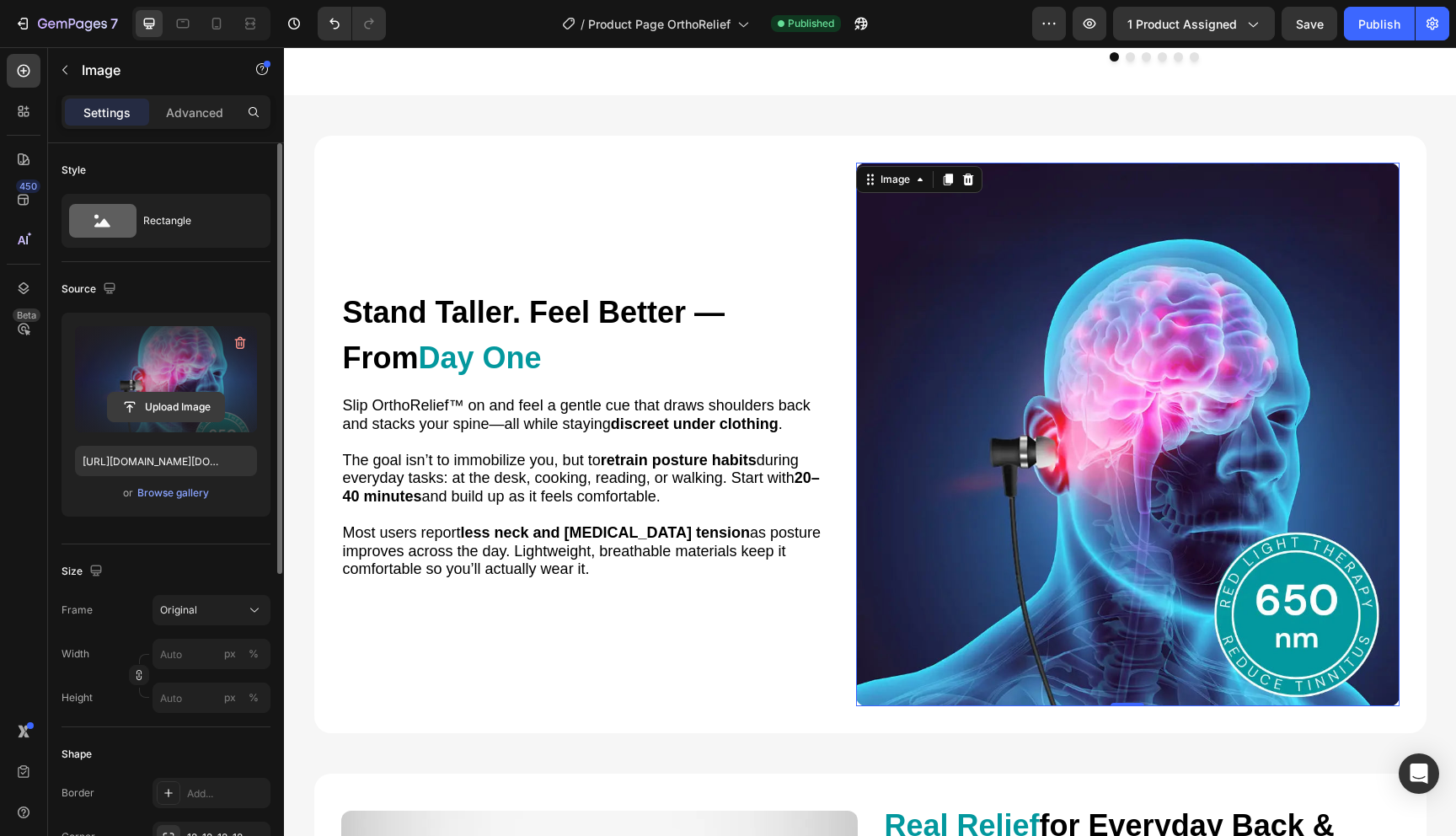
click at [179, 413] on input "file" at bounding box center [166, 407] width 117 height 29
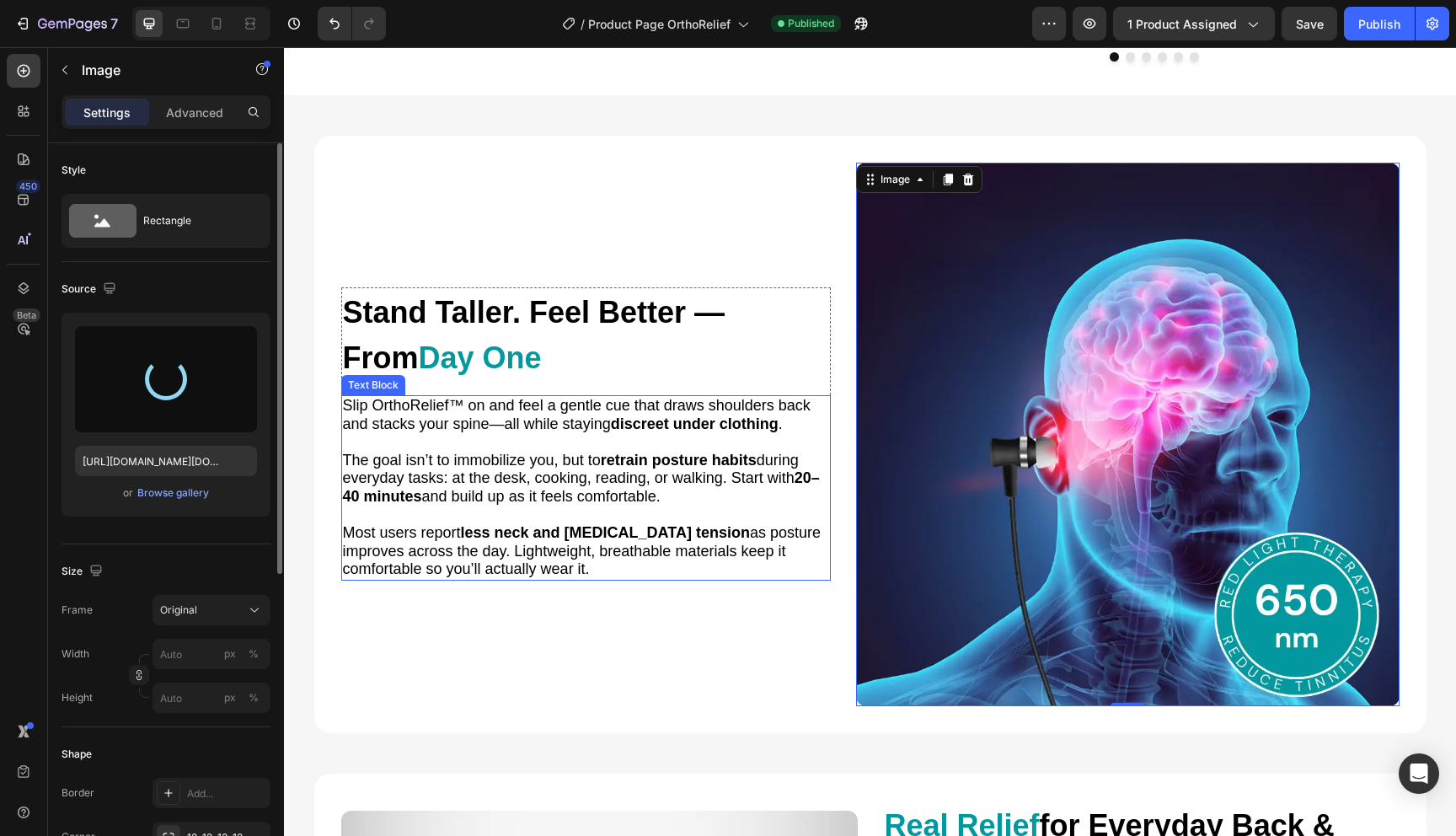
type input "[URL][DOMAIN_NAME]"
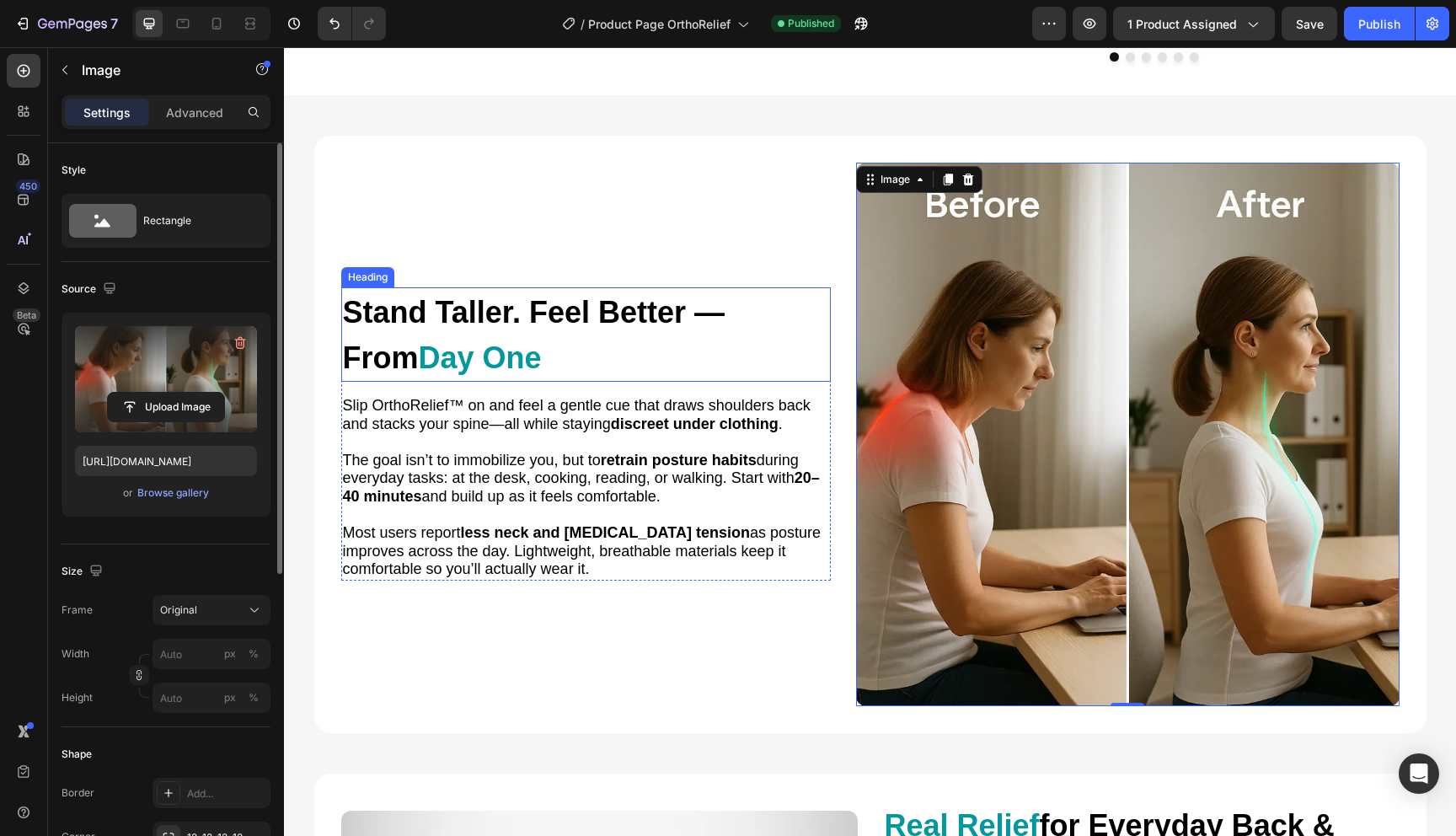
click at [484, 373] on span "Day One" at bounding box center [480, 358] width 123 height 35
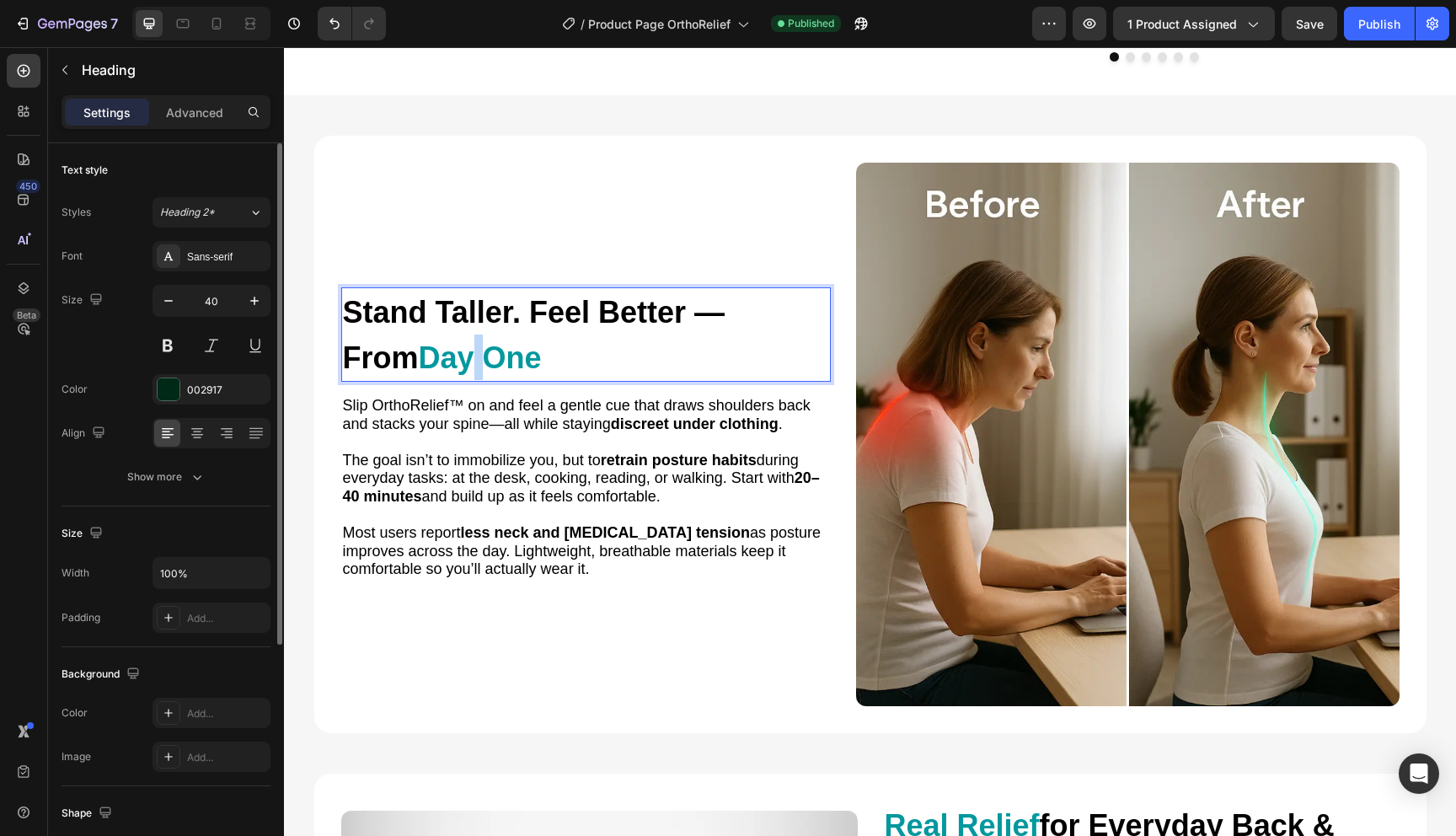
click at [484, 371] on span "Day One" at bounding box center [480, 358] width 123 height 35
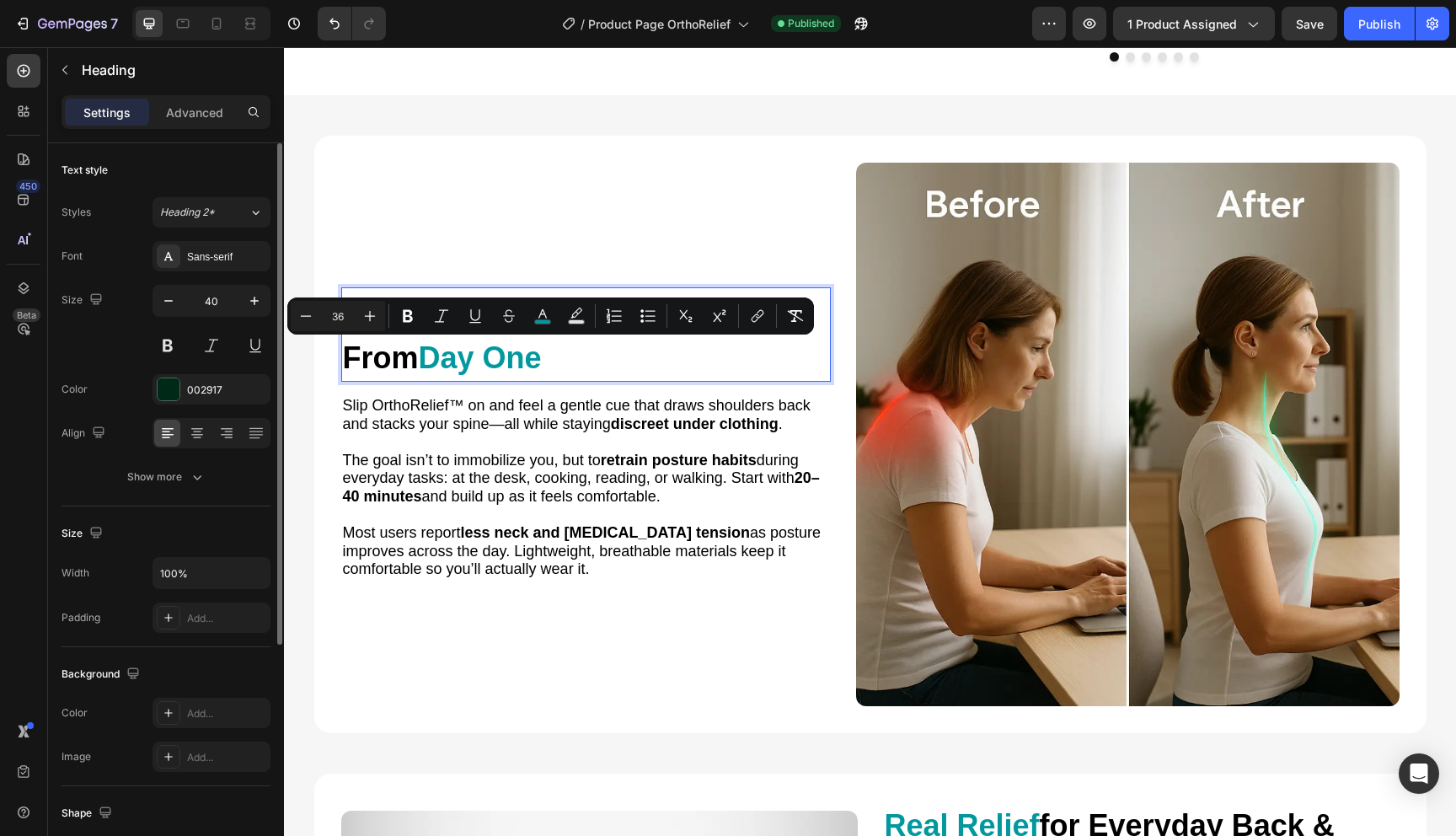
click at [525, 356] on span "Day One" at bounding box center [480, 358] width 123 height 35
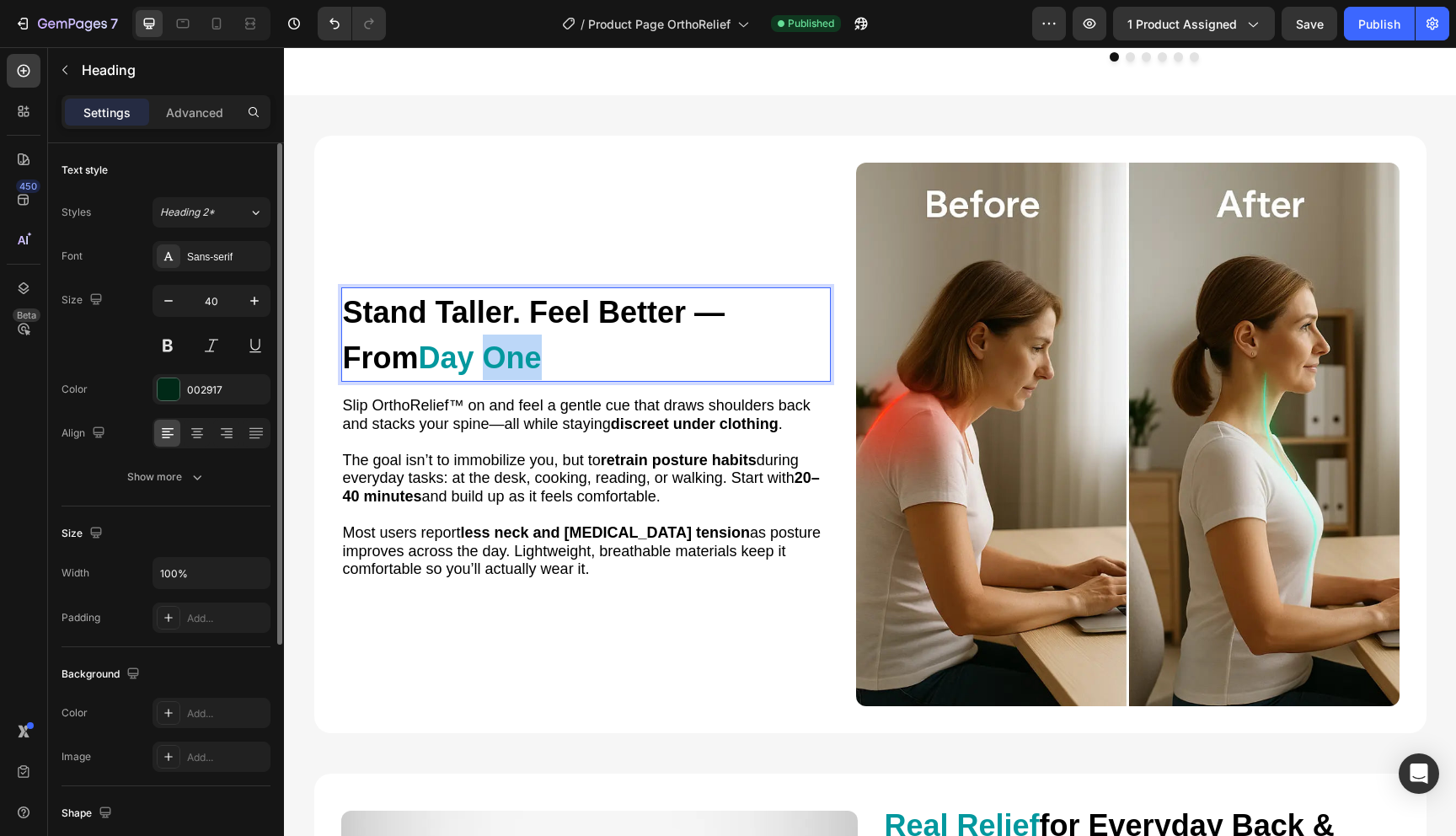
click at [525, 356] on span "Day One" at bounding box center [480, 358] width 123 height 35
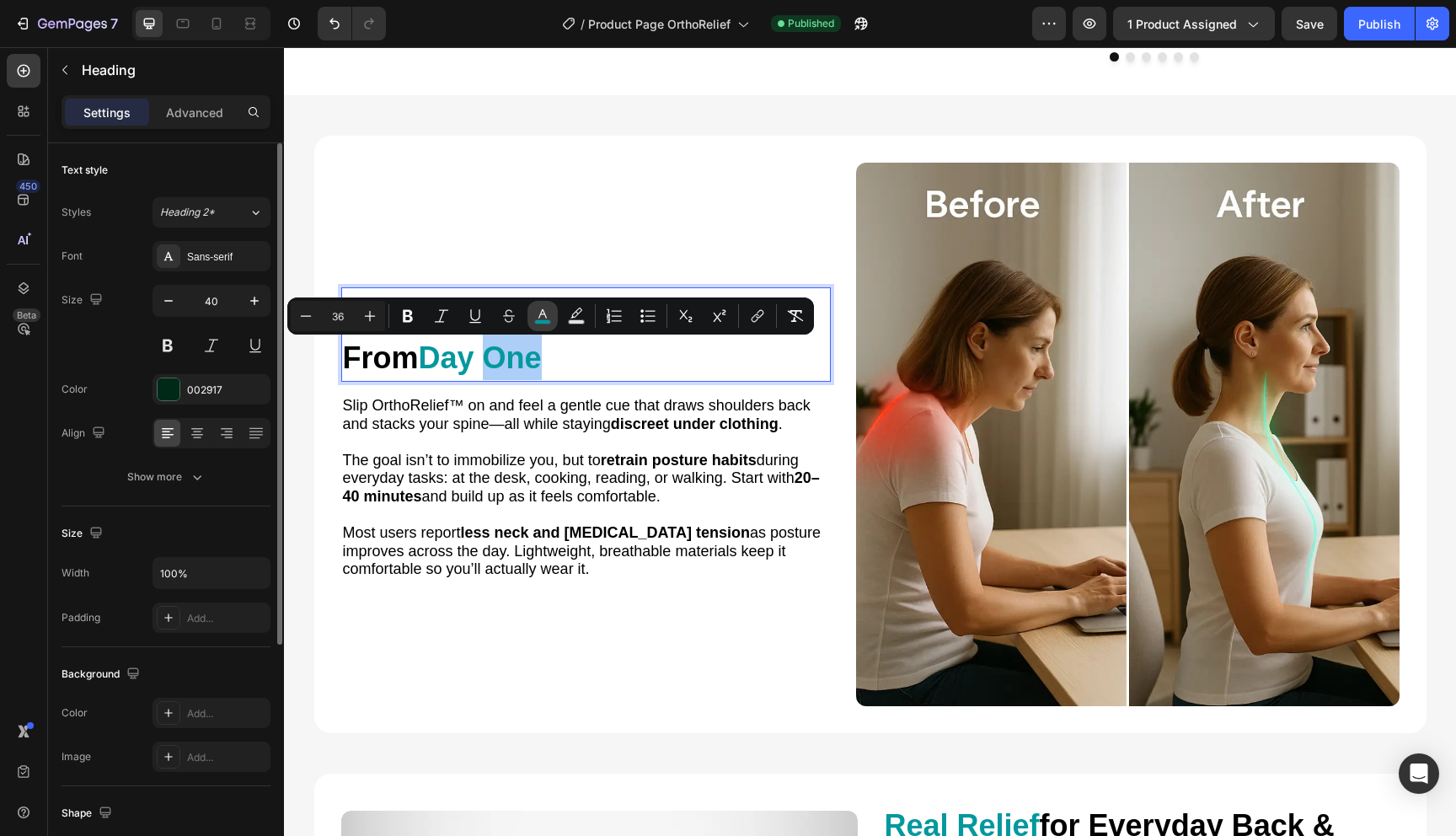
click at [541, 329] on button "color" at bounding box center [542, 316] width 30 height 30
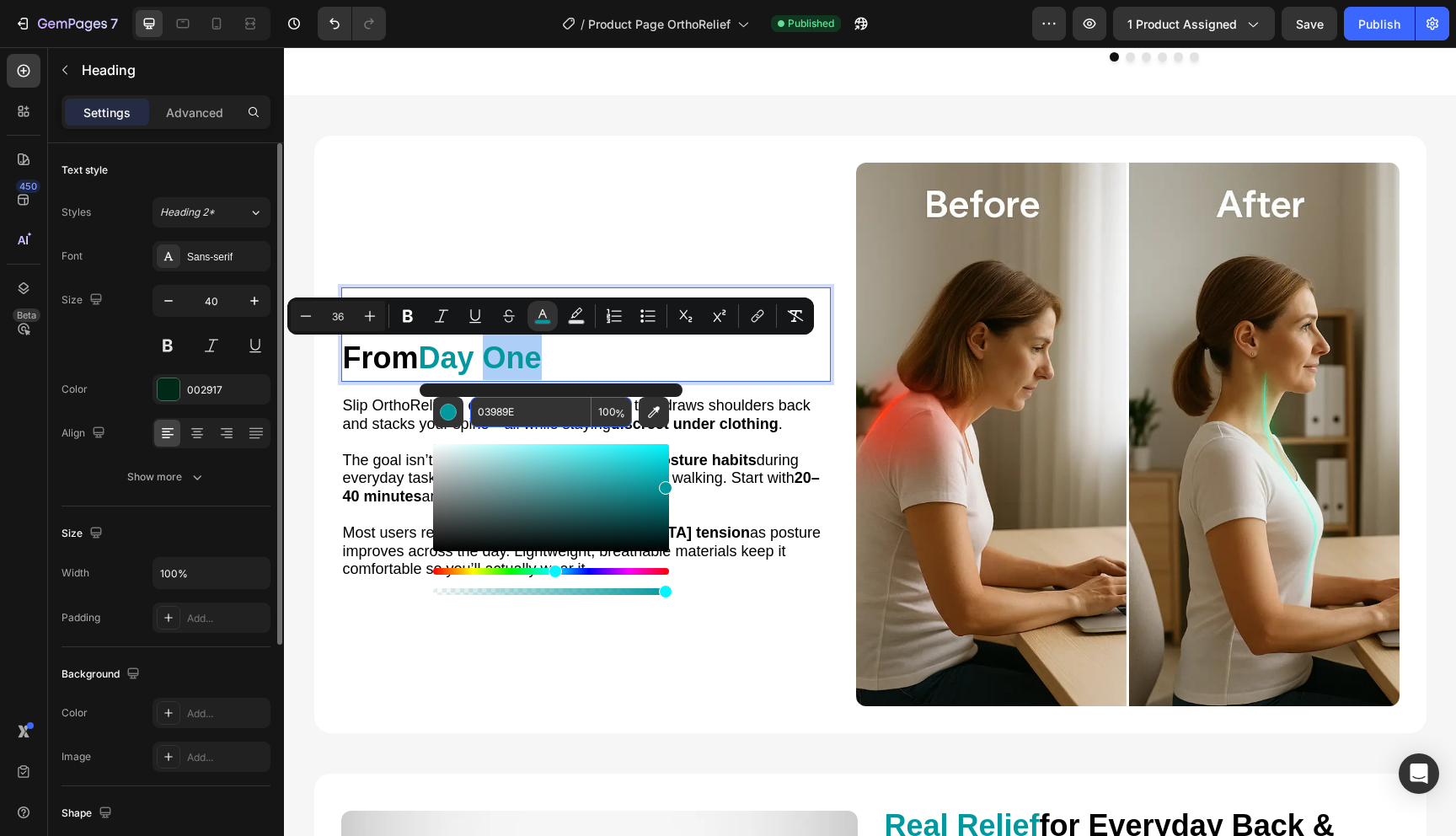
click at [525, 411] on input "03989E" at bounding box center [530, 412] width 121 height 30
click at [621, 379] on p "Stand Taller. Feel Better — From Day One" at bounding box center [586, 335] width 487 height 91
click at [567, 353] on p "Stand Taller. Feel Better — From Day One" at bounding box center [586, 335] width 487 height 91
click at [418, 359] on span "From" at bounding box center [381, 358] width 76 height 35
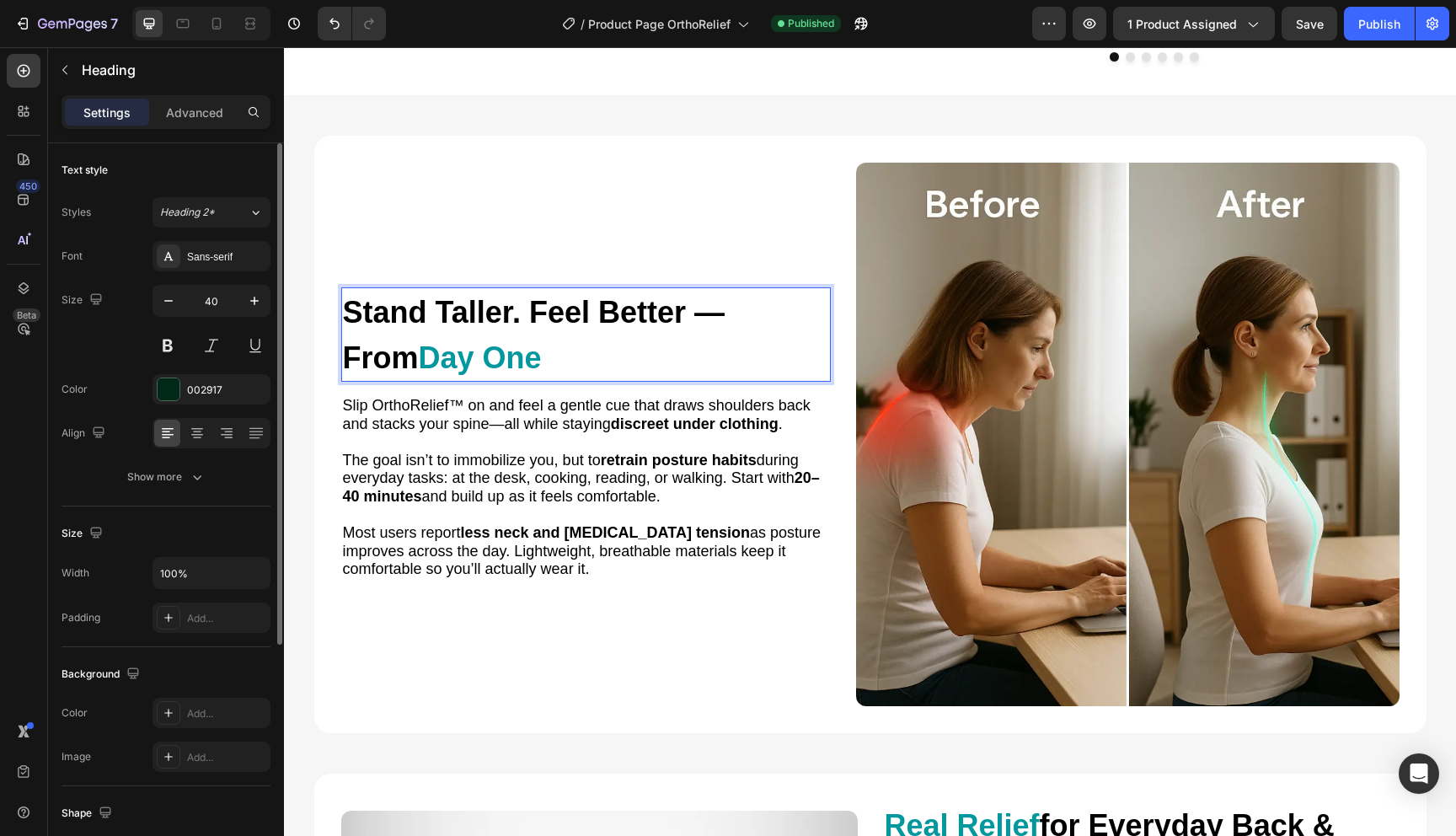
click at [464, 322] on span "Stand Taller. Feel Better —" at bounding box center [533, 313] width 382 height 35
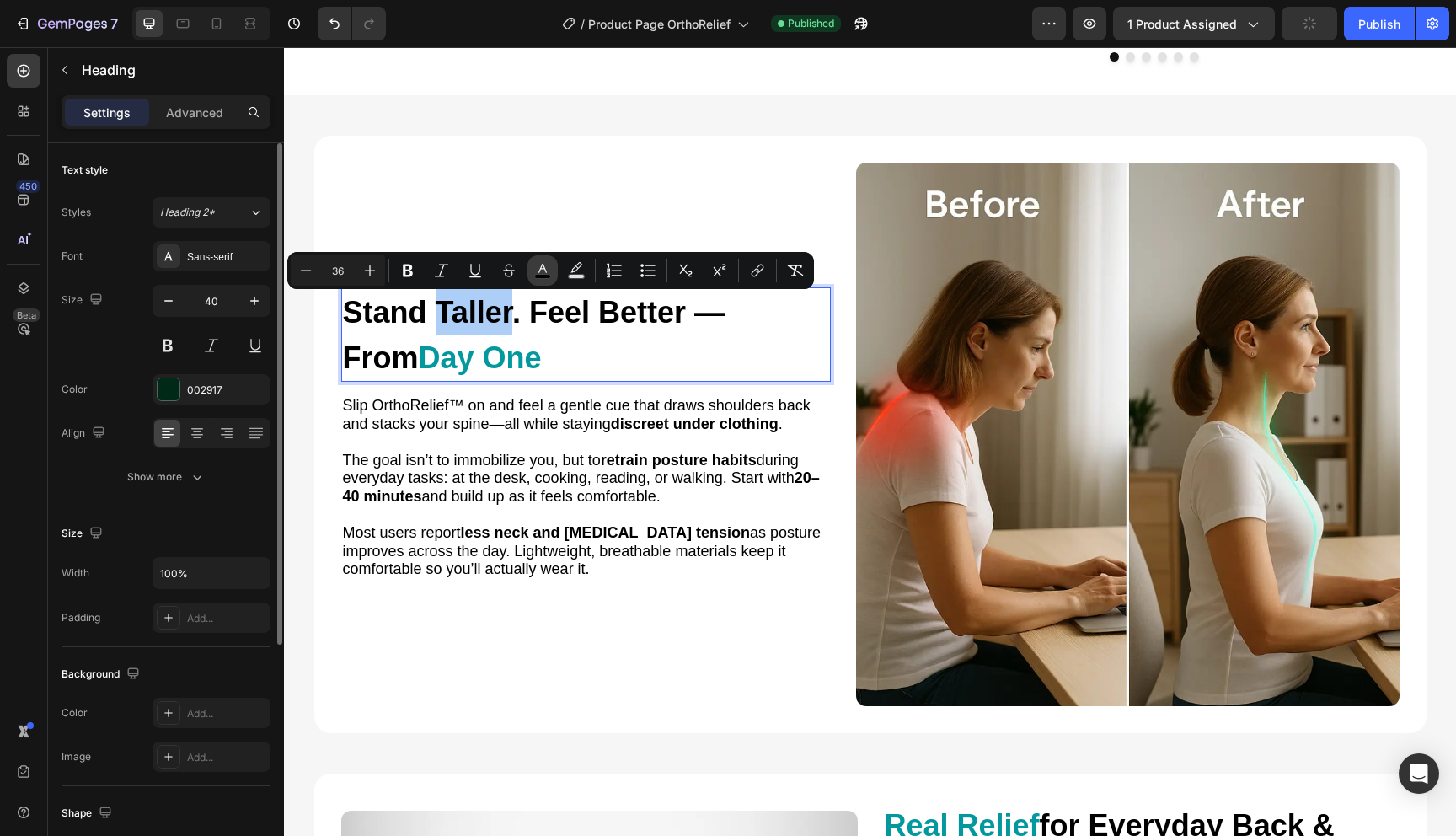
click at [540, 271] on icon "Editor contextual toolbar" at bounding box center [542, 270] width 17 height 17
type input "000000"
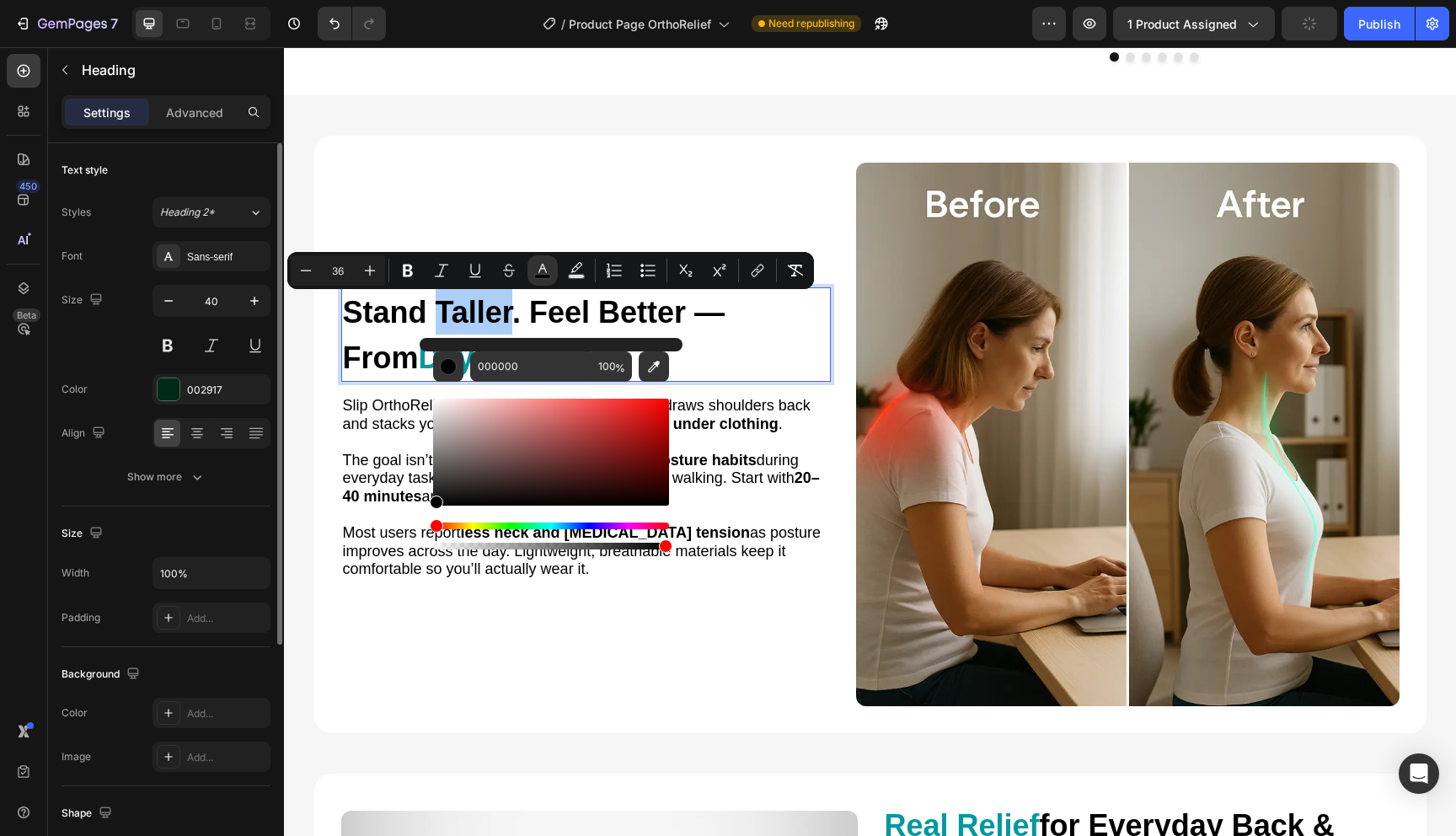
click at [570, 387] on div "Editor contextual toolbar" at bounding box center [551, 467] width 236 height 171
click at [564, 380] on input "000000" at bounding box center [530, 366] width 121 height 30
click at [781, 346] on p "Stand Taller . Feel Better — From Day One" at bounding box center [586, 335] width 487 height 91
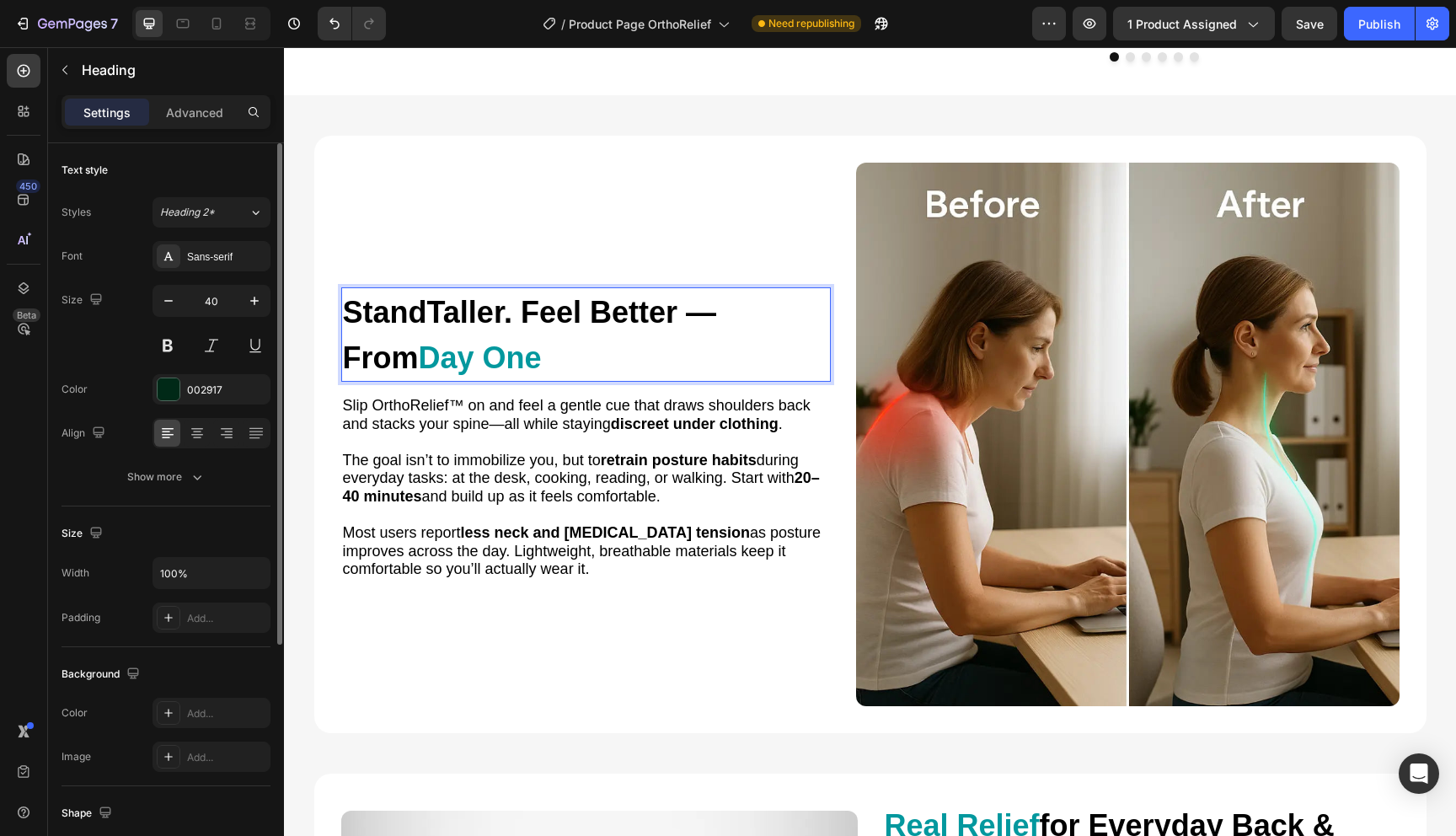
click at [519, 358] on span "Day One" at bounding box center [480, 358] width 123 height 35
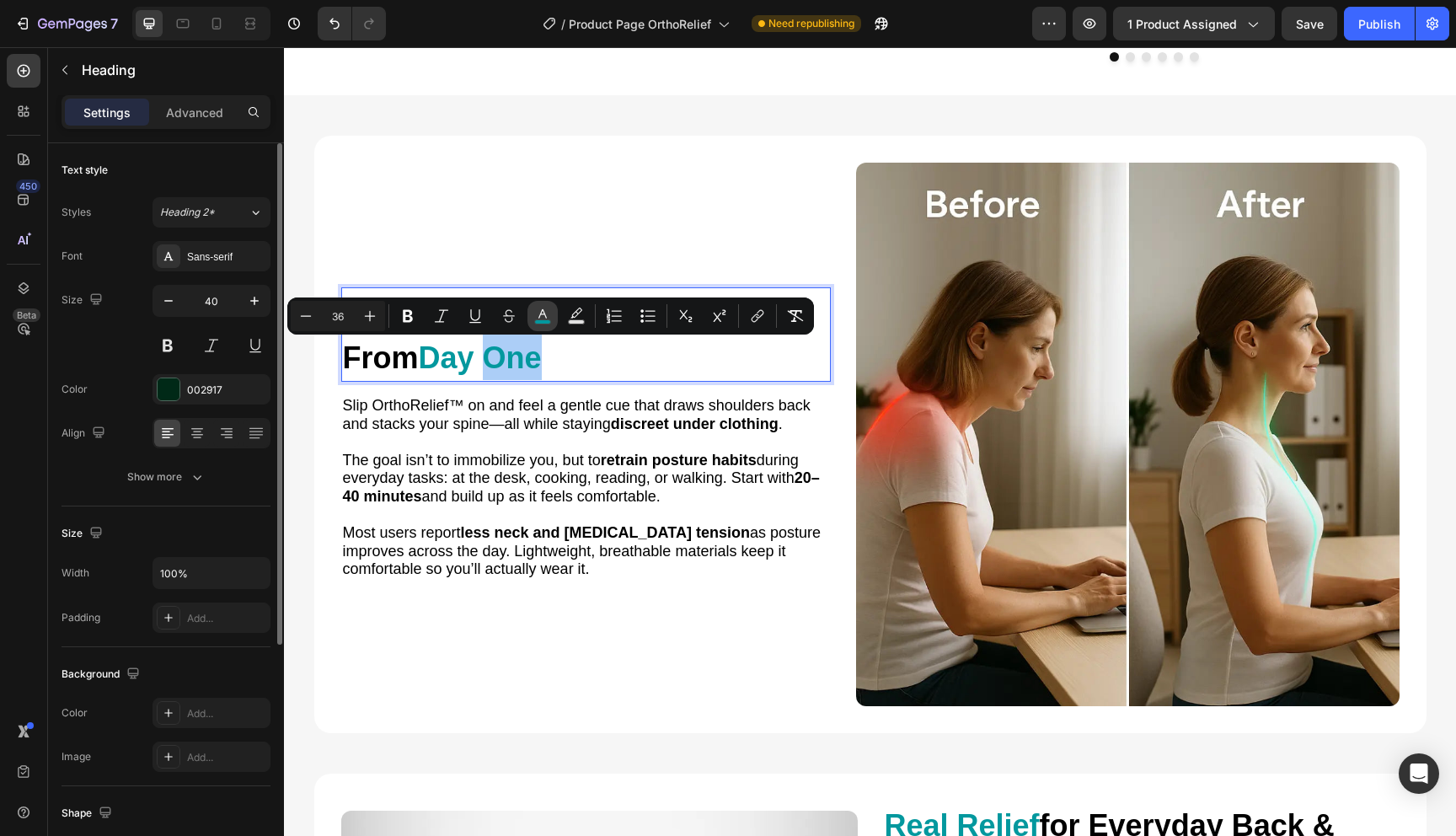
click at [539, 325] on button "color" at bounding box center [542, 316] width 30 height 30
type input "03989E"
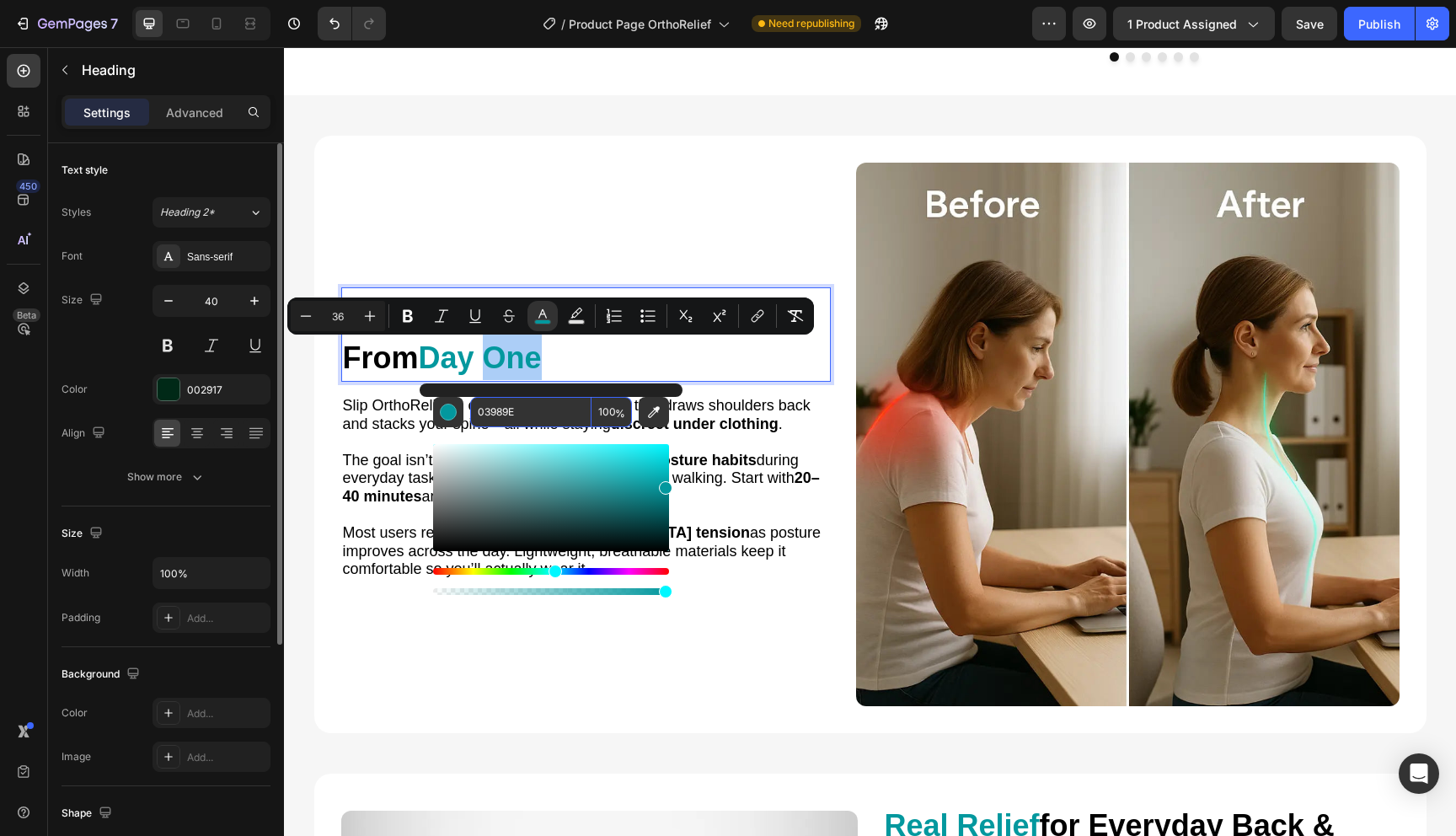
click at [546, 411] on input "03989E" at bounding box center [530, 412] width 121 height 30
click at [594, 369] on p "Stand Taller . Feel Better — From Day One" at bounding box center [586, 335] width 487 height 91
click at [573, 353] on p "Stand Taller . Feel Better — From Day One" at bounding box center [586, 335] width 487 height 91
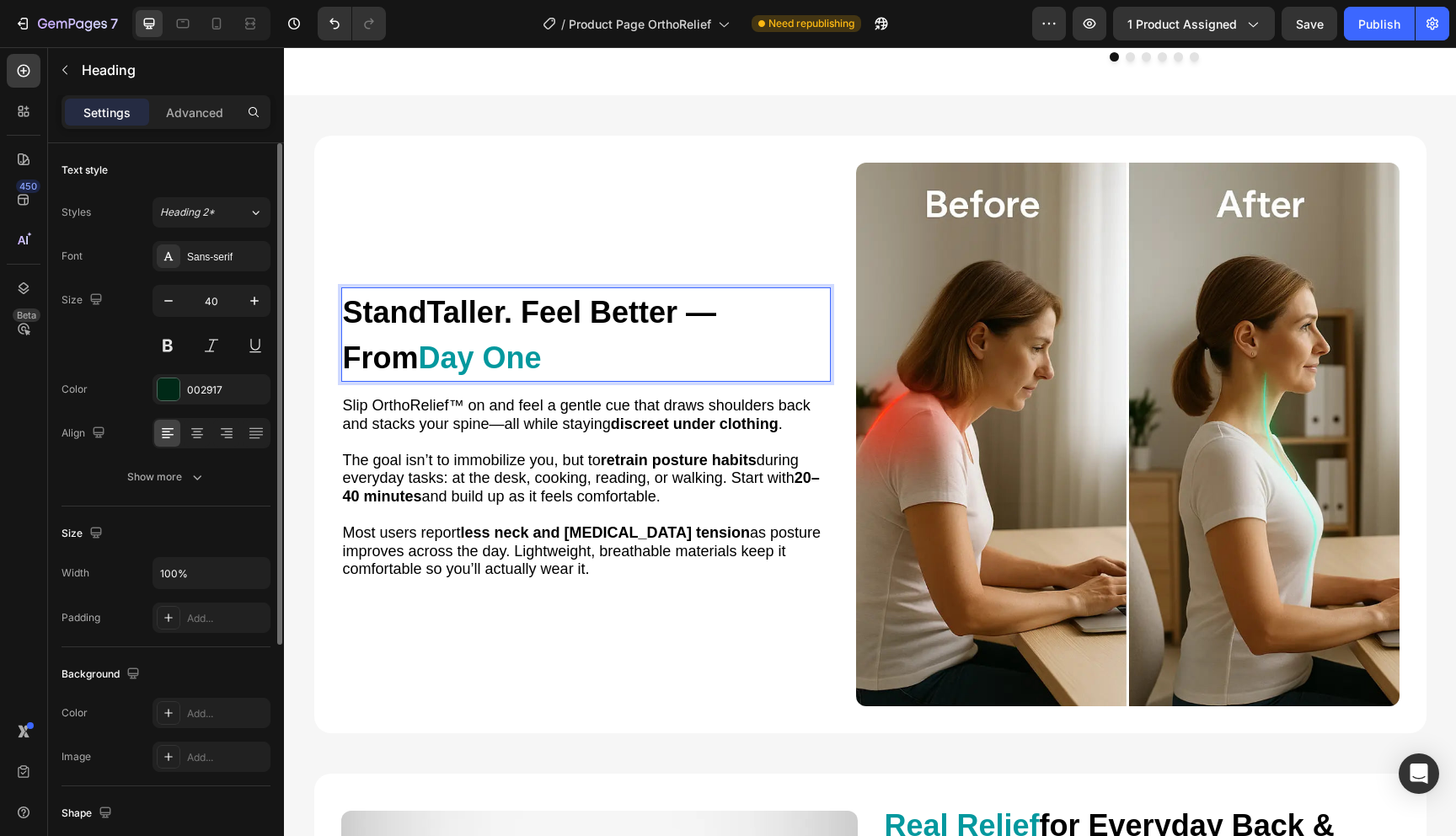
click at [493, 309] on span "Taller" at bounding box center [465, 313] width 77 height 35
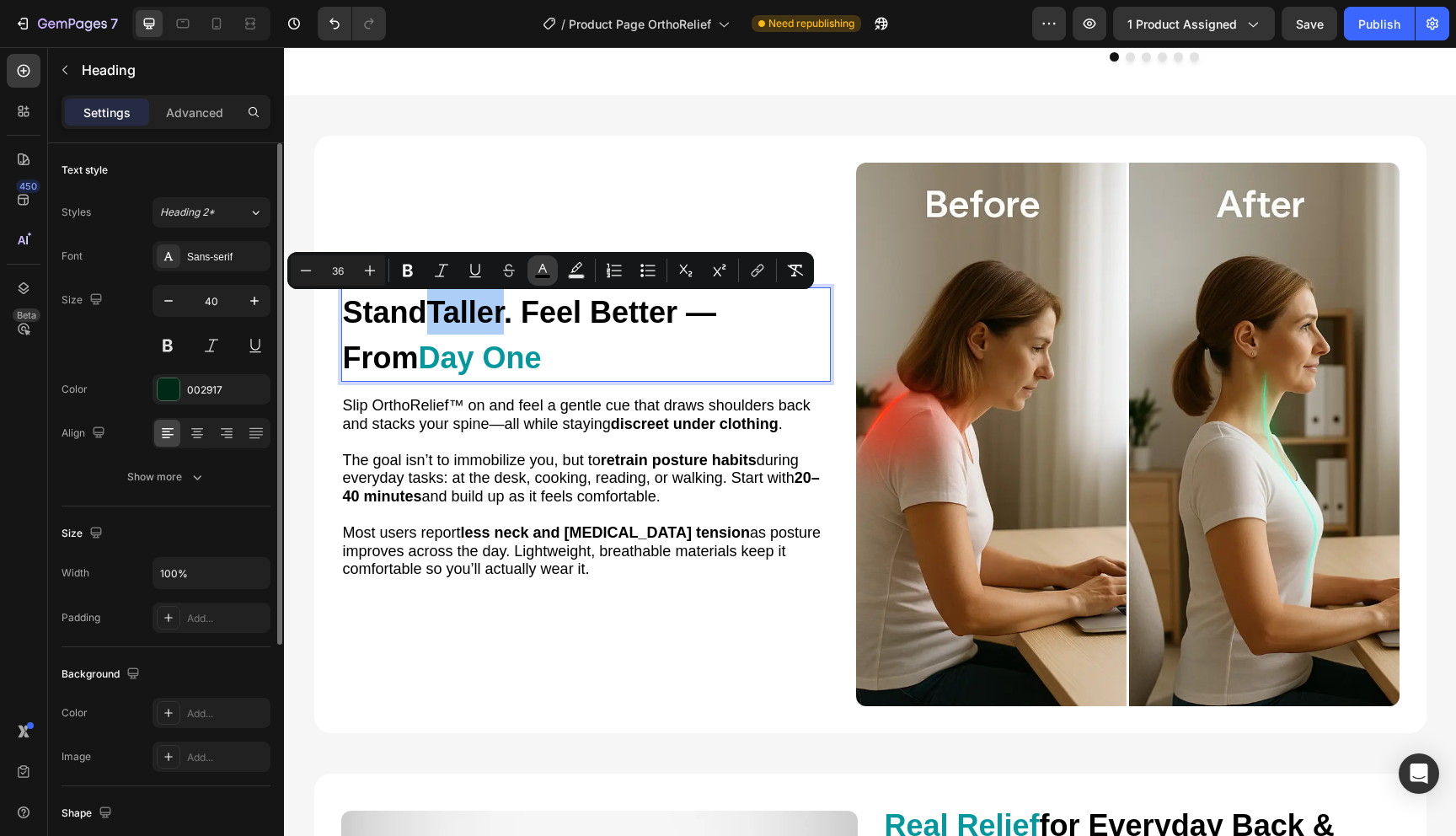
click at [538, 276] on rect "Editor contextual toolbar" at bounding box center [543, 277] width 16 height 4
type input "000000"
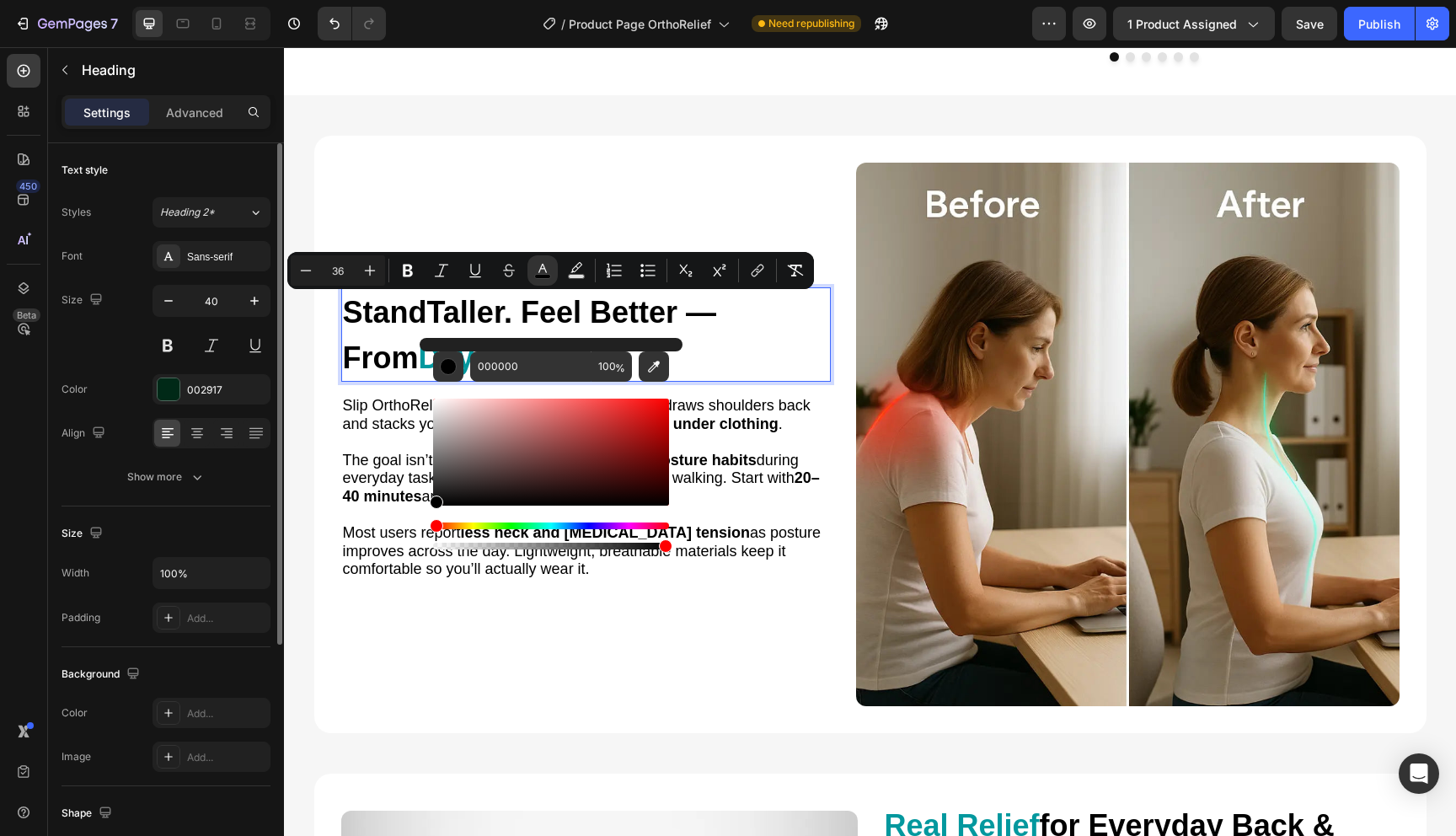
click at [520, 320] on span ". Feel Better —" at bounding box center [610, 313] width 213 height 35
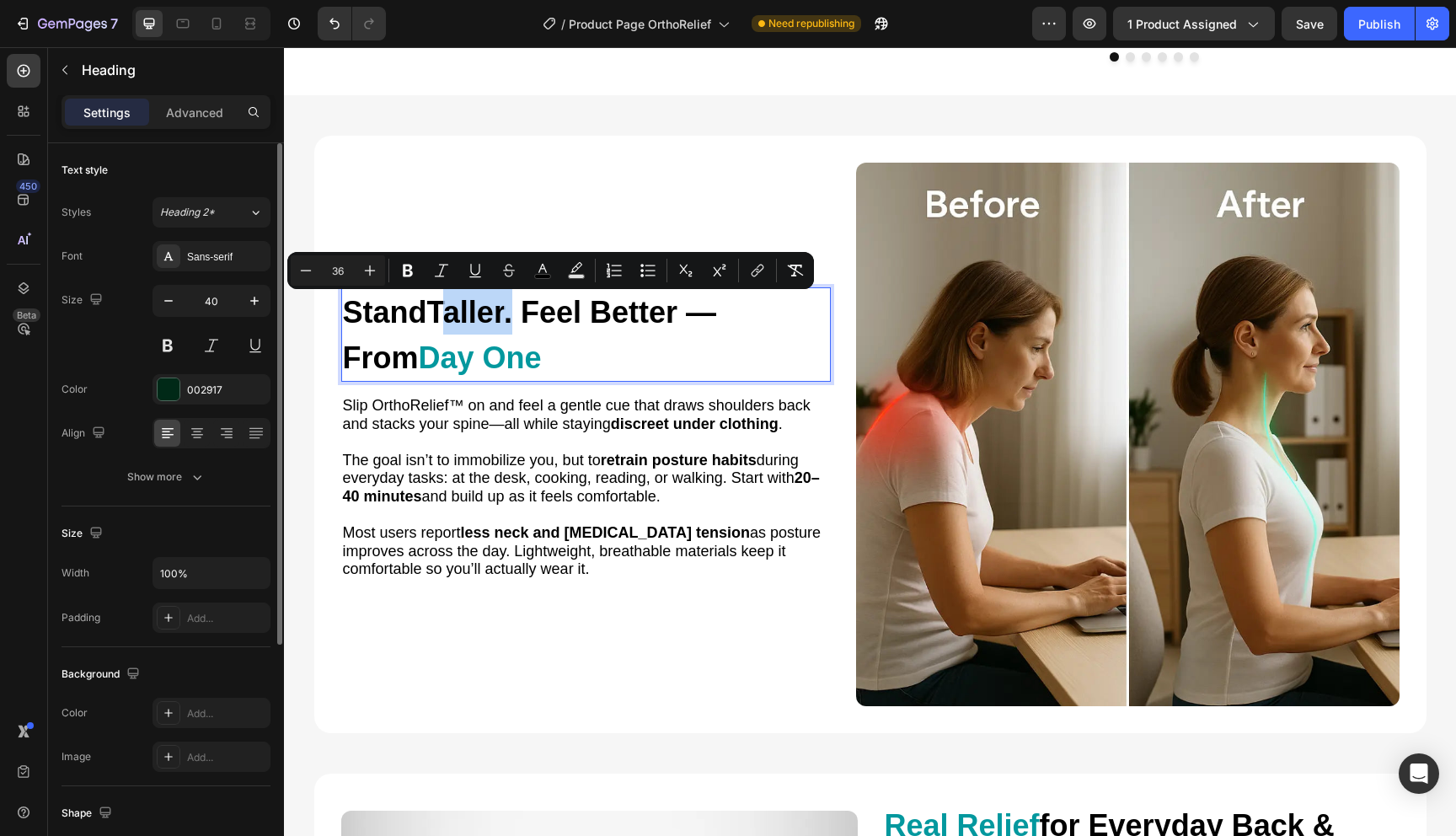
drag, startPoint x: 522, startPoint y: 323, endPoint x: 447, endPoint y: 320, distance: 75.1
click at [447, 320] on p "Stand Taller . Feel Better — From Day One" at bounding box center [586, 335] width 487 height 91
click at [447, 320] on span "Taller" at bounding box center [465, 313] width 77 height 35
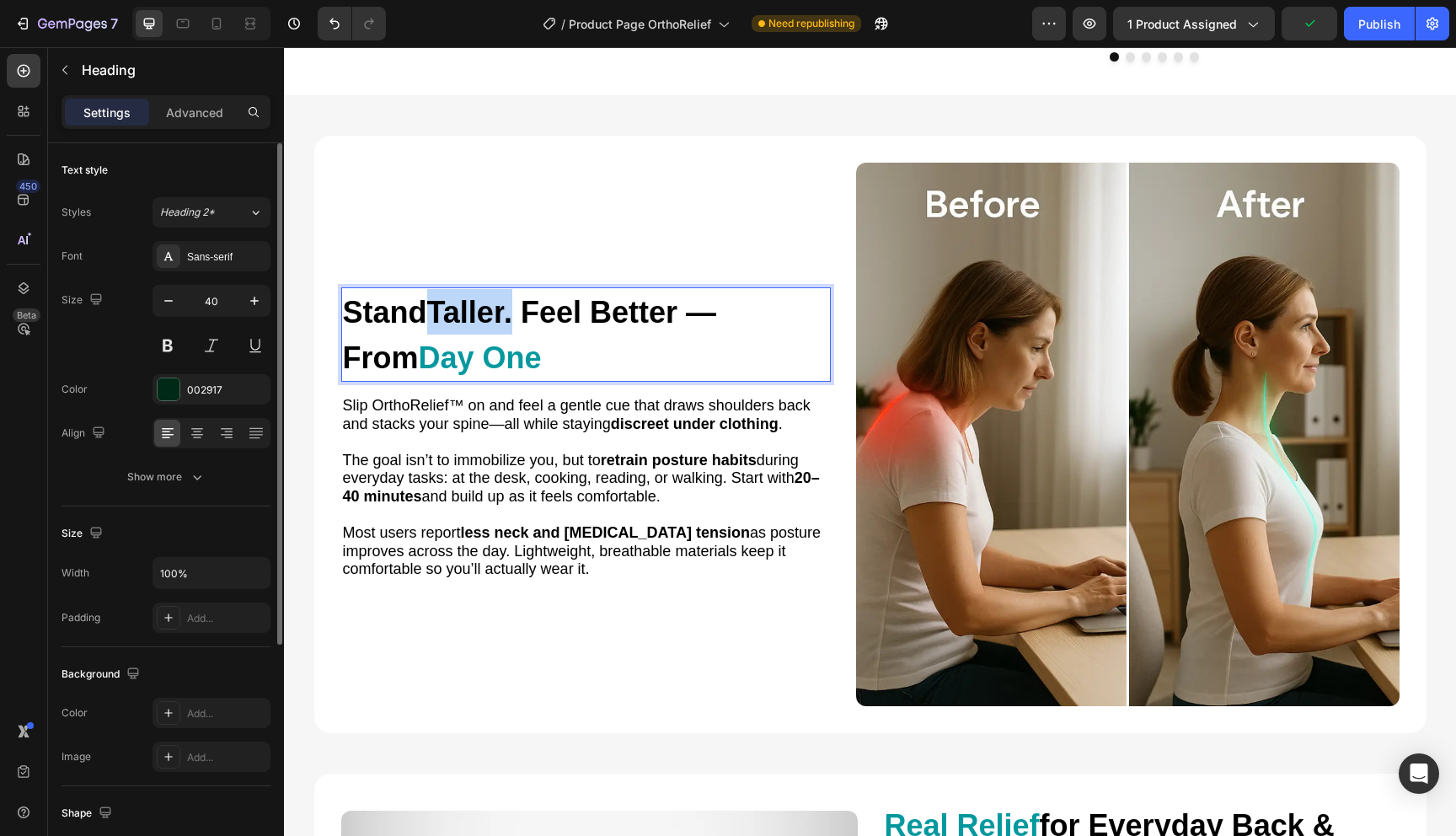
drag, startPoint x: 442, startPoint y: 320, endPoint x: 520, endPoint y: 323, distance: 78.1
click at [520, 323] on p "Stand Taller . Feel Better — From Day One" at bounding box center [586, 335] width 487 height 91
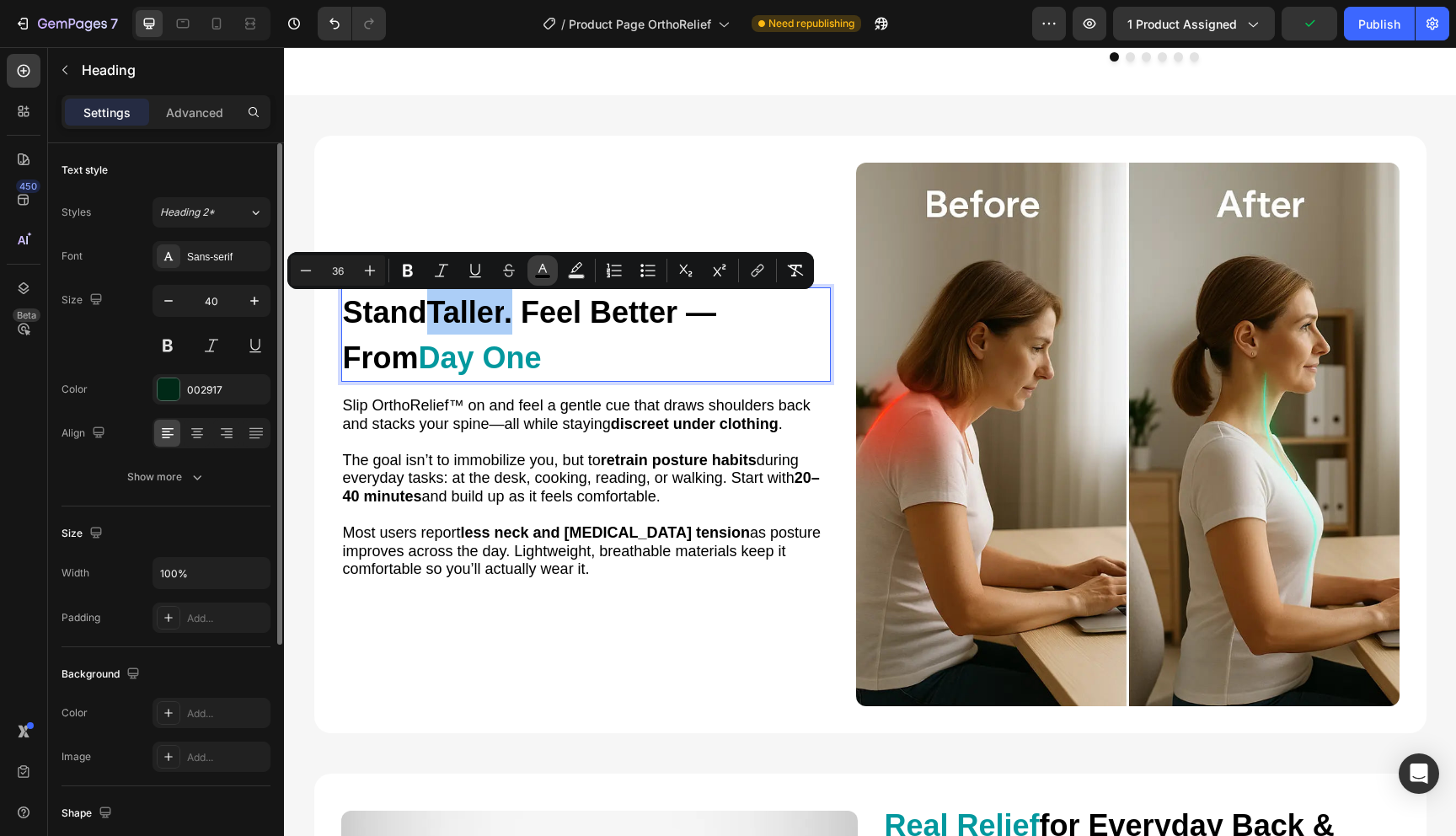
click at [534, 280] on button "color" at bounding box center [542, 270] width 30 height 30
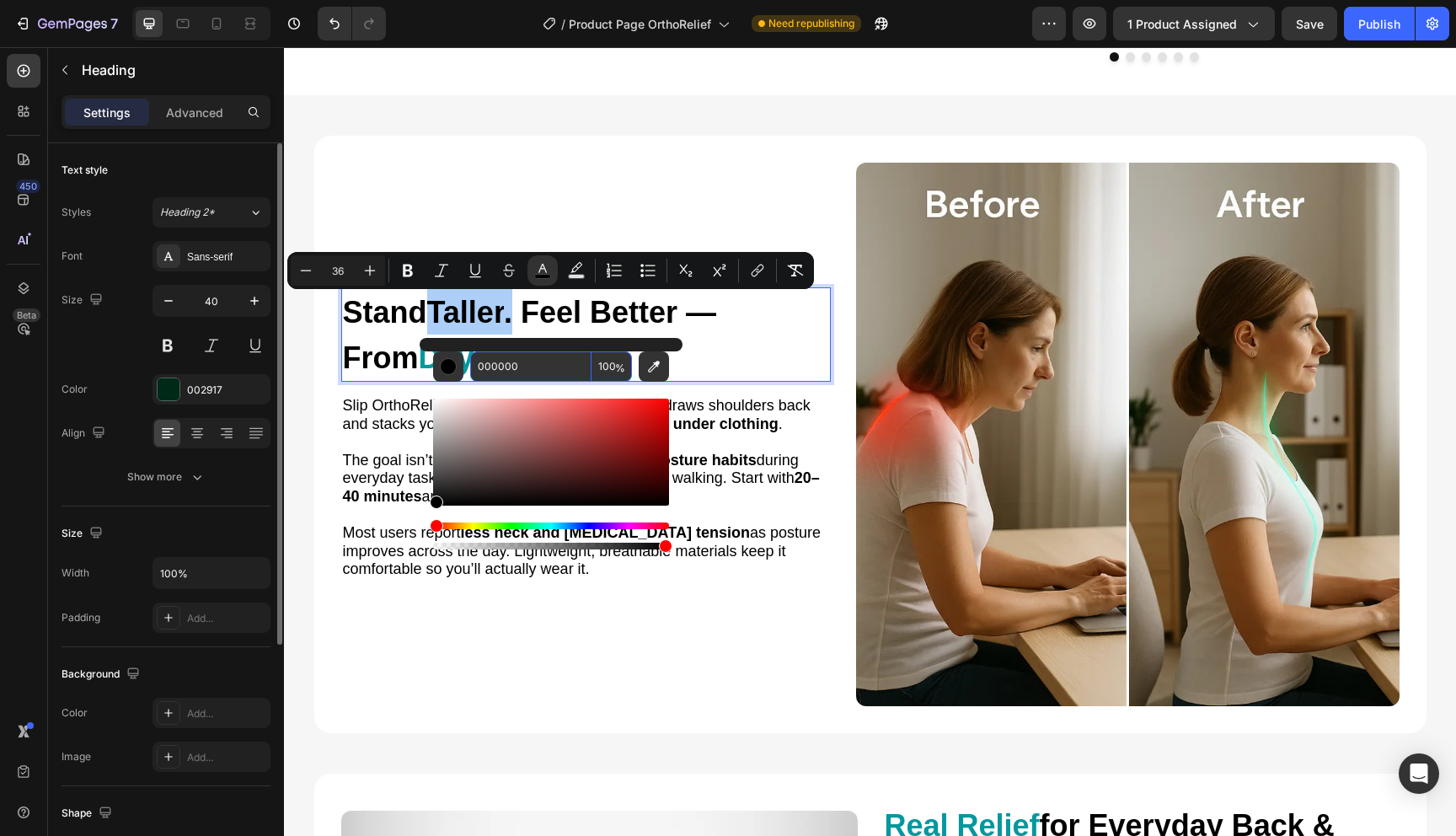
click at [567, 361] on input "000000" at bounding box center [530, 366] width 121 height 30
paste input "3989E"
type input "03989E"
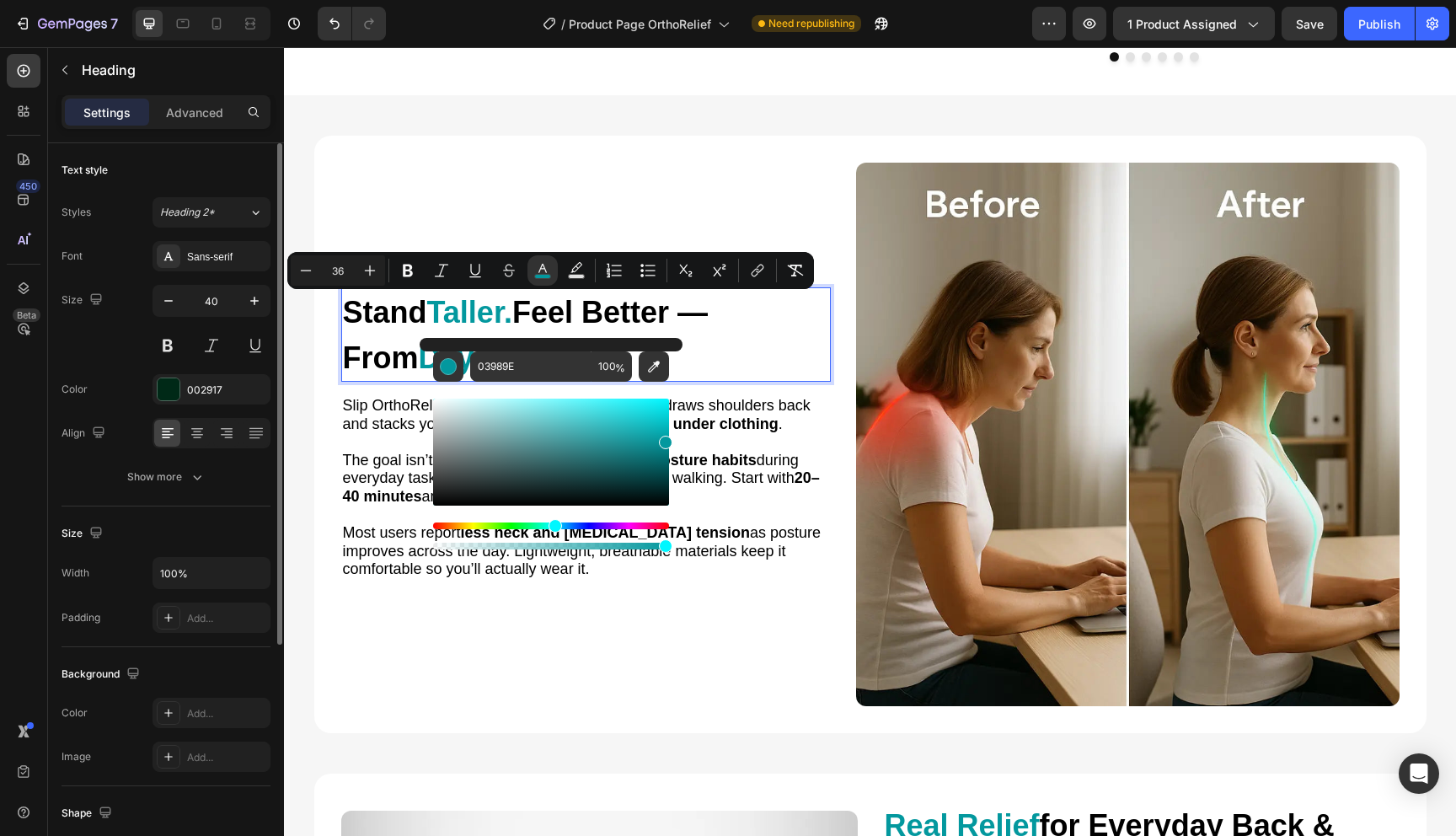
click at [705, 332] on p "Stand Taller. Feel Better — From Day One" at bounding box center [586, 335] width 487 height 91
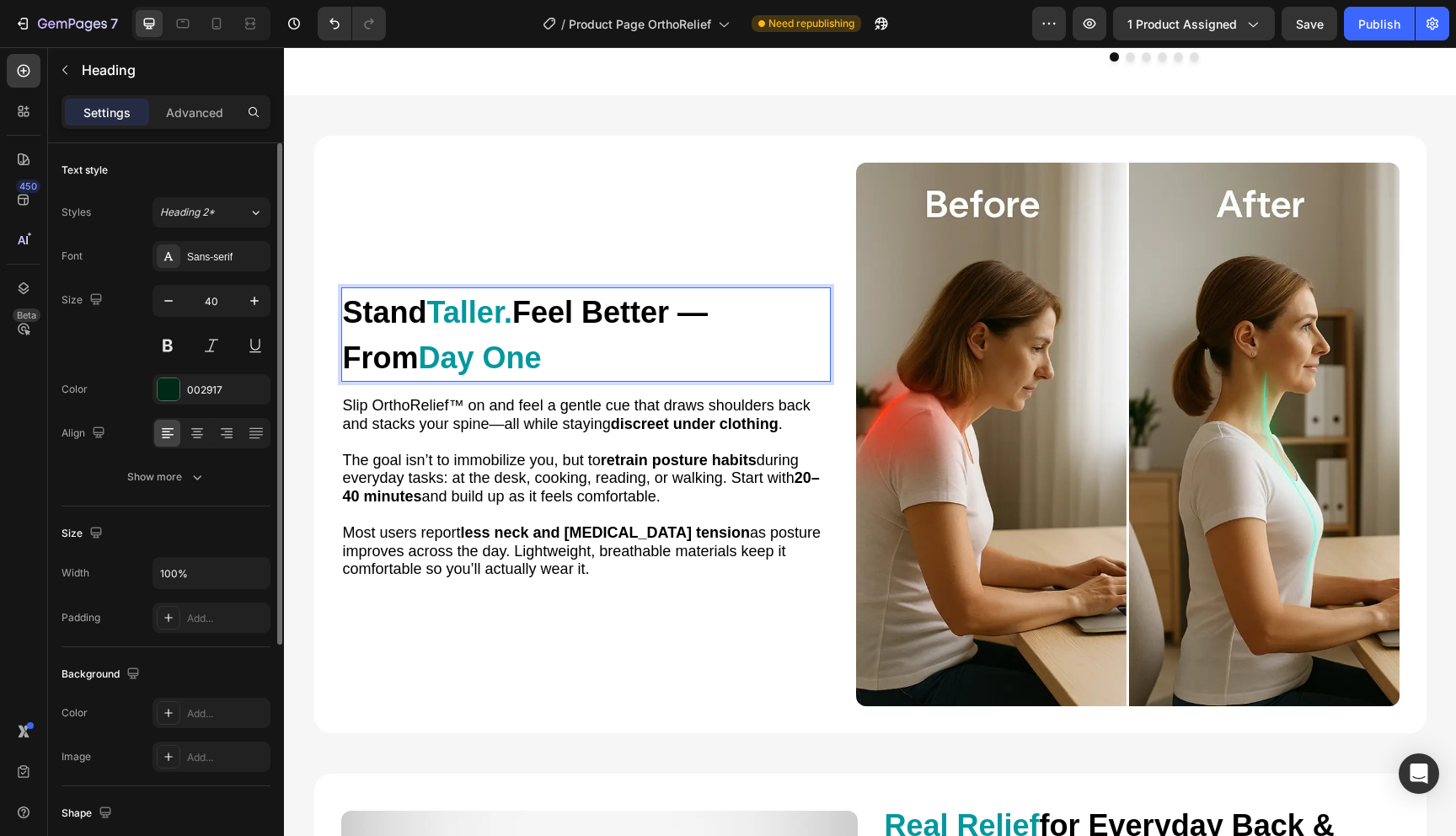
click at [612, 321] on span "Feel Better —" at bounding box center [610, 313] width 195 height 35
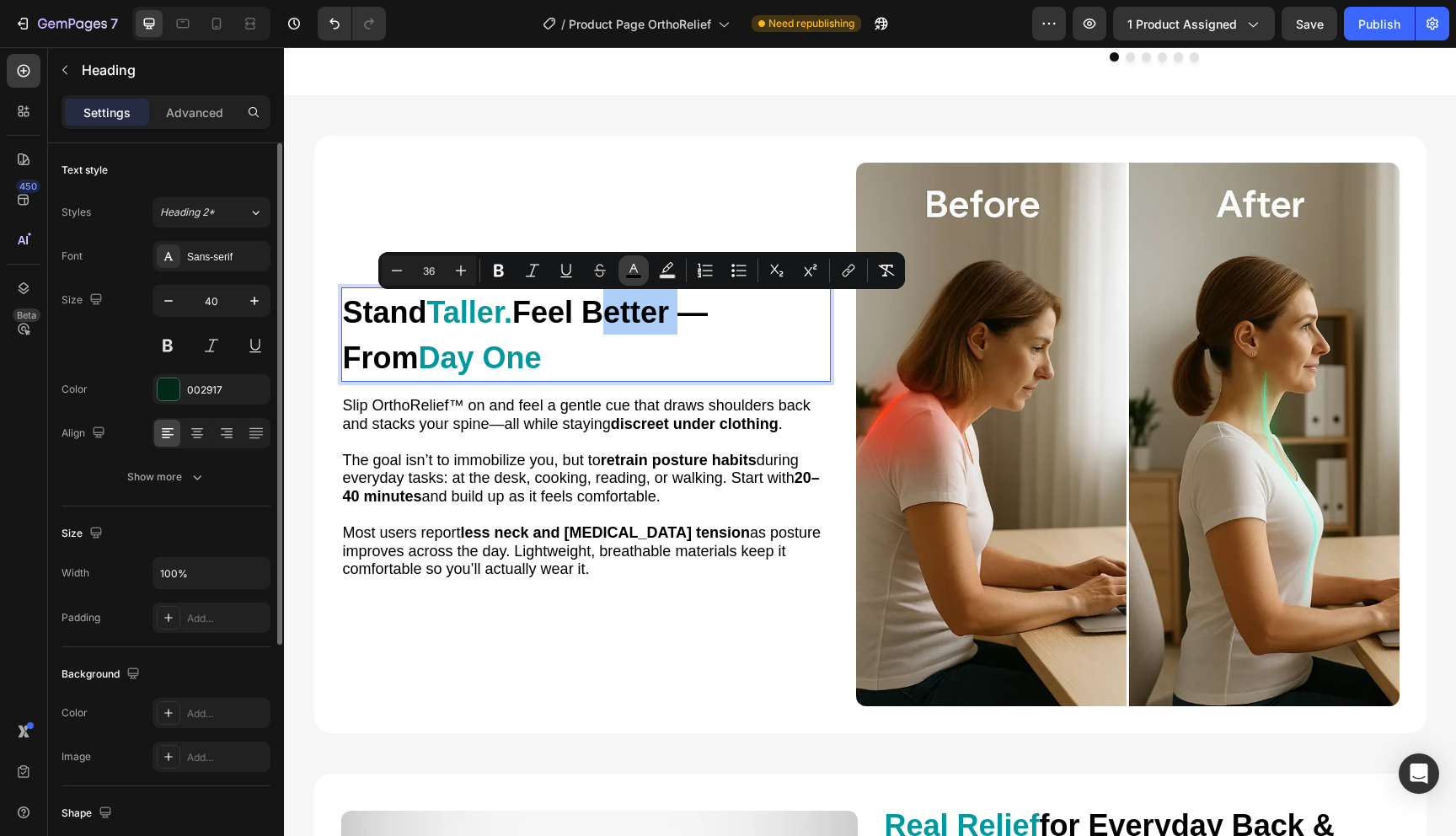
click at [637, 275] on rect "Editor contextual toolbar" at bounding box center [634, 277] width 16 height 4
type input "000000"
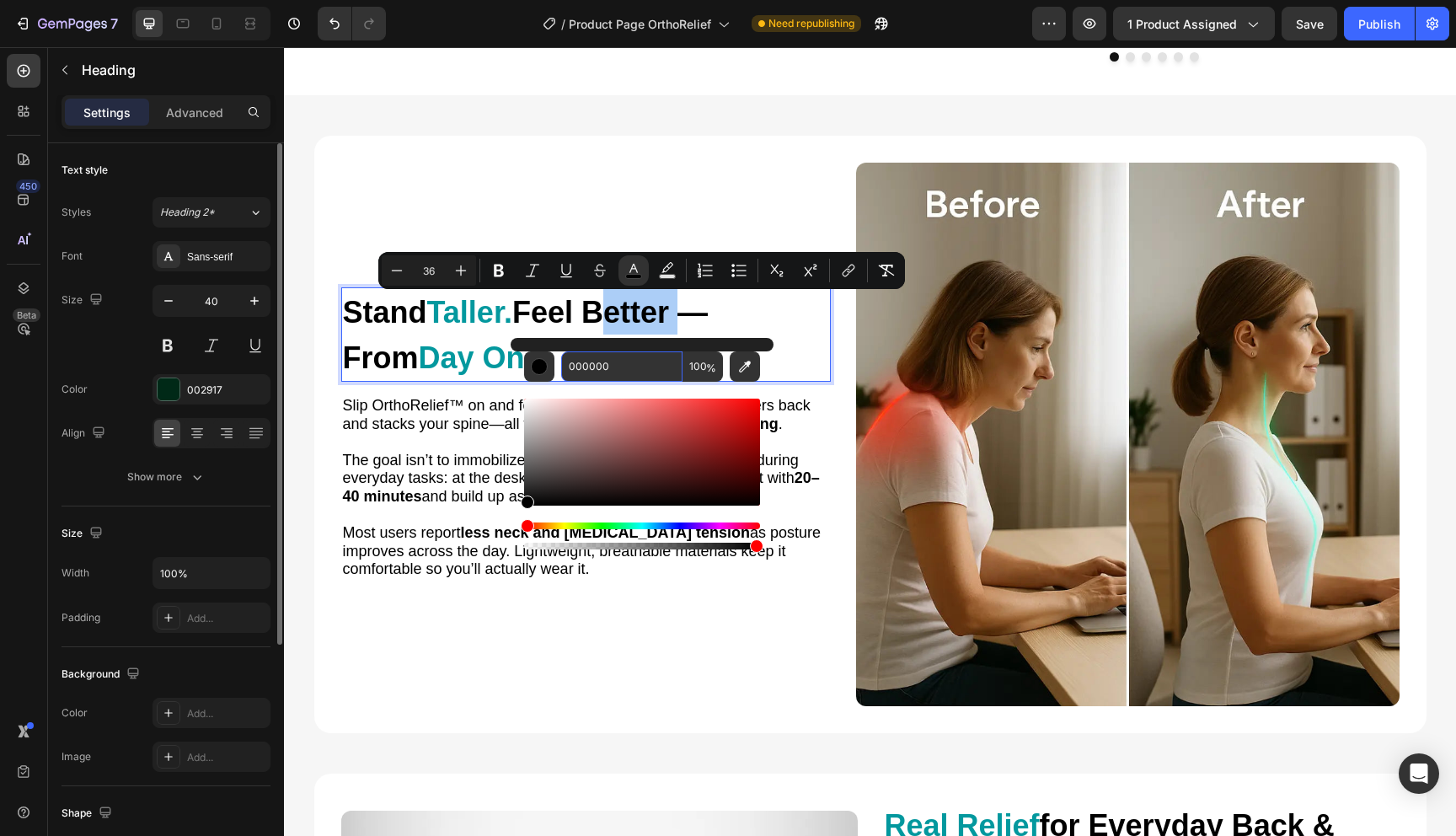
click at [623, 353] on input "000000" at bounding box center [622, 366] width 121 height 30
paste input "3989E"
type input "03989E"
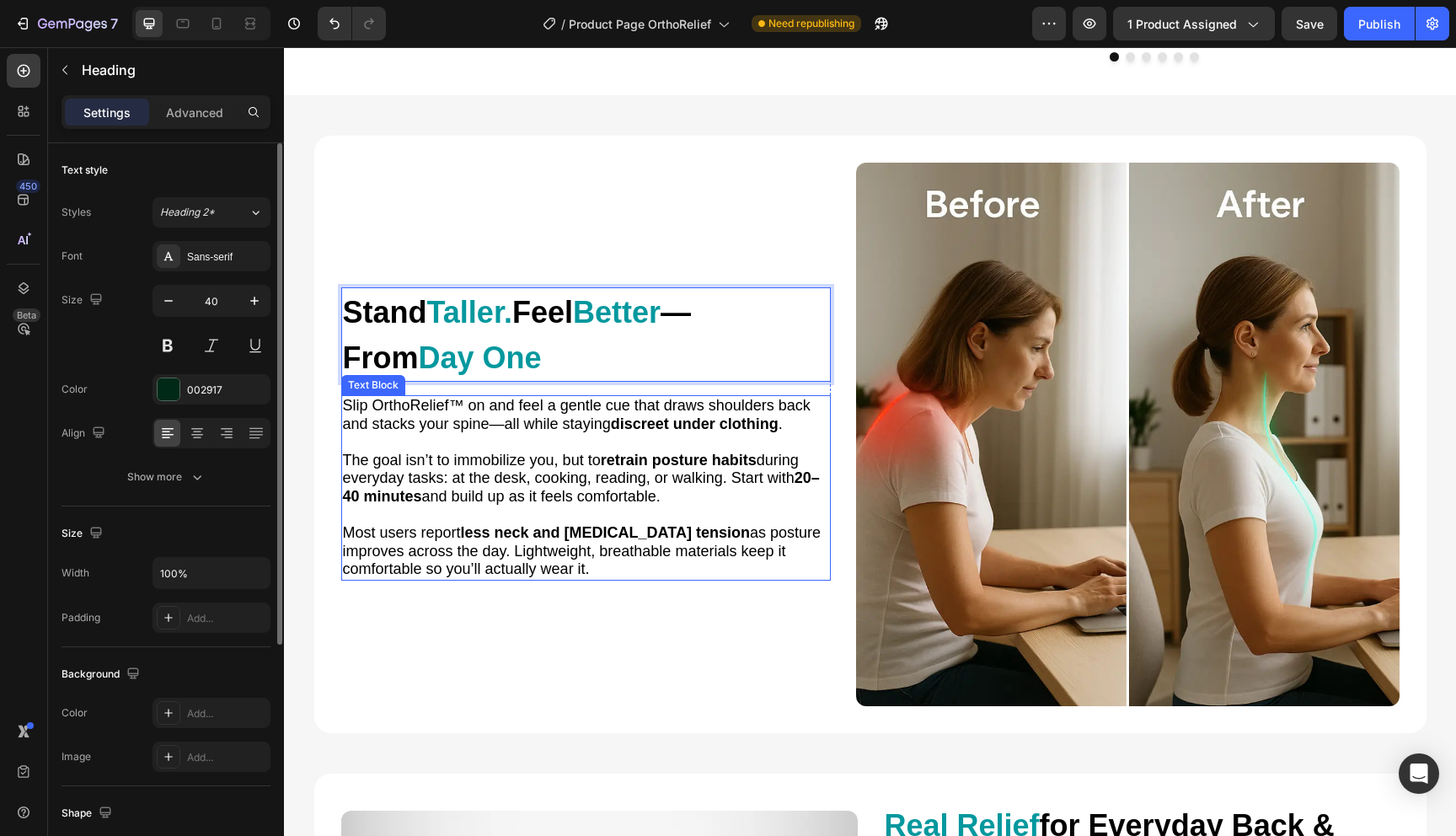
scroll to position [1602, 0]
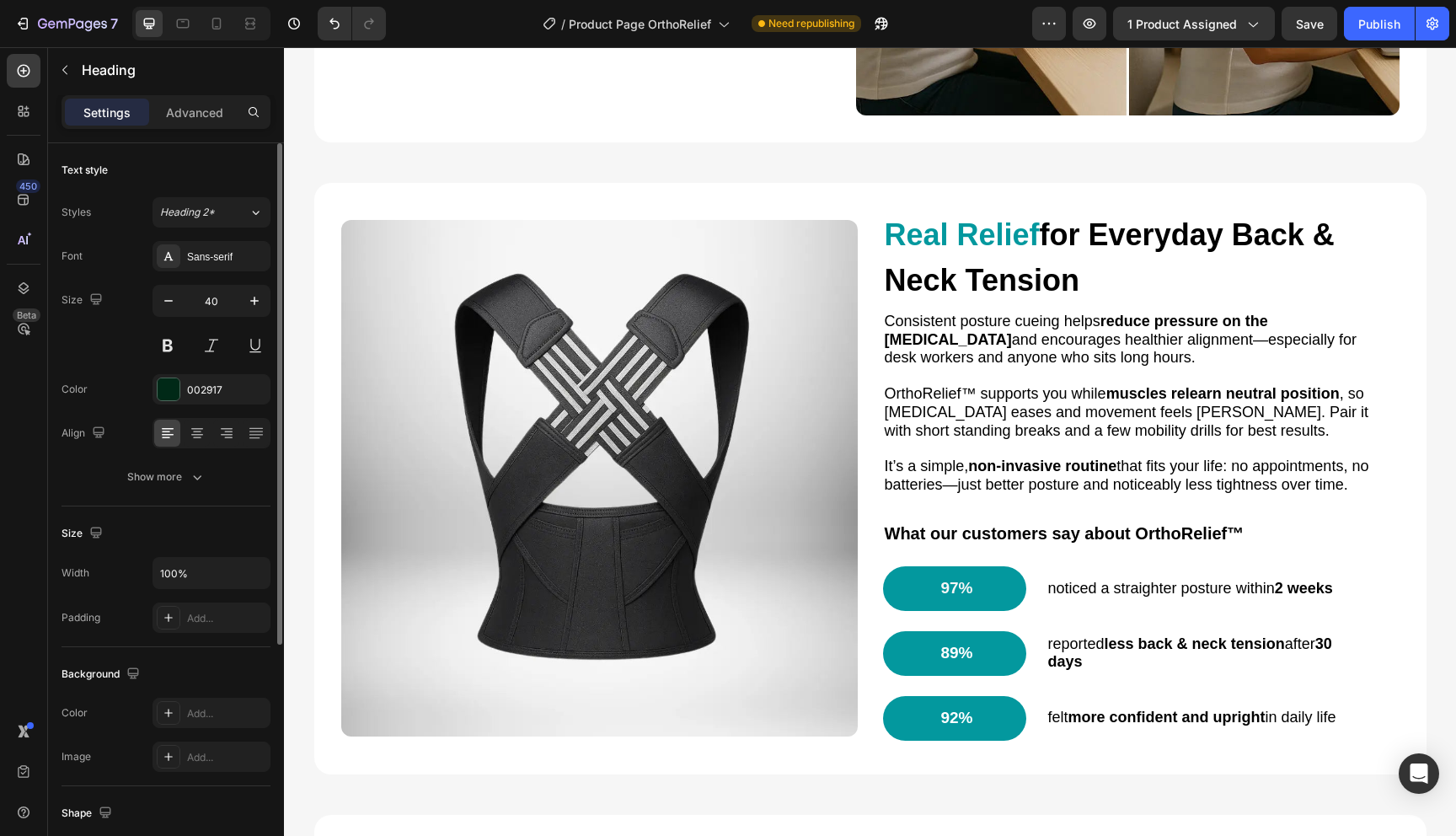
click at [676, 429] on img at bounding box center [599, 478] width 517 height 517
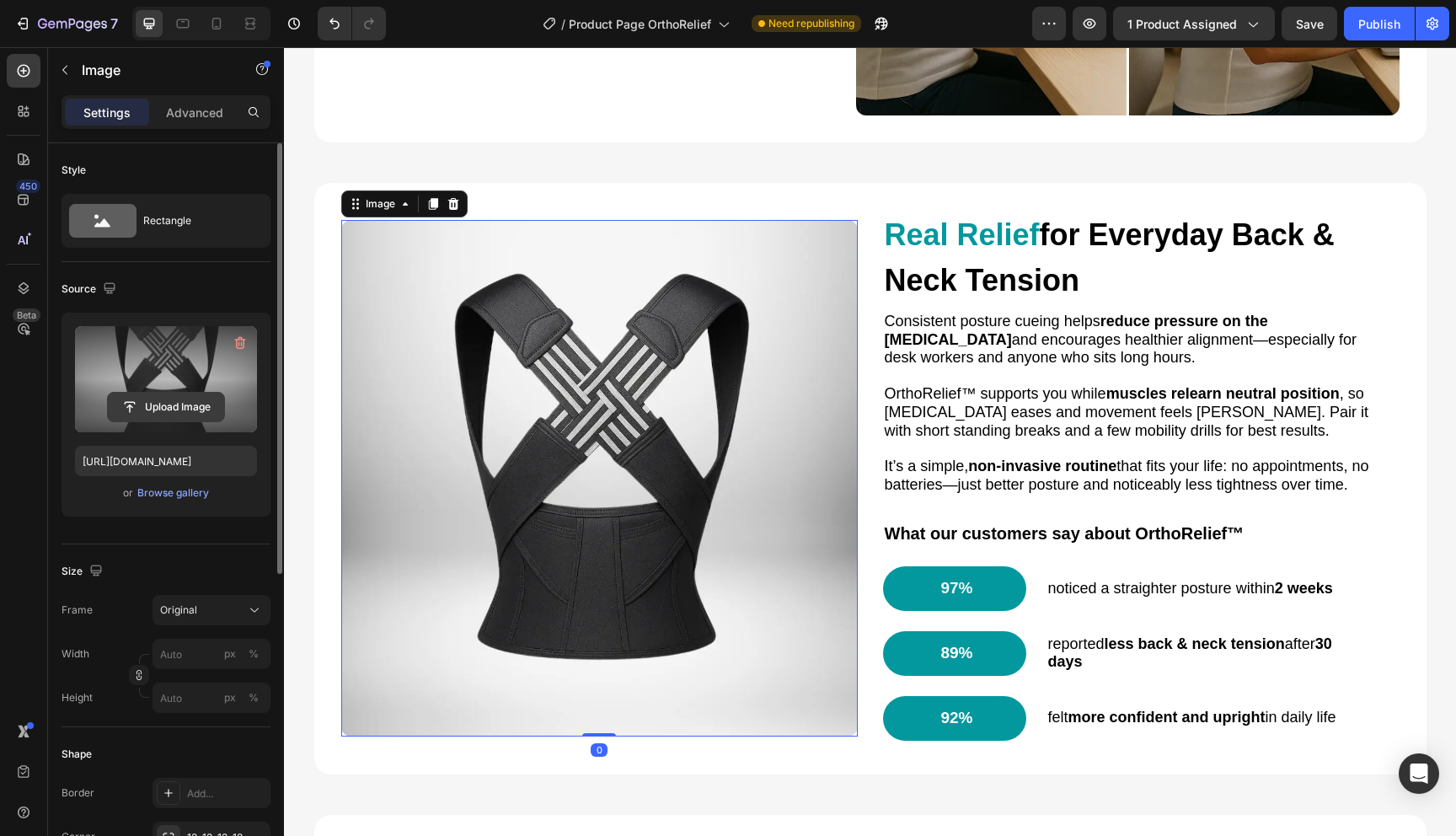
click at [168, 398] on input "file" at bounding box center [166, 407] width 117 height 29
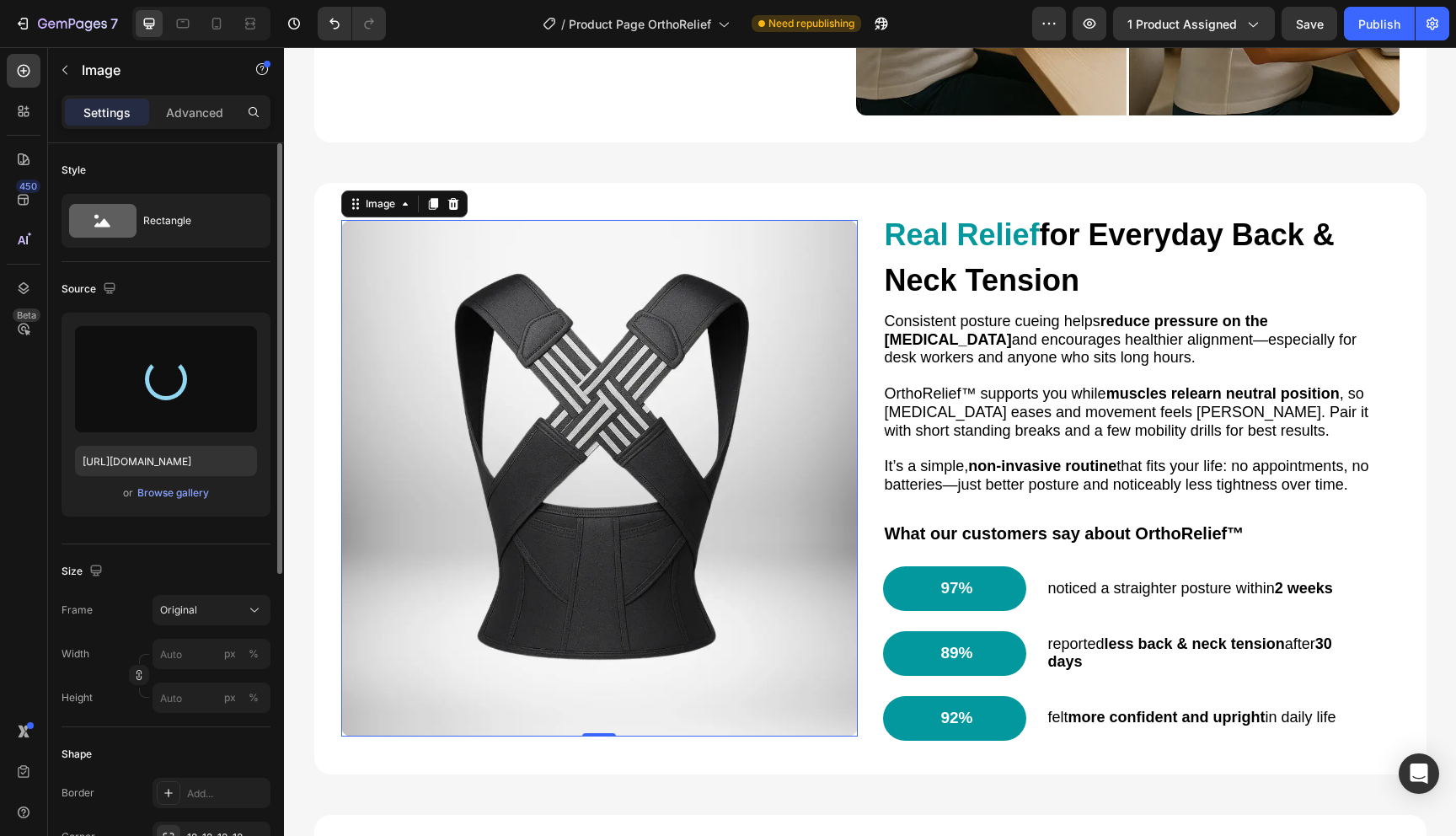
type input "[URL][DOMAIN_NAME]"
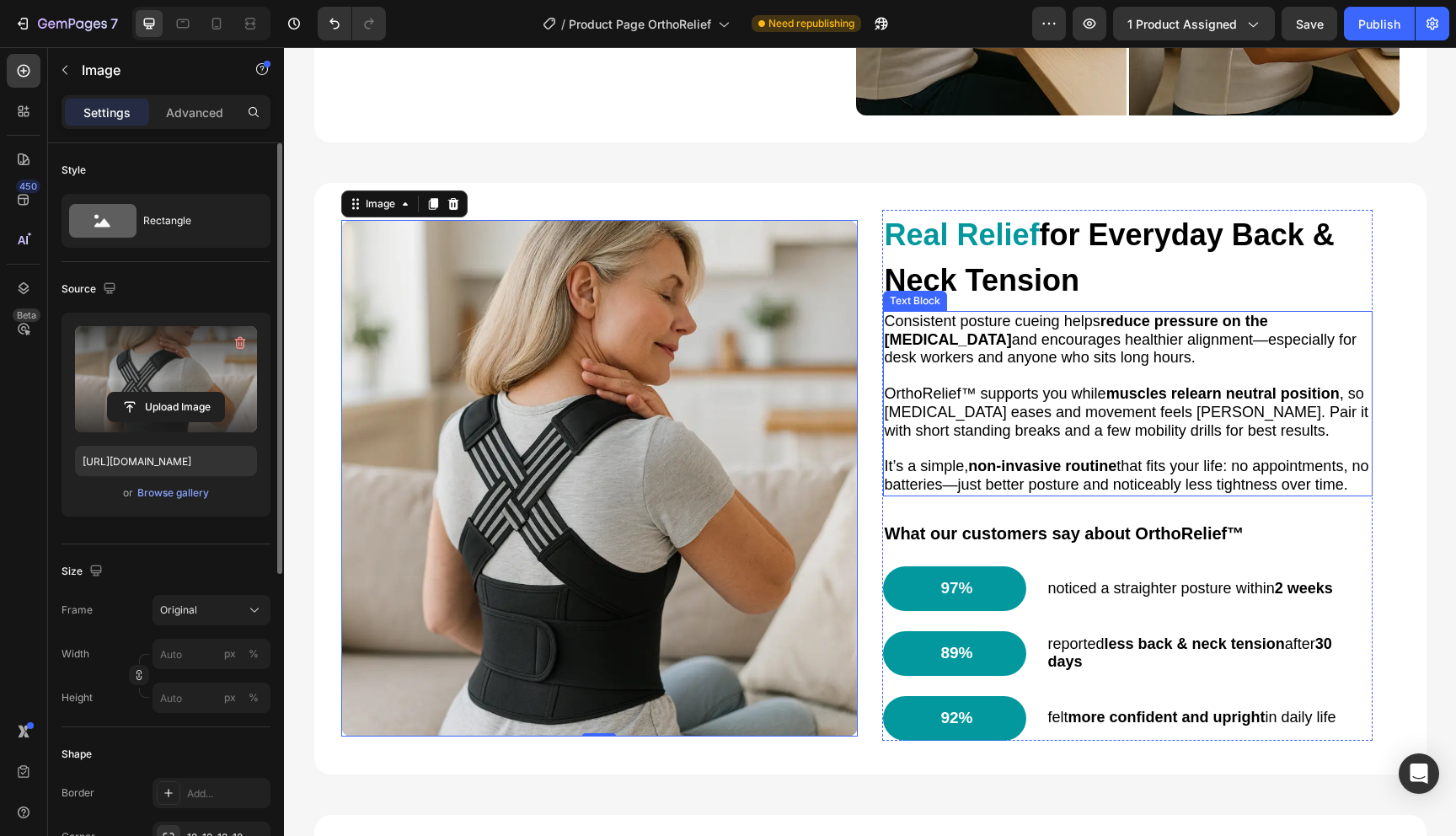
click at [978, 405] on span "OrthoRelief™ supports you while muscles relearn neutral position , so [MEDICAL_…" at bounding box center [1127, 413] width 485 height 54
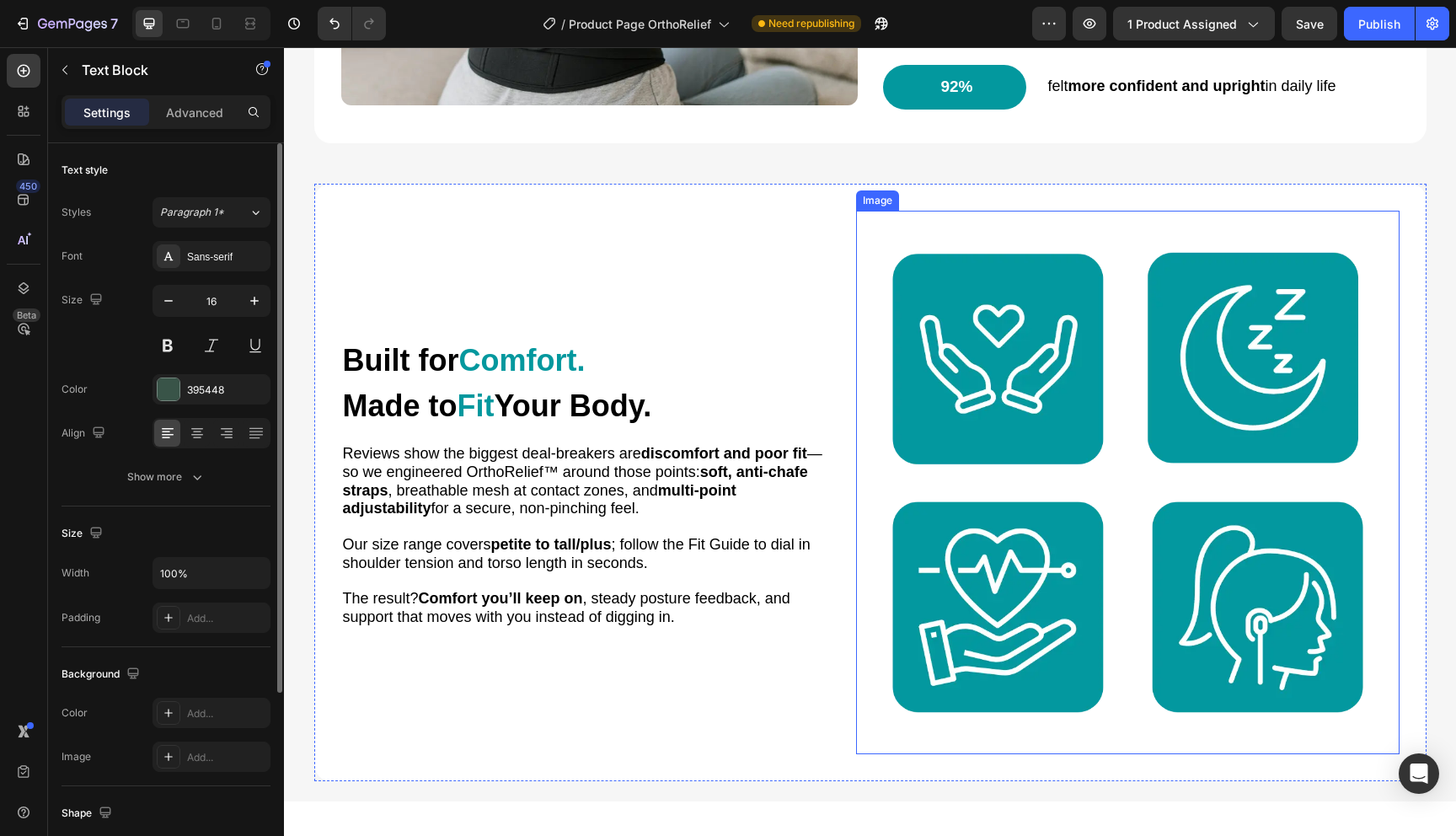
click at [1033, 391] on img at bounding box center [1129, 483] width 544 height 544
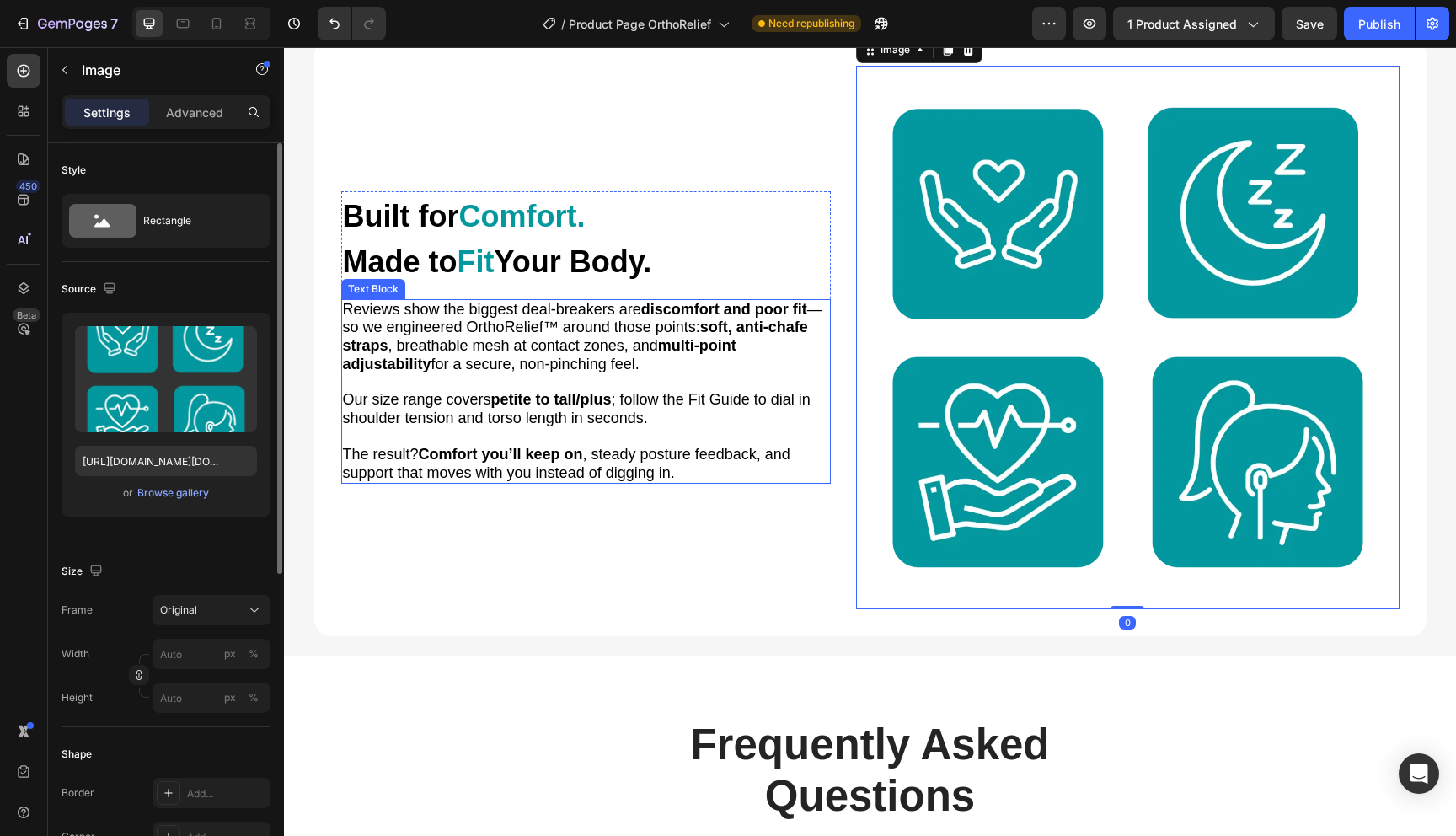
scroll to position [2293, 0]
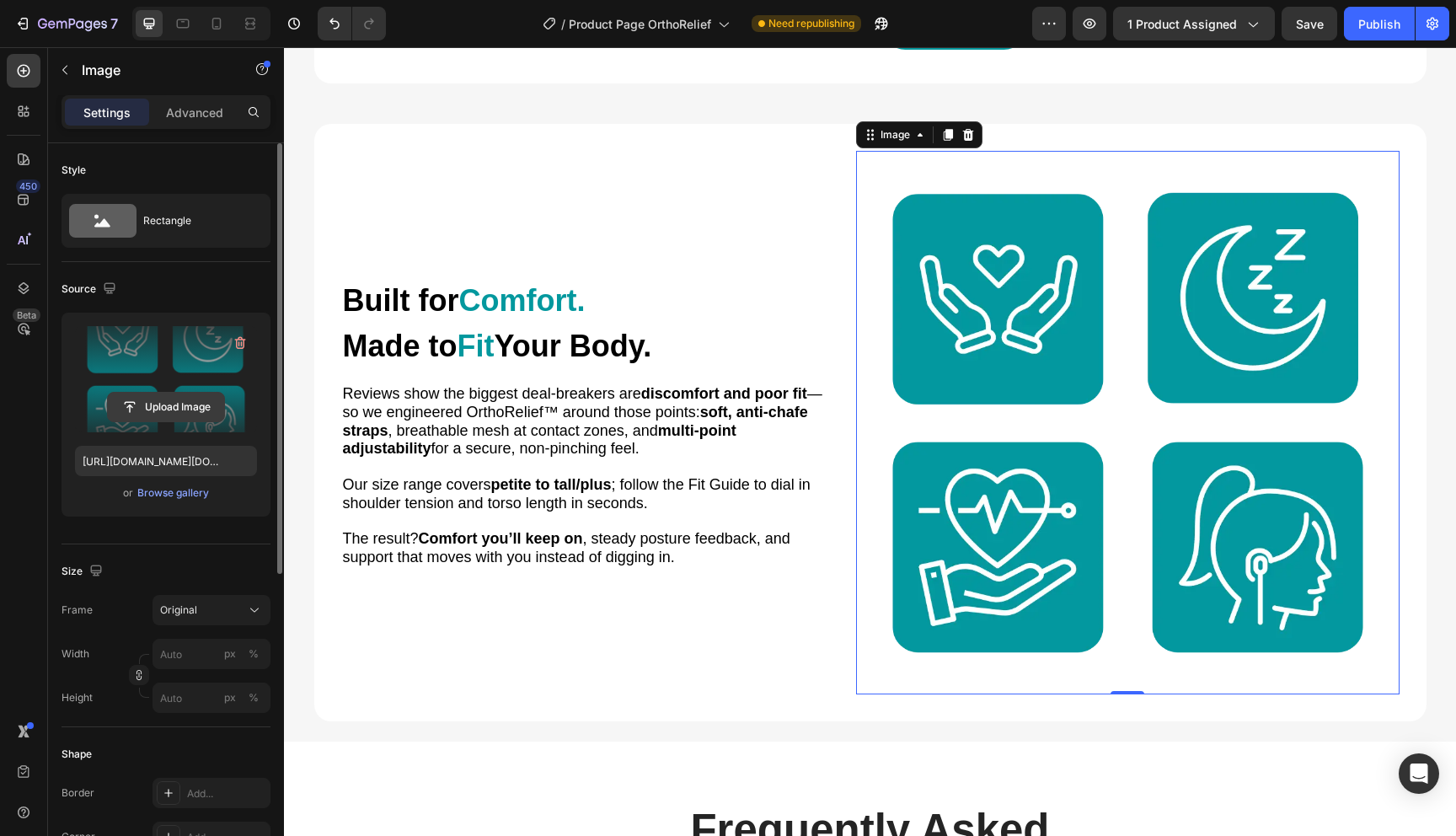
click at [187, 396] on input "file" at bounding box center [166, 407] width 117 height 29
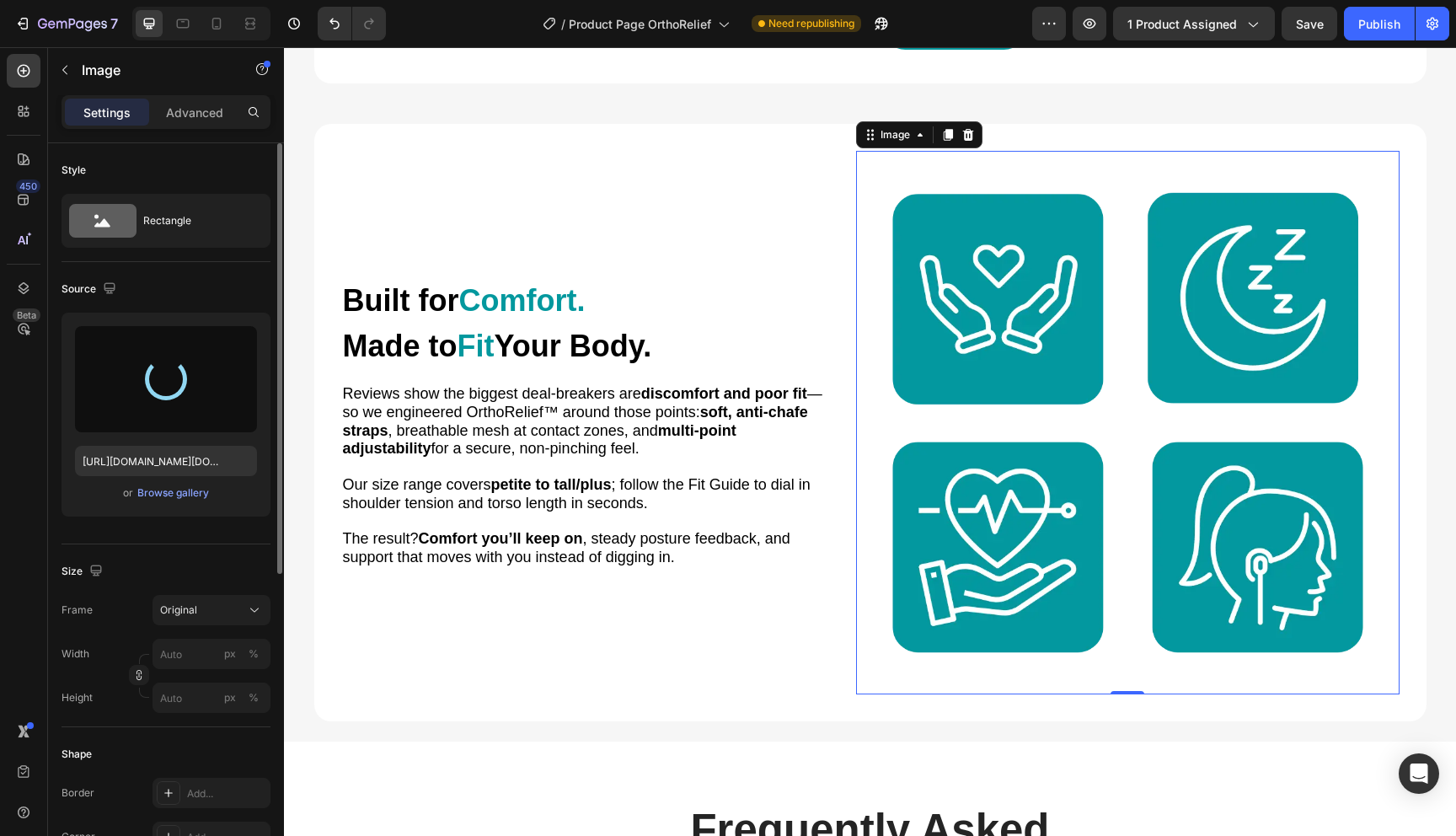
type input "[URL][DOMAIN_NAME]"
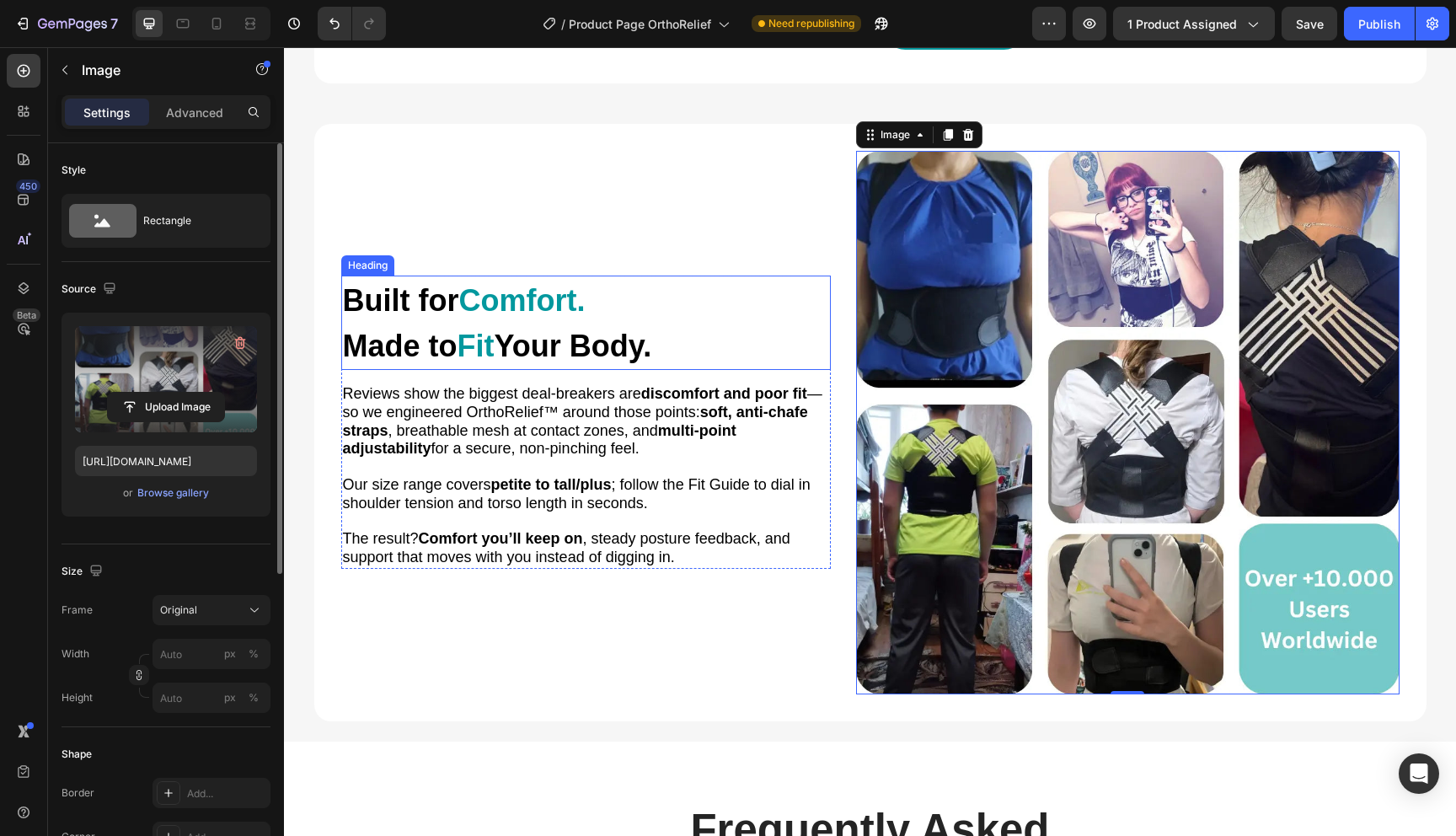
click at [627, 333] on span "Your Body." at bounding box center [573, 346] width 157 height 35
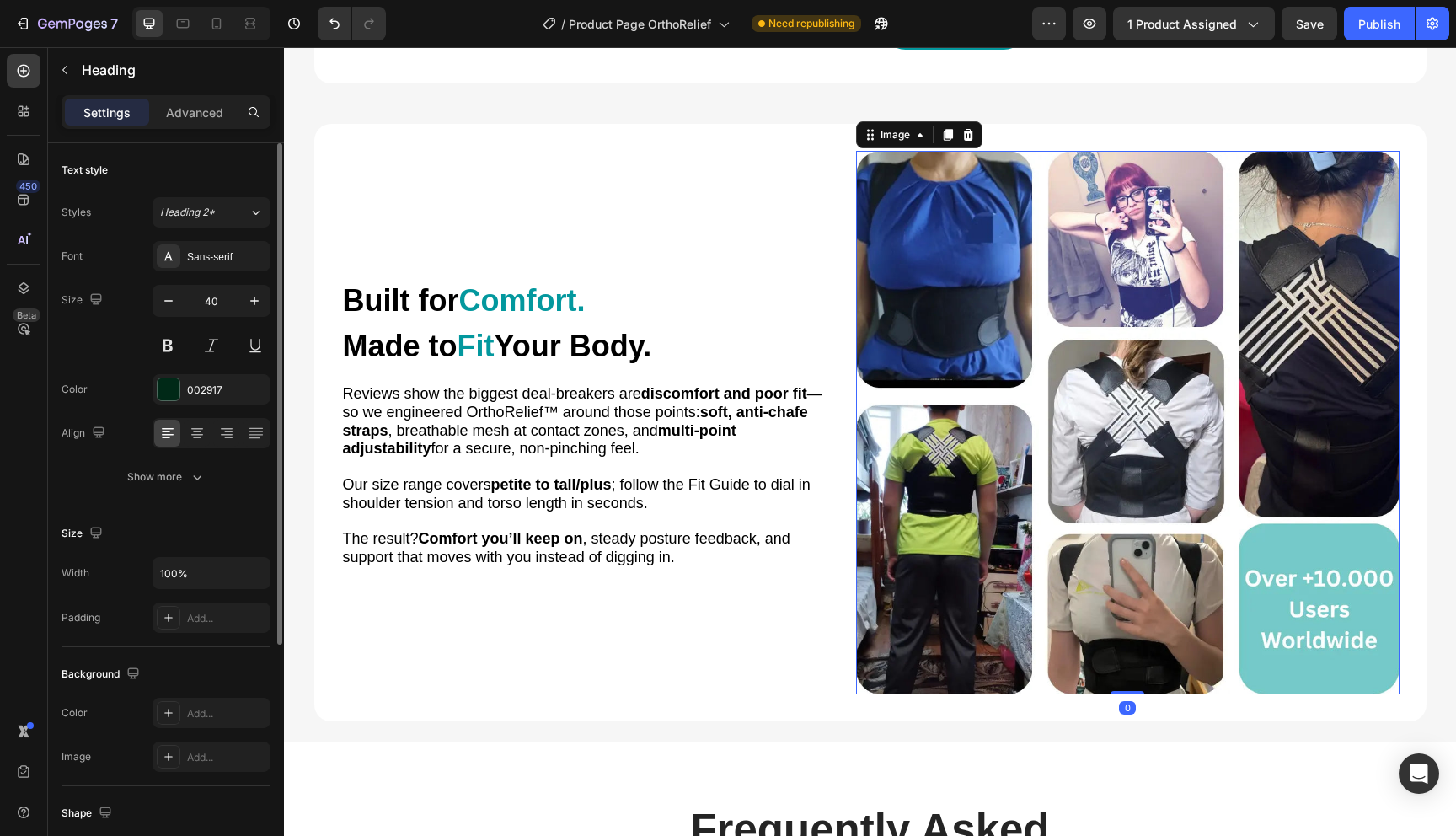
click at [992, 351] on img at bounding box center [1129, 422] width 544 height 544
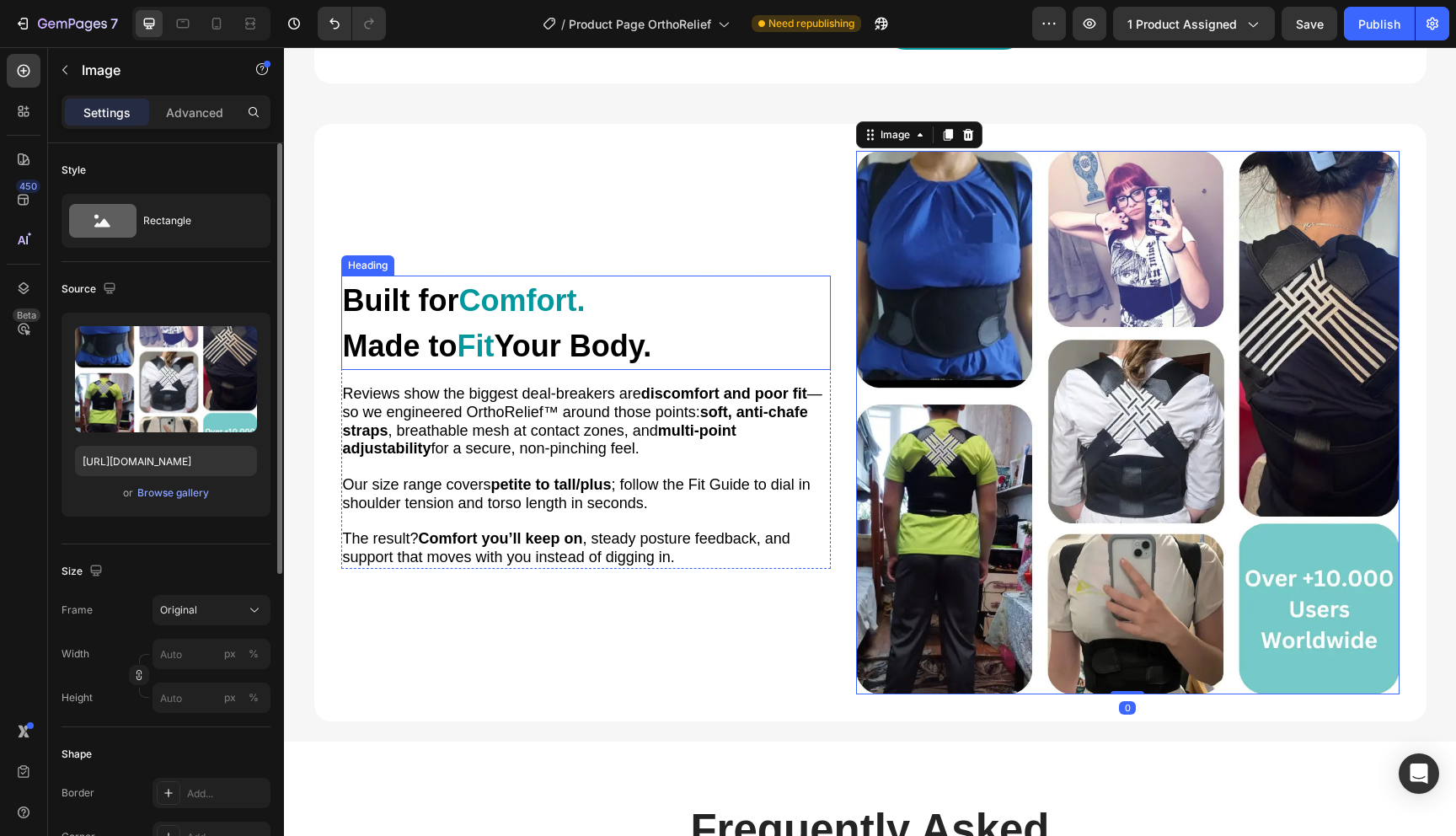
click at [665, 313] on h2 "Built for Comfort. Made to Fit Your Body." at bounding box center [586, 322] width 490 height 94
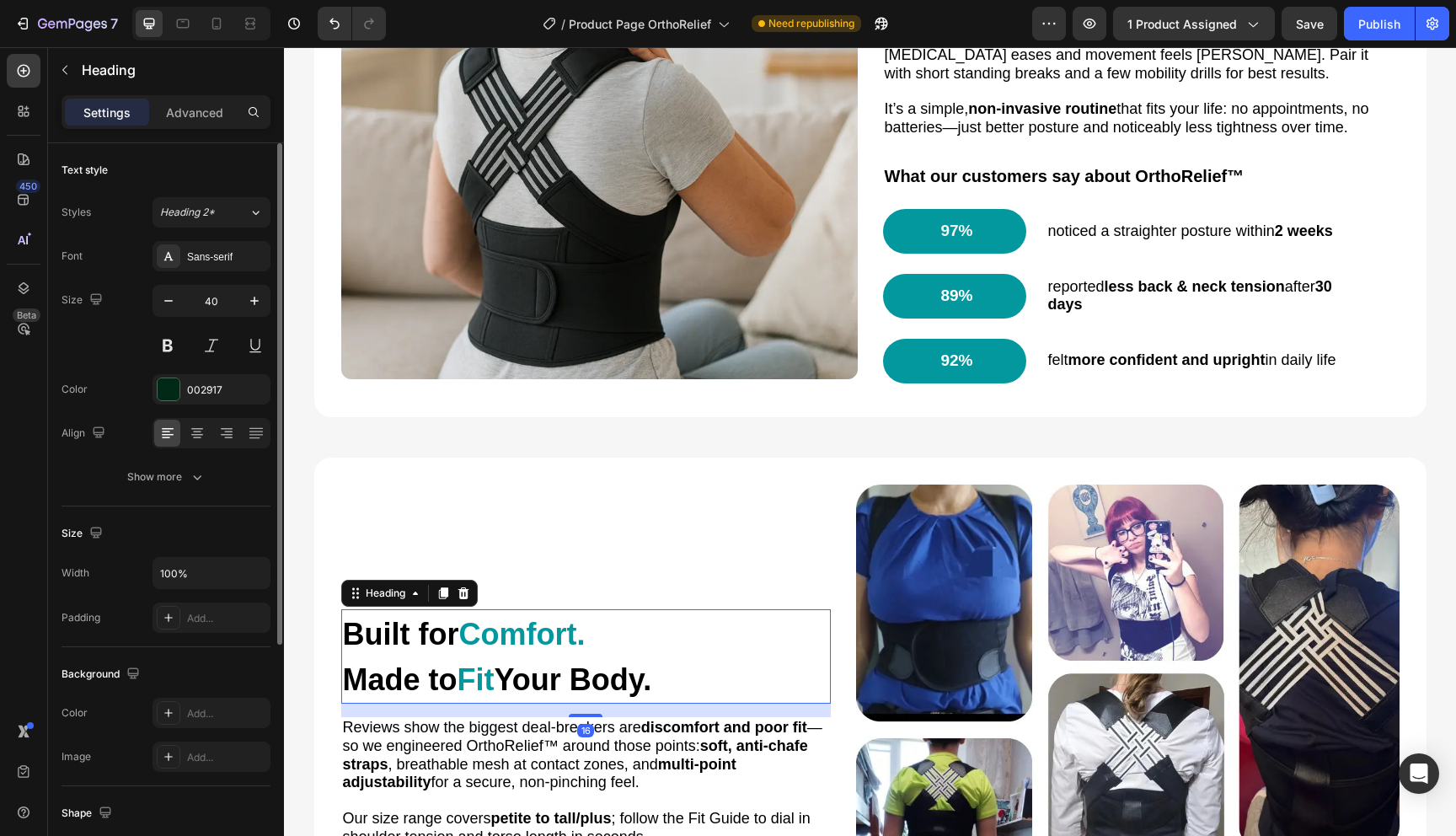
scroll to position [1975, 0]
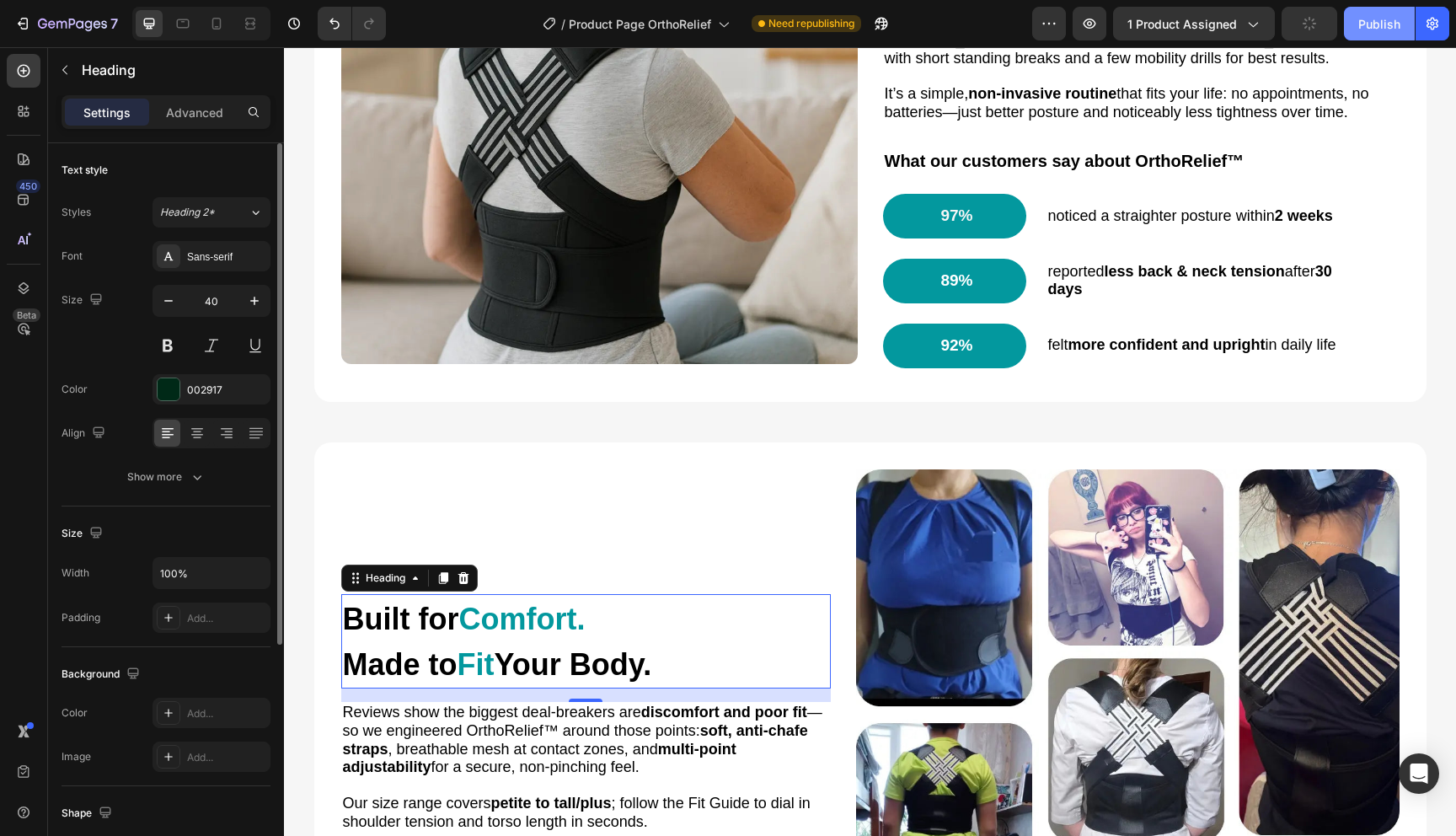
click at [1377, 30] on div "Publish" at bounding box center [1379, 24] width 42 height 17
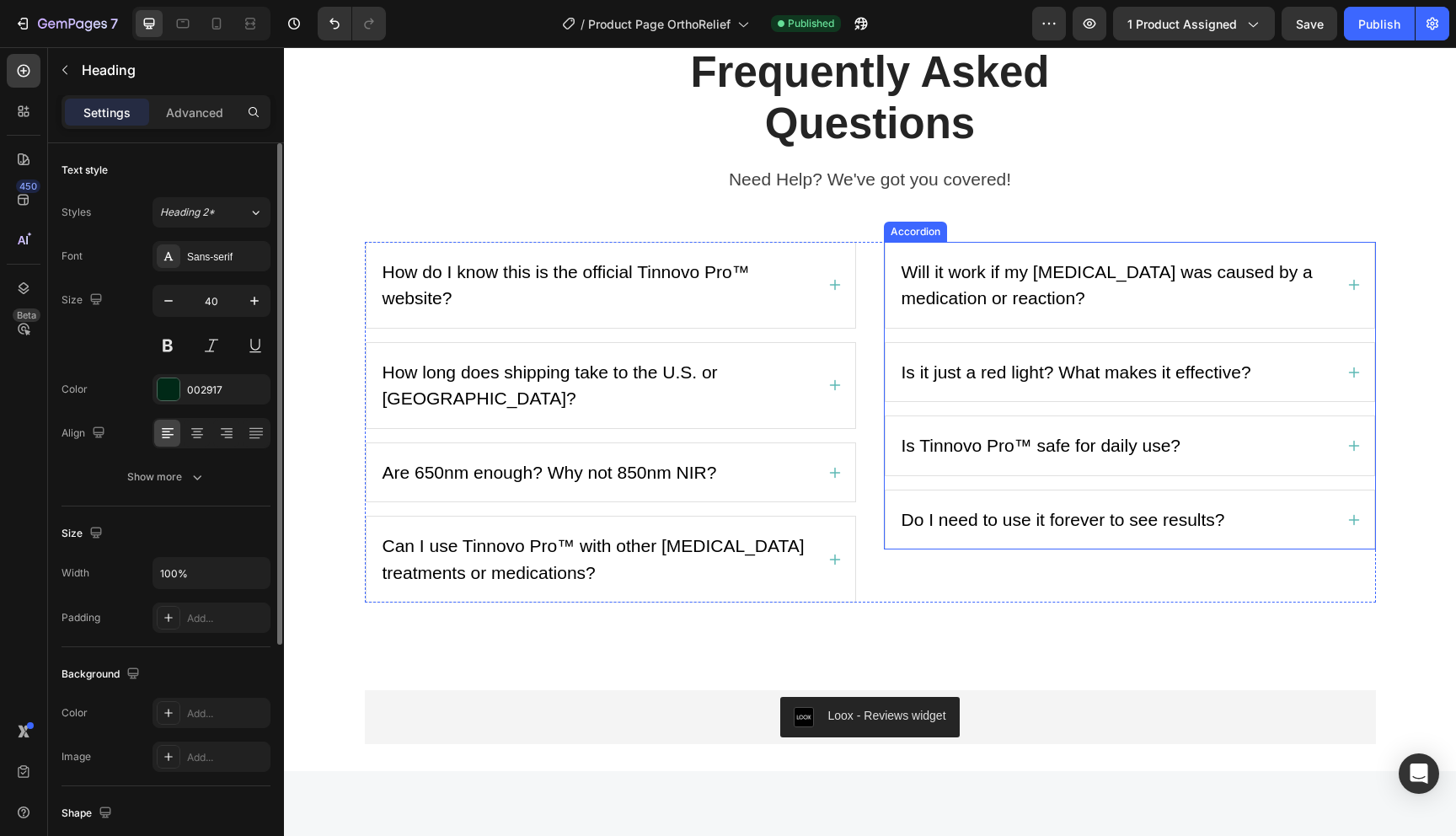
scroll to position [3058, 0]
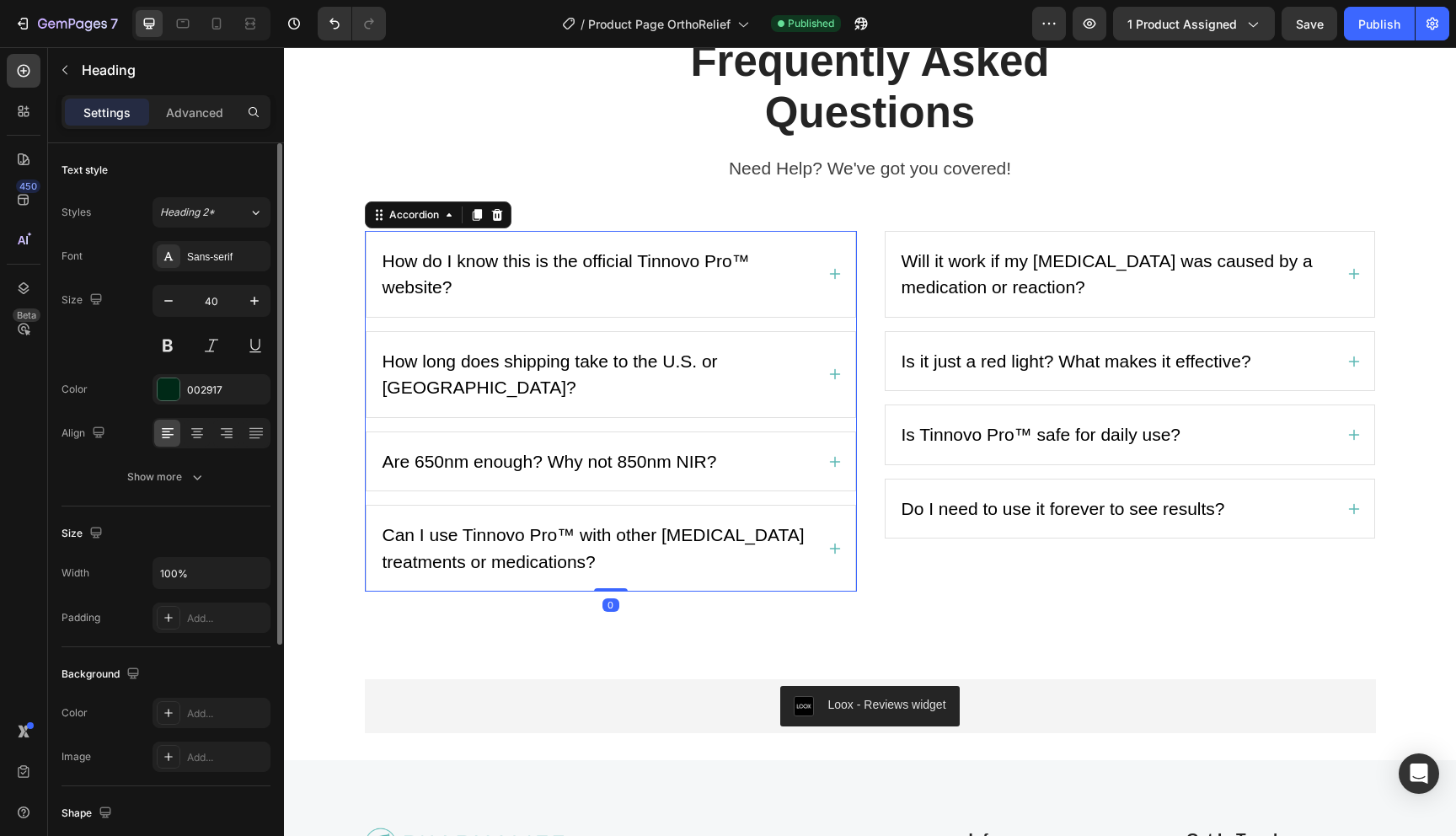
click at [701, 267] on span "How do I know this is the official Tinnovo Pro™ website?" at bounding box center [566, 275] width 367 height 47
